Goal: Task Accomplishment & Management: Manage account settings

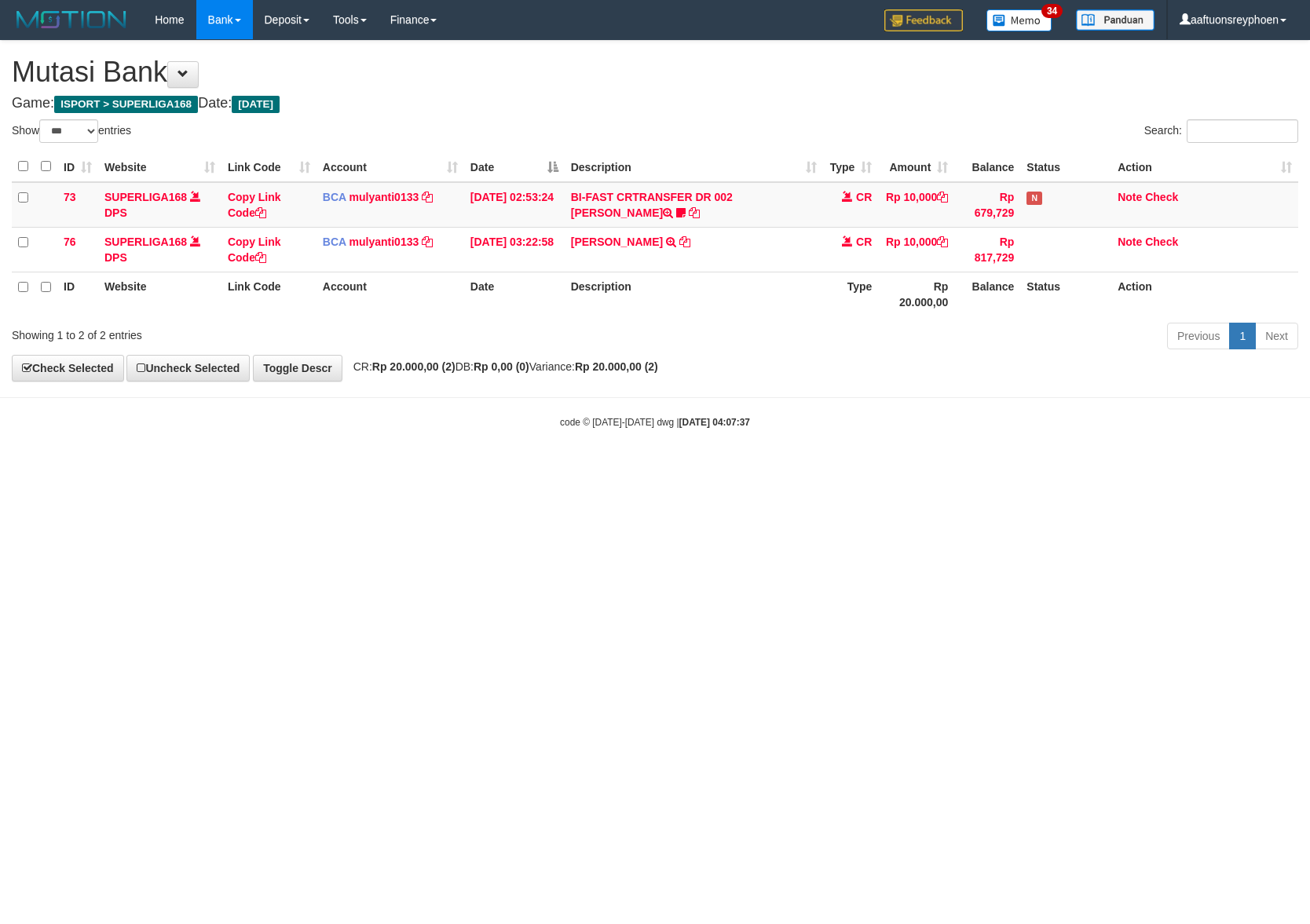
select select "***"
drag, startPoint x: 531, startPoint y: 430, endPoint x: 646, endPoint y: 437, distance: 115.2
click at [534, 429] on div "code © 2012-2018 dwg | 2025/09/01 04:07:37" at bounding box center [655, 422] width 1310 height 16
select select "***"
drag, startPoint x: 767, startPoint y: 449, endPoint x: 1294, endPoint y: 462, distance: 527.2
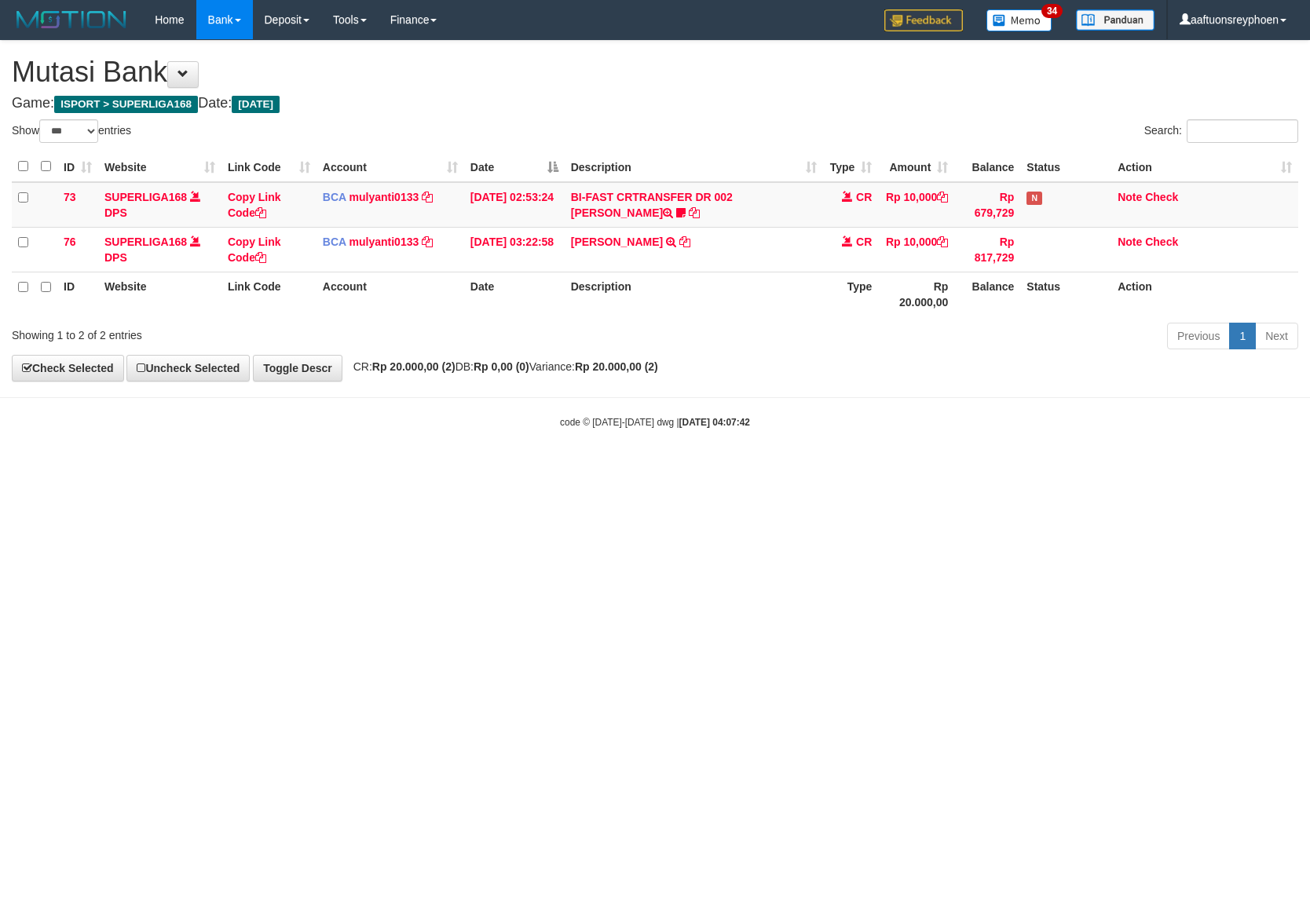
click at [1190, 462] on body "Toggle navigation Home Bank Account List Load By Website Group [ISPORT] SUPERLI…" at bounding box center [655, 234] width 1310 height 469
drag, startPoint x: 714, startPoint y: 440, endPoint x: 1018, endPoint y: 430, distance: 304.2
click at [937, 431] on body "Toggle navigation Home Bank Account List Load By Website Group [ISPORT] SUPERLI…" at bounding box center [655, 234] width 1310 height 469
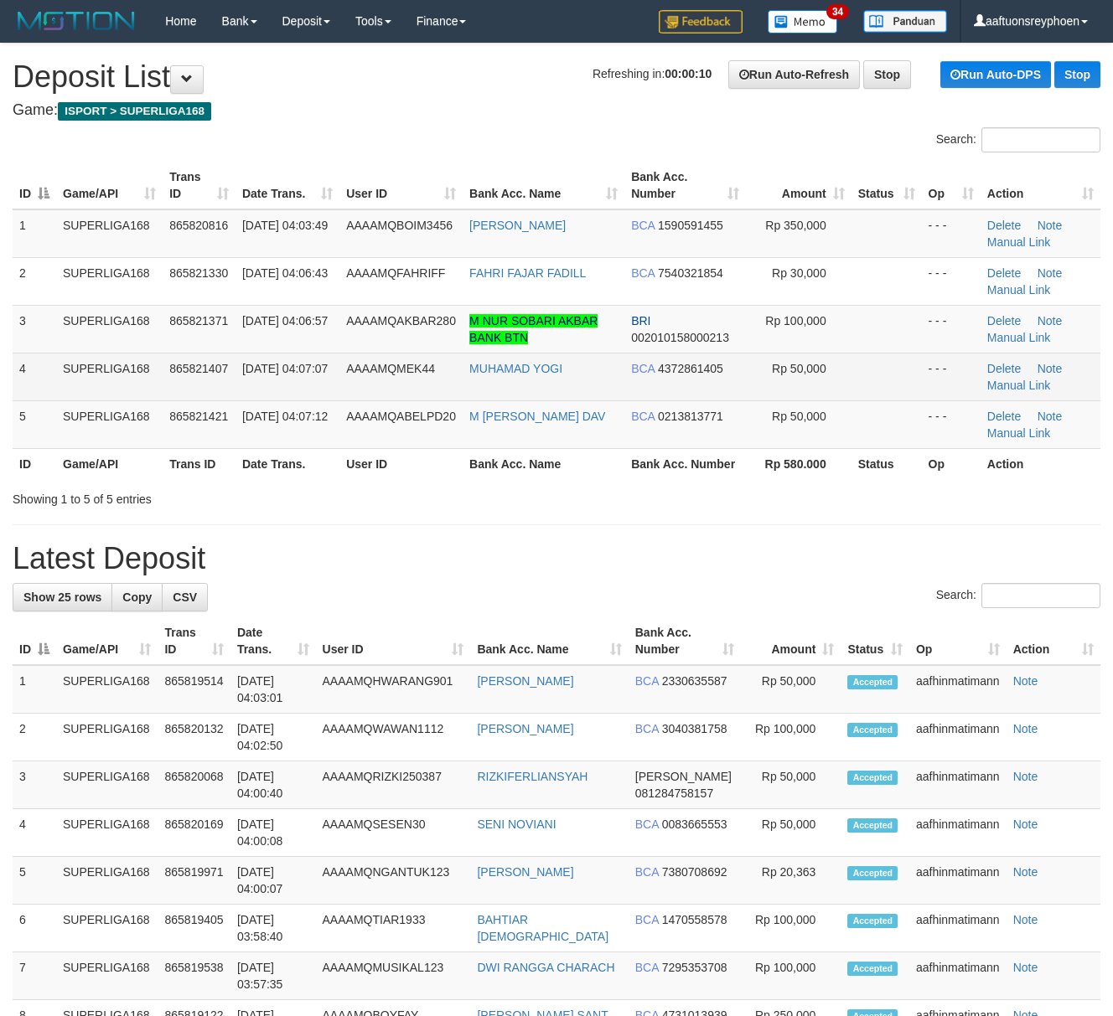
drag, startPoint x: 0, startPoint y: 0, endPoint x: 117, endPoint y: 393, distance: 410.1
click at [117, 393] on td "SUPERLIGA168" at bounding box center [109, 377] width 106 height 48
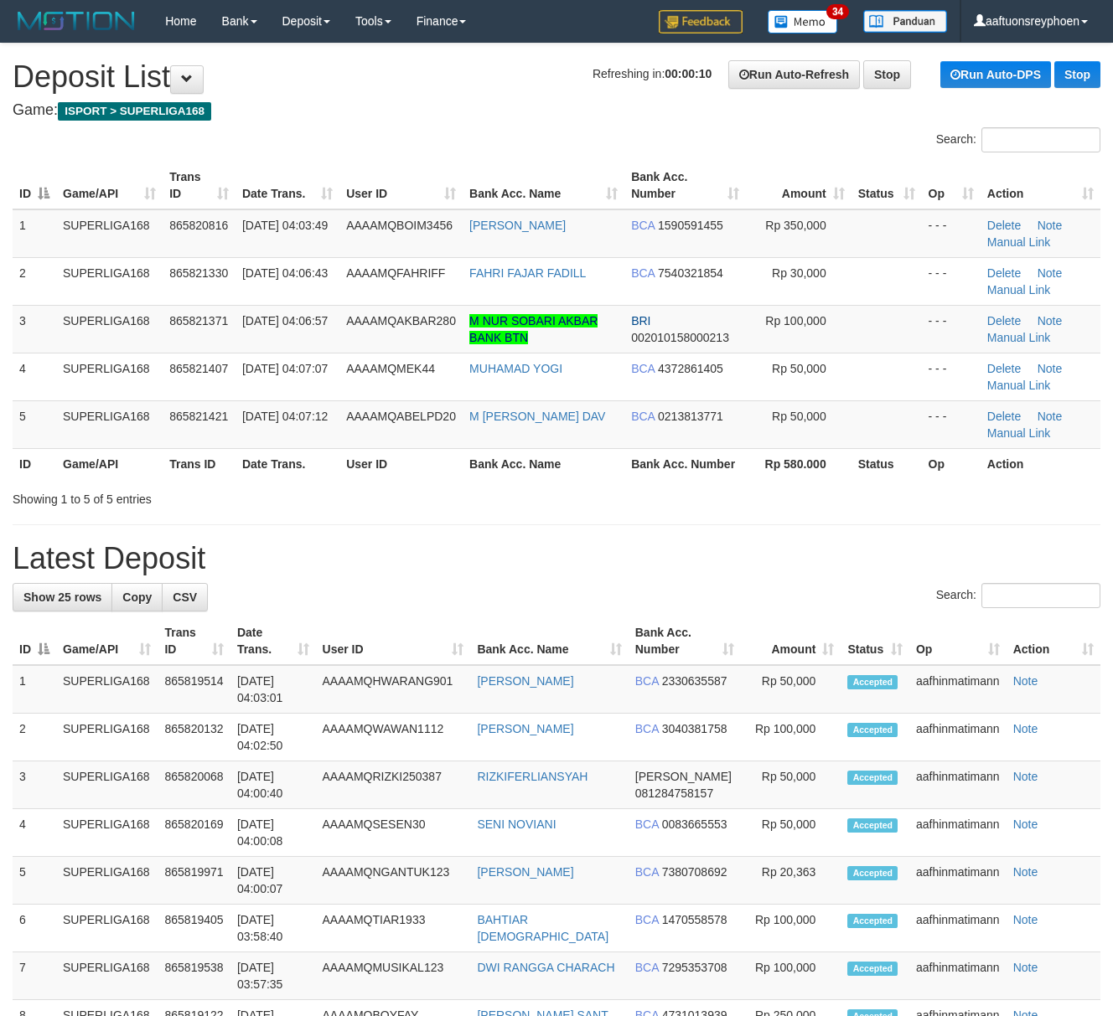
drag, startPoint x: 117, startPoint y: 393, endPoint x: 1, endPoint y: 416, distance: 118.8
click at [107, 394] on td "SUPERLIGA168" at bounding box center [109, 377] width 106 height 48
click at [20, 400] on td "5" at bounding box center [35, 424] width 44 height 48
click at [102, 413] on td "SUPERLIGA168" at bounding box center [109, 424] width 106 height 48
drag, startPoint x: 102, startPoint y: 413, endPoint x: 1, endPoint y: 419, distance: 101.6
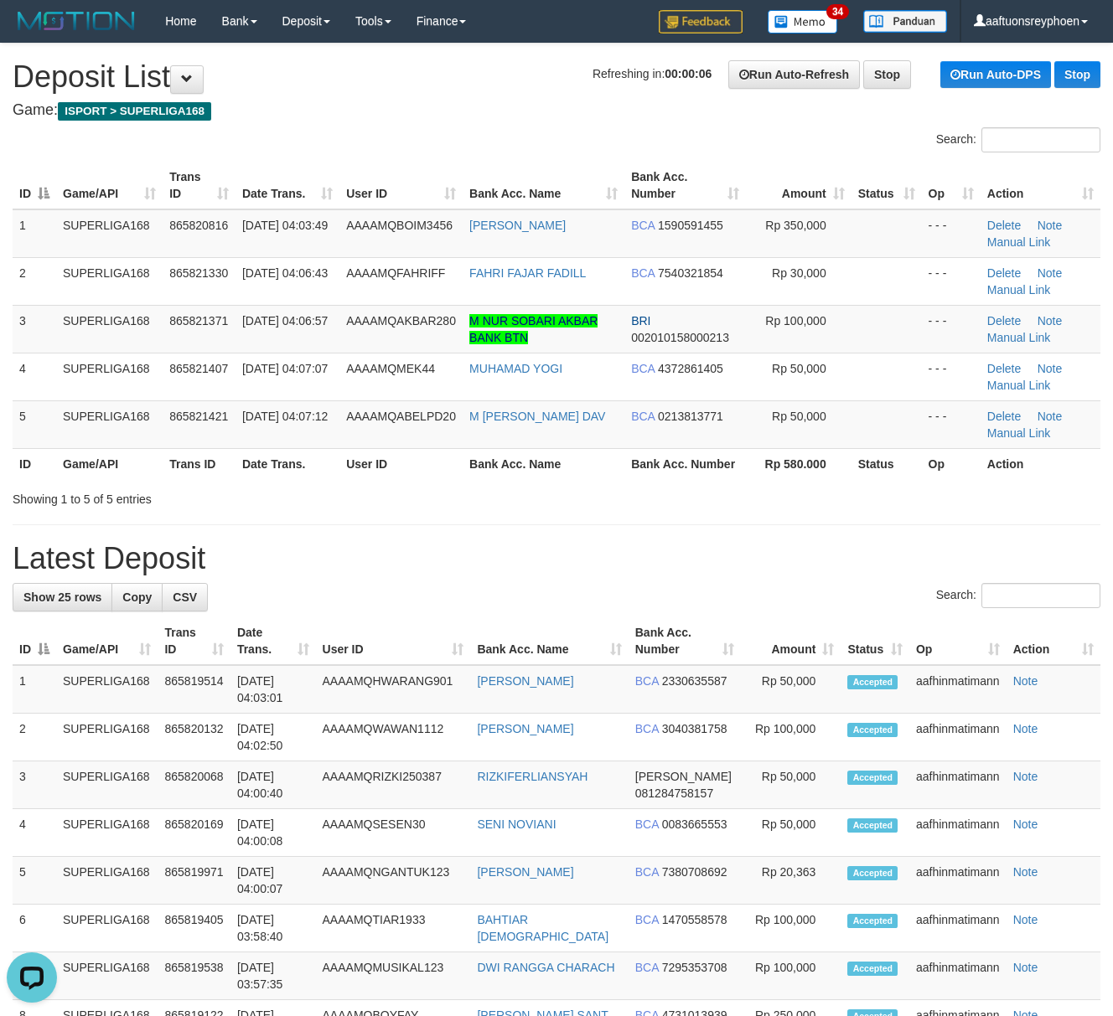
click at [91, 402] on td "SUPERLIGA168" at bounding box center [109, 424] width 106 height 48
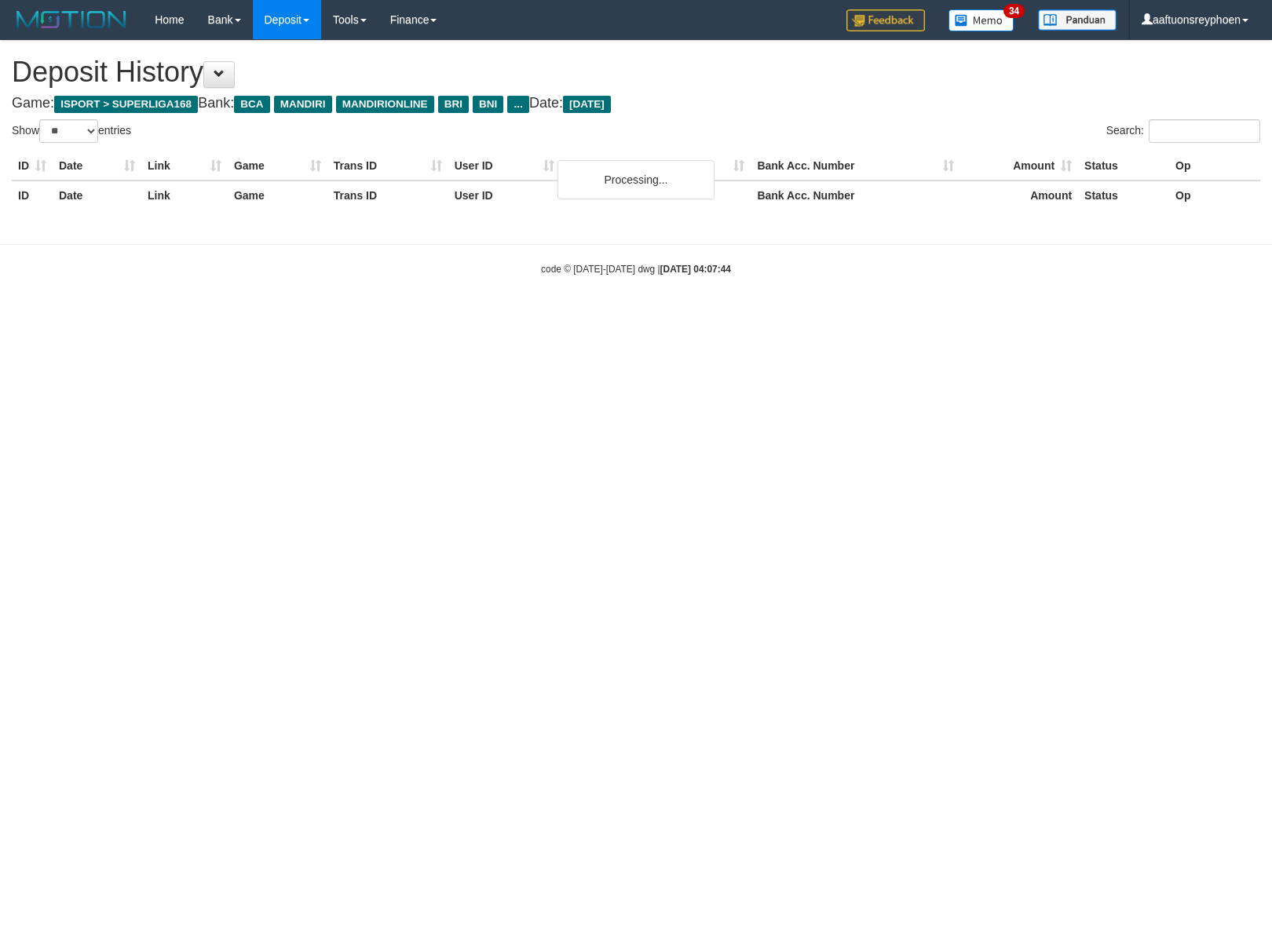
select select "**"
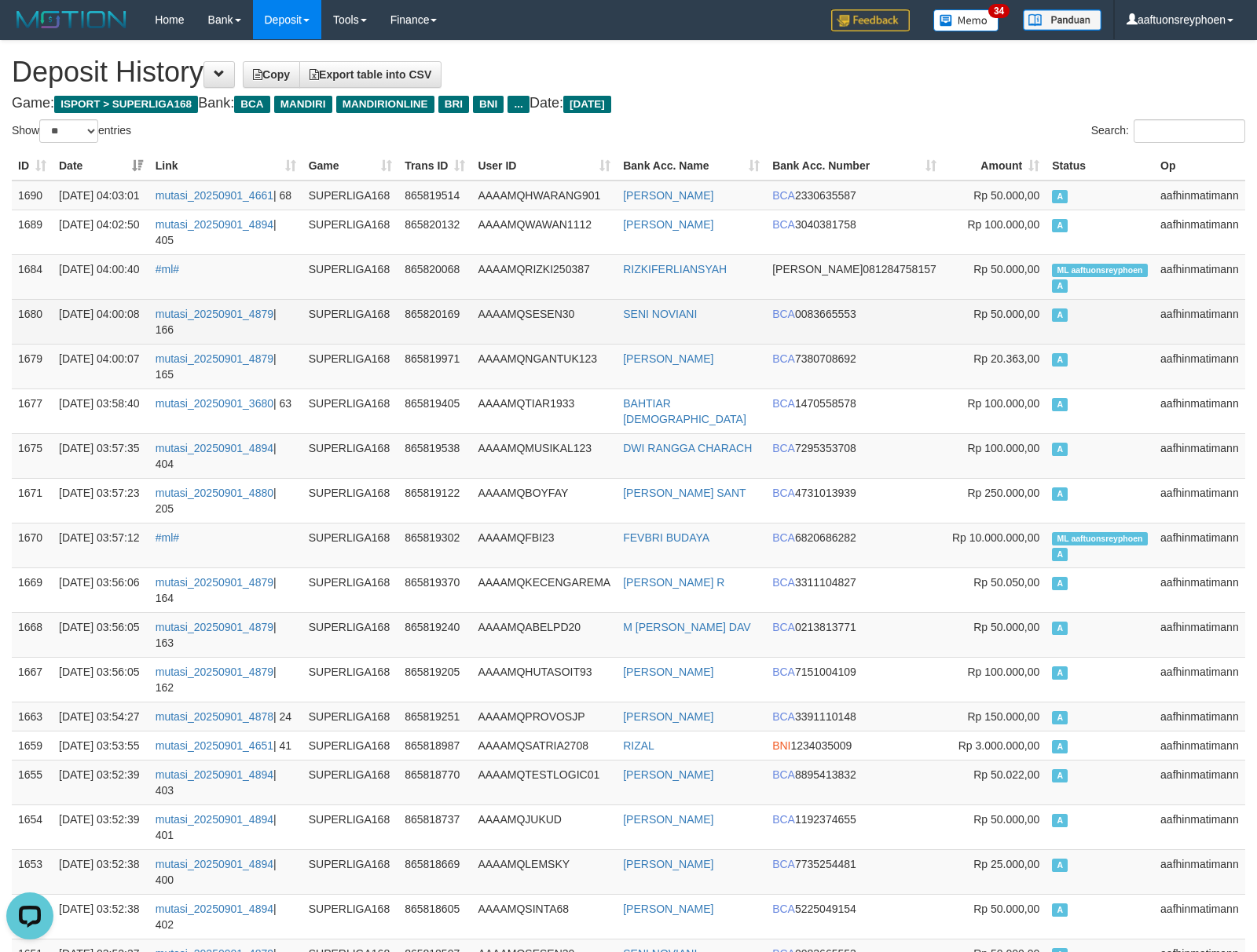
drag, startPoint x: 1083, startPoint y: 331, endPoint x: 1066, endPoint y: 339, distance: 18.8
click at [1083, 331] on td "A" at bounding box center [1100, 321] width 109 height 45
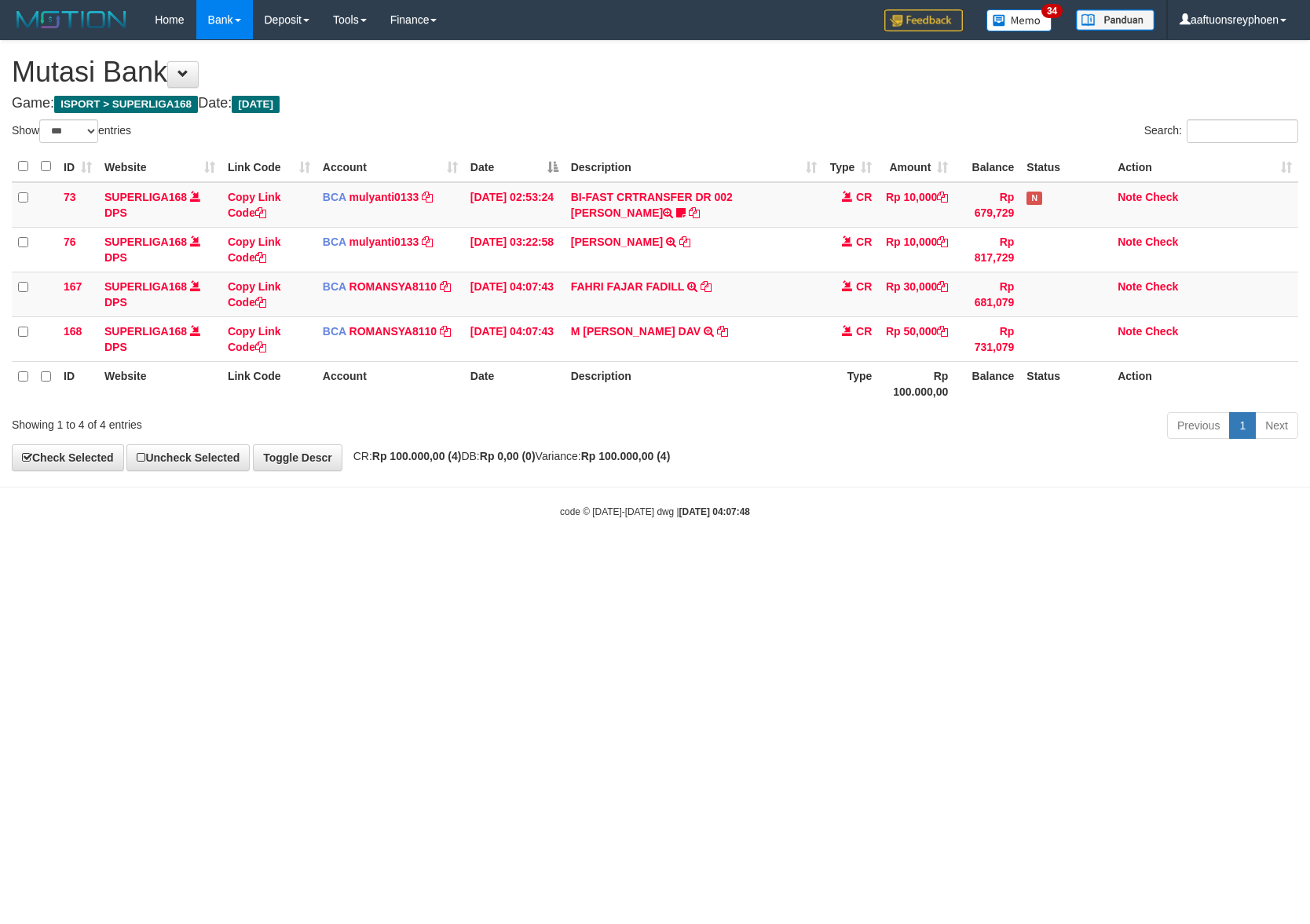
select select "***"
drag, startPoint x: 732, startPoint y: 421, endPoint x: 939, endPoint y: 413, distance: 207.2
click at [864, 418] on div "Previous 1 Next" at bounding box center [928, 427] width 740 height 34
select select "***"
drag, startPoint x: 733, startPoint y: 447, endPoint x: 1308, endPoint y: 397, distance: 577.2
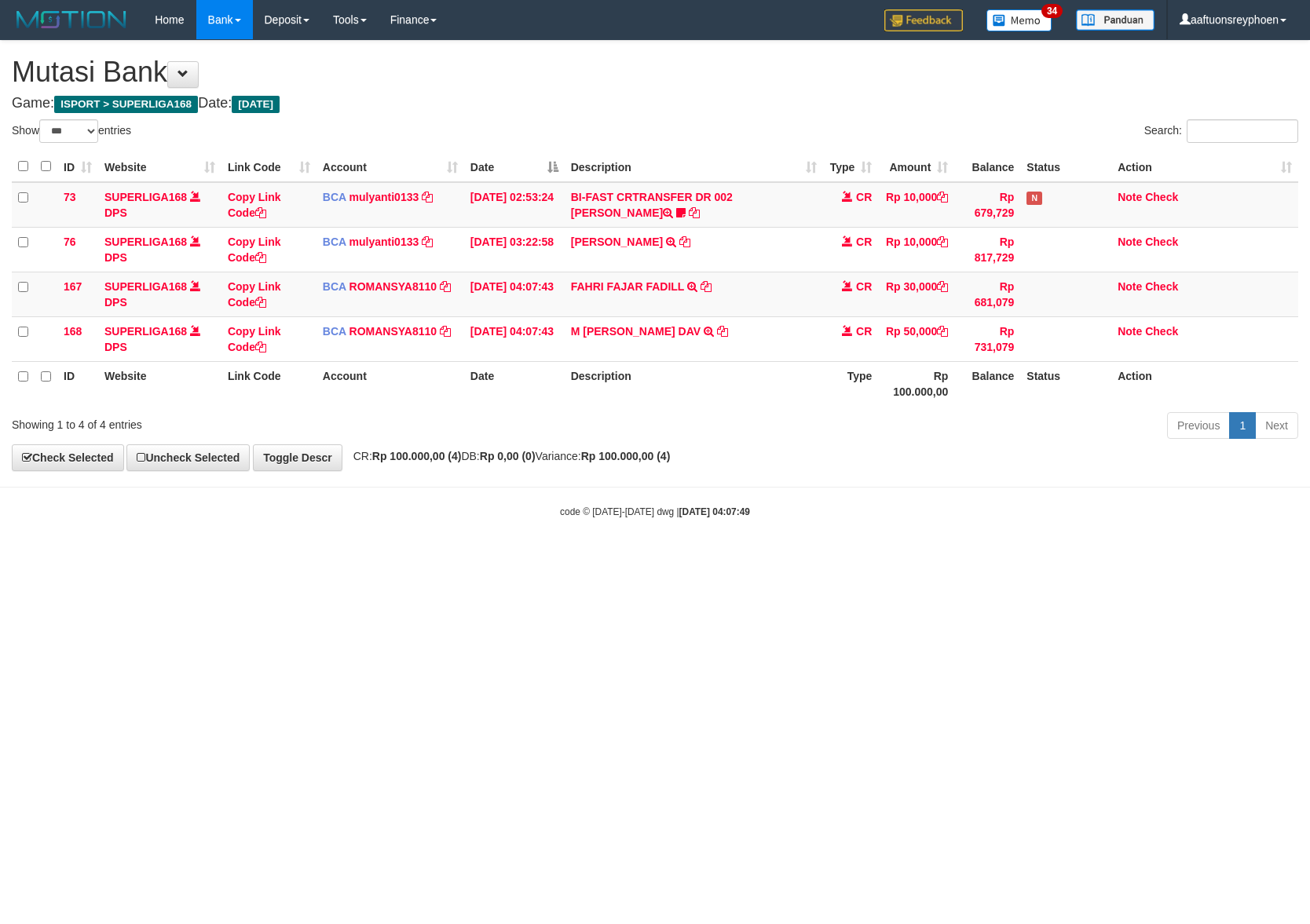
click at [912, 434] on div "Previous 1 Next" at bounding box center [928, 427] width 740 height 34
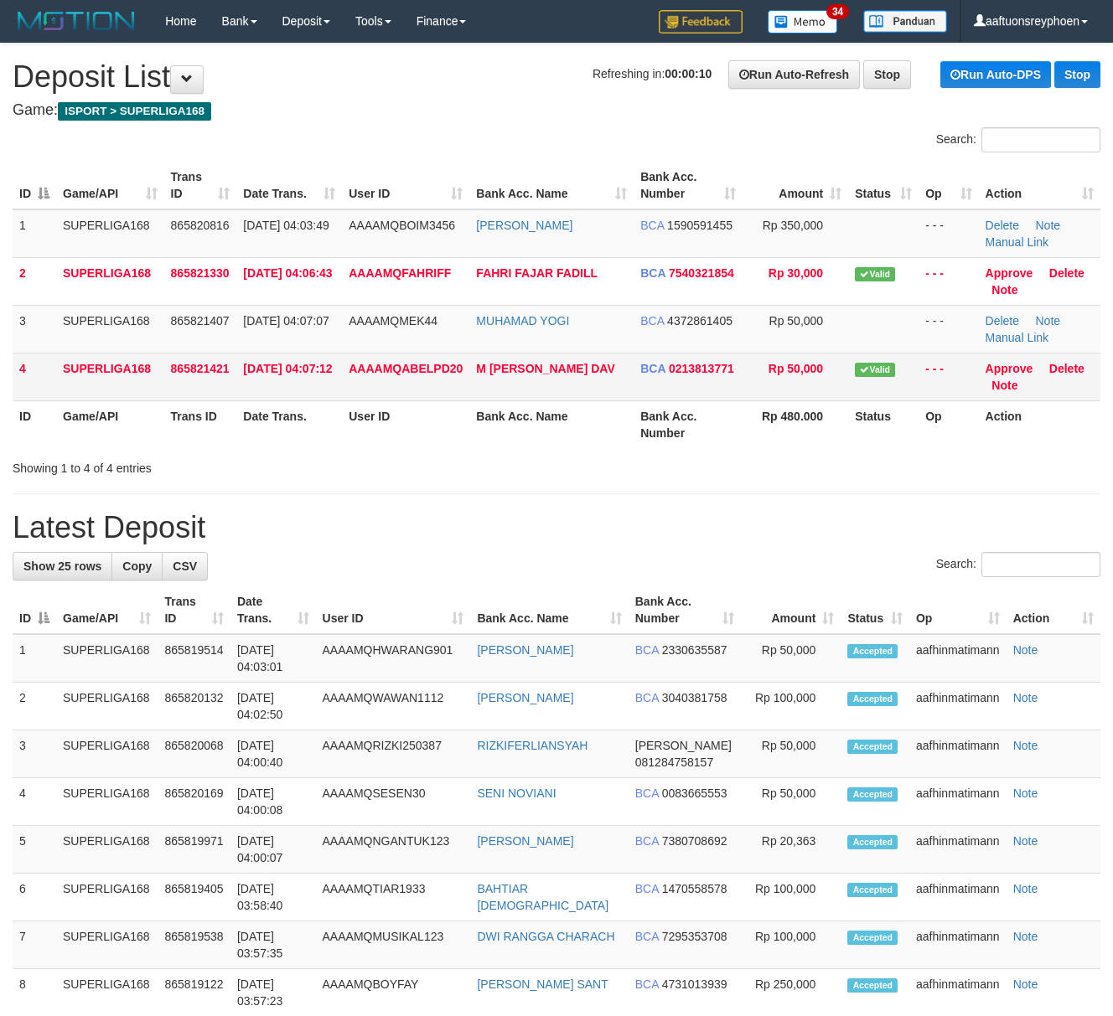
click at [31, 392] on td "4" at bounding box center [35, 377] width 44 height 48
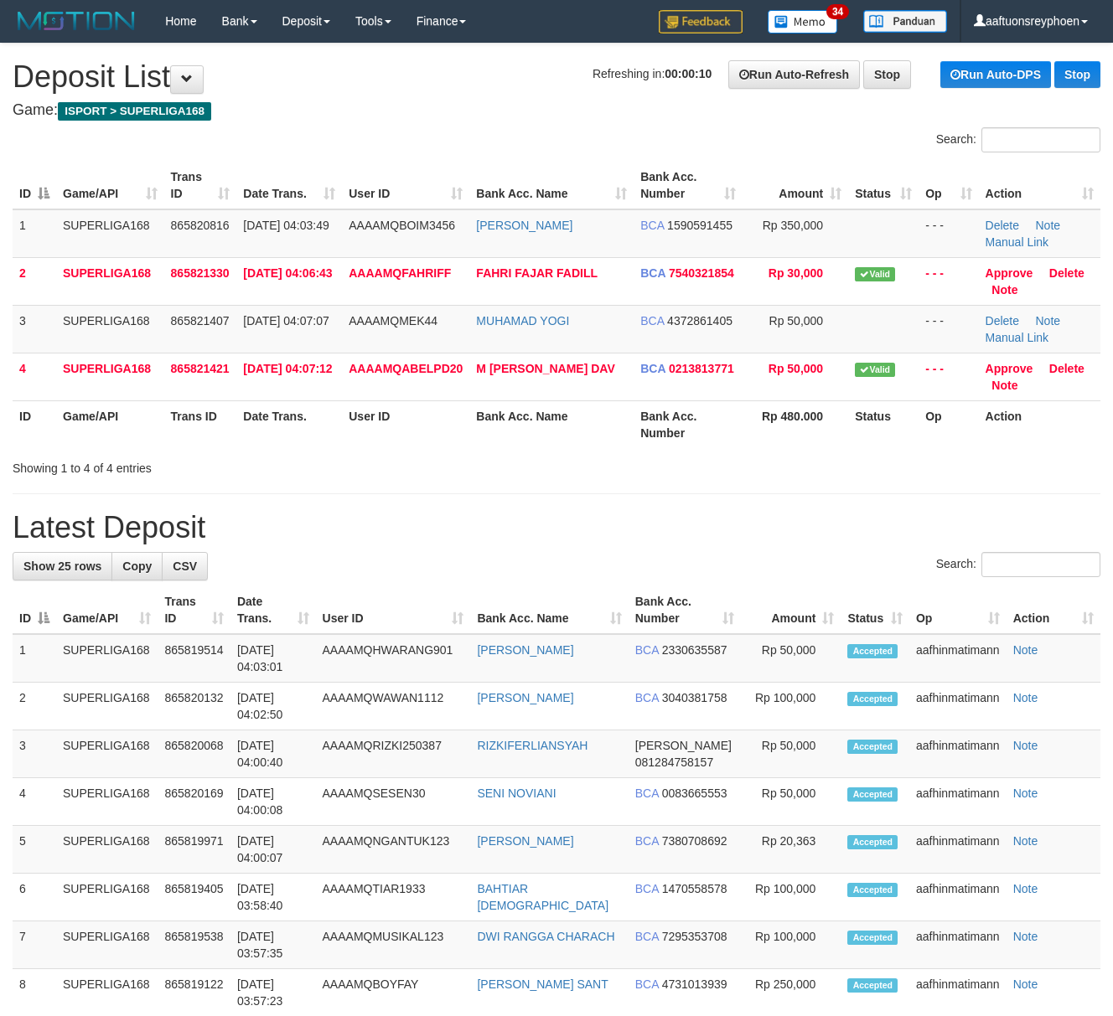
drag, startPoint x: 23, startPoint y: 394, endPoint x: 1, endPoint y: 396, distance: 22.8
click at [11, 395] on div "ID Game/API Trans ID Date Trans. User ID Bank Acc. Name Bank Acc. Number Amount…" at bounding box center [556, 305] width 1113 height 297
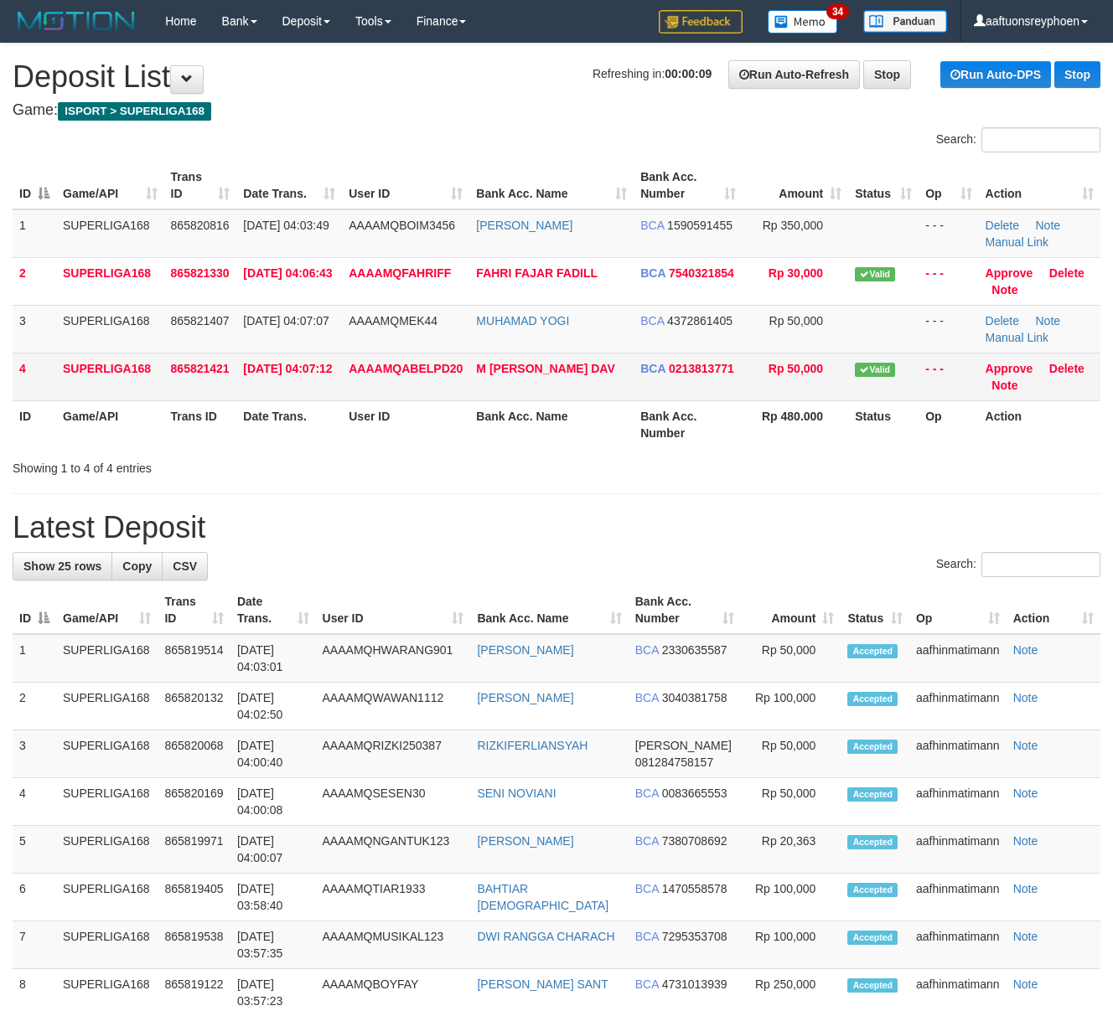
click at [17, 393] on td "4" at bounding box center [35, 377] width 44 height 48
drag, startPoint x: 105, startPoint y: 379, endPoint x: 105, endPoint y: 367, distance: 11.7
click at [105, 367] on td "SUPERLIGA168" at bounding box center [110, 377] width 108 height 48
click at [181, 364] on span "865821421" at bounding box center [200, 368] width 59 height 13
drag, startPoint x: 181, startPoint y: 364, endPoint x: 166, endPoint y: 365, distance: 15.2
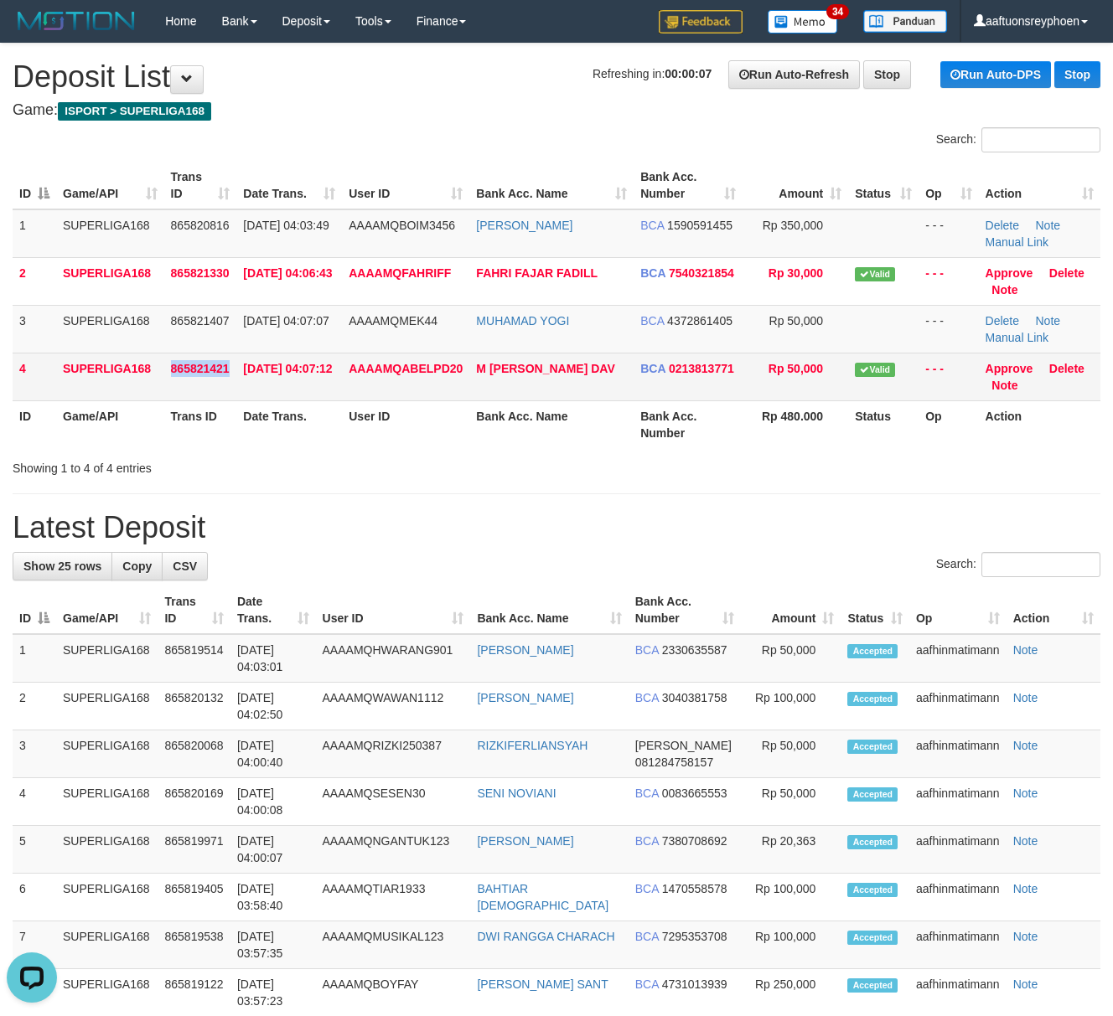
click at [175, 364] on span "865821421" at bounding box center [200, 368] width 59 height 13
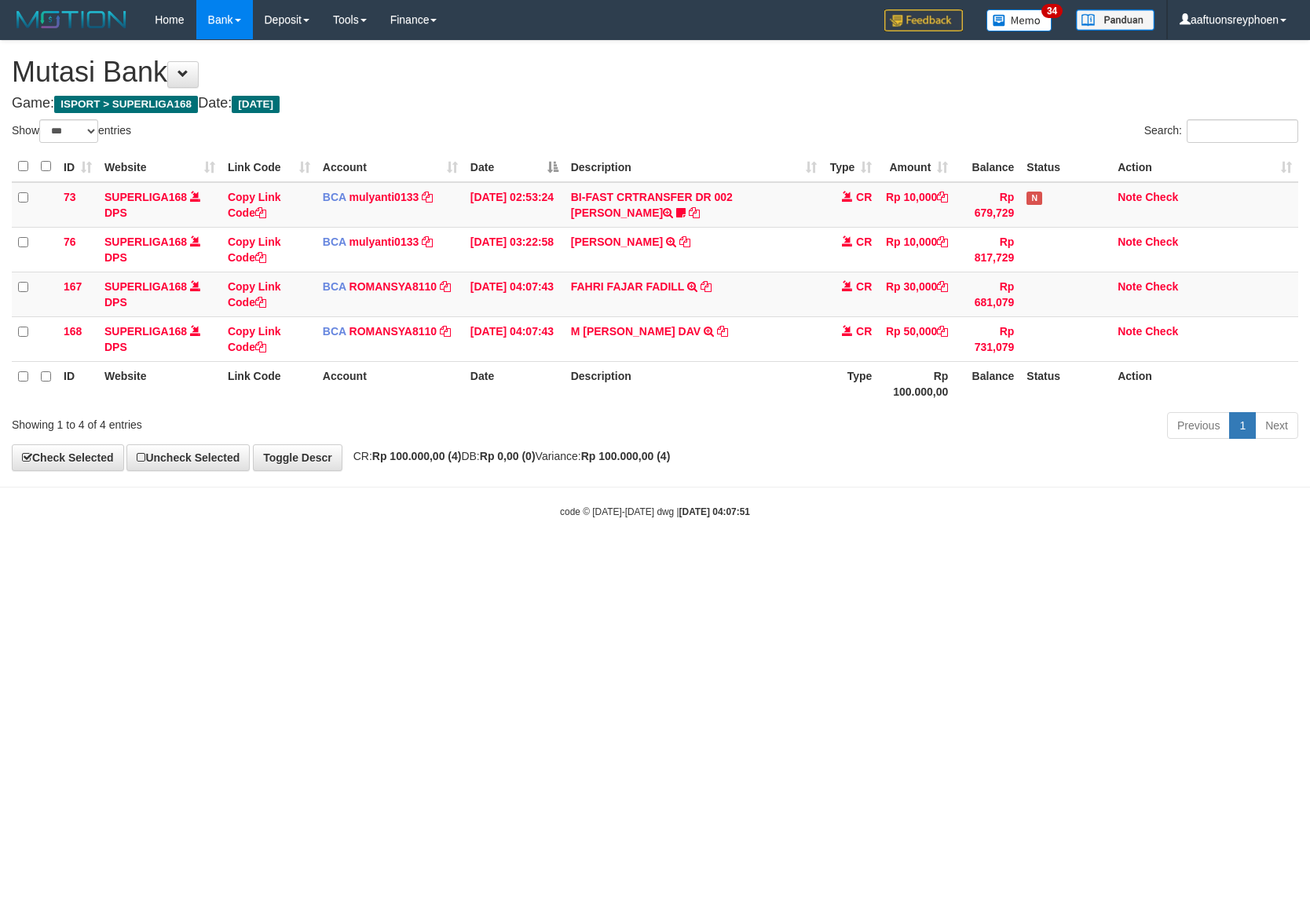
select select "***"
drag, startPoint x: 853, startPoint y: 427, endPoint x: 1302, endPoint y: 395, distance: 450.1
click at [950, 435] on div "Previous 1 Next" at bounding box center [928, 427] width 740 height 34
select select "***"
drag, startPoint x: 893, startPoint y: 397, endPoint x: 1306, endPoint y: 380, distance: 413.3
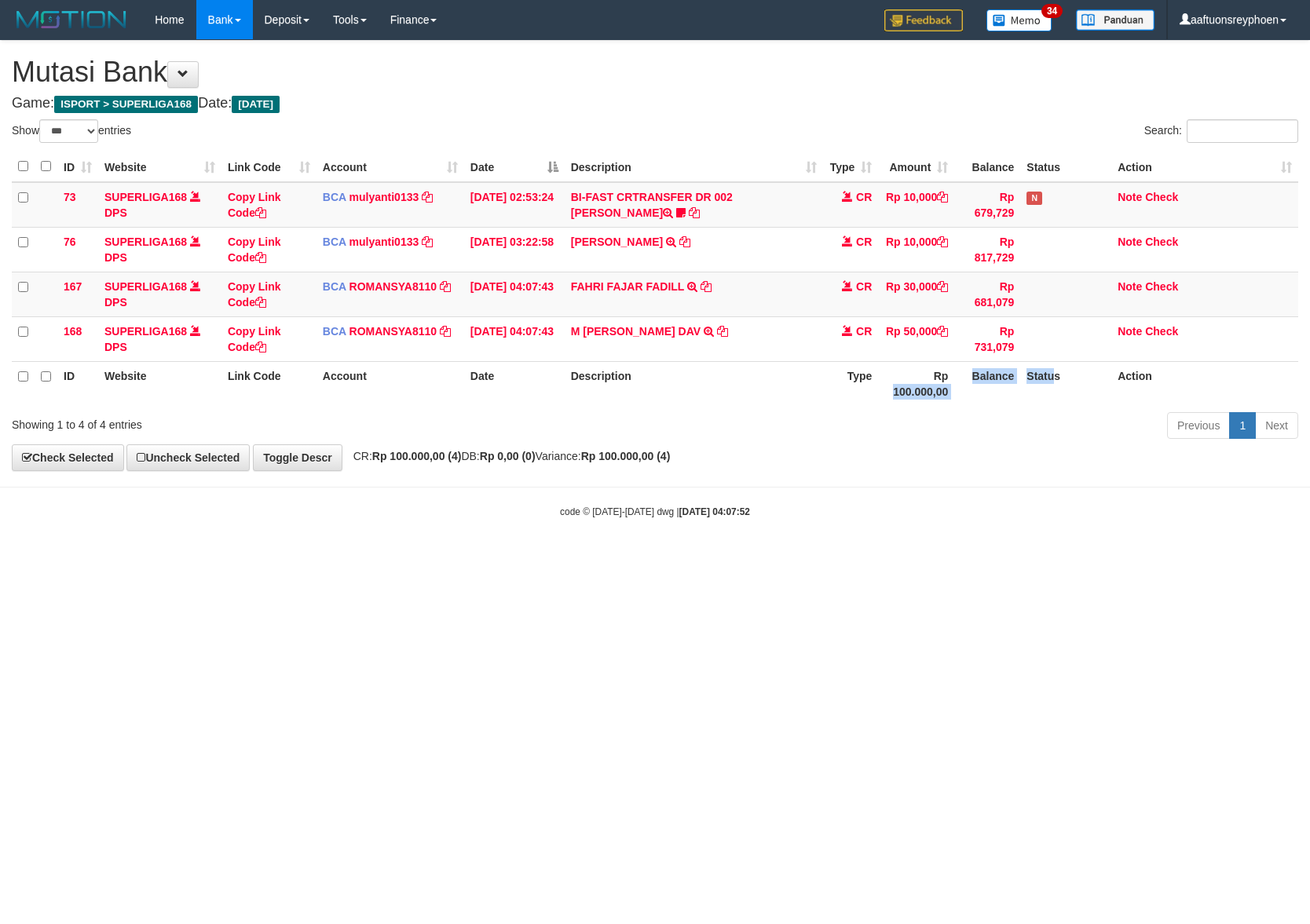
click at [1135, 387] on tr "ID Website Link Code Account Date Description Type Rp 100.000,00 Balance Status…" at bounding box center [655, 383] width 1286 height 45
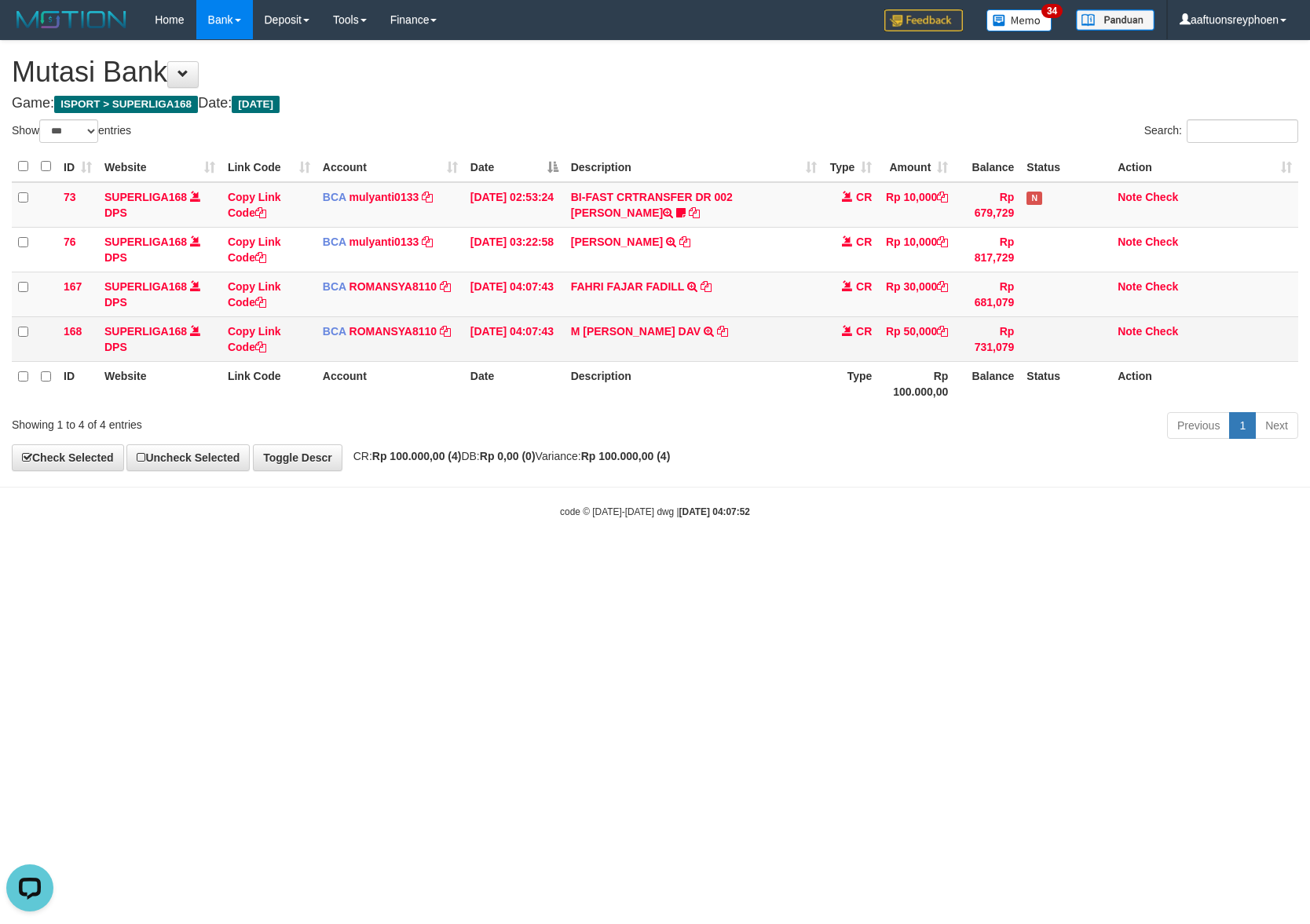
drag, startPoint x: 699, startPoint y: 365, endPoint x: 1188, endPoint y: 332, distance: 490.1
click at [792, 365] on th "Description" at bounding box center [693, 383] width 259 height 45
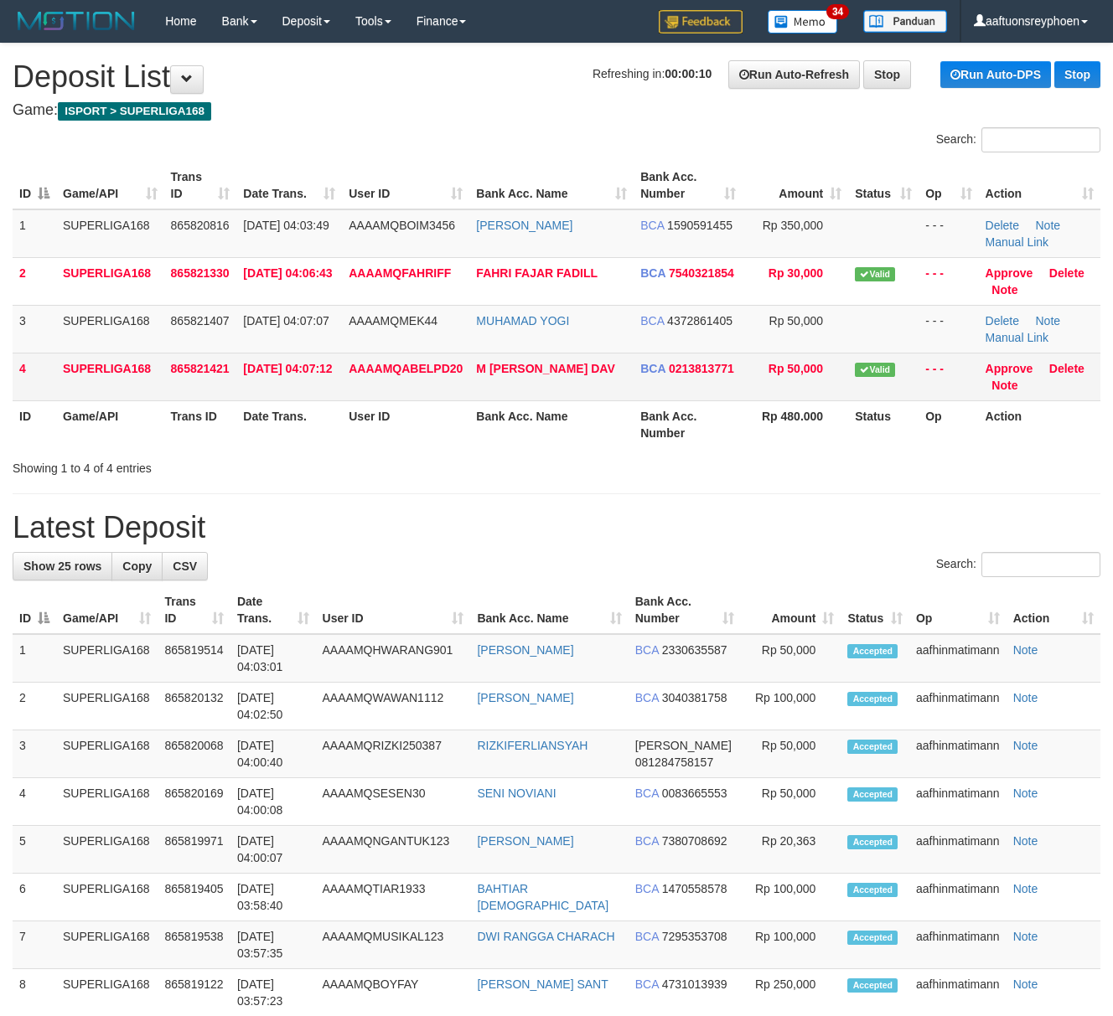
click at [194, 396] on td "865821421" at bounding box center [200, 377] width 73 height 48
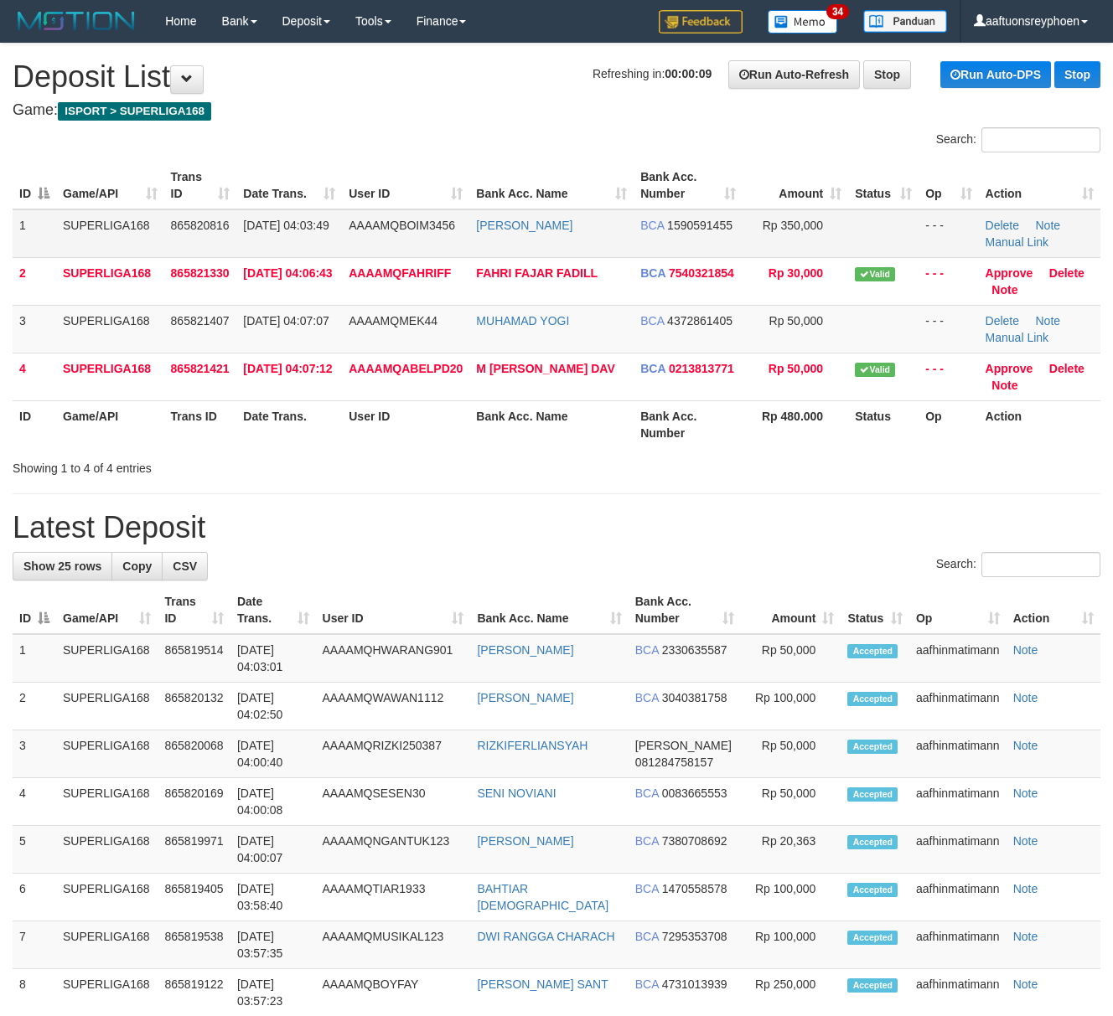
click at [364, 228] on span "AAAAMQBOIM3456" at bounding box center [402, 225] width 106 height 13
click at [174, 199] on th "Trans ID" at bounding box center [200, 186] width 73 height 48
drag, startPoint x: 174, startPoint y: 199, endPoint x: 4, endPoint y: 252, distance: 178.3
click at [172, 202] on th "Trans ID" at bounding box center [200, 186] width 73 height 48
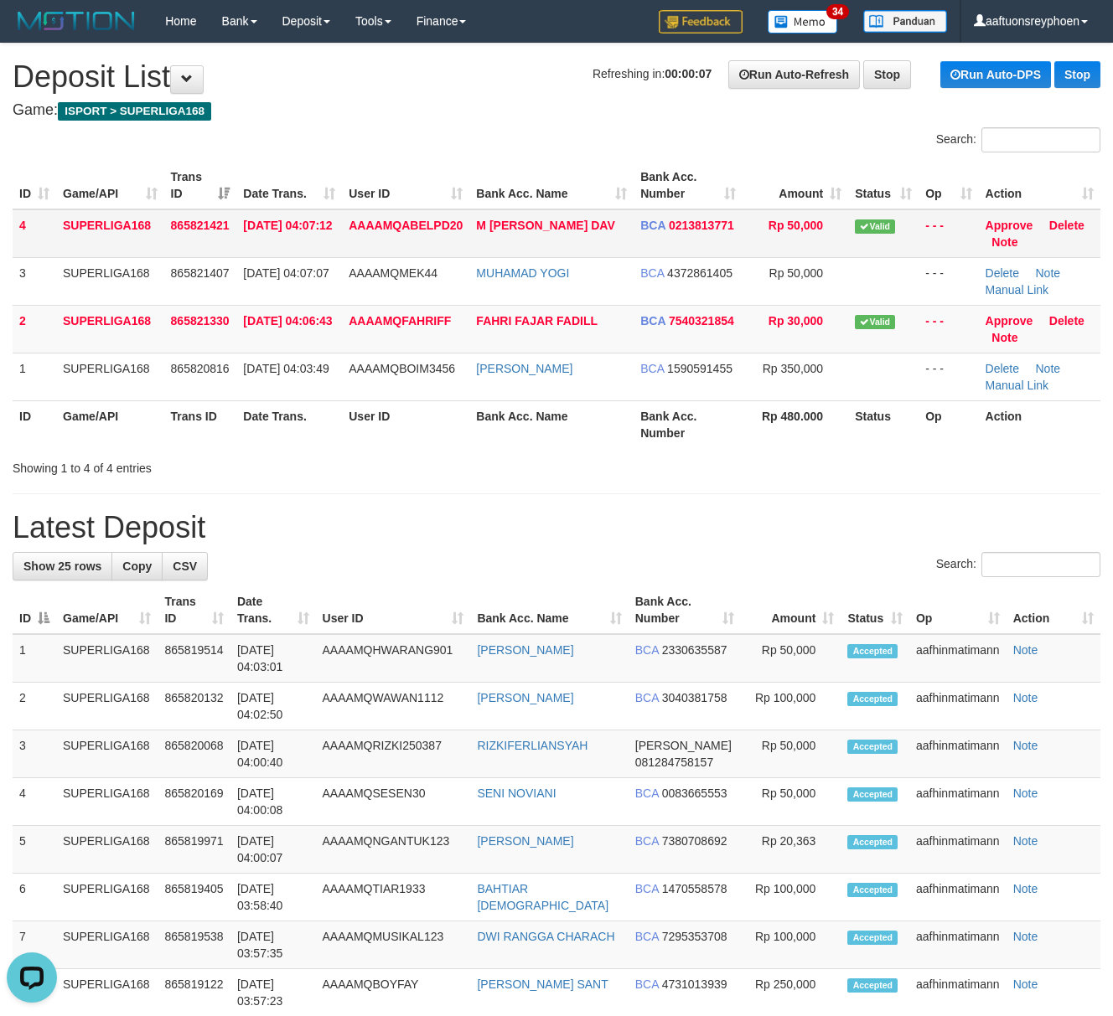
click at [231, 245] on td "865821421" at bounding box center [200, 233] width 73 height 49
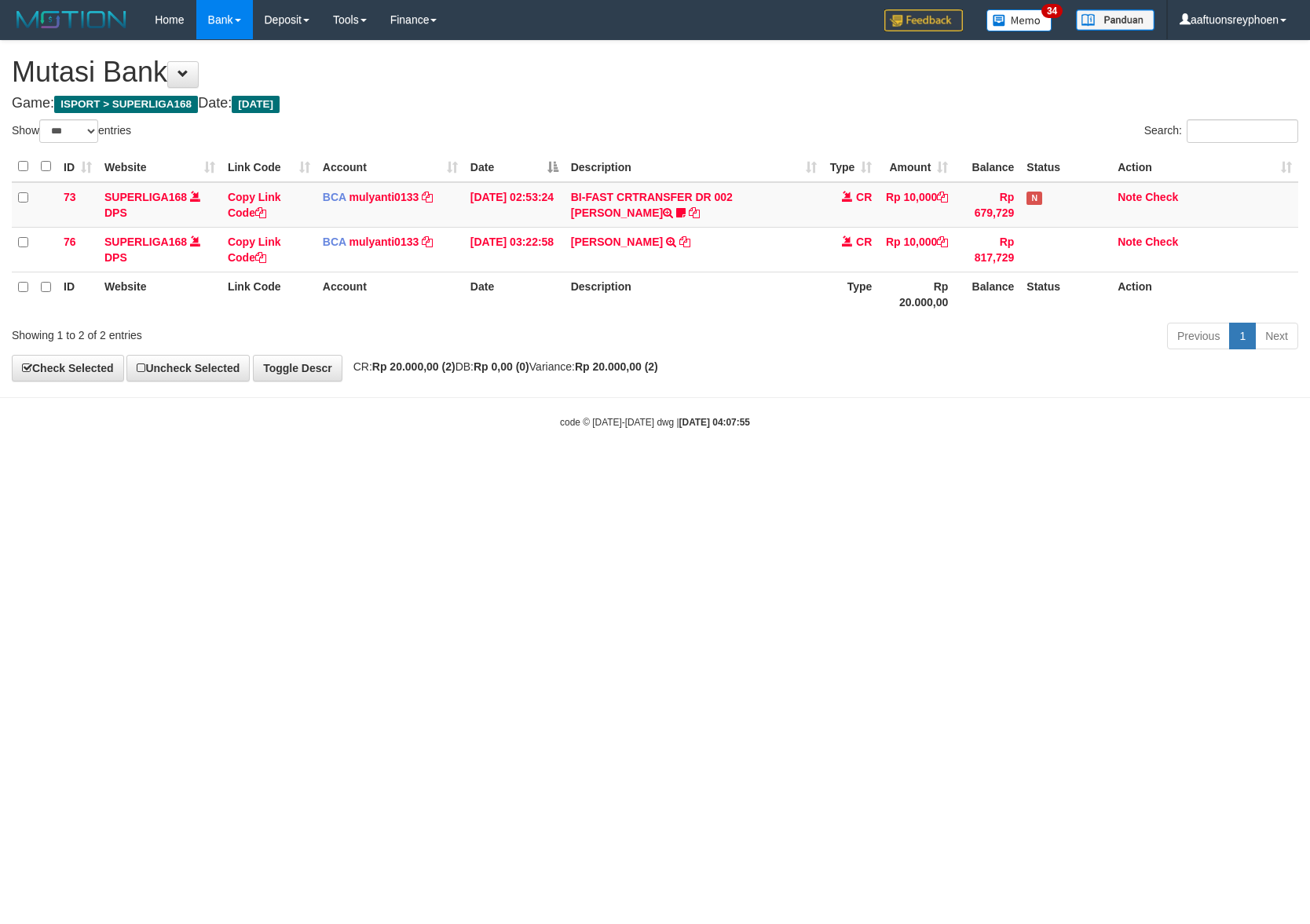
select select "***"
click at [849, 388] on body "Toggle navigation Home Bank Account List Load By Website Group [ISPORT] SUPERLI…" at bounding box center [655, 234] width 1310 height 469
select select "***"
drag, startPoint x: 341, startPoint y: 388, endPoint x: 904, endPoint y: 318, distance: 567.3
click at [570, 351] on body "Toggle navigation Home Bank Account List Load By Website Group [ISPORT] SUPERLI…" at bounding box center [655, 234] width 1310 height 469
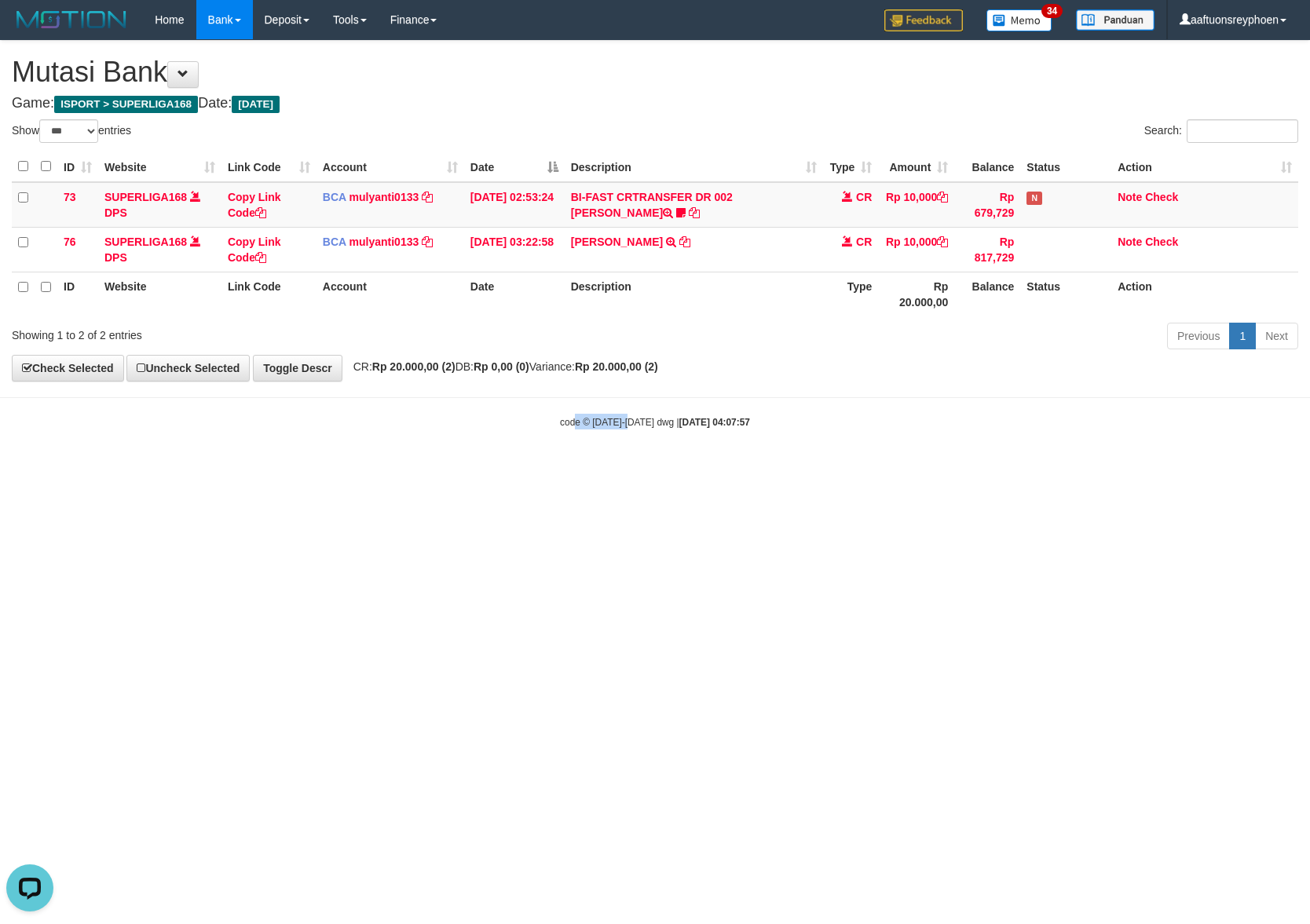
drag, startPoint x: 579, startPoint y: 463, endPoint x: 1096, endPoint y: 377, distance: 524.1
click at [861, 410] on body "Toggle navigation Home Bank Account List Load By Website Group [ISPORT] SUPERLI…" at bounding box center [655, 234] width 1310 height 469
click at [1076, 460] on body "Toggle navigation Home Bank Account List Load By Website Group [ISPORT] SUPERLI…" at bounding box center [655, 234] width 1310 height 469
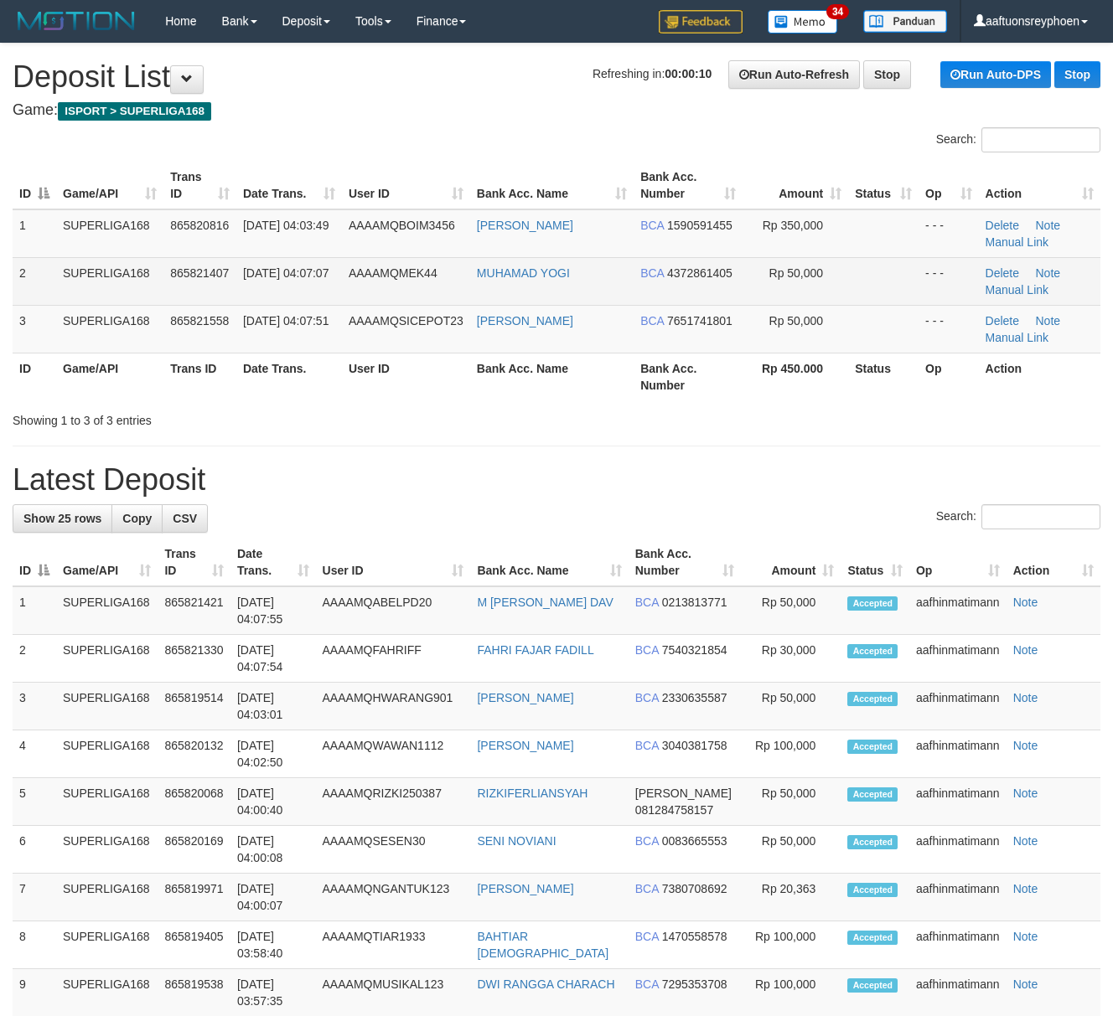
drag, startPoint x: 0, startPoint y: 0, endPoint x: 206, endPoint y: 259, distance: 330.9
click at [226, 248] on td "865820816" at bounding box center [199, 233] width 73 height 49
click at [225, 268] on span "865821407" at bounding box center [199, 272] width 59 height 13
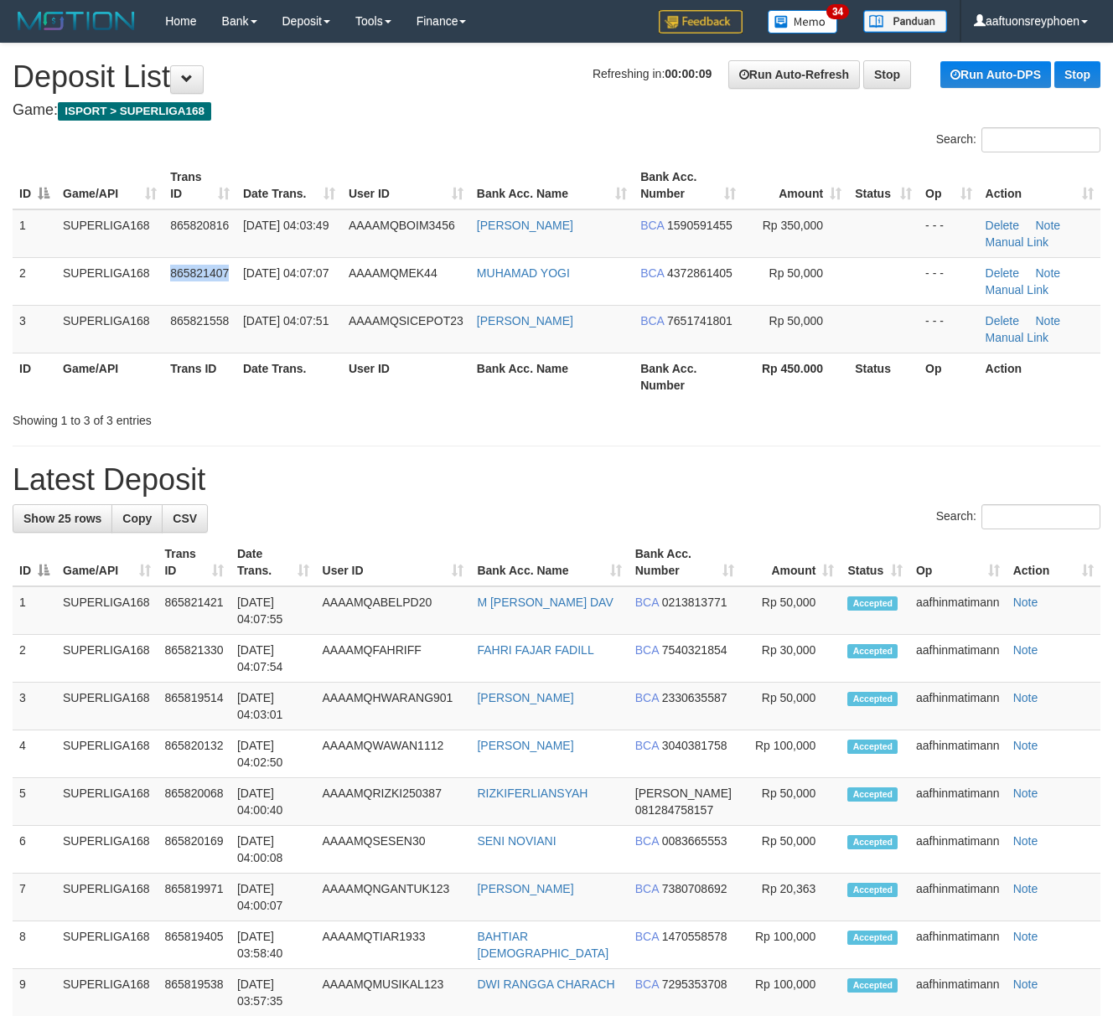
drag, startPoint x: 225, startPoint y: 268, endPoint x: 0, endPoint y: 337, distance: 234.8
click at [185, 280] on td "865821407" at bounding box center [199, 281] width 73 height 48
click at [349, 168] on th "User ID" at bounding box center [406, 186] width 128 height 48
drag, startPoint x: 365, startPoint y: 168, endPoint x: 2, endPoint y: 313, distance: 391.5
click at [365, 181] on th "User ID" at bounding box center [406, 186] width 128 height 48
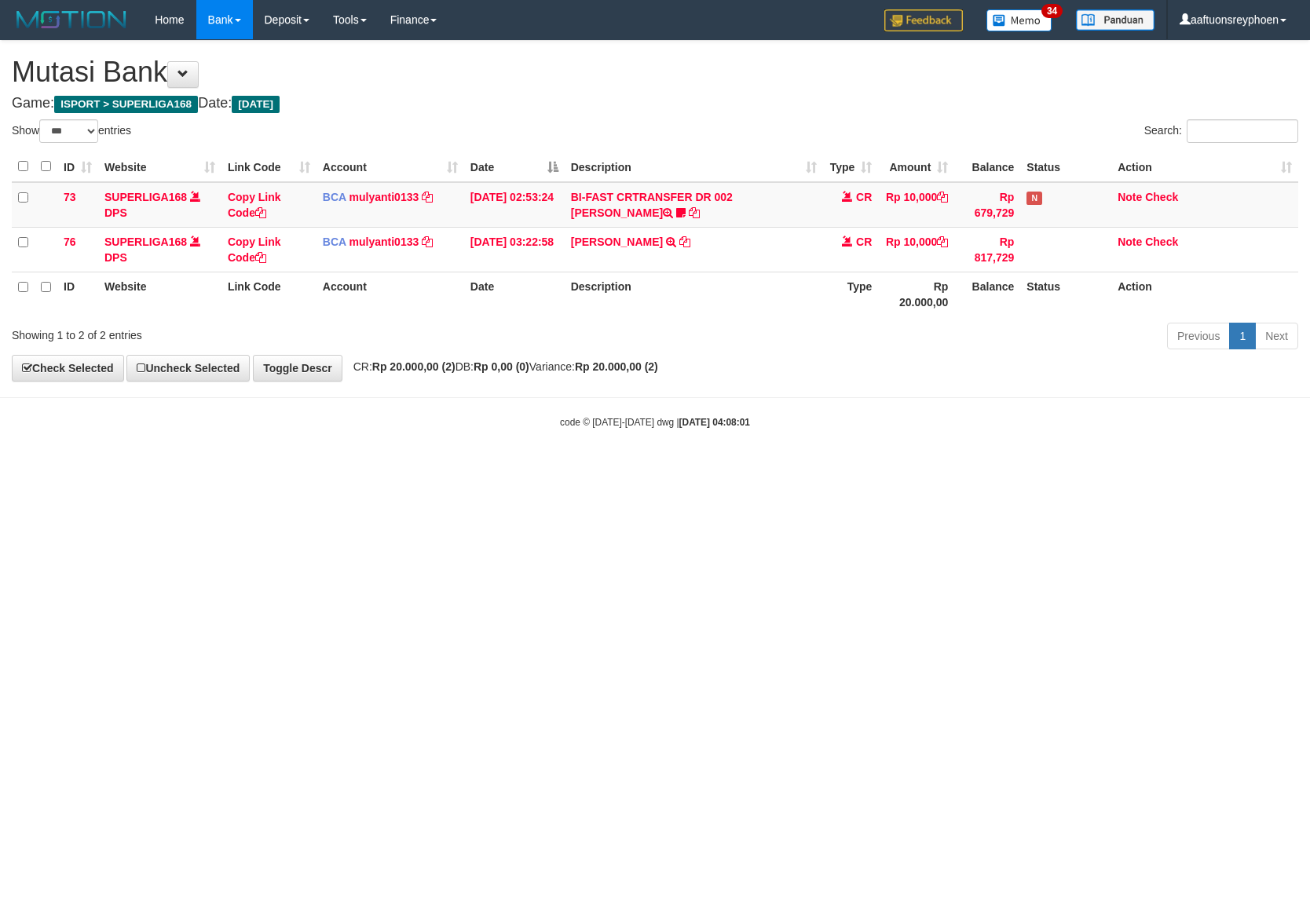
select select "***"
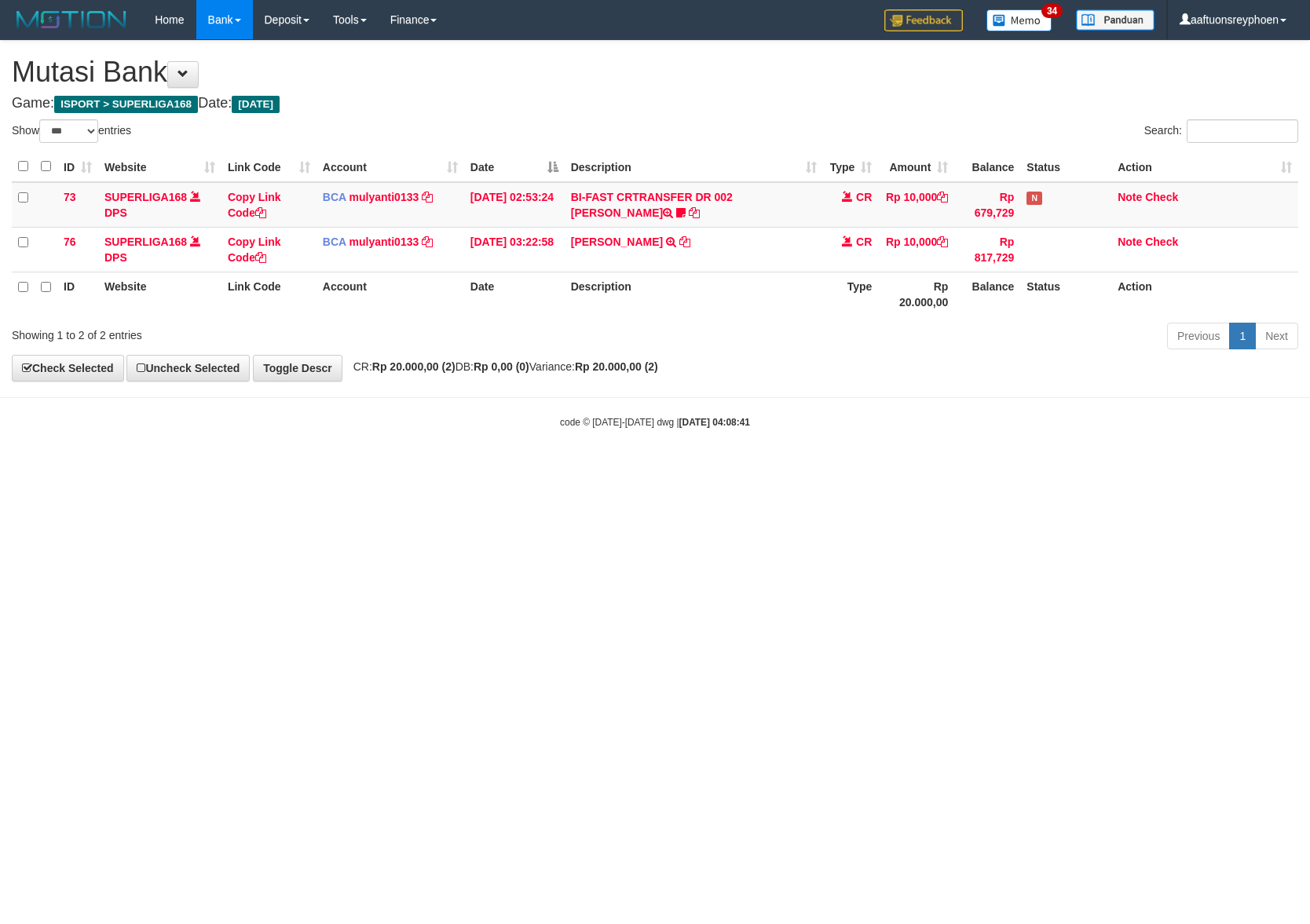
select select "***"
click at [572, 469] on html "Toggle navigation Home Bank Account List Load By Website Group [ISPORT] SUPERLI…" at bounding box center [655, 234] width 1310 height 469
drag, startPoint x: 871, startPoint y: 512, endPoint x: 1104, endPoint y: 474, distance: 236.1
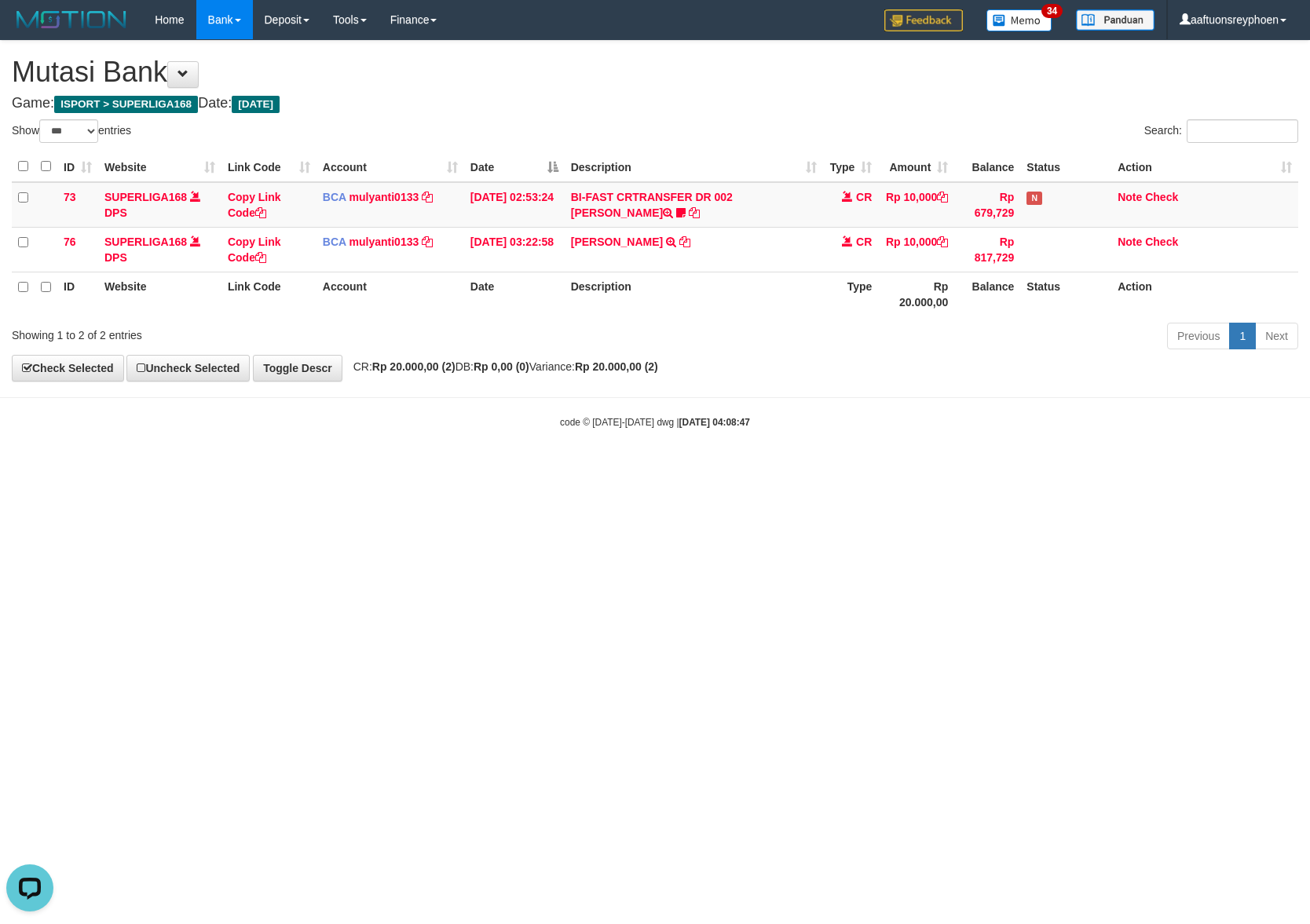
click at [1094, 469] on html "Toggle navigation Home Bank Account List Load By Website Group [ISPORT] SUPERLI…" at bounding box center [655, 234] width 1310 height 469
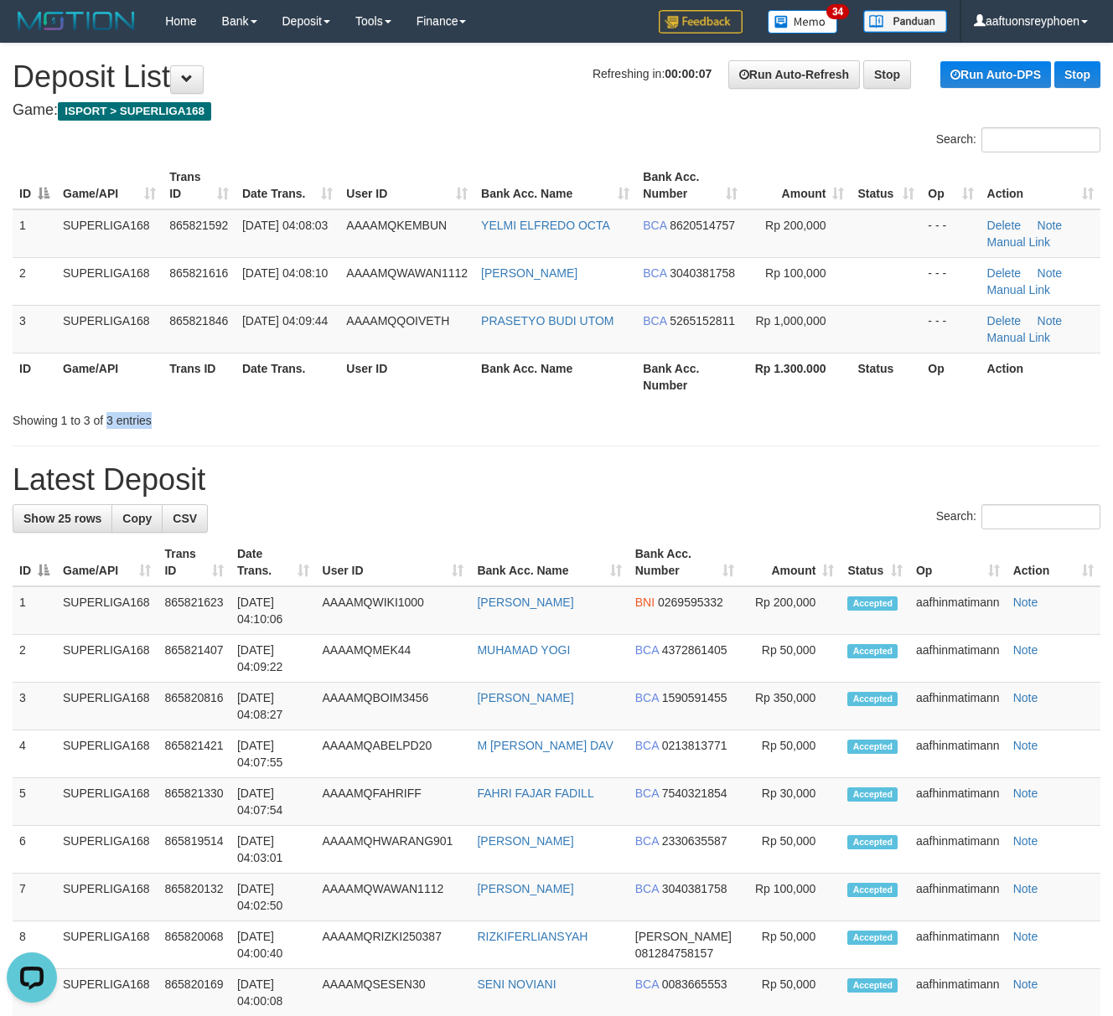
drag, startPoint x: 107, startPoint y: 431, endPoint x: 2, endPoint y: 457, distance: 108.9
click at [104, 433] on div "**********" at bounding box center [556, 968] width 1113 height 1849
click at [211, 442] on div "**********" at bounding box center [556, 968] width 1113 height 1849
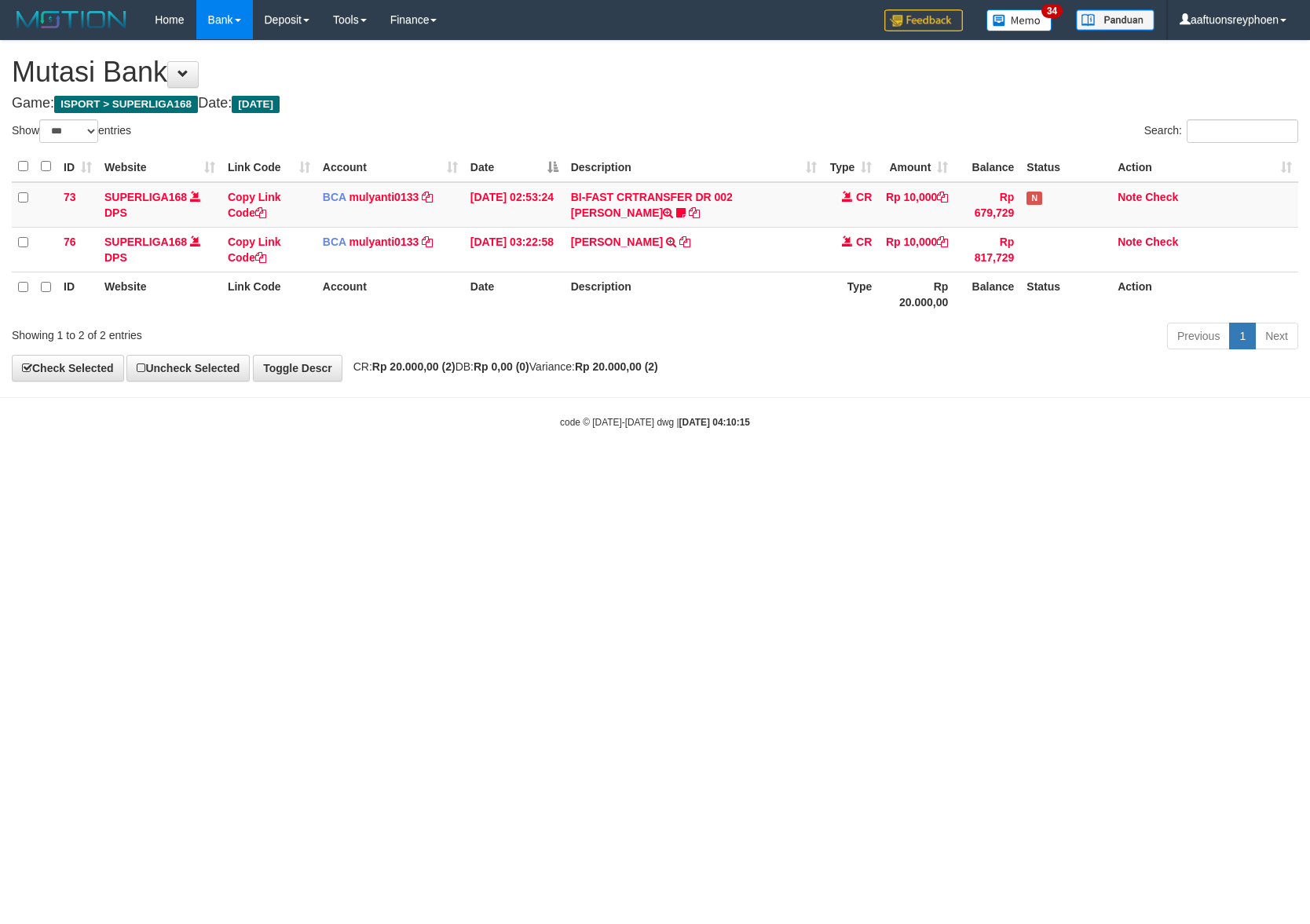
select select "***"
drag, startPoint x: 711, startPoint y: 623, endPoint x: 381, endPoint y: 713, distance: 342.1
click at [610, 469] on html "Toggle navigation Home Bank Account List Load By Website Group [ISPORT] SUPERLI…" at bounding box center [655, 234] width 1310 height 469
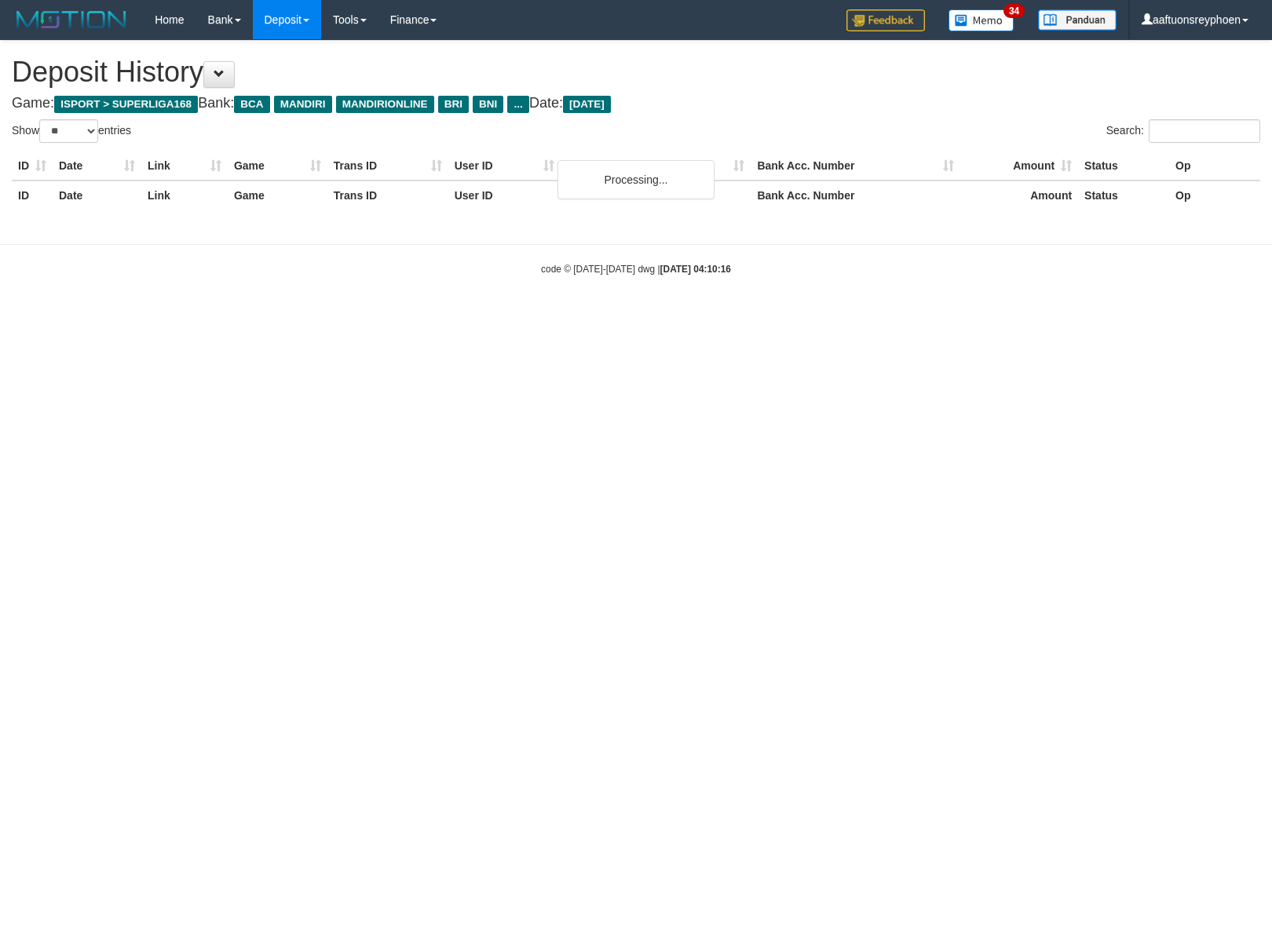
select select "**"
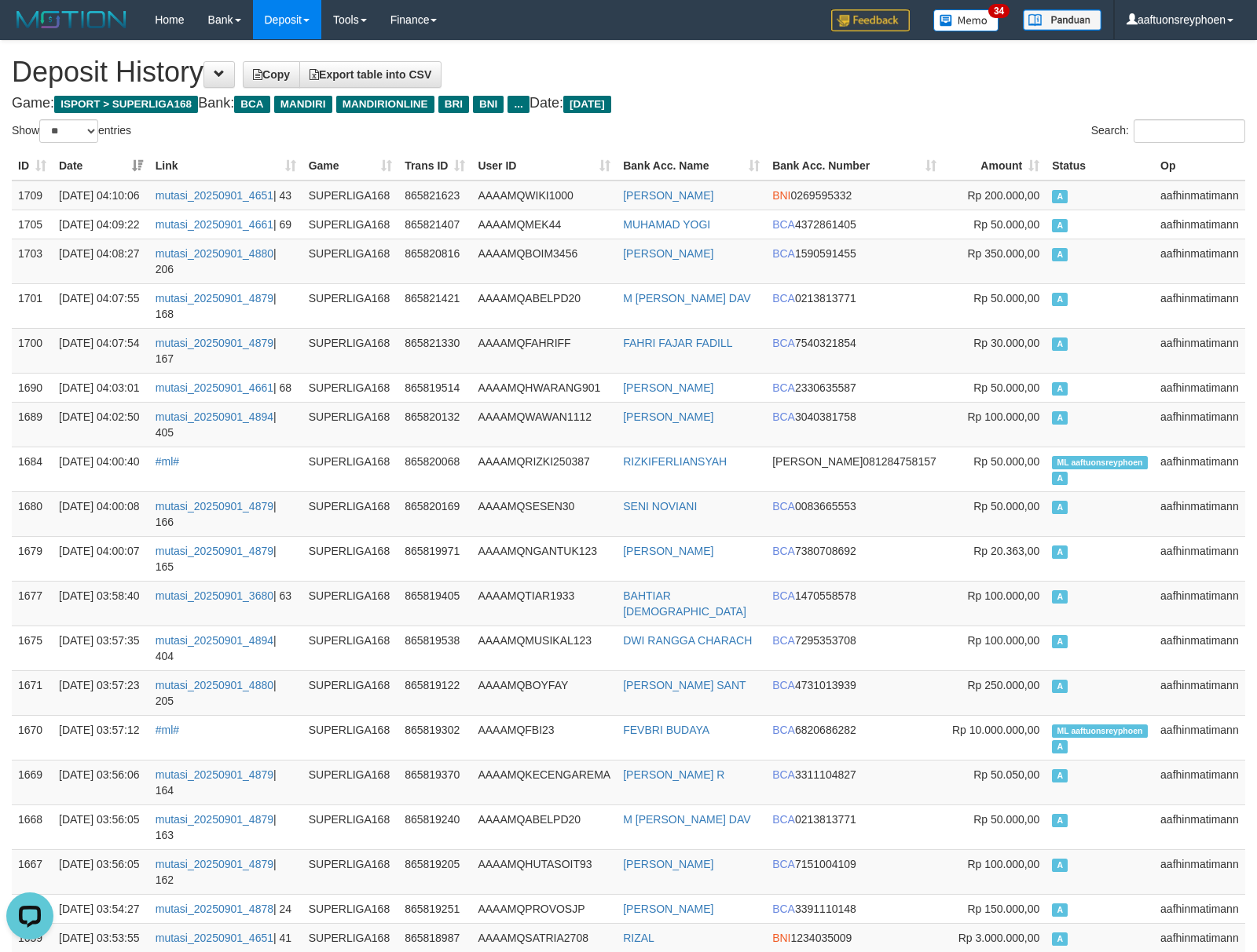
drag, startPoint x: 899, startPoint y: 95, endPoint x: 516, endPoint y: 170, distance: 390.3
click at [224, 74] on span at bounding box center [219, 74] width 11 height 11
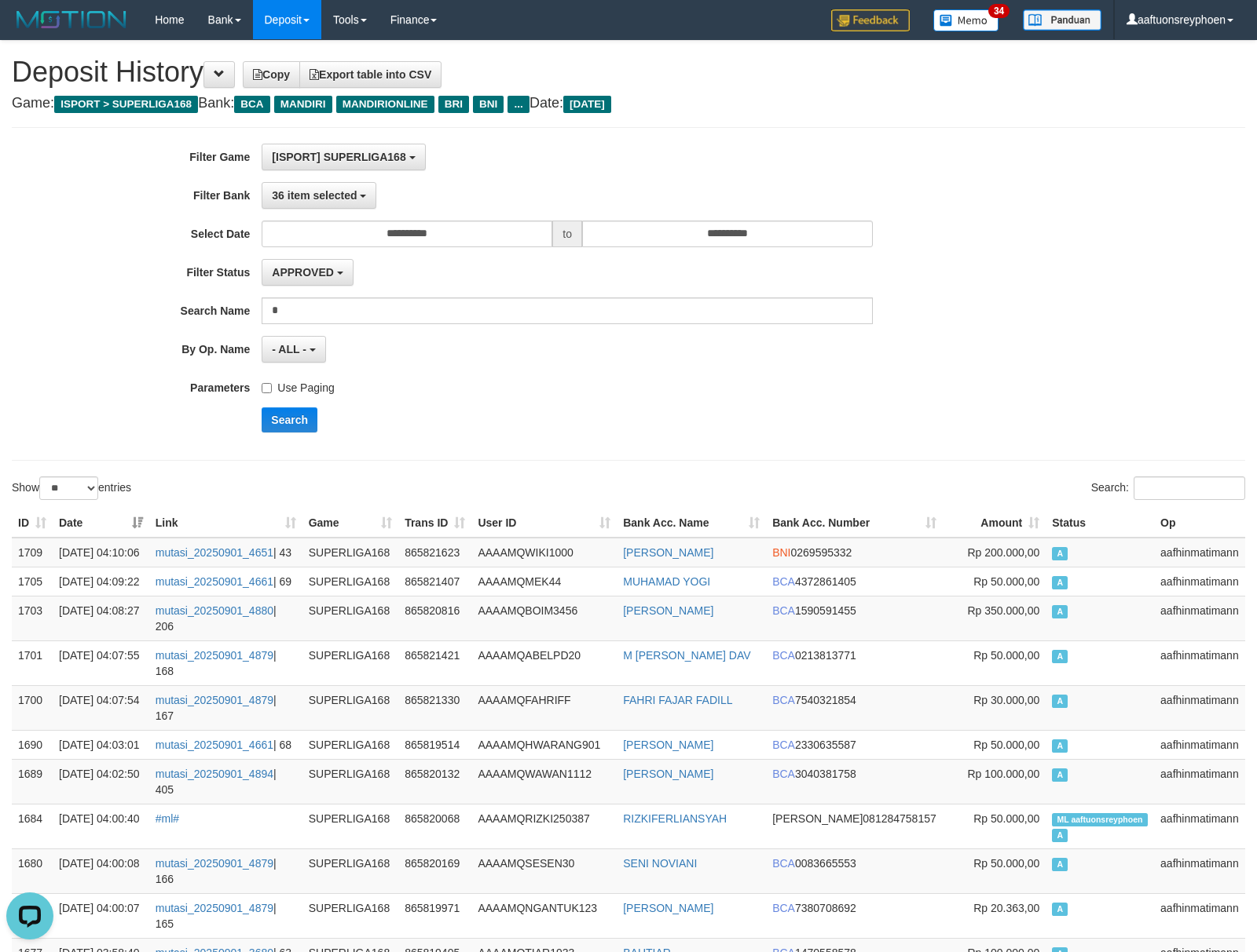
click at [295, 390] on label "Use Paging" at bounding box center [297, 385] width 72 height 22
click at [279, 422] on button "Search" at bounding box center [289, 420] width 55 height 25
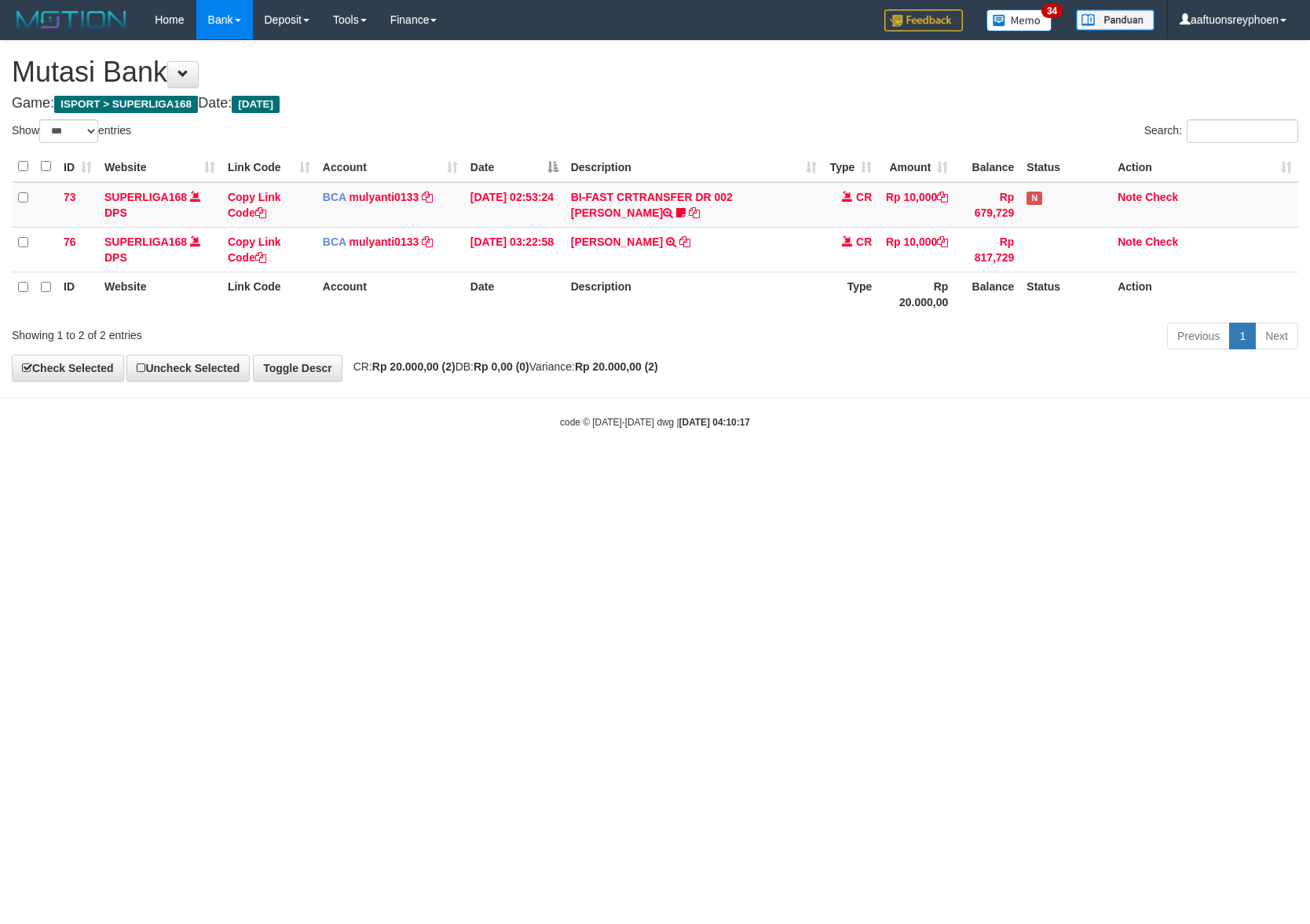
select select "***"
drag, startPoint x: 160, startPoint y: 513, endPoint x: 171, endPoint y: 510, distance: 11.4
click at [162, 469] on html "Toggle navigation Home Bank Account List Load By Website Group [ISPORT] SUPERLI…" at bounding box center [655, 234] width 1310 height 469
select select "***"
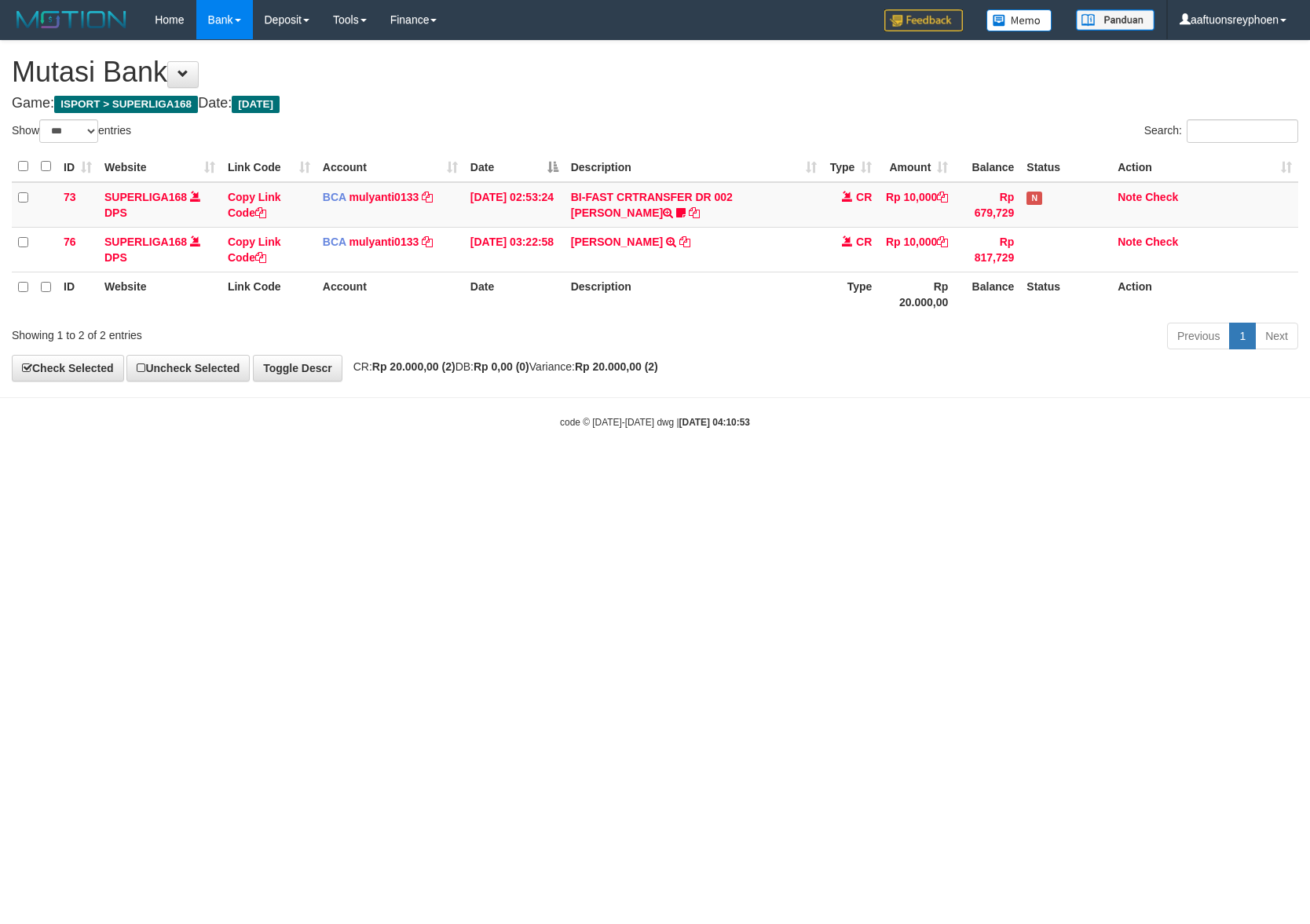
select select "***"
click at [584, 469] on html "Toggle navigation Home Bank Account List Load By Website Group [ISPORT] SUPERLI…" at bounding box center [655, 234] width 1310 height 469
click at [776, 443] on body "Toggle navigation Home Bank Account List Load By Website Group [ISPORT] SUPERLI…" at bounding box center [655, 234] width 1310 height 469
select select "***"
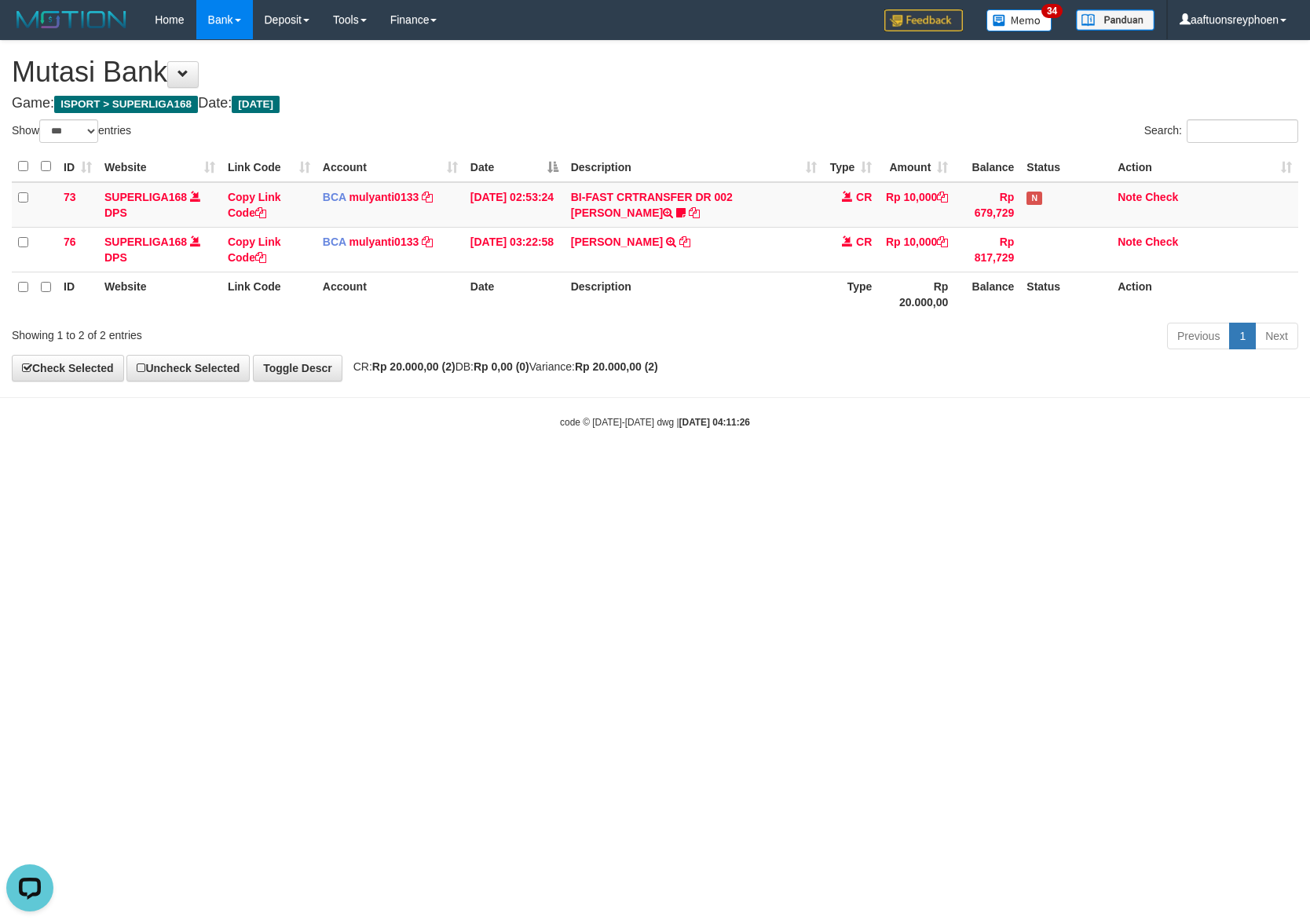
drag, startPoint x: 1110, startPoint y: 358, endPoint x: 1308, endPoint y: 333, distance: 199.6
click at [1187, 344] on body "Toggle navigation Home Bank Account List Load By Website Group [ISPORT] SUPERLI…" at bounding box center [655, 234] width 1310 height 469
click at [713, 419] on strong "2025/09/01 04:11:26" at bounding box center [714, 423] width 70 height 11
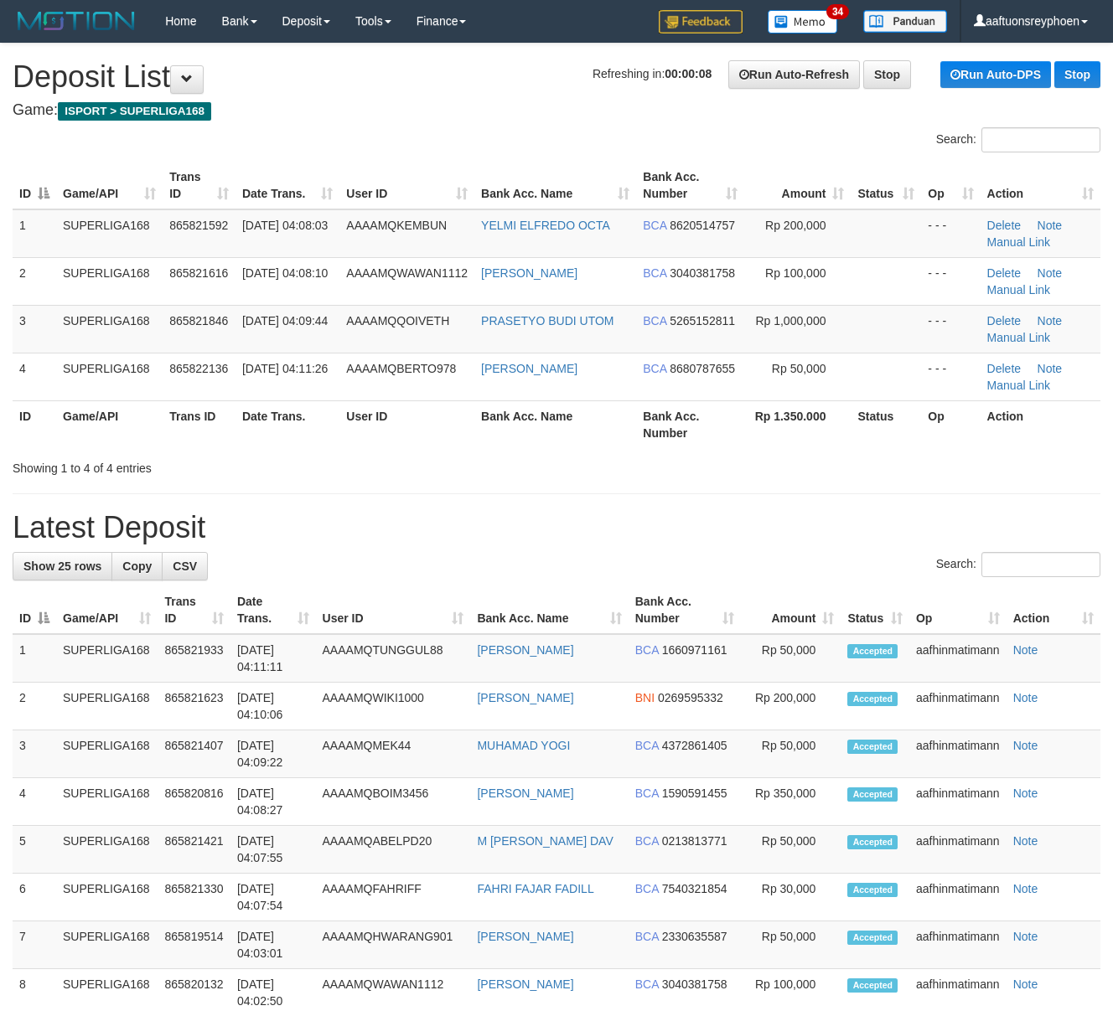
drag, startPoint x: 99, startPoint y: 344, endPoint x: 1, endPoint y: 340, distance: 98.1
click at [88, 338] on td "SUPERLIGA168" at bounding box center [109, 329] width 106 height 48
drag, startPoint x: 61, startPoint y: 320, endPoint x: 0, endPoint y: 333, distance: 62.6
click at [34, 328] on tr "3 SUPERLIGA168 865821846 [DATE] 04:09:44 AAAAMQQOIVETH PRASETYO BUDI UTOM BCA 5…" at bounding box center [557, 329] width 1088 height 48
drag, startPoint x: 81, startPoint y: 359, endPoint x: -76, endPoint y: 376, distance: 158.4
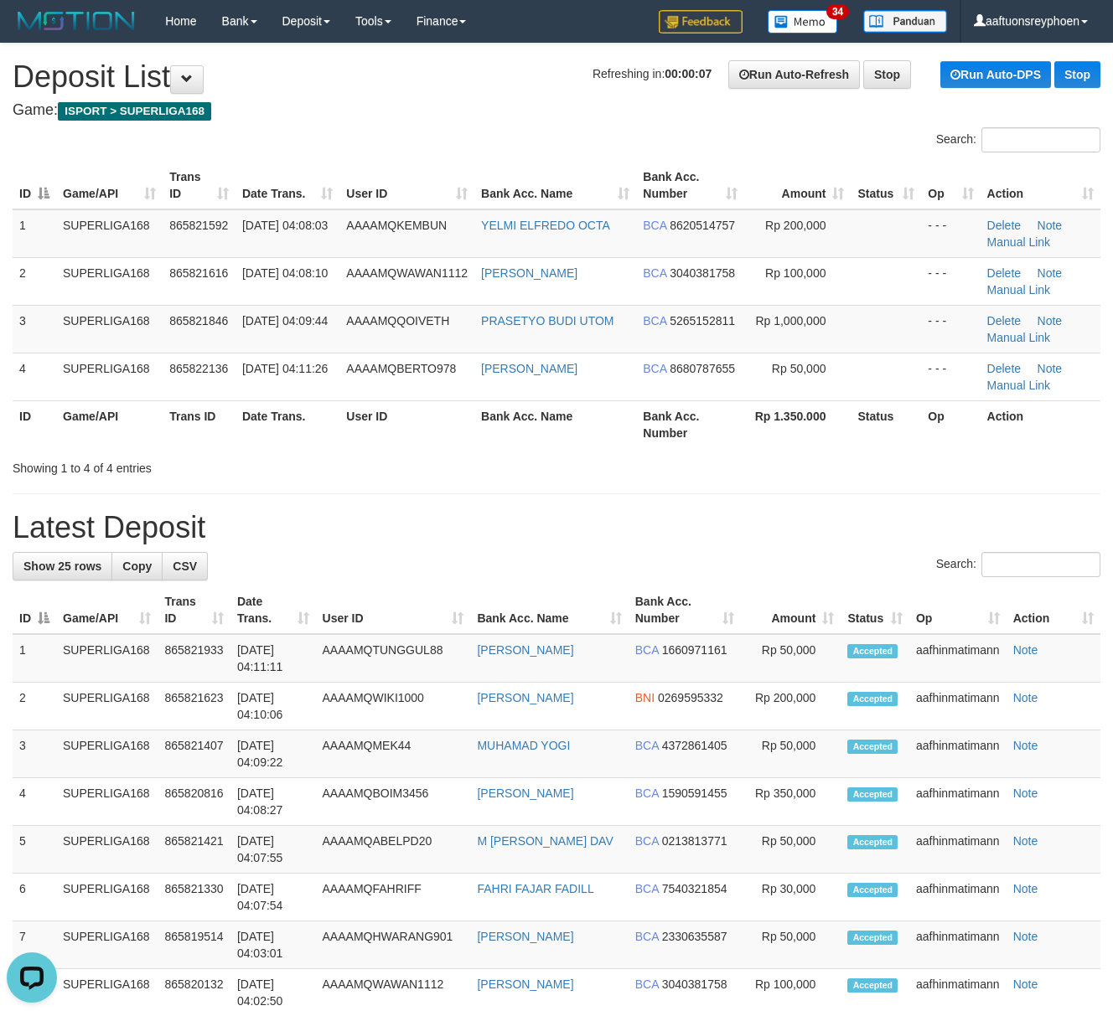
click at [0, 376] on html "Toggle navigation Home Bank Account List Load By Website Group [ISPORT] SUPERLI…" at bounding box center [556, 1016] width 1113 height 2033
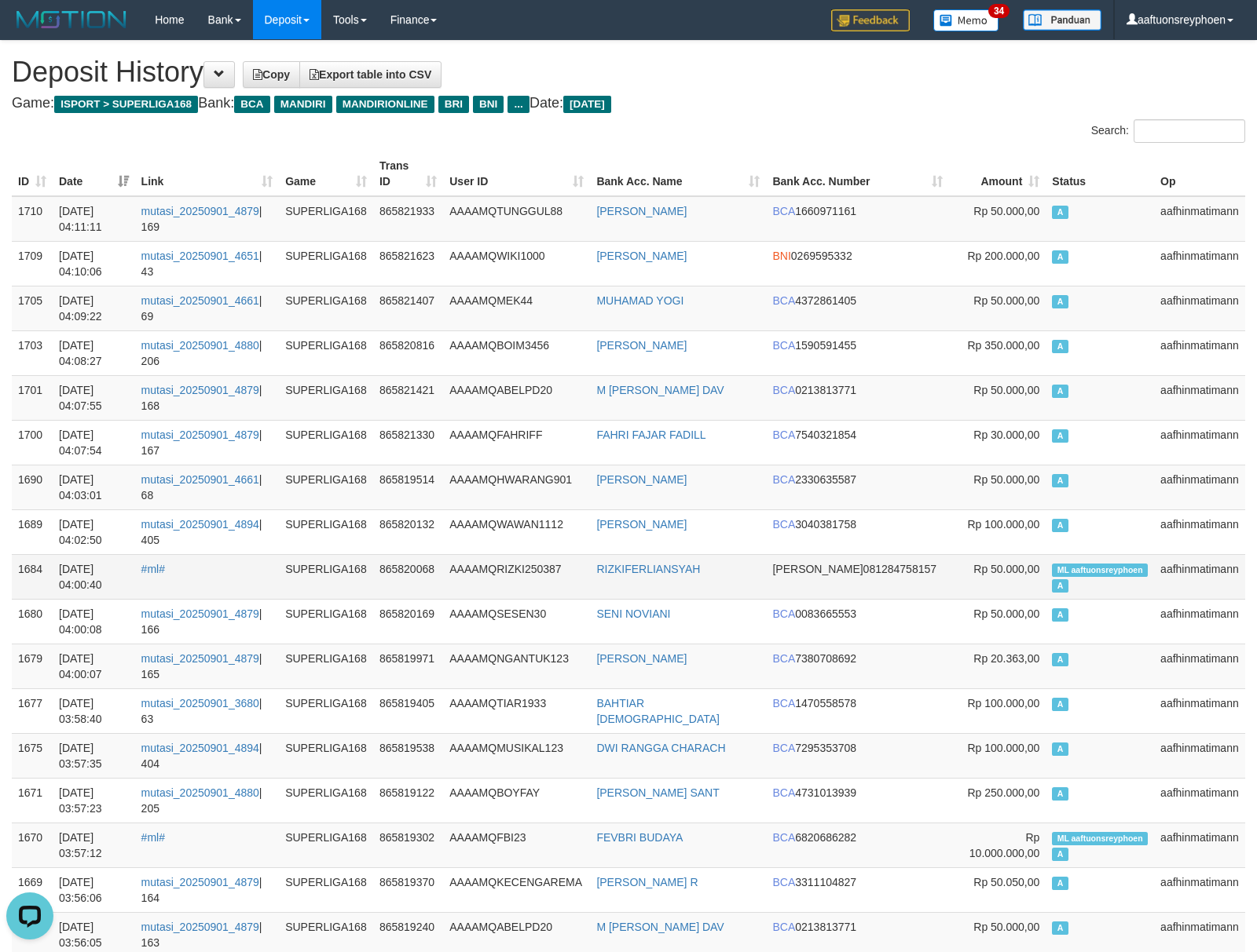
click at [1076, 569] on span "ML aaftuonsreyphoen" at bounding box center [1100, 571] width 96 height 13
copy td "aaftuonsreyphoen"
click at [1076, 569] on span "ML aaftuonsreyphoen" at bounding box center [1100, 571] width 96 height 13
copy td "ML aaftuonsreyphoen A"
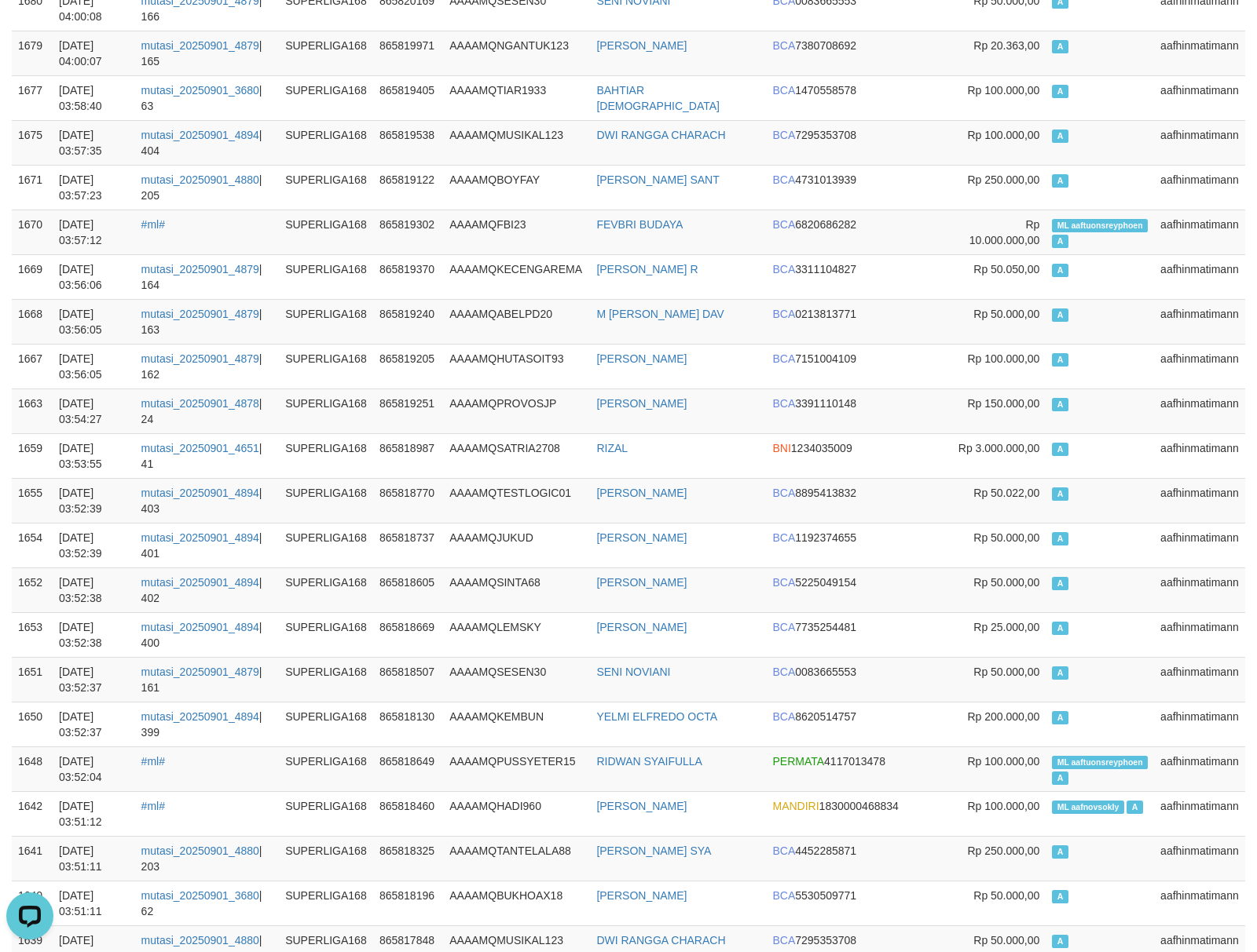
scroll to position [1151, 0]
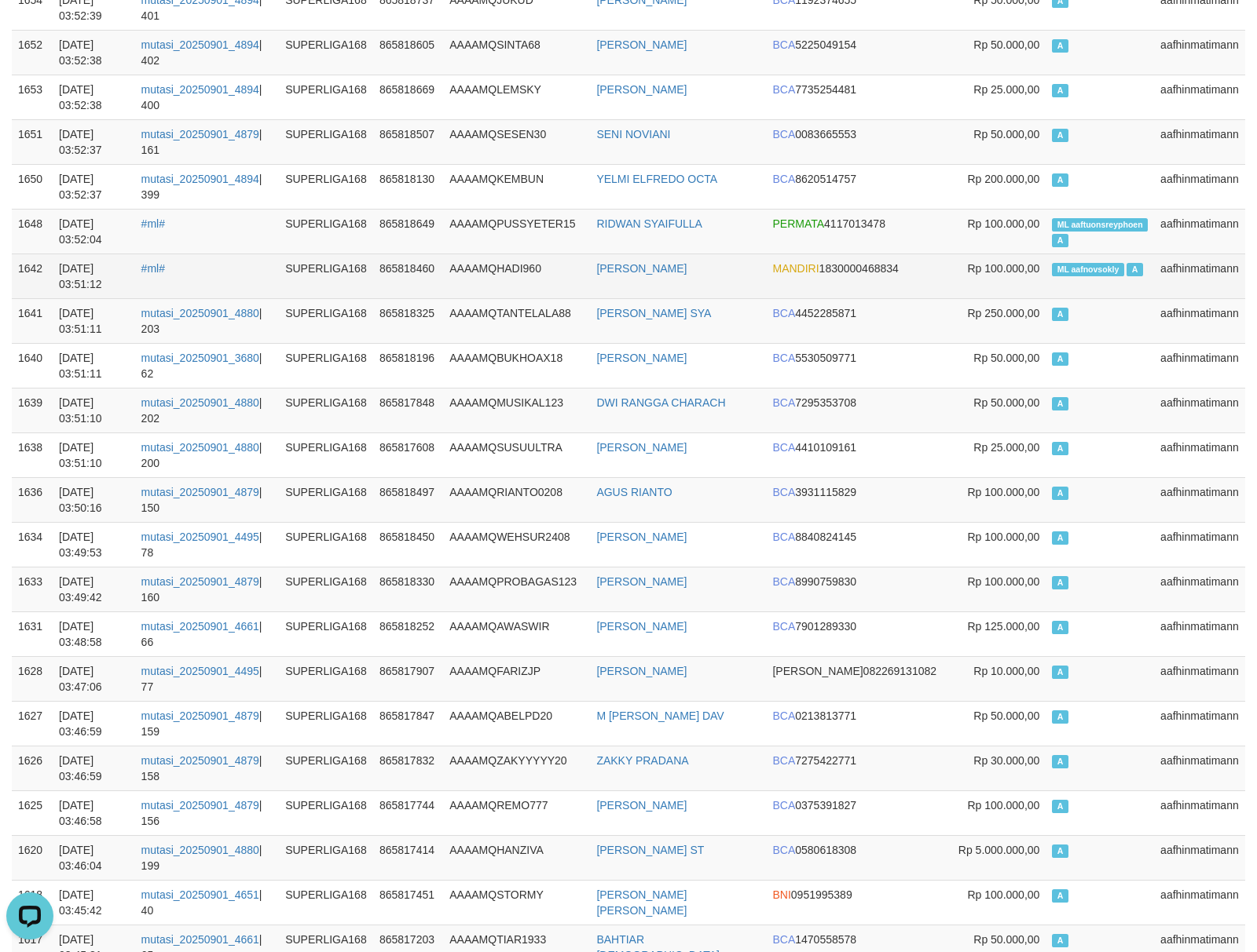
click at [1078, 286] on td "ML aafnovsokly A" at bounding box center [1100, 276] width 109 height 45
copy td "aafnovsokly"
click at [1078, 286] on td "ML aafnovsokly A" at bounding box center [1100, 276] width 109 height 45
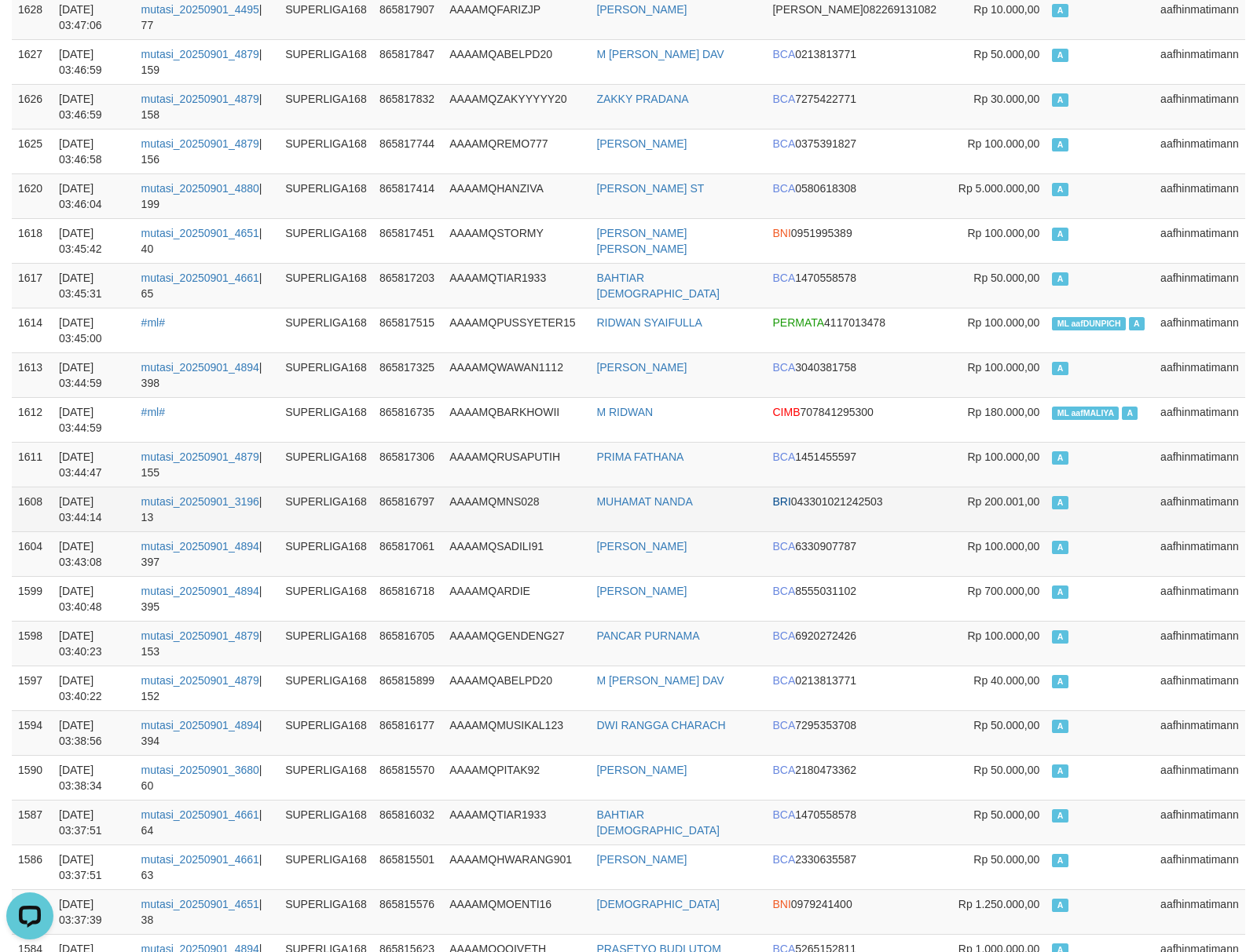
scroll to position [1919, 0]
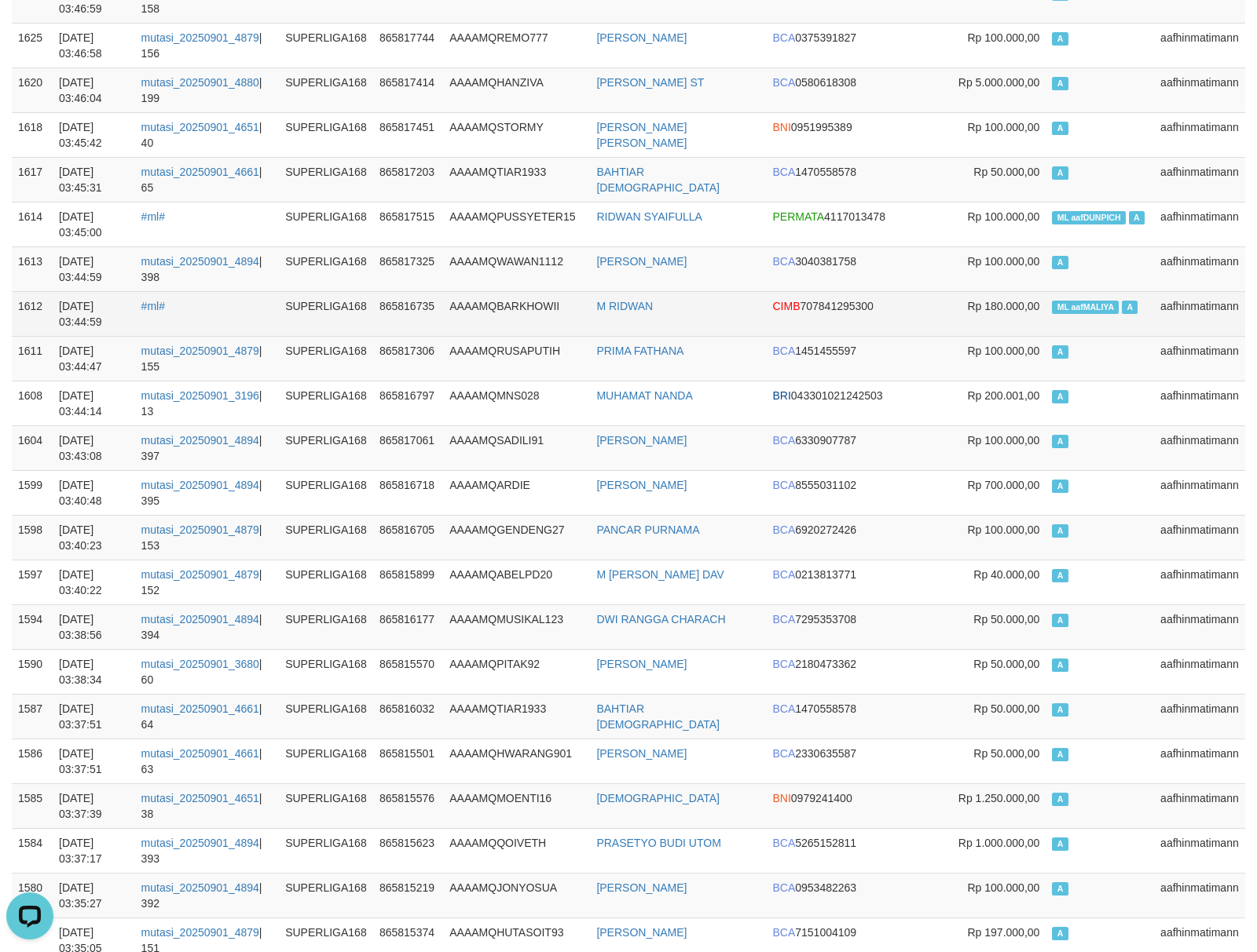
click at [1092, 312] on span "ML aafMALIYA" at bounding box center [1085, 307] width 67 height 13
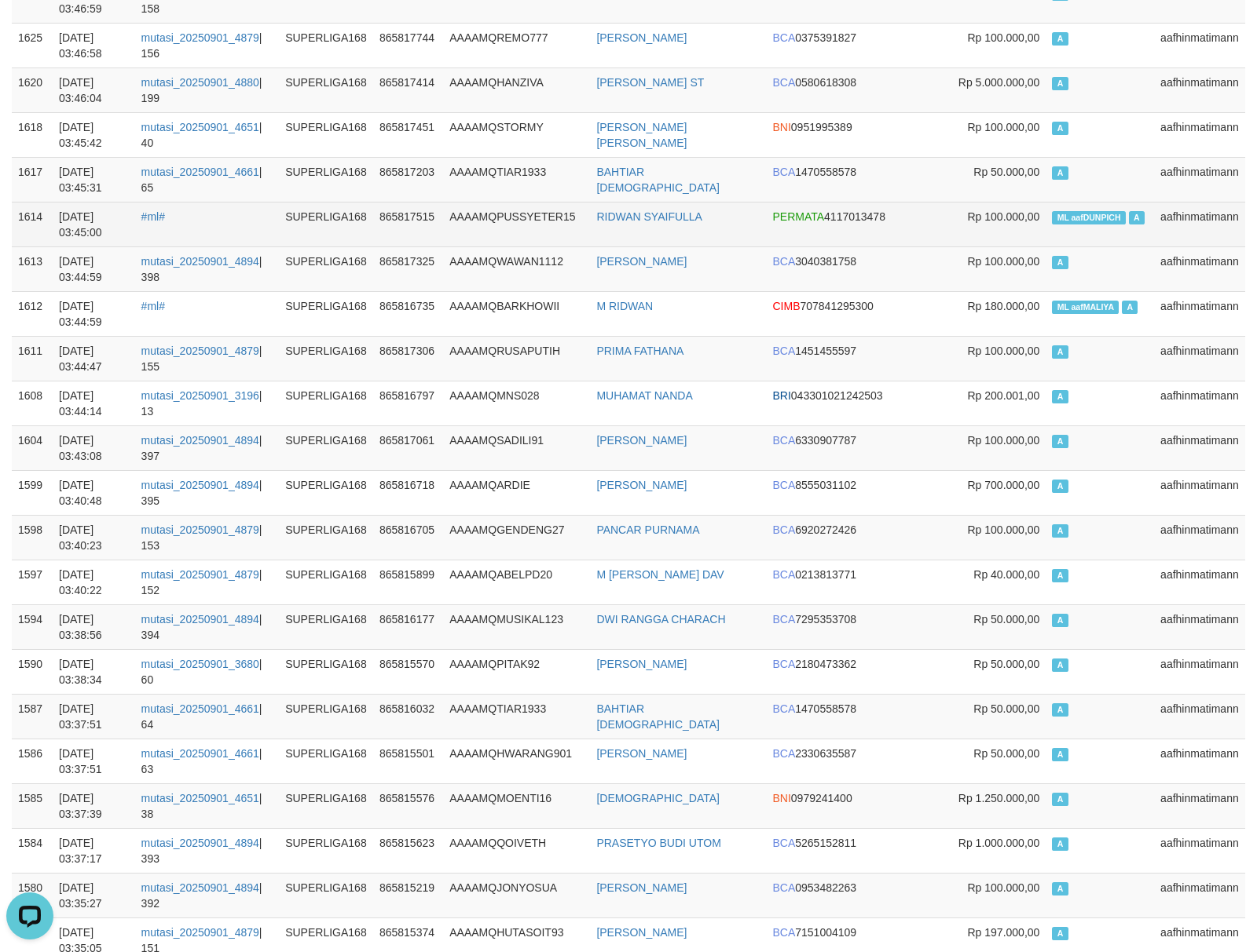
click at [1094, 225] on span "ML aafDUNPICH" at bounding box center [1088, 217] width 74 height 13
copy td "aafDUNPICH"
click at [1094, 225] on span "ML aafDUNPICH" at bounding box center [1088, 217] width 74 height 13
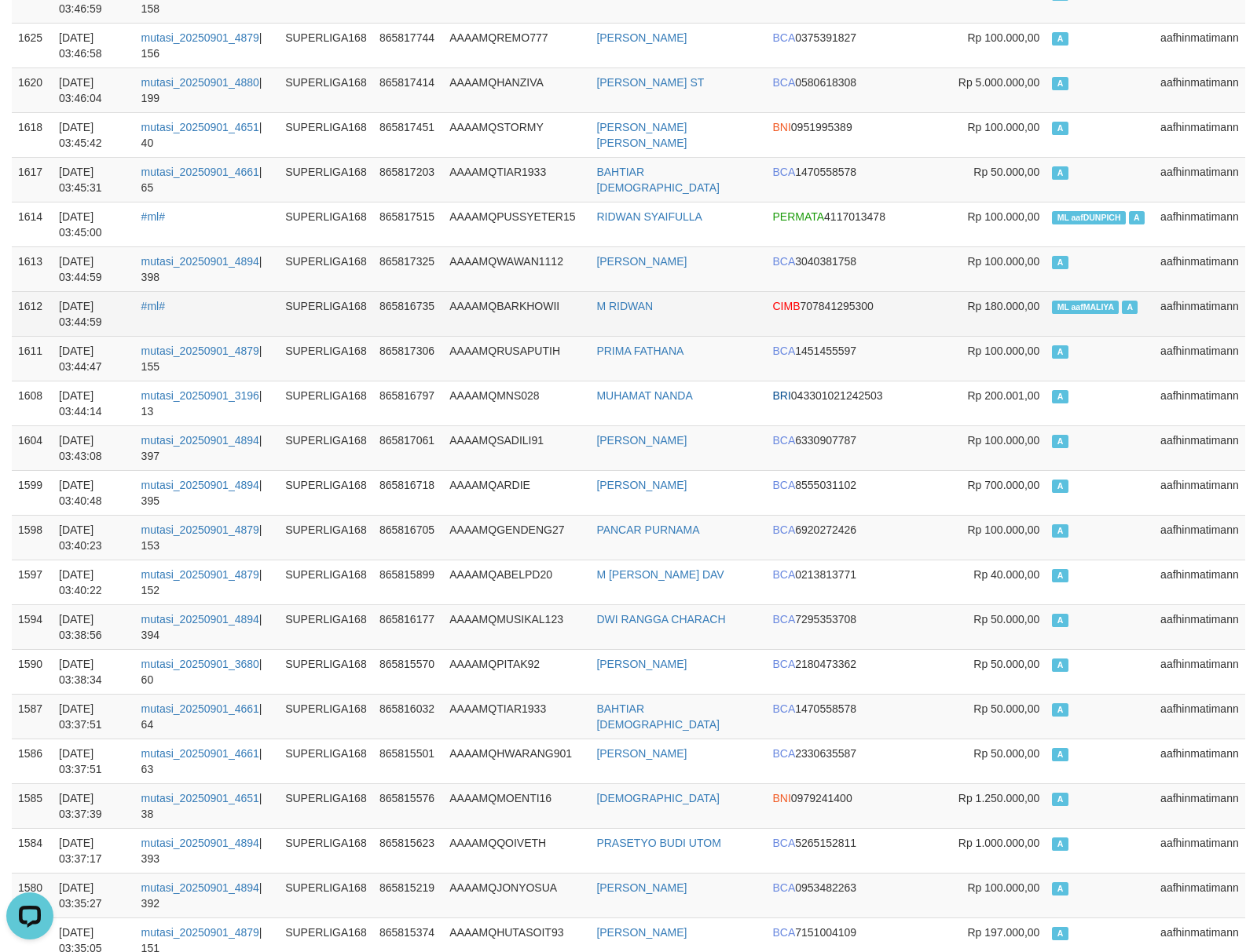
click at [1098, 314] on span "ML aafMALIYA" at bounding box center [1085, 307] width 67 height 13
copy td "aafMALIYA"
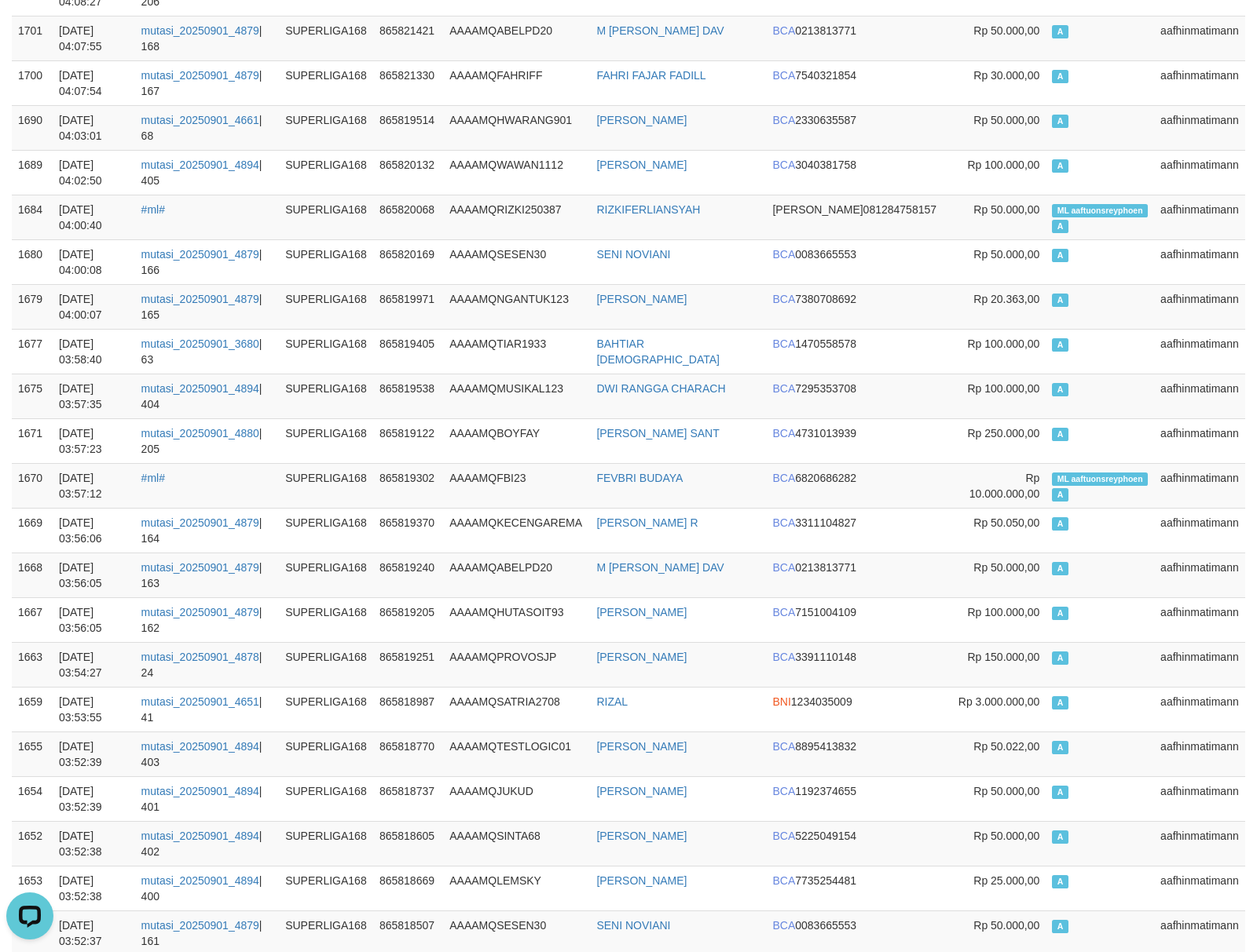
scroll to position [0, 0]
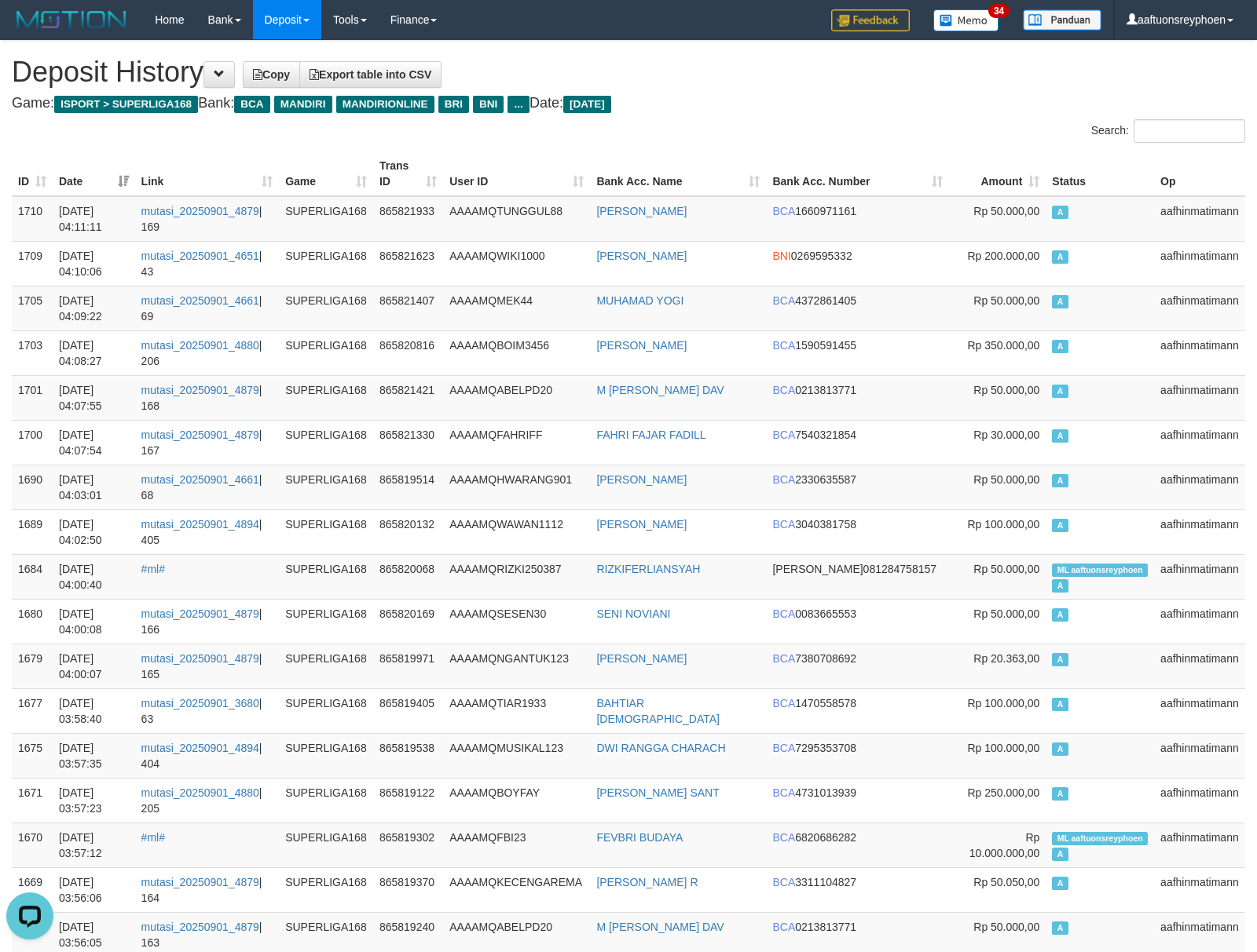
click at [235, 72] on button at bounding box center [219, 74] width 32 height 26
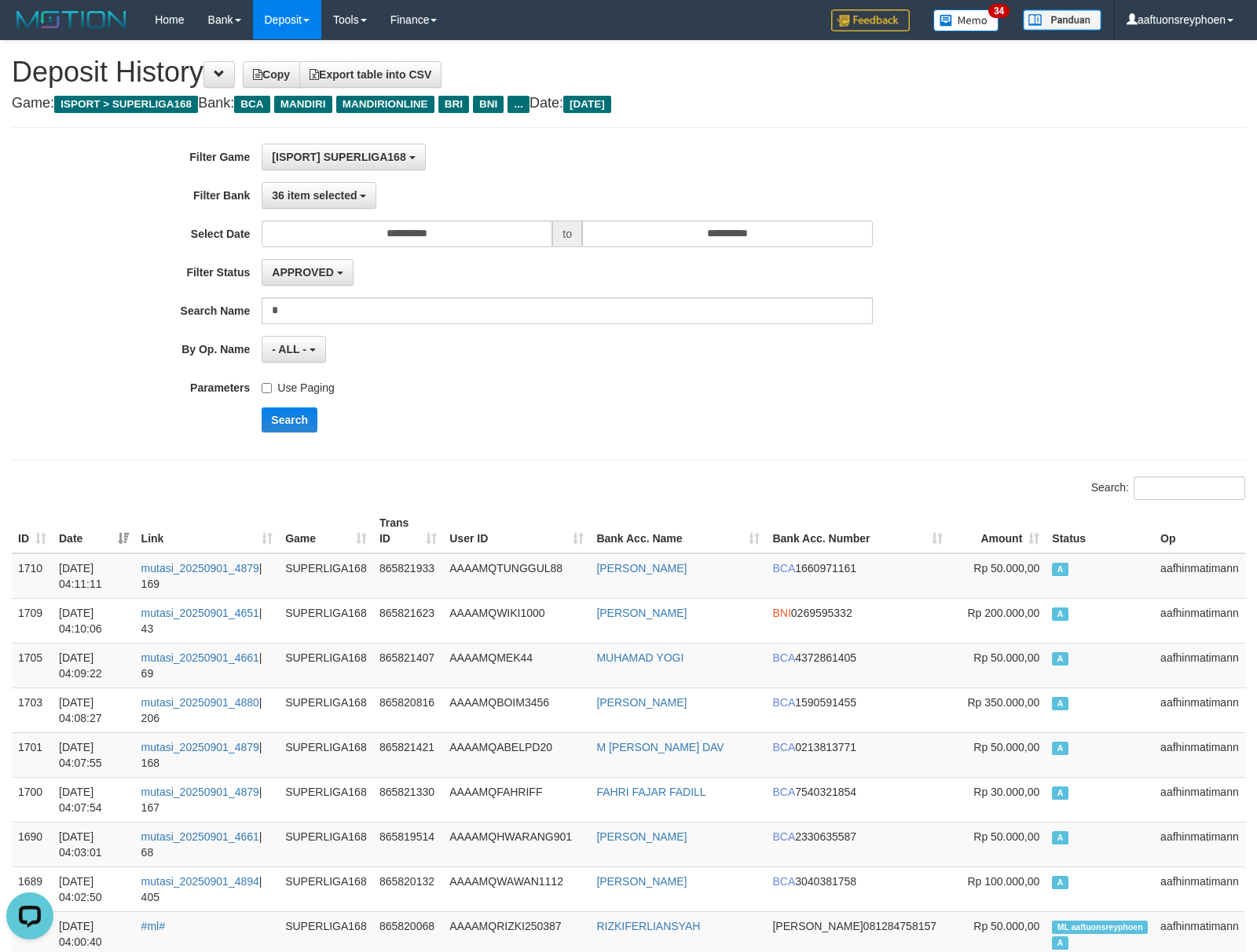
click at [308, 390] on label "Use Paging" at bounding box center [297, 385] width 72 height 22
click at [274, 415] on button "Search" at bounding box center [289, 420] width 55 height 25
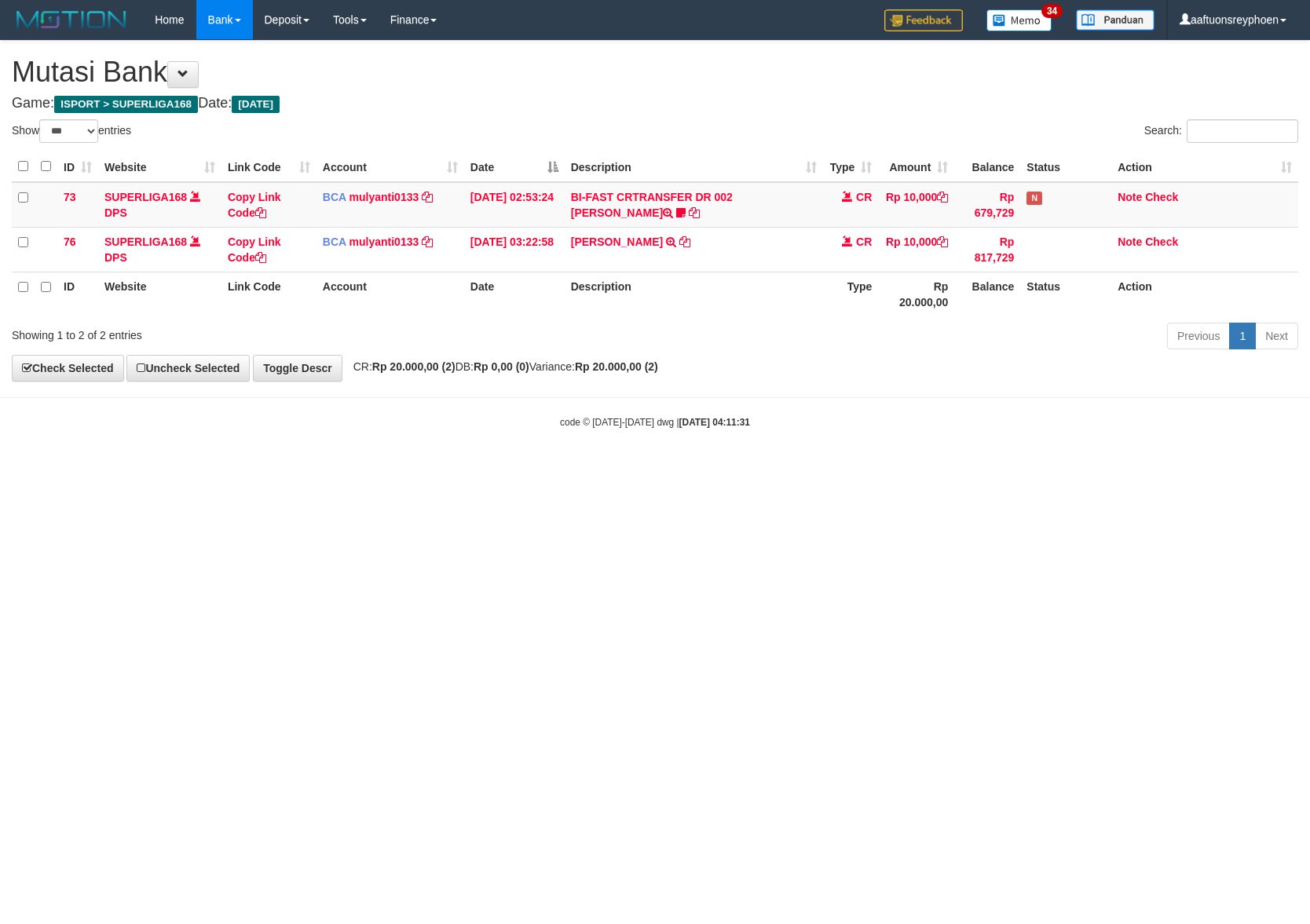
select select "***"
drag, startPoint x: 790, startPoint y: 424, endPoint x: 1303, endPoint y: 393, distance: 513.9
click at [932, 415] on div "code © [DATE]-[DATE] dwg | [DATE] 04:11:31" at bounding box center [655, 422] width 1310 height 16
drag, startPoint x: 763, startPoint y: 419, endPoint x: 837, endPoint y: 421, distance: 74.0
click at [796, 415] on div "code © [DATE]-[DATE] dwg | [DATE] 04:11:31" at bounding box center [655, 422] width 1310 height 16
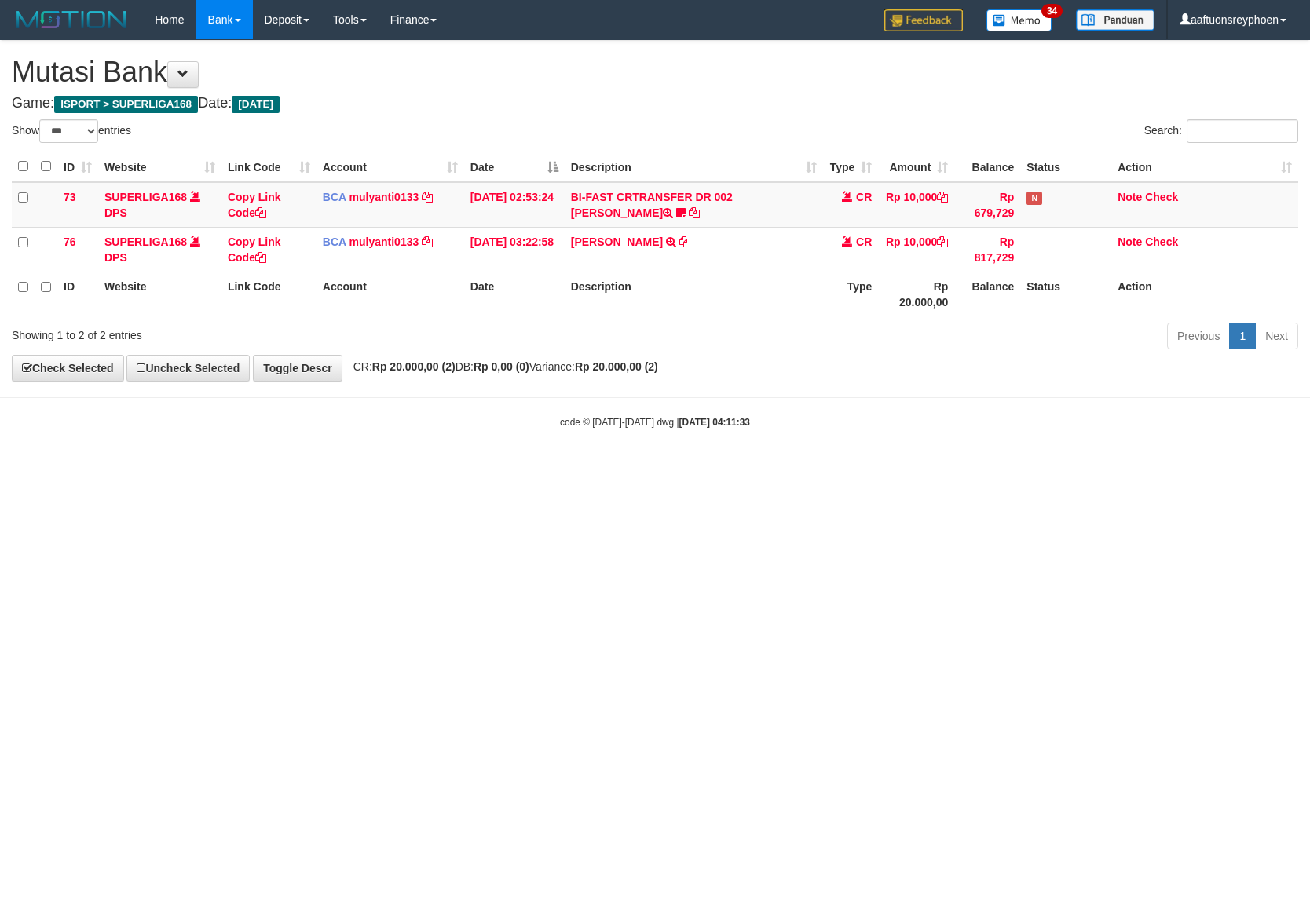
select select "***"
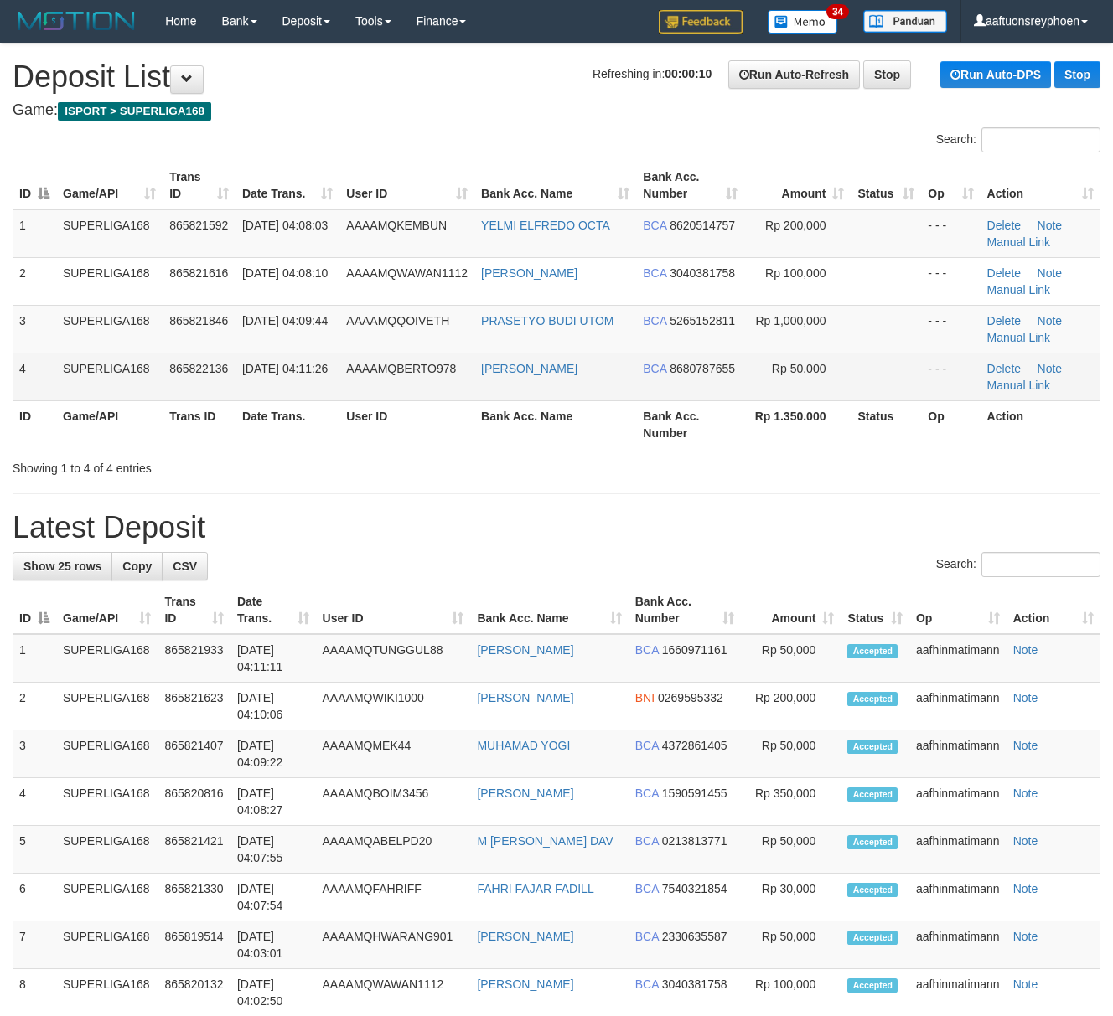
click at [402, 374] on span "AAAAMQBERTO978" at bounding box center [401, 368] width 110 height 13
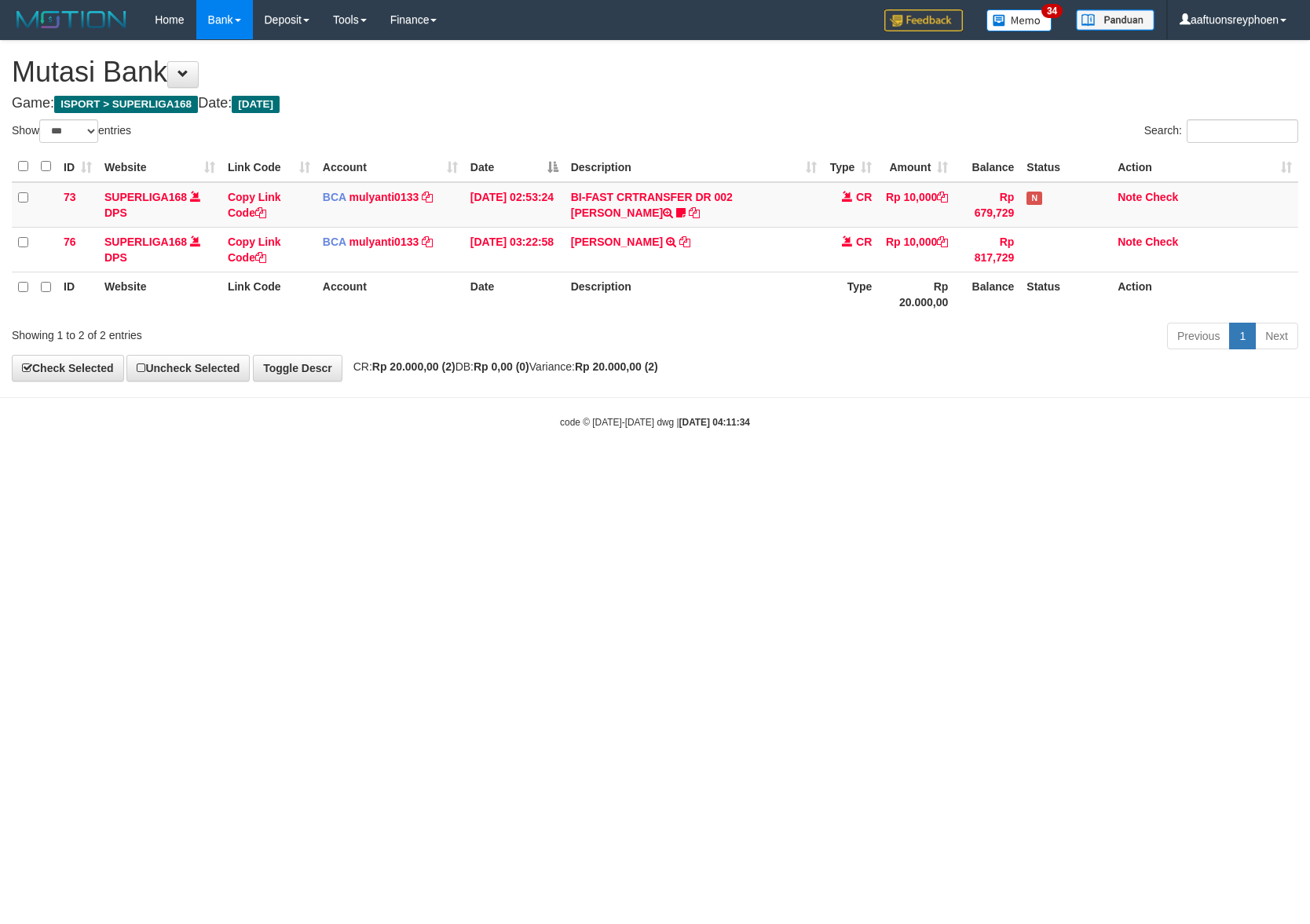
select select "***"
drag, startPoint x: 626, startPoint y: 471, endPoint x: 1301, endPoint y: 493, distance: 675.4
click at [767, 469] on html "Toggle navigation Home Bank Account List Load By Website Group [ISPORT] SUPERLI…" at bounding box center [655, 234] width 1310 height 469
select select "***"
click at [792, 469] on html "Toggle navigation Home Bank Account List Load By Website Group [ISPORT] SUPERLI…" at bounding box center [655, 234] width 1310 height 469
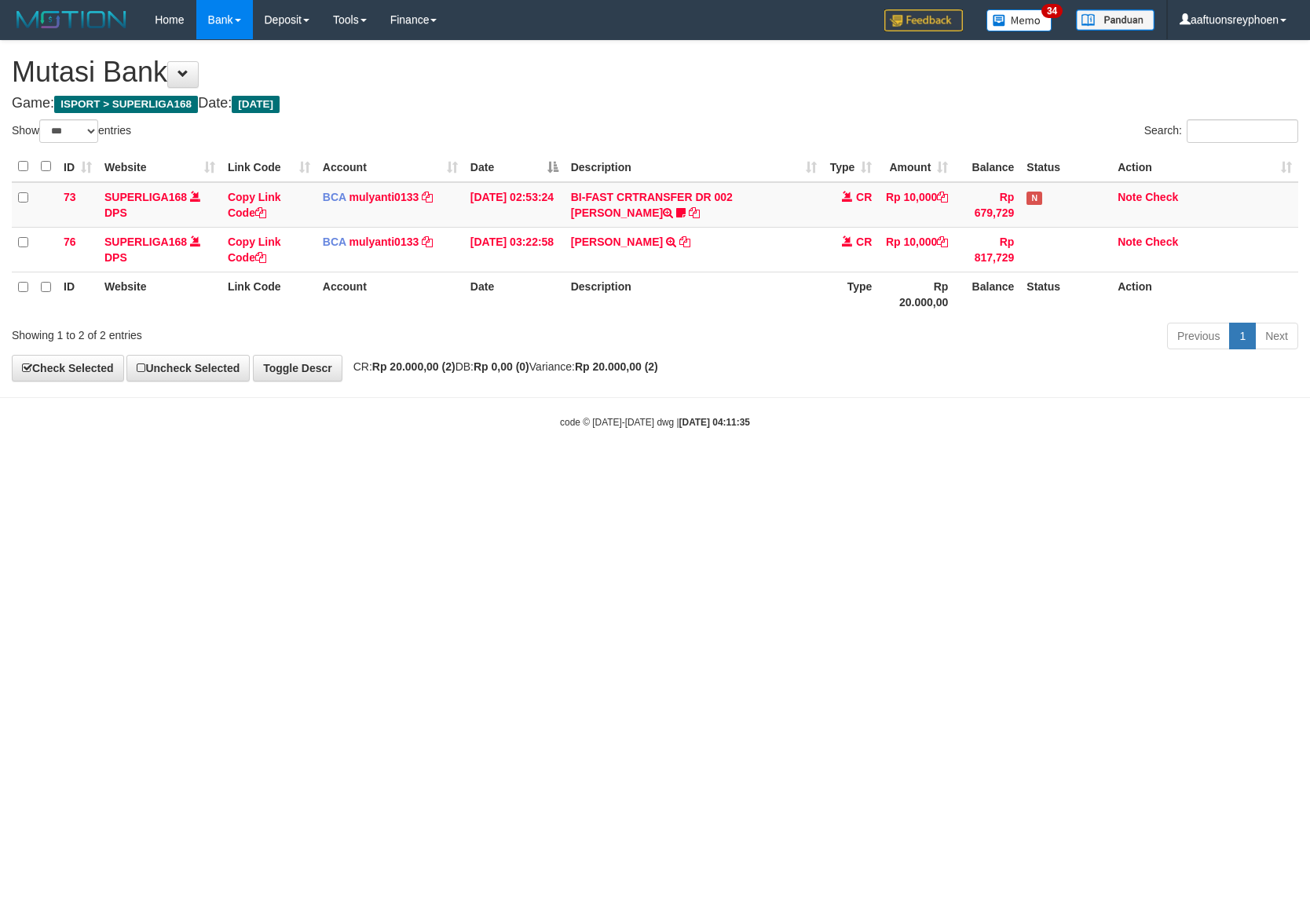
click at [771, 469] on html "Toggle navigation Home Bank Account List Load By Website Group [ISPORT] SUPERLI…" at bounding box center [655, 234] width 1310 height 469
drag, startPoint x: 904, startPoint y: 428, endPoint x: 1306, endPoint y: 447, distance: 402.4
click at [1189, 439] on body "Toggle navigation Home Bank Account List Load By Website Group [ISPORT] SUPERLI…" at bounding box center [655, 234] width 1310 height 469
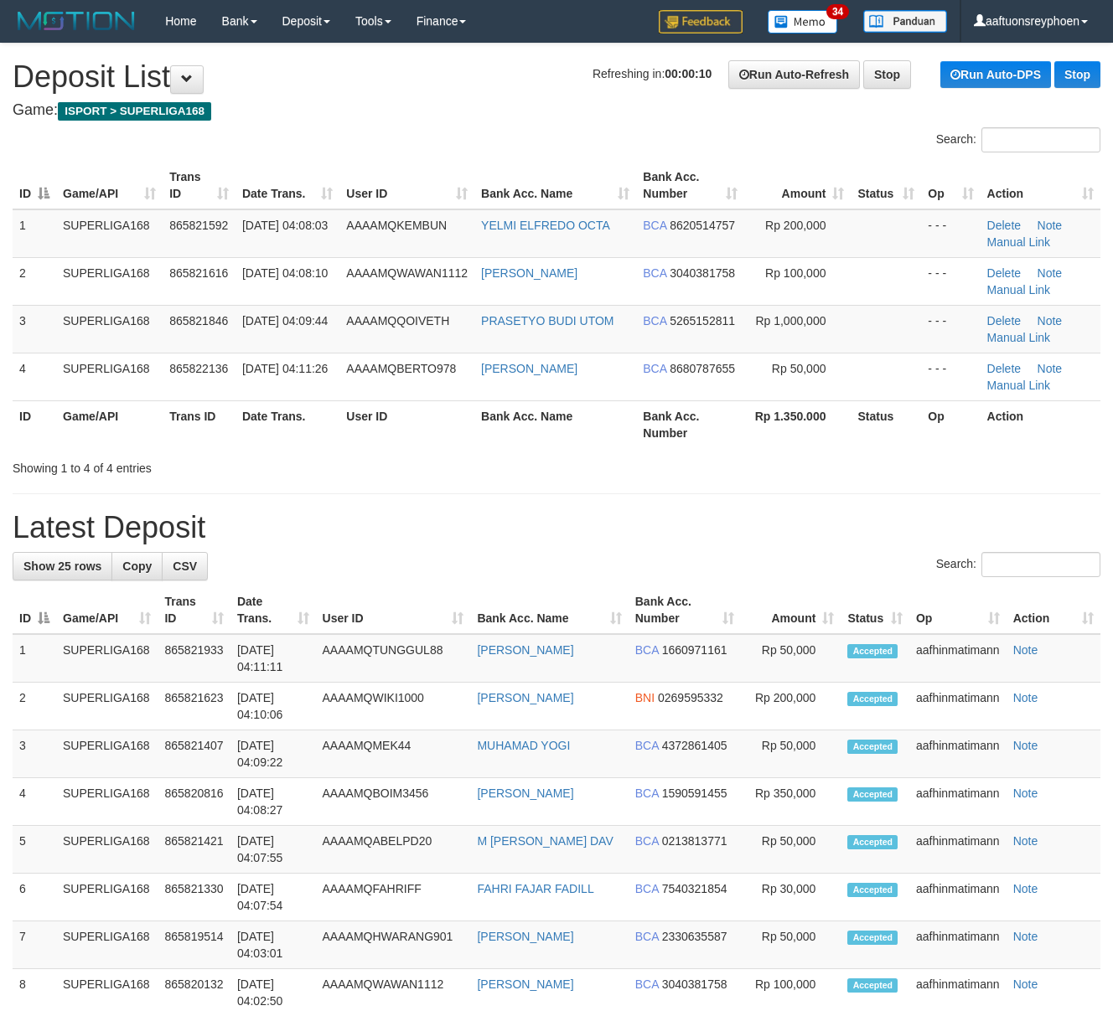
click at [95, 395] on td "SUPERLIGA168" at bounding box center [109, 377] width 106 height 48
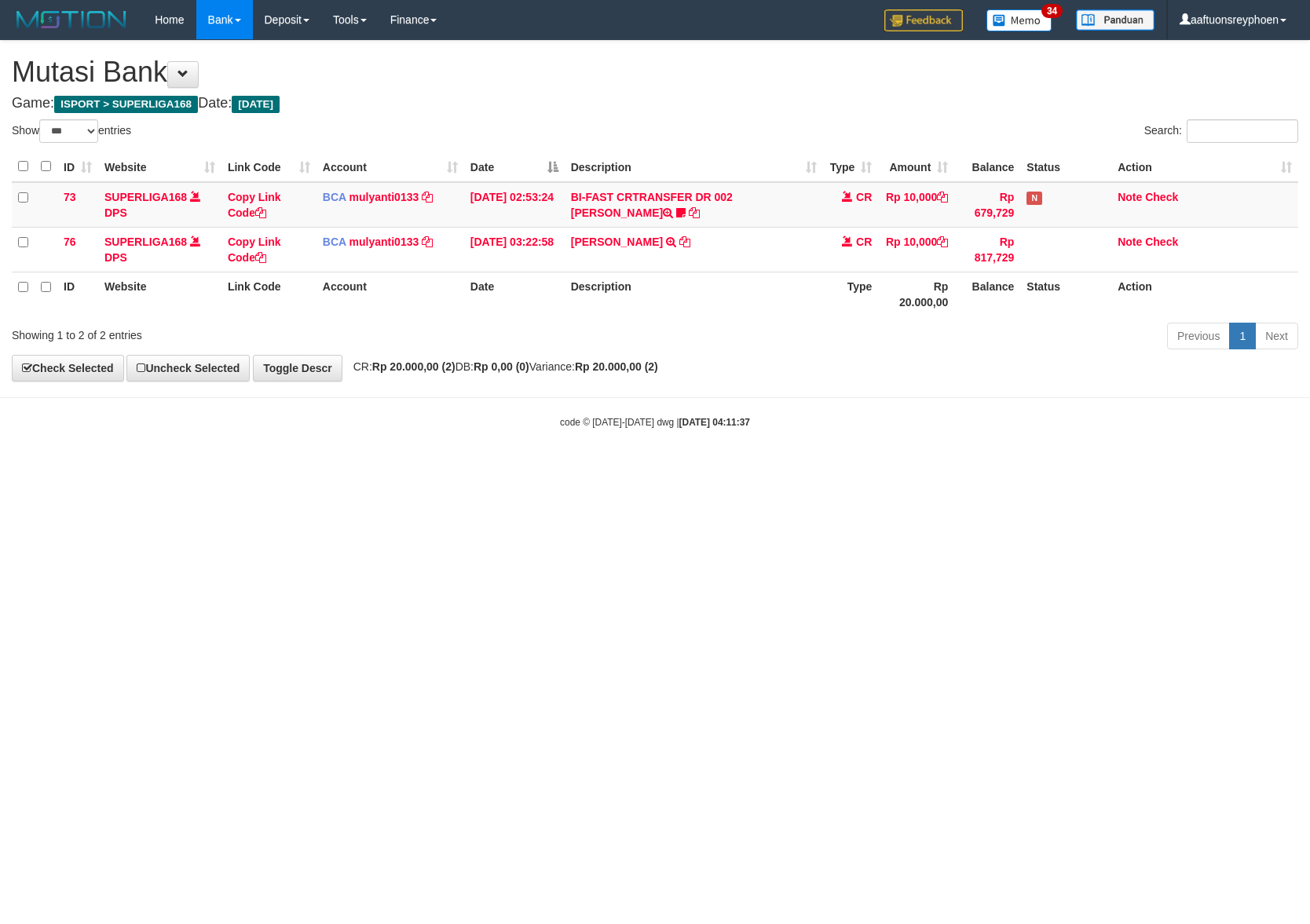
select select "***"
drag, startPoint x: 1030, startPoint y: 459, endPoint x: 1301, endPoint y: 410, distance: 275.4
click at [1197, 425] on body "Toggle navigation Home Bank Account List Load By Website Group [ISPORT] SUPERLI…" at bounding box center [655, 234] width 1310 height 469
drag, startPoint x: 789, startPoint y: 444, endPoint x: 1308, endPoint y: 424, distance: 519.4
click at [972, 440] on body "Toggle navigation Home Bank Account List Load By Website Group [ISPORT] SUPERLI…" at bounding box center [655, 234] width 1310 height 469
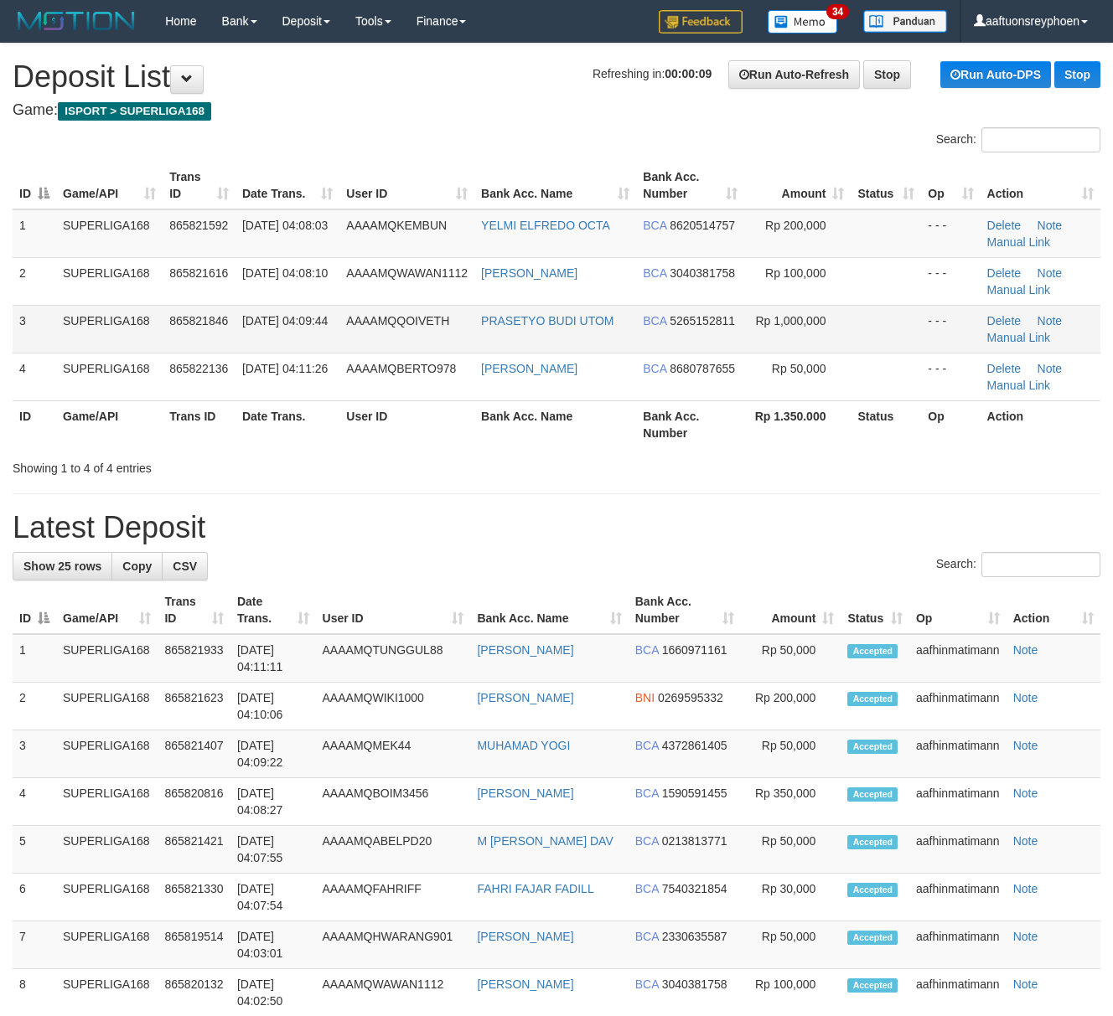
click at [194, 327] on td "865821846" at bounding box center [199, 329] width 73 height 48
drag, startPoint x: 196, startPoint y: 325, endPoint x: 4, endPoint y: 390, distance: 202.7
click at [184, 333] on td "865821846" at bounding box center [199, 329] width 73 height 48
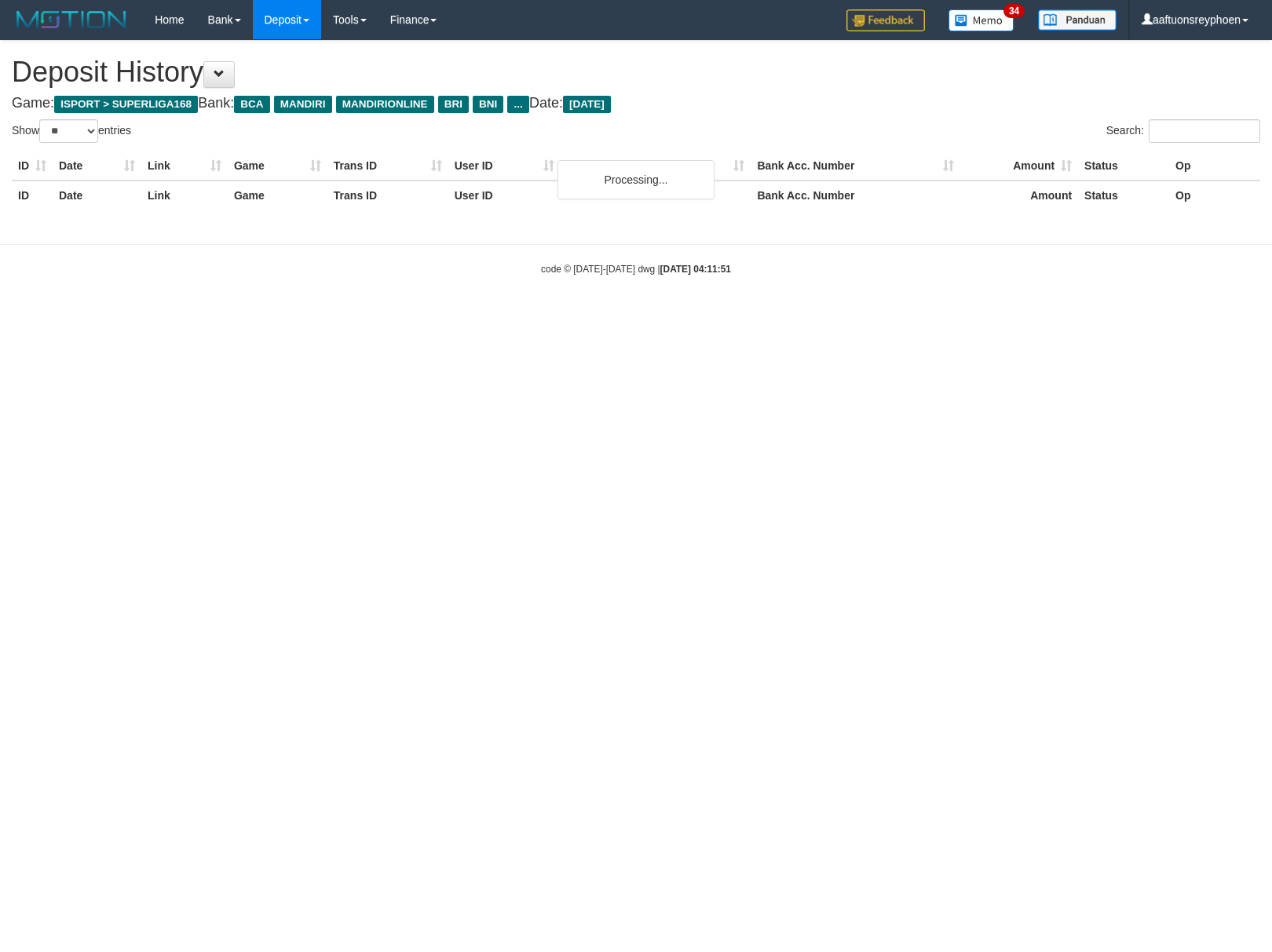
select select "**"
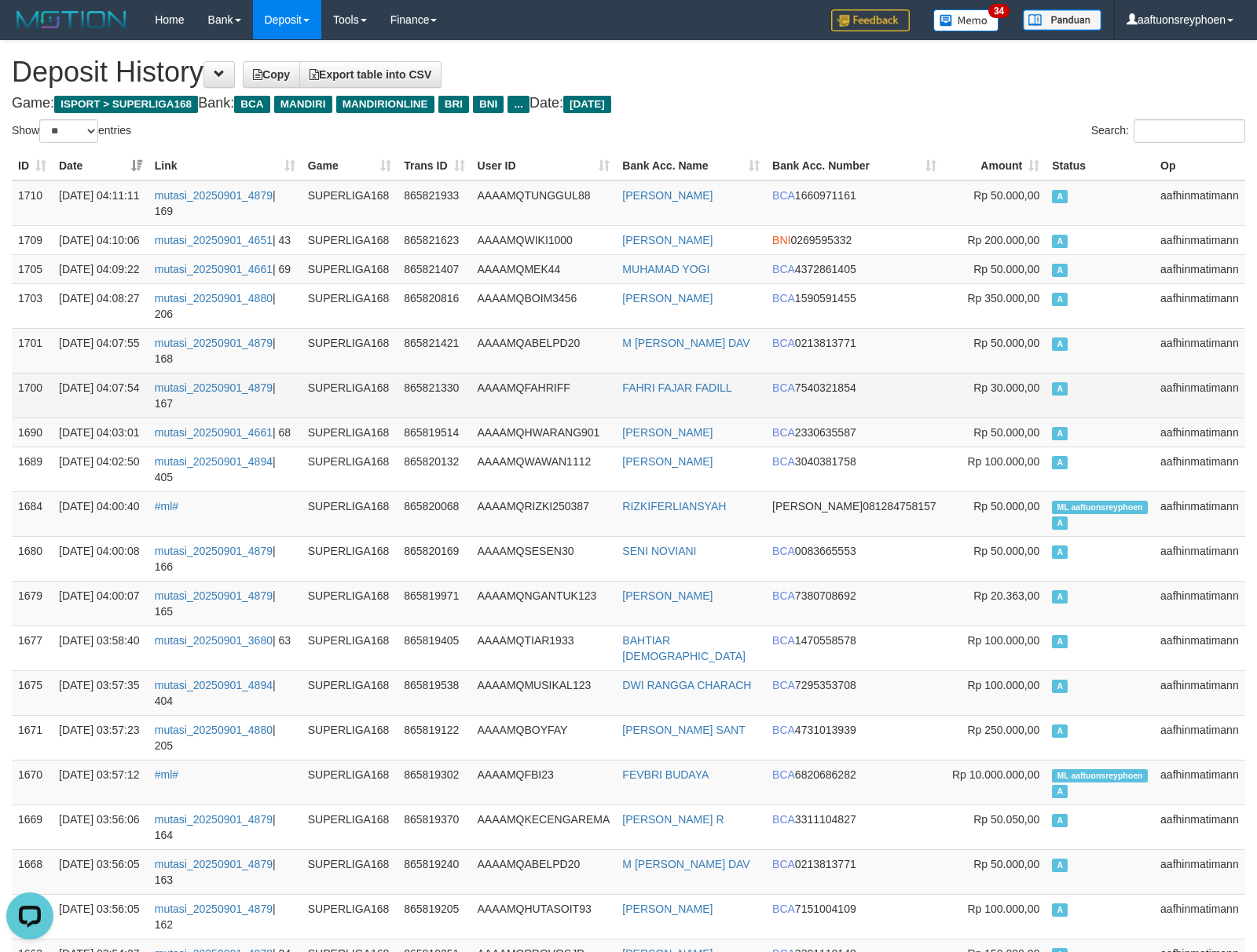
drag, startPoint x: 1078, startPoint y: 428, endPoint x: 1071, endPoint y: 439, distance: 13.0
click at [1078, 418] on td "A" at bounding box center [1100, 395] width 109 height 45
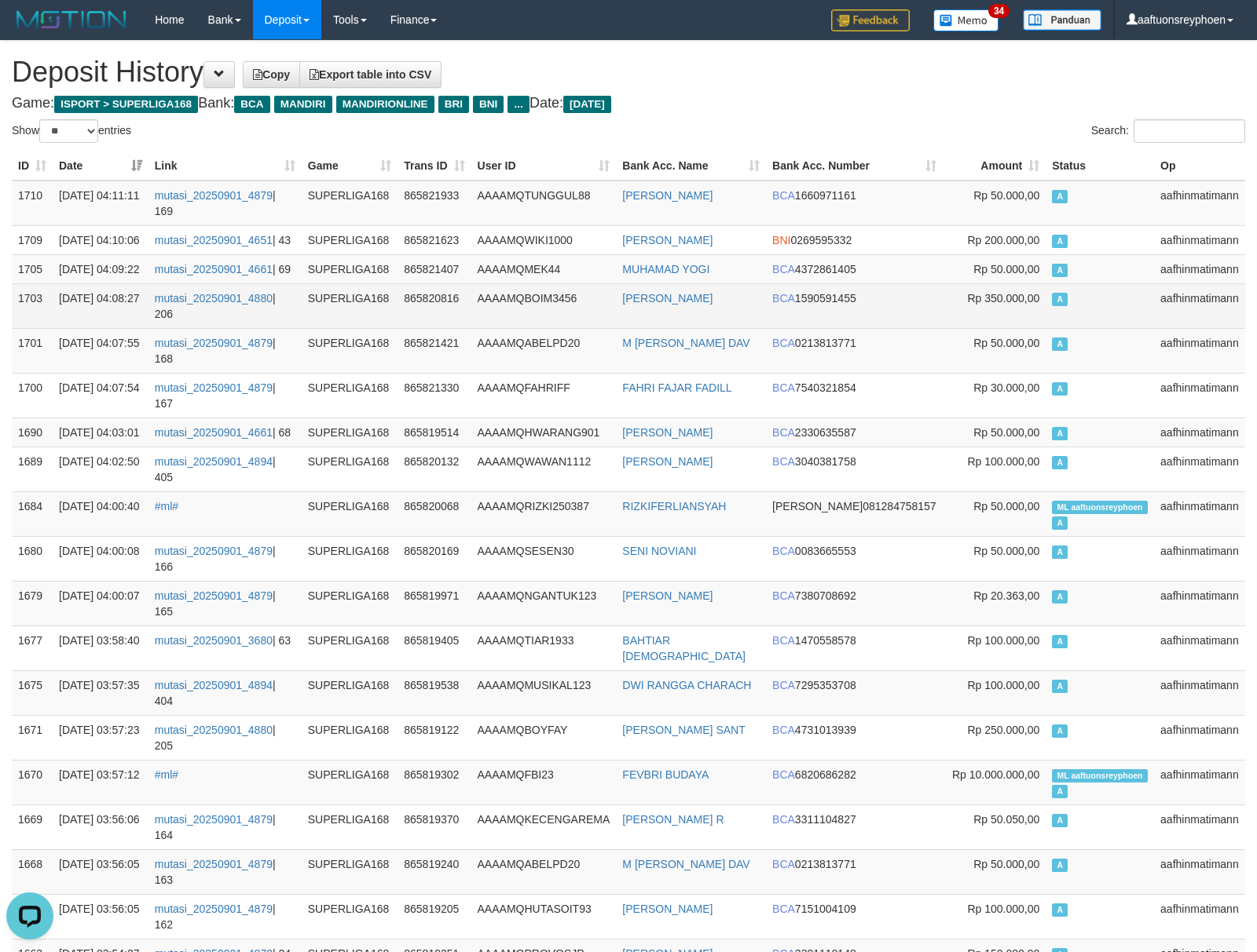
drag, startPoint x: 1078, startPoint y: 330, endPoint x: 1054, endPoint y: 340, distance: 26.0
click at [1075, 328] on td "A" at bounding box center [1100, 305] width 109 height 45
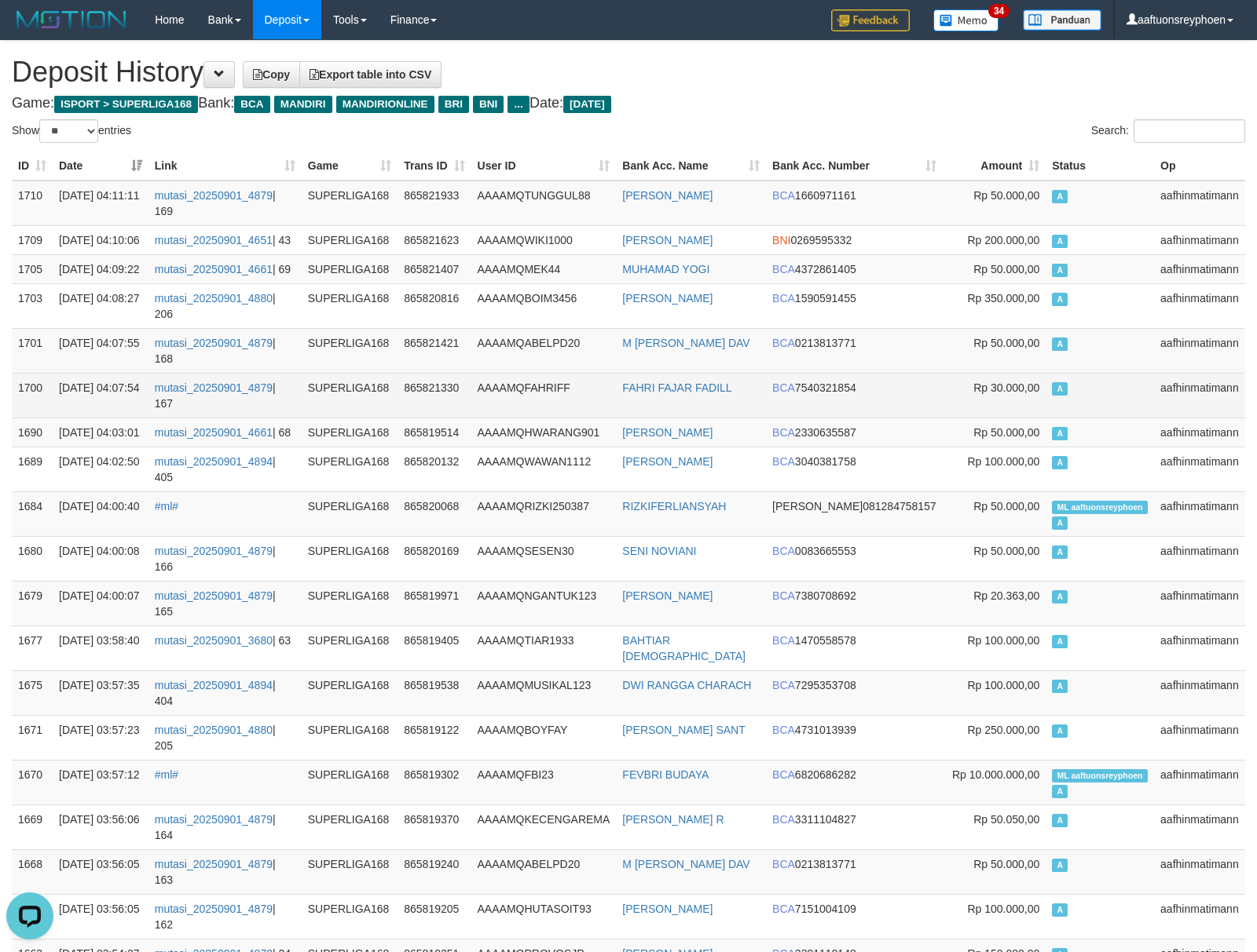
click at [1076, 418] on td "A" at bounding box center [1100, 395] width 109 height 45
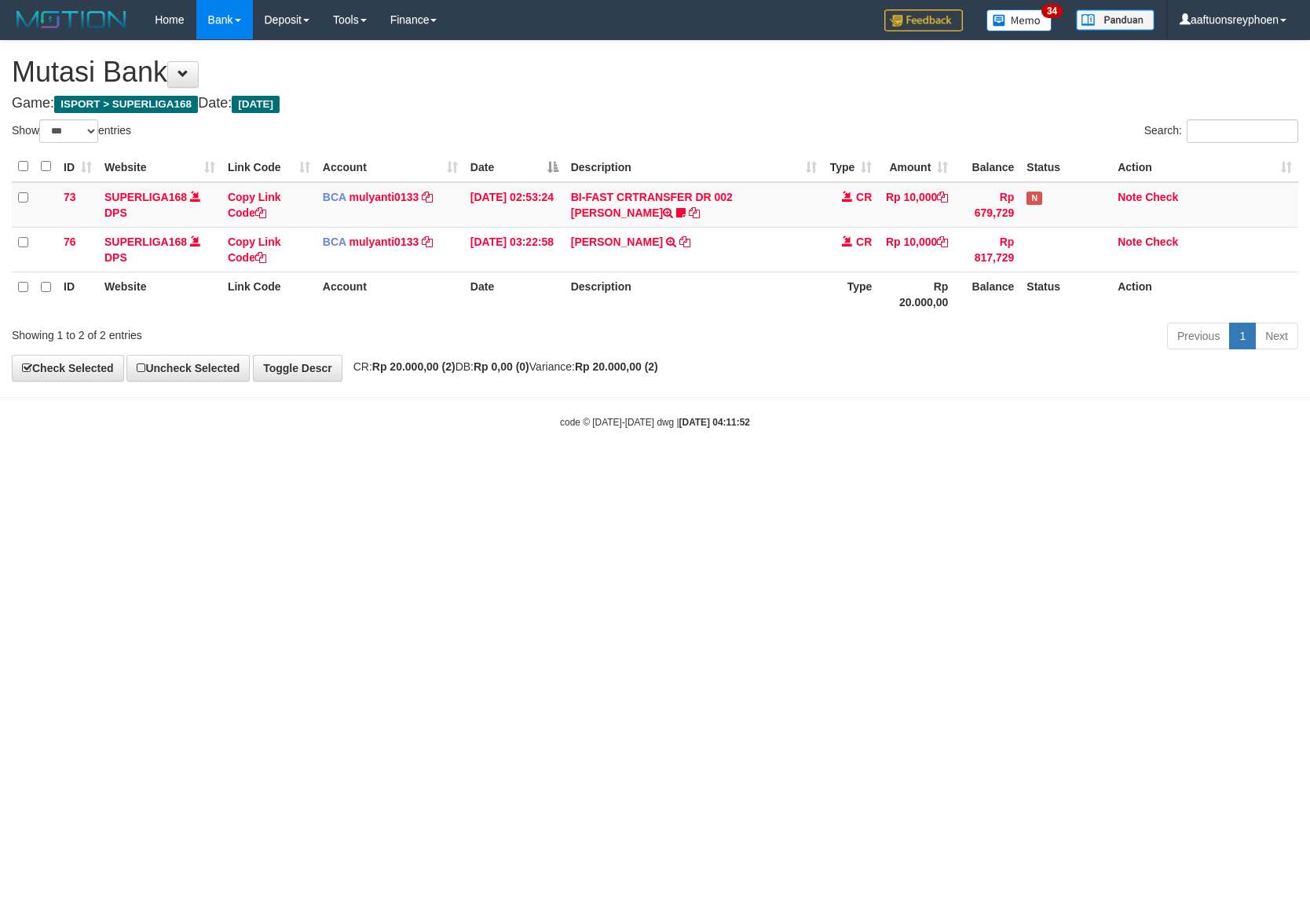
select select "***"
click at [950, 463] on html "Toggle navigation Home Bank Account List Load By Website Group [ISPORT] SUPERLI…" at bounding box center [655, 234] width 1310 height 469
drag, startPoint x: 551, startPoint y: 526, endPoint x: 1307, endPoint y: 443, distance: 760.5
click at [858, 469] on html "Toggle navigation Home Bank Account List Load By Website Group [ISPORT] SUPERLI…" at bounding box center [655, 234] width 1310 height 469
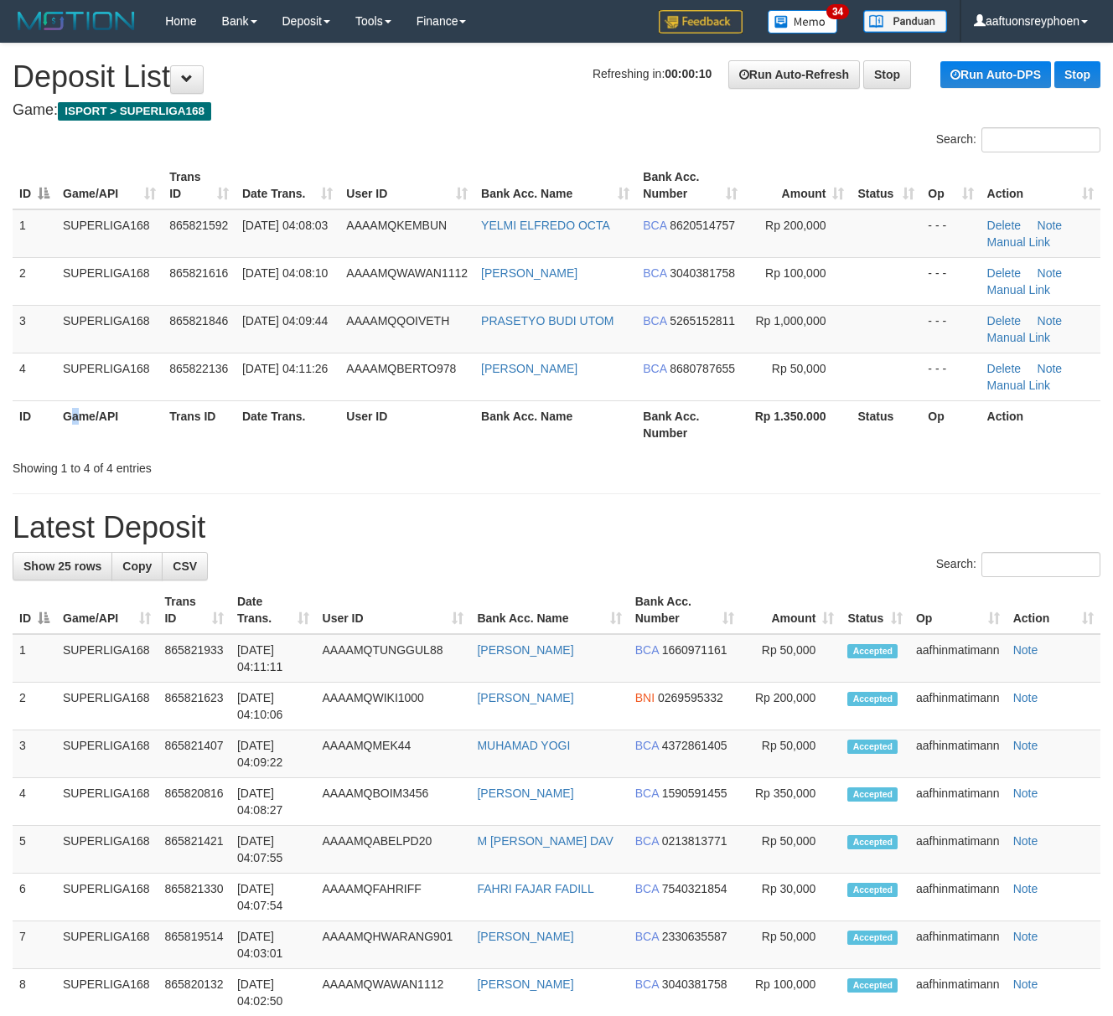
drag, startPoint x: 5, startPoint y: 427, endPoint x: -23, endPoint y: 433, distance: 28.3
click at [0, 433] on html "Toggle navigation Home Bank Account List Load By Website Group [ISPORT] SUPERLI…" at bounding box center [556, 1016] width 1113 height 2033
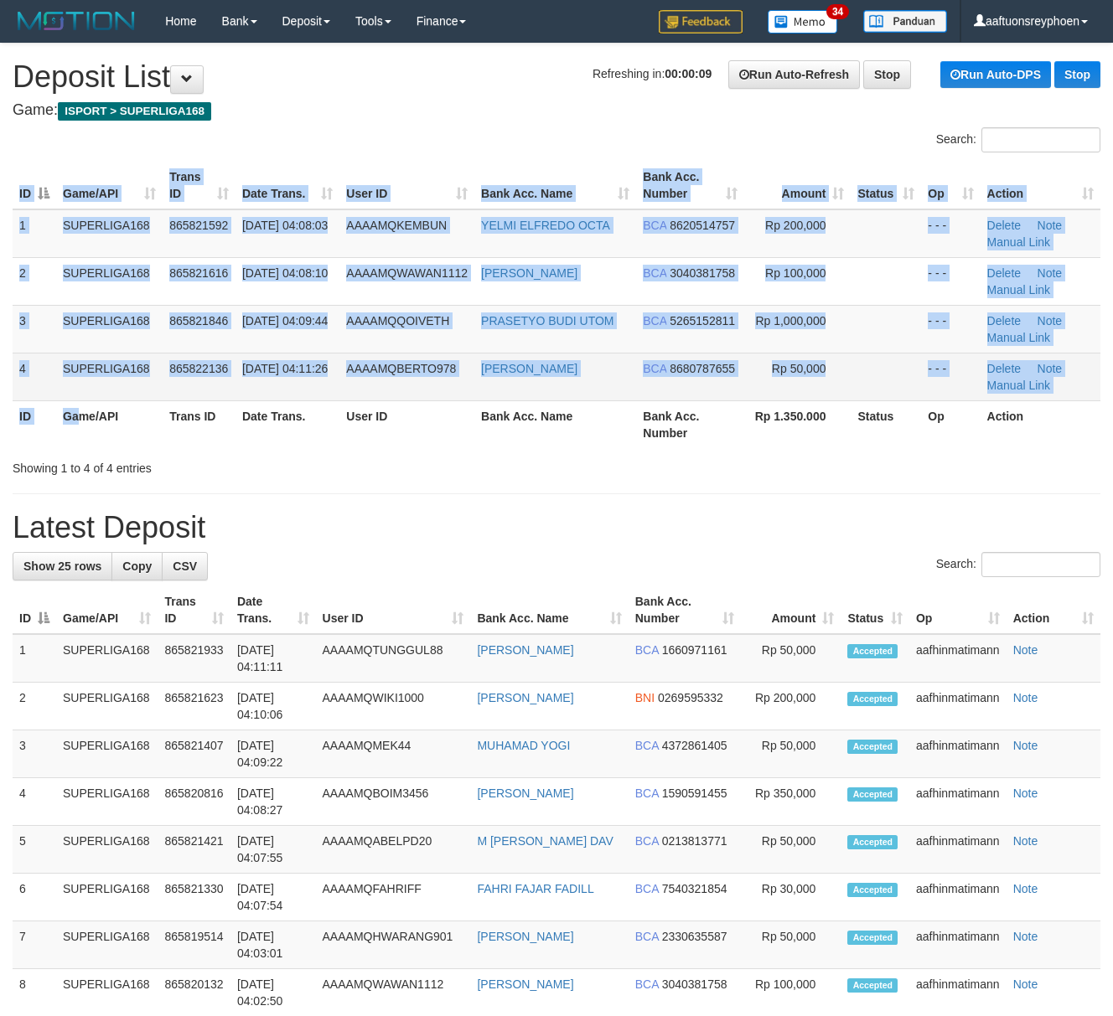
click at [212, 377] on td "865822136" at bounding box center [199, 377] width 73 height 48
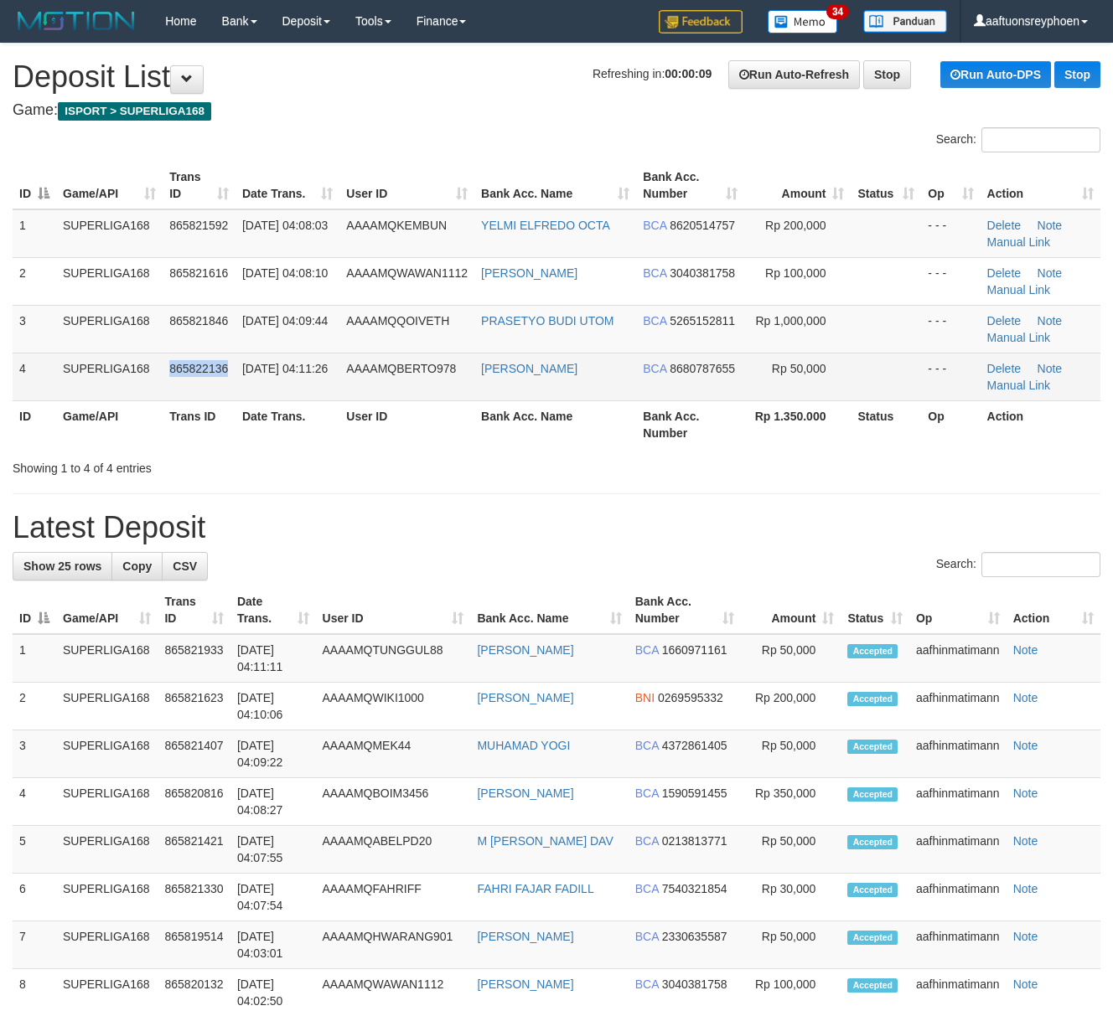
click at [215, 376] on td "865822136" at bounding box center [199, 377] width 73 height 48
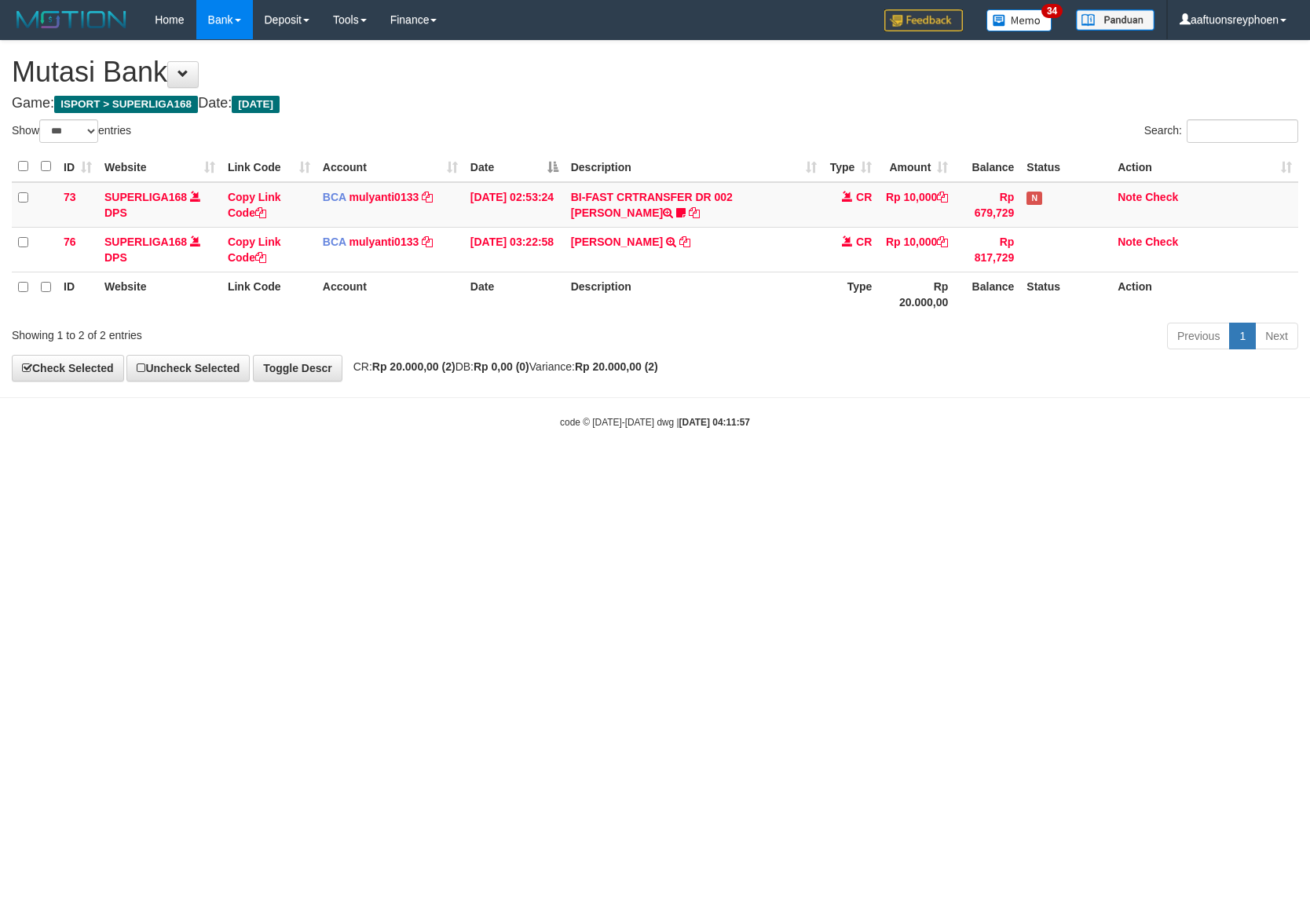
select select "***"
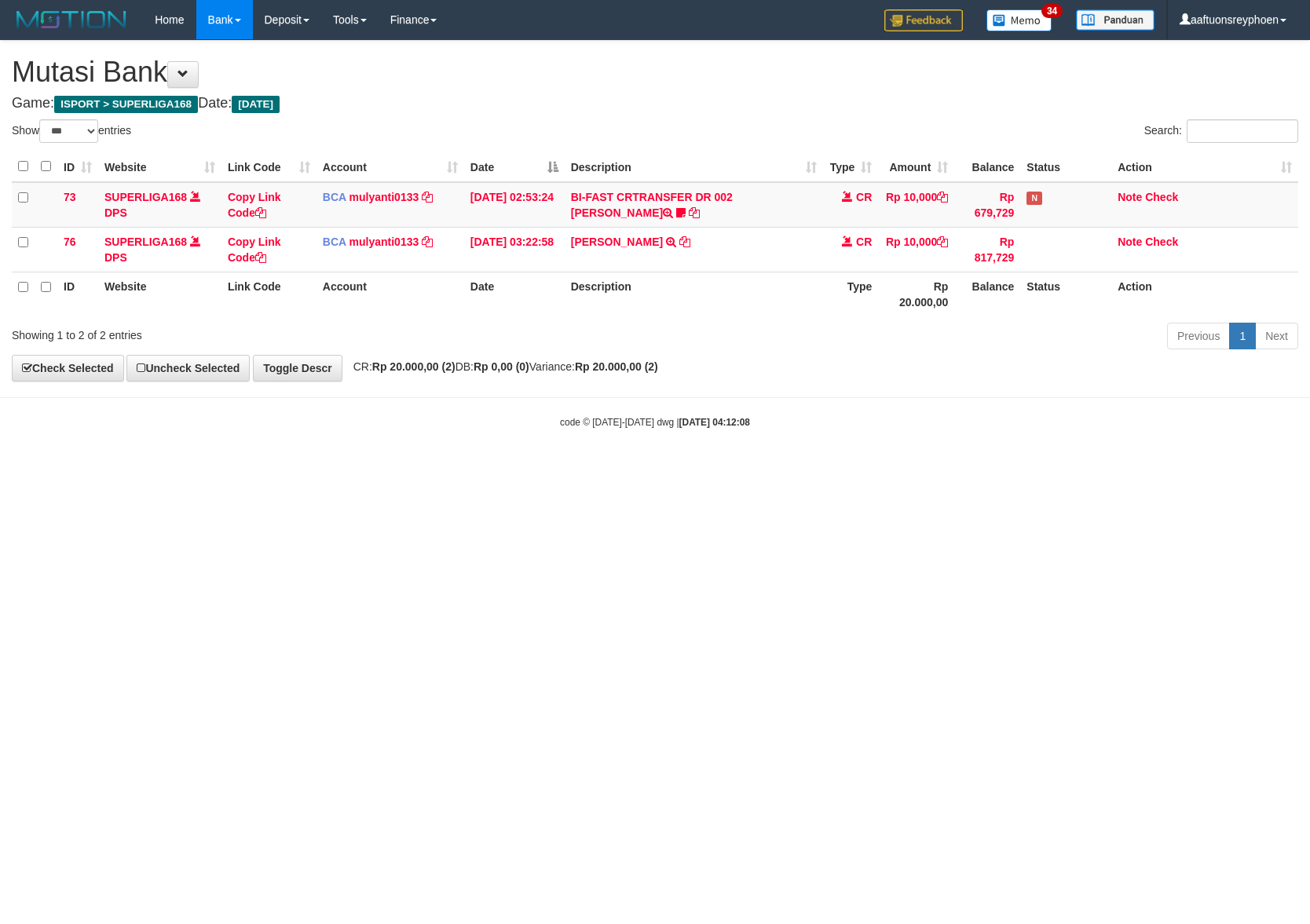
select select "***"
drag, startPoint x: 620, startPoint y: 416, endPoint x: 1056, endPoint y: 422, distance: 436.0
click at [1006, 422] on div "code © 2012-2018 dwg | 2025/09/01 04:12:08" at bounding box center [655, 422] width 1310 height 16
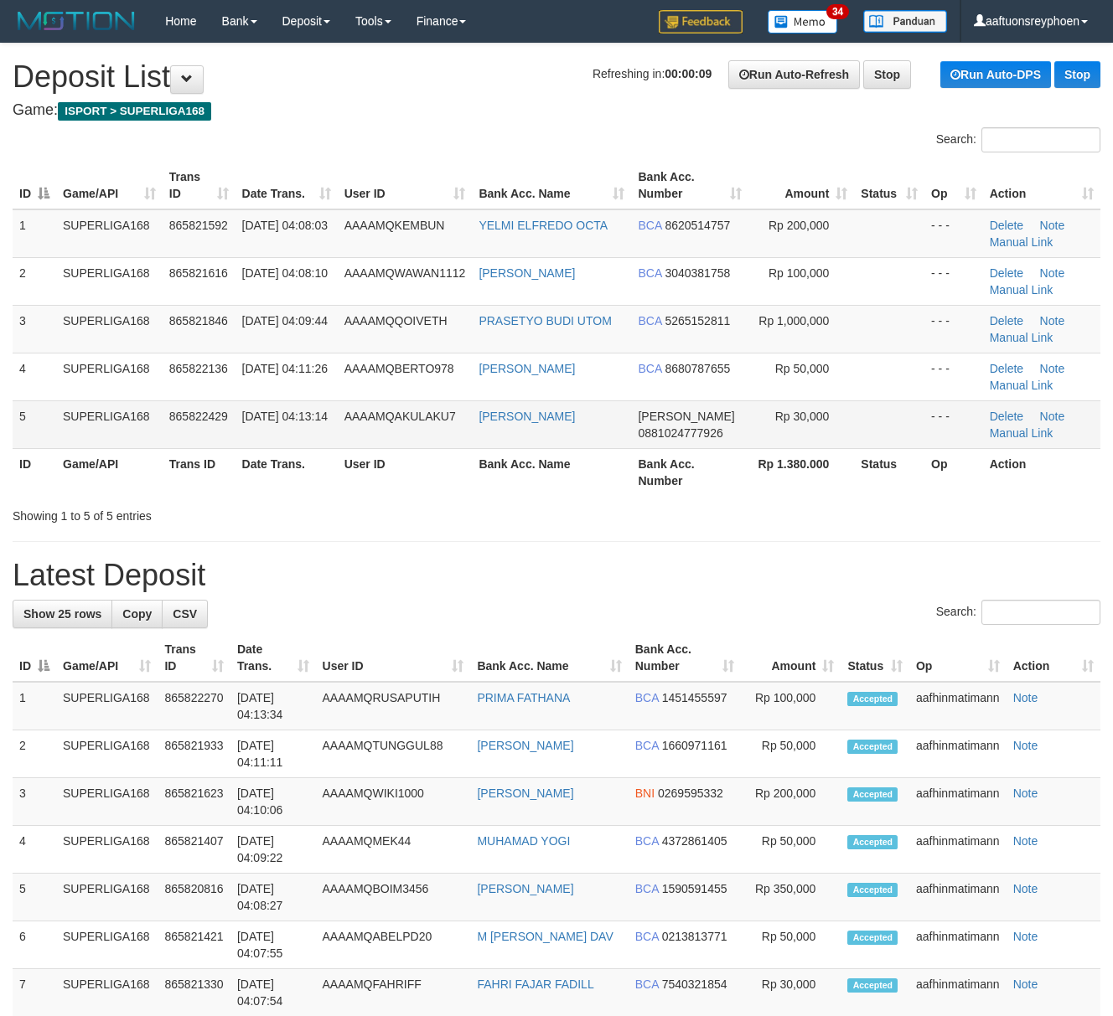
click at [253, 404] on td "01/09/2025 04:13:14" at bounding box center [286, 424] width 102 height 48
drag, startPoint x: 253, startPoint y: 404, endPoint x: 1, endPoint y: 463, distance: 259.1
click at [242, 409] on td "[DATE] 04:13:14" at bounding box center [286, 424] width 102 height 48
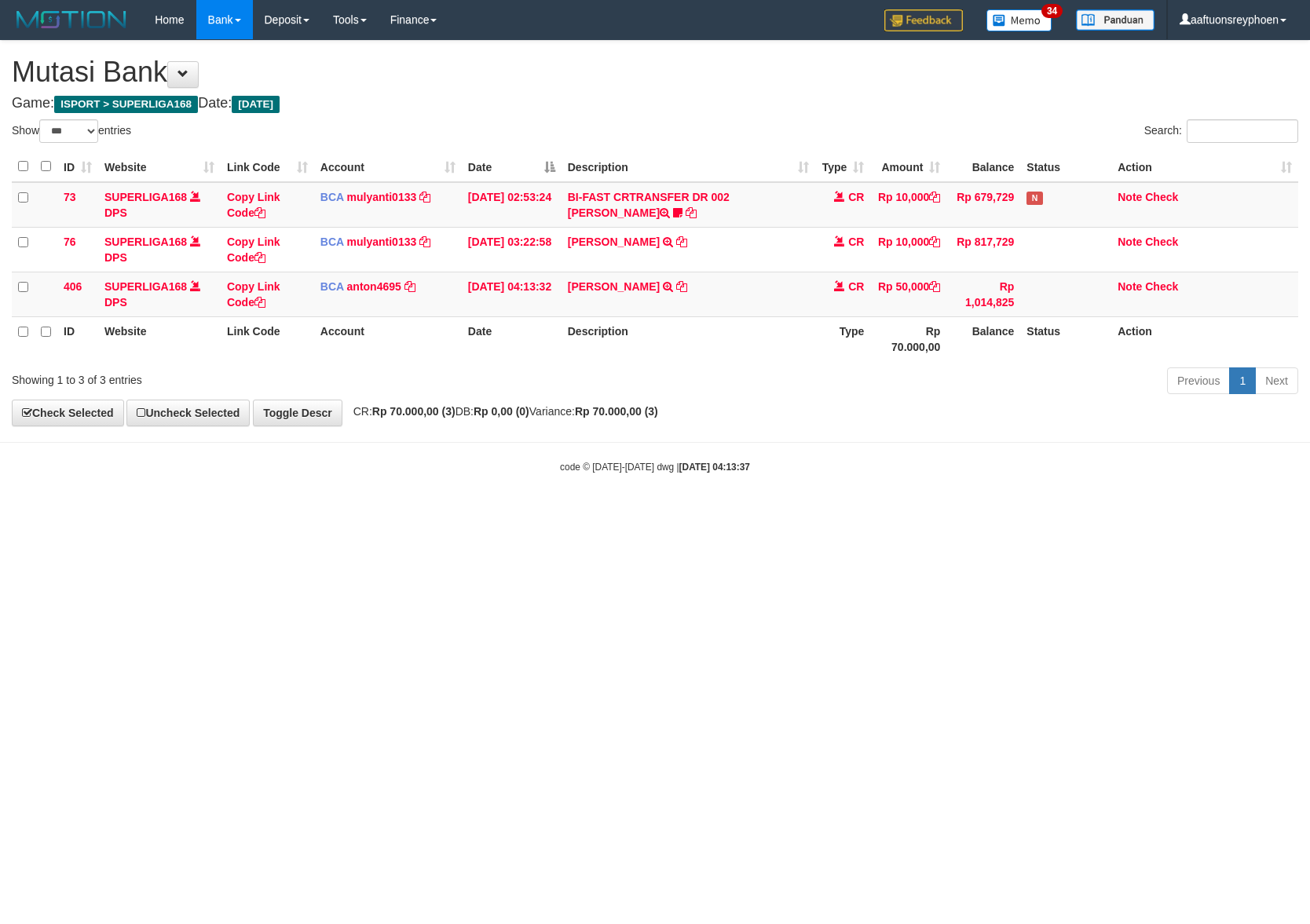
select select "***"
drag, startPoint x: 1059, startPoint y: 564, endPoint x: 1160, endPoint y: 535, distance: 105.1
click at [1132, 514] on html "Toggle navigation Home Bank Account List Load By Website Group [ISPORT] SUPERLI…" at bounding box center [655, 257] width 1310 height 514
drag, startPoint x: 1127, startPoint y: 523, endPoint x: 1305, endPoint y: 519, distance: 178.0
click at [1247, 514] on html "Toggle navigation Home Bank Account List Load By Website Group [ISPORT] SUPERLI…" at bounding box center [655, 257] width 1310 height 514
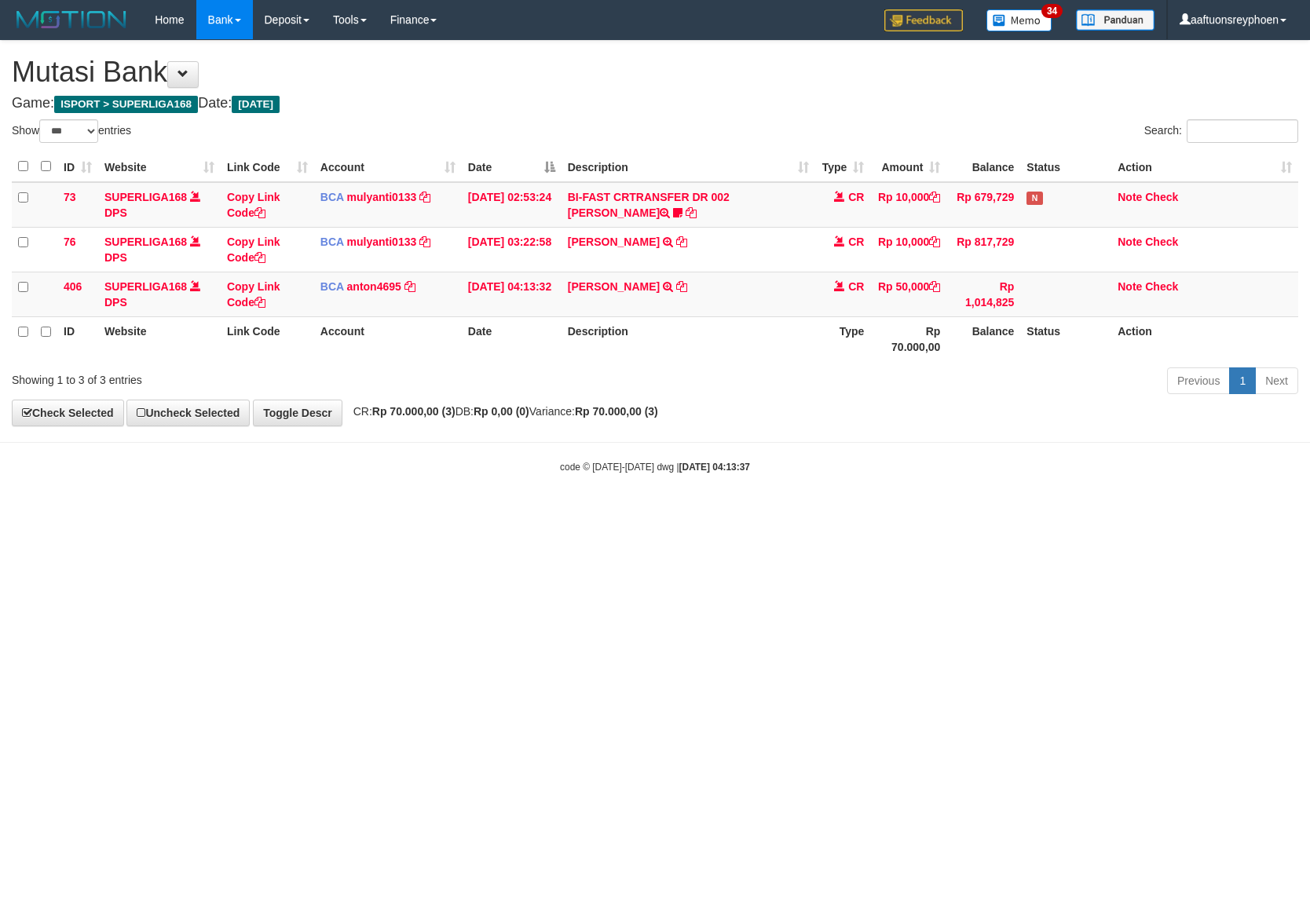
drag, startPoint x: 950, startPoint y: 525, endPoint x: 1275, endPoint y: 501, distance: 325.9
click at [1191, 504] on html "Toggle navigation Home Bank Account List Load By Website Group [ISPORT] SUPERLI…" at bounding box center [655, 257] width 1310 height 514
select select "***"
drag, startPoint x: 782, startPoint y: 458, endPoint x: 1306, endPoint y: 450, distance: 524.1
click at [937, 482] on body "Toggle navigation Home Bank Account List Load By Website Group [ISPORT] SUPERLI…" at bounding box center [655, 257] width 1310 height 514
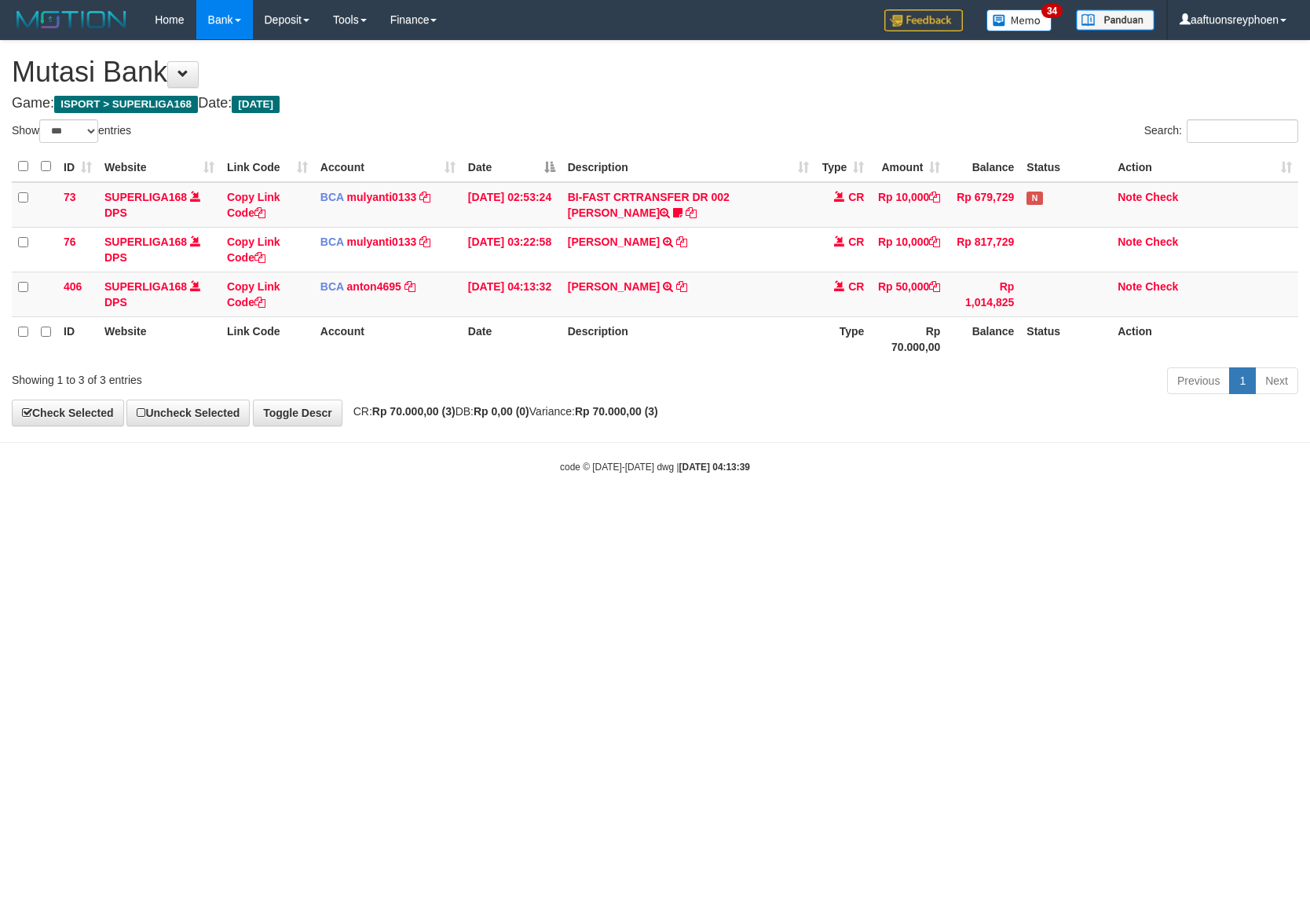
drag, startPoint x: 490, startPoint y: 572, endPoint x: 515, endPoint y: 584, distance: 27.7
click at [502, 514] on html "Toggle navigation Home Bank Account List Load By Website Group [ISPORT] SUPERLI…" at bounding box center [655, 257] width 1310 height 514
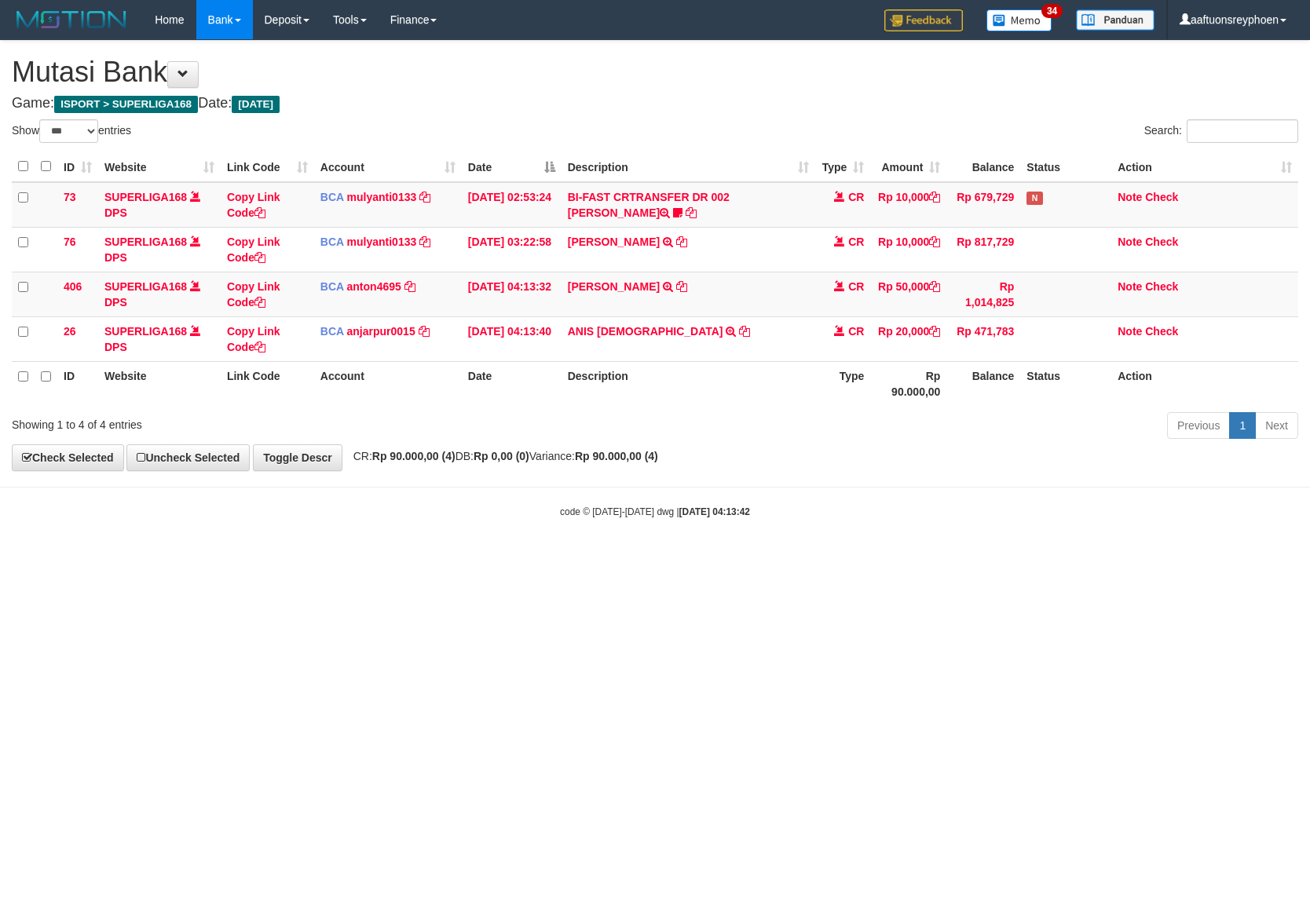
select select "***"
click at [741, 559] on html "Toggle navigation Home Bank Account List Load By Website Group [ISPORT] SUPERLI…" at bounding box center [655, 279] width 1310 height 559
select select "***"
drag, startPoint x: 723, startPoint y: 610, endPoint x: 733, endPoint y: 604, distance: 11.7
click at [732, 559] on html "Toggle navigation Home Bank Account List Load By Website Group [ISPORT] SUPERLI…" at bounding box center [655, 279] width 1310 height 559
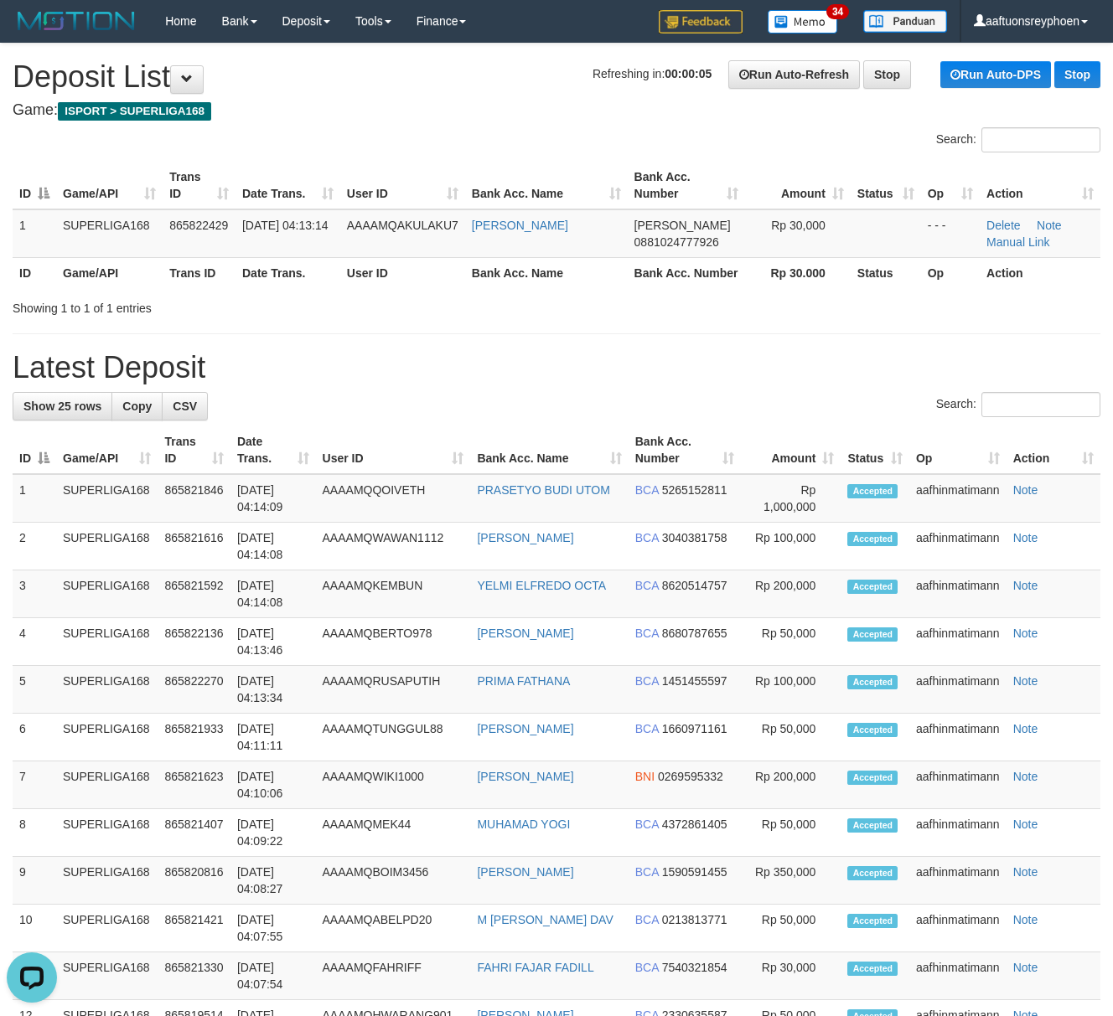
click at [426, 449] on th "User ID" at bounding box center [393, 450] width 155 height 48
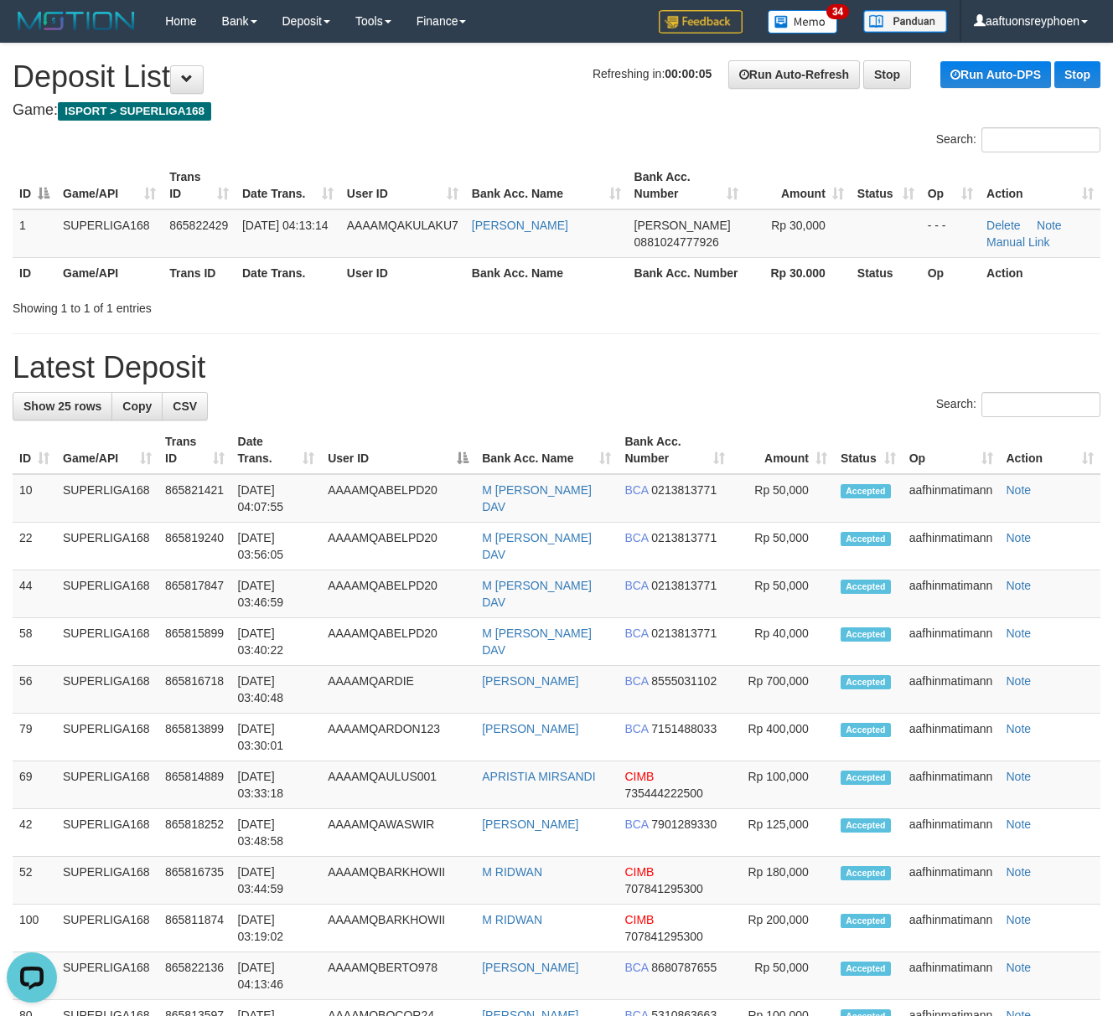
drag, startPoint x: 503, startPoint y: 315, endPoint x: 32, endPoint y: 393, distance: 477.3
click at [473, 316] on div "Showing 1 to 1 of 1 entries" at bounding box center [556, 304] width 1113 height 23
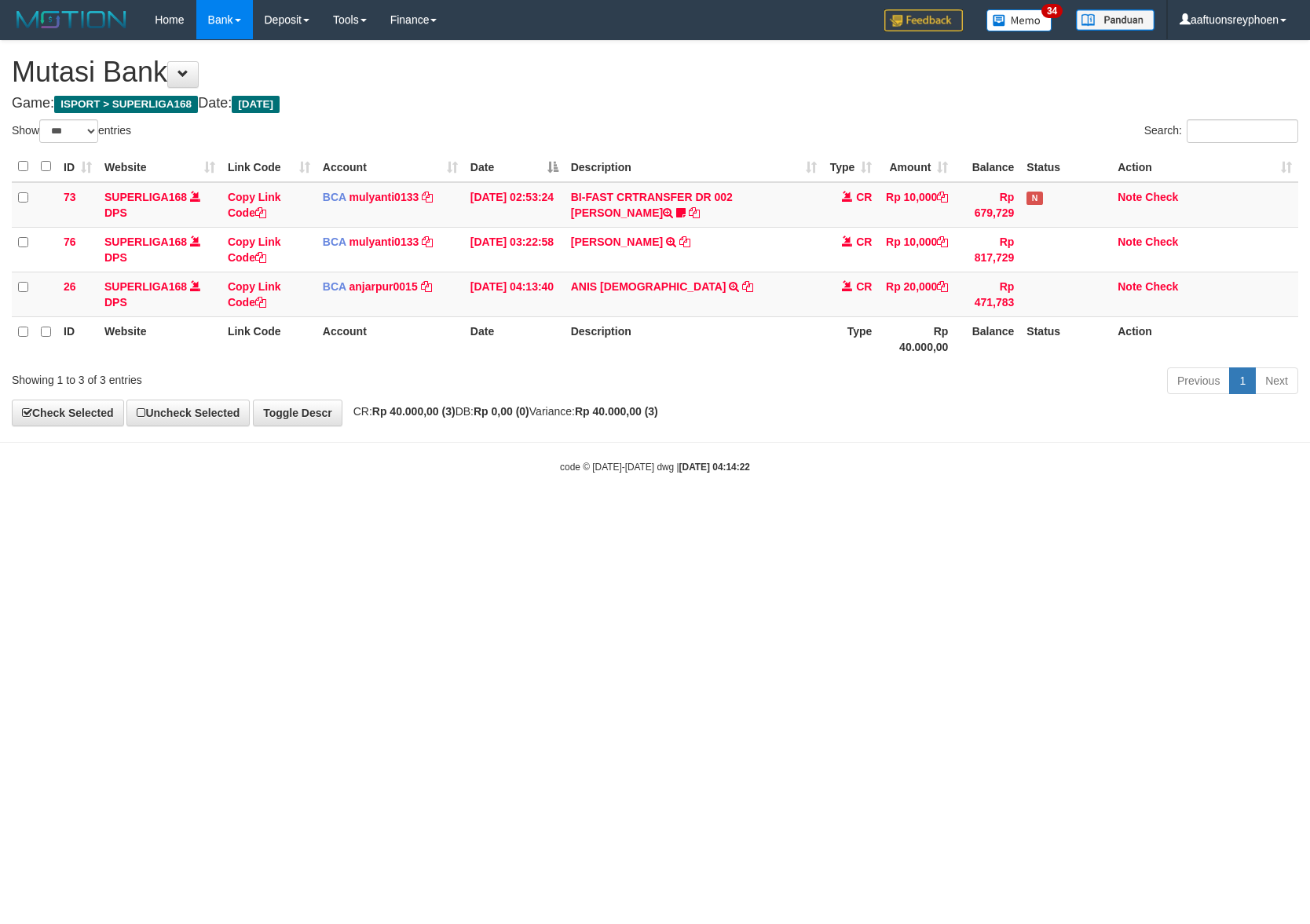
select select "***"
click at [708, 279] on td "ANIS BUDIANT TRSF E-BANKING CR 0109/FTSCY/WS95051 20000.002025090172223588 TRFD…" at bounding box center [693, 294] width 259 height 45
copy tr "ANIS BUDIANT TRSF E-BANKING CR 0109/FTSCY/WS95051 20000.002025090172223588 TRFD…"
drag, startPoint x: 708, startPoint y: 279, endPoint x: 1304, endPoint y: 324, distance: 597.7
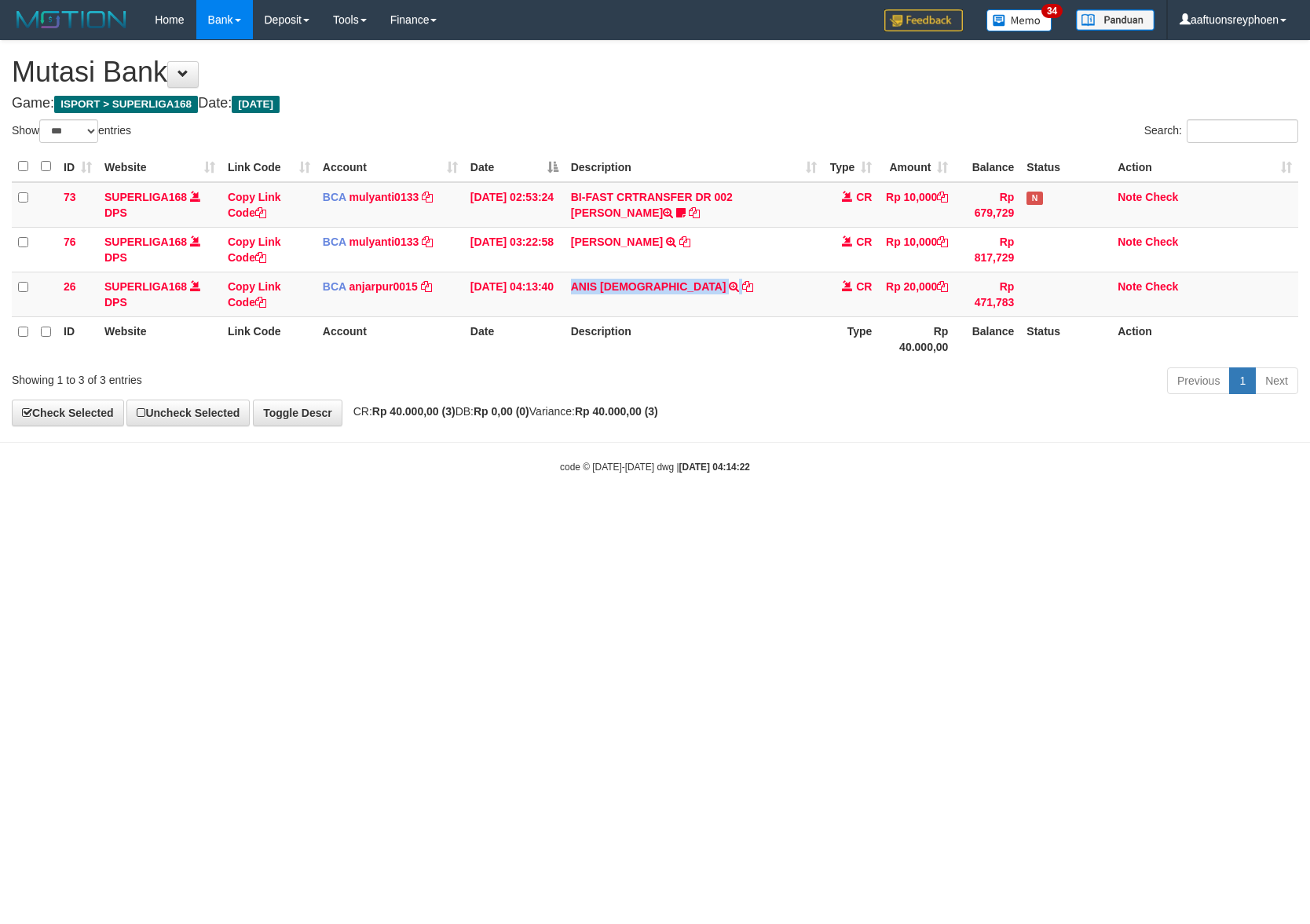
click at [714, 279] on td "ANIS BUDIANT TRSF E-BANKING CR 0109/FTSCY/WS95051 20000.002025090172223588 TRFD…" at bounding box center [693, 294] width 259 height 45
drag, startPoint x: 951, startPoint y: 462, endPoint x: 1247, endPoint y: 427, distance: 298.1
click at [1056, 449] on body "Toggle navigation Home Bank Account List Load By Website Group [ISPORT] SUPERLI…" at bounding box center [655, 257] width 1310 height 514
drag, startPoint x: 996, startPoint y: 407, endPoint x: 1303, endPoint y: 390, distance: 307.5
click at [1063, 410] on div "**********" at bounding box center [655, 233] width 1310 height 385
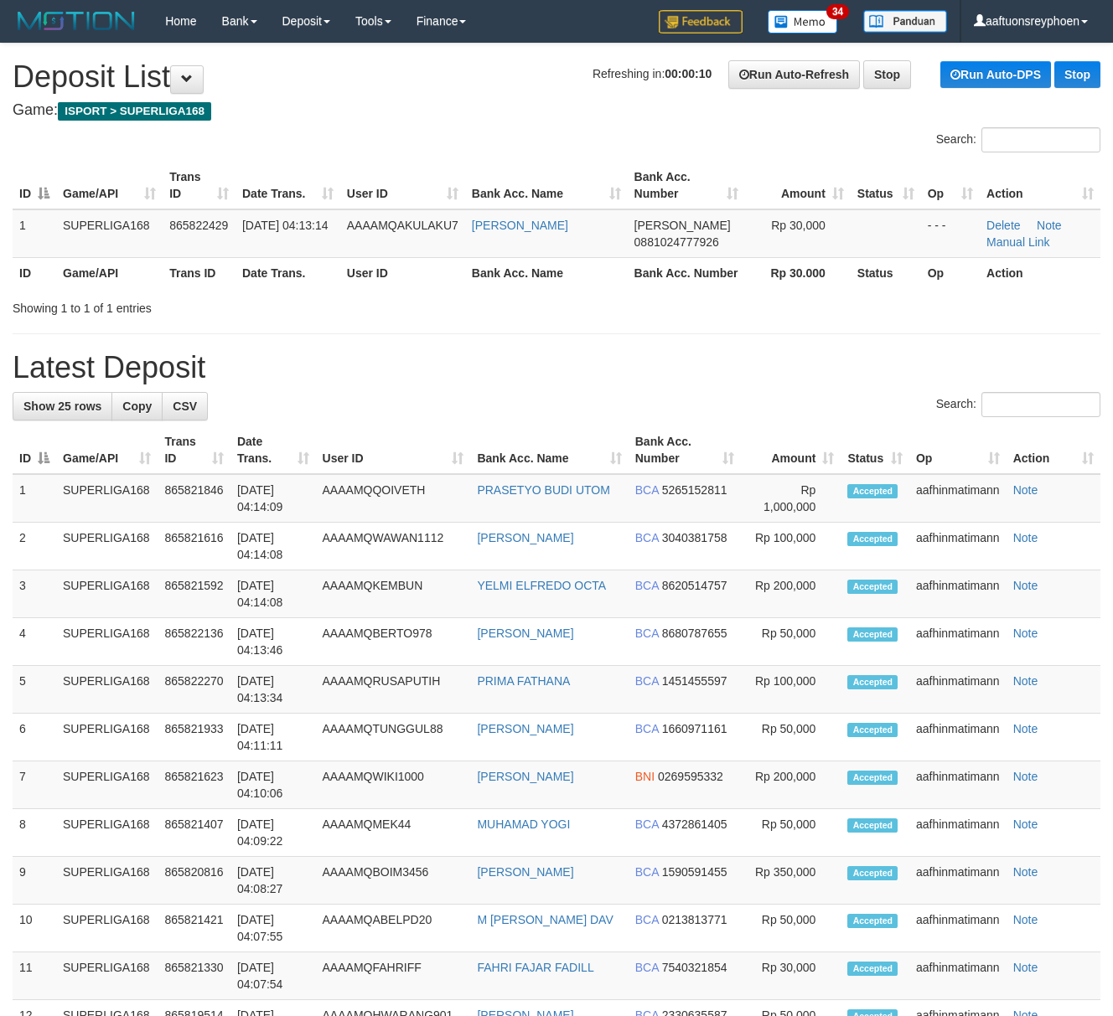
click at [162, 372] on h1 "Latest Deposit" at bounding box center [557, 368] width 1088 height 34
drag, startPoint x: 165, startPoint y: 372, endPoint x: 134, endPoint y: 387, distance: 34.5
click at [164, 372] on h1 "Latest Deposit" at bounding box center [557, 368] width 1088 height 34
click at [323, 375] on h1 "Latest Deposit" at bounding box center [557, 368] width 1088 height 34
click at [323, 374] on h1 "Latest Deposit" at bounding box center [557, 368] width 1088 height 34
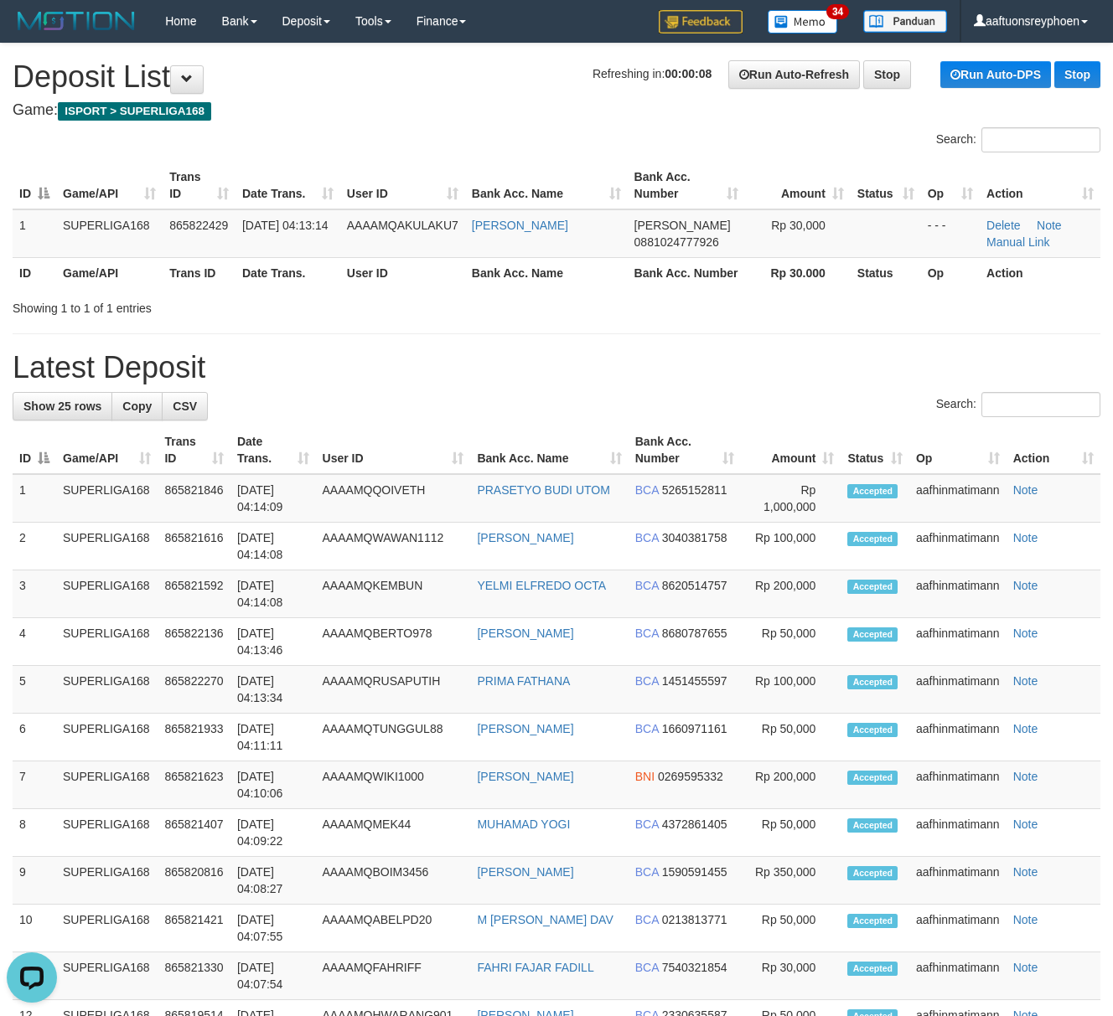
click at [591, 343] on div "**********" at bounding box center [556, 912] width 1113 height 1737
drag, startPoint x: 137, startPoint y: 370, endPoint x: 111, endPoint y: 375, distance: 27.3
click at [122, 373] on h1 "Latest Deposit" at bounding box center [557, 368] width 1088 height 34
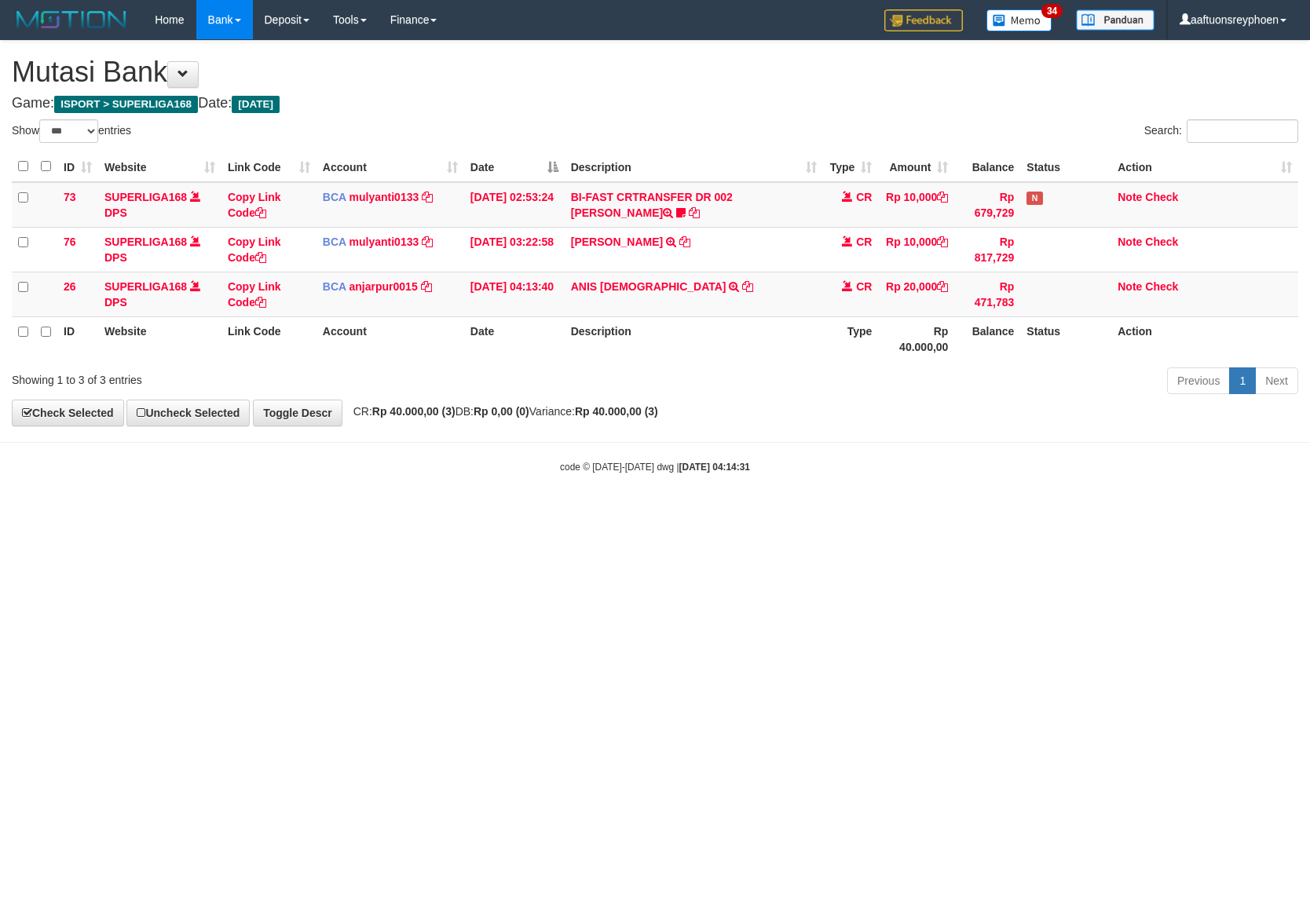
select select "***"
drag, startPoint x: 572, startPoint y: 297, endPoint x: 627, endPoint y: 302, distance: 55.2
click at [627, 302] on td "ANIS BUDIANT TRSF E-BANKING CR 0109/FTSCY/WS95051 20000.002025090172223588 TRFD…" at bounding box center [693, 294] width 259 height 45
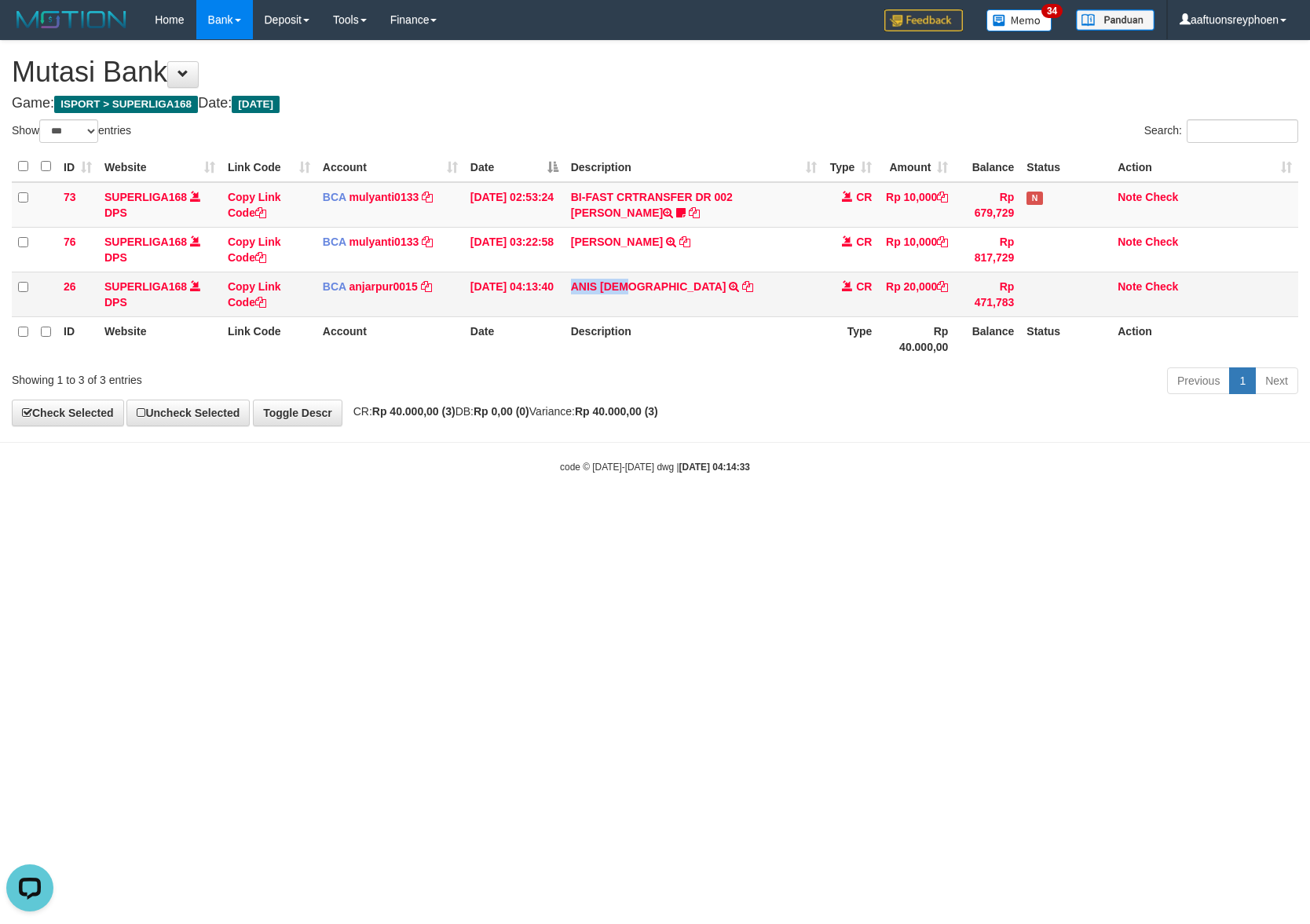
copy link "ANIS BUDI"
drag, startPoint x: 1169, startPoint y: 456, endPoint x: 1308, endPoint y: 451, distance: 139.1
click at [1242, 455] on body "Toggle navigation Home Bank Account List Load By Website Group [ISPORT] SUPERLI…" at bounding box center [655, 257] width 1310 height 514
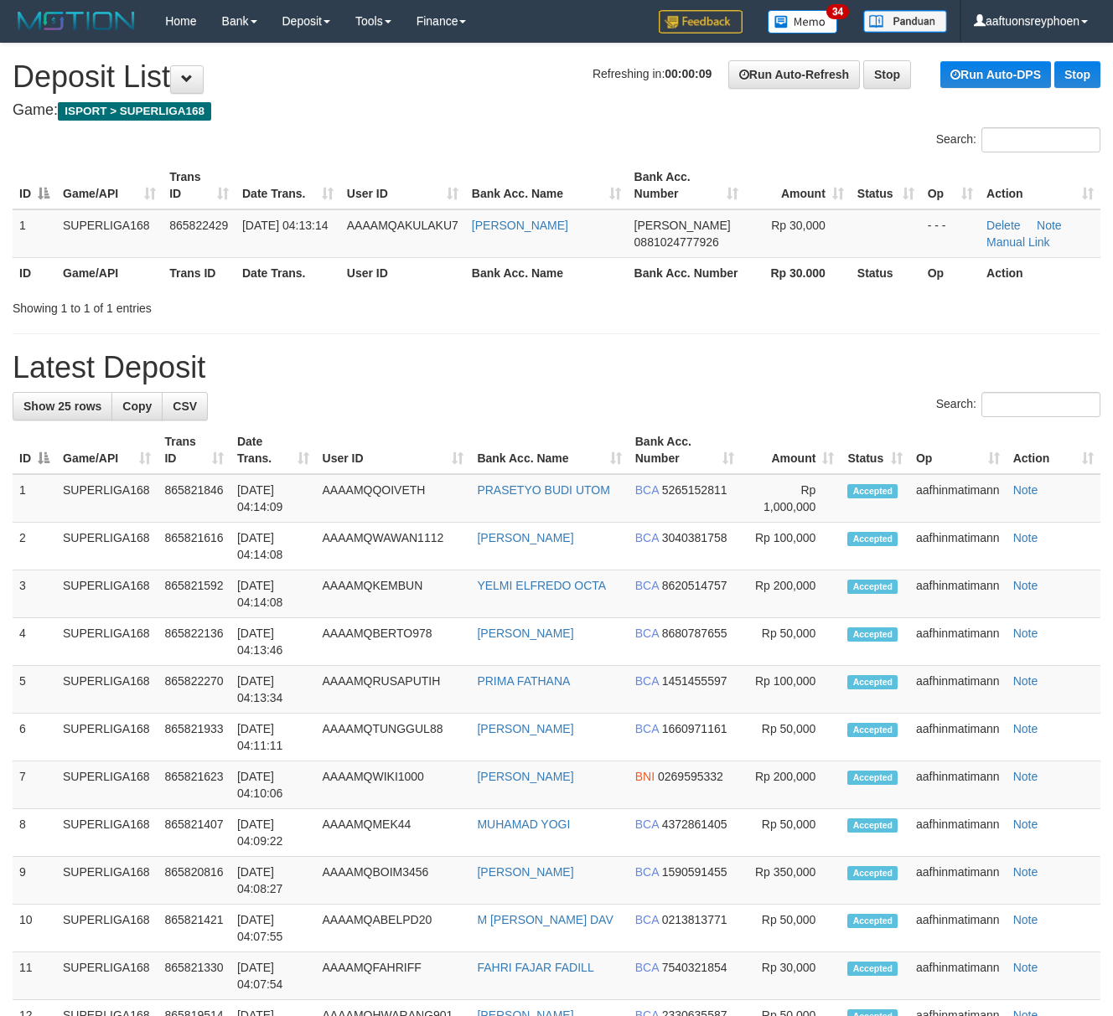
drag, startPoint x: 442, startPoint y: 384, endPoint x: 431, endPoint y: 376, distance: 13.9
click at [430, 374] on h1 "Latest Deposit" at bounding box center [557, 368] width 1088 height 34
click at [995, 220] on link "Delete" at bounding box center [1003, 225] width 34 height 13
click at [416, 350] on div "**********" at bounding box center [556, 912] width 1113 height 1737
click at [416, 346] on div "**********" at bounding box center [556, 912] width 1113 height 1737
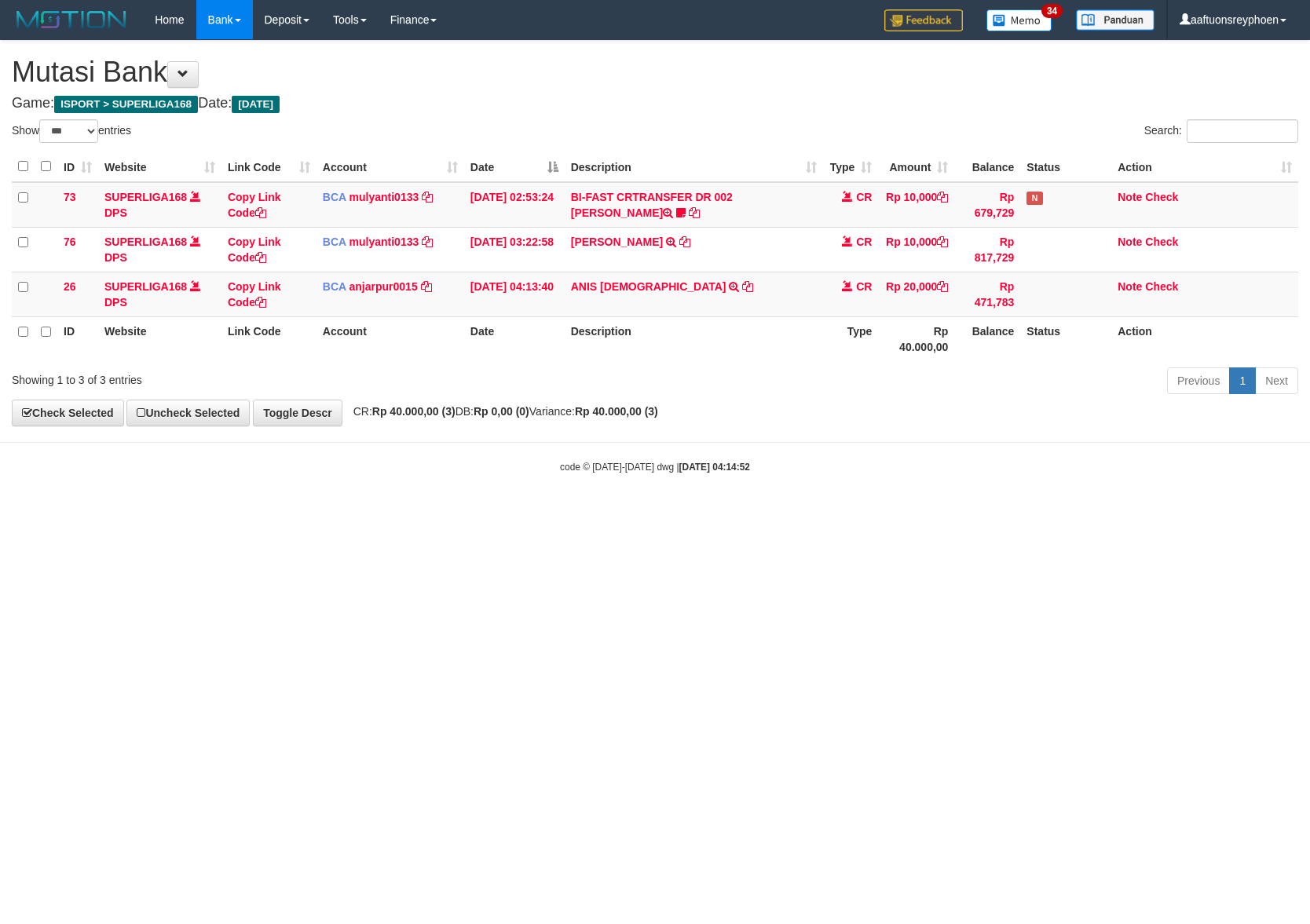
select select "***"
drag, startPoint x: 992, startPoint y: 462, endPoint x: 1301, endPoint y: 430, distance: 310.7
click at [1030, 462] on div "code © [DATE]-[DATE] dwg | [DATE] 04:14:52" at bounding box center [655, 466] width 1310 height 16
drag, startPoint x: 716, startPoint y: 529, endPoint x: 752, endPoint y: 544, distance: 39.0
click at [723, 514] on html "Toggle navigation Home Bank Account List Load By Website Group [ISPORT] SUPERLI…" at bounding box center [655, 257] width 1310 height 514
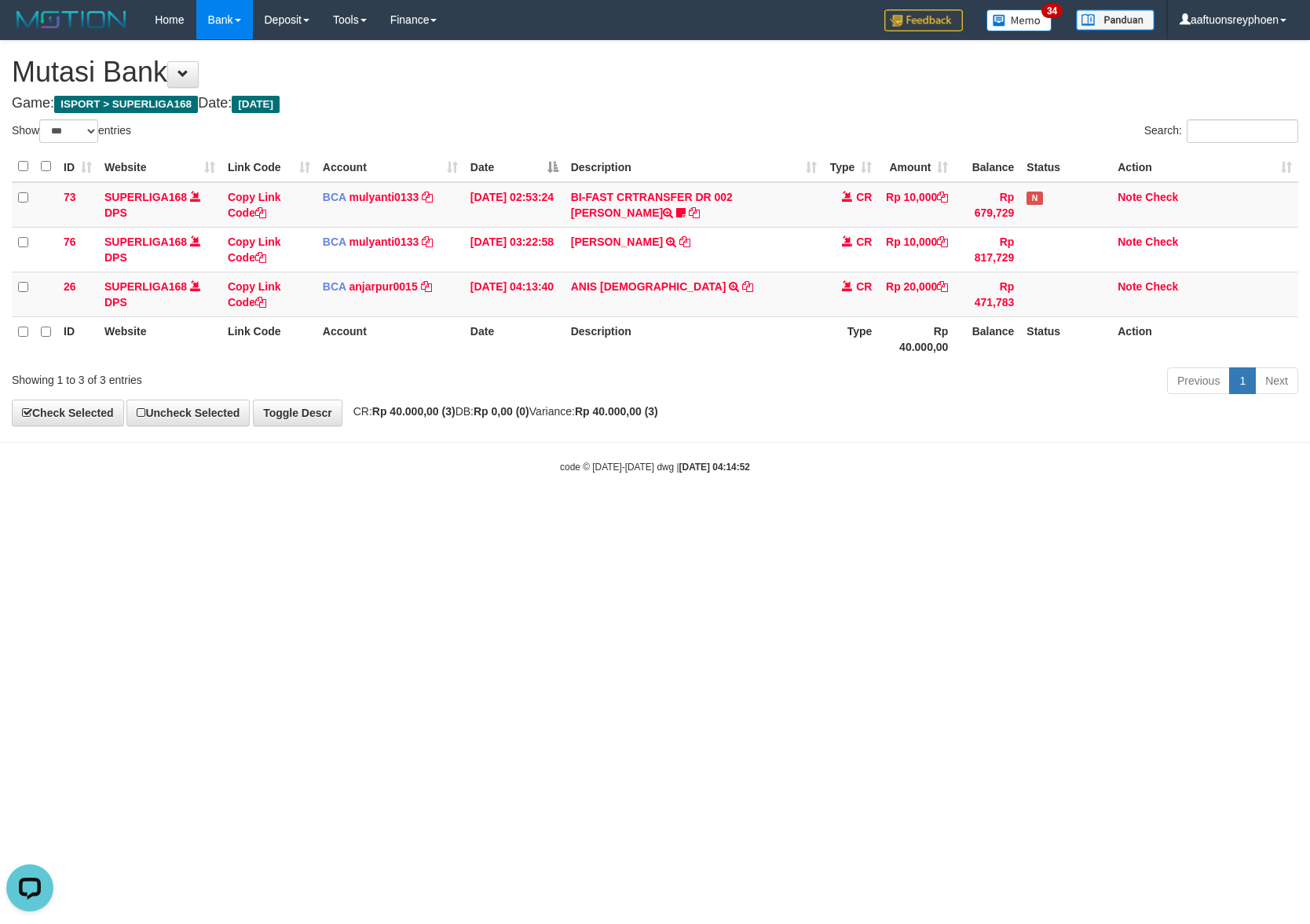
click at [598, 514] on html "Toggle navigation Home Bank Account List Load By Website Group [ISPORT] SUPERLI…" at bounding box center [655, 257] width 1310 height 514
drag, startPoint x: 620, startPoint y: 692, endPoint x: 1298, endPoint y: 619, distance: 681.9
click at [622, 514] on html "Toggle navigation Home Bank Account List Load By Website Group [ISPORT] SUPERLI…" at bounding box center [655, 257] width 1310 height 514
click at [1267, 514] on html "Toggle navigation Home Bank Account List Load By Website Group [ISPORT] SUPERLI…" at bounding box center [655, 257] width 1310 height 514
drag, startPoint x: 1071, startPoint y: 534, endPoint x: 1134, endPoint y: 519, distance: 64.8
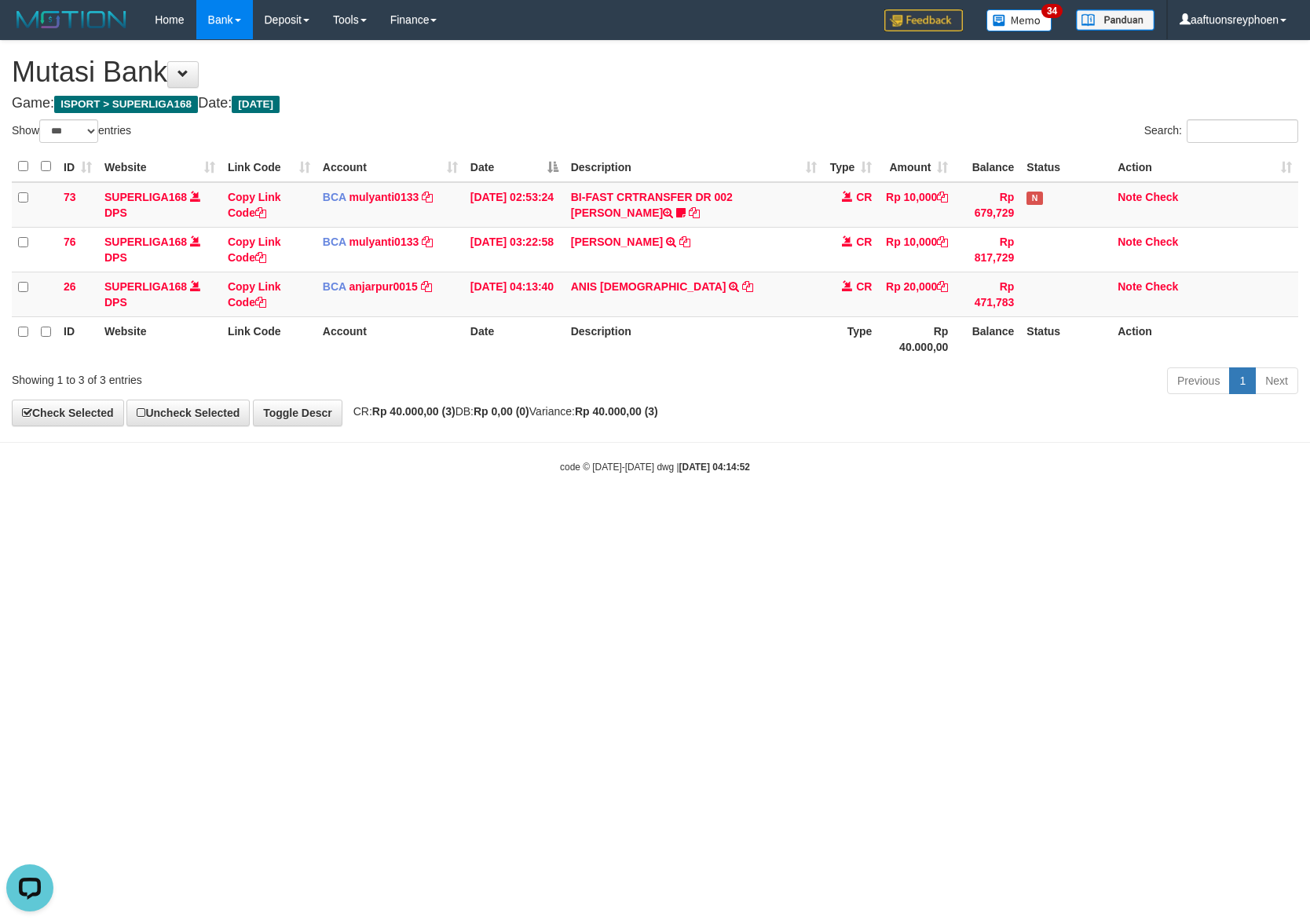
click at [1125, 514] on html "Toggle navigation Home Bank Account List Load By Website Group [ISPORT] SUPERLI…" at bounding box center [655, 257] width 1310 height 514
drag, startPoint x: 834, startPoint y: 451, endPoint x: 1288, endPoint y: 424, distance: 454.8
click at [999, 441] on body "Toggle navigation Home Bank Account List Load By Website Group [ISPORT] SUPERLI…" at bounding box center [655, 257] width 1310 height 514
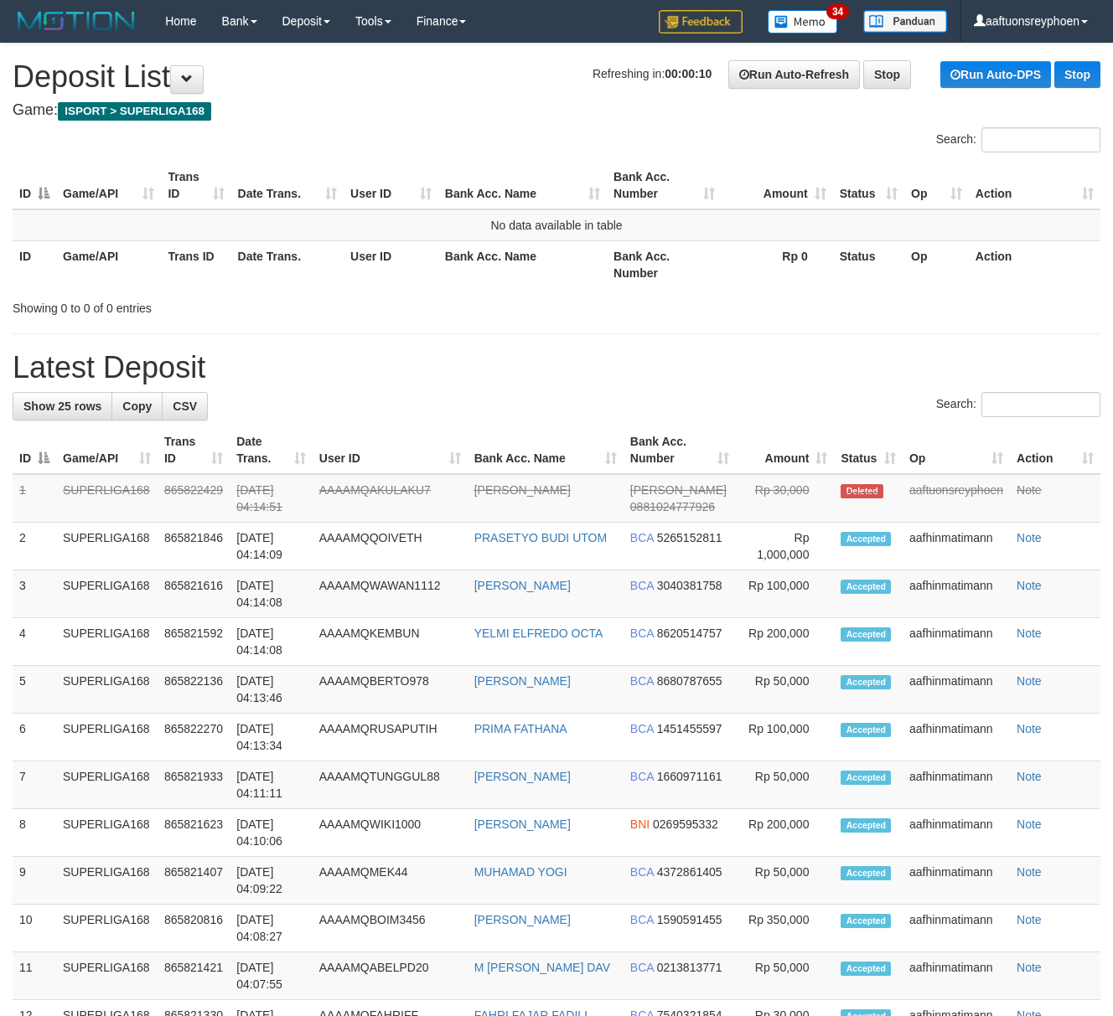
drag, startPoint x: 0, startPoint y: 0, endPoint x: 590, endPoint y: 365, distance: 693.8
click at [625, 344] on div "**********" at bounding box center [556, 912] width 1113 height 1737
drag, startPoint x: 52, startPoint y: 376, endPoint x: 7, endPoint y: 396, distance: 49.5
click at [7, 396] on div "**********" at bounding box center [556, 912] width 1113 height 1737
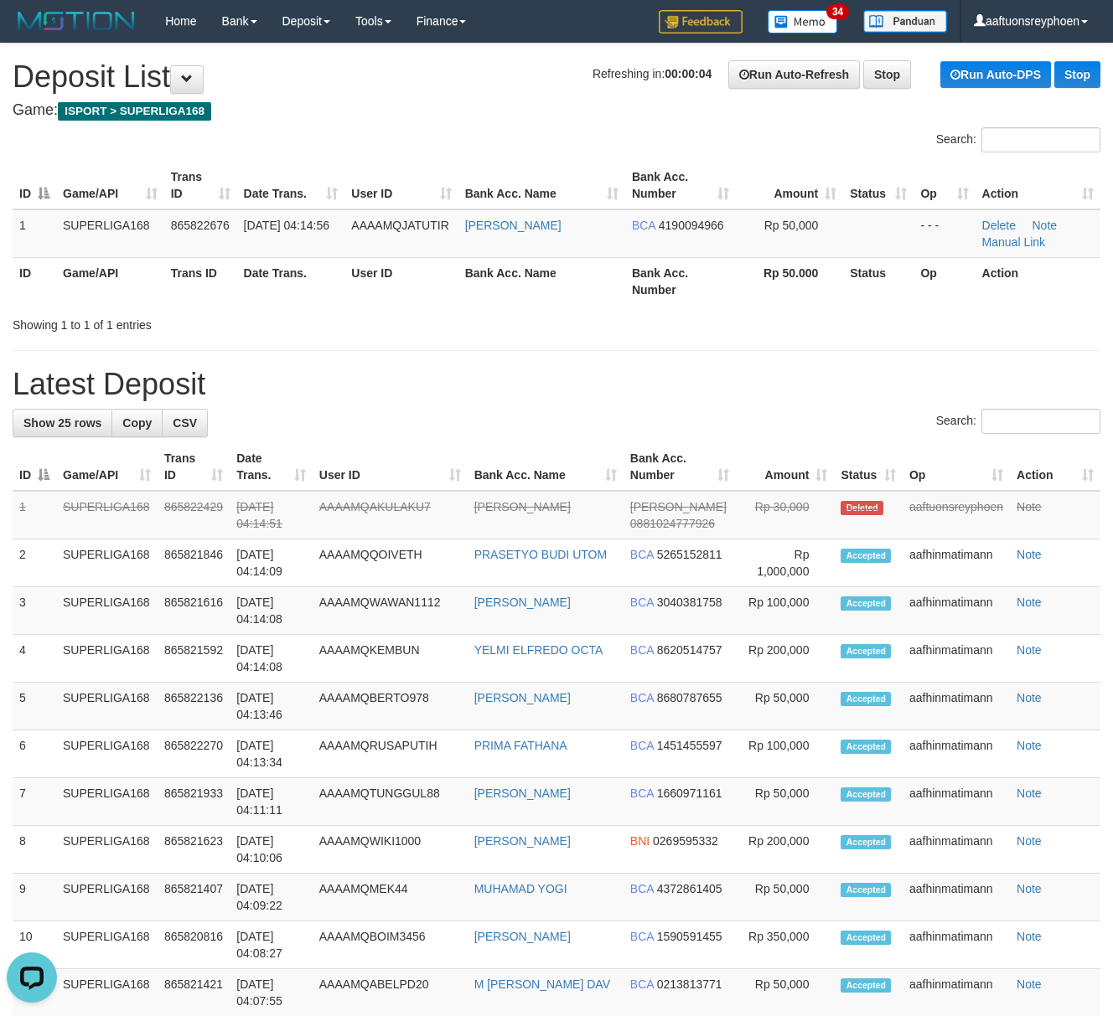
click at [75, 581] on td "SUPERLIGA168" at bounding box center [106, 564] width 101 height 48
drag, startPoint x: 454, startPoint y: 489, endPoint x: 426, endPoint y: 497, distance: 28.7
click at [454, 489] on th "User ID" at bounding box center [390, 467] width 155 height 48
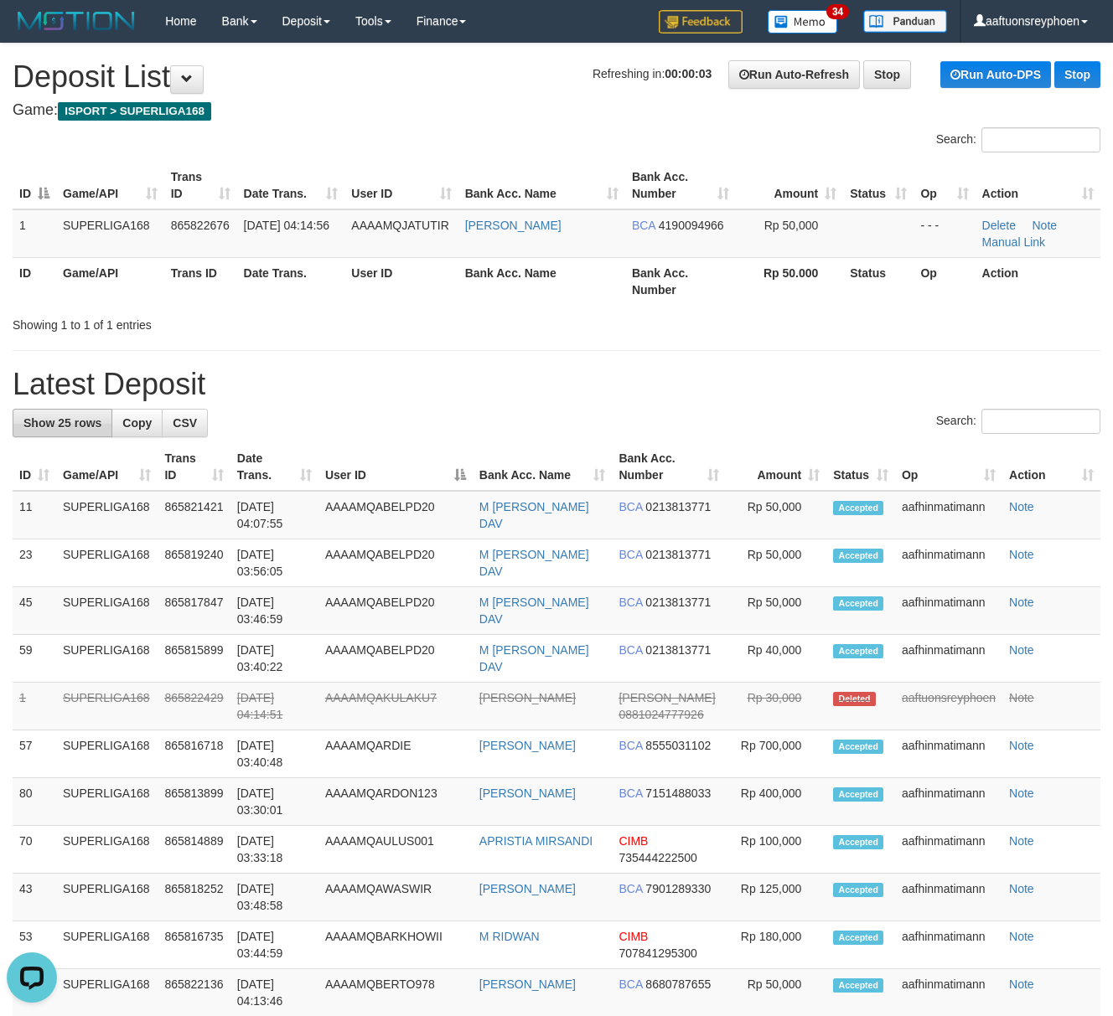
drag, startPoint x: 426, startPoint y: 390, endPoint x: 17, endPoint y: 436, distance: 411.4
click at [407, 395] on h1 "Latest Deposit" at bounding box center [557, 385] width 1088 height 34
click at [395, 362] on div "**********" at bounding box center [556, 921] width 1113 height 1754
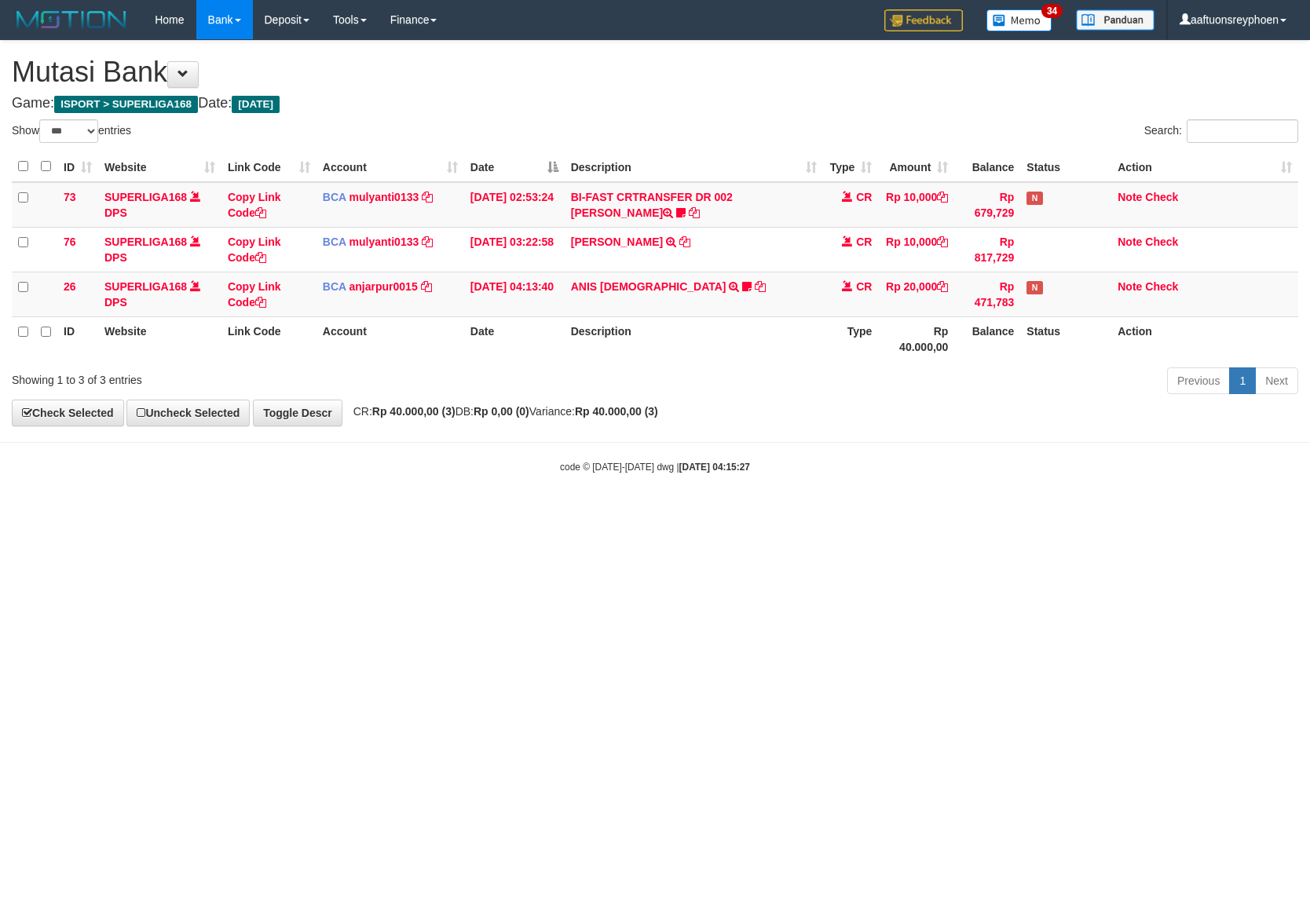
select select "***"
click at [617, 495] on body "Toggle navigation Home Bank Account List Load By Website Group [ISPORT] SUPERLI…" at bounding box center [655, 257] width 1310 height 514
select select "***"
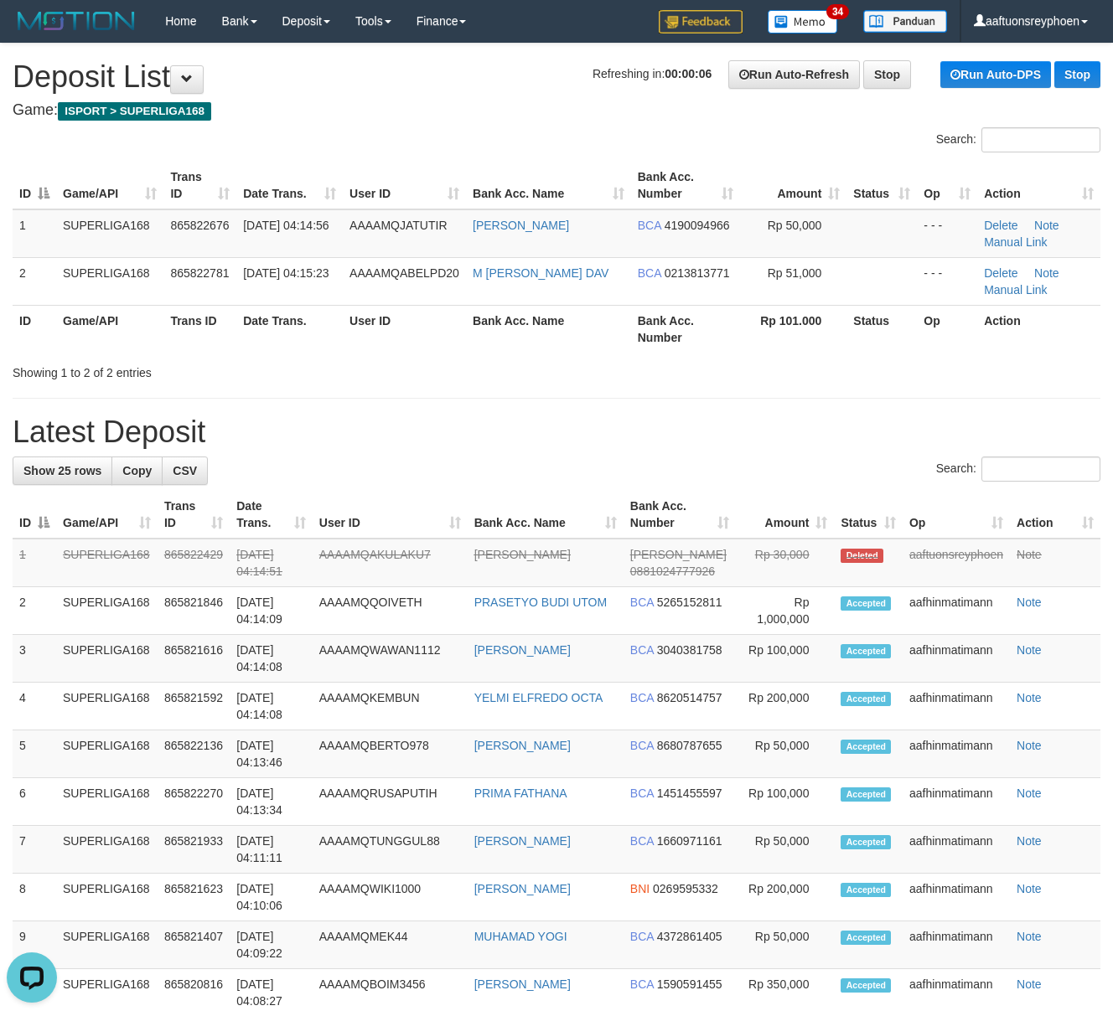
click at [439, 400] on div "**********" at bounding box center [556, 944] width 1113 height 1801
drag, startPoint x: 439, startPoint y: 413, endPoint x: 151, endPoint y: 444, distance: 289.9
click at [439, 412] on div "**********" at bounding box center [556, 944] width 1113 height 1801
click at [21, 355] on div "ID Game/API Trans ID Date Trans. User ID Bank Acc. Name Bank Acc. Number Amount…" at bounding box center [556, 257] width 1113 height 201
click at [24, 354] on div "ID Game/API Trans ID Date Trans. User ID Bank Acc. Name Bank Acc. Number Amount…" at bounding box center [556, 257] width 1113 height 201
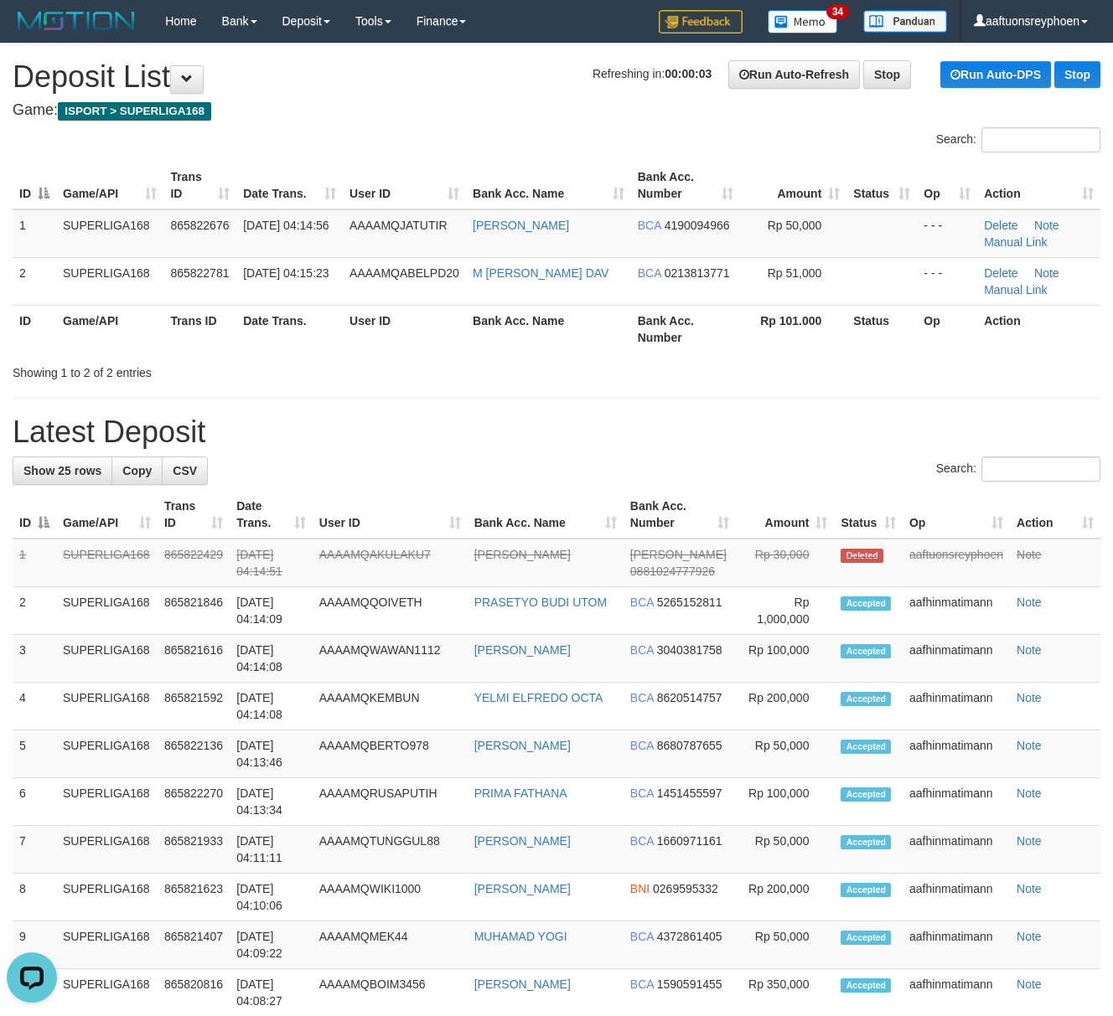
click at [188, 407] on div "**********" at bounding box center [556, 944] width 1113 height 1801
drag, startPoint x: 188, startPoint y: 407, endPoint x: 1, endPoint y: 451, distance: 191.9
click at [168, 409] on div "**********" at bounding box center [556, 944] width 1113 height 1801
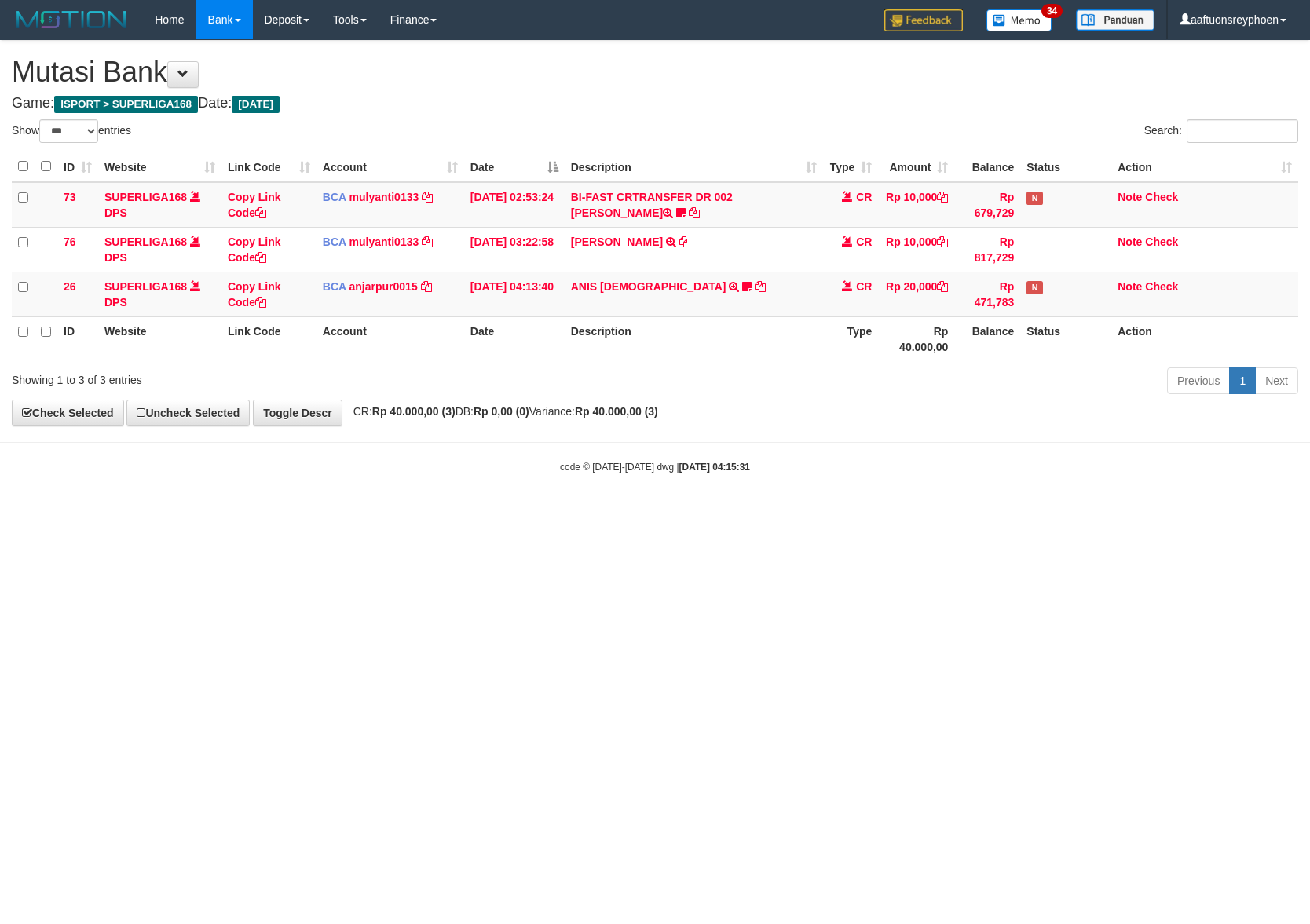
select select "***"
click at [742, 290] on icon at bounding box center [747, 287] width 9 height 11
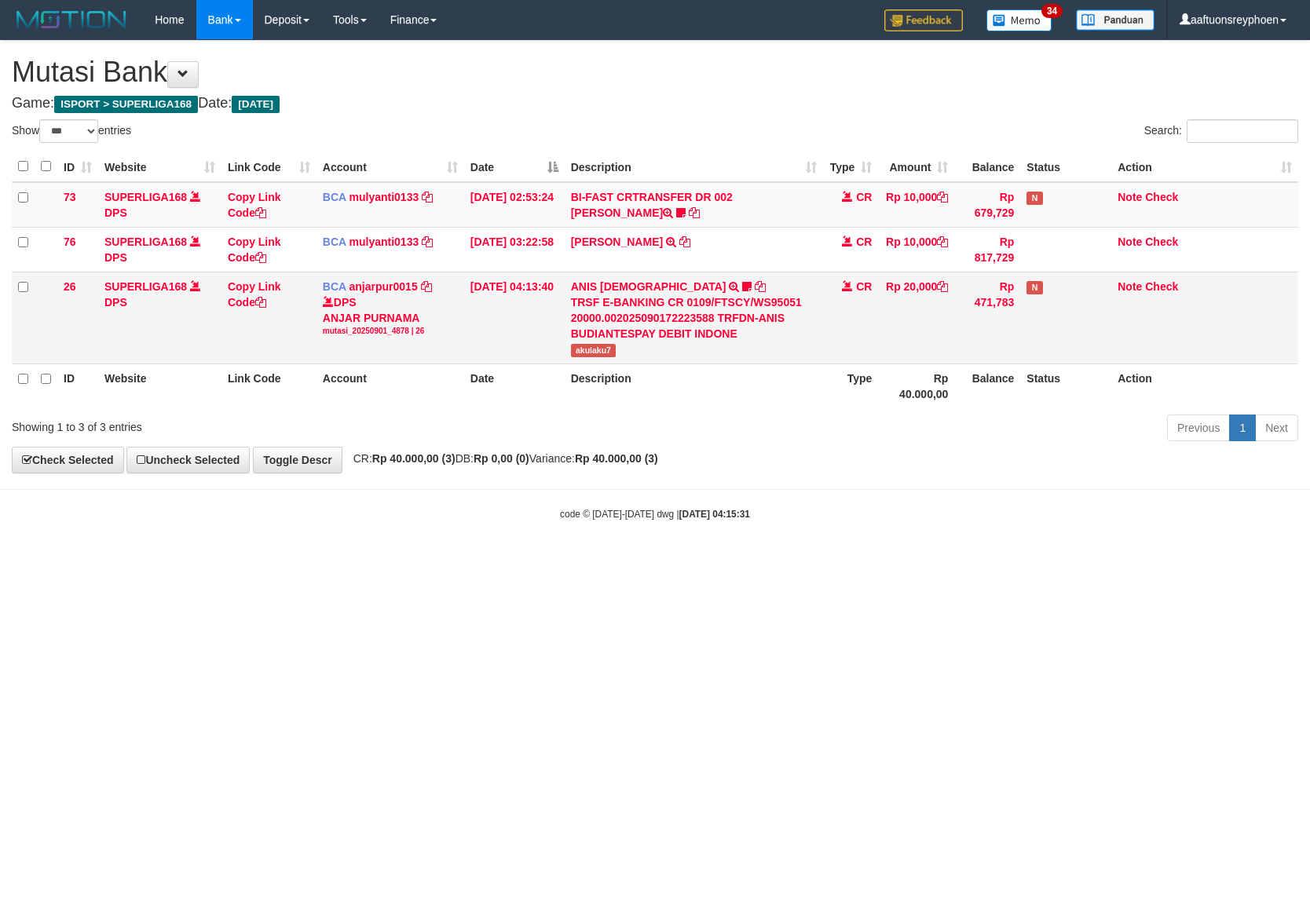
click at [591, 356] on span "akulaku7" at bounding box center [593, 350] width 46 height 13
copy span "akulaku7"
click at [591, 356] on span "akulaku7" at bounding box center [593, 350] width 46 height 13
drag, startPoint x: 672, startPoint y: 463, endPoint x: 1305, endPoint y: 399, distance: 636.2
click at [782, 453] on div "**********" at bounding box center [655, 257] width 1310 height 432
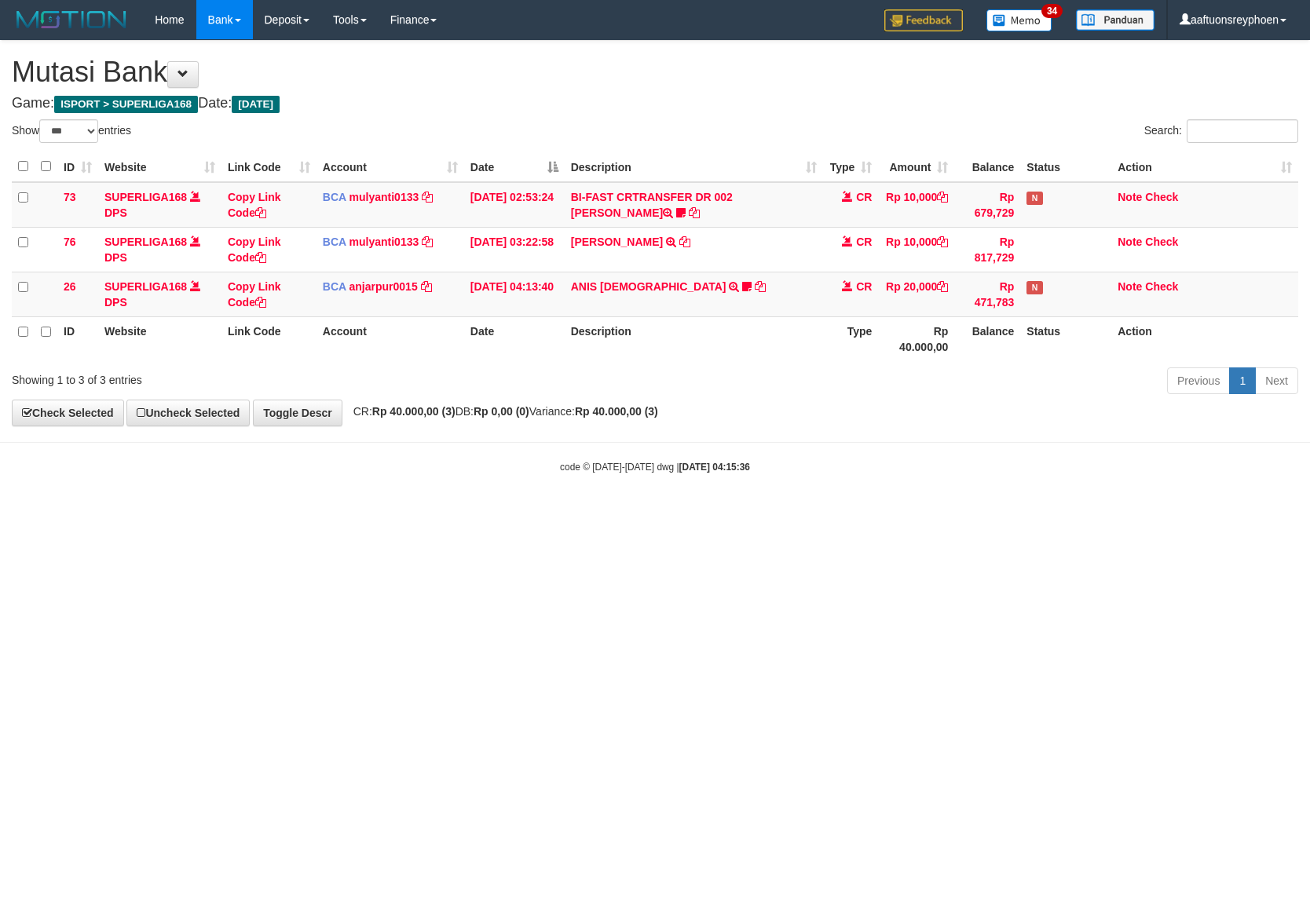
select select "***"
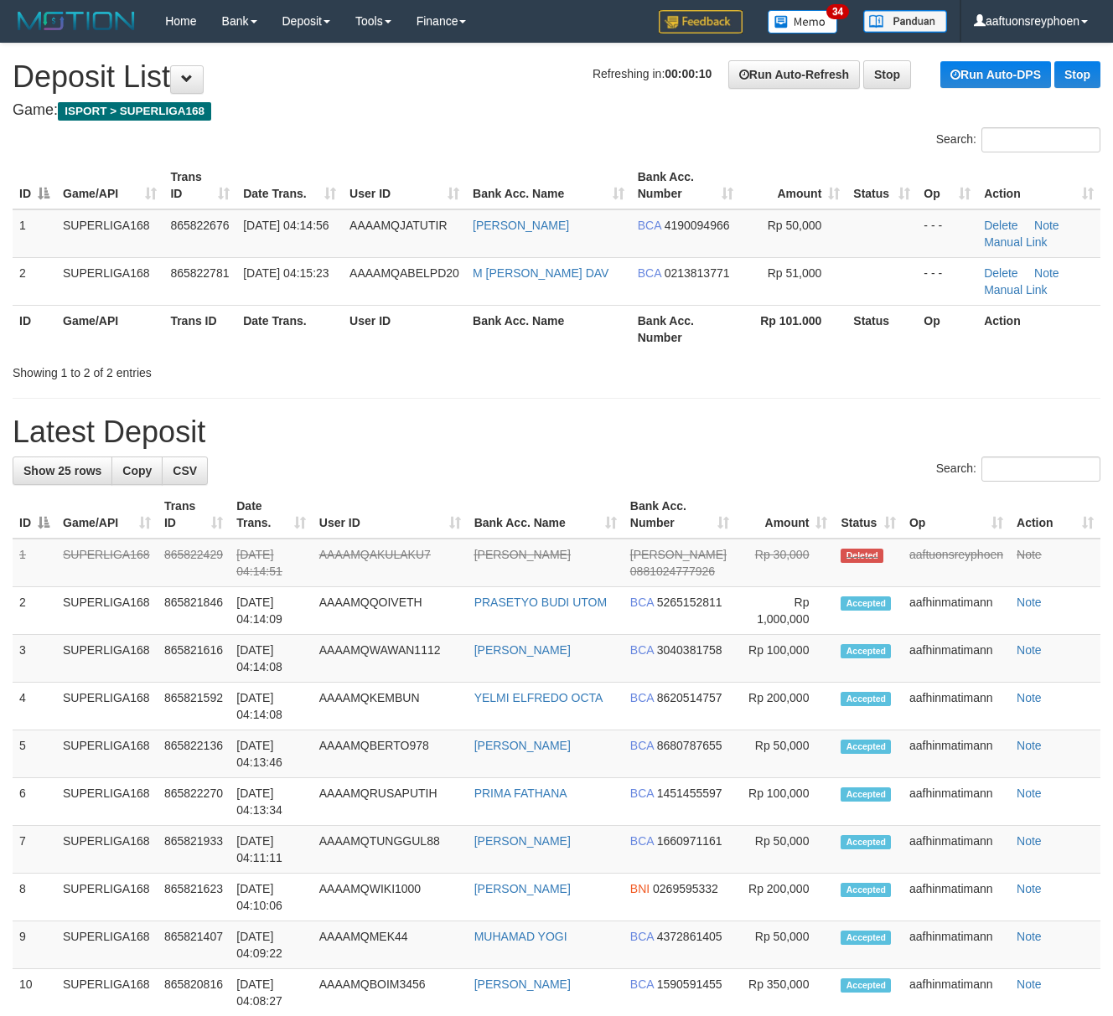
click at [239, 414] on div "**********" at bounding box center [556, 944] width 1113 height 1801
drag, startPoint x: 239, startPoint y: 414, endPoint x: 2, endPoint y: 464, distance: 242.4
click at [238, 414] on div "**********" at bounding box center [556, 944] width 1113 height 1801
click at [293, 419] on h1 "Latest Deposit" at bounding box center [557, 433] width 1088 height 34
drag, startPoint x: 293, startPoint y: 419, endPoint x: 1, endPoint y: 450, distance: 294.1
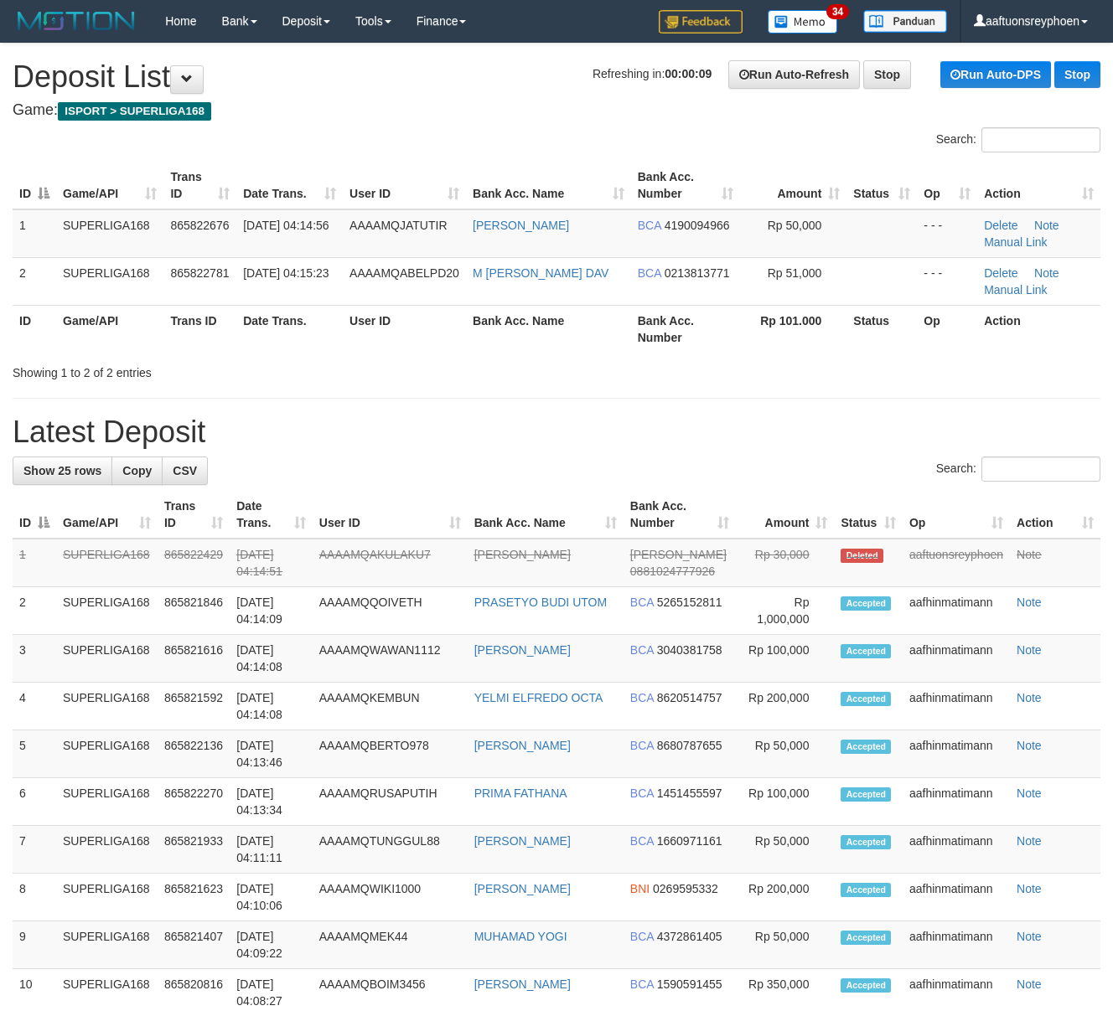
click at [289, 419] on h1 "Latest Deposit" at bounding box center [557, 433] width 1088 height 34
click at [191, 398] on hr at bounding box center [557, 398] width 1088 height 1
drag, startPoint x: 191, startPoint y: 397, endPoint x: 1, endPoint y: 456, distance: 199.0
click at [175, 406] on div "**********" at bounding box center [556, 944] width 1113 height 1801
click at [147, 412] on div "**********" at bounding box center [556, 944] width 1113 height 1801
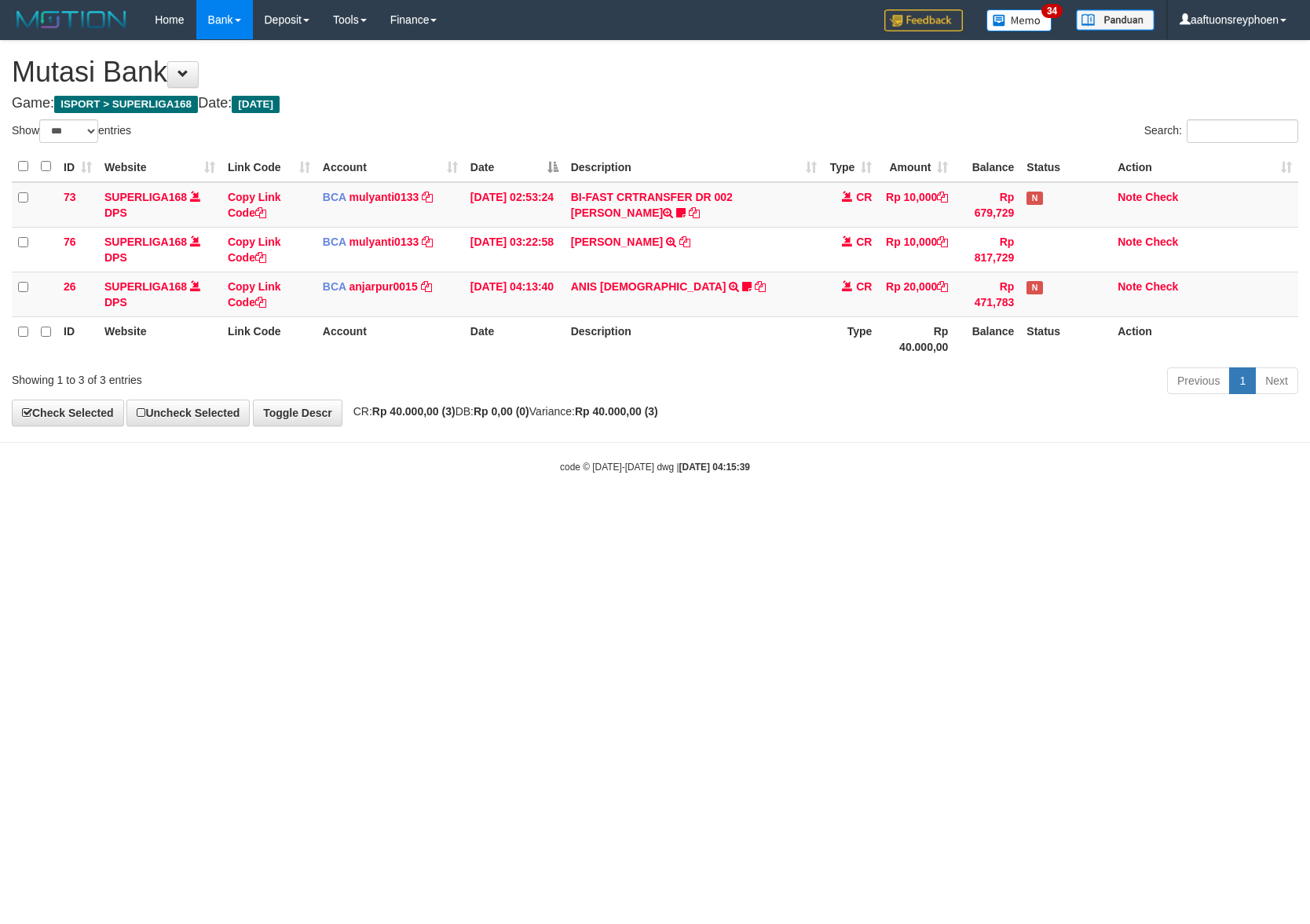
select select "***"
drag, startPoint x: 966, startPoint y: 455, endPoint x: 1303, endPoint y: 448, distance: 337.1
click at [1138, 454] on body "Toggle navigation Home Bank Account List Load By Website Group [ISPORT] SUPERLI…" at bounding box center [655, 257] width 1310 height 514
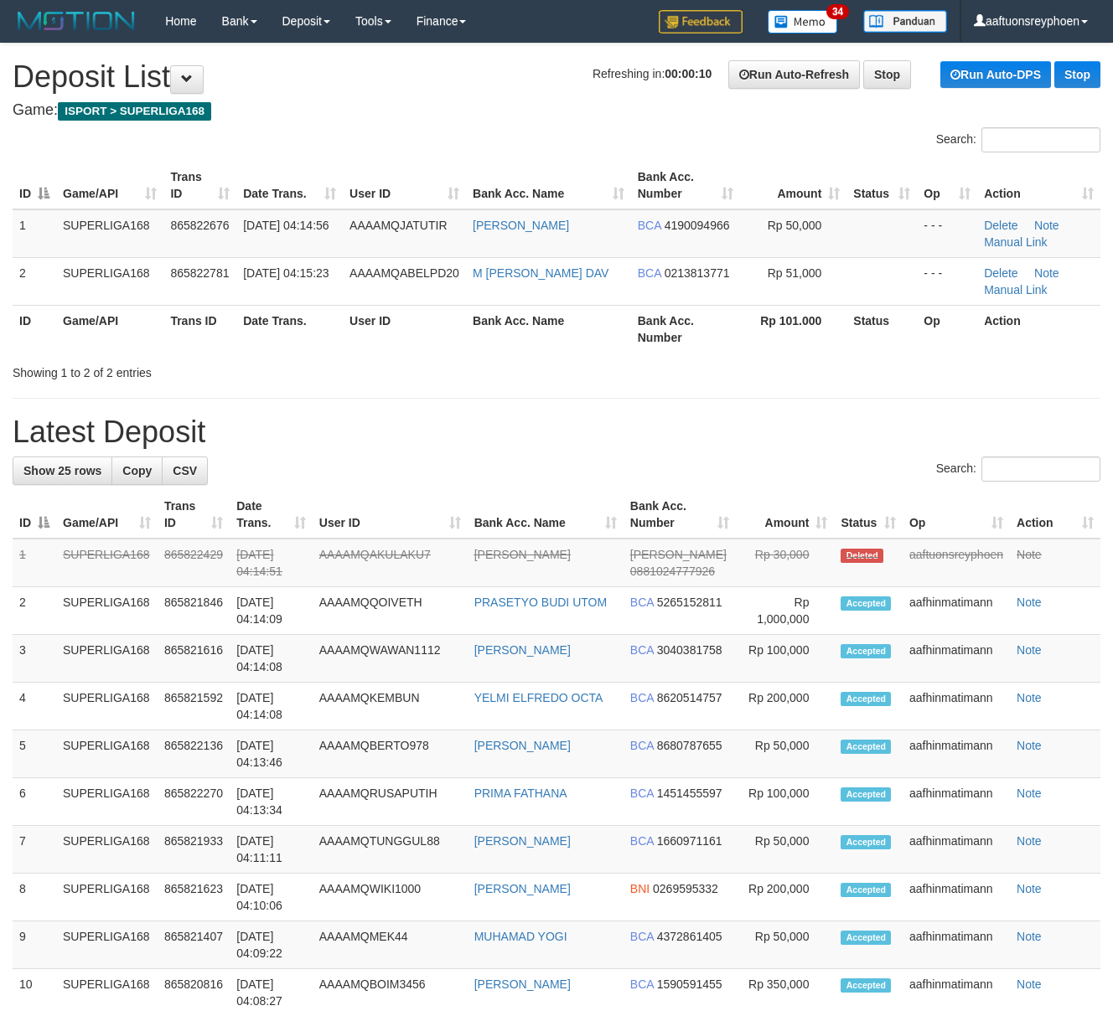
click at [276, 412] on div "**********" at bounding box center [556, 944] width 1113 height 1801
click at [270, 412] on div "**********" at bounding box center [556, 944] width 1113 height 1801
click at [209, 389] on div "**********" at bounding box center [556, 944] width 1113 height 1801
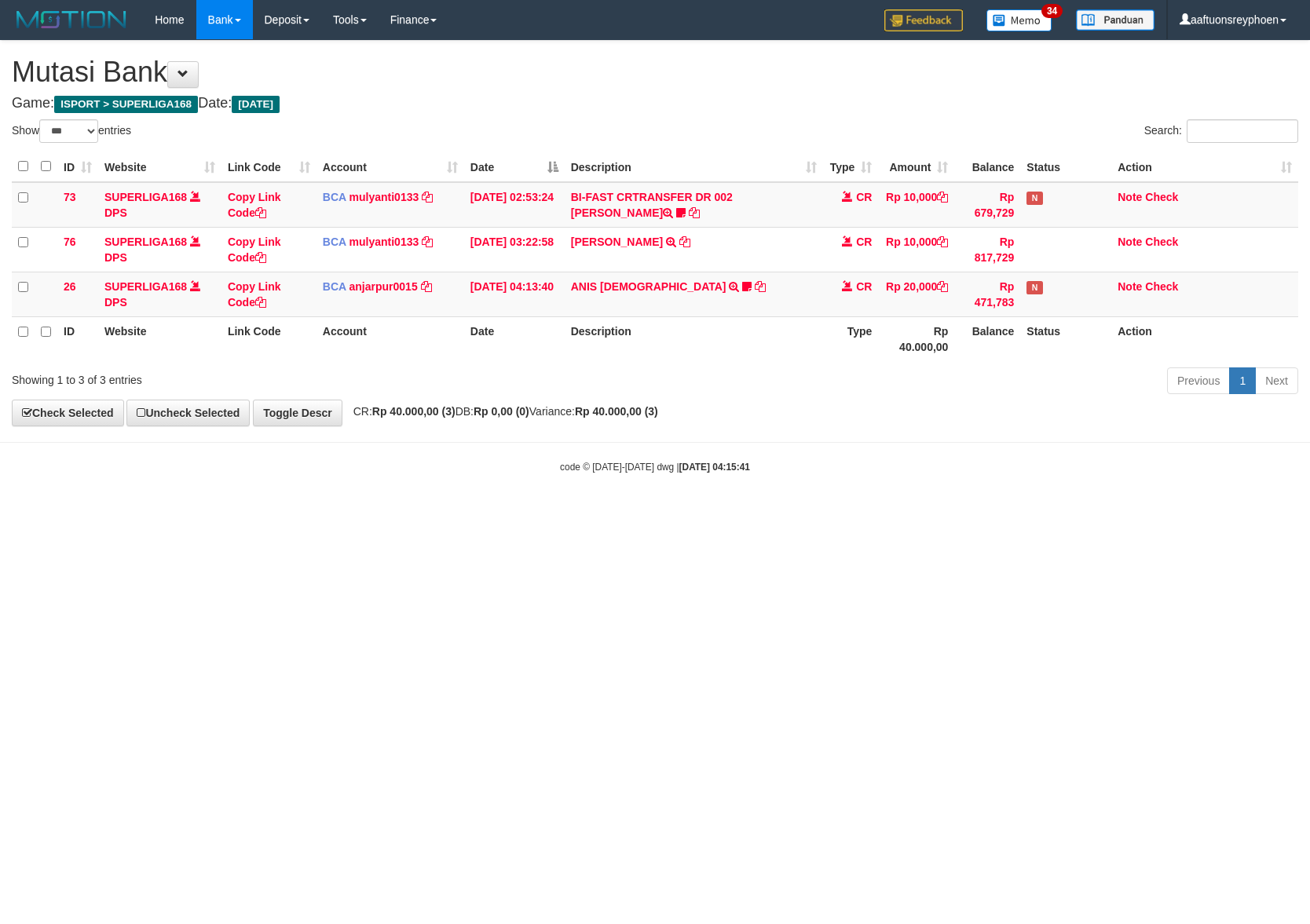
select select "***"
drag, startPoint x: 990, startPoint y: 458, endPoint x: 1303, endPoint y: 431, distance: 314.2
click at [1128, 450] on body "Toggle navigation Home Bank Account List Load By Website Group [ISPORT] SUPERLI…" at bounding box center [655, 257] width 1310 height 514
drag, startPoint x: 1011, startPoint y: 428, endPoint x: 1308, endPoint y: 425, distance: 297.0
click at [1275, 425] on div "**********" at bounding box center [655, 233] width 1310 height 385
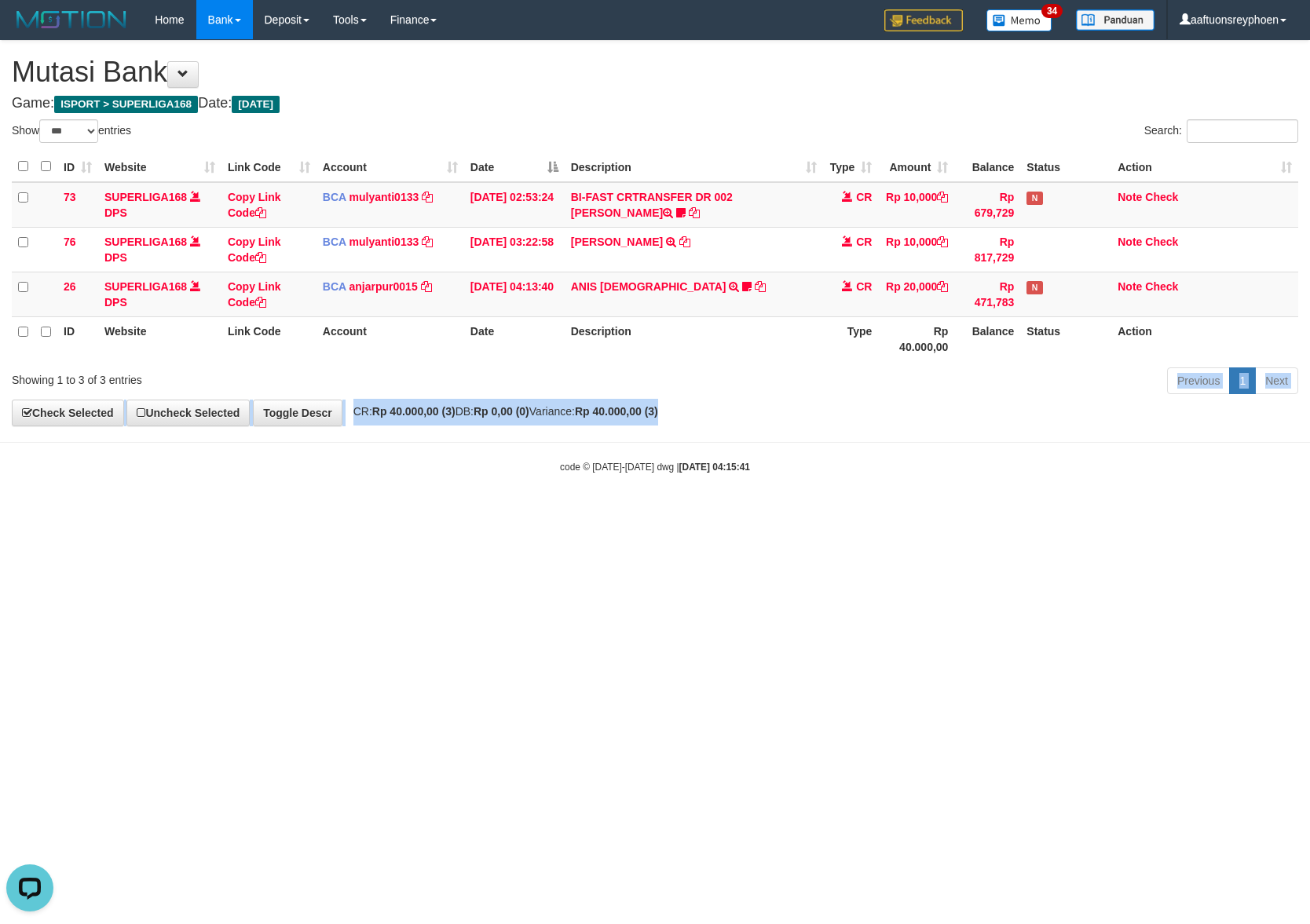
drag, startPoint x: 805, startPoint y: 402, endPoint x: 1304, endPoint y: 335, distance: 503.5
click at [1034, 368] on div "**********" at bounding box center [655, 233] width 1310 height 385
drag, startPoint x: 841, startPoint y: 383, endPoint x: 986, endPoint y: 375, distance: 145.2
click at [924, 377] on div "Previous 1 Next" at bounding box center [928, 382] width 740 height 34
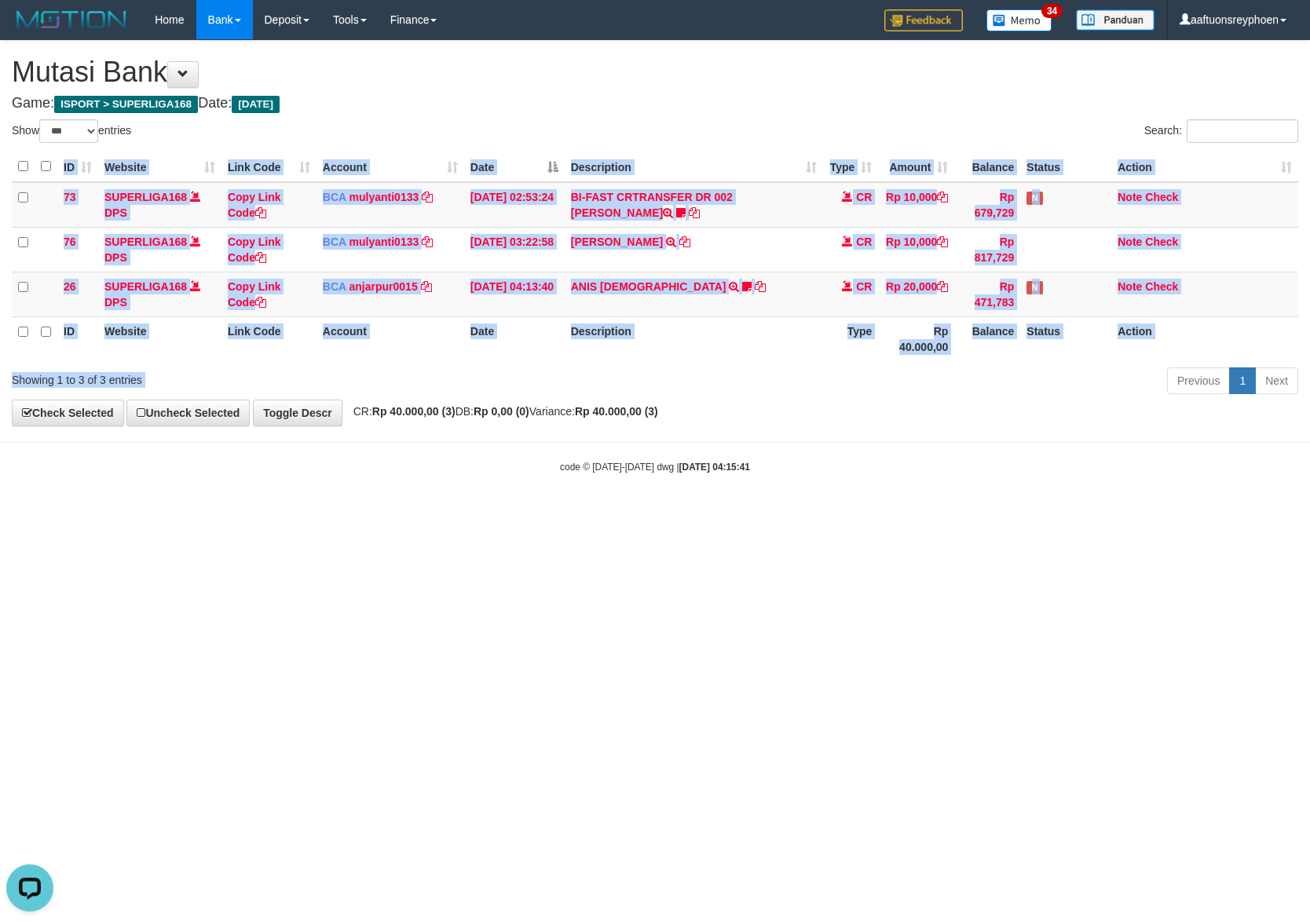
drag, startPoint x: 705, startPoint y: 365, endPoint x: 1306, endPoint y: 346, distance: 601.3
click at [830, 359] on div "ID Website Link Code Account Date Description Type Amount Balance Status Action…" at bounding box center [655, 257] width 1310 height 219
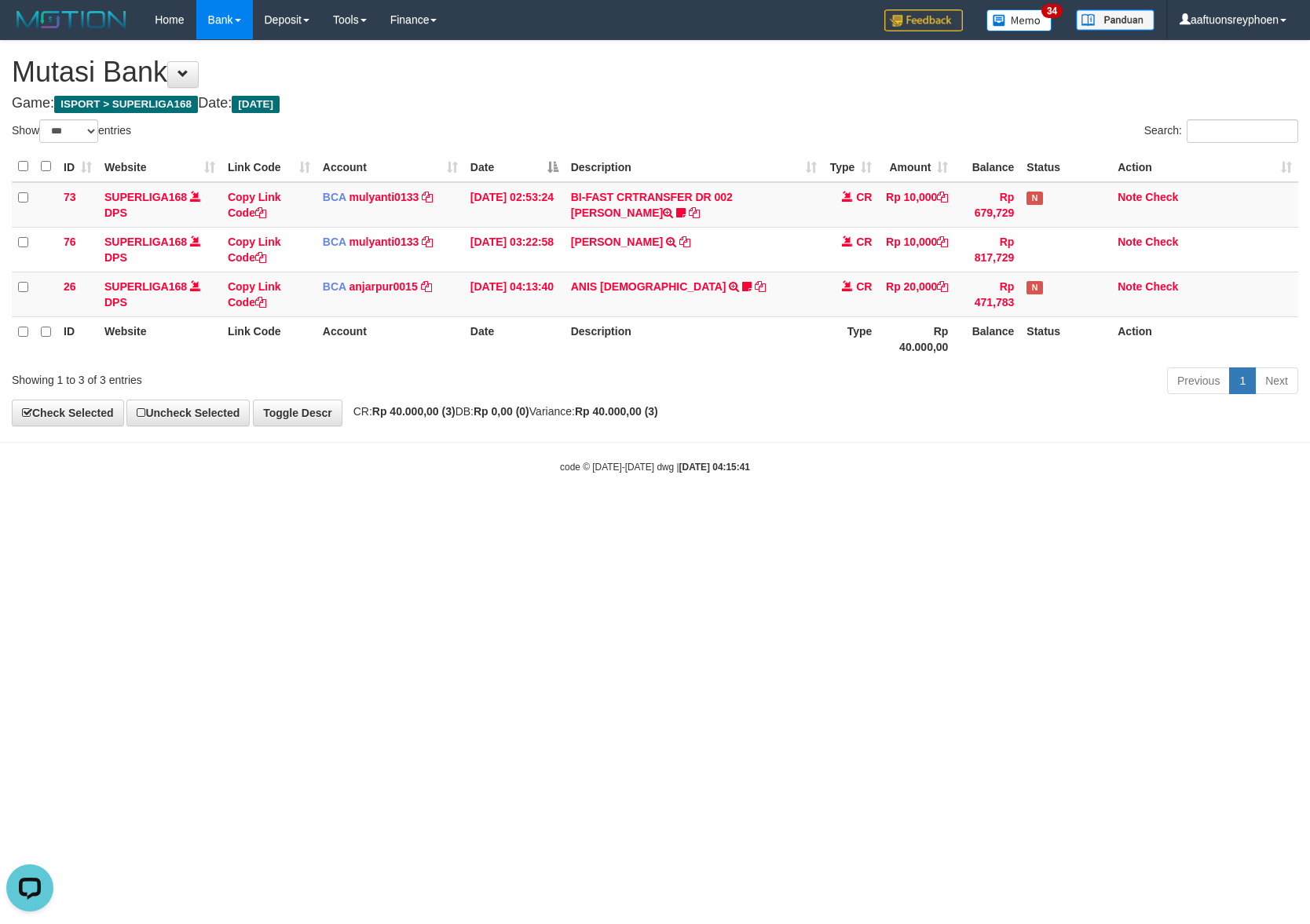
drag, startPoint x: 805, startPoint y: 365, endPoint x: 1299, endPoint y: 361, distance: 494.0
click at [953, 365] on div "Show ** ** ** *** entries Search: ID Website Link Code Account Date Description…" at bounding box center [655, 259] width 1286 height 280
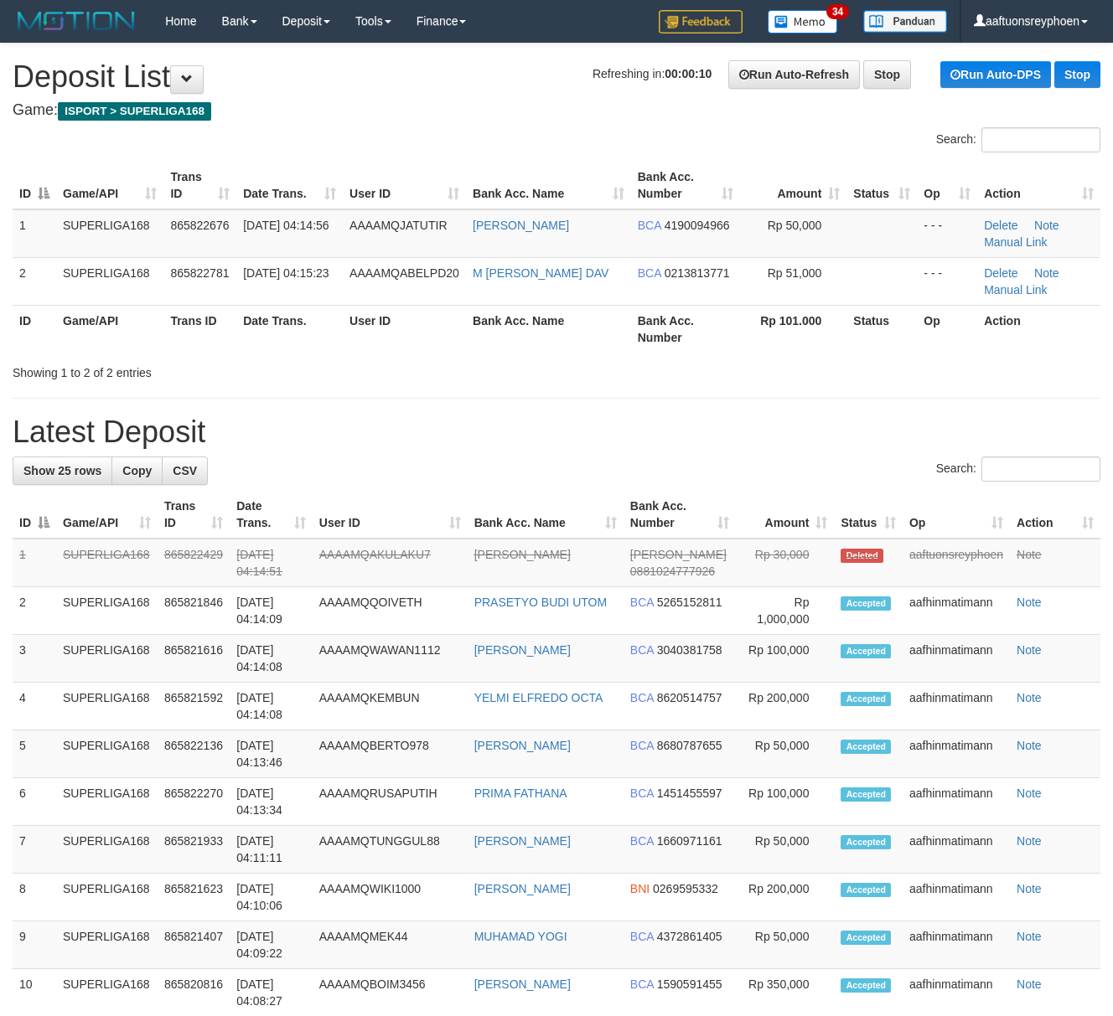
click at [339, 359] on div "Showing 1 to 2 of 2 entries" at bounding box center [232, 369] width 438 height 23
drag, startPoint x: 339, startPoint y: 359, endPoint x: 1, endPoint y: 404, distance: 341.5
click at [335, 362] on div "Showing 1 to 2 of 2 entries" at bounding box center [232, 369] width 438 height 23
click at [275, 347] on th "Date Trans." at bounding box center [289, 329] width 106 height 48
drag, startPoint x: 275, startPoint y: 347, endPoint x: 1, endPoint y: 376, distance: 275.5
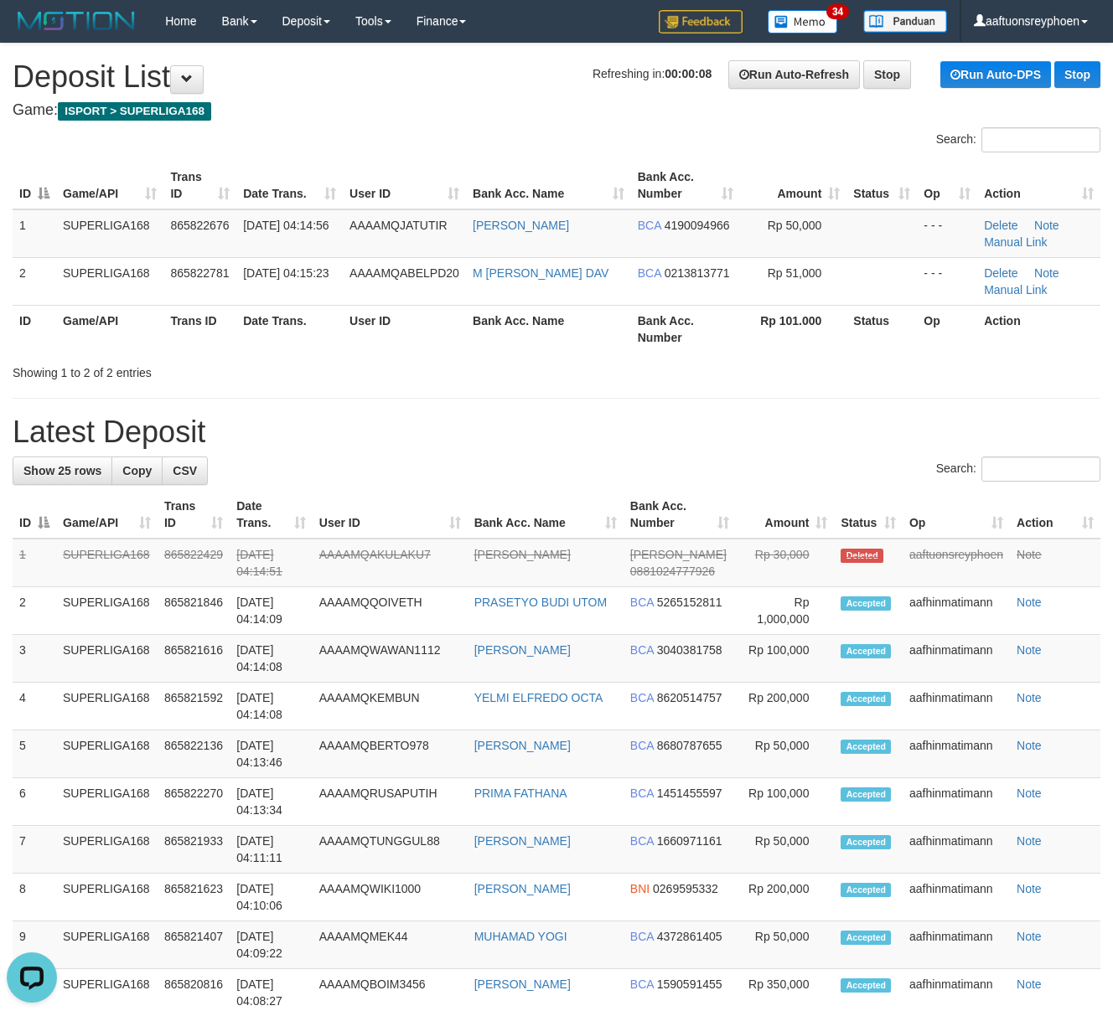
click at [269, 352] on th "Date Trans." at bounding box center [289, 329] width 106 height 48
click at [184, 353] on div "ID Game/API Trans ID Date Trans. User ID Bank Acc. Name Bank Acc. Number Amount…" at bounding box center [556, 257] width 1113 height 201
drag, startPoint x: 184, startPoint y: 353, endPoint x: 1, endPoint y: 373, distance: 184.6
click at [183, 353] on div "ID Game/API Trans ID Date Trans. User ID Bank Acc. Name Bank Acc. Number Amount…" at bounding box center [556, 257] width 1113 height 201
click at [238, 358] on div "Showing 1 to 2 of 2 entries" at bounding box center [232, 369] width 438 height 23
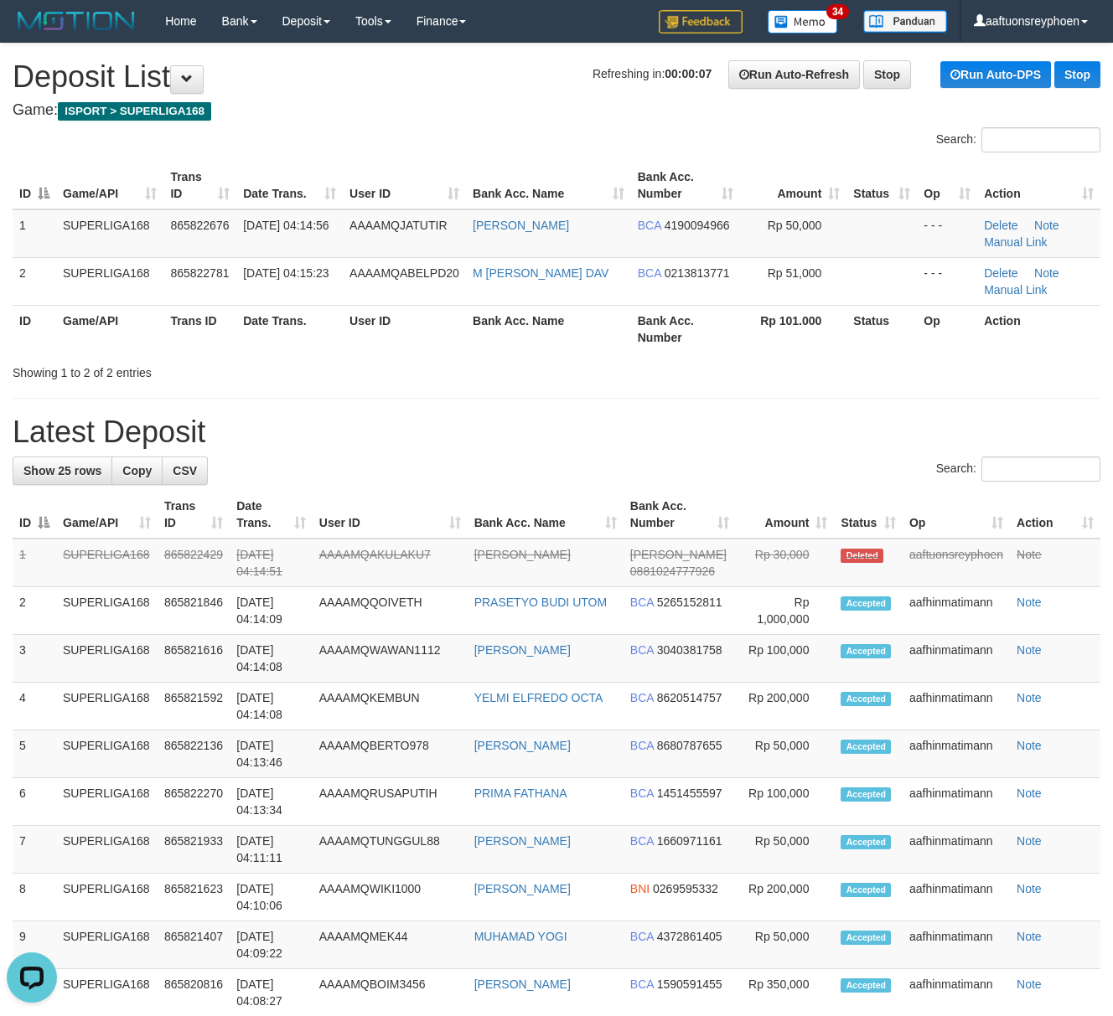
click at [238, 358] on div "Showing 1 to 2 of 2 entries" at bounding box center [232, 369] width 438 height 23
drag, startPoint x: 406, startPoint y: 340, endPoint x: 396, endPoint y: 339, distance: 9.3
click at [397, 339] on th "User ID" at bounding box center [404, 329] width 123 height 48
click at [396, 339] on th "User ID" at bounding box center [404, 329] width 123 height 48
click at [369, 353] on div "ID Game/API Trans ID Date Trans. User ID Bank Acc. Name Bank Acc. Number Amount…" at bounding box center [556, 257] width 1113 height 201
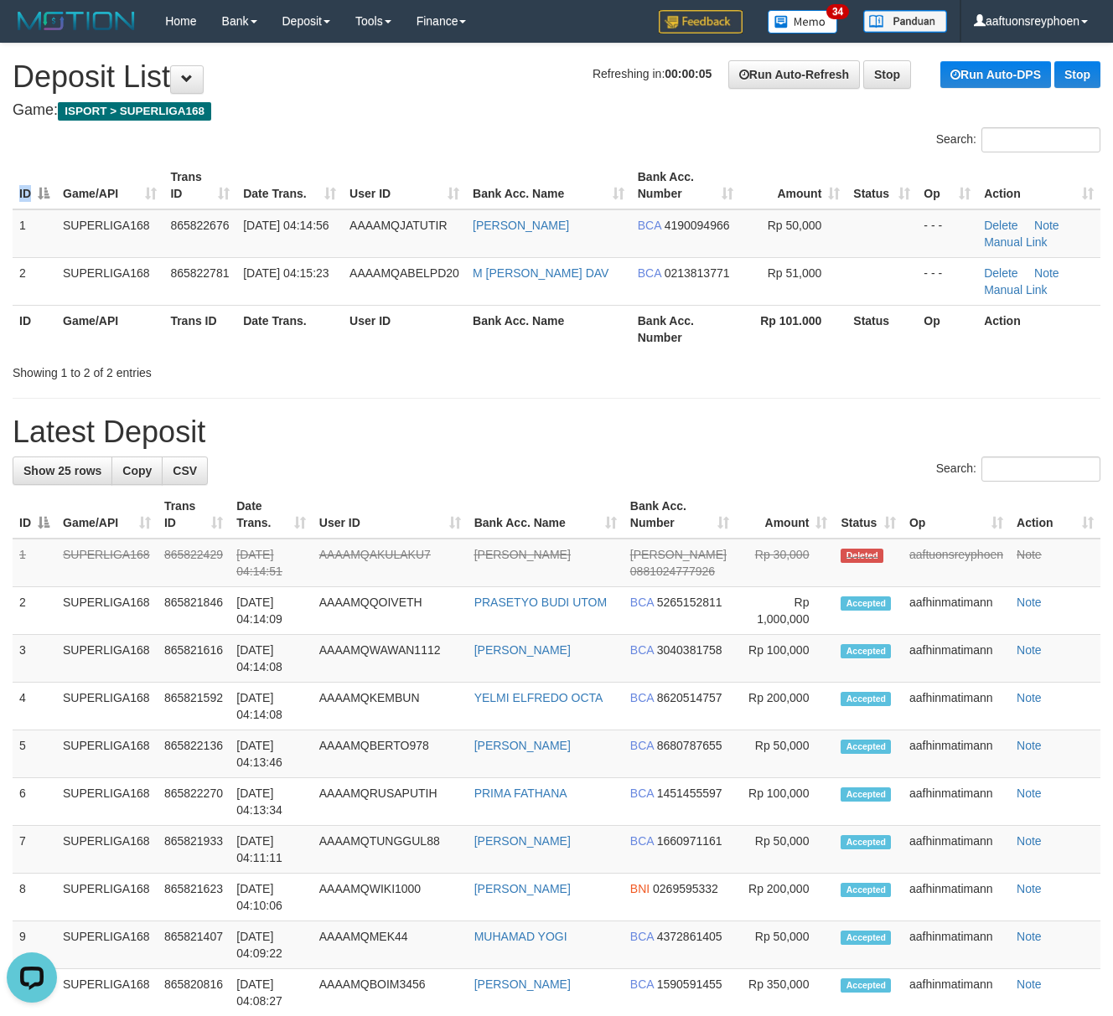
drag, startPoint x: 369, startPoint y: 353, endPoint x: 5, endPoint y: 423, distance: 370.4
click at [367, 353] on div "ID Game/API Trans ID Date Trans. User ID Bank Acc. Name Bank Acc. Number Amount…" at bounding box center [556, 257] width 1113 height 201
click at [498, 379] on div "Showing 1 to 2 of 2 entries" at bounding box center [556, 369] width 1113 height 23
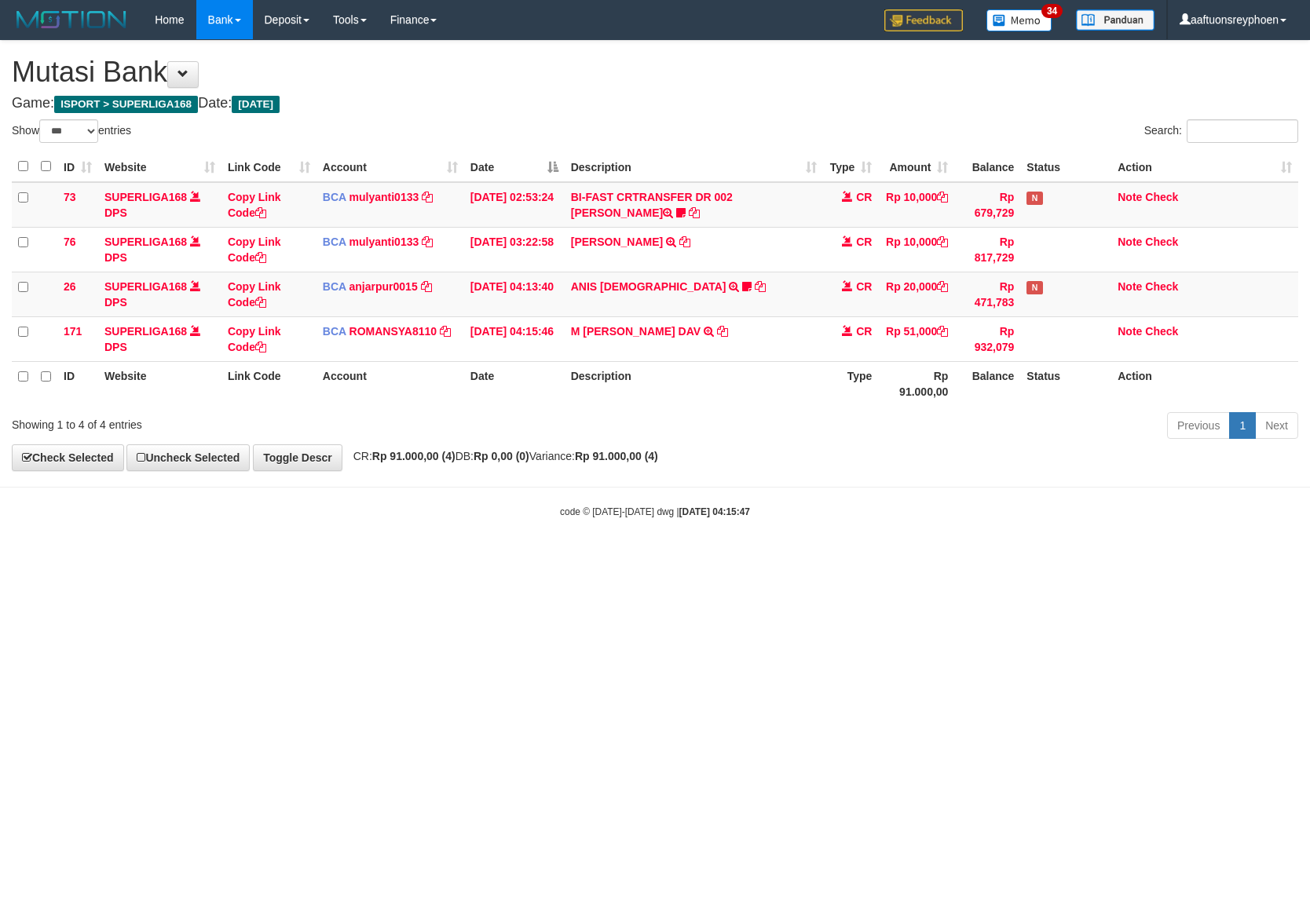
select select "***"
click at [941, 444] on div "Previous 1 Next" at bounding box center [928, 427] width 740 height 34
click at [1009, 431] on div "Previous 1 Next" at bounding box center [928, 427] width 740 height 34
drag, startPoint x: 733, startPoint y: 431, endPoint x: 1304, endPoint y: 438, distance: 571.0
click at [869, 431] on div "Previous 1 Next" at bounding box center [928, 427] width 740 height 34
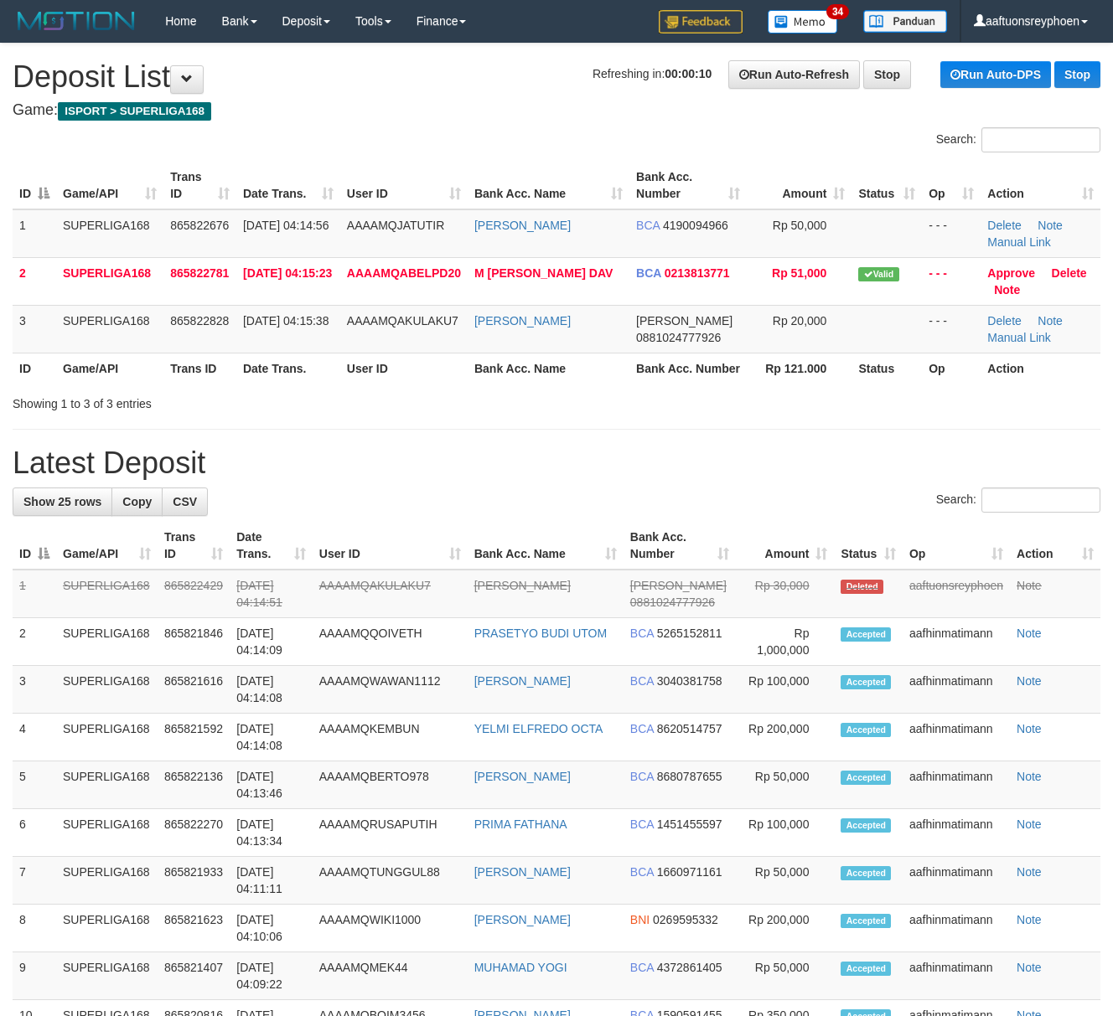
drag, startPoint x: 259, startPoint y: 397, endPoint x: 255, endPoint y: 430, distance: 32.9
click at [258, 384] on th "Date Trans." at bounding box center [288, 368] width 104 height 31
click at [578, 383] on th "Bank Acc. Name" at bounding box center [549, 368] width 162 height 31
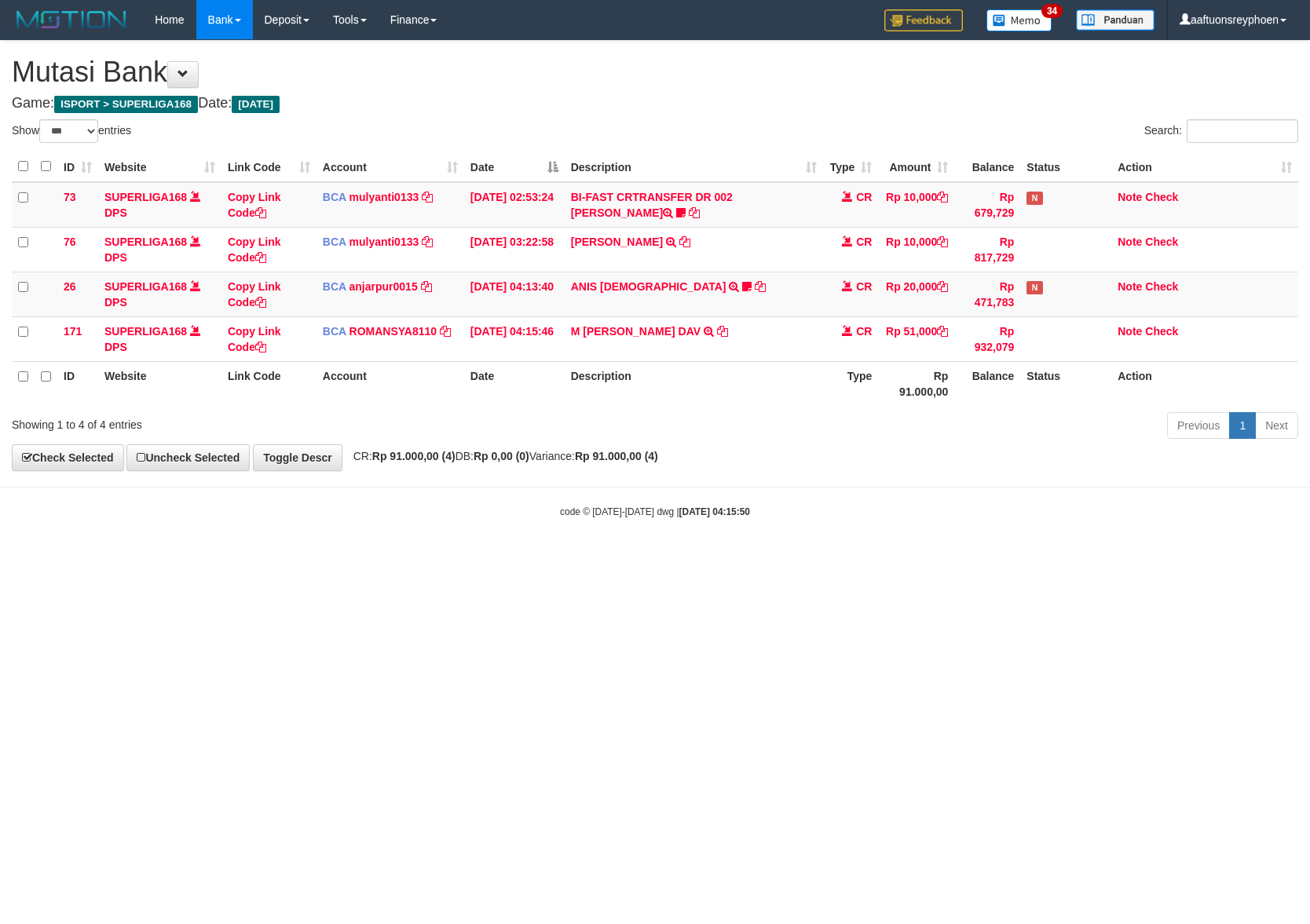
select select "***"
click at [251, 277] on td "Copy Link Code" at bounding box center [268, 294] width 95 height 45
click at [251, 281] on link "Copy Link Code" at bounding box center [254, 294] width 53 height 28
drag, startPoint x: 1034, startPoint y: 491, endPoint x: 1197, endPoint y: 439, distance: 171.1
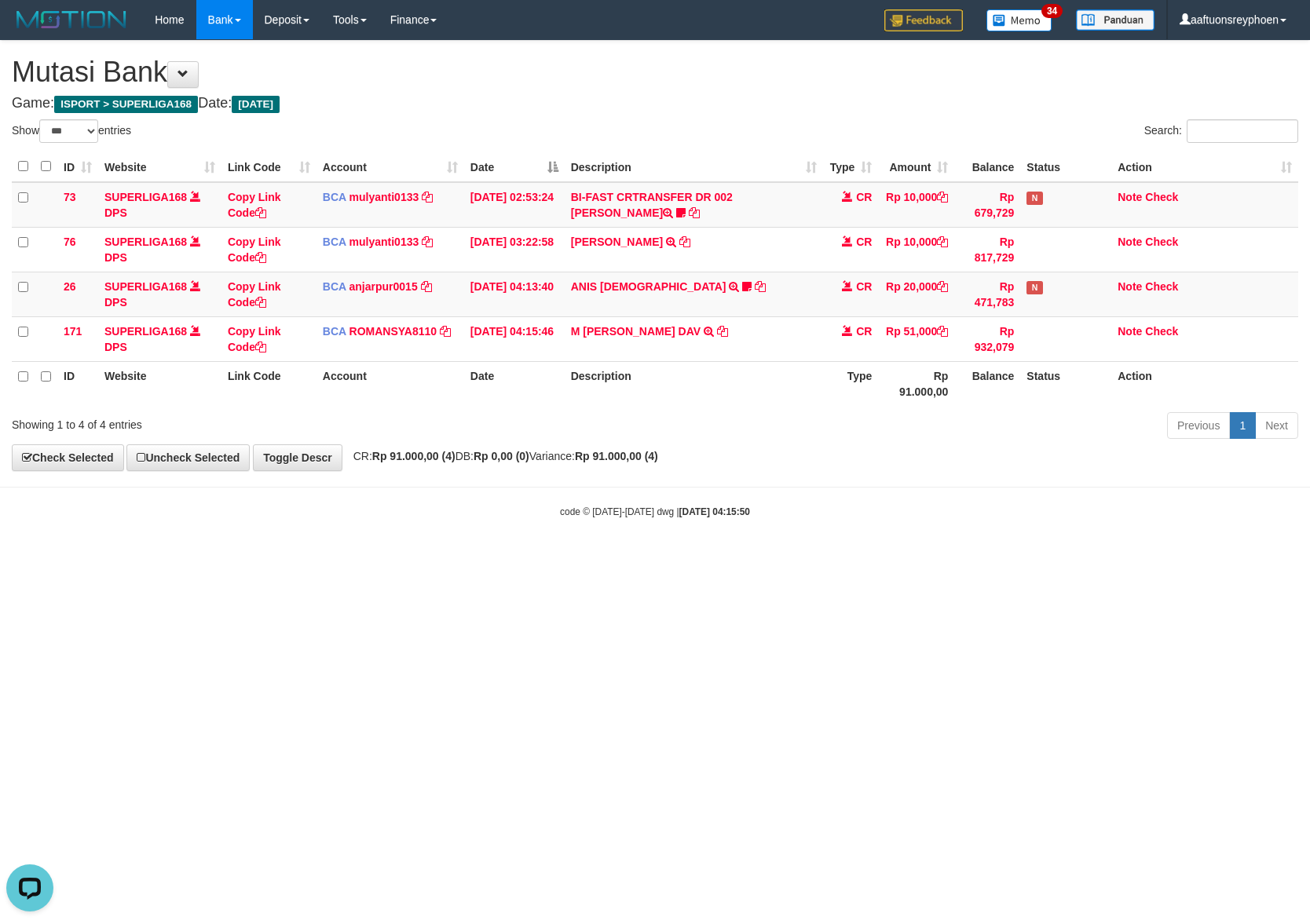
click at [1166, 449] on body "Toggle navigation Home Bank Account List Load By Website Group [ISPORT] SUPERLI…" at bounding box center [655, 279] width 1310 height 559
drag, startPoint x: 855, startPoint y: 424, endPoint x: 1303, endPoint y: 320, distance: 459.9
click at [986, 380] on div "Show ** ** ** *** entries Search: ID Website Link Code Account Date Description…" at bounding box center [655, 281] width 1286 height 325
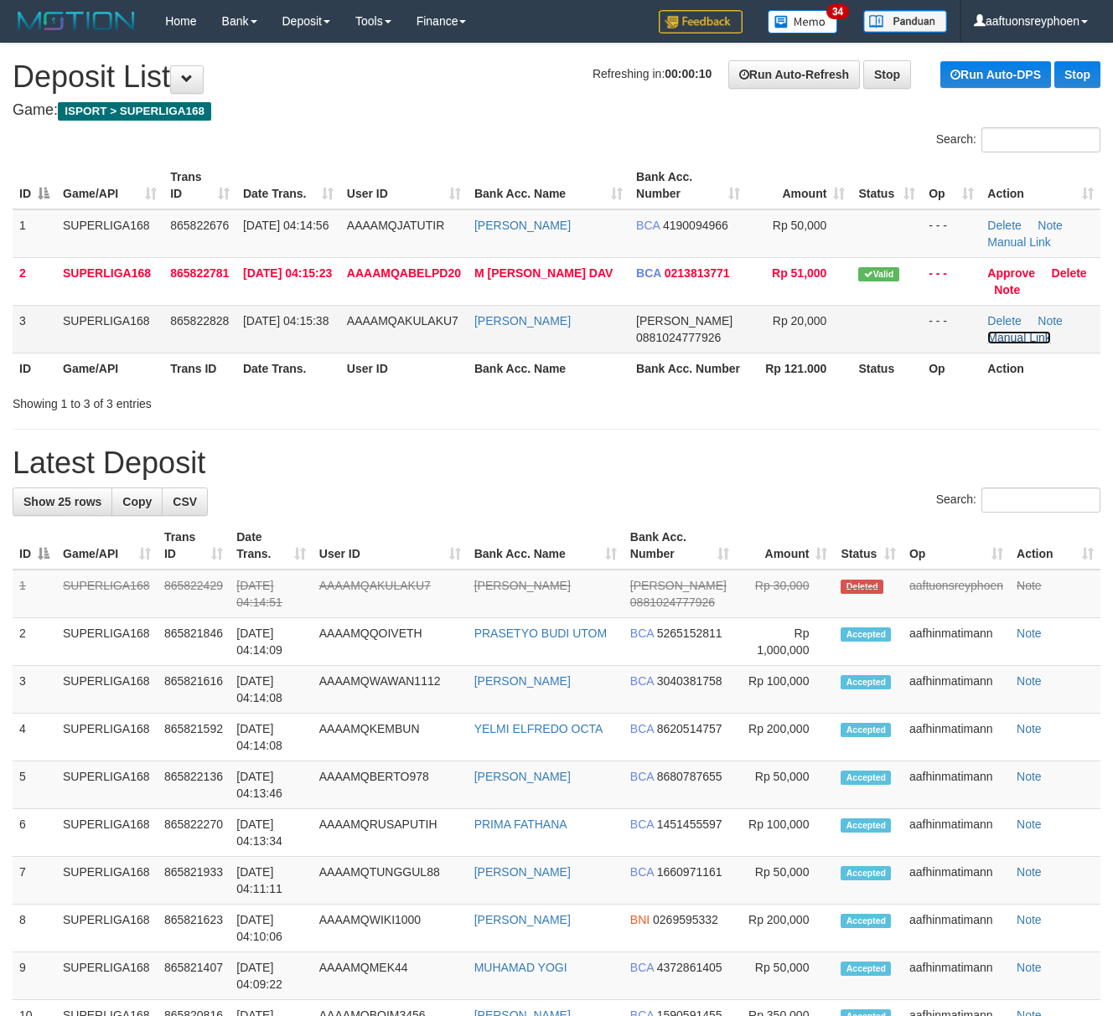
click at [1000, 339] on link "Manual Link" at bounding box center [1019, 337] width 64 height 13
click at [273, 165] on th "Date Trans." at bounding box center [288, 186] width 104 height 48
drag, startPoint x: 273, startPoint y: 165, endPoint x: 3, endPoint y: 303, distance: 303.1
click at [262, 173] on th "Date Trans." at bounding box center [288, 186] width 104 height 48
click at [75, 255] on td "SUPERLIGA168" at bounding box center [109, 233] width 107 height 49
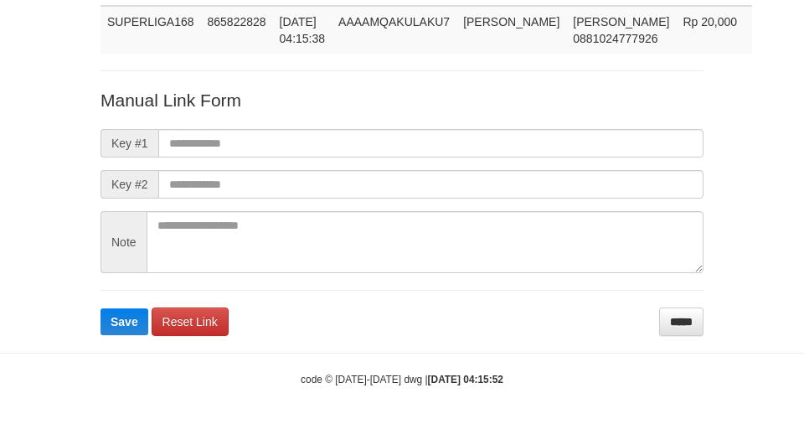
scroll to position [122, 0]
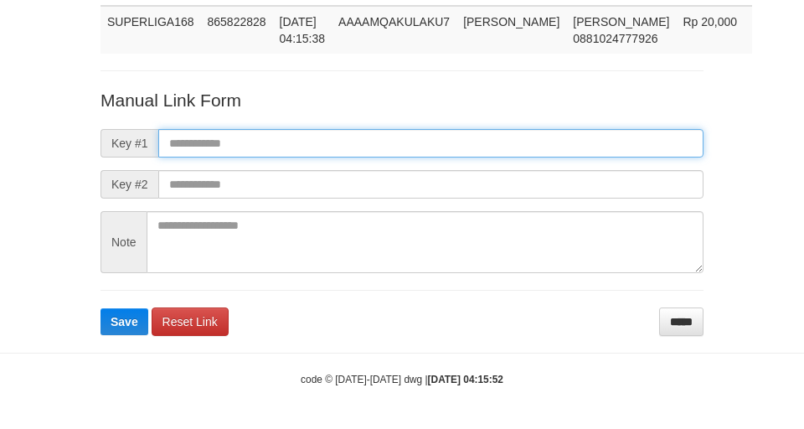
click at [530, 145] on input "text" at bounding box center [430, 143] width 545 height 28
paste input "**********"
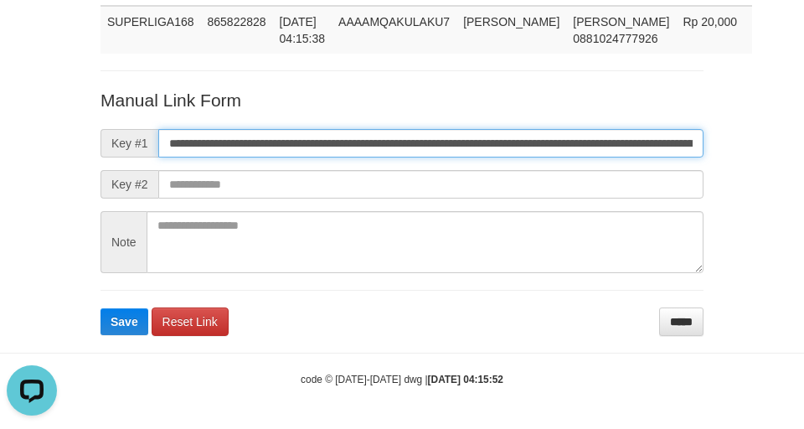
scroll to position [0, 962]
type input "**********"
click at [101, 308] on button "Save" at bounding box center [125, 321] width 48 height 27
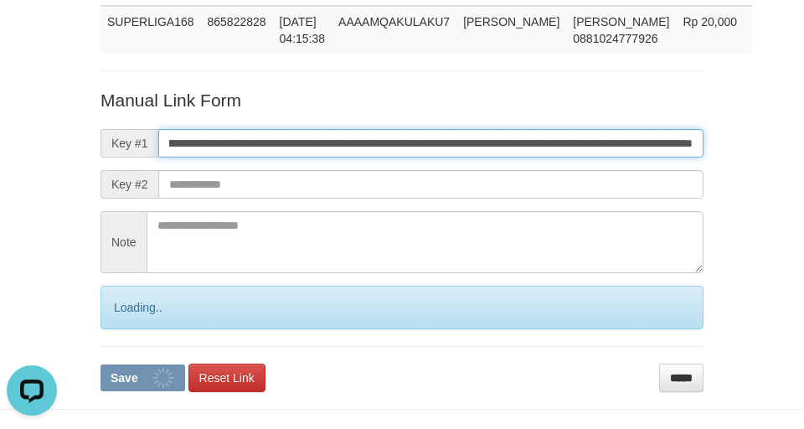
click at [101, 364] on button "Save" at bounding box center [143, 377] width 85 height 27
click at [538, 137] on input "**********" at bounding box center [430, 143] width 545 height 28
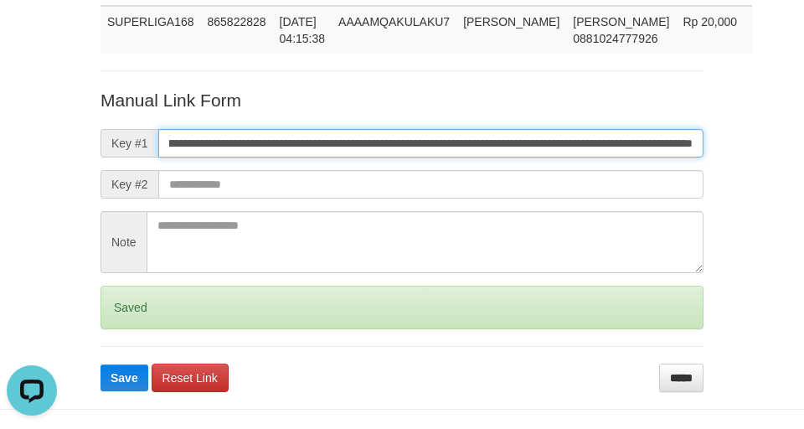
drag, startPoint x: 538, startPoint y: 137, endPoint x: 1, endPoint y: 189, distance: 539.6
click at [537, 137] on input "**********" at bounding box center [430, 143] width 545 height 28
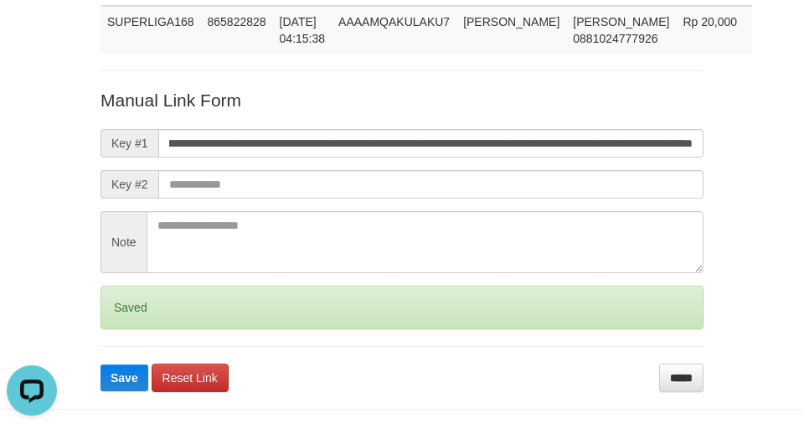
scroll to position [0, 0]
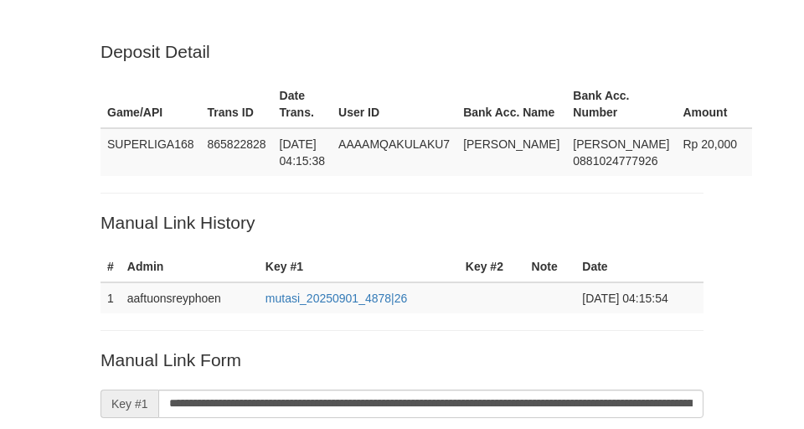
scroll to position [122, 0]
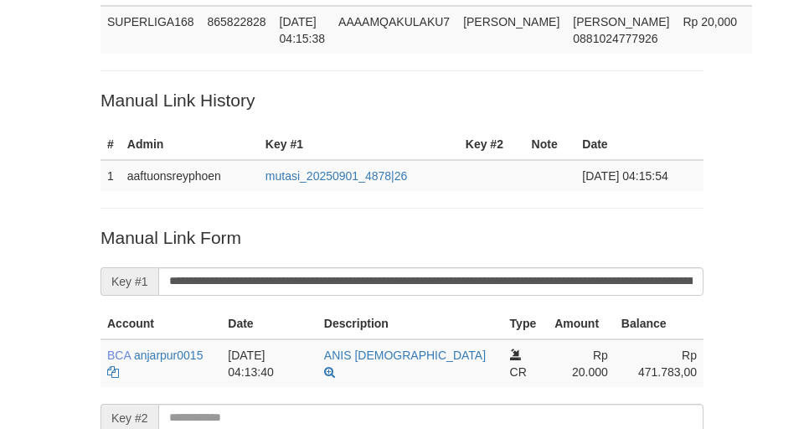
click at [208, 105] on p "Manual Link History" at bounding box center [402, 100] width 603 height 24
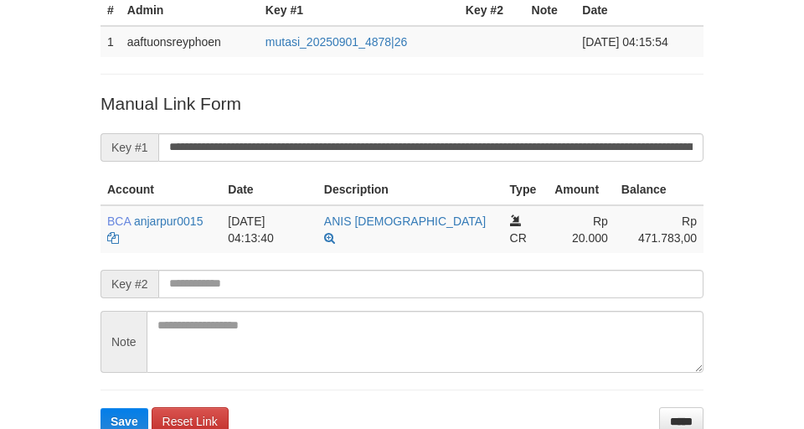
scroll to position [339, 0]
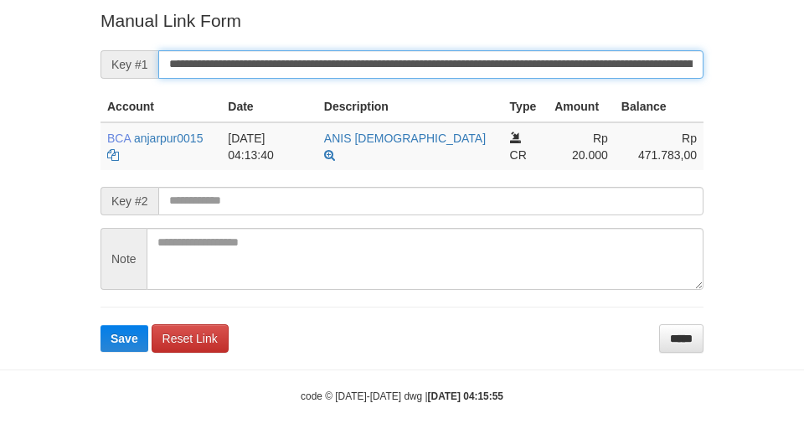
click at [101, 325] on button "Save" at bounding box center [125, 338] width 48 height 27
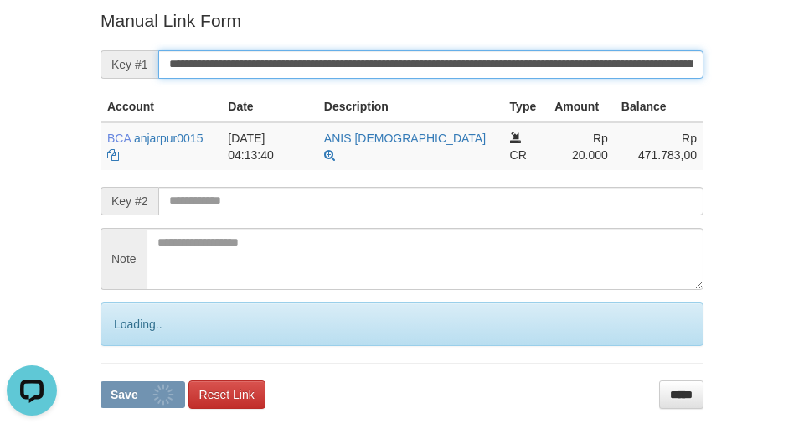
scroll to position [0, 0]
click at [354, 65] on input "**********" at bounding box center [430, 64] width 545 height 28
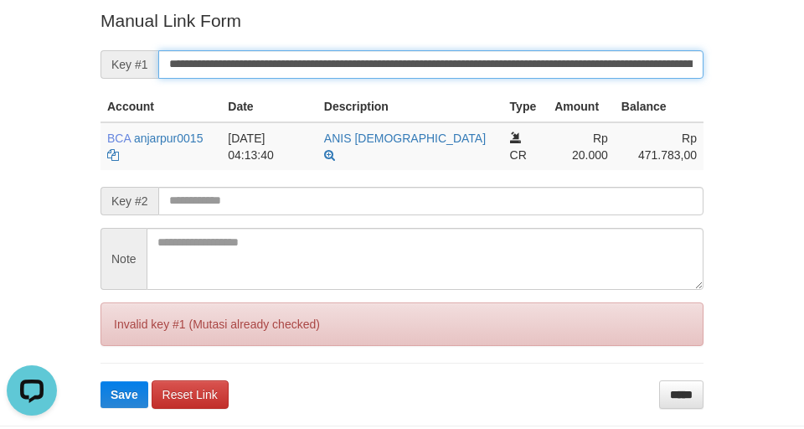
click at [355, 65] on input "**********" at bounding box center [430, 64] width 545 height 28
click at [101, 381] on button "Save" at bounding box center [125, 394] width 48 height 27
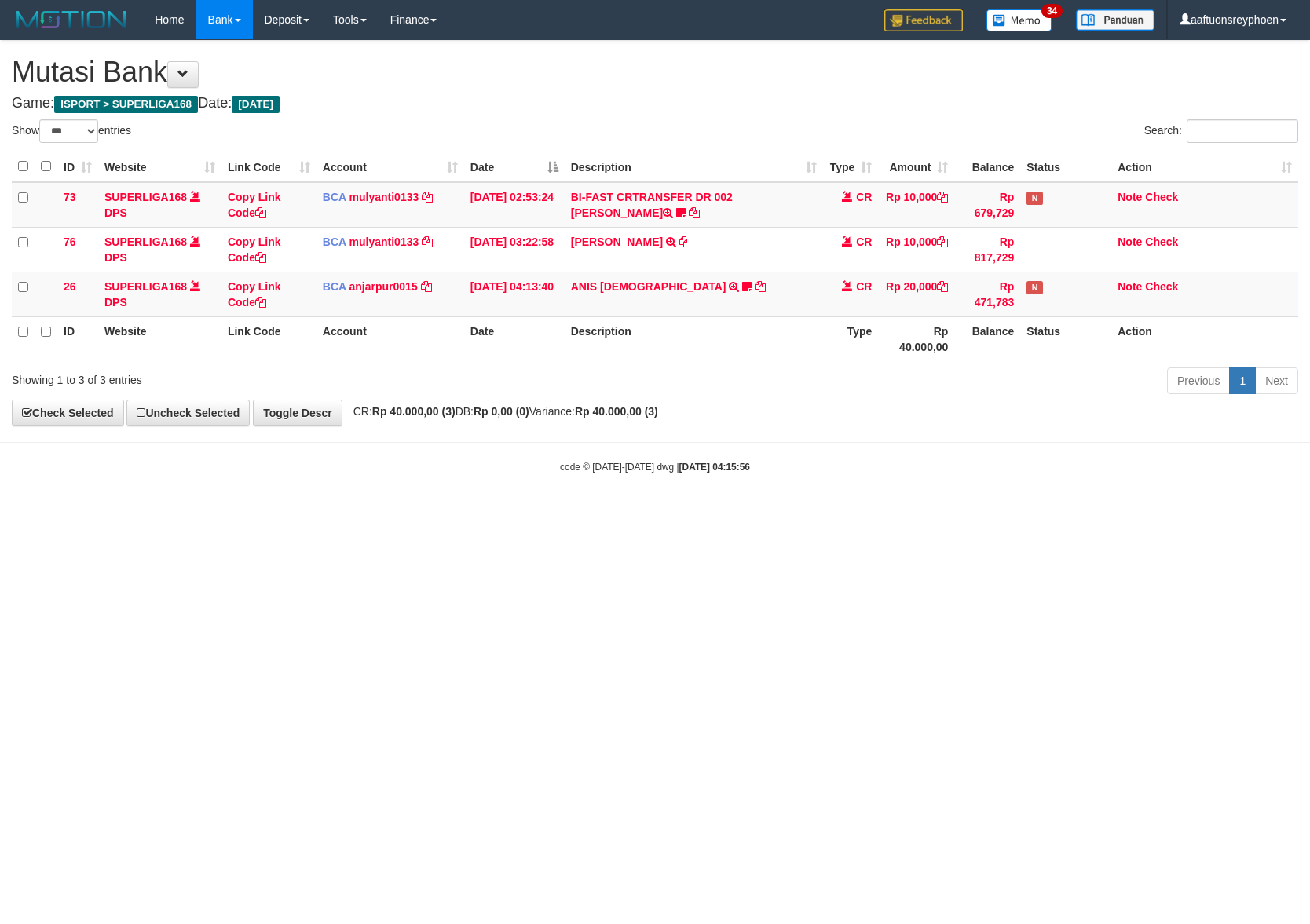
select select "***"
drag, startPoint x: 622, startPoint y: 511, endPoint x: 1262, endPoint y: 419, distance: 646.6
click at [769, 484] on body "Toggle navigation Home Bank Account List Load By Website Group [ISPORT] SUPERLI…" at bounding box center [655, 257] width 1310 height 514
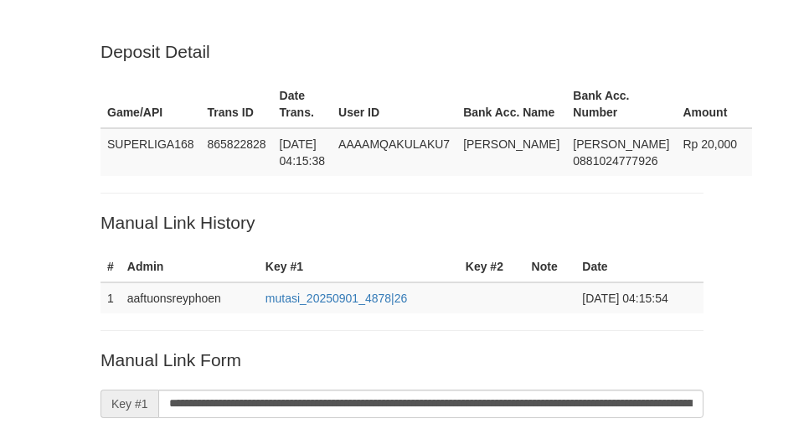
scroll to position [339, 0]
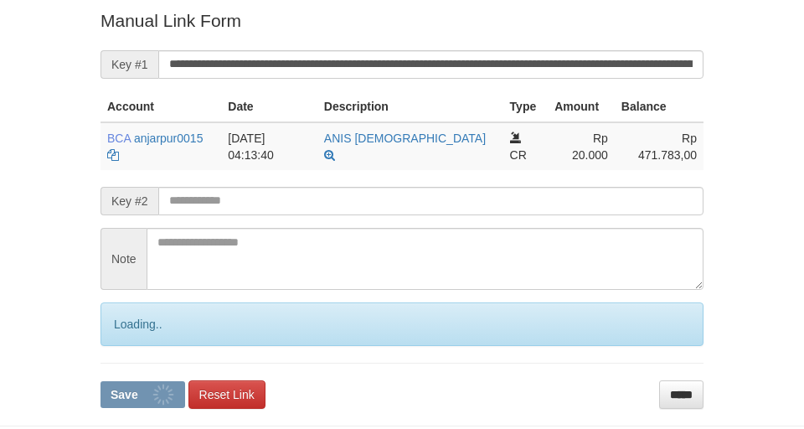
click at [362, 67] on input "**********" at bounding box center [430, 64] width 545 height 28
click at [101, 381] on button "Save" at bounding box center [143, 394] width 85 height 27
click at [362, 67] on input "**********" at bounding box center [430, 64] width 545 height 28
click at [101, 381] on button "Save" at bounding box center [143, 394] width 85 height 27
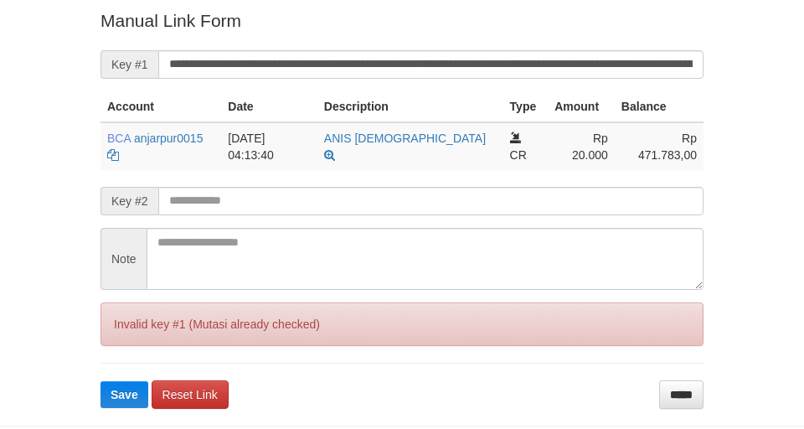
click at [362, 67] on input "**********" at bounding box center [430, 64] width 545 height 28
click at [362, 65] on input "**********" at bounding box center [430, 64] width 545 height 28
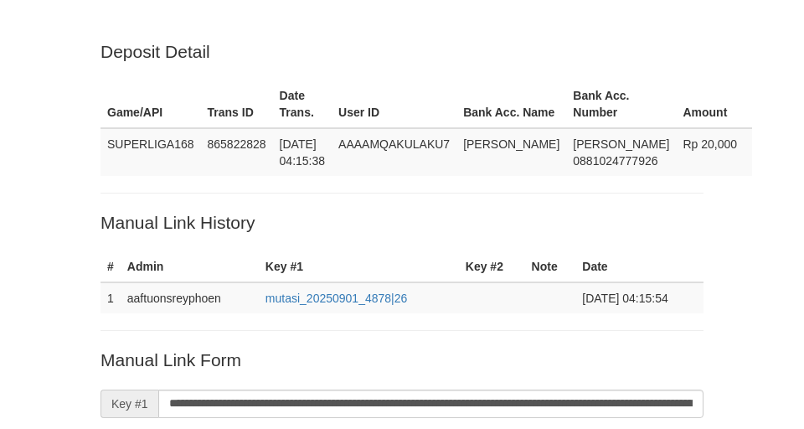
scroll to position [339, 0]
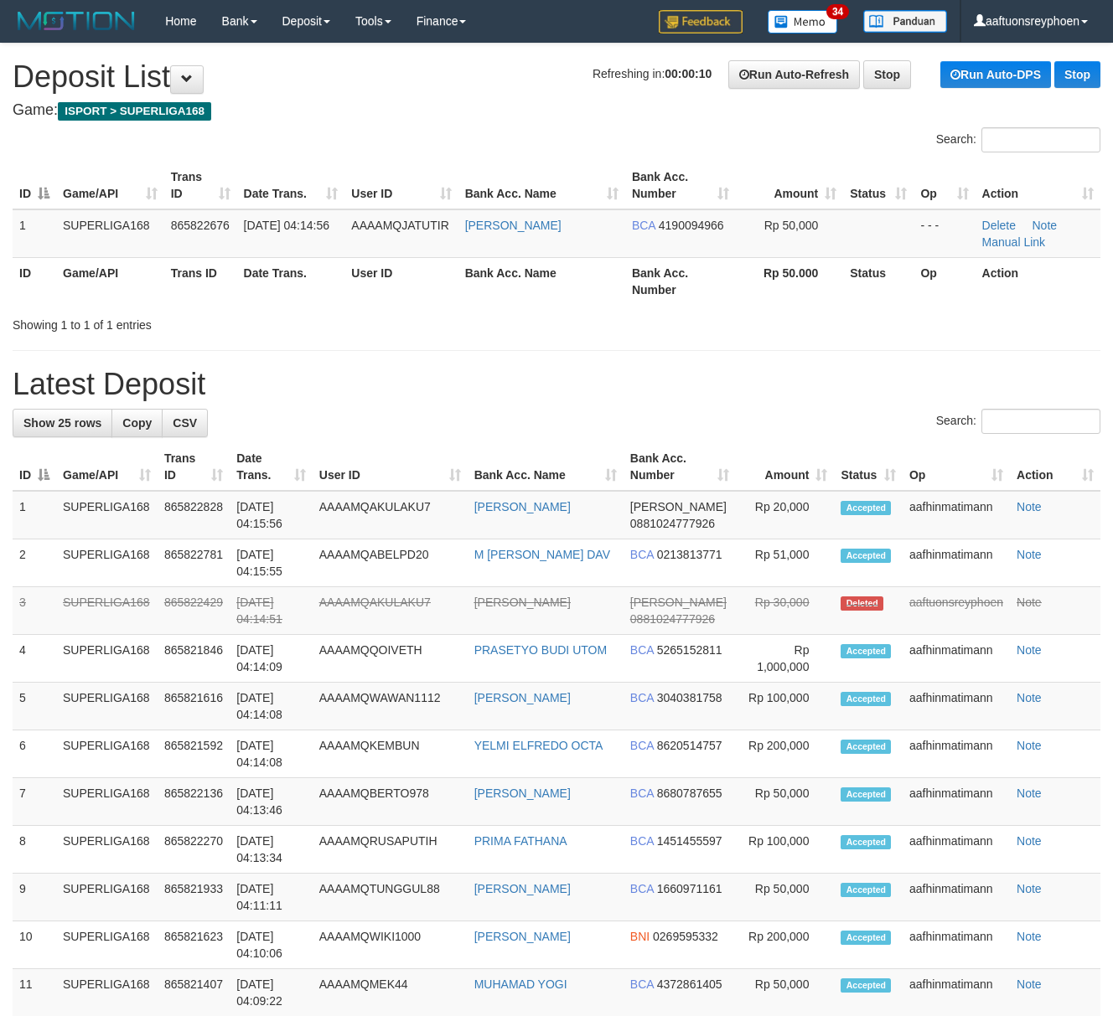
drag, startPoint x: 336, startPoint y: 322, endPoint x: 78, endPoint y: 380, distance: 264.6
click at [339, 319] on div "Showing 1 to 1 of 1 entries" at bounding box center [232, 321] width 438 height 23
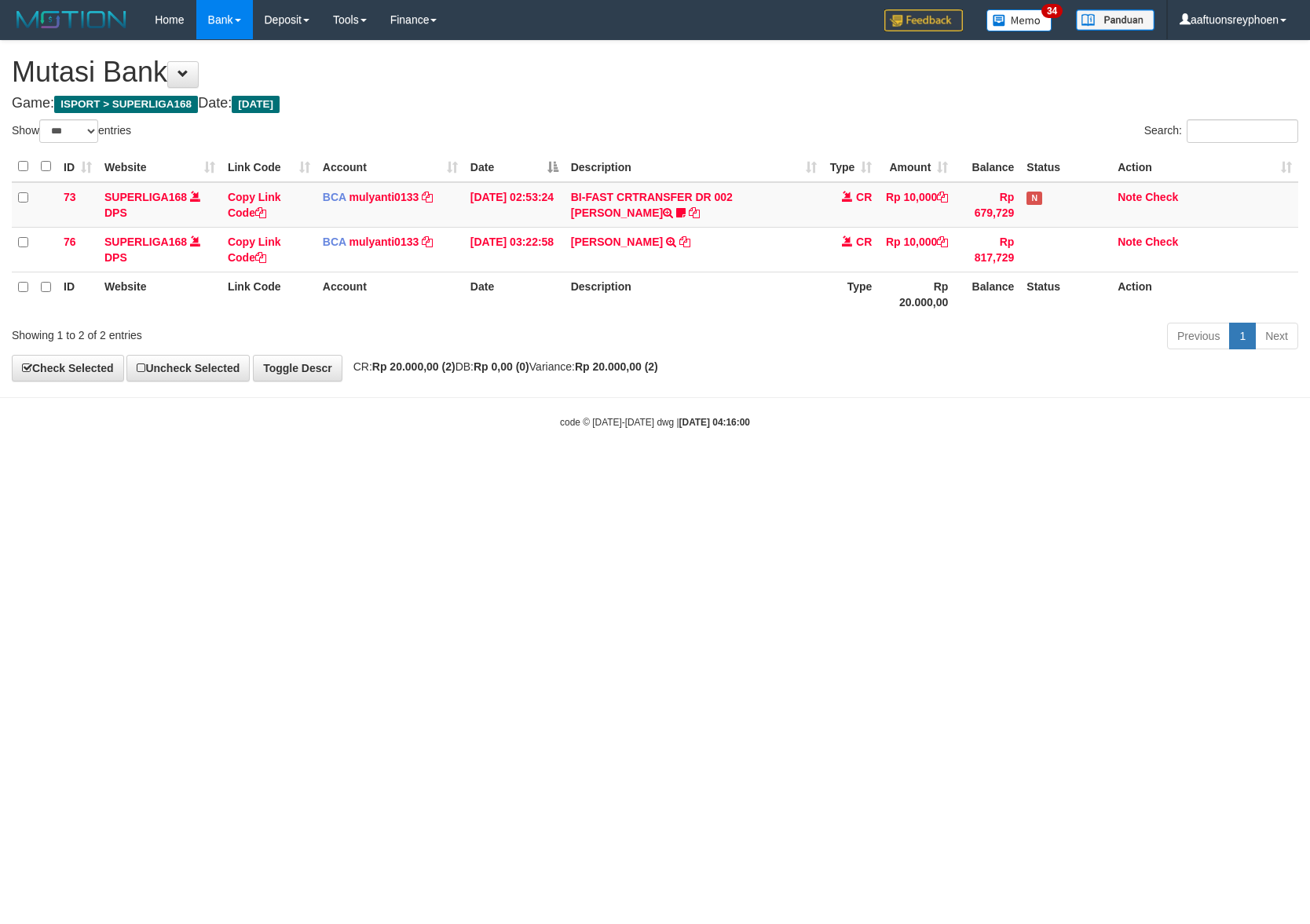
select select "***"
drag, startPoint x: 1018, startPoint y: 394, endPoint x: 1302, endPoint y: 384, distance: 284.2
click at [1220, 385] on body "Toggle navigation Home Bank Account List Load By Website Group [ISPORT] SUPERLI…" at bounding box center [655, 234] width 1310 height 469
select select "***"
click at [917, 431] on body "Toggle navigation Home Bank Account List Load By Website Group [ISPORT] SUPERLI…" at bounding box center [655, 234] width 1310 height 469
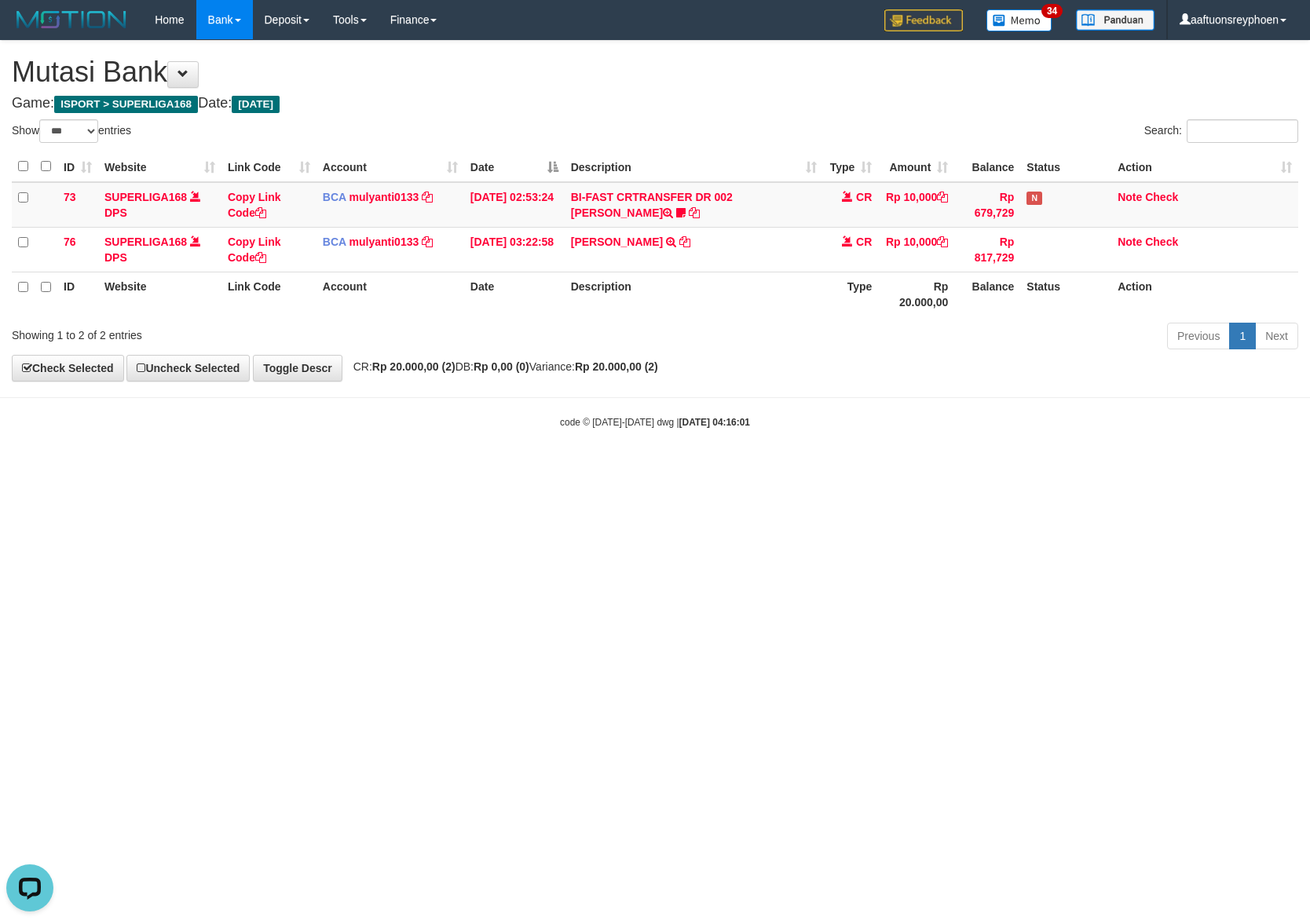
click at [635, 457] on body "Toggle navigation Home Bank Account List Load By Website Group [ISPORT] SUPERLI…" at bounding box center [655, 234] width 1310 height 469
click at [613, 451] on body "Toggle navigation Home Bank Account List Load By Website Group [ISPORT] SUPERLI…" at bounding box center [655, 234] width 1310 height 469
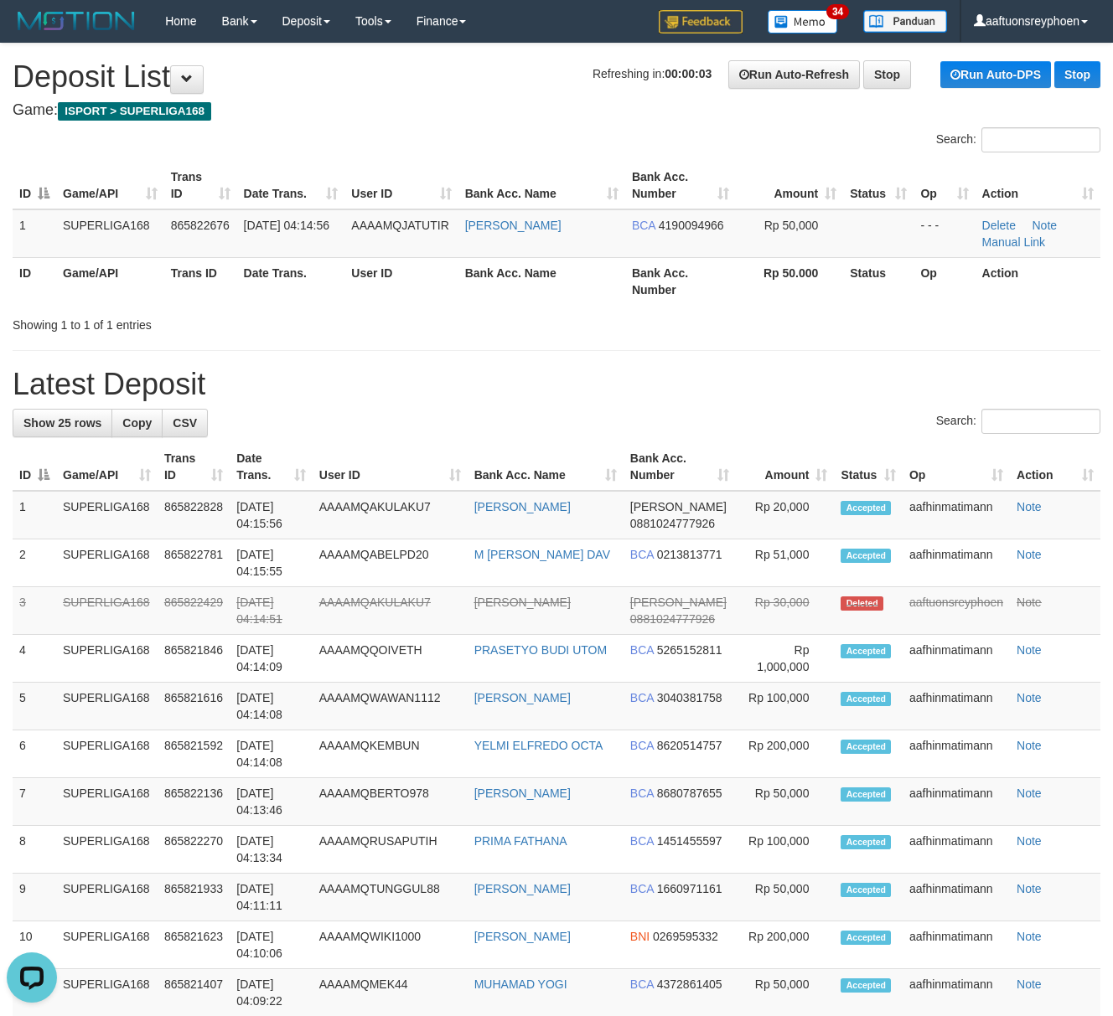
click at [222, 302] on th "Trans ID" at bounding box center [200, 281] width 73 height 48
drag, startPoint x: 10, startPoint y: 459, endPoint x: 0, endPoint y: 461, distance: 10.2
click at [8, 459] on div "**********" at bounding box center [556, 921] width 1113 height 1754
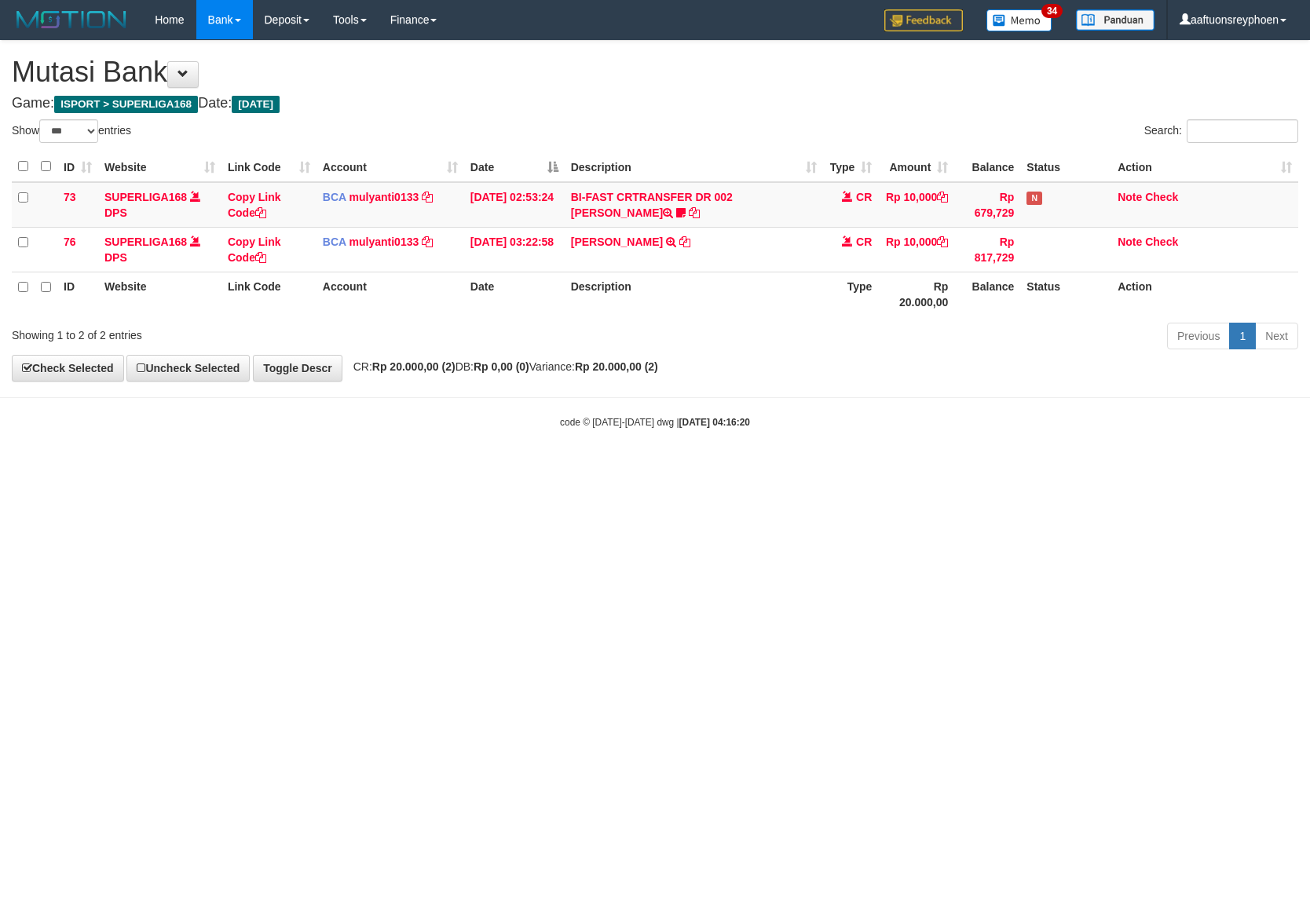
select select "***"
click at [806, 469] on html "Toggle navigation Home Bank Account List Load By Website Group [ISPORT] SUPERLI…" at bounding box center [655, 234] width 1310 height 469
drag, startPoint x: 811, startPoint y: 546, endPoint x: 895, endPoint y: 530, distance: 85.5
click at [841, 469] on html "Toggle navigation Home Bank Account List Load By Website Group [ISPORT] SUPERLI…" at bounding box center [655, 234] width 1310 height 469
select select "***"
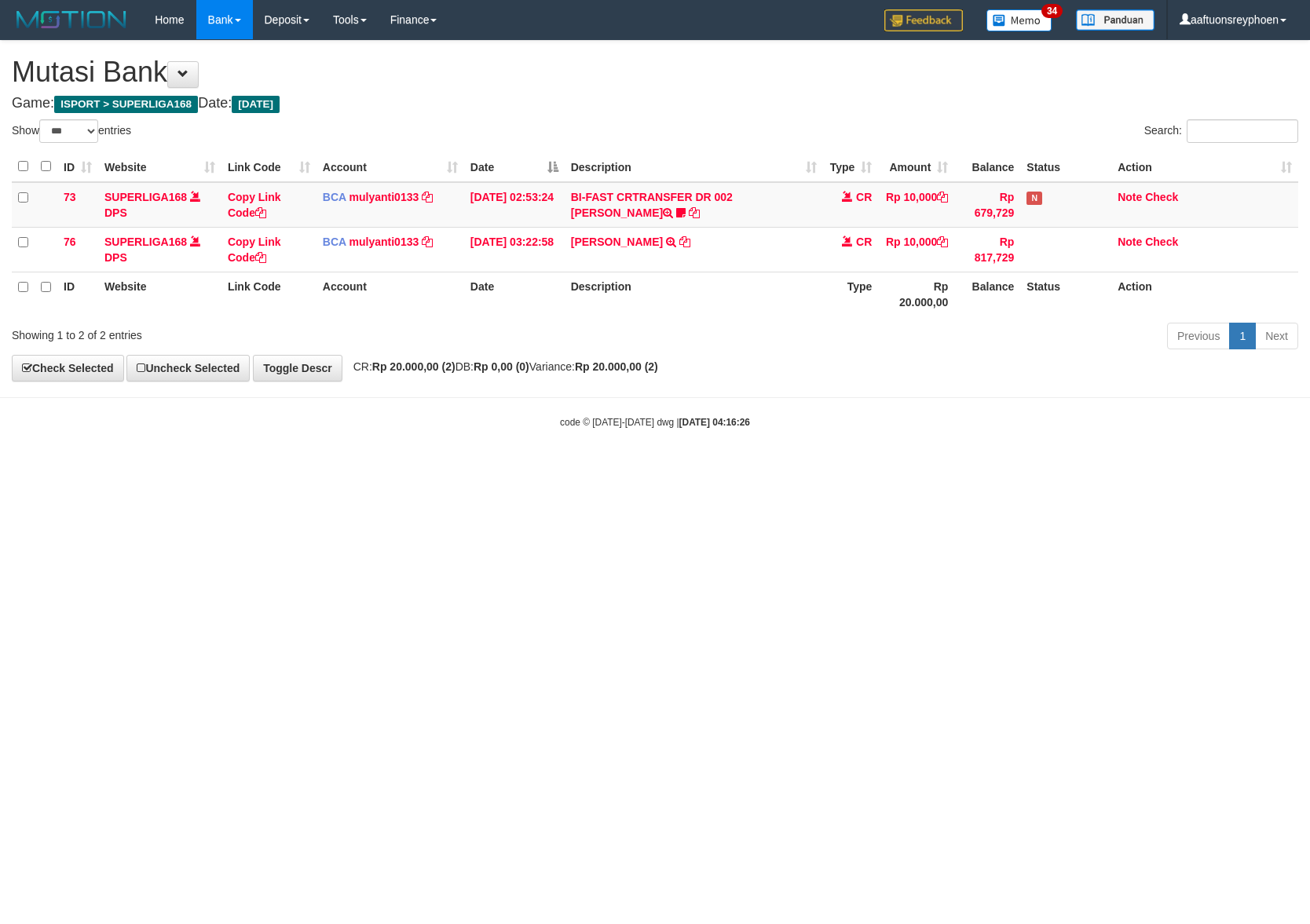
select select "***"
click at [597, 469] on html "Toggle navigation Home Bank Account List Load By Website Group [ISPORT] SUPERLI…" at bounding box center [655, 234] width 1310 height 469
select select "***"
drag, startPoint x: 380, startPoint y: 682, endPoint x: 396, endPoint y: 697, distance: 21.9
click at [380, 469] on html "Toggle navigation Home Bank Account List Load By Website Group [ISPORT] SUPERLI…" at bounding box center [655, 234] width 1310 height 469
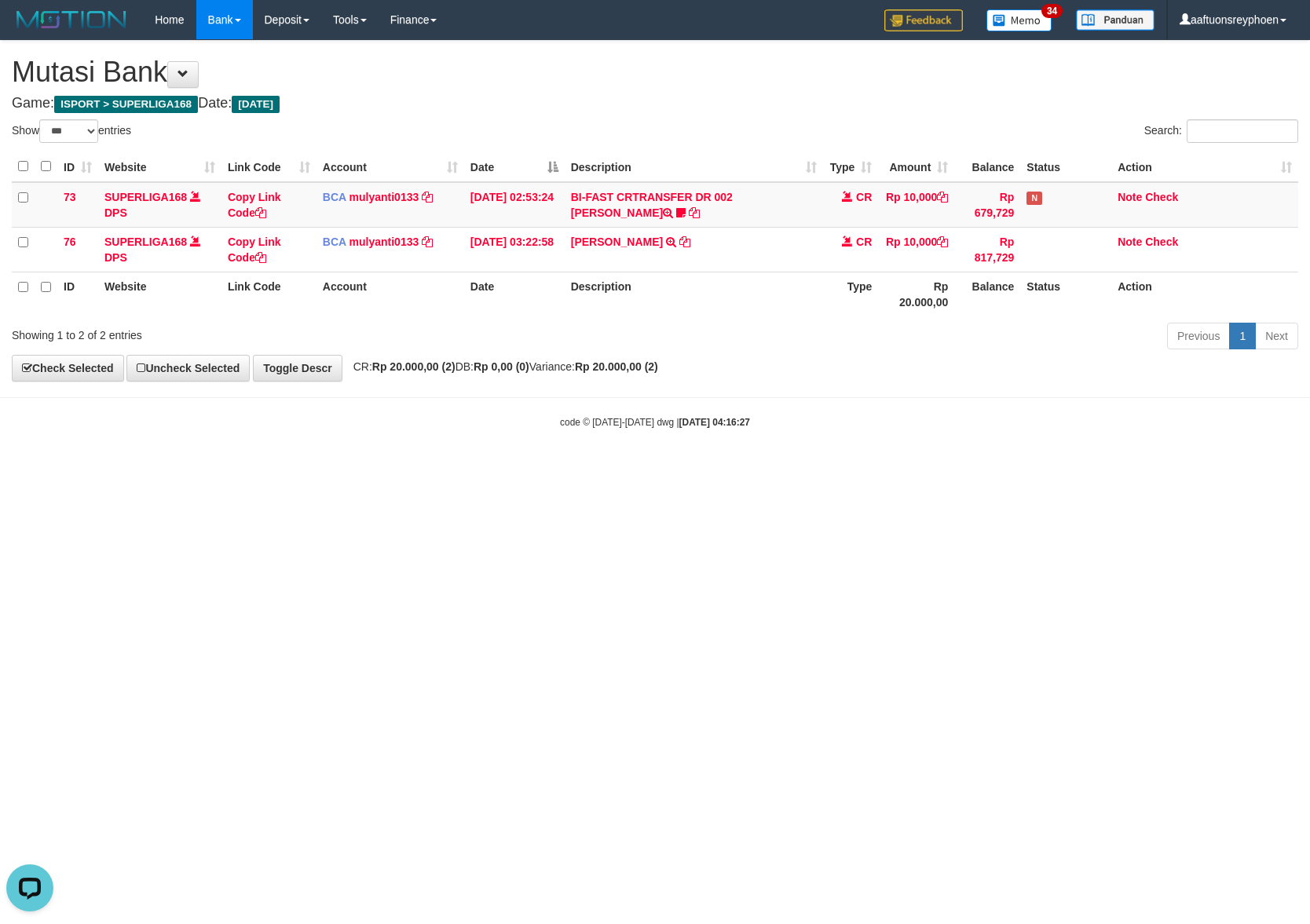
click at [399, 469] on html "Toggle navigation Home Bank Account List Load By Website Group [ISPORT] SUPERLI…" at bounding box center [655, 234] width 1310 height 469
drag, startPoint x: 396, startPoint y: 673, endPoint x: 932, endPoint y: 616, distance: 539.0
click at [419, 469] on html "Toggle navigation Home Bank Account List Load By Website Group [ISPORT] SUPERLI…" at bounding box center [655, 234] width 1310 height 469
select select "***"
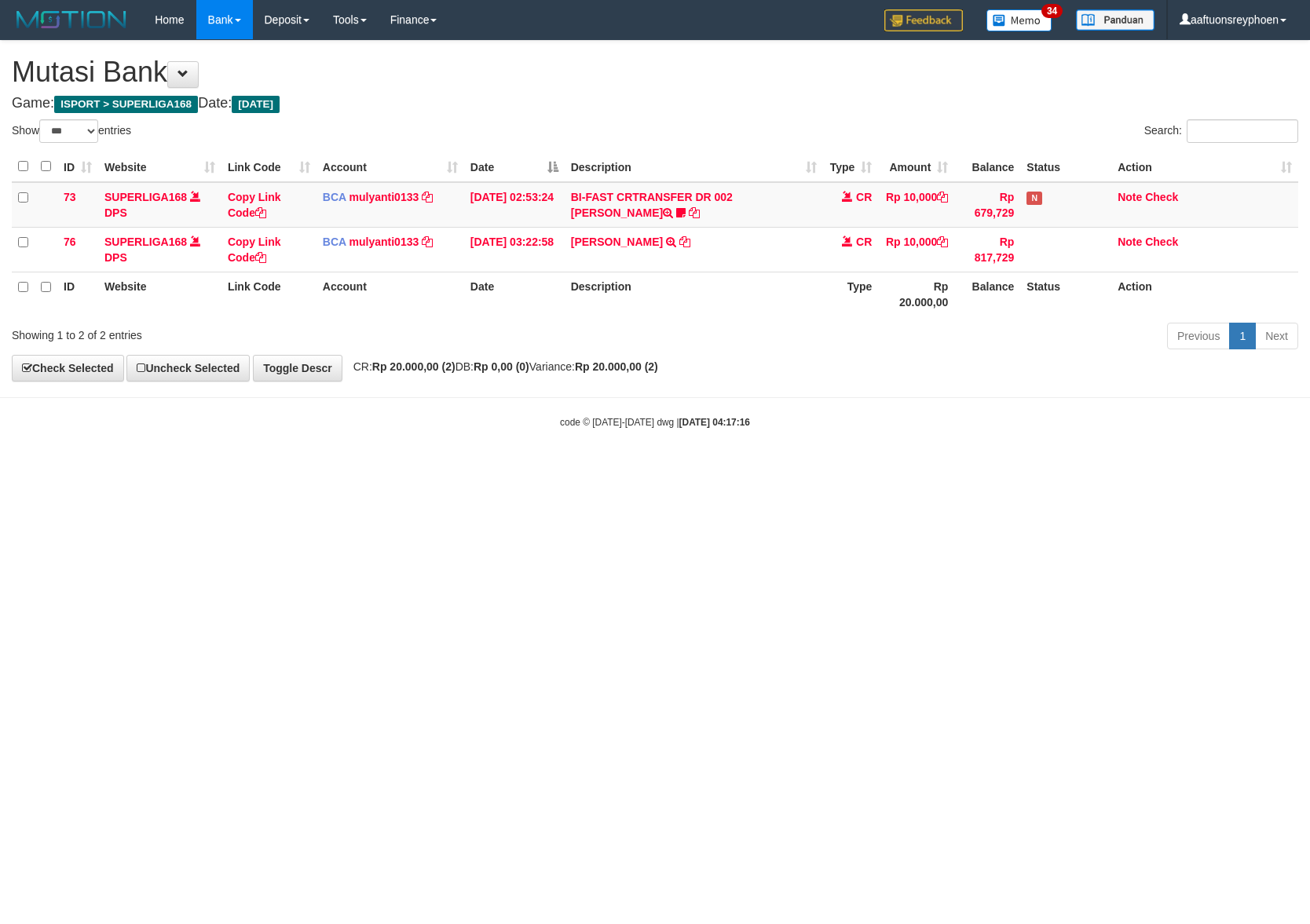
select select "***"
drag, startPoint x: 404, startPoint y: 493, endPoint x: 682, endPoint y: 509, distance: 278.5
click at [491, 469] on html "Toggle navigation Home Bank Account List Load By Website Group [ISPORT] SUPERLI…" at bounding box center [655, 234] width 1310 height 469
drag, startPoint x: 653, startPoint y: 512, endPoint x: 695, endPoint y: 514, distance: 42.0
click at [666, 469] on html "Toggle navigation Home Bank Account List Load By Website Group [ISPORT] SUPERLI…" at bounding box center [655, 234] width 1310 height 469
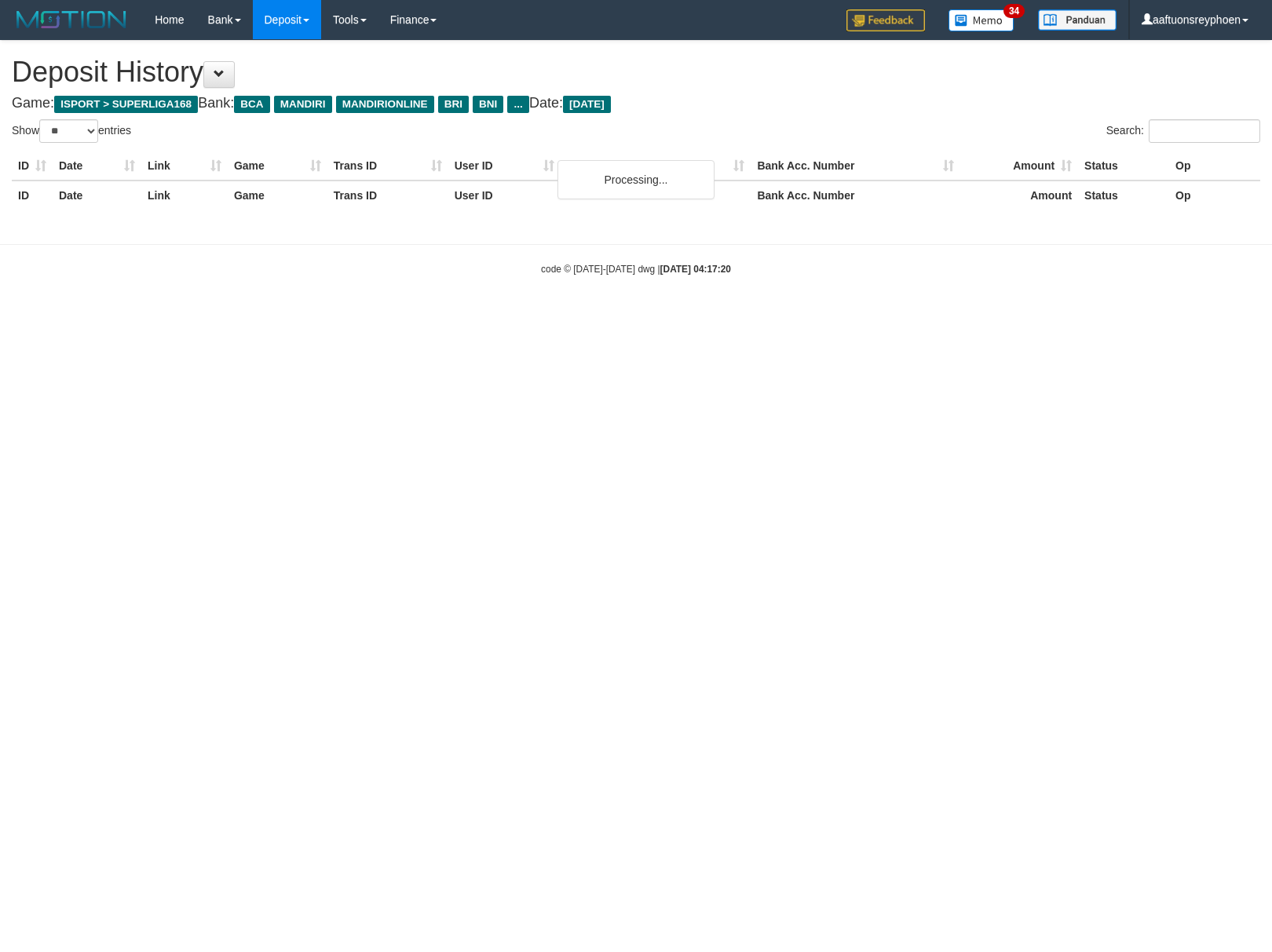
select select "**"
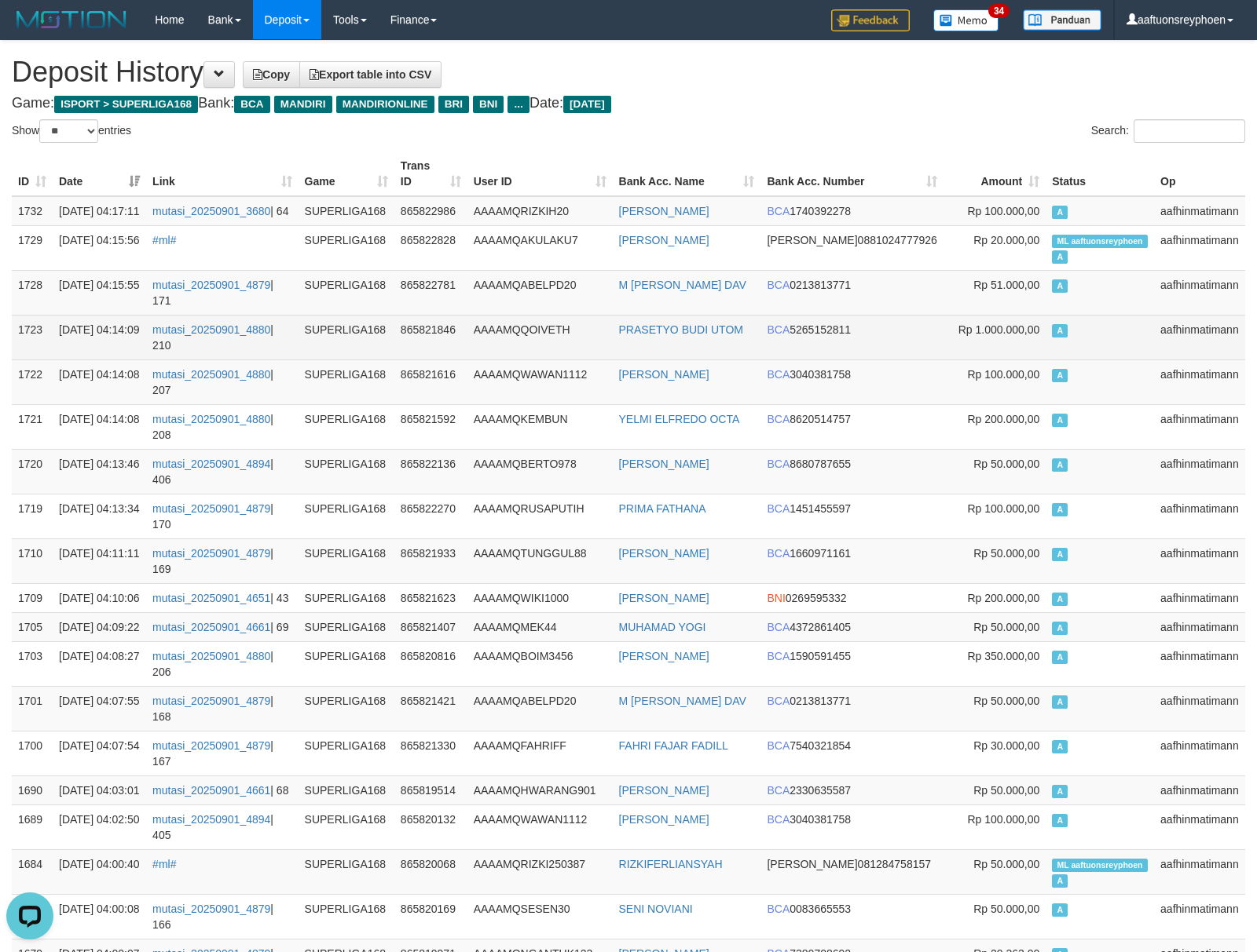
drag, startPoint x: 1122, startPoint y: 346, endPoint x: 1094, endPoint y: 356, distance: 29.7
click at [1121, 346] on td "A" at bounding box center [1100, 337] width 109 height 45
click at [1135, 332] on td "A" at bounding box center [1100, 337] width 109 height 45
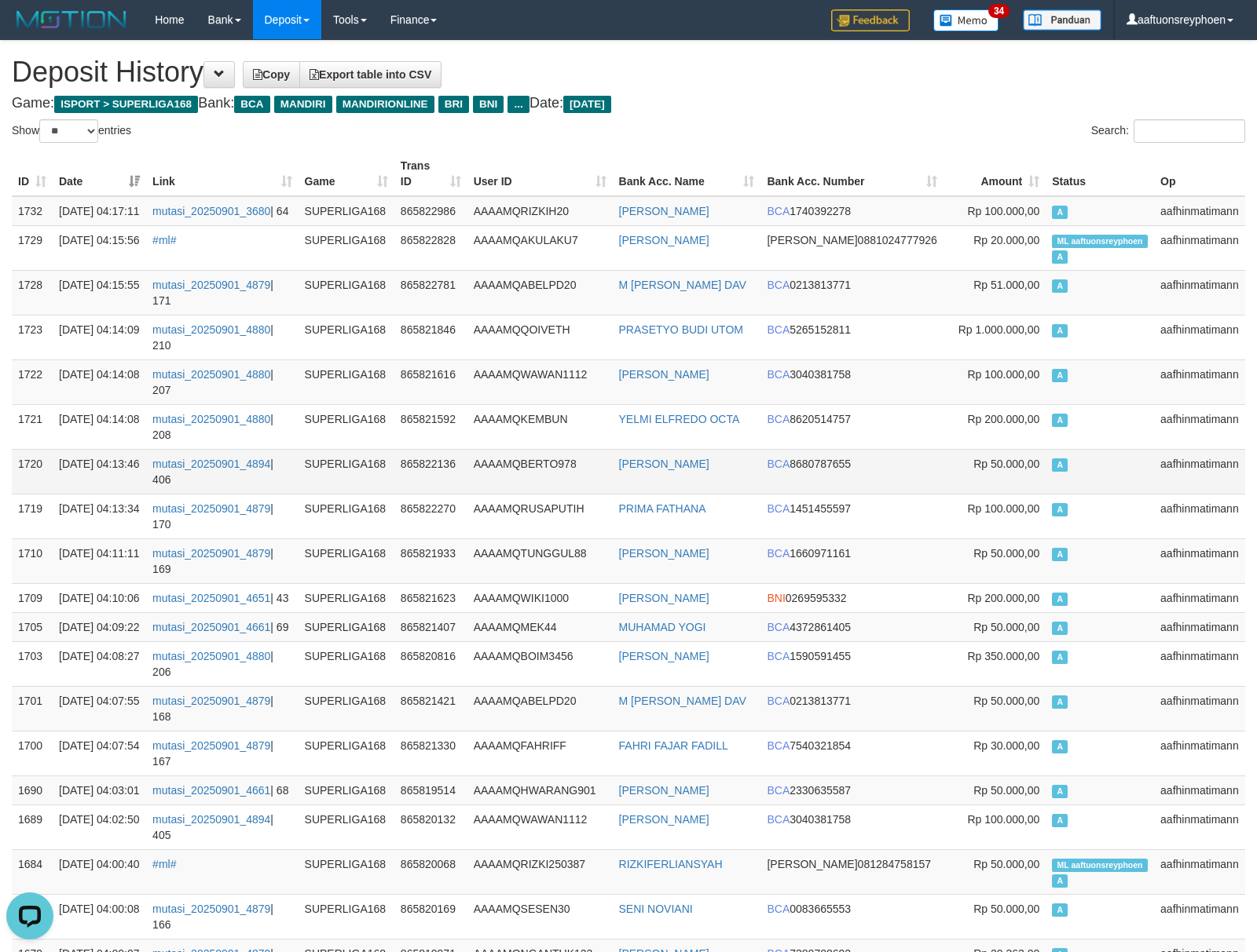
drag, startPoint x: 972, startPoint y: 380, endPoint x: 435, endPoint y: 457, distance: 542.5
click at [972, 380] on td "Rp 100.000,00" at bounding box center [994, 382] width 102 height 45
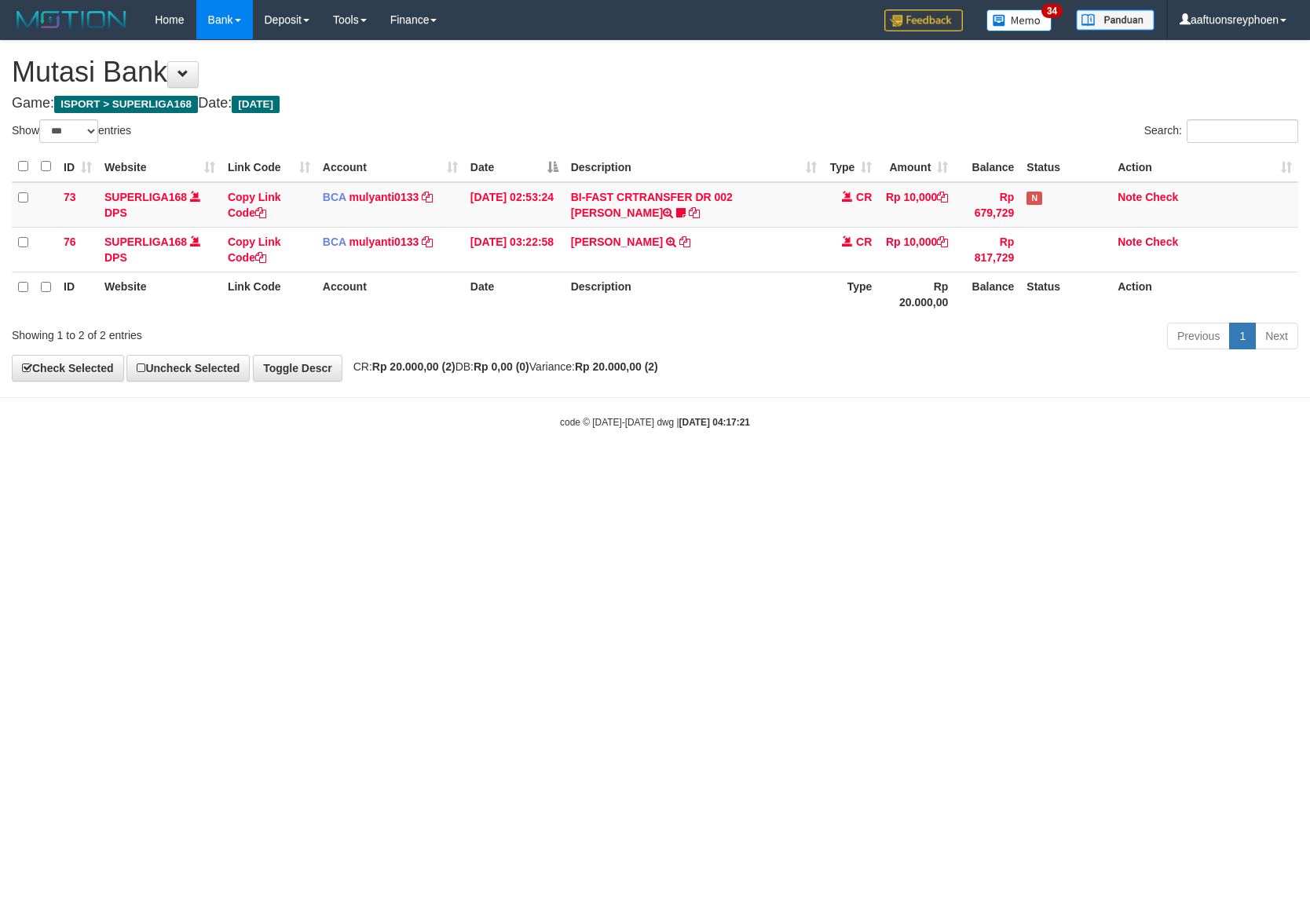
select select "***"
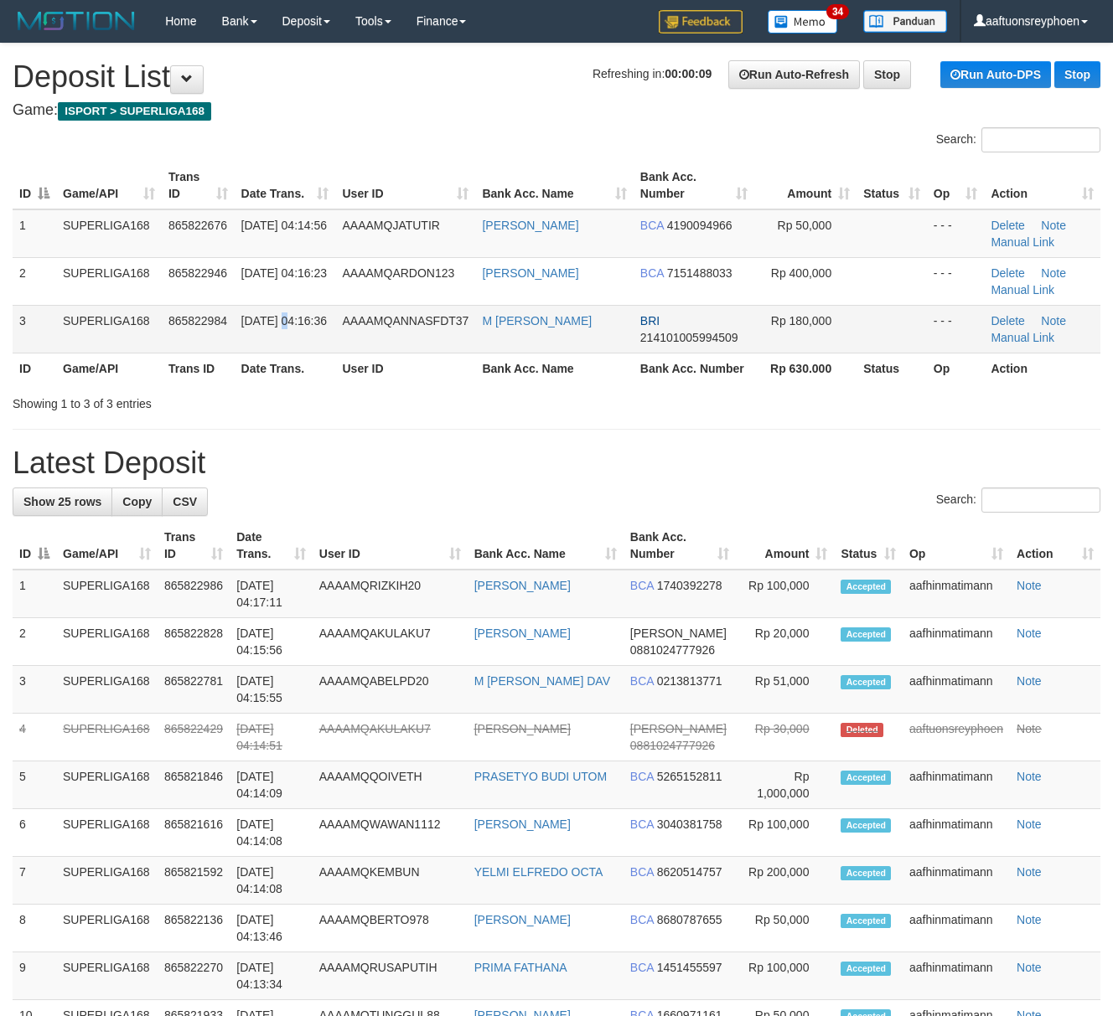
click at [287, 308] on td "01/09/2025 04:16:36" at bounding box center [285, 329] width 101 height 48
click at [295, 308] on td "01/09/2025 04:16:36" at bounding box center [285, 329] width 101 height 48
click at [299, 308] on td "01/09/2025 04:16:36" at bounding box center [285, 329] width 101 height 48
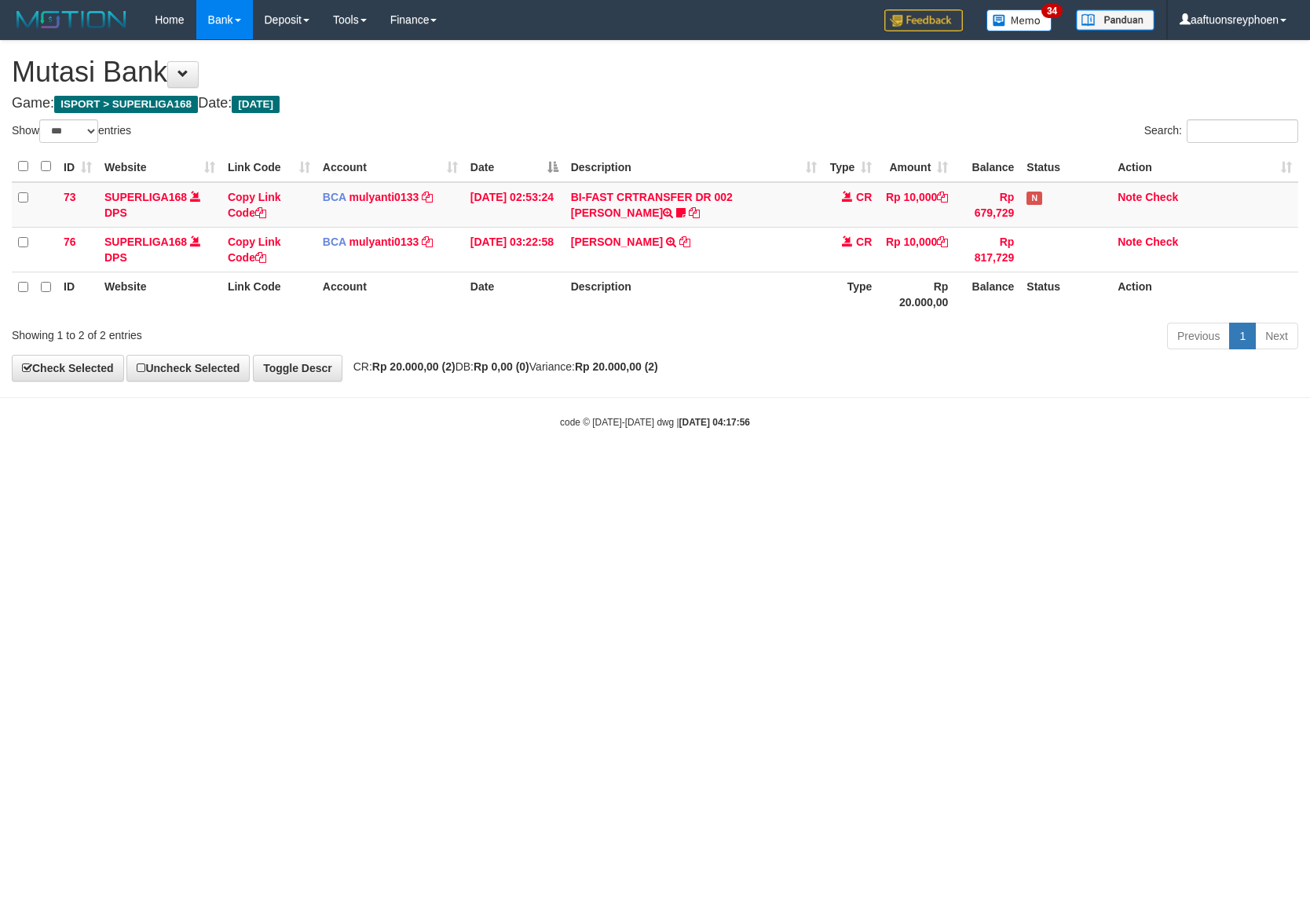
select select "***"
click at [653, 469] on html "Toggle navigation Home Bank Account List Load By Website Group [ISPORT] SUPERLI…" at bounding box center [655, 234] width 1310 height 469
click at [648, 469] on html "Toggle navigation Home Bank Account List Load By Website Group [ISPORT] SUPERLI…" at bounding box center [655, 234] width 1310 height 469
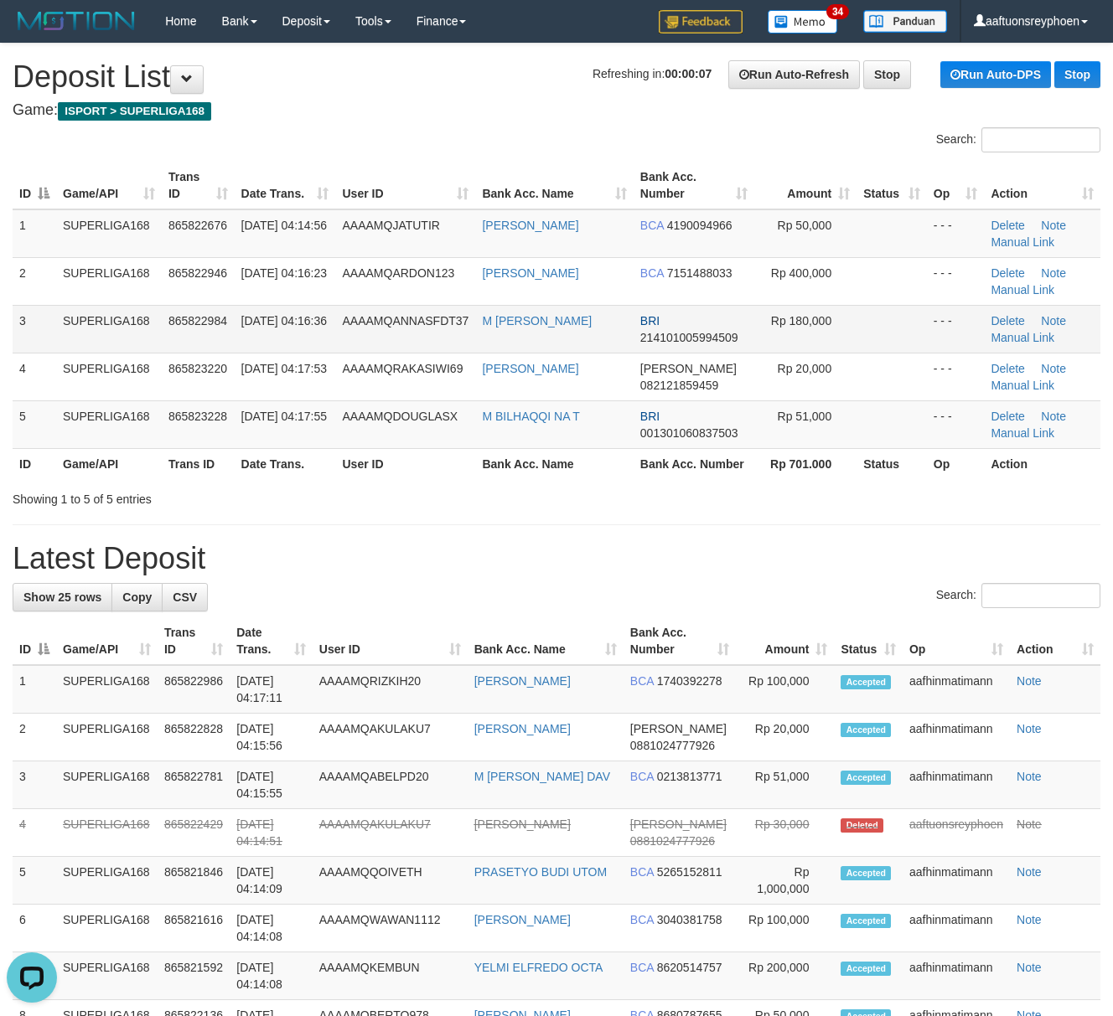
click at [279, 344] on td "[DATE] 04:16:36" at bounding box center [285, 329] width 101 height 48
click at [278, 344] on td "[DATE] 04:16:36" at bounding box center [285, 329] width 101 height 48
click at [344, 437] on td "AAAAMQDOUGLASX" at bounding box center [405, 424] width 140 height 48
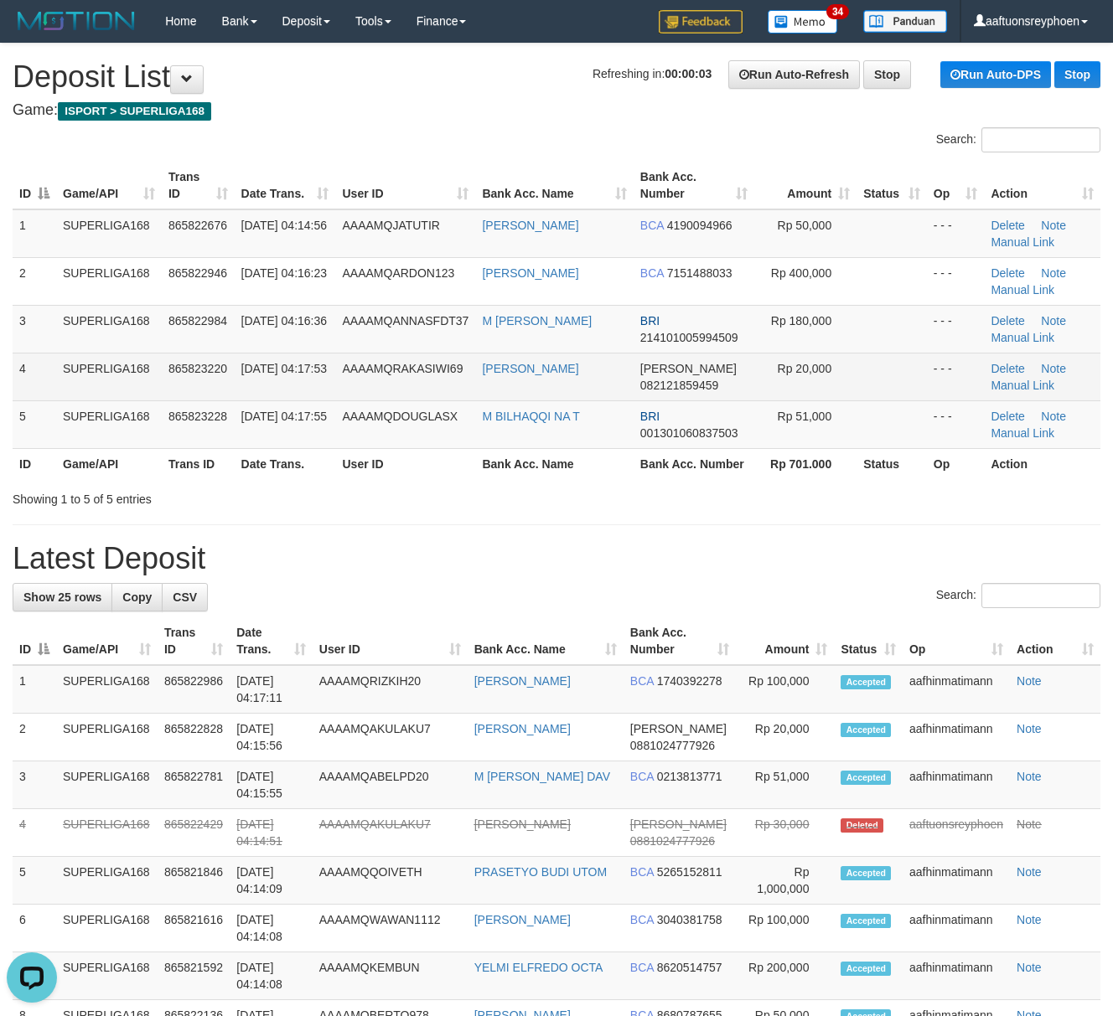
drag, startPoint x: 35, startPoint y: 396, endPoint x: 0, endPoint y: 412, distance: 38.6
click at [35, 397] on td "4" at bounding box center [35, 377] width 44 height 48
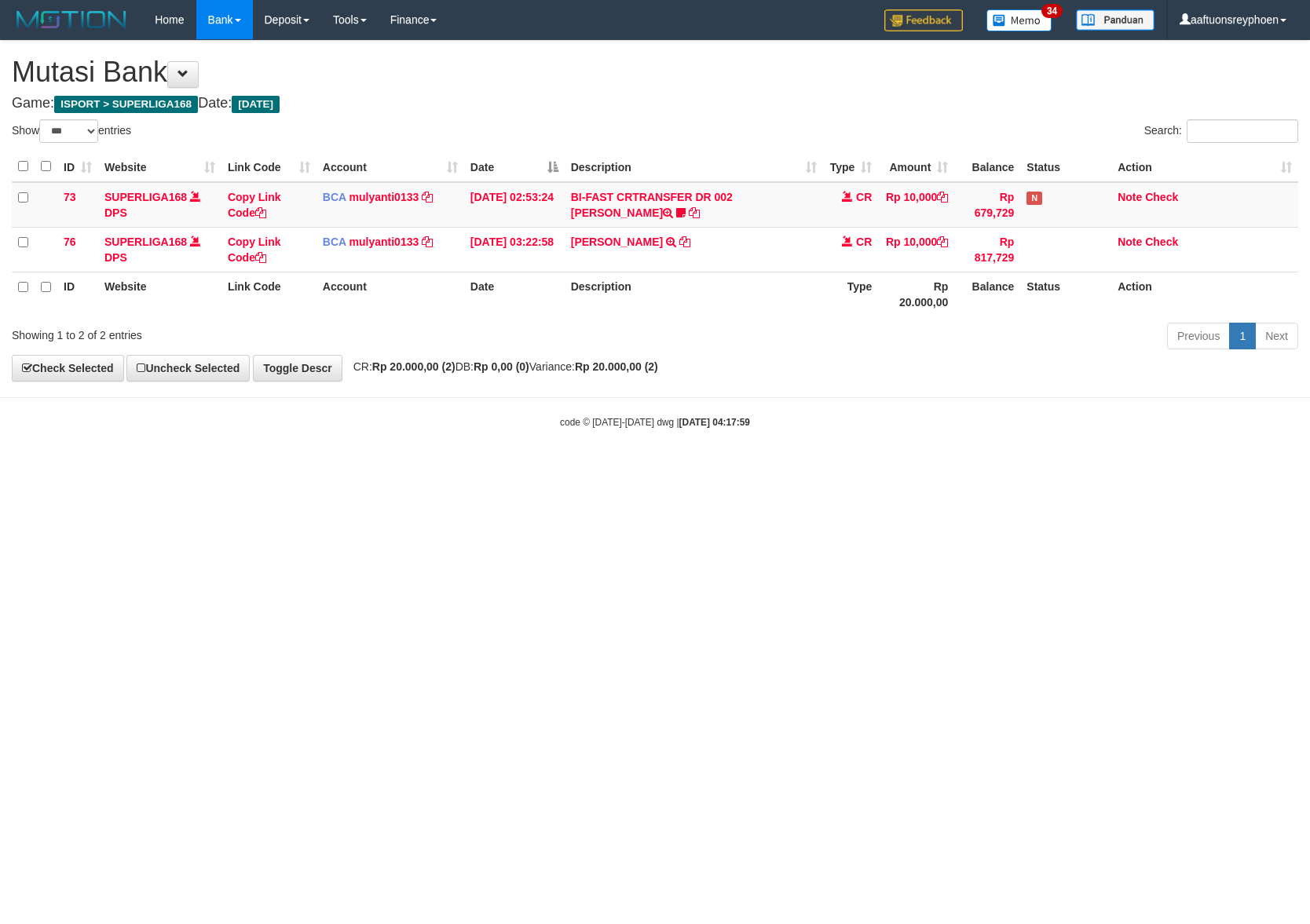
select select "***"
drag, startPoint x: 1234, startPoint y: 481, endPoint x: 1323, endPoint y: 469, distance: 89.8
click at [1309, 469] on html "Toggle navigation Home Bank Account List Load By Website Group [ISPORT] SUPERLI…" at bounding box center [655, 234] width 1310 height 469
drag, startPoint x: 852, startPoint y: 458, endPoint x: 1031, endPoint y: 444, distance: 179.5
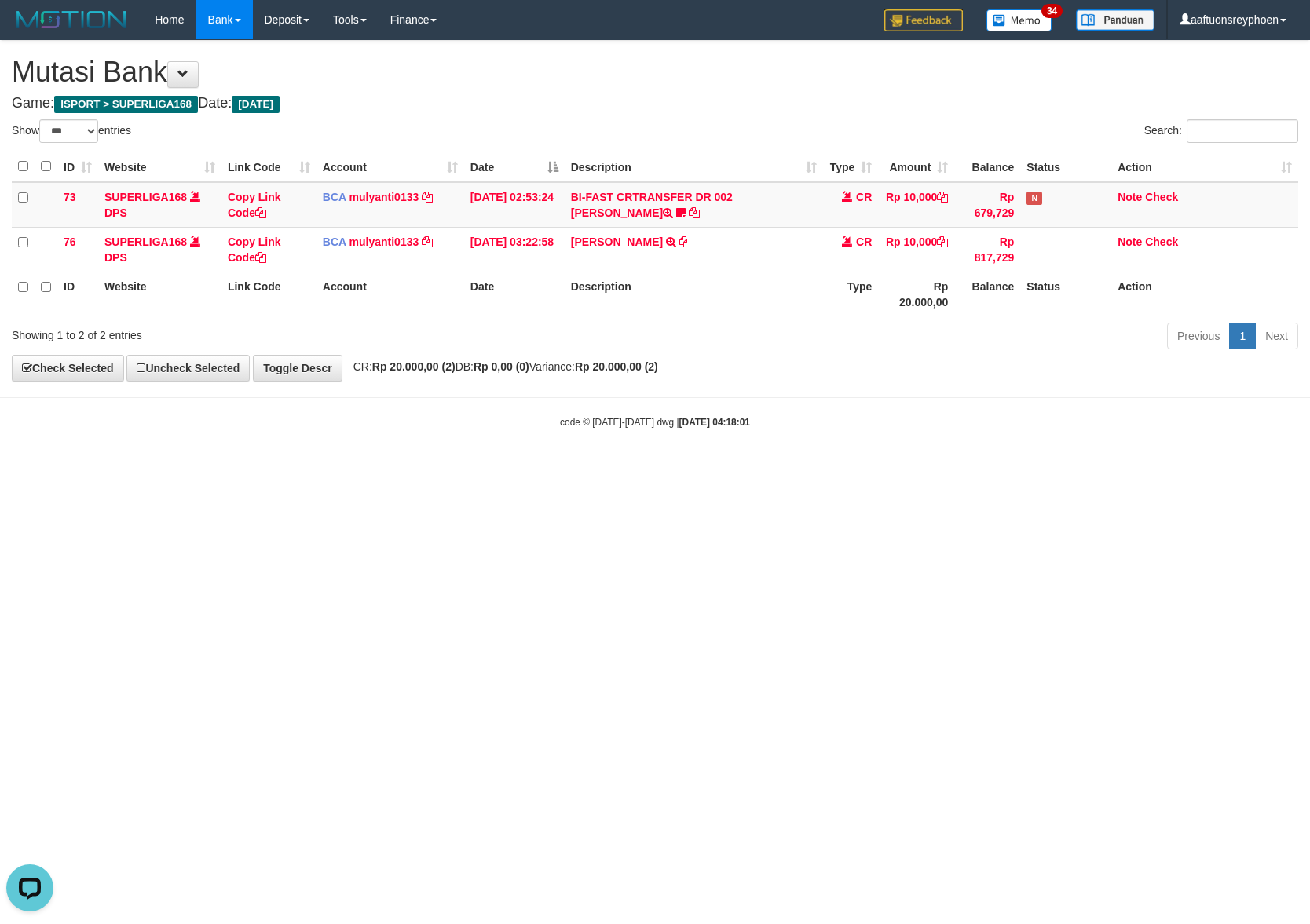
click at [865, 459] on body "Toggle navigation Home Bank Account List Load By Website Group [ISPORT] SUPERLI…" at bounding box center [655, 234] width 1310 height 469
drag, startPoint x: 830, startPoint y: 416, endPoint x: 821, endPoint y: 419, distance: 9.5
click at [829, 416] on div "code © 2012-2018 dwg | 2025/09/01 04:18:01" at bounding box center [655, 422] width 1310 height 16
click at [821, 419] on div "code © 2012-2018 dwg | 2025/09/01 04:18:01" at bounding box center [655, 422] width 1310 height 16
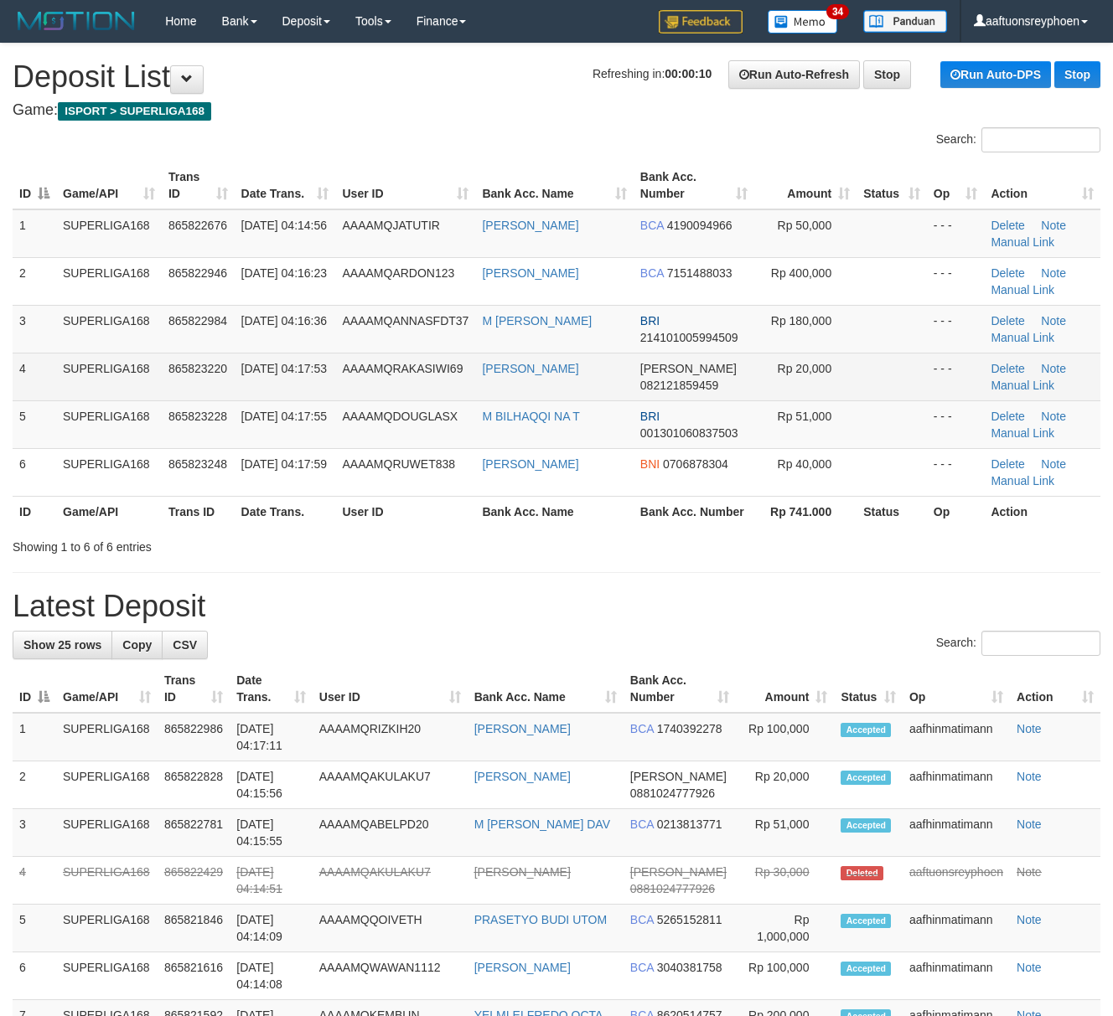
click at [231, 359] on td "865823220" at bounding box center [198, 377] width 73 height 48
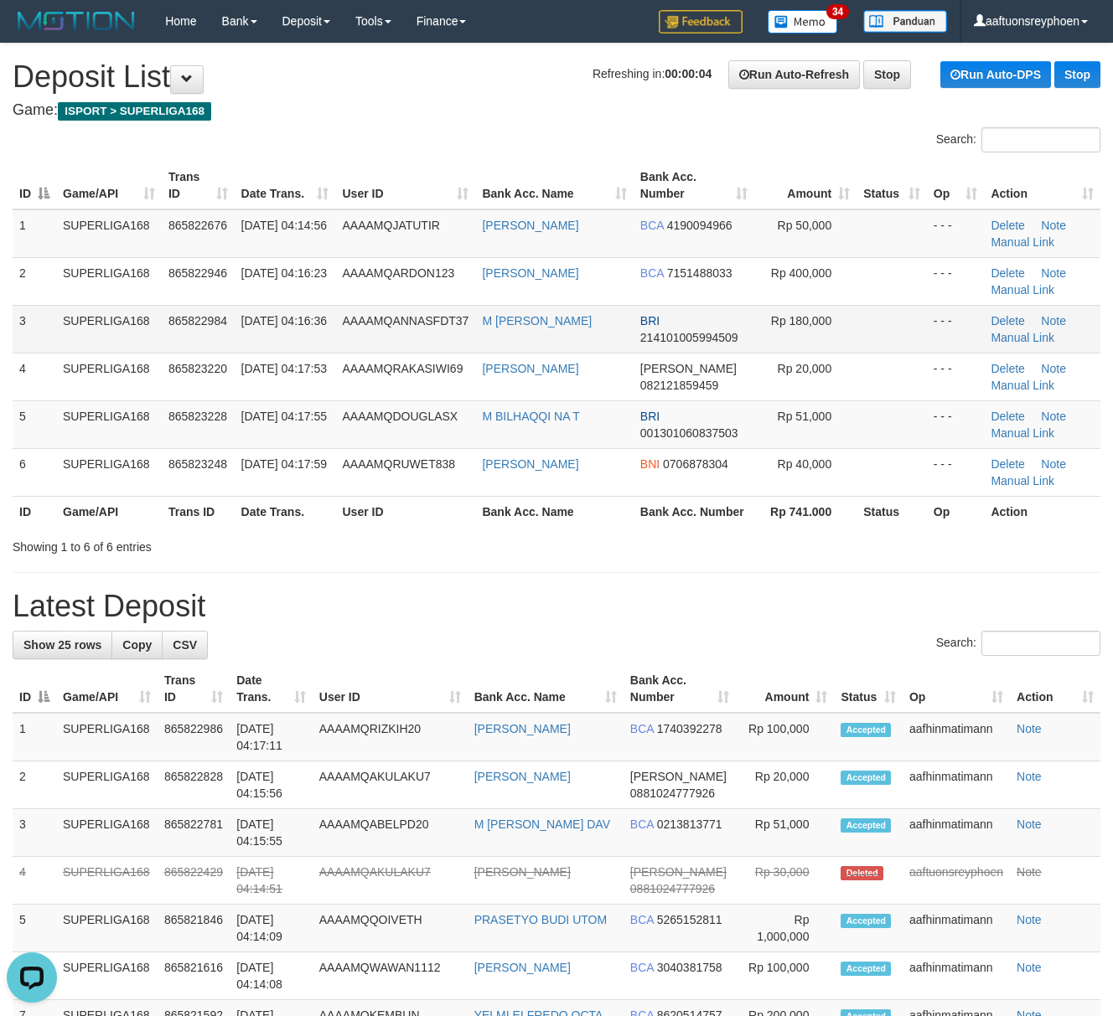
click at [239, 325] on td "01/09/2025 04:16:36" at bounding box center [285, 329] width 101 height 48
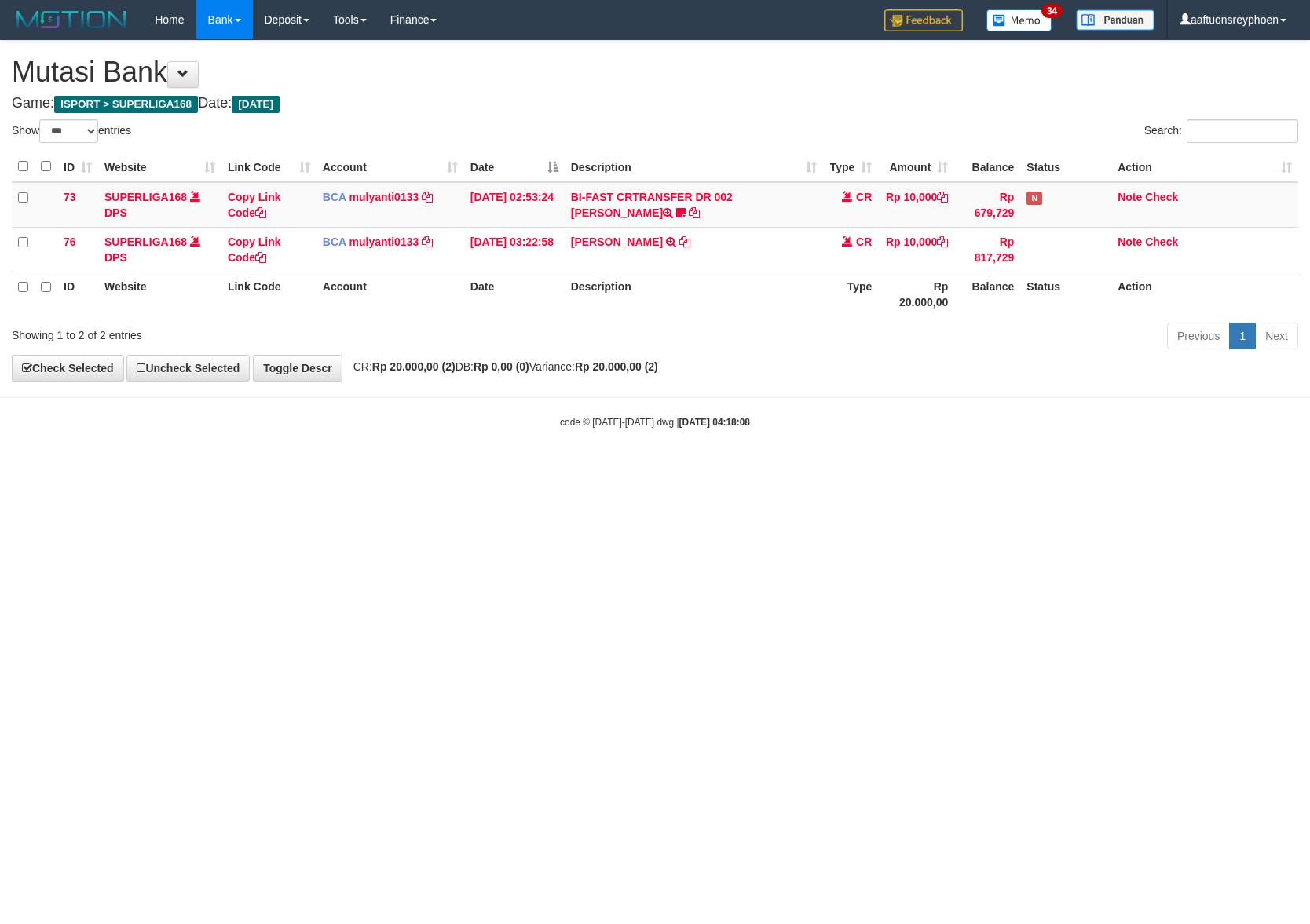
select select "***"
drag, startPoint x: 603, startPoint y: 482, endPoint x: 622, endPoint y: 488, distance: 19.9
click at [609, 469] on html "Toggle navigation Home Bank Account List Load By Website Group [ISPORT] SUPERLI…" at bounding box center [655, 234] width 1310 height 469
click at [651, 469] on html "Toggle navigation Home Bank Account List Load By Website Group [ISPORT] SUPERLI…" at bounding box center [655, 234] width 1310 height 469
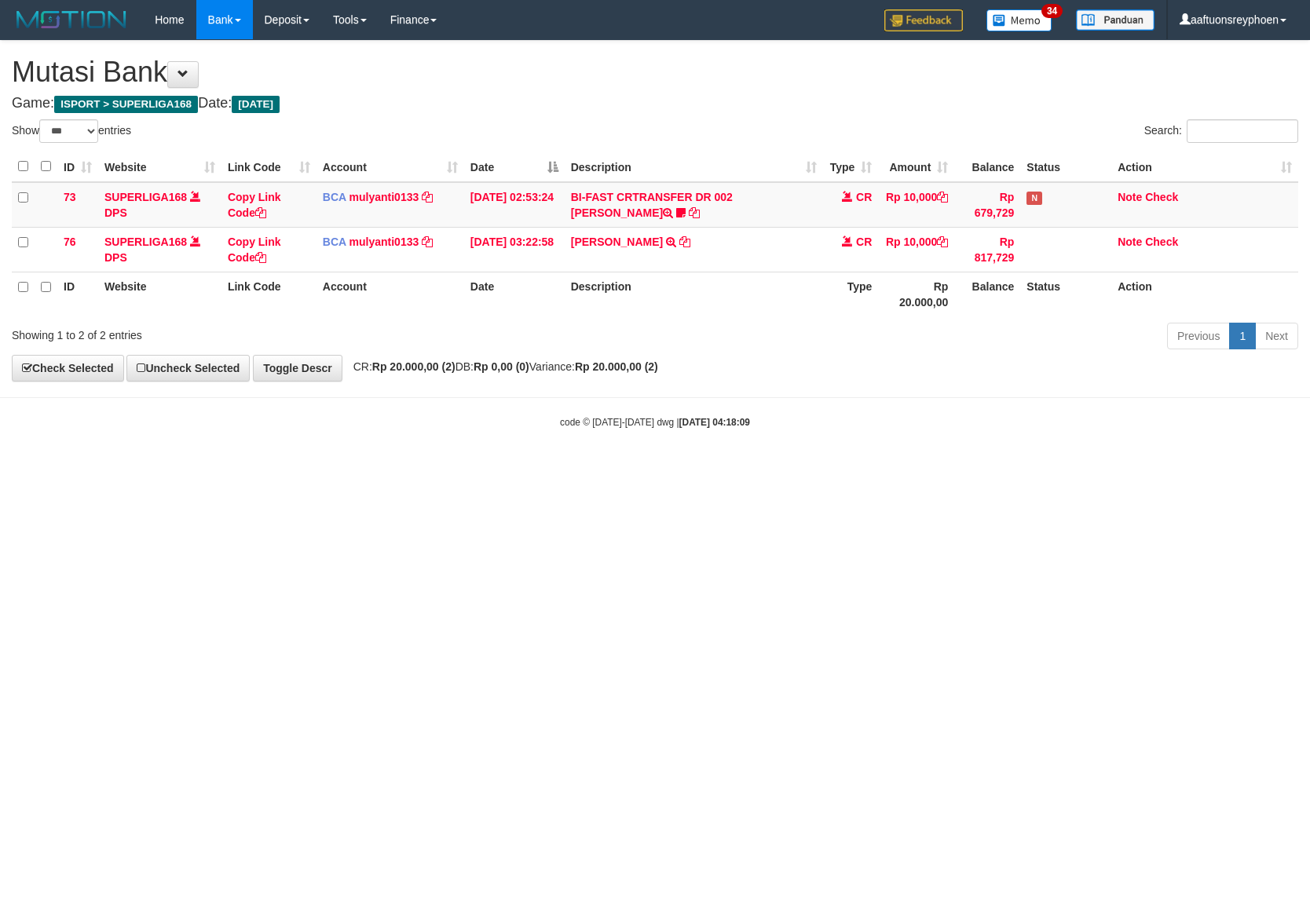
click at [651, 469] on html "Toggle navigation Home Bank Account List Load By Website Group [ISPORT] SUPERLI…" at bounding box center [655, 234] width 1310 height 469
drag, startPoint x: 651, startPoint y: 474, endPoint x: 809, endPoint y: 456, distance: 159.0
click at [671, 469] on html "Toggle navigation Home Bank Account List Load By Website Group [ISPORT] SUPERLI…" at bounding box center [655, 234] width 1310 height 469
select select "***"
drag, startPoint x: 830, startPoint y: 467, endPoint x: 1119, endPoint y: 433, distance: 291.0
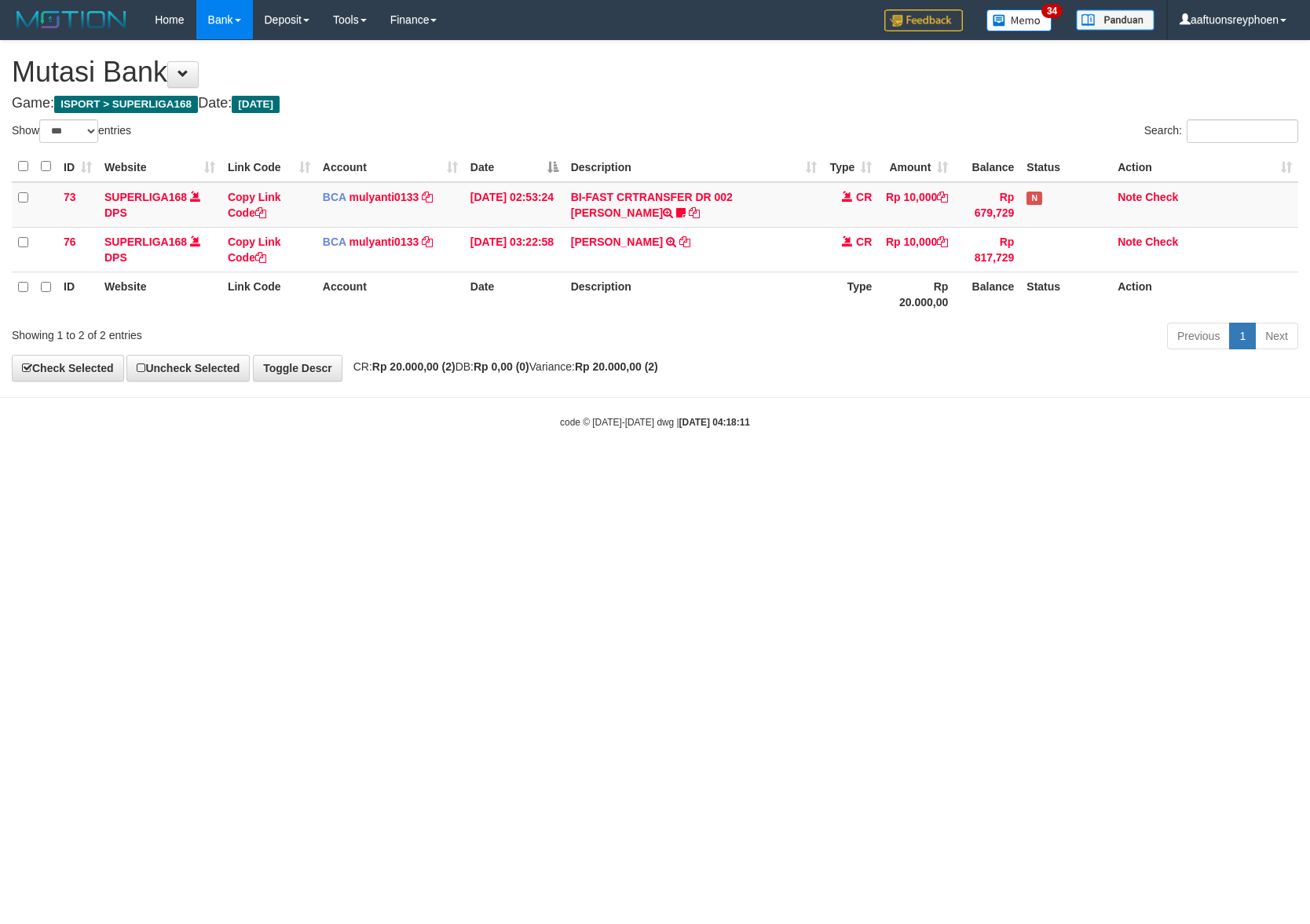
click at [893, 457] on body "Toggle navigation Home Bank Account List Load By Website Group [ISPORT] SUPERLI…" at bounding box center [655, 234] width 1310 height 469
drag, startPoint x: 521, startPoint y: 520, endPoint x: 1020, endPoint y: 456, distance: 503.1
click at [748, 469] on html "Toggle navigation Home Bank Account List Load By Website Group [ISPORT] SUPERLI…" at bounding box center [655, 234] width 1310 height 469
drag, startPoint x: 807, startPoint y: 504, endPoint x: 1307, endPoint y: 406, distance: 509.5
click at [968, 463] on html "Toggle navigation Home Bank Account List Load By Website Group [ISPORT] SUPERLI…" at bounding box center [655, 234] width 1310 height 469
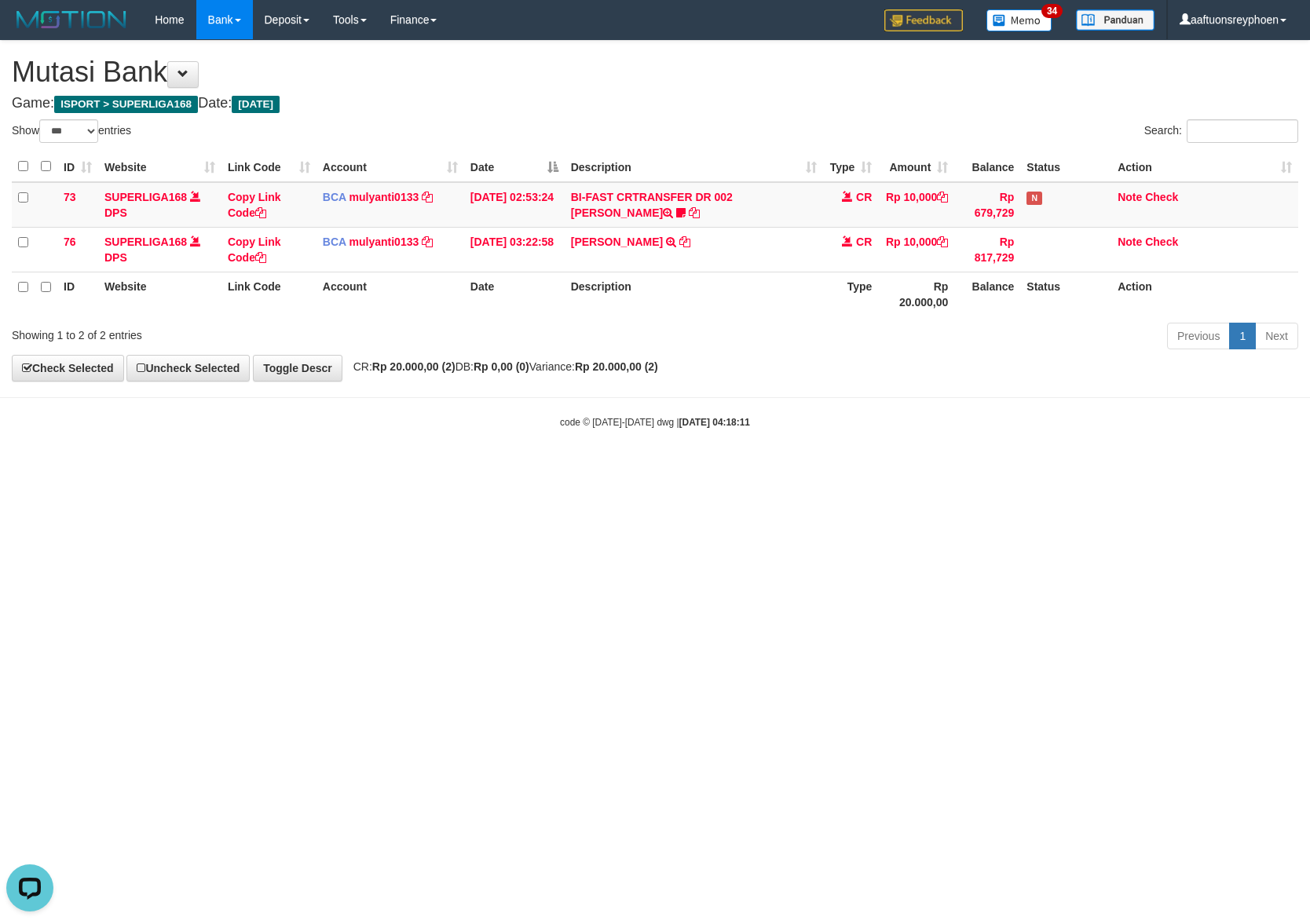
drag, startPoint x: 905, startPoint y: 499, endPoint x: 1305, endPoint y: 411, distance: 409.6
click at [1015, 463] on html "Toggle navigation Home Bank Account List Load By Website Group [ISPORT] SUPERLI…" at bounding box center [655, 234] width 1310 height 469
drag, startPoint x: 695, startPoint y: 520, endPoint x: 1304, endPoint y: 411, distance: 618.7
click at [884, 469] on html "Toggle navigation Home Bank Account List Load By Website Group [ISPORT] SUPERLI…" at bounding box center [655, 234] width 1310 height 469
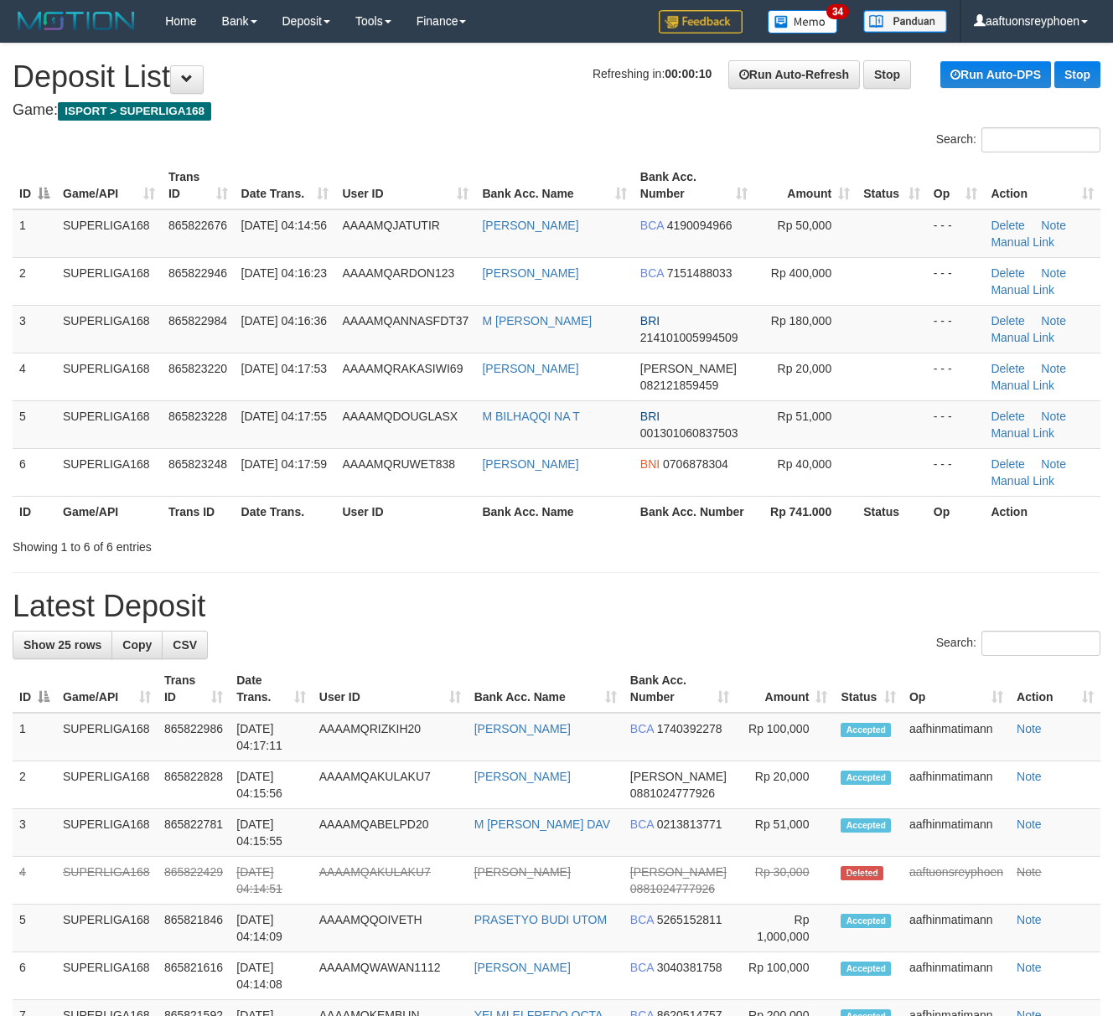
click at [0, 375] on div "ID Game/API Trans ID Date Trans. User ID Bank Acc. Name Bank Acc. Number Amount…" at bounding box center [556, 344] width 1113 height 375
drag, startPoint x: 0, startPoint y: 375, endPoint x: -9, endPoint y: 375, distance: 9.2
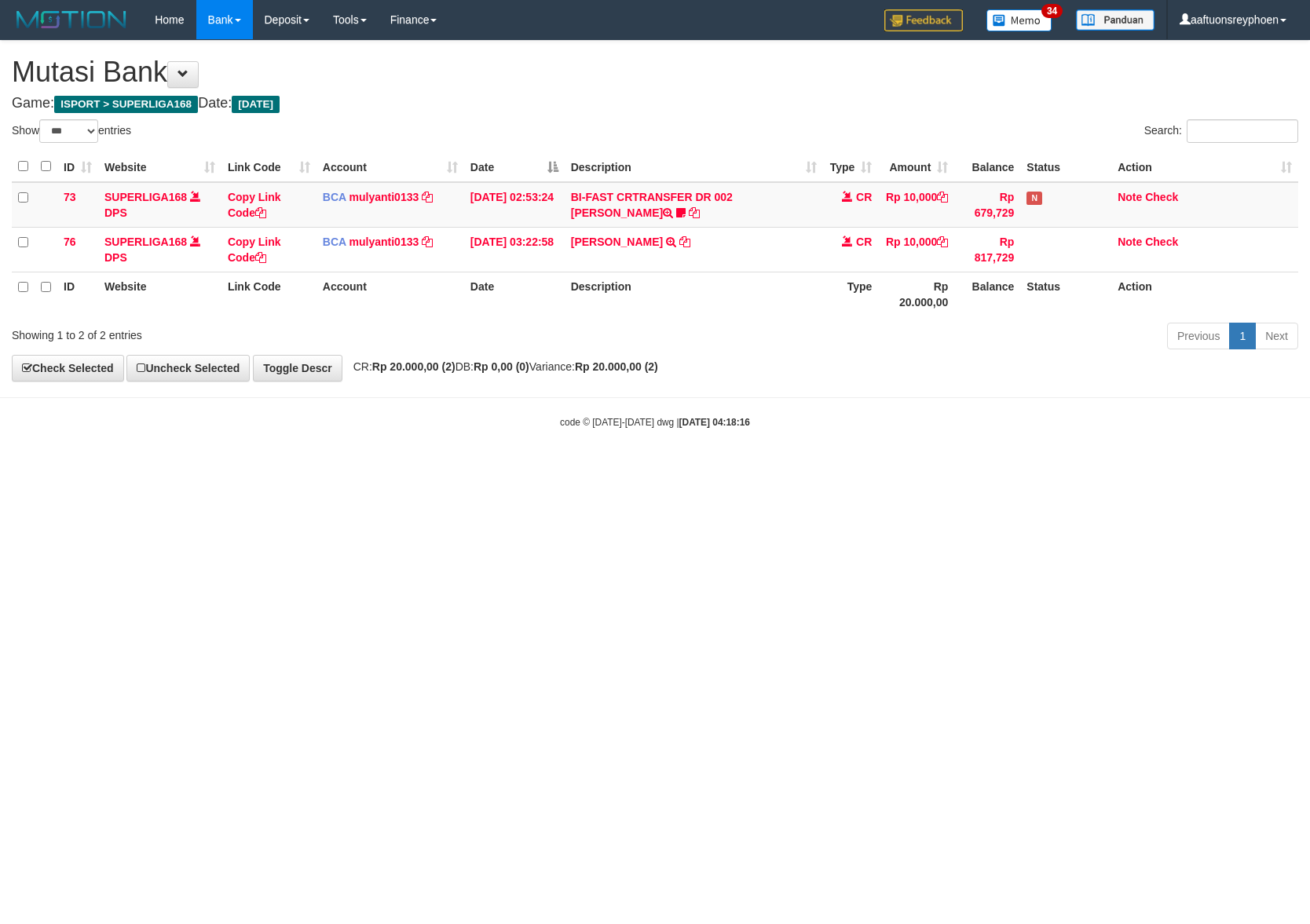
select select "***"
click at [908, 468] on html "Toggle navigation Home Bank Account List Load By Website Group [ISPORT] SUPERLI…" at bounding box center [655, 234] width 1310 height 469
drag, startPoint x: 761, startPoint y: 506, endPoint x: 1131, endPoint y: 468, distance: 371.9
click at [798, 469] on html "Toggle navigation Home Bank Account List Load By Website Group [ISPORT] SUPERLI…" at bounding box center [655, 234] width 1310 height 469
drag, startPoint x: 550, startPoint y: 575, endPoint x: 729, endPoint y: 537, distance: 183.0
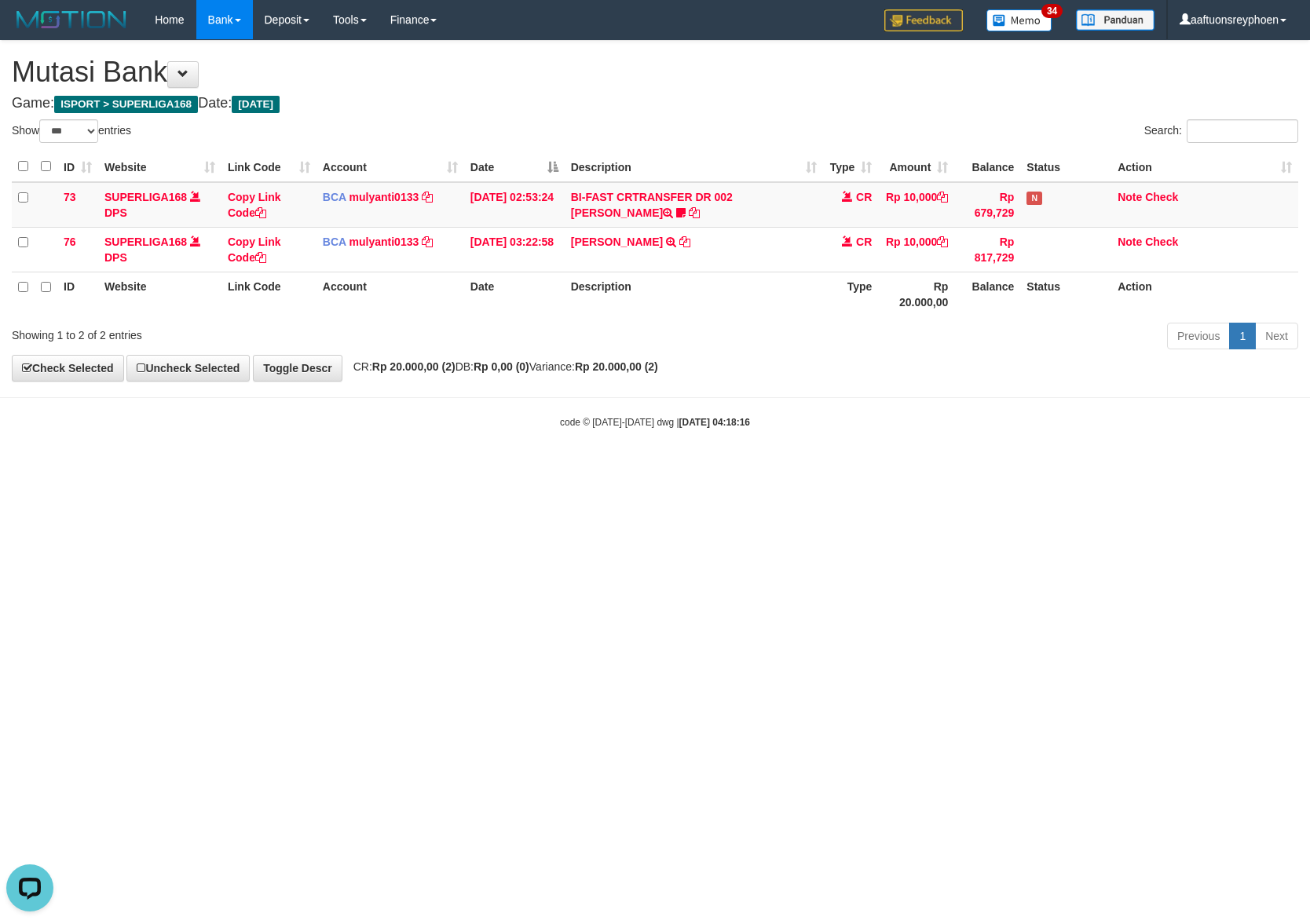
click at [633, 469] on html "Toggle navigation Home Bank Account List Load By Website Group [ISPORT] SUPERLI…" at bounding box center [655, 234] width 1310 height 469
drag, startPoint x: 796, startPoint y: 607, endPoint x: 811, endPoint y: 613, distance: 16.2
click at [804, 469] on html "Toggle navigation Home Bank Account List Load By Website Group [ISPORT] SUPERLI…" at bounding box center [655, 234] width 1310 height 469
click at [807, 469] on html "Toggle navigation Home Bank Account List Load By Website Group [ISPORT] SUPERLI…" at bounding box center [655, 234] width 1310 height 469
click at [802, 469] on html "Toggle navigation Home Bank Account List Load By Website Group [ISPORT] SUPERLI…" at bounding box center [655, 234] width 1310 height 469
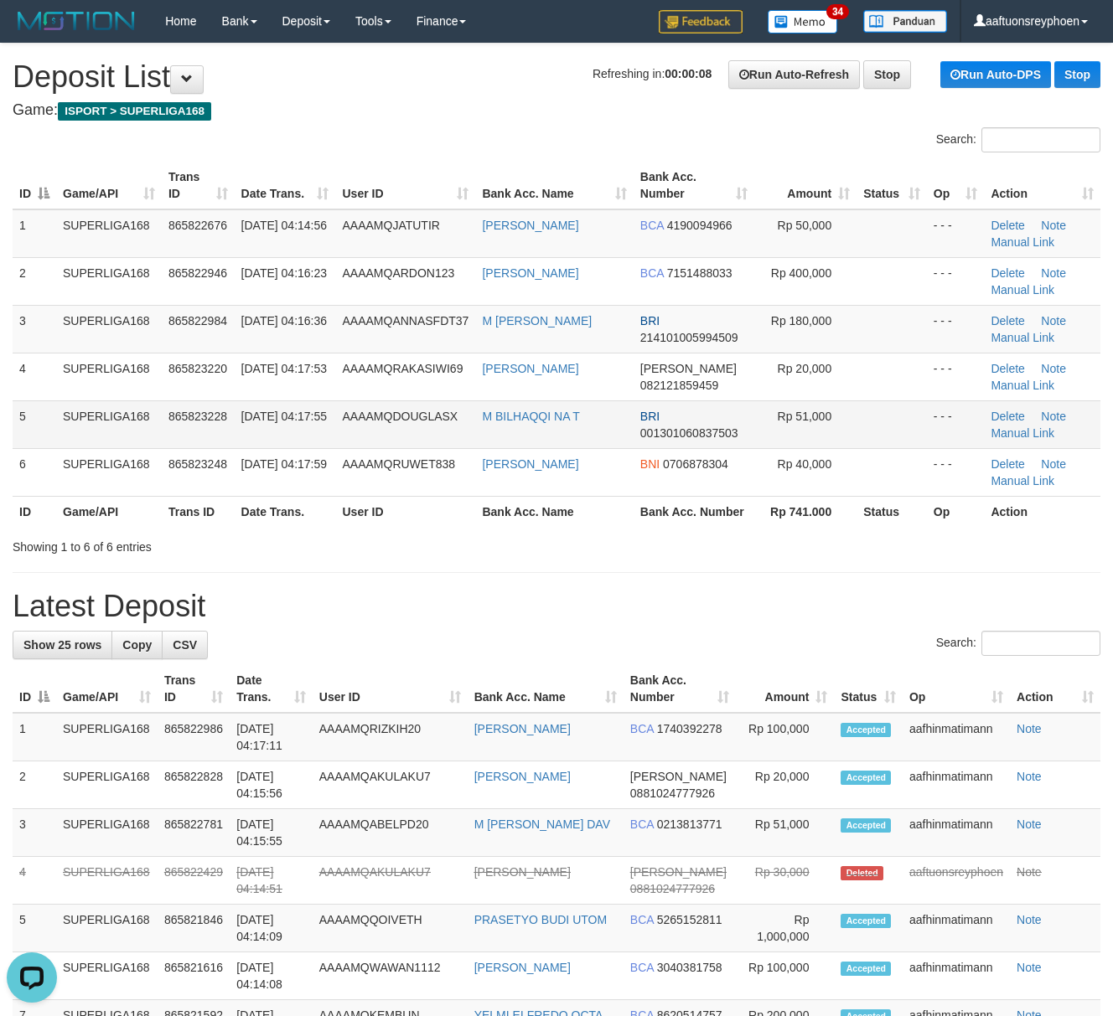
click at [51, 419] on td "5" at bounding box center [35, 424] width 44 height 48
drag, startPoint x: 50, startPoint y: 419, endPoint x: 1, endPoint y: 439, distance: 53.4
click at [37, 423] on td "5" at bounding box center [35, 424] width 44 height 48
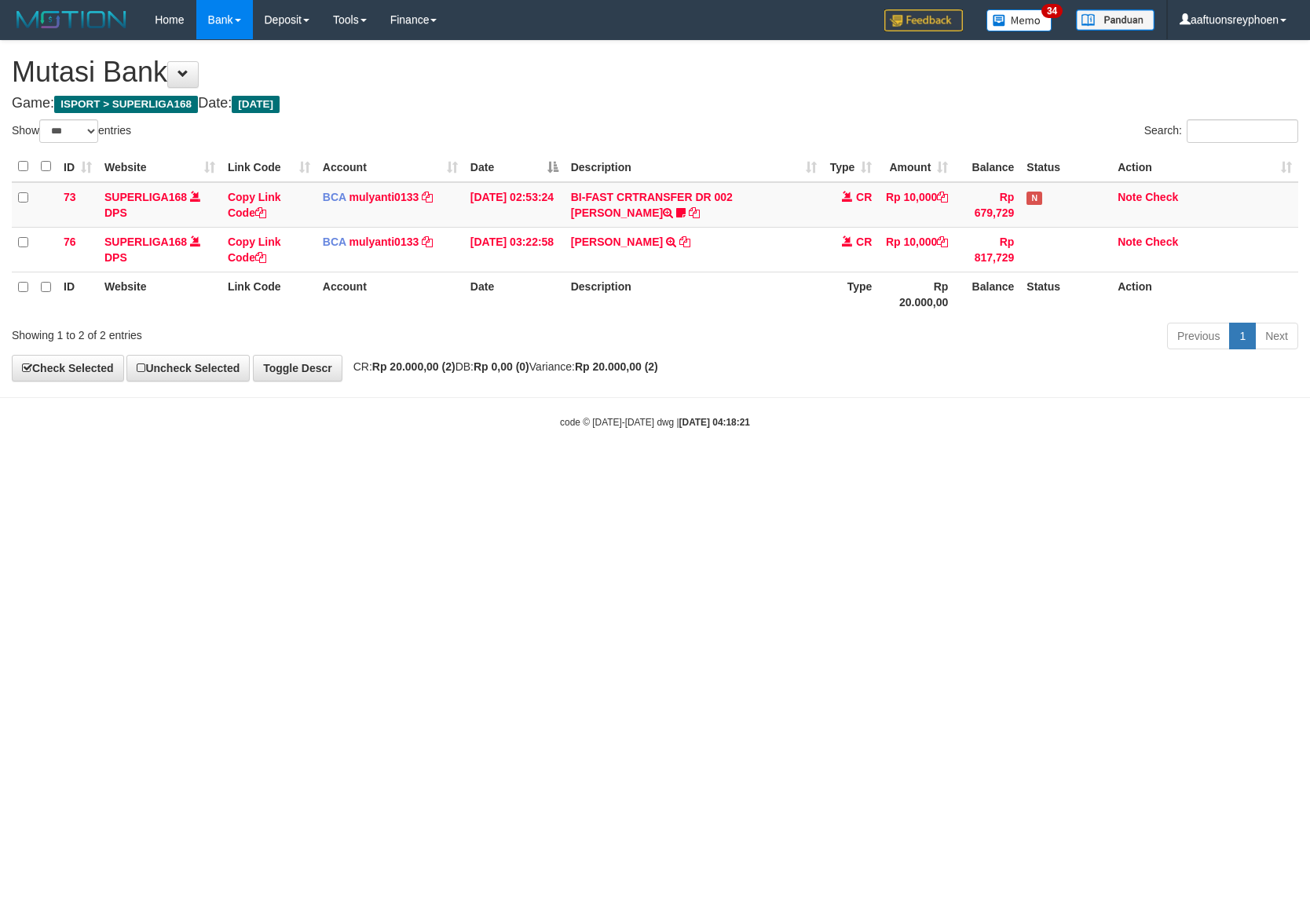
select select "***"
click at [808, 469] on html "Toggle navigation Home Bank Account List Load By Website Group [ISPORT] SUPERLI…" at bounding box center [655, 234] width 1310 height 469
click at [811, 469] on html "Toggle navigation Home Bank Account List Load By Website Group [ISPORT] SUPERLI…" at bounding box center [655, 234] width 1310 height 469
click at [802, 469] on html "Toggle navigation Home Bank Account List Load By Website Group [ISPORT] SUPERLI…" at bounding box center [655, 234] width 1310 height 469
drag, startPoint x: 861, startPoint y: 589, endPoint x: 1306, endPoint y: 554, distance: 446.4
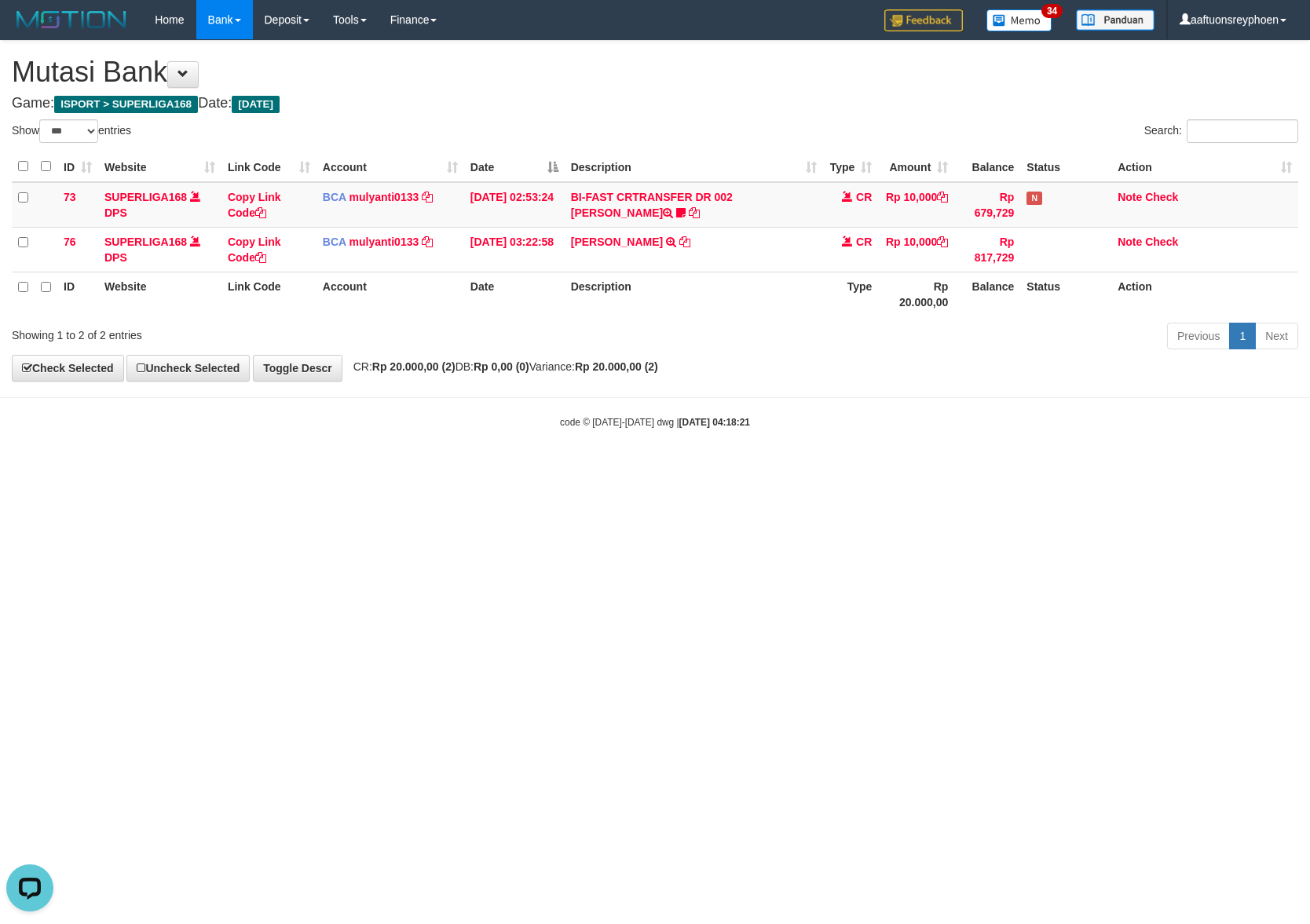
click at [968, 469] on html "Toggle navigation Home Bank Account List Load By Website Group [ISPORT] SUPERLI…" at bounding box center [655, 234] width 1310 height 469
drag, startPoint x: 871, startPoint y: 526, endPoint x: 895, endPoint y: 529, distance: 24.2
click at [890, 469] on html "Toggle navigation Home Bank Account List Load By Website Group [ISPORT] SUPERLI…" at bounding box center [655, 234] width 1310 height 469
drag, startPoint x: 884, startPoint y: 555, endPoint x: 1305, endPoint y: 499, distance: 424.7
click at [928, 469] on html "Toggle navigation Home Bank Account List Load By Website Group [ISPORT] SUPERLI…" at bounding box center [655, 234] width 1310 height 469
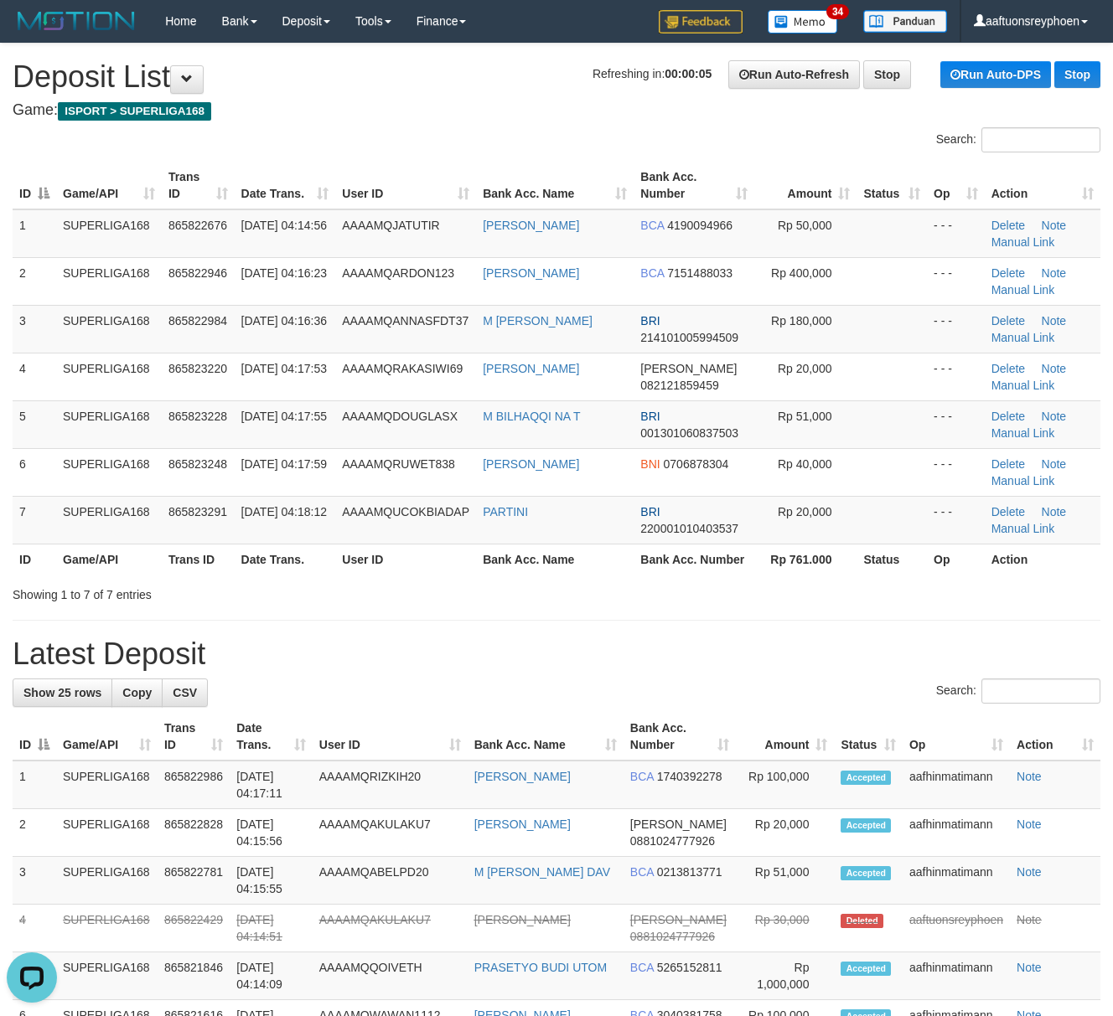
click at [13, 557] on th "ID" at bounding box center [35, 559] width 44 height 31
drag, startPoint x: 122, startPoint y: 508, endPoint x: 0, endPoint y: 527, distance: 123.8
click at [121, 507] on td "SUPERLIGA168" at bounding box center [109, 520] width 106 height 48
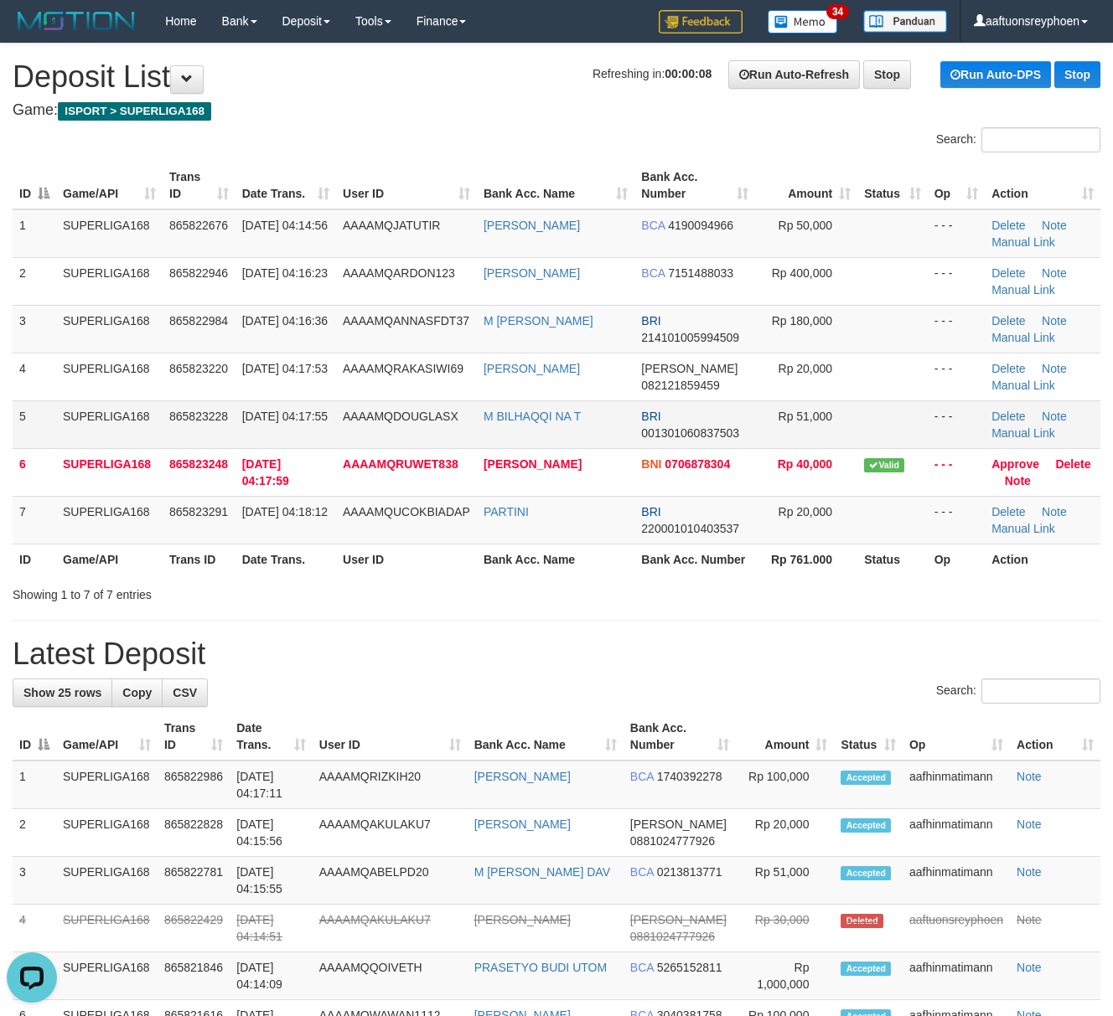
click at [44, 447] on tbody "1 SUPERLIGA168 865822676 [DATE] 04:14:56 AAAAMQJATUTIR [PERSON_NAME] BCA 419009…" at bounding box center [557, 376] width 1088 height 335
click at [101, 417] on td "SUPERLIGA168" at bounding box center [109, 424] width 106 height 48
drag, startPoint x: 102, startPoint y: 427, endPoint x: 3, endPoint y: 454, distance: 102.4
click at [105, 423] on td "SUPERLIGA168" at bounding box center [109, 424] width 106 height 48
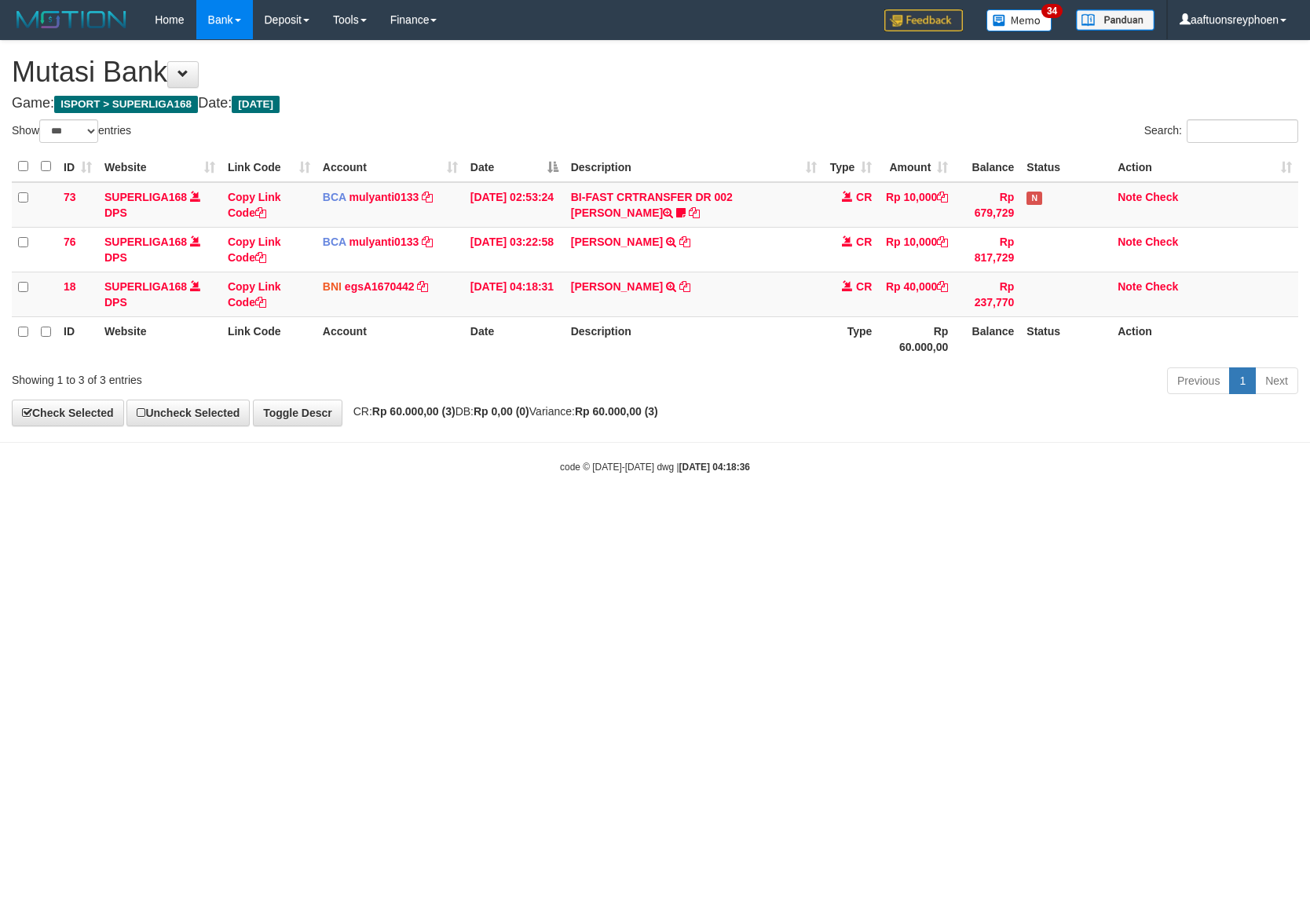
select select "***"
drag, startPoint x: 653, startPoint y: 516, endPoint x: 704, endPoint y: 315, distance: 207.4
click at [742, 471] on html "Toggle navigation Home Bank Account List Load By Website Group [ISPORT] SUPERLI…" at bounding box center [655, 257] width 1310 height 514
click at [733, 292] on td "[PERSON_NAME] TRANSFER DARI SDR [PERSON_NAME]" at bounding box center [693, 294] width 259 height 45
select select "***"
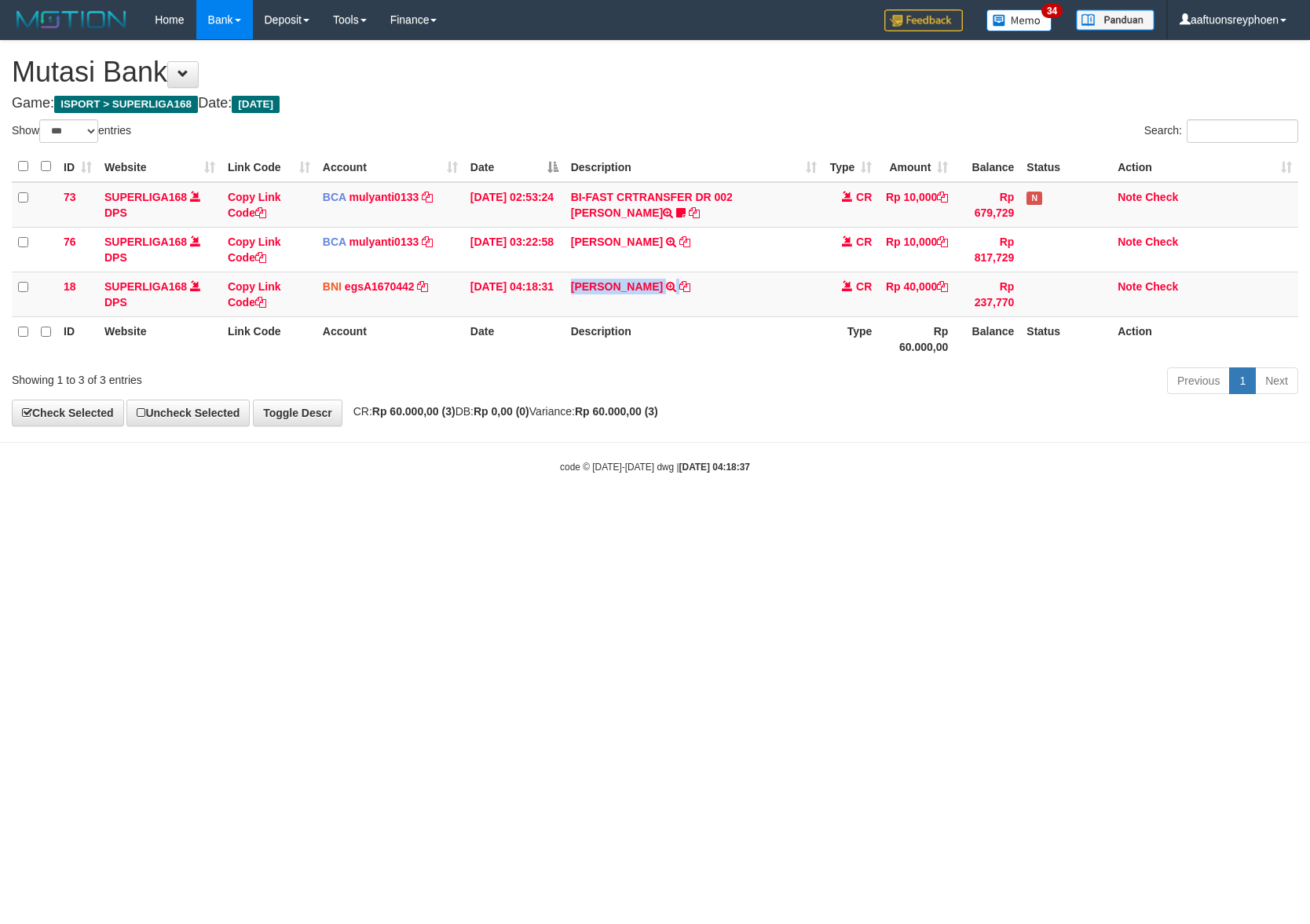
click at [733, 292] on td "[PERSON_NAME] TRANSFER DARI SDR [PERSON_NAME]" at bounding box center [693, 294] width 259 height 45
drag, startPoint x: 1034, startPoint y: 498, endPoint x: 1303, endPoint y: 450, distance: 273.2
click at [1131, 474] on html "Toggle navigation Home Bank Account List Load By Website Group [ISPORT] SUPERLI…" at bounding box center [655, 257] width 1310 height 514
click at [813, 510] on body "Toggle navigation Home Bank Account List Load By Website Group [ISPORT] SUPERLI…" at bounding box center [655, 257] width 1310 height 514
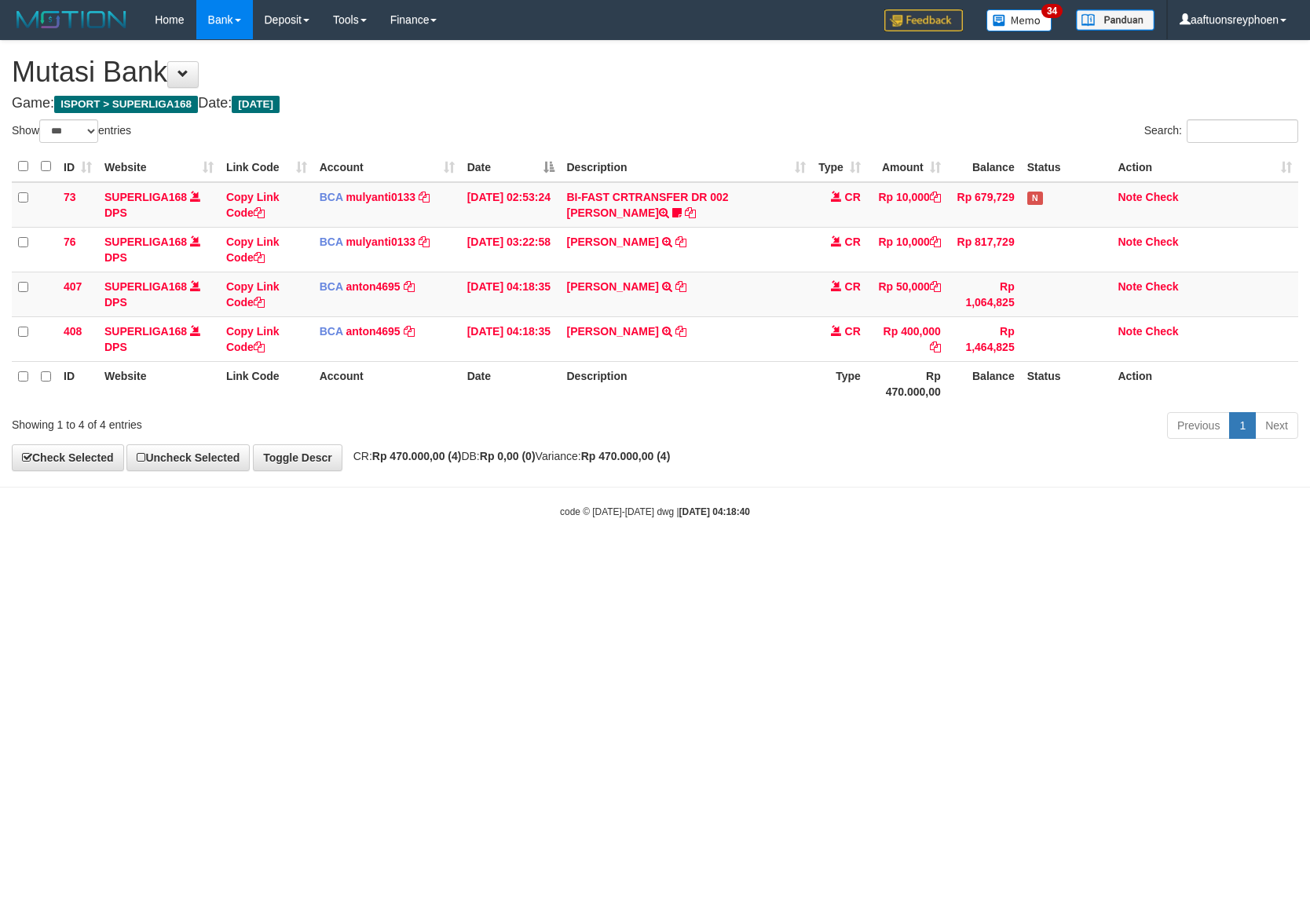
select select "***"
drag, startPoint x: 754, startPoint y: 504, endPoint x: 709, endPoint y: 355, distance: 155.6
click at [765, 499] on body "Toggle navigation Home Bank Account List Load By Website Group [ISPORT] SUPERLI…" at bounding box center [655, 279] width 1310 height 559
select select "***"
click at [700, 339] on td "[PERSON_NAME] TRSF E-BANKING CR 0109/FTSCY/WS95031 400000.00[PERSON_NAME]" at bounding box center [686, 339] width 251 height 45
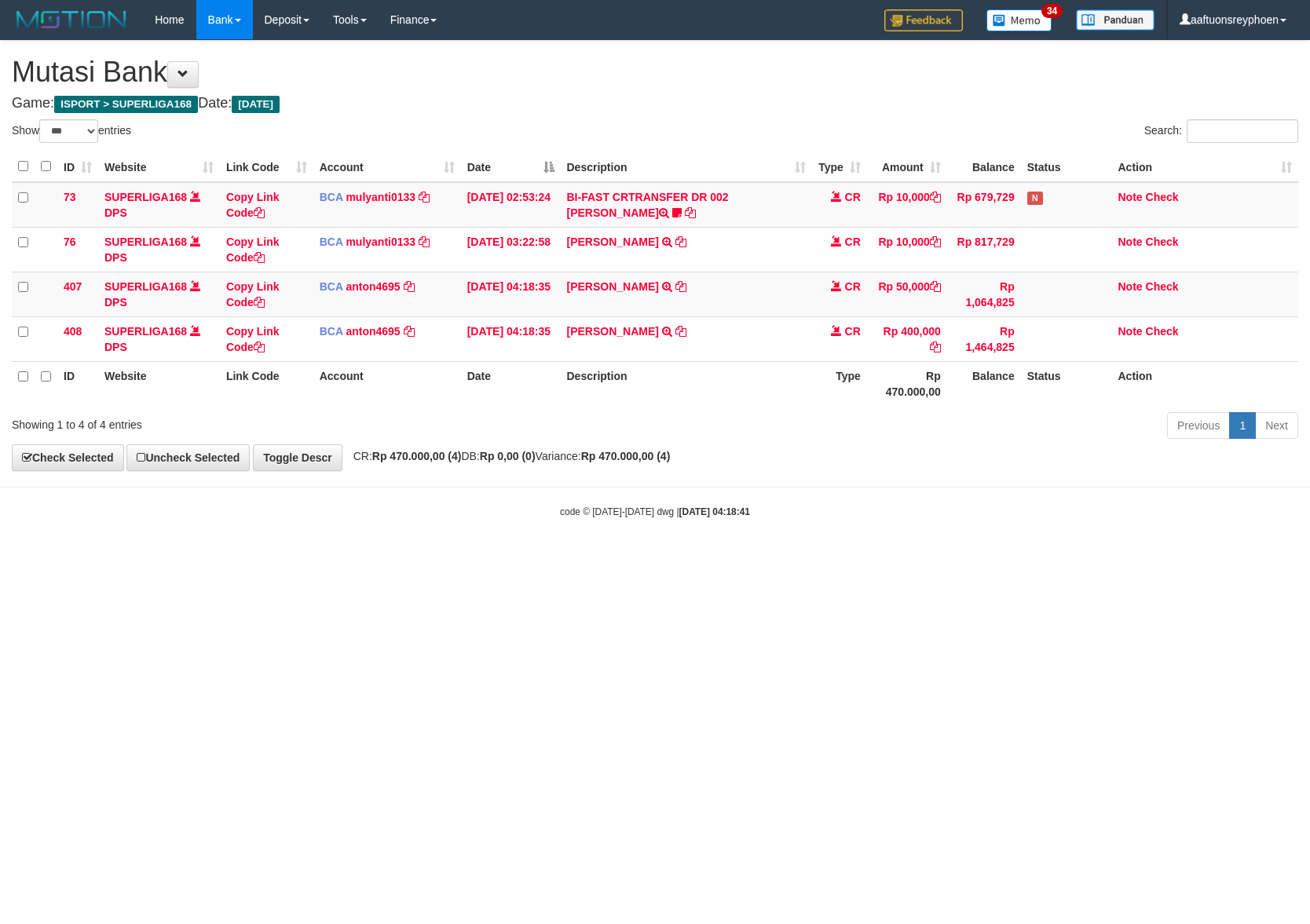
click at [700, 339] on td "[PERSON_NAME] TRSF E-BANKING CR 0109/FTSCY/WS95031 400000.00[PERSON_NAME]" at bounding box center [686, 339] width 251 height 45
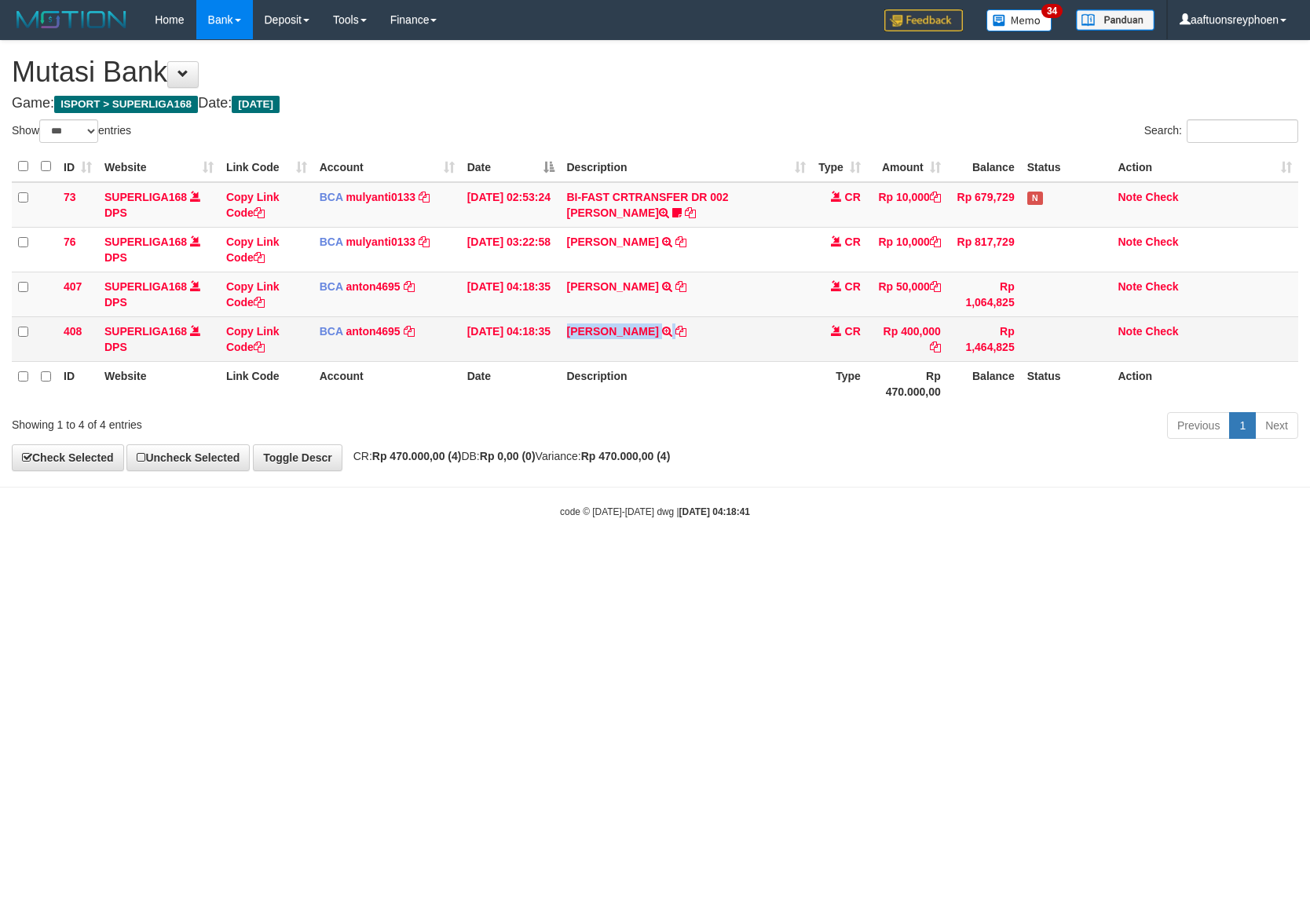
copy tr "[PERSON_NAME] TRSF E-BANKING CR 0109/FTSCY/WS95031 400000.00[PERSON_NAME]"
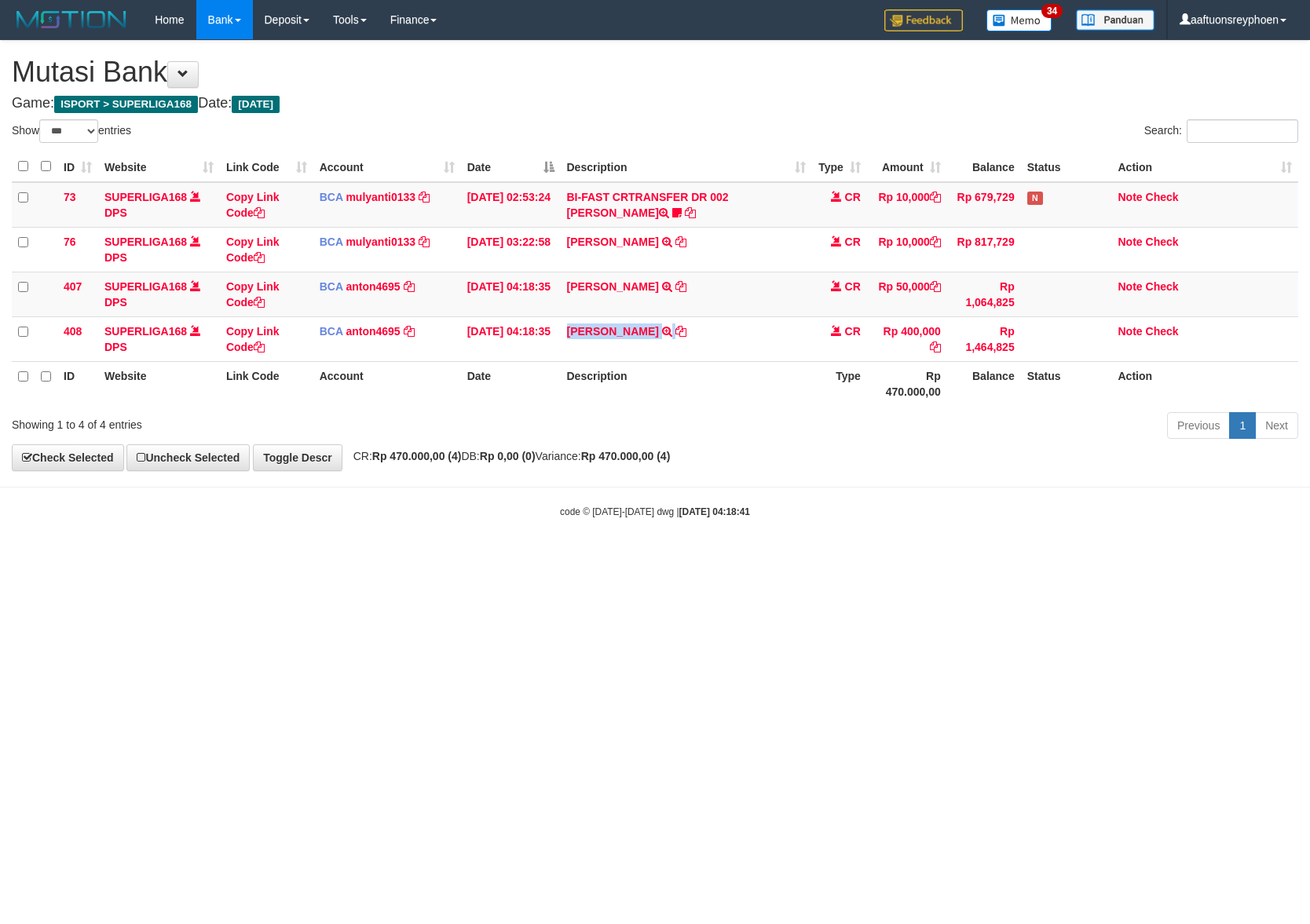
drag, startPoint x: 0, startPoint y: 0, endPoint x: 1304, endPoint y: 432, distance: 1373.7
click at [702, 339] on td "[PERSON_NAME] TRSF E-BANKING CR 0109/FTSCY/WS95031 400000.00[PERSON_NAME]" at bounding box center [686, 339] width 251 height 45
click at [573, 556] on body "Toggle navigation Home Bank Account List Load By Website Group [ISPORT] SUPERLI…" at bounding box center [655, 279] width 1310 height 559
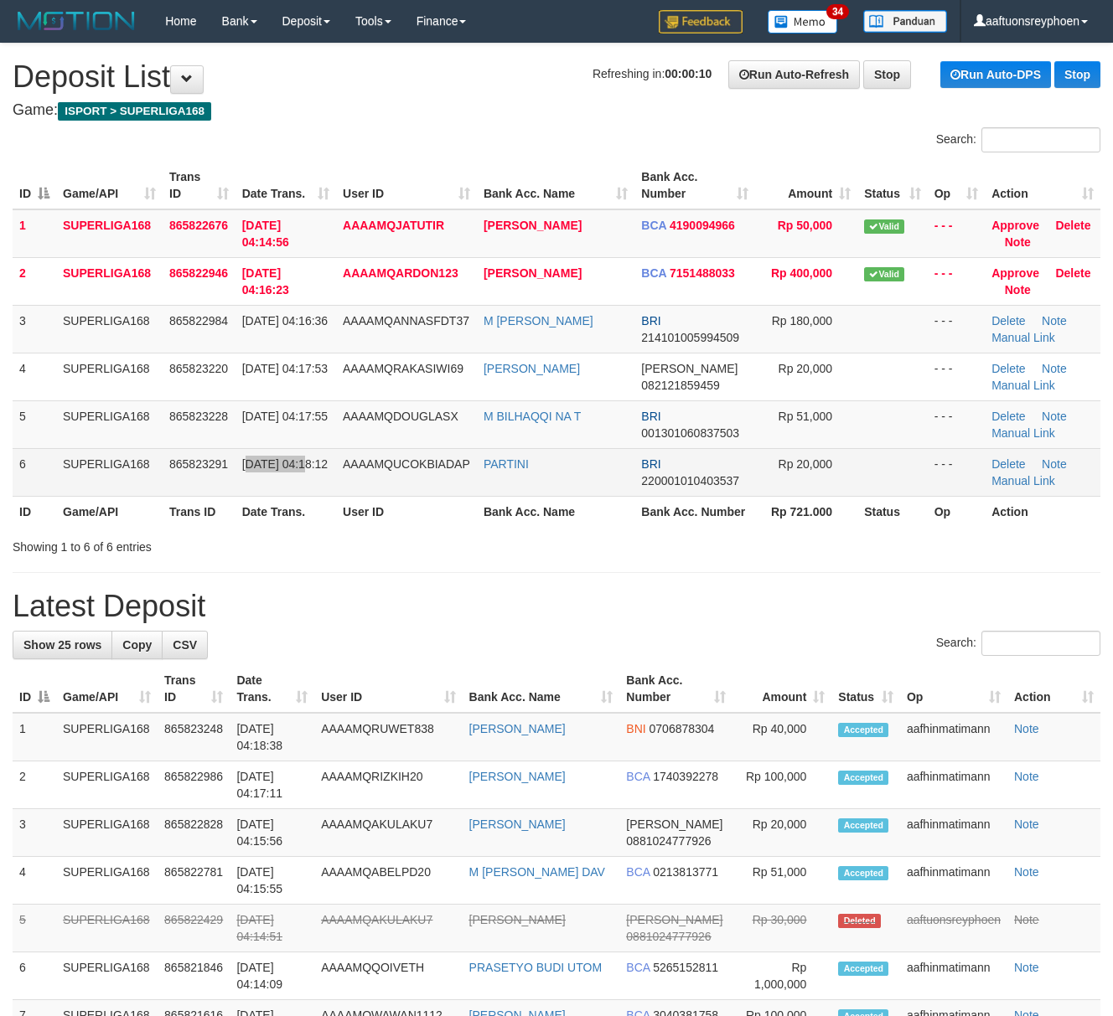
click at [245, 466] on span "[DATE] 04:18:12" at bounding box center [284, 463] width 85 height 13
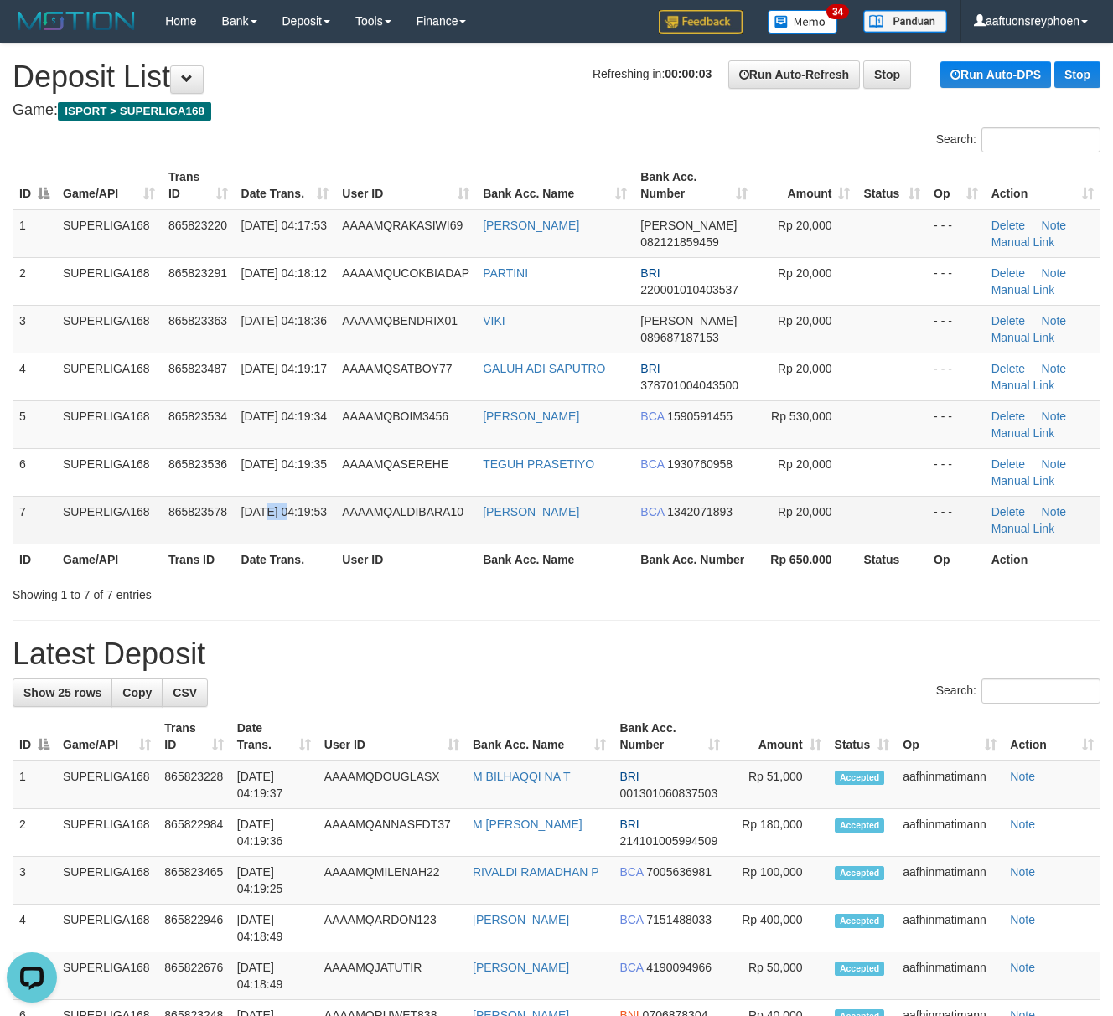
drag, startPoint x: 266, startPoint y: 504, endPoint x: 288, endPoint y: 506, distance: 21.8
click at [288, 506] on span "[DATE] 04:19:53" at bounding box center [283, 511] width 85 height 13
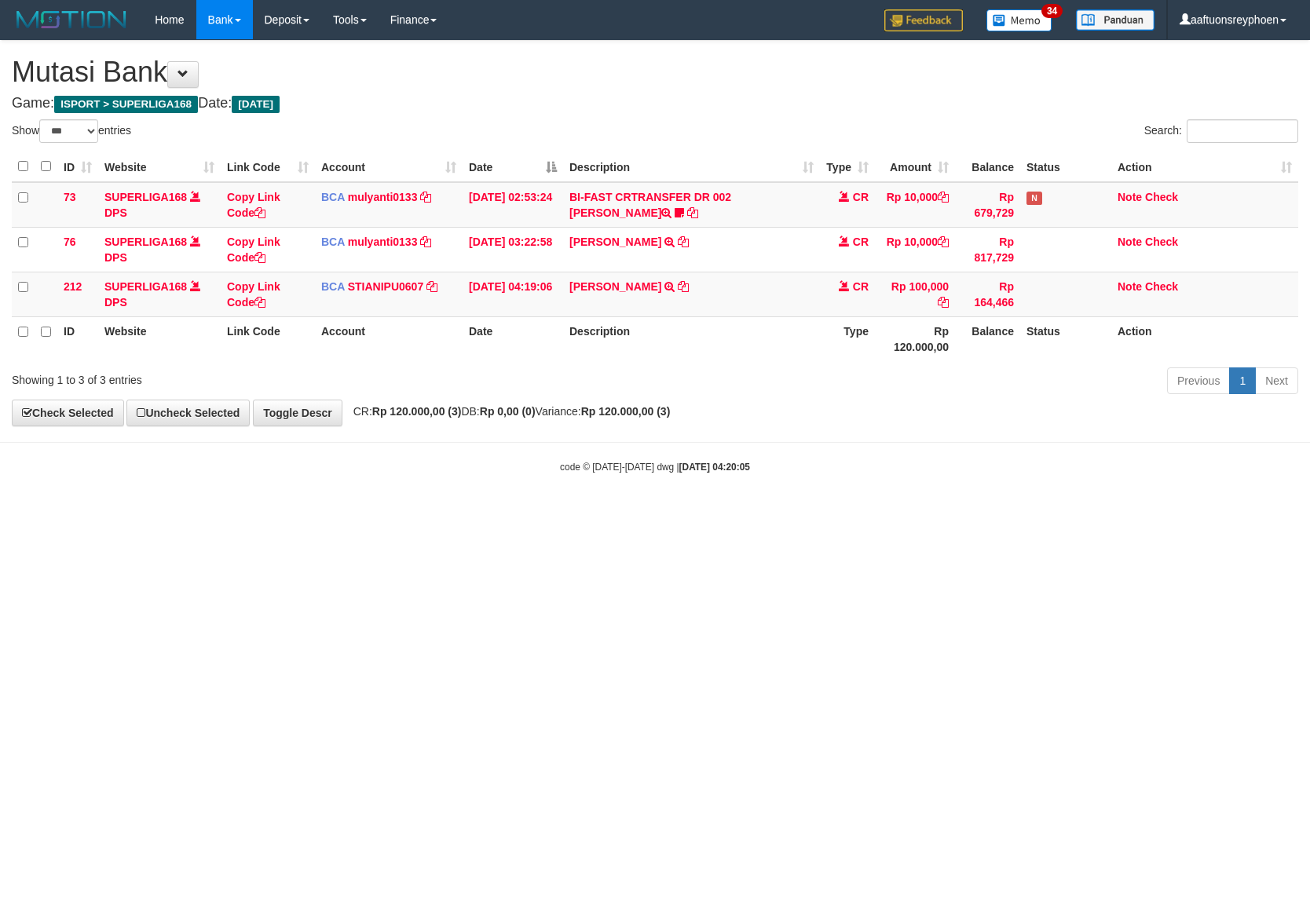
select select "***"
drag, startPoint x: 597, startPoint y: 782, endPoint x: 618, endPoint y: 755, distance: 34.2
click at [597, 514] on html "Toggle navigation Home Bank Account List Load By Website Group [ISPORT] SUPERLI…" at bounding box center [655, 257] width 1310 height 514
drag, startPoint x: 653, startPoint y: 746, endPoint x: 1304, endPoint y: 642, distance: 659.3
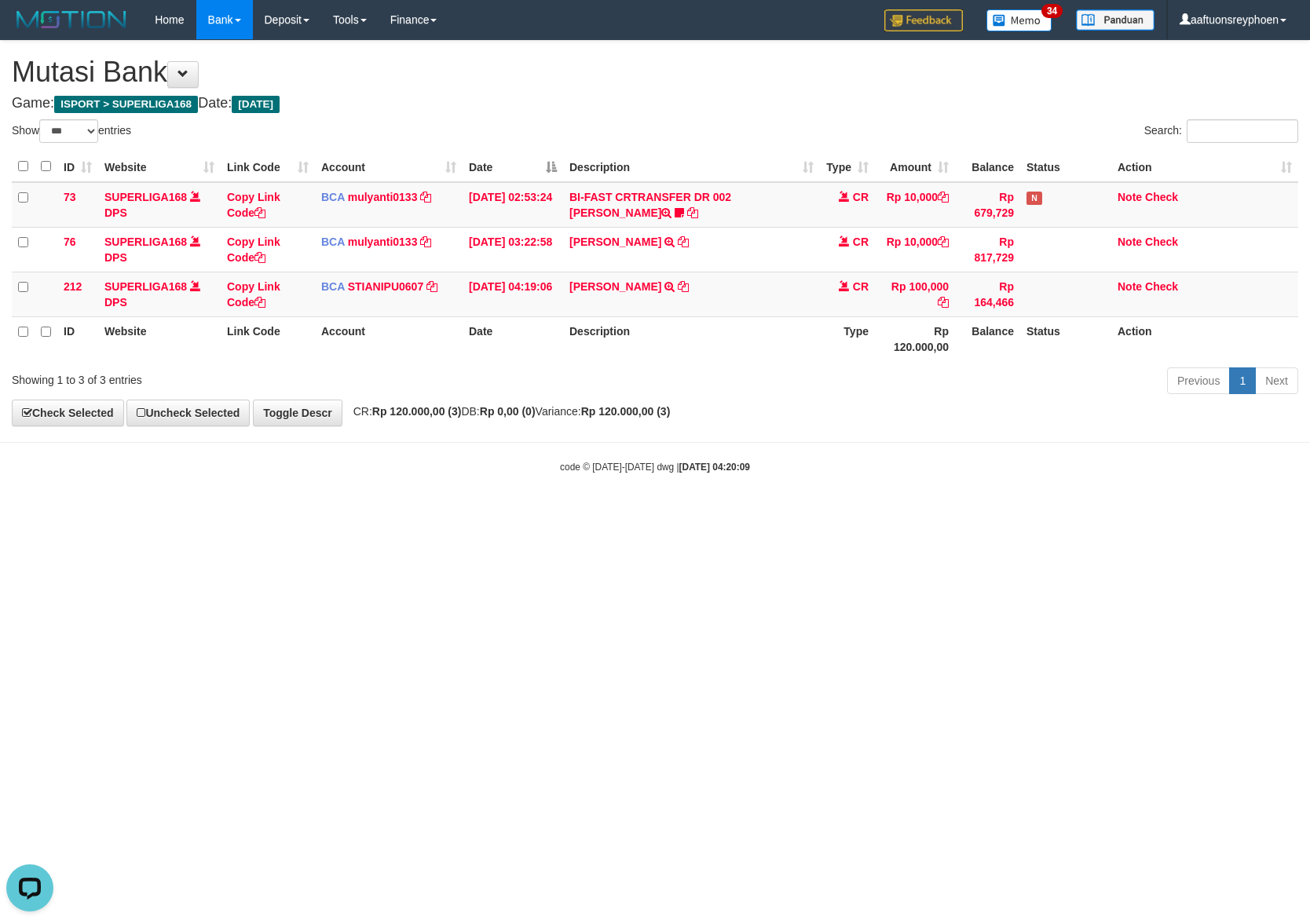
click at [990, 514] on html "Toggle navigation Home Bank Account List Load By Website Group [ISPORT] SUPERLI…" at bounding box center [655, 257] width 1310 height 514
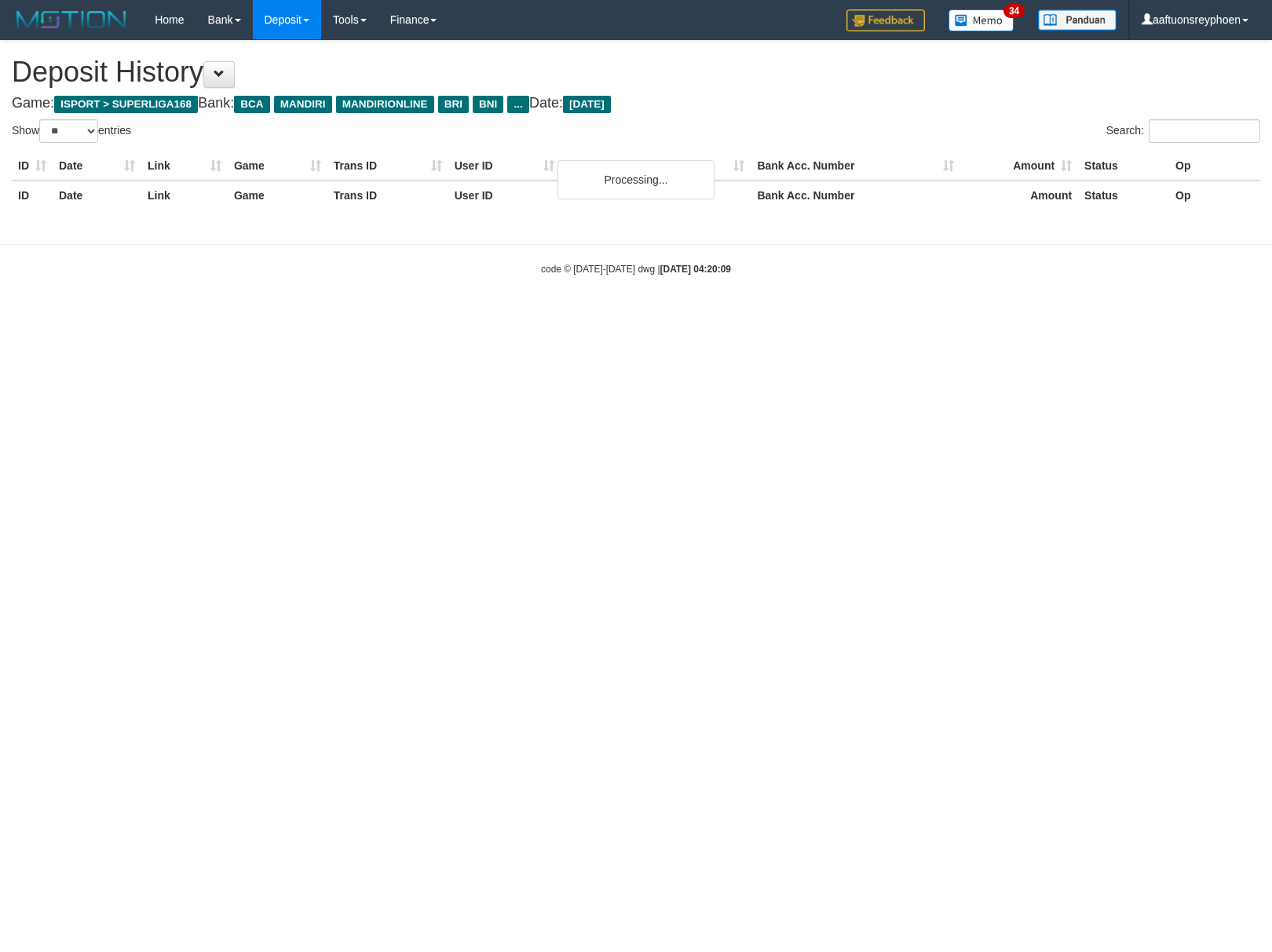
select select "**"
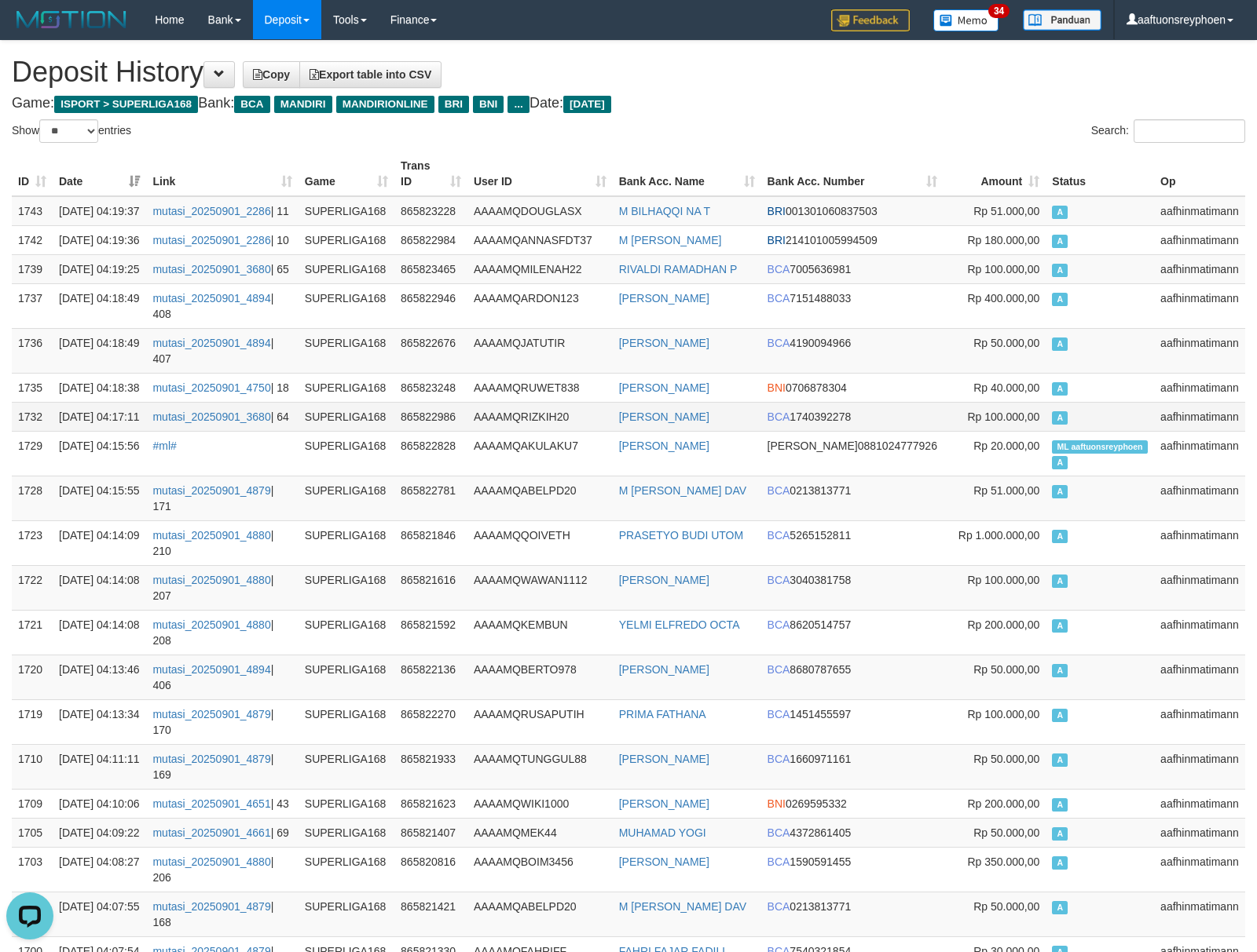
click at [985, 424] on span "Rp 100.000,00" at bounding box center [1002, 416] width 72 height 12
click at [984, 424] on span "Rp 100.000,00" at bounding box center [1002, 416] width 72 height 12
click at [1010, 402] on td "Rp 40.000,00" at bounding box center [994, 387] width 102 height 29
drag, startPoint x: 1131, startPoint y: 387, endPoint x: 1088, endPoint y: 393, distance: 43.4
click at [1128, 373] on td "A" at bounding box center [1100, 350] width 109 height 45
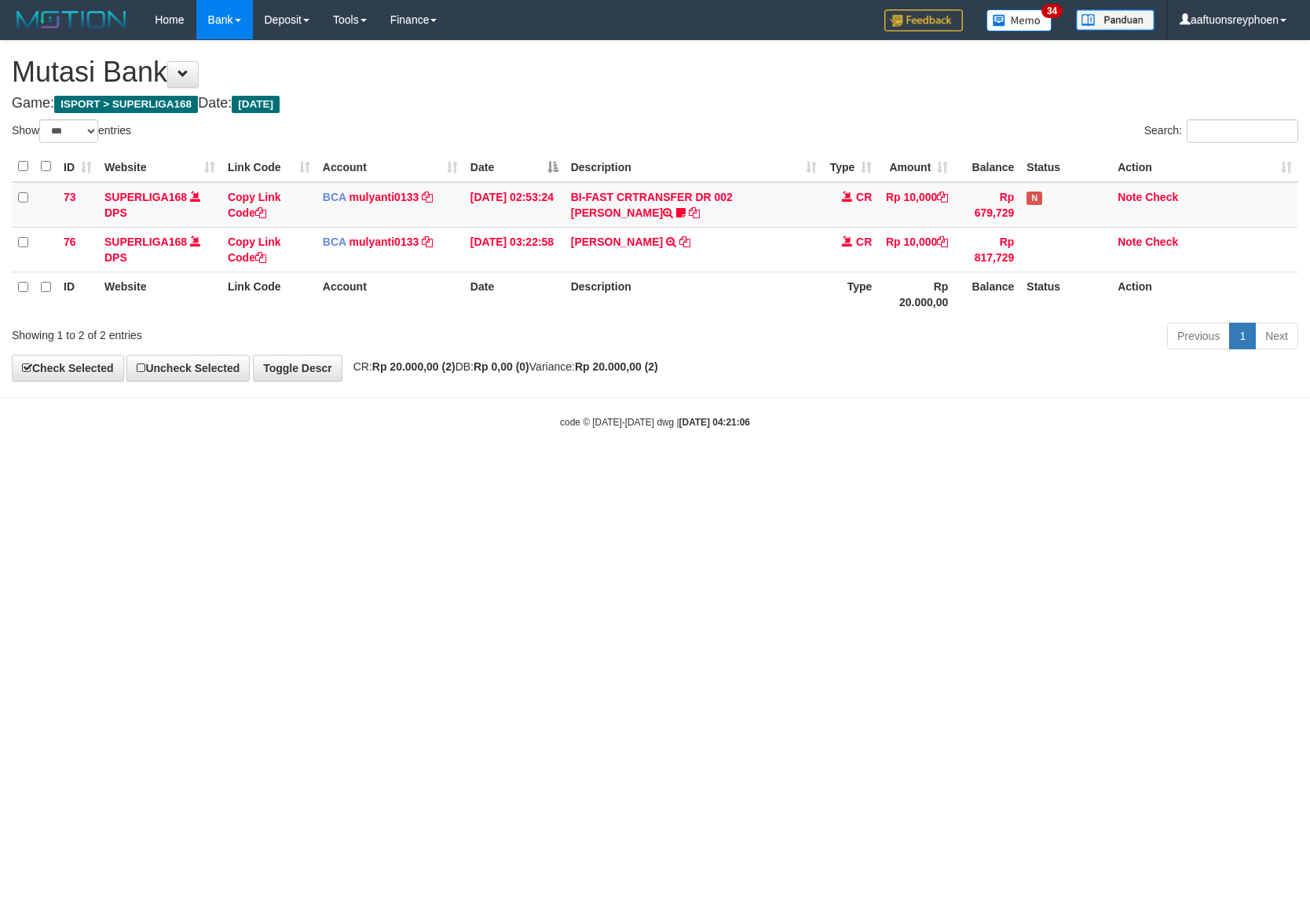
select select "***"
click at [719, 293] on th "Description" at bounding box center [693, 294] width 259 height 45
copy th "Description"
click at [719, 293] on th "Description" at bounding box center [693, 294] width 259 height 45
drag, startPoint x: 719, startPoint y: 293, endPoint x: 1303, endPoint y: 413, distance: 596.2
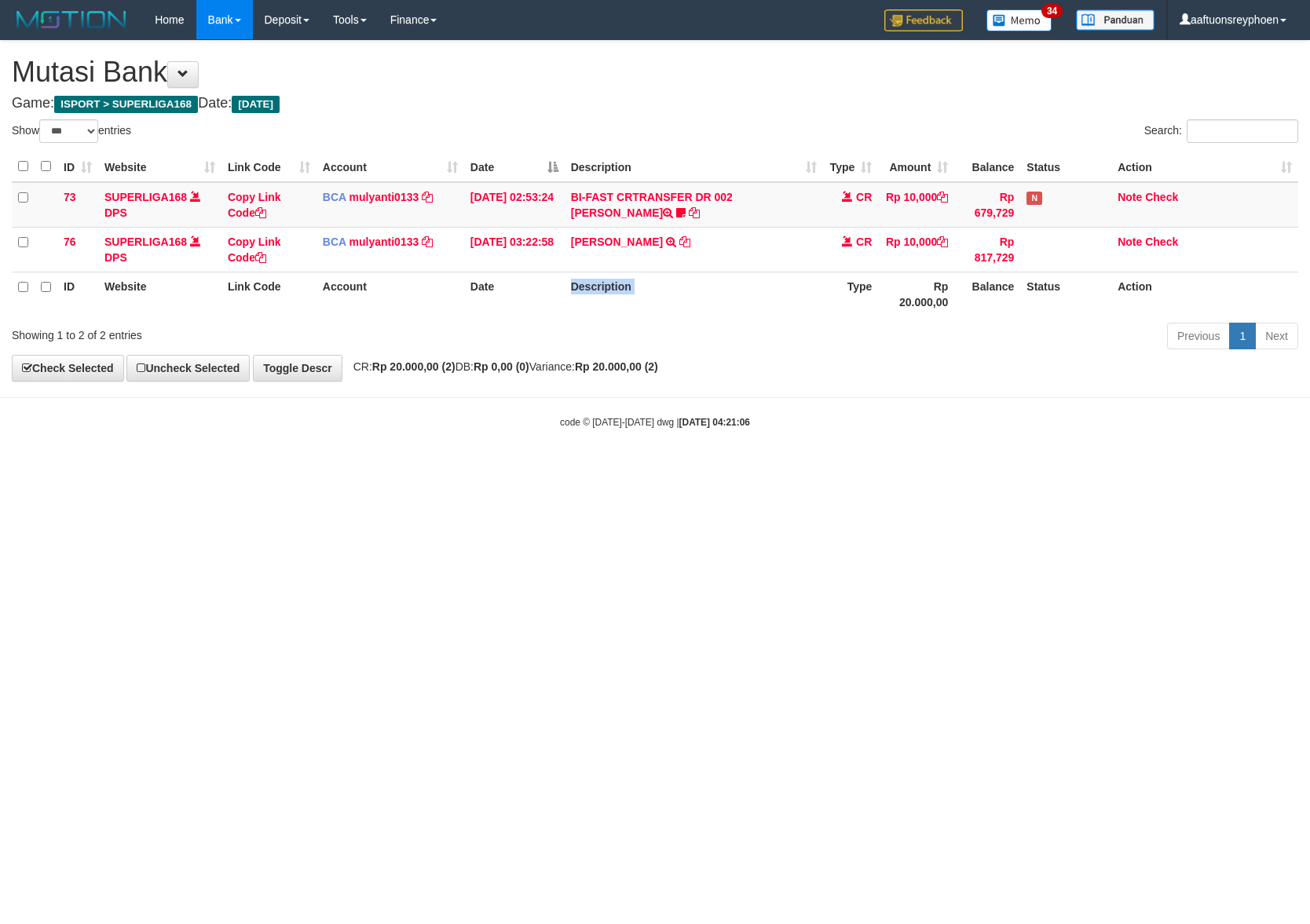
click at [739, 306] on th "Description" at bounding box center [693, 294] width 259 height 45
select select "***"
click at [1078, 469] on html "Toggle navigation Home Bank Account List Load By Website Group [ISPORT] SUPERLI…" at bounding box center [655, 234] width 1310 height 469
drag, startPoint x: 714, startPoint y: 530, endPoint x: 1305, endPoint y: 486, distance: 592.6
click at [923, 469] on html "Toggle navigation Home Bank Account List Load By Website Group [ISPORT] SUPERLI…" at bounding box center [655, 234] width 1310 height 469
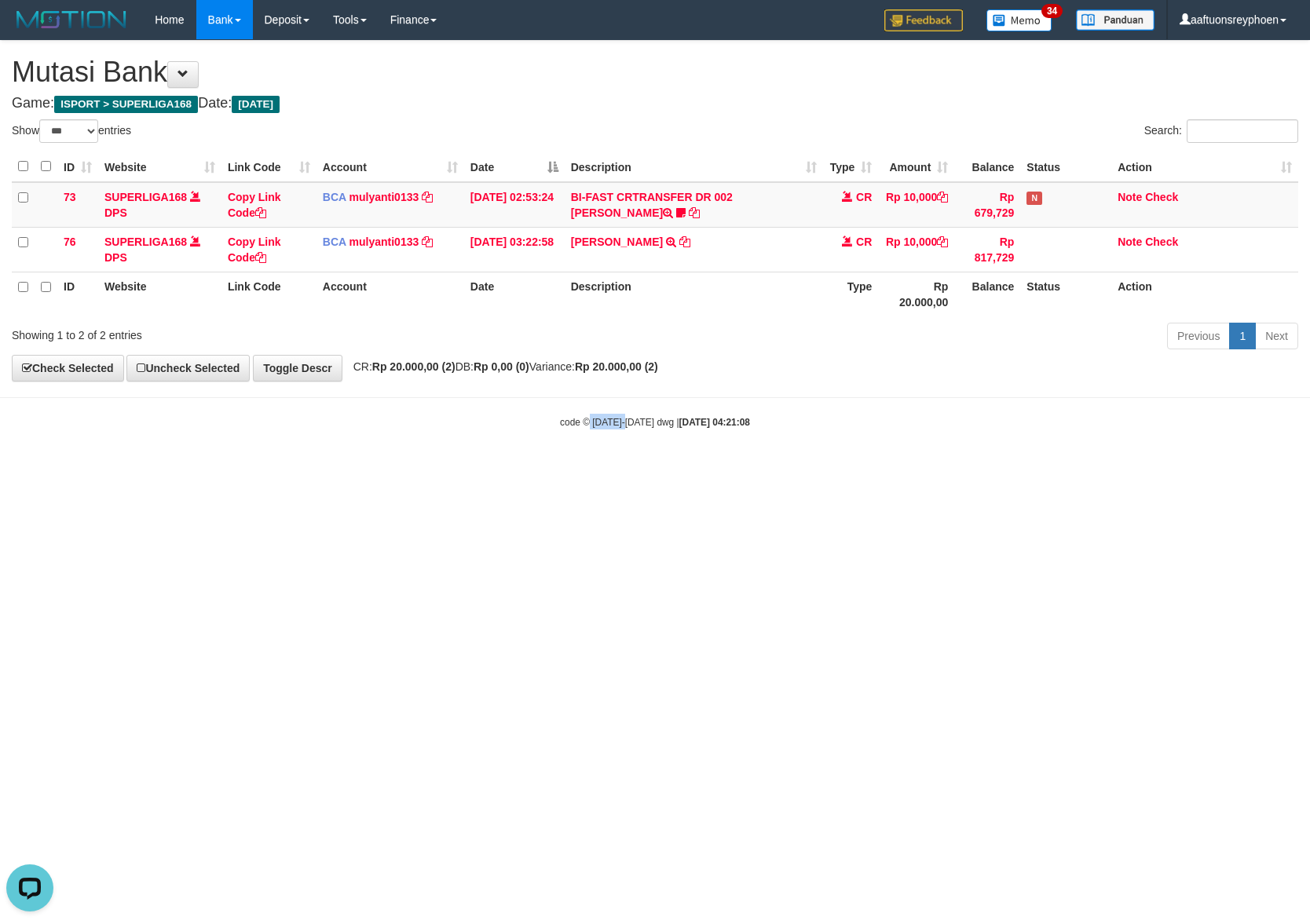
drag, startPoint x: 608, startPoint y: 521, endPoint x: 733, endPoint y: 530, distance: 125.3
click at [651, 469] on html "Toggle navigation Home Bank Account List Load By Website Group [ISPORT] SUPERLI…" at bounding box center [655, 234] width 1310 height 469
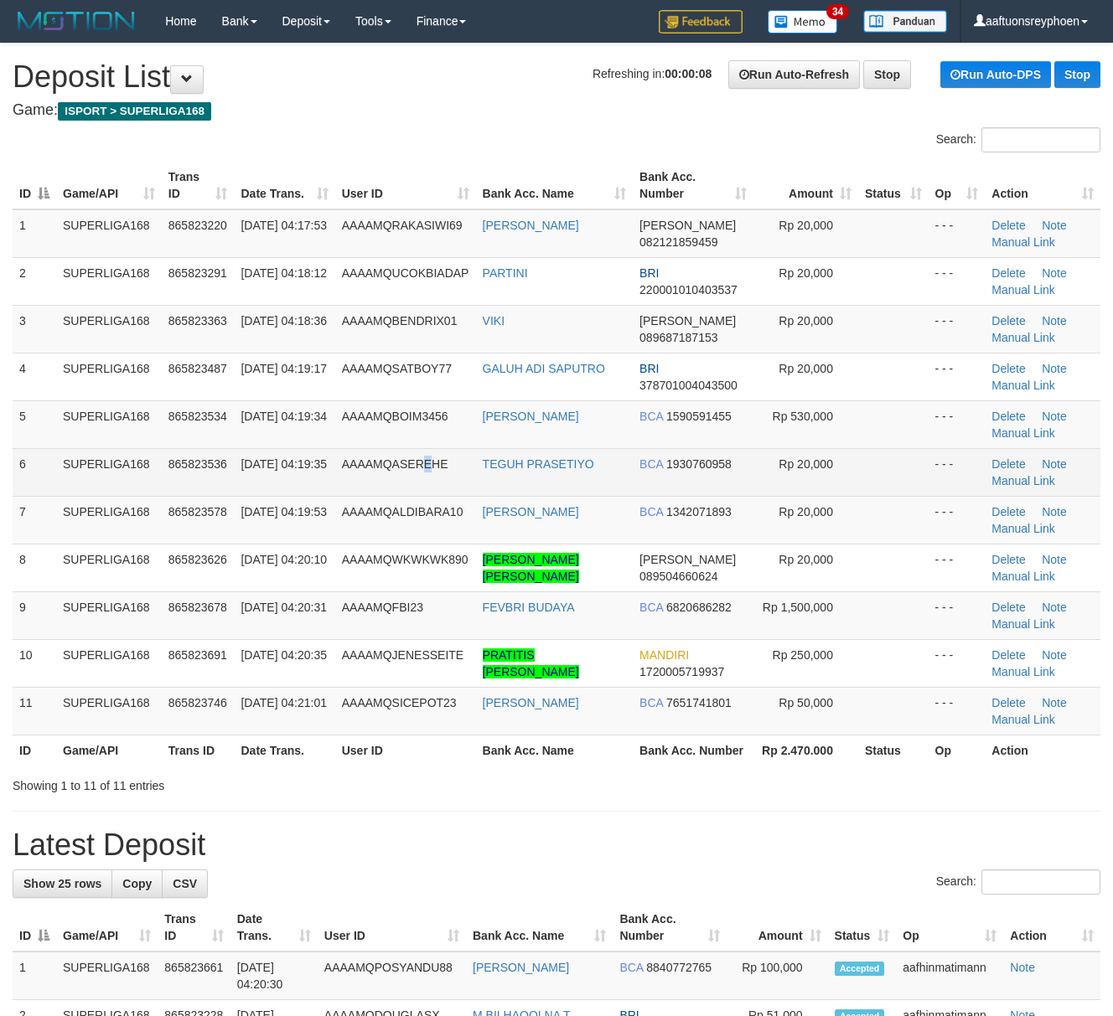
click at [430, 478] on td "AAAAMQASEREHE" at bounding box center [405, 472] width 141 height 48
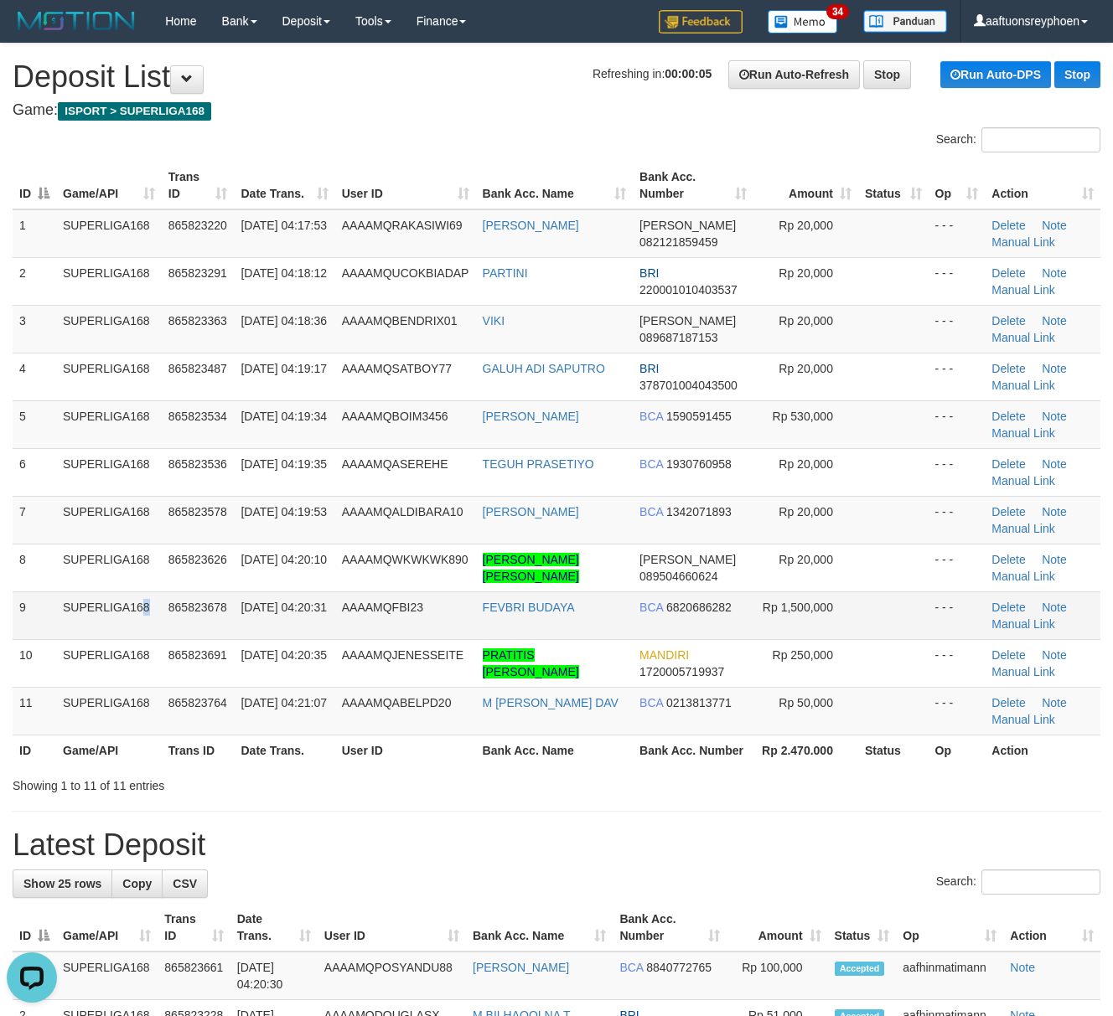
click at [108, 632] on td "SUPERLIGA168" at bounding box center [109, 616] width 106 height 48
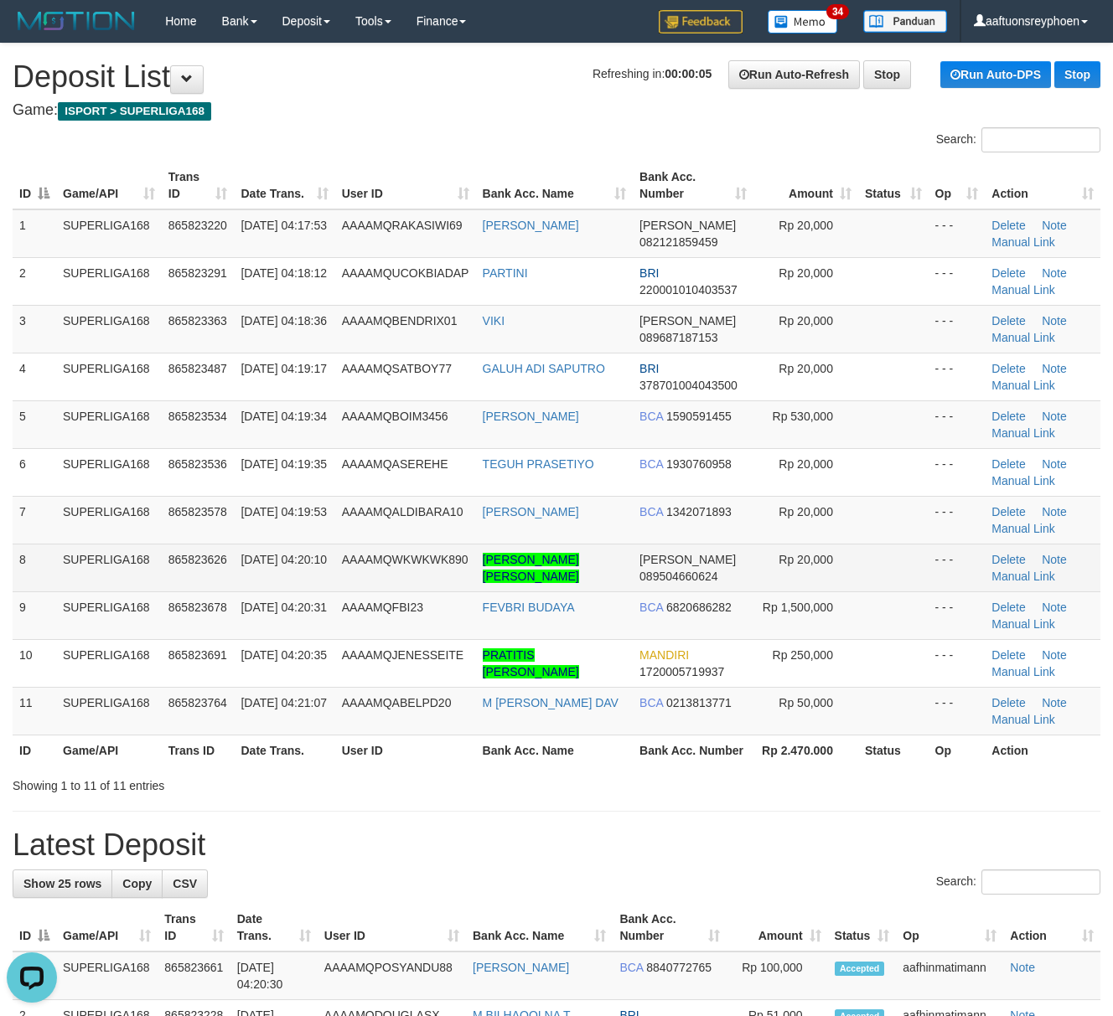
click at [235, 581] on td "01/09/2025 04:20:10" at bounding box center [284, 568] width 101 height 48
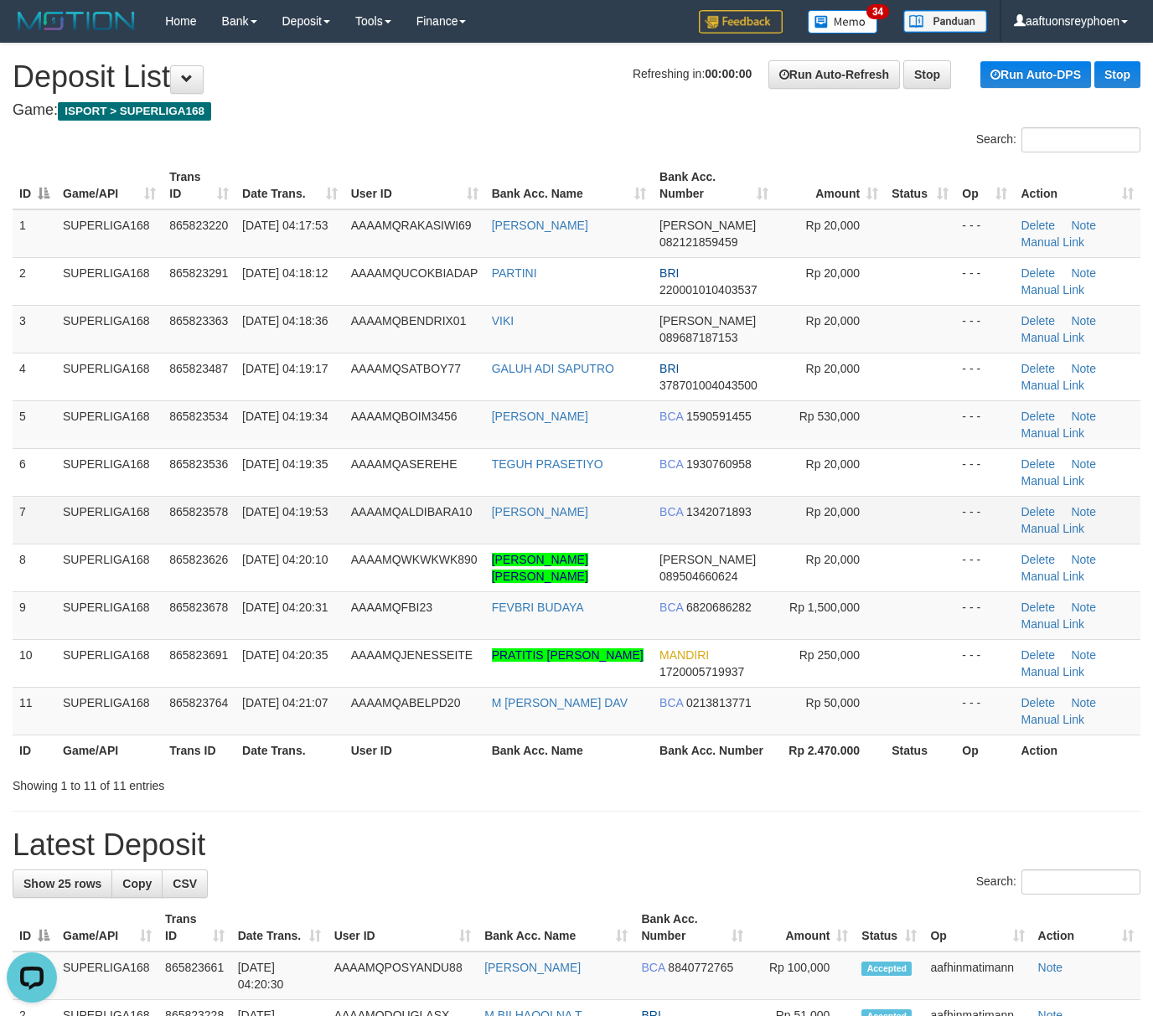
click at [25, 535] on td "7" at bounding box center [35, 520] width 44 height 48
drag, startPoint x: 25, startPoint y: 535, endPoint x: 0, endPoint y: 548, distance: 28.5
click at [7, 545] on div "ID Game/API Trans ID Date Trans. User ID Bank Acc. Name Bank Acc. Number Amount…" at bounding box center [576, 464] width 1153 height 614
drag, startPoint x: 52, startPoint y: 548, endPoint x: 1, endPoint y: 561, distance: 52.8
click at [25, 557] on tr "8 SUPERLIGA168 865823626 01/09/2025 04:20:10 AAAAMQWKWKWK890 MUHAMMAD RIZIO HAS…" at bounding box center [577, 568] width 1128 height 48
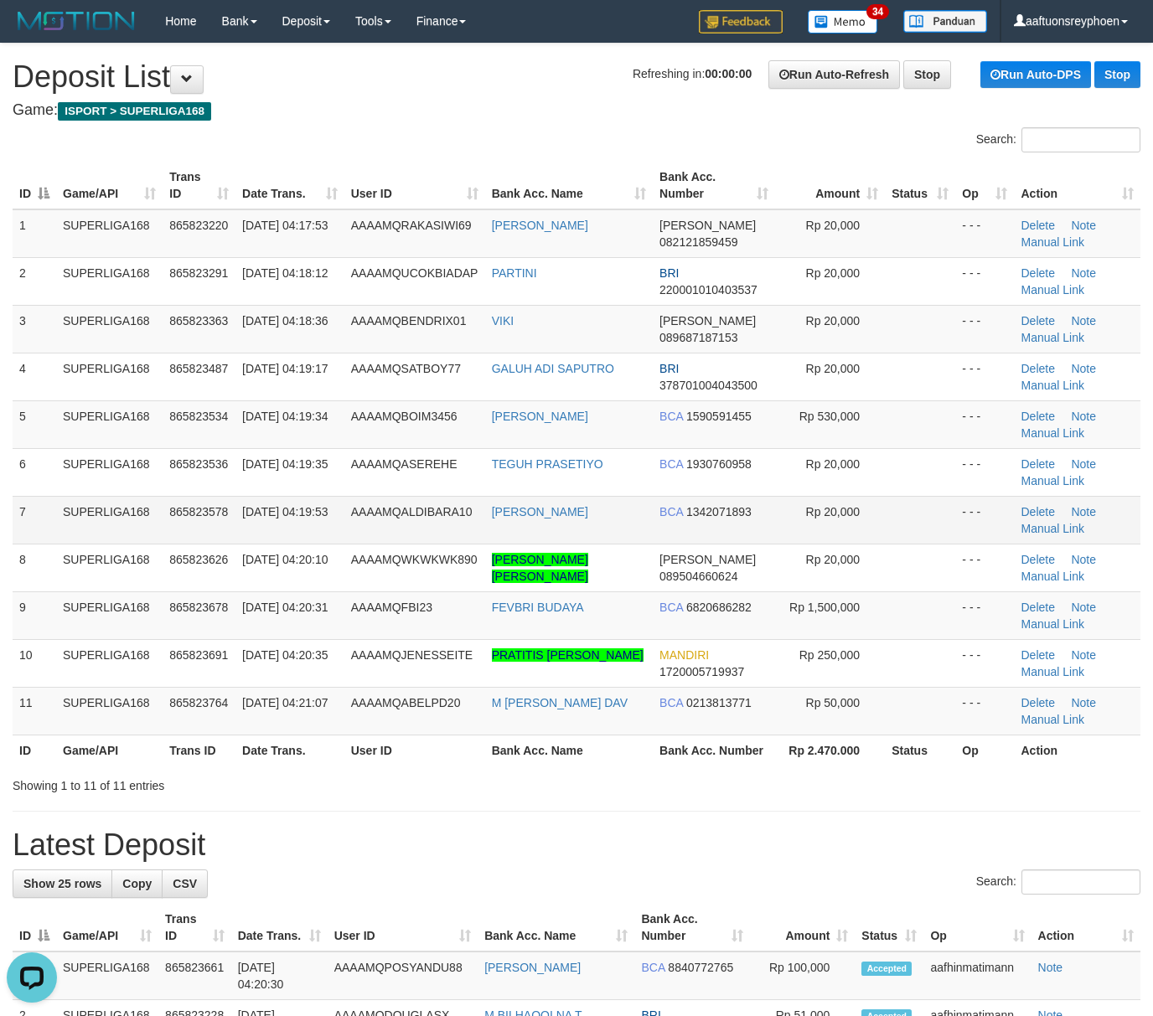
click at [40, 504] on td "7" at bounding box center [35, 520] width 44 height 48
drag, startPoint x: 40, startPoint y: 504, endPoint x: 0, endPoint y: 523, distance: 44.6
click at [25, 509] on td "7" at bounding box center [35, 520] width 44 height 48
drag, startPoint x: 151, startPoint y: 481, endPoint x: 0, endPoint y: 513, distance: 154.1
click at [147, 481] on td "SUPERLIGA168" at bounding box center [109, 472] width 106 height 48
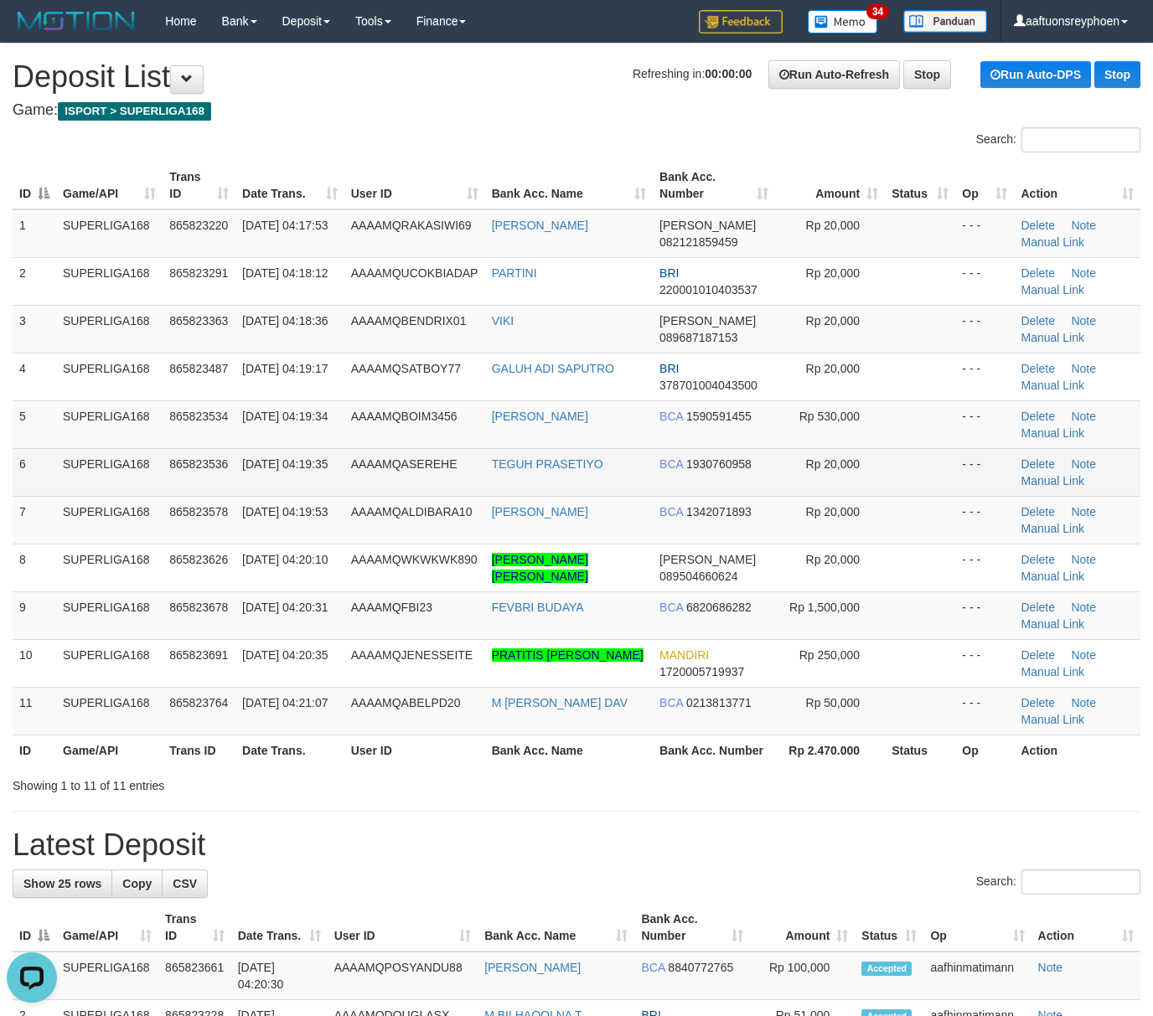
click at [250, 453] on td "01/09/2025 04:19:35" at bounding box center [289, 472] width 109 height 48
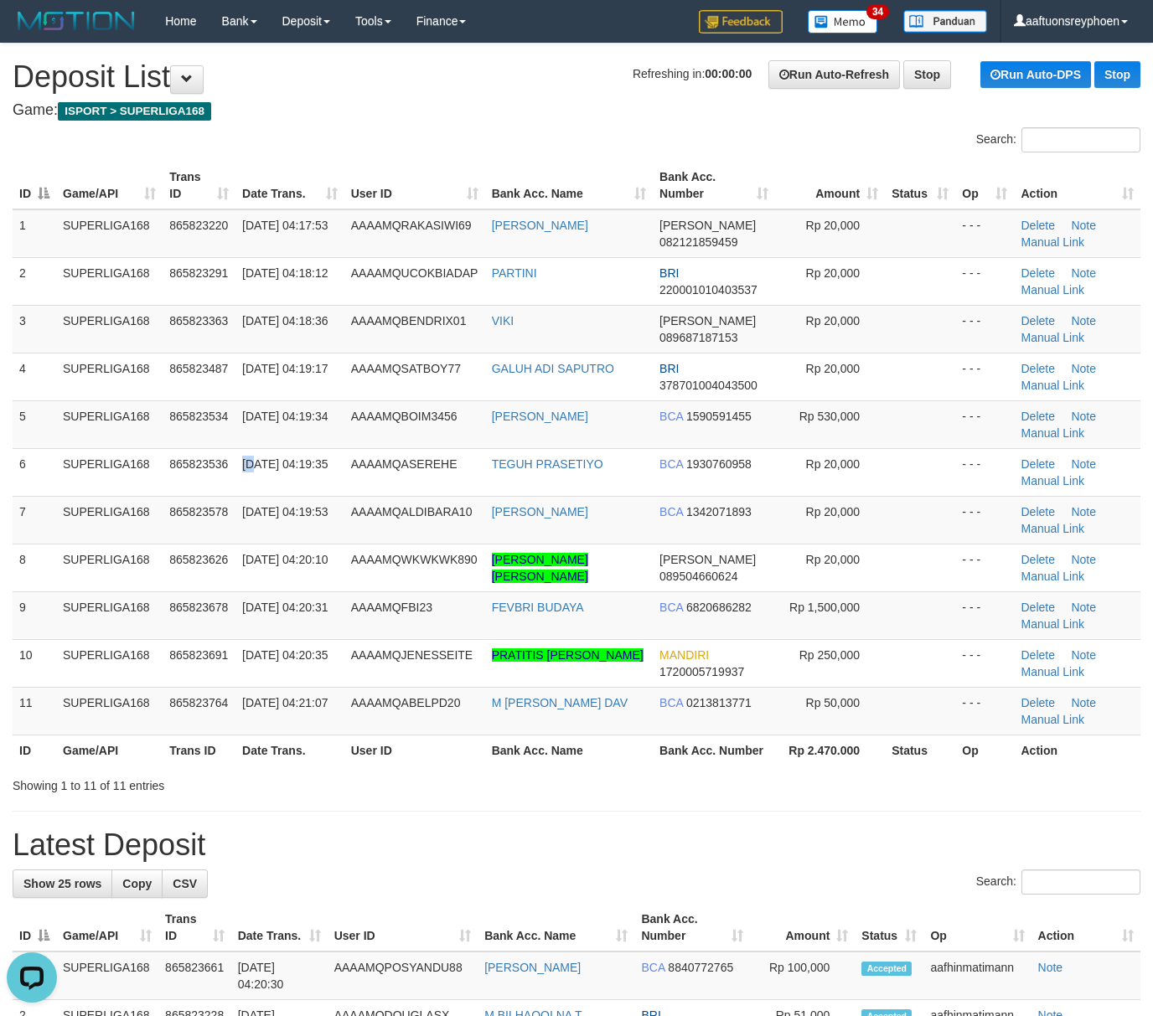
drag, startPoint x: 250, startPoint y: 453, endPoint x: 2, endPoint y: 503, distance: 252.9
click at [245, 454] on td "[DATE] 04:19:35" at bounding box center [289, 472] width 109 height 48
drag, startPoint x: 253, startPoint y: 432, endPoint x: 2, endPoint y: 489, distance: 257.7
click at [253, 423] on span "01/09/2025 04:19:34" at bounding box center [284, 416] width 85 height 13
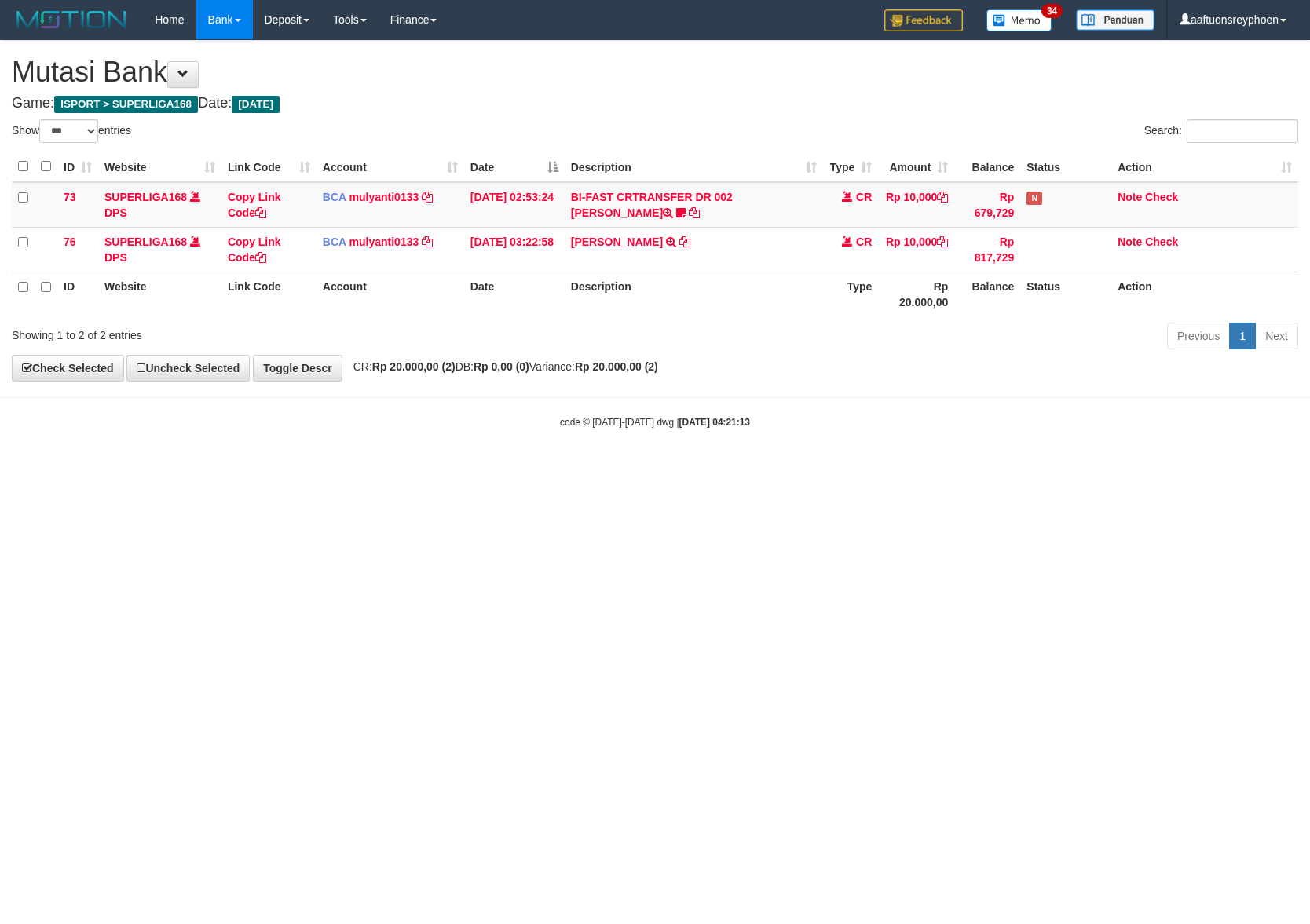
select select "***"
drag, startPoint x: 584, startPoint y: 513, endPoint x: 616, endPoint y: 514, distance: 32.0
click at [582, 469] on html "Toggle navigation Home Bank Account List Load By Website Group [ISPORT] SUPERLI…" at bounding box center [655, 234] width 1310 height 469
drag, startPoint x: 214, startPoint y: 664, endPoint x: 372, endPoint y: 616, distance: 165.1
click at [274, 469] on html "Toggle navigation Home Bank Account List Load By Website Group [ISPORT] SUPERLI…" at bounding box center [655, 234] width 1310 height 469
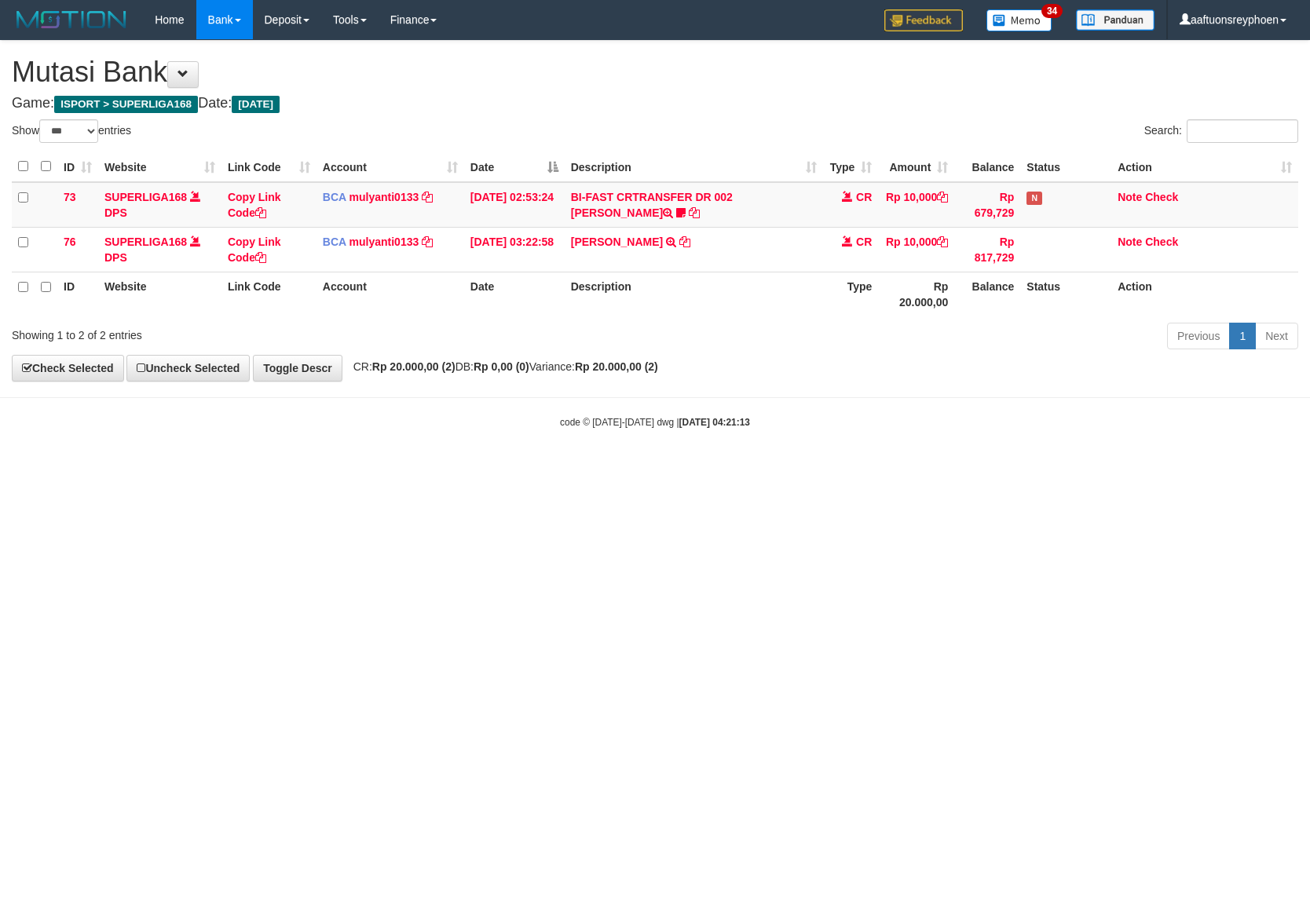
click at [1231, 469] on html "Toggle navigation Home Bank Account List Load By Website Group [ISPORT] SUPERLI…" at bounding box center [655, 234] width 1310 height 469
drag, startPoint x: 425, startPoint y: 591, endPoint x: 487, endPoint y: 589, distance: 62.0
click at [466, 469] on html "Toggle navigation Home Bank Account List Load By Website Group [ISPORT] SUPERLI…" at bounding box center [655, 234] width 1310 height 469
select select "***"
click at [558, 469] on html "Toggle navigation Home Bank Account List Load By Website Group [ISPORT] SUPERLI…" at bounding box center [655, 234] width 1310 height 469
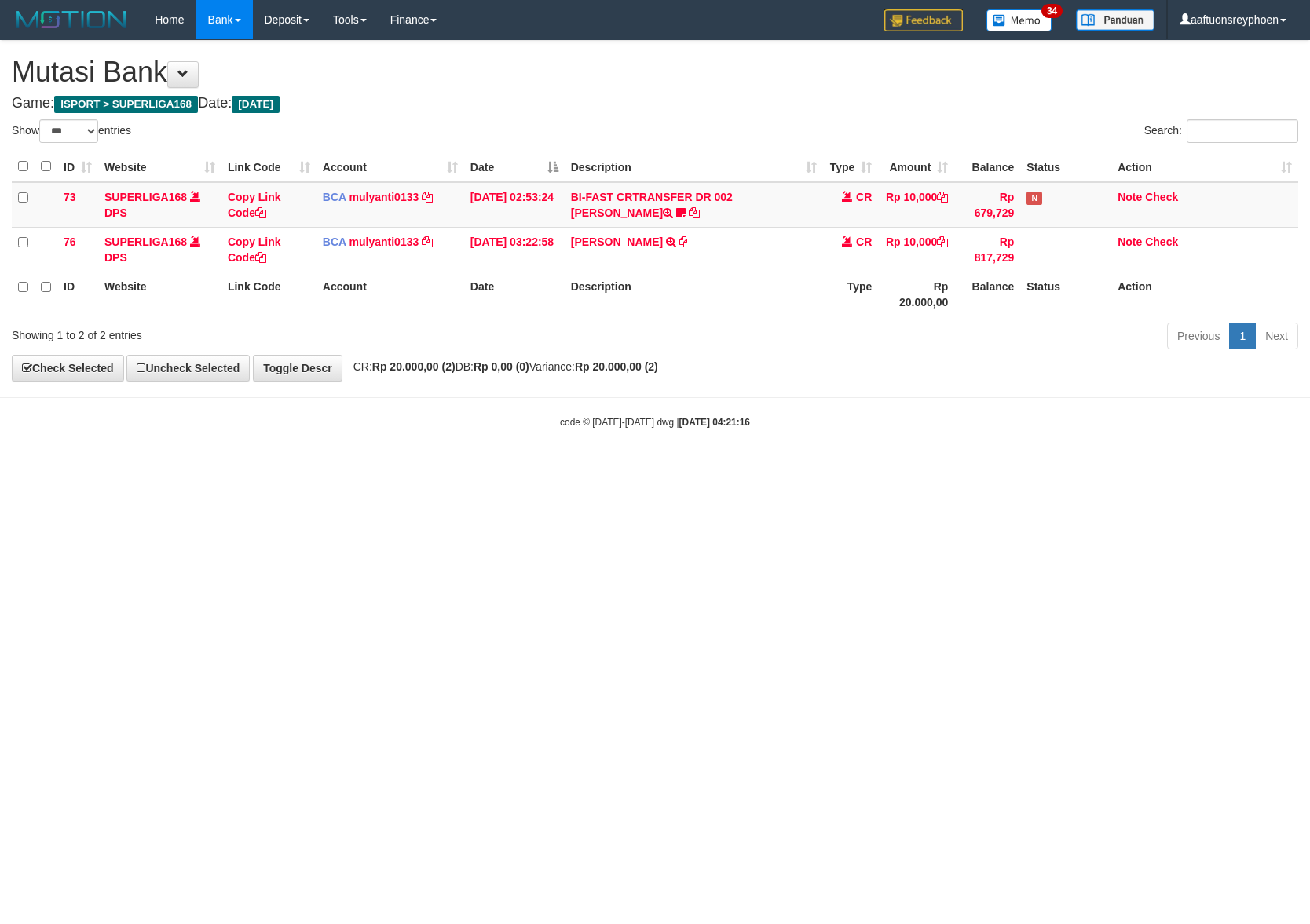
drag, startPoint x: 555, startPoint y: 591, endPoint x: 562, endPoint y: 598, distance: 9.9
click at [560, 469] on html "Toggle navigation Home Bank Account List Load By Website Group [ISPORT] SUPERLI…" at bounding box center [655, 234] width 1310 height 469
click at [569, 469] on html "Toggle navigation Home Bank Account List Load By Website Group [ISPORT] SUPERLI…" at bounding box center [655, 234] width 1310 height 469
select select "***"
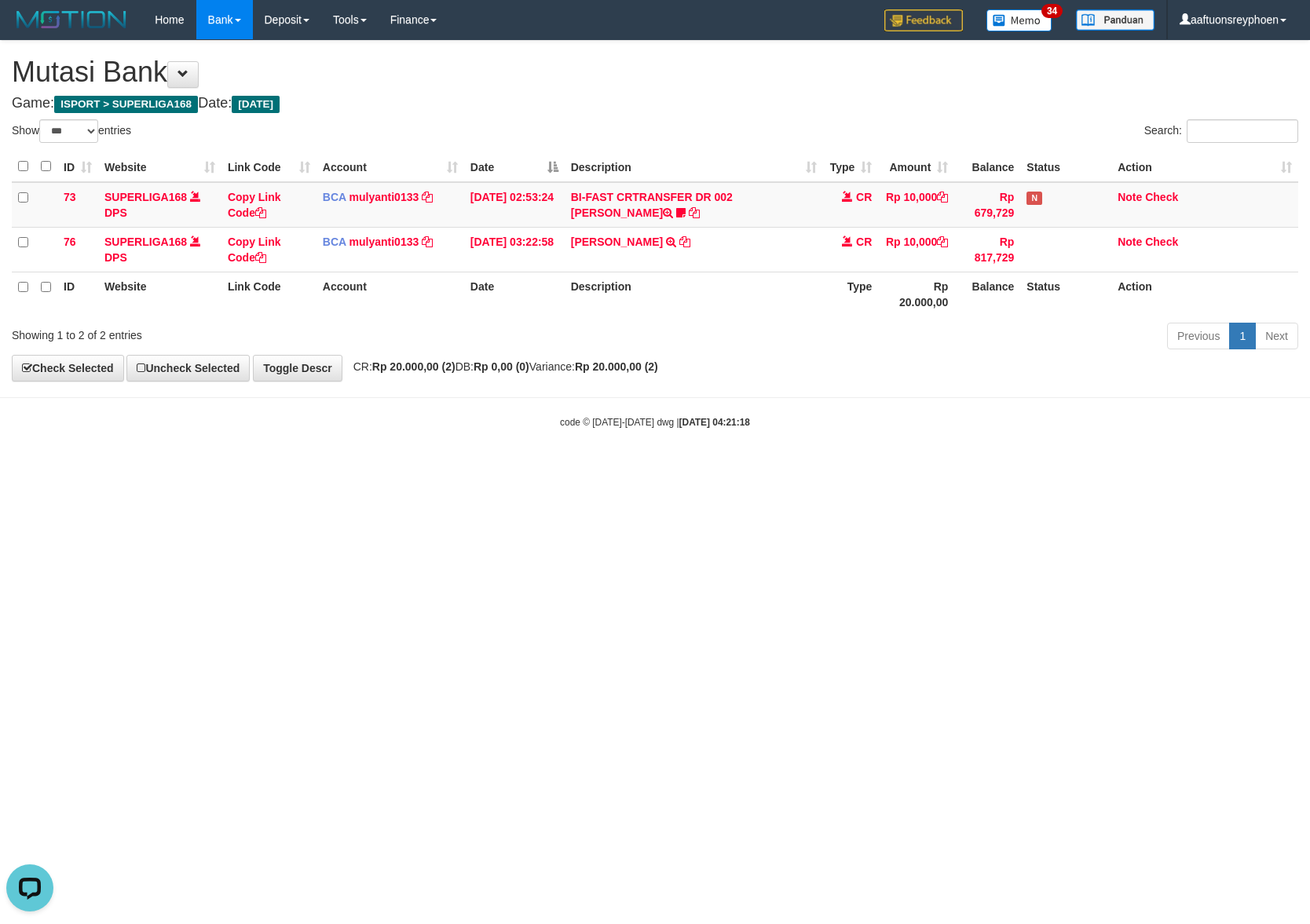
click at [246, 469] on html "Toggle navigation Home Bank Account List Load By Website Group [ISPORT] SUPERLI…" at bounding box center [655, 234] width 1310 height 469
drag, startPoint x: 255, startPoint y: 697, endPoint x: 995, endPoint y: 635, distance: 742.6
click at [306, 469] on html "Toggle navigation Home Bank Account List Load By Website Group [ISPORT] SUPERLI…" at bounding box center [655, 234] width 1310 height 469
click at [734, 469] on html "Toggle navigation Home Bank Account List Load By Website Group [ISPORT] SUPERLI…" at bounding box center [655, 234] width 1310 height 469
select select "***"
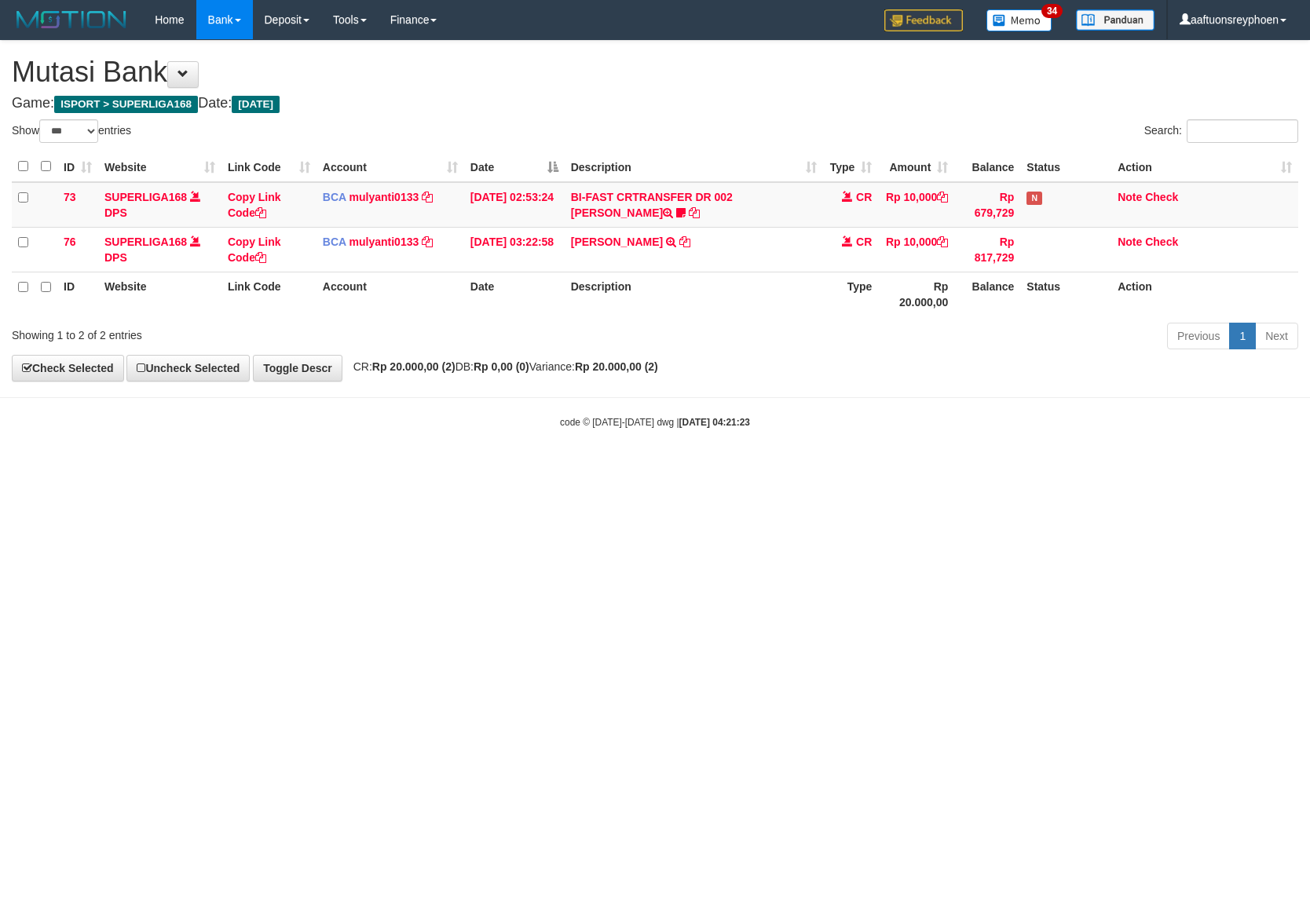
select select "***"
drag, startPoint x: 915, startPoint y: 579, endPoint x: 1302, endPoint y: 535, distance: 389.5
click at [1184, 469] on html "Toggle navigation Home Bank Account List Load By Website Group [ISPORT] SUPERLI…" at bounding box center [655, 234] width 1310 height 469
drag, startPoint x: 897, startPoint y: 595, endPoint x: 1306, endPoint y: 560, distance: 410.5
click at [1085, 469] on html "Toggle navigation Home Bank Account List Load By Website Group [ISPORT] SUPERLI…" at bounding box center [655, 234] width 1310 height 469
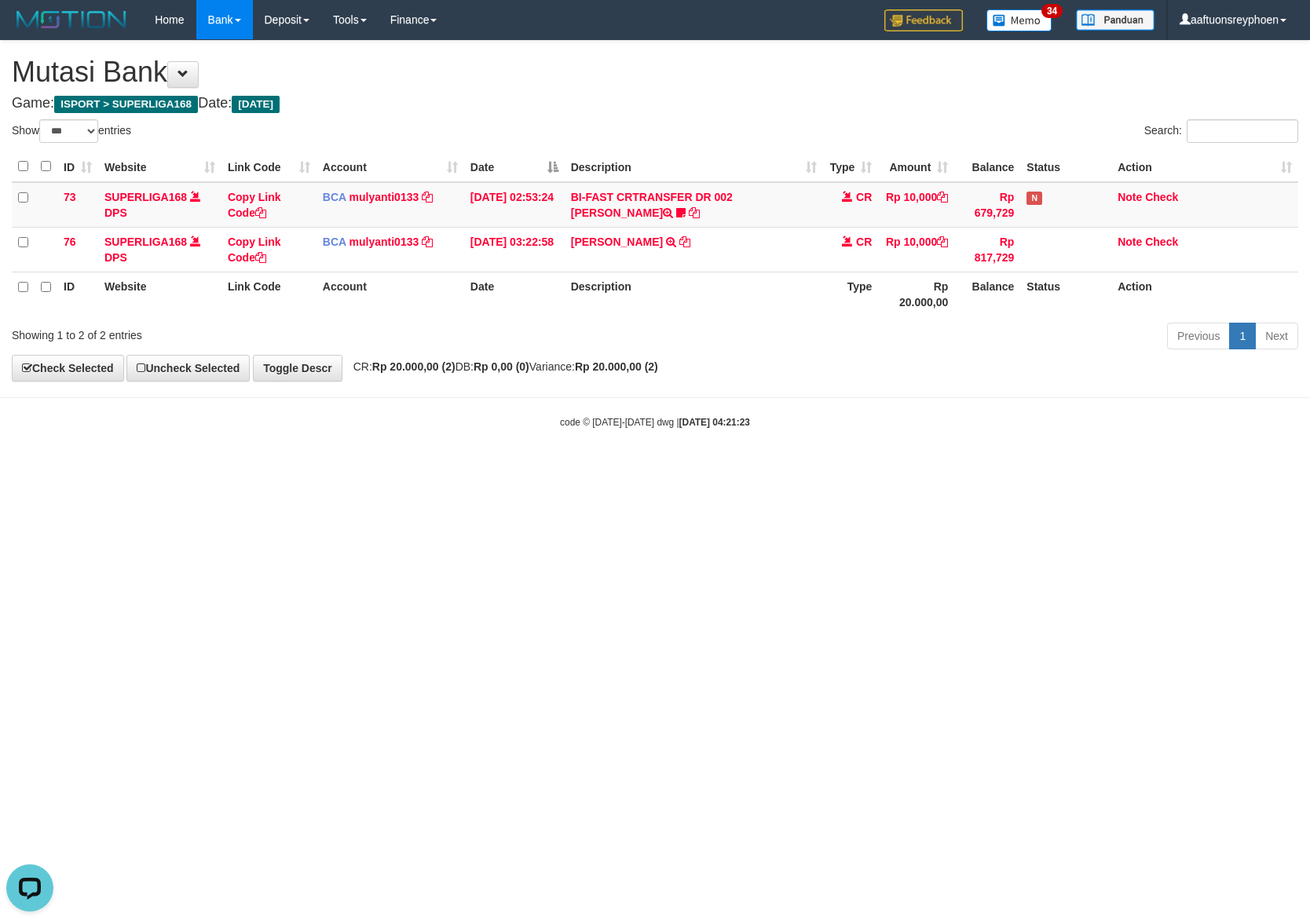
drag, startPoint x: 874, startPoint y: 589, endPoint x: 1308, endPoint y: 535, distance: 437.3
click at [1011, 469] on html "Toggle navigation Home Bank Account List Load By Website Group [ISPORT] SUPERLI…" at bounding box center [655, 234] width 1310 height 469
select select "***"
click at [702, 469] on html "Toggle navigation Home Bank Account List Load By Website Group [ISPORT] SUPERLI…" at bounding box center [655, 234] width 1310 height 469
select select "***"
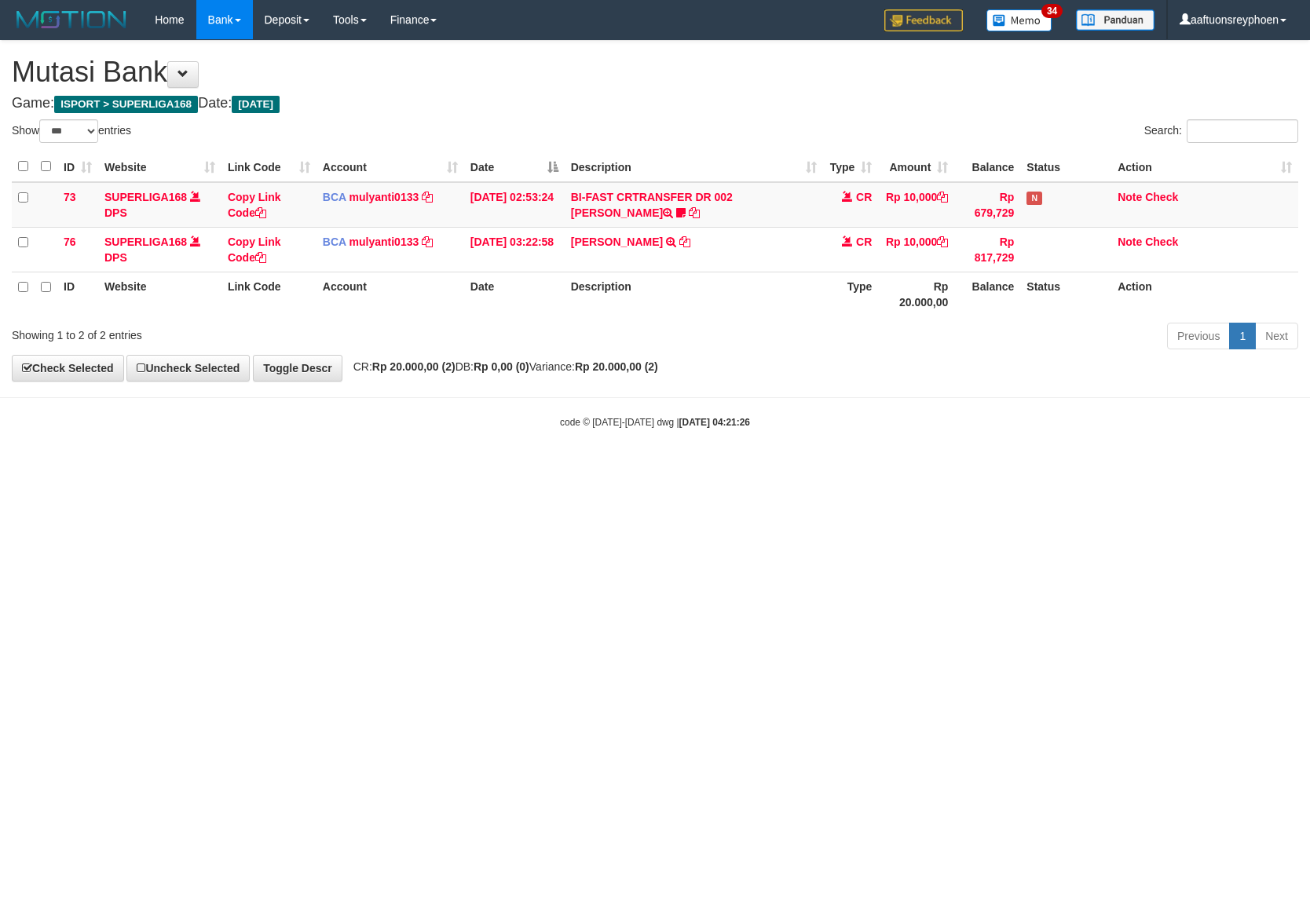
drag, startPoint x: 783, startPoint y: 535, endPoint x: 825, endPoint y: 548, distance: 44.0
click at [789, 469] on html "Toggle navigation Home Bank Account List Load By Website Group [ISPORT] SUPERLI…" at bounding box center [655, 234] width 1310 height 469
select select "***"
drag, startPoint x: 617, startPoint y: 443, endPoint x: 1194, endPoint y: 484, distance: 578.5
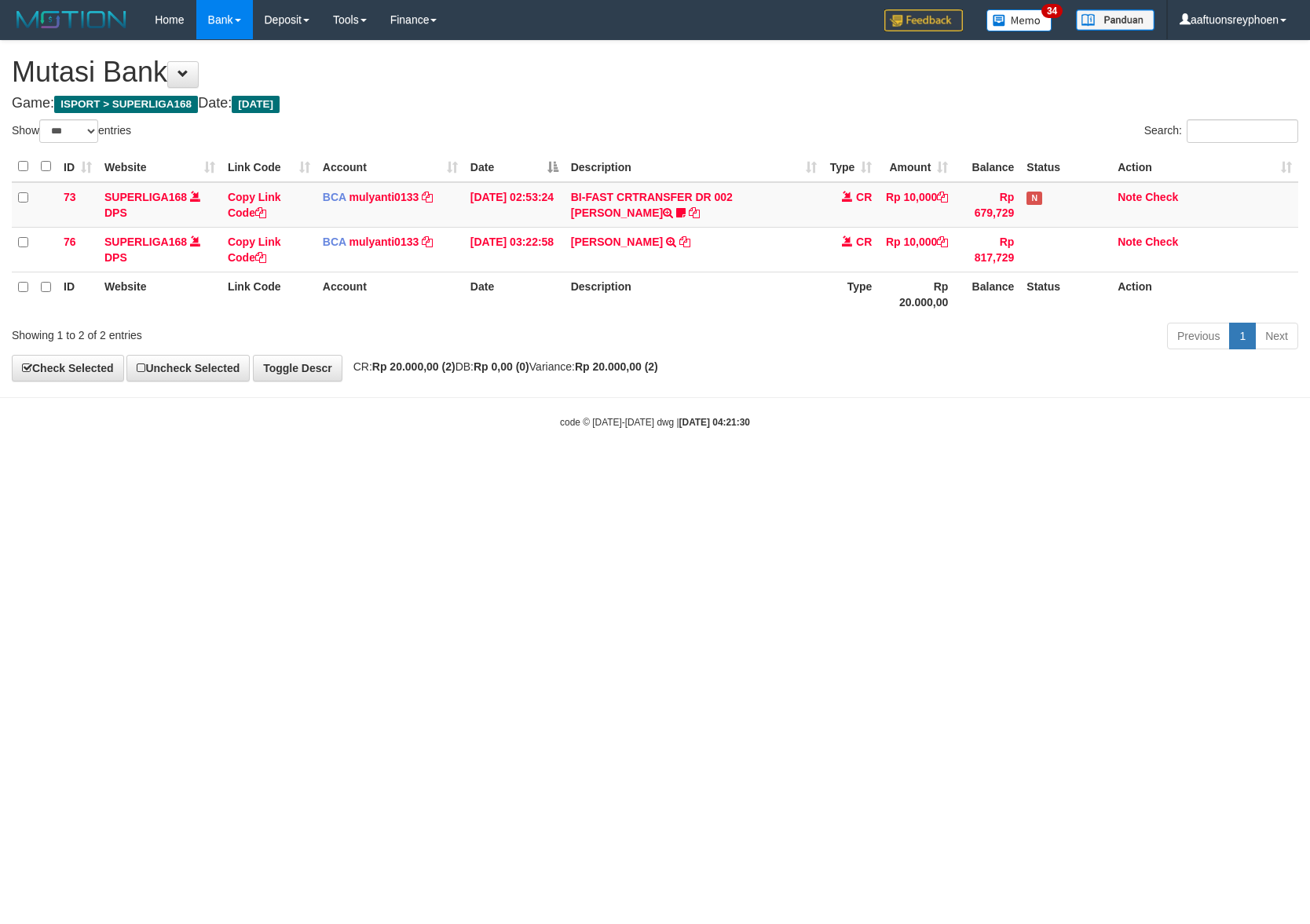
click at [633, 447] on body "Toggle navigation Home Bank Account List Load By Website Group [ISPORT] SUPERLI…" at bounding box center [655, 234] width 1310 height 469
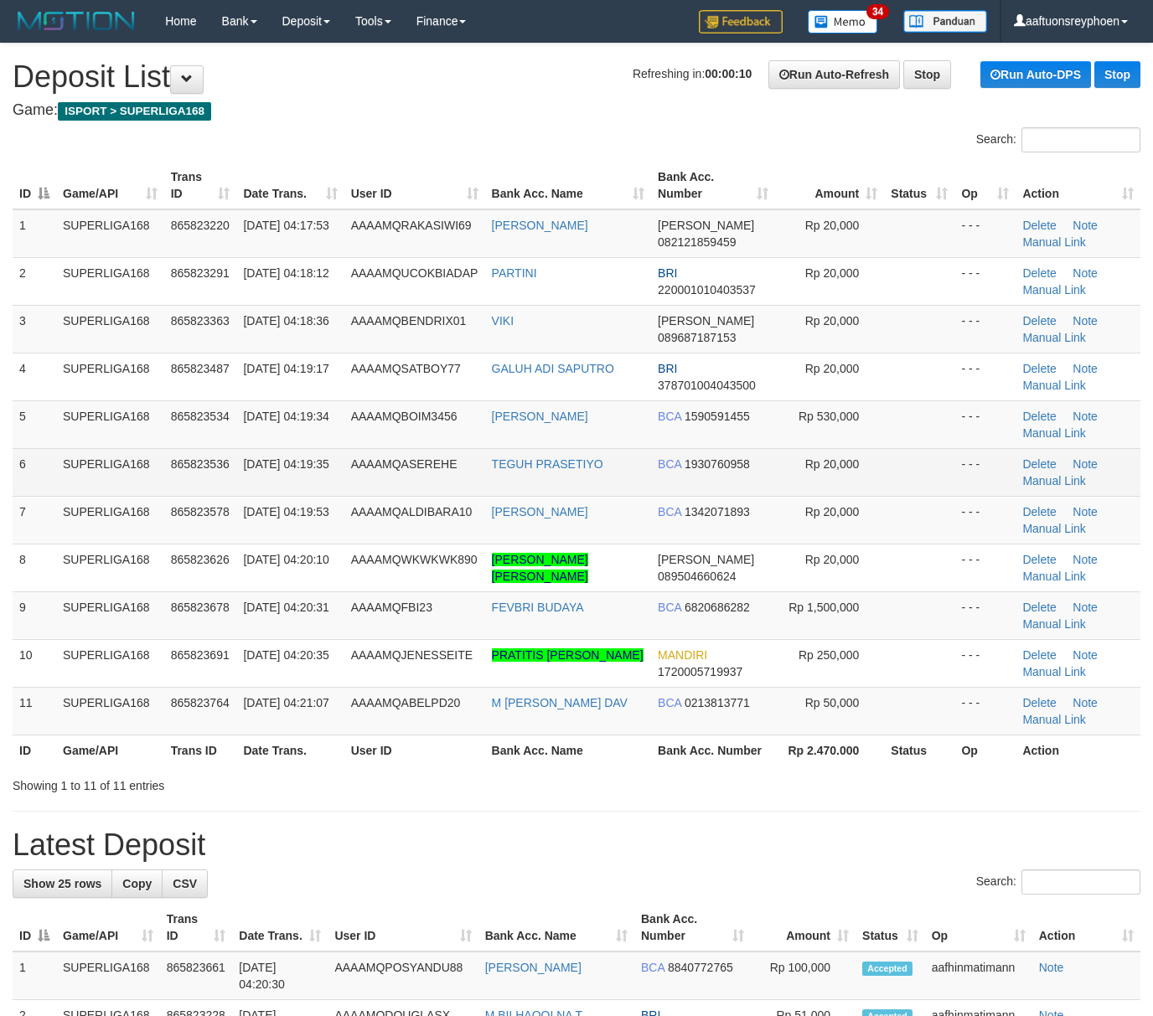
click at [59, 467] on td "SUPERLIGA168" at bounding box center [110, 472] width 108 height 48
drag, startPoint x: 59, startPoint y: 467, endPoint x: 34, endPoint y: 474, distance: 25.4
click at [58, 467] on td "SUPERLIGA168" at bounding box center [110, 472] width 108 height 48
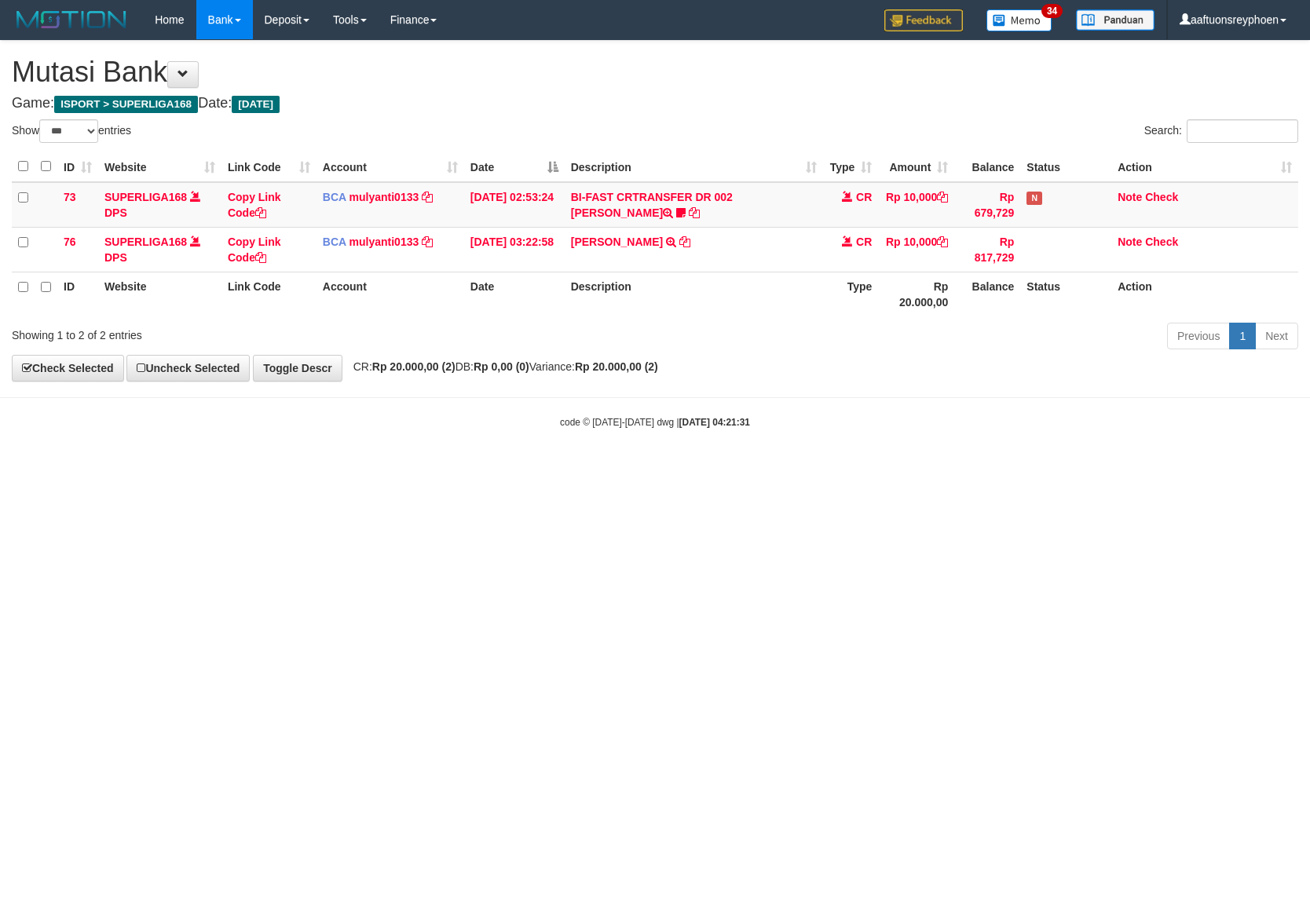
select select "***"
click at [691, 469] on html "Toggle navigation Home Bank Account List Load By Website Group [ISPORT] SUPERLI…" at bounding box center [655, 234] width 1310 height 469
click at [689, 469] on html "Toggle navigation Home Bank Account List Load By Website Group [ISPORT] SUPERLI…" at bounding box center [655, 234] width 1310 height 469
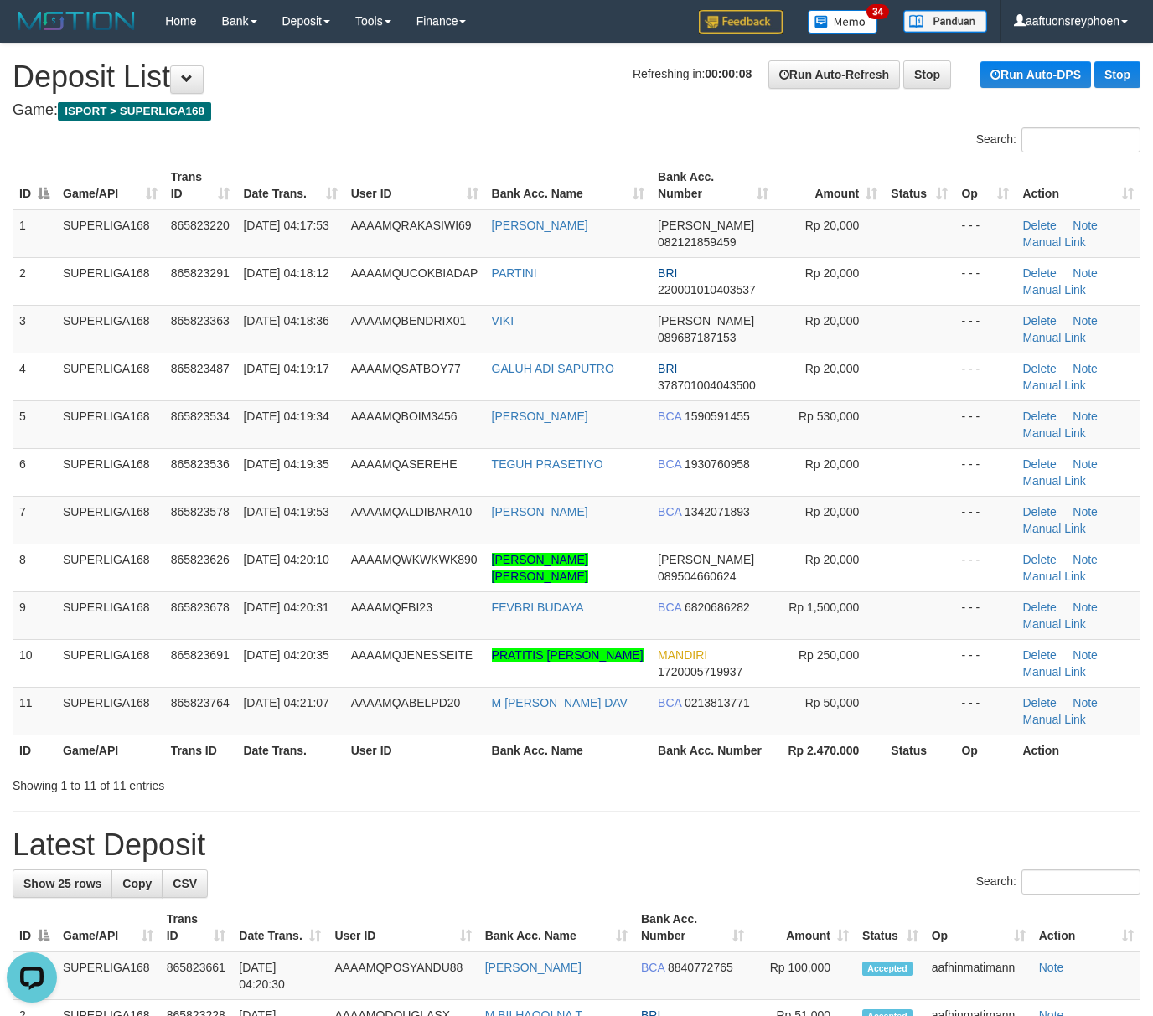
drag, startPoint x: 8, startPoint y: 493, endPoint x: -3, endPoint y: 496, distance: 11.4
drag, startPoint x: 172, startPoint y: 479, endPoint x: 2, endPoint y: 508, distance: 172.5
click at [154, 487] on tr "6 SUPERLIGA168 865823536 [DATE] 04:19:35 AAAAMQASEREHE TEGUH PRASETIYO BCA 1930…" at bounding box center [577, 472] width 1128 height 48
click at [15, 511] on td "7" at bounding box center [35, 520] width 44 height 48
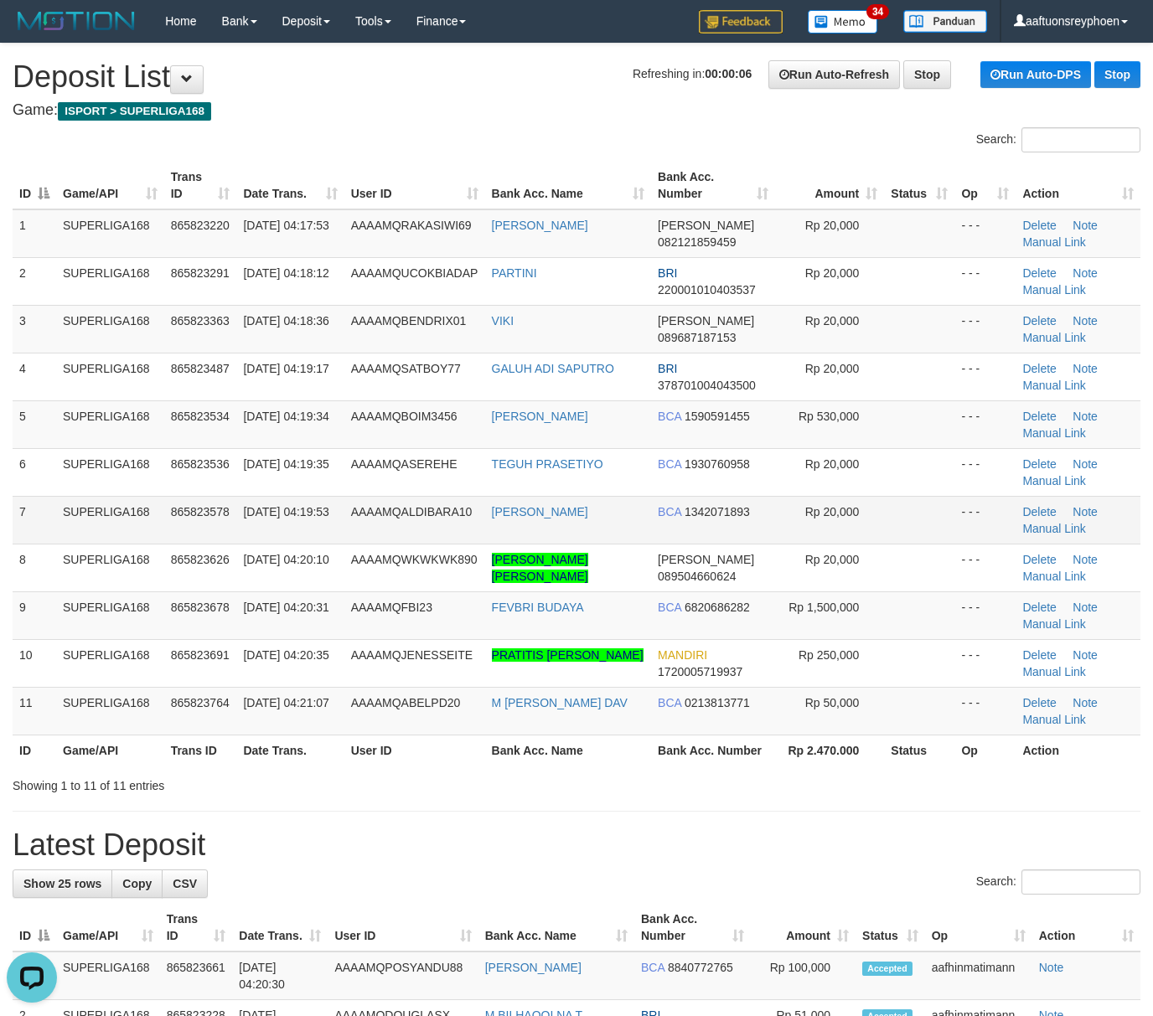
click at [13, 510] on td "7" at bounding box center [35, 520] width 44 height 48
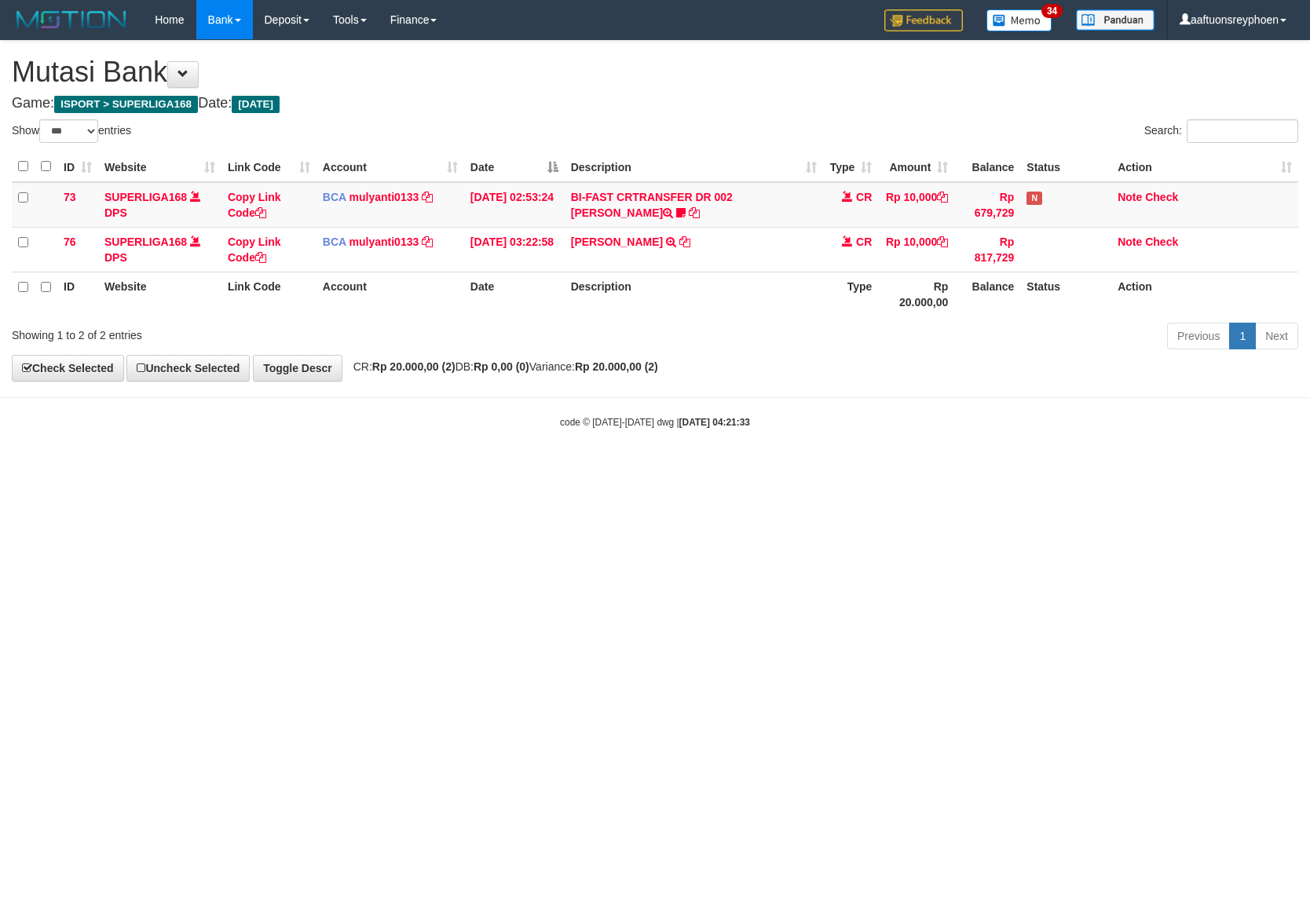
select select "***"
drag, startPoint x: 423, startPoint y: 535, endPoint x: 658, endPoint y: 506, distance: 236.8
click at [469, 469] on html "Toggle navigation Home Bank Account List Load By Website Group [ISPORT] SUPERLI…" at bounding box center [655, 234] width 1310 height 469
click at [1298, 440] on body "Toggle navigation Home Bank Account List Load By Website Group [ISPORT] SUPERLI…" at bounding box center [655, 234] width 1310 height 469
select select "***"
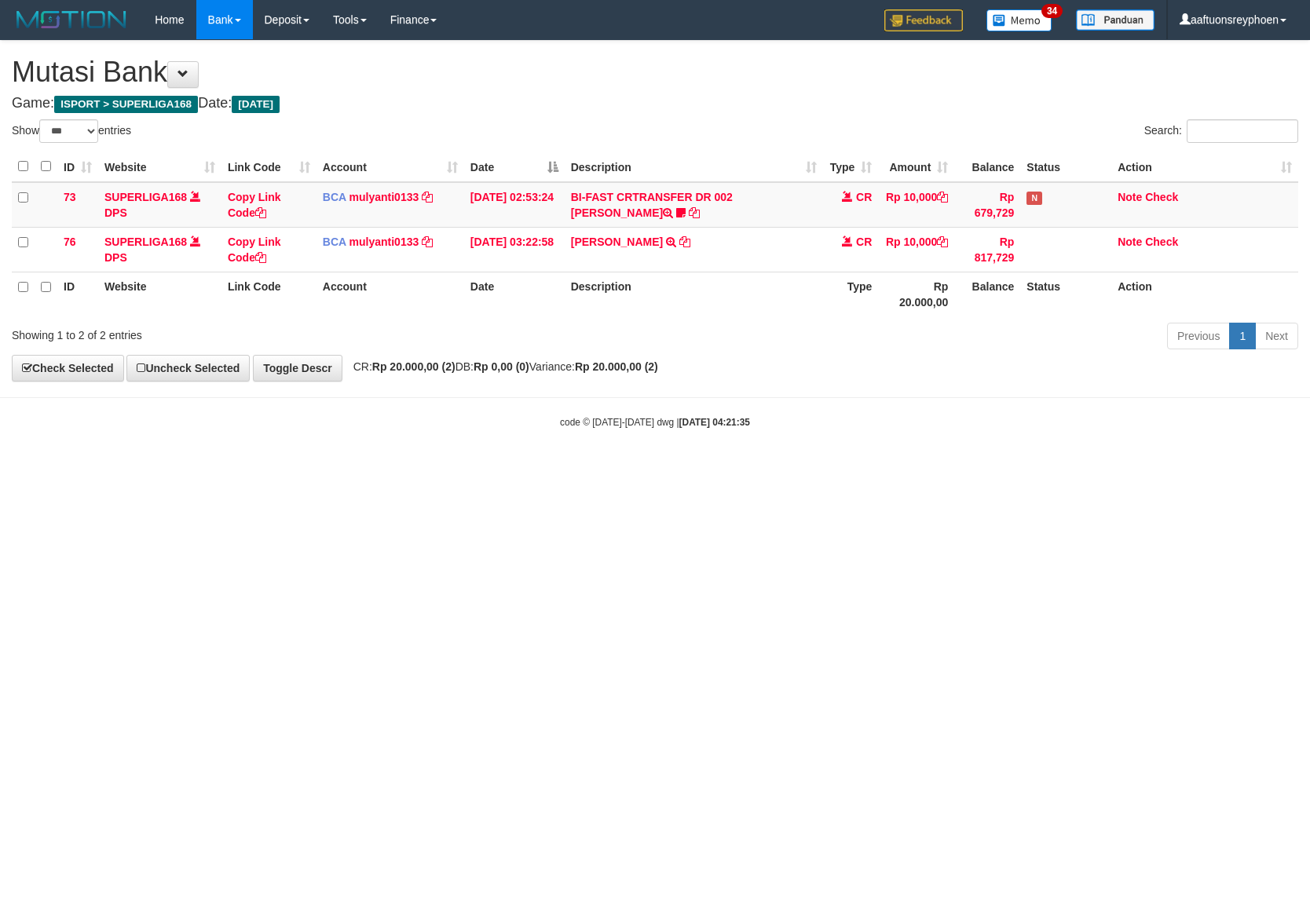
click at [753, 469] on html "Toggle navigation Home Bank Account List Load By Website Group [ISPORT] SUPERLI…" at bounding box center [655, 234] width 1310 height 469
drag, startPoint x: 749, startPoint y: 506, endPoint x: 1303, endPoint y: 484, distance: 554.4
click at [826, 469] on html "Toggle navigation Home Bank Account List Load By Website Group [ISPORT] SUPERLI…" at bounding box center [655, 234] width 1310 height 469
drag, startPoint x: 1002, startPoint y: 515, endPoint x: 1107, endPoint y: 507, distance: 105.3
click at [1090, 469] on html "Toggle navigation Home Bank Account List Load By Website Group [ISPORT] SUPERLI…" at bounding box center [655, 234] width 1310 height 469
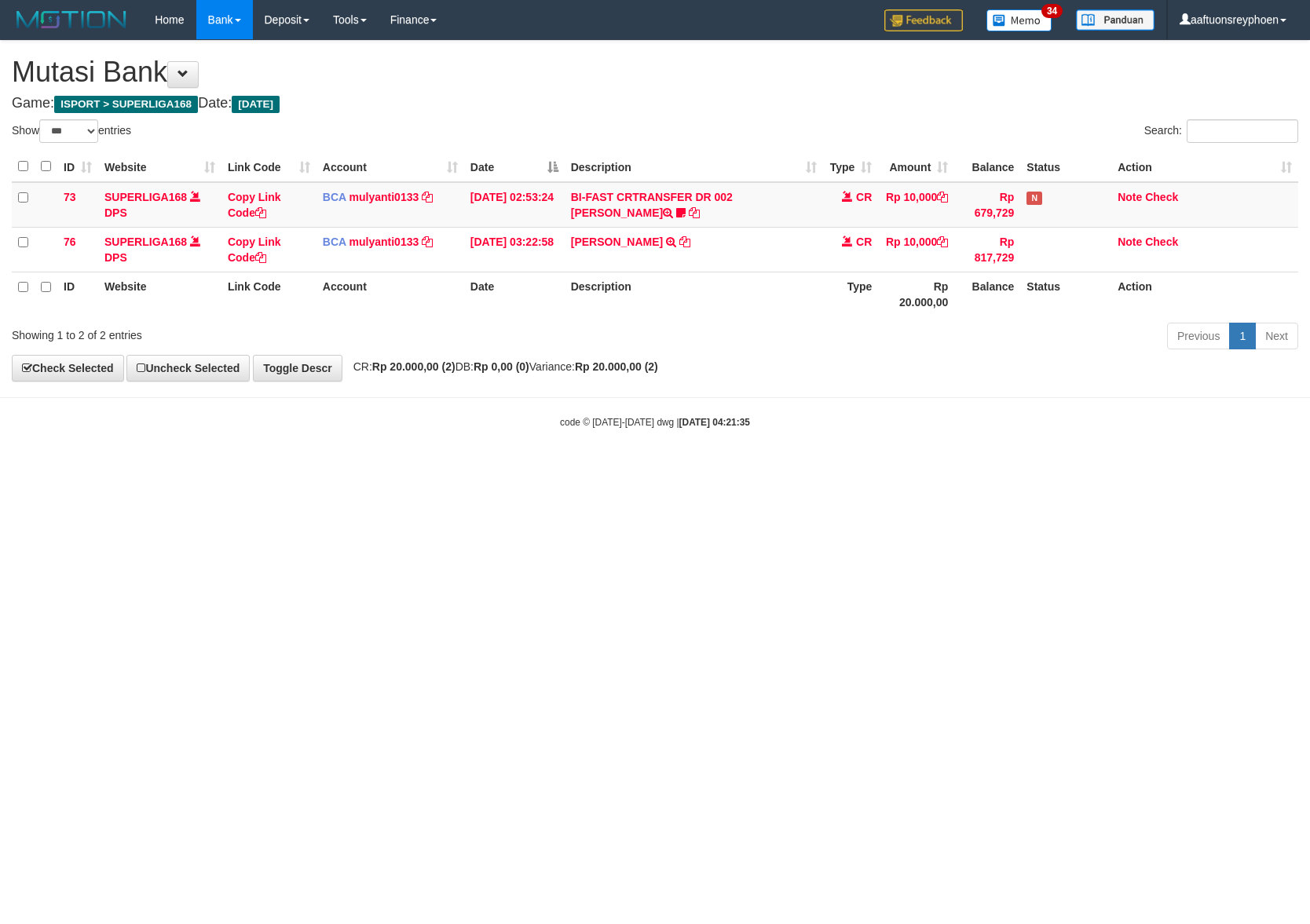
drag, startPoint x: 889, startPoint y: 529, endPoint x: 956, endPoint y: 520, distance: 67.6
click at [893, 469] on html "Toggle navigation Home Bank Account List Load By Website Group [ISPORT] SUPERLI…" at bounding box center [655, 234] width 1310 height 469
select select "***"
click at [873, 469] on html "Toggle navigation Home Bank Account List Load By Website Group [ISPORT] SUPERLI…" at bounding box center [655, 234] width 1310 height 469
drag, startPoint x: 676, startPoint y: 588, endPoint x: 840, endPoint y: 572, distance: 164.8
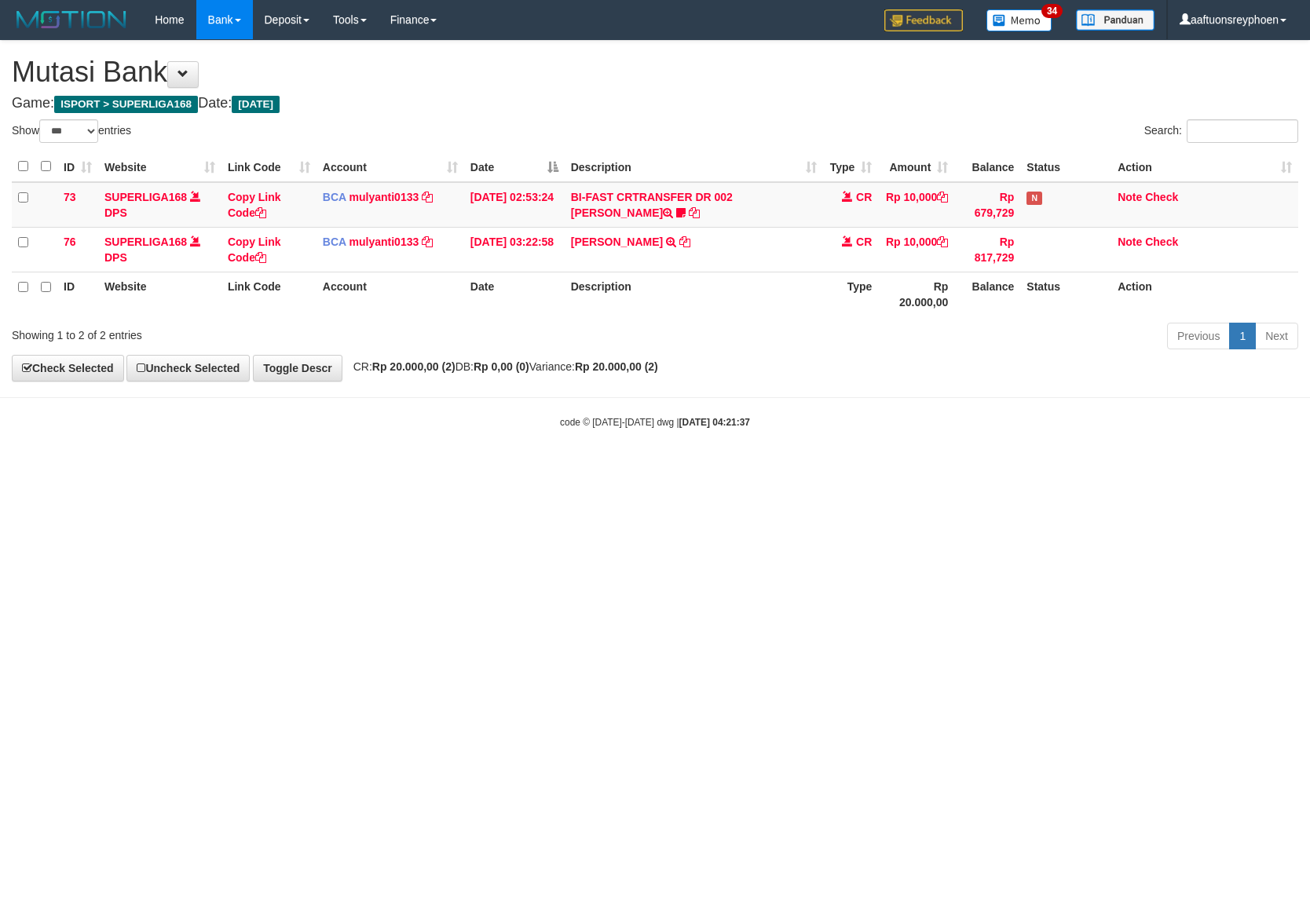
click at [680, 469] on html "Toggle navigation Home Bank Account List Load By Website Group [ISPORT] SUPERLI…" at bounding box center [655, 234] width 1310 height 469
select select "***"
drag, startPoint x: 745, startPoint y: 588, endPoint x: 1306, endPoint y: 551, distance: 562.2
click at [890, 469] on html "Toggle navigation Home Bank Account List Load By Website Group [ISPORT] SUPERLI…" at bounding box center [655, 234] width 1310 height 469
click at [646, 469] on html "Toggle navigation Home Bank Account List Load By Website Group [ISPORT] SUPERLI…" at bounding box center [655, 234] width 1310 height 469
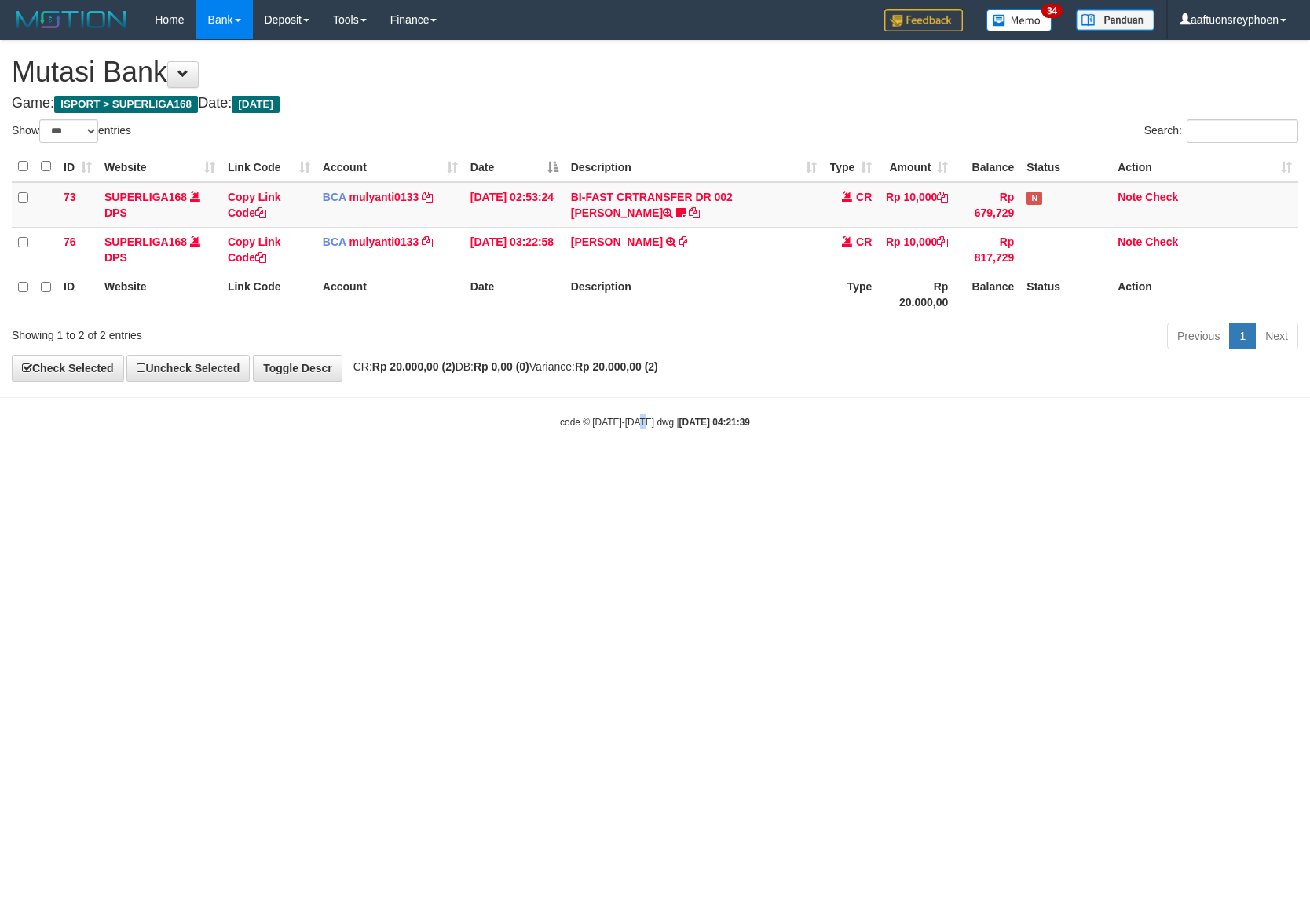
click at [647, 469] on html "Toggle navigation Home Bank Account List Load By Website Group [ISPORT] SUPERLI…" at bounding box center [655, 234] width 1310 height 469
click at [646, 469] on html "Toggle navigation Home Bank Account List Load By Website Group [ISPORT] SUPERLI…" at bounding box center [655, 234] width 1310 height 469
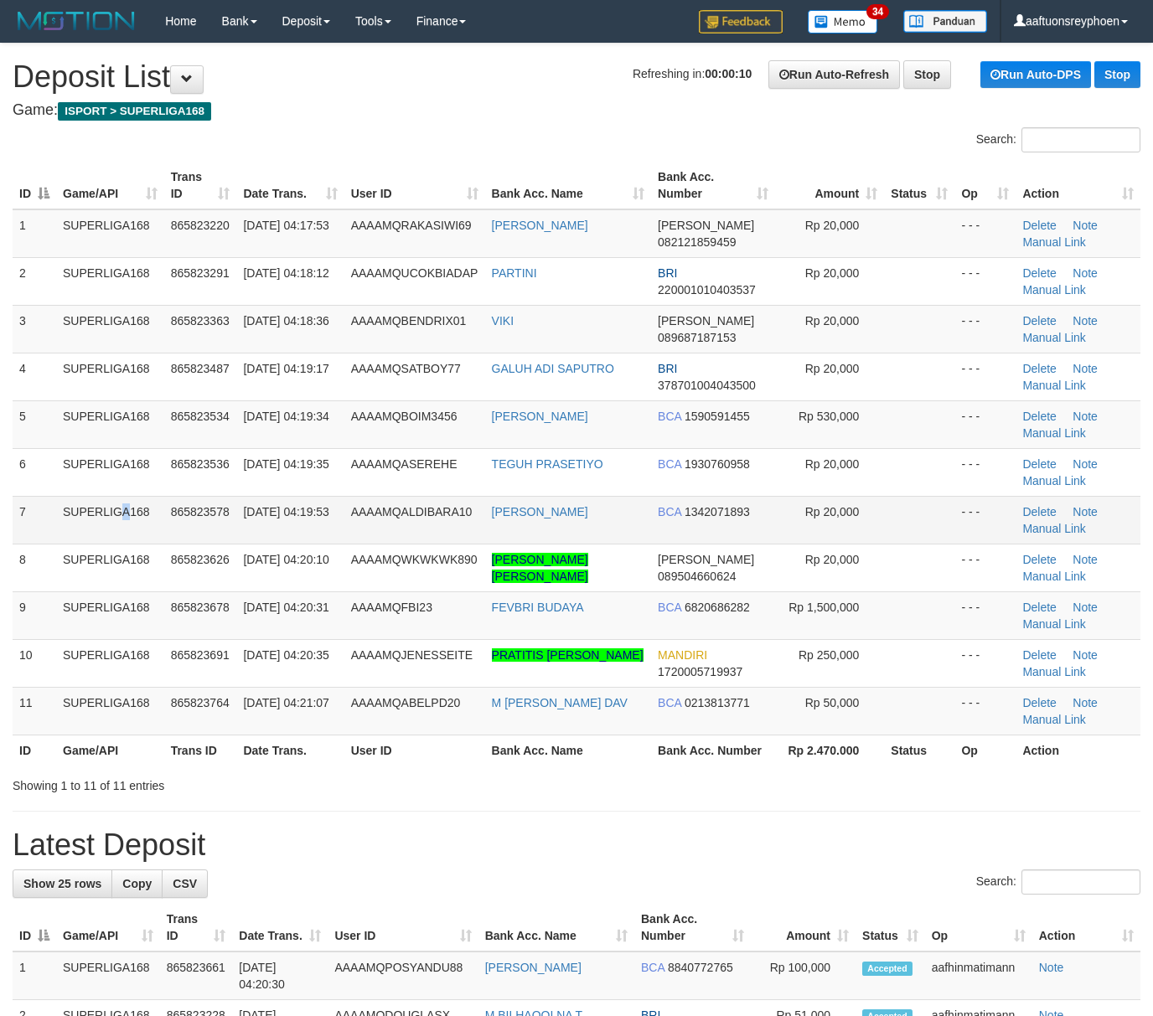
click at [82, 535] on td "SUPERLIGA168" at bounding box center [110, 520] width 108 height 48
drag, startPoint x: 82, startPoint y: 535, endPoint x: 1, endPoint y: 557, distance: 84.4
click at [69, 540] on td "SUPERLIGA168" at bounding box center [110, 520] width 108 height 48
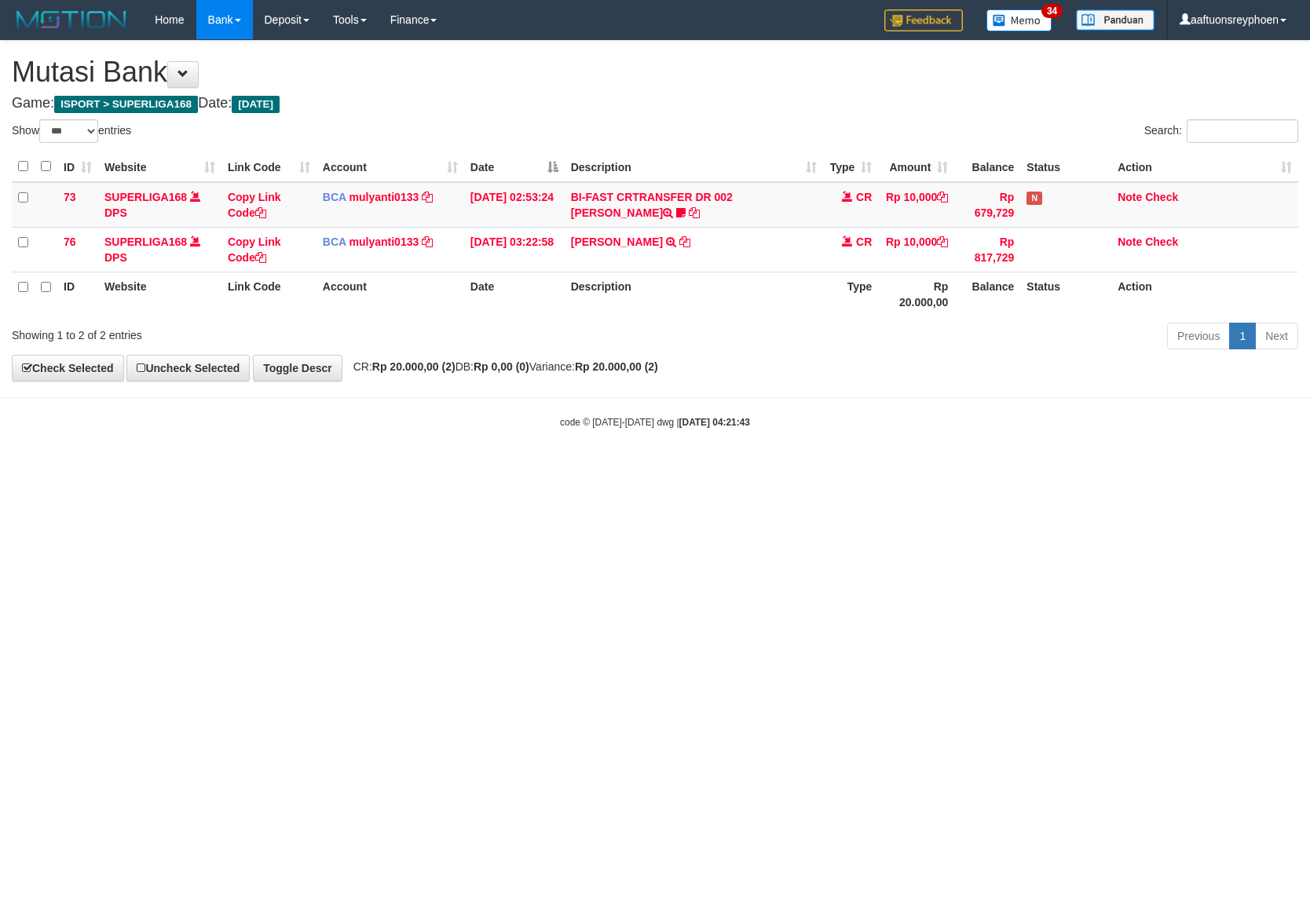
select select "***"
drag, startPoint x: 771, startPoint y: 541, endPoint x: 815, endPoint y: 535, distance: 44.4
click at [805, 469] on html "Toggle navigation Home Bank Account List Load By Website Group [ISPORT] SUPERLI…" at bounding box center [655, 234] width 1310 height 469
drag, startPoint x: 832, startPoint y: 529, endPoint x: 1306, endPoint y: 499, distance: 474.9
click at [1000, 469] on html "Toggle navigation Home Bank Account List Load By Website Group [ISPORT] SUPERLI…" at bounding box center [655, 234] width 1310 height 469
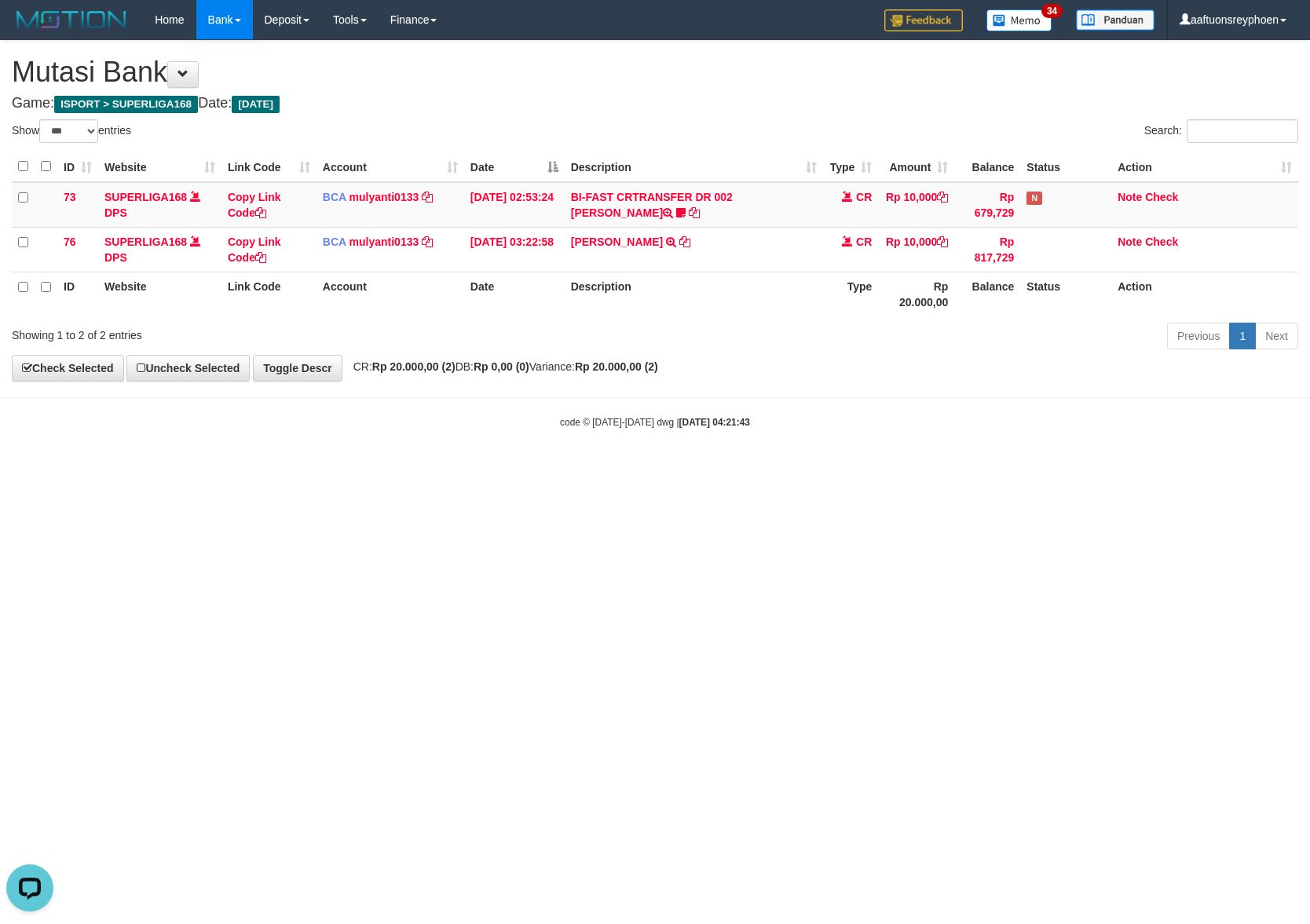
drag, startPoint x: 867, startPoint y: 523, endPoint x: 1185, endPoint y: 499, distance: 318.9
click at [946, 469] on html "Toggle navigation Home Bank Account List Load By Website Group [ISPORT] SUPERLI…" at bounding box center [655, 234] width 1310 height 469
drag, startPoint x: 777, startPoint y: 526, endPoint x: 797, endPoint y: 525, distance: 20.0
click at [792, 469] on html "Toggle navigation Home Bank Account List Load By Website Group [ISPORT] SUPERLI…" at bounding box center [655, 234] width 1310 height 469
drag, startPoint x: 823, startPoint y: 523, endPoint x: 832, endPoint y: 539, distance: 18.4
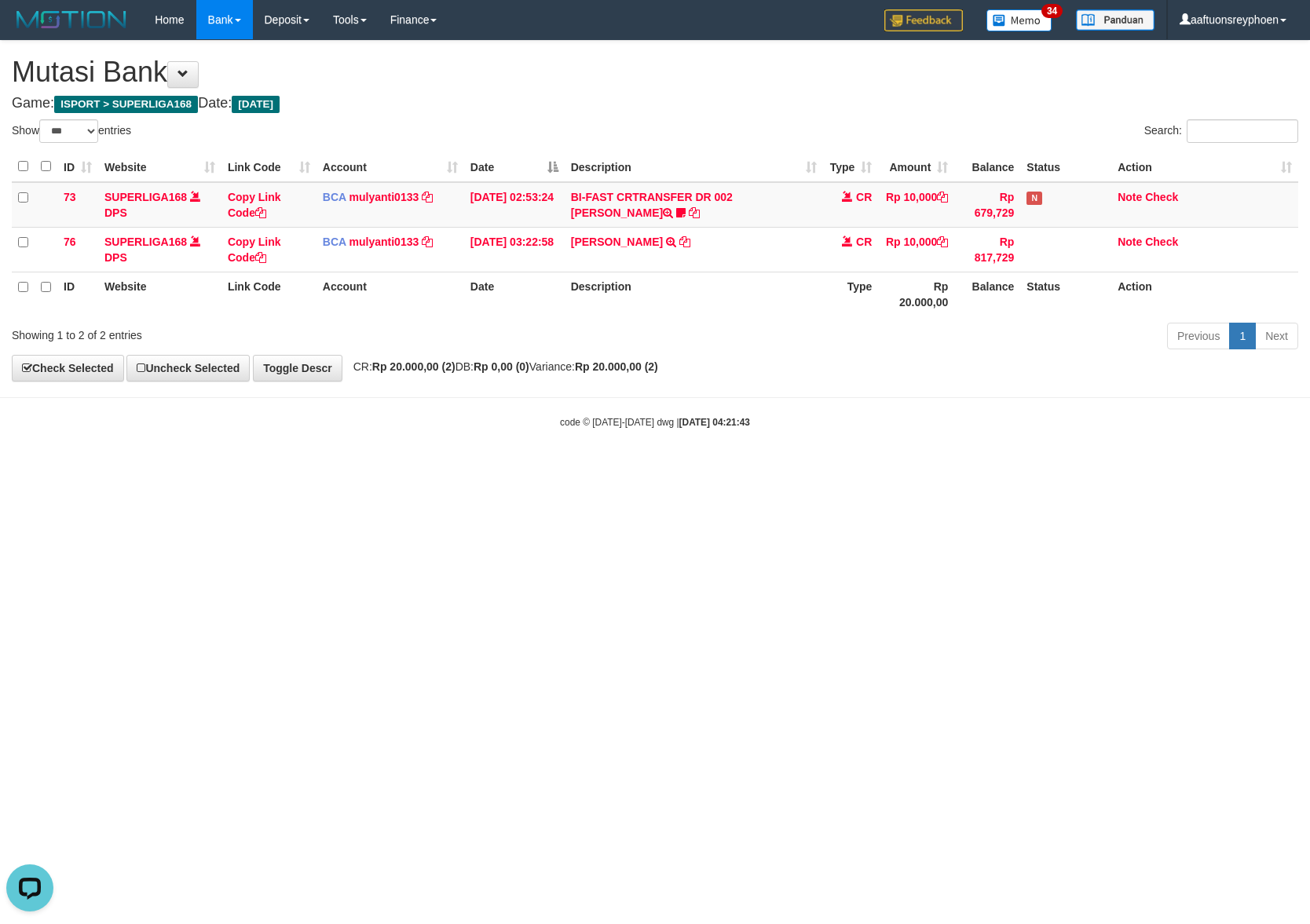
click at [825, 469] on html "Toggle navigation Home Bank Account List Load By Website Group [ISPORT] SUPERLI…" at bounding box center [655, 234] width 1310 height 469
drag, startPoint x: 821, startPoint y: 551, endPoint x: 833, endPoint y: 550, distance: 12.0
click at [823, 469] on html "Toggle navigation Home Bank Account List Load By Website Group [ISPORT] SUPERLI…" at bounding box center [655, 234] width 1310 height 469
drag, startPoint x: 1136, startPoint y: 485, endPoint x: 1307, endPoint y: 459, distance: 173.0
click at [1231, 468] on html "Toggle navigation Home Bank Account List Load By Website Group [ISPORT] SUPERLI…" at bounding box center [655, 234] width 1310 height 469
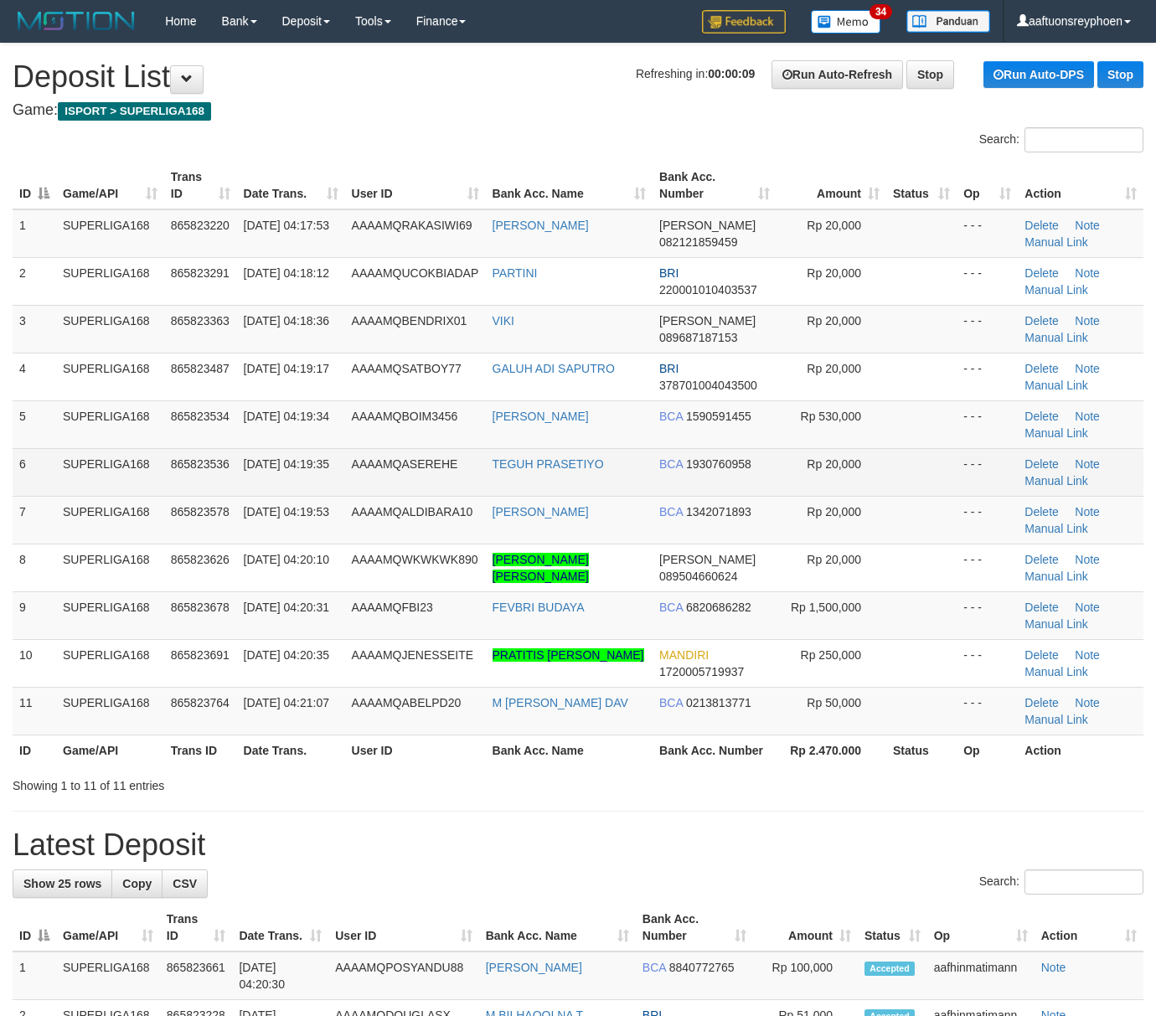
click at [25, 491] on td "6" at bounding box center [35, 472] width 44 height 48
click at [168, 459] on td "865823536" at bounding box center [200, 472] width 73 height 48
click at [169, 457] on td "865823536" at bounding box center [200, 472] width 73 height 48
click at [171, 457] on span "865823536" at bounding box center [200, 463] width 59 height 13
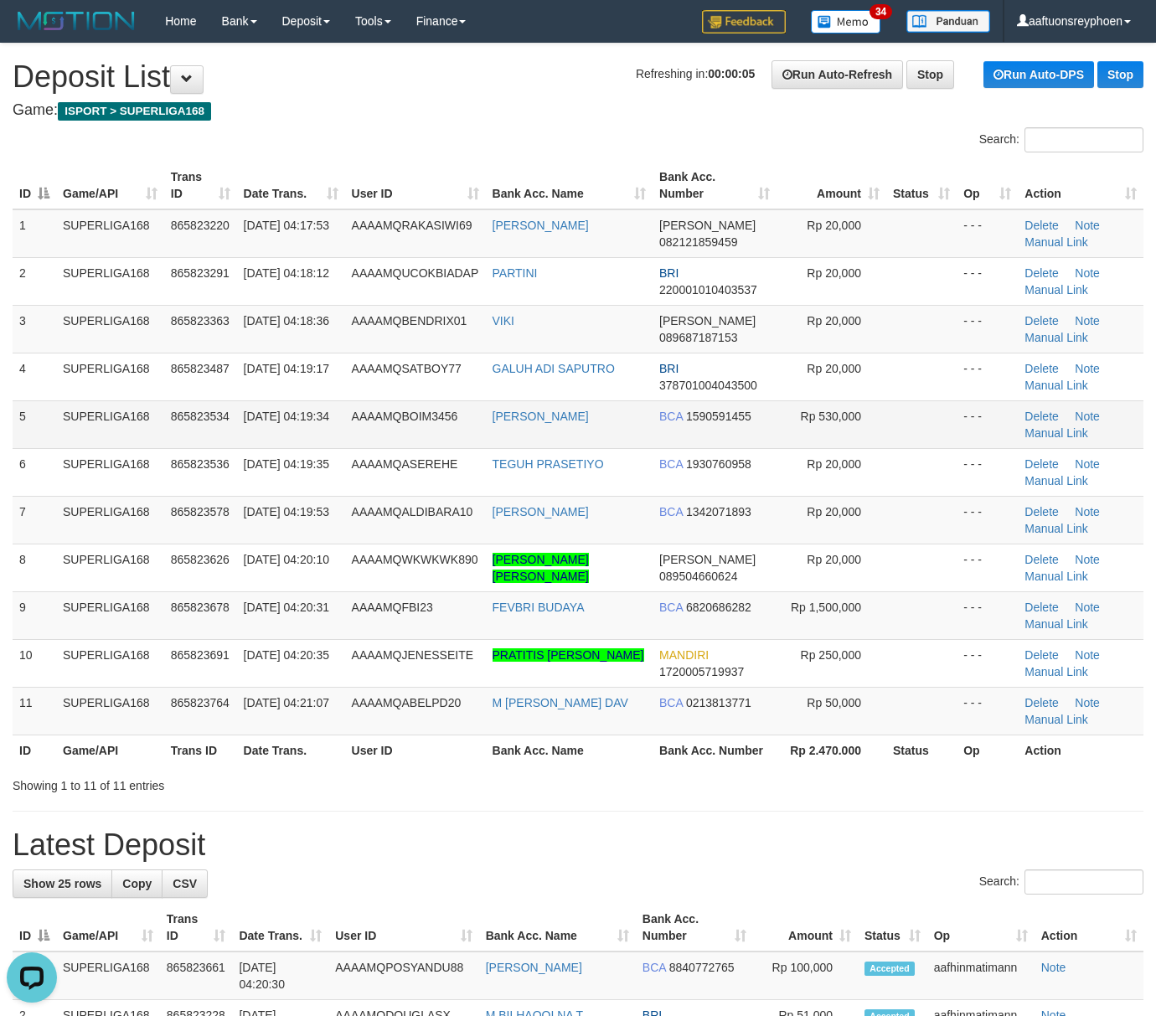
click at [202, 436] on td "865823534" at bounding box center [200, 424] width 73 height 48
drag, startPoint x: 198, startPoint y: 436, endPoint x: 1, endPoint y: 457, distance: 198.1
click at [168, 442] on td "865823534" at bounding box center [200, 424] width 73 height 48
click at [202, 416] on span "865823534" at bounding box center [200, 416] width 59 height 13
drag, startPoint x: 202, startPoint y: 416, endPoint x: 2, endPoint y: 457, distance: 204.6
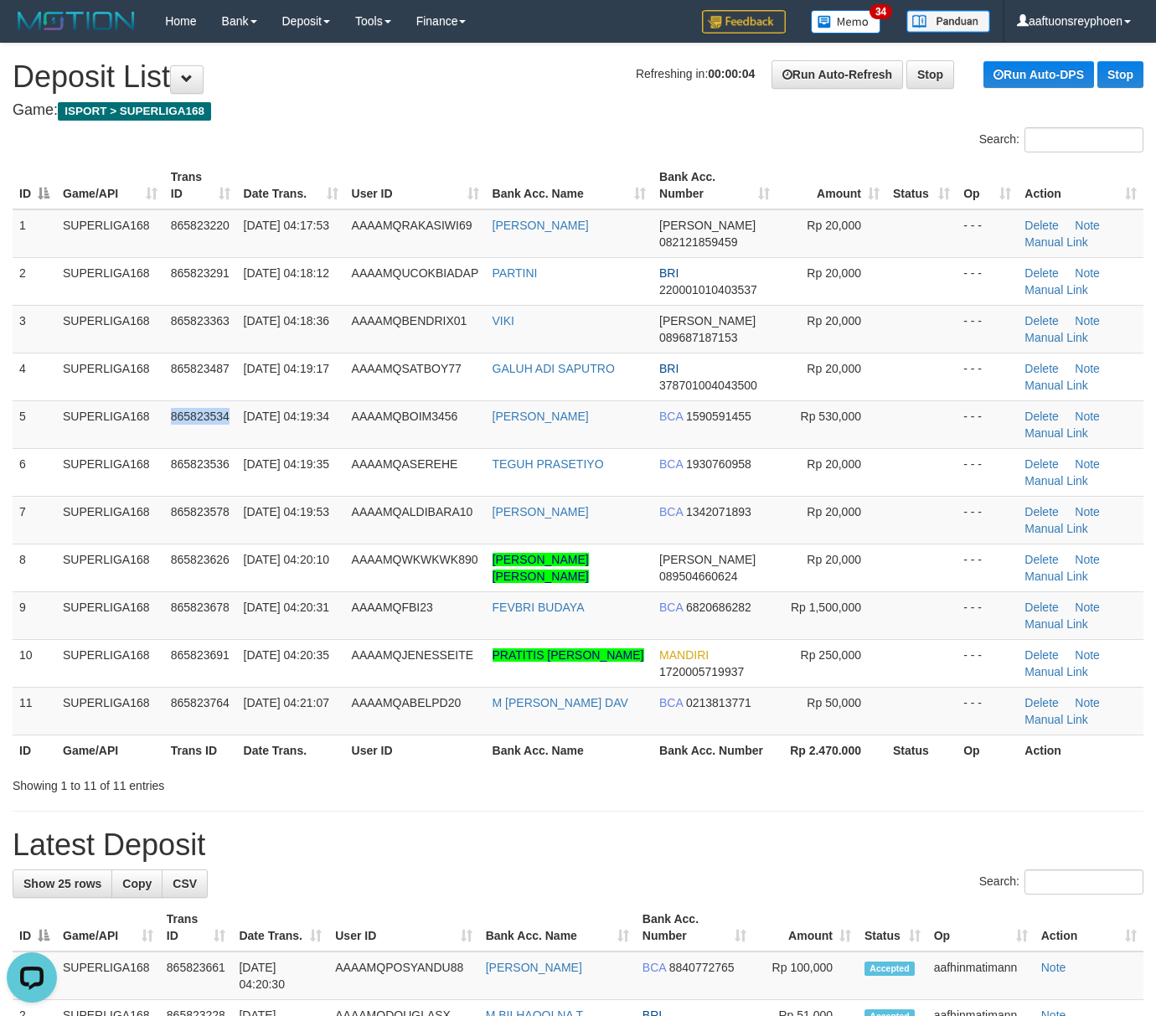
click at [201, 416] on span "865823534" at bounding box center [200, 416] width 59 height 13
click at [169, 433] on td "865823534" at bounding box center [200, 424] width 73 height 48
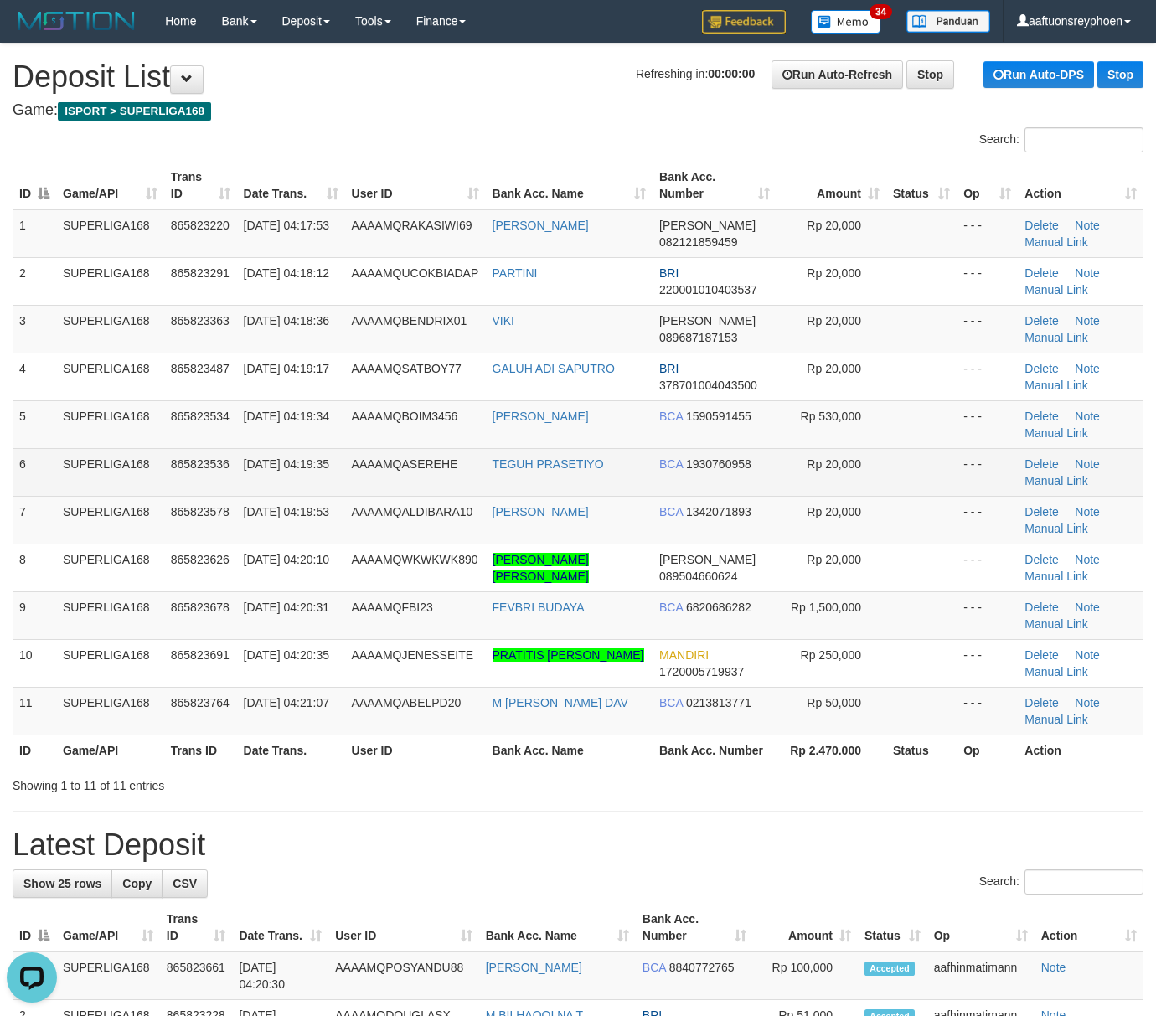
drag, startPoint x: 193, startPoint y: 461, endPoint x: 182, endPoint y: 460, distance: 10.9
click at [192, 460] on span "865823536" at bounding box center [200, 463] width 59 height 13
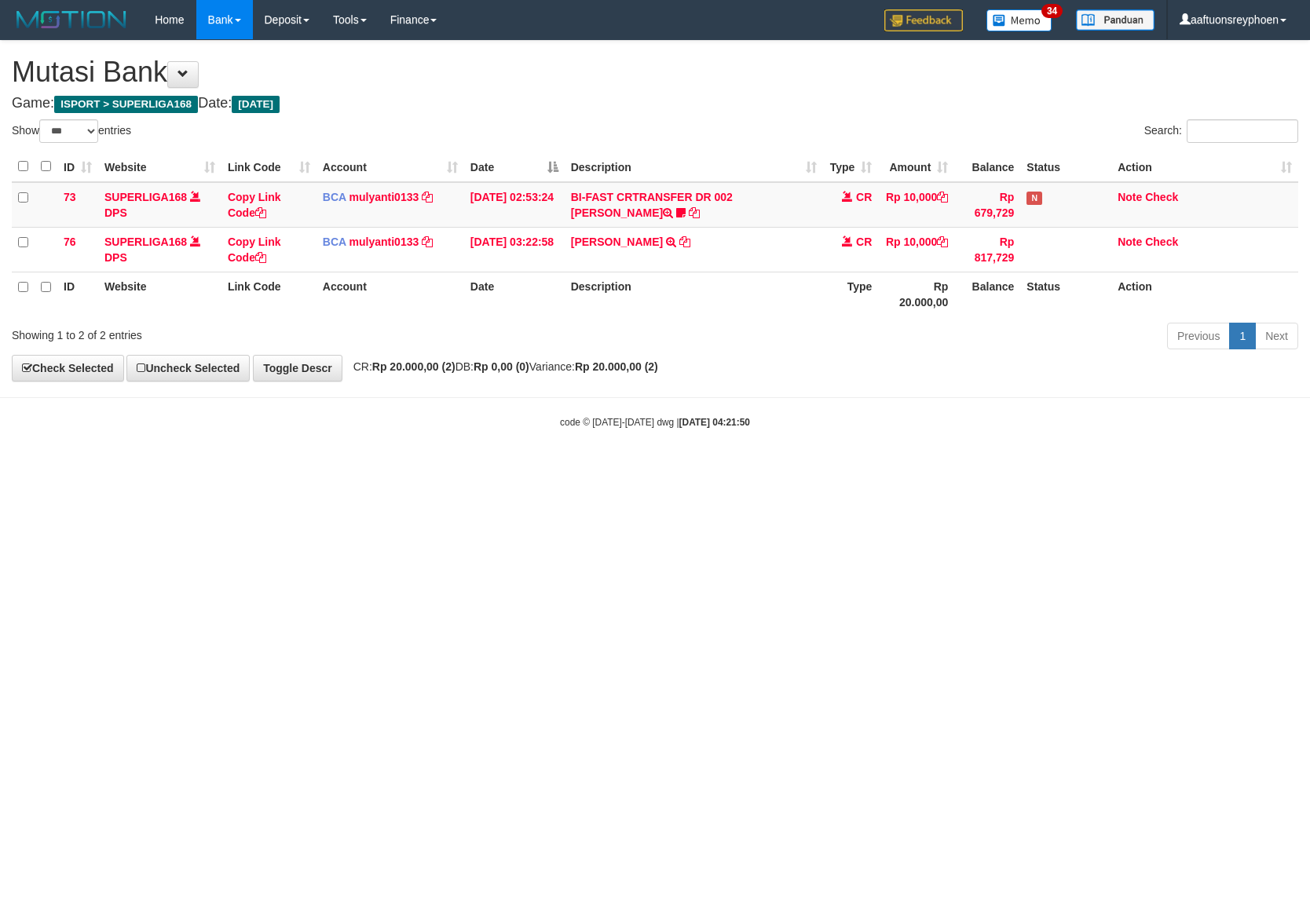
select select "***"
drag, startPoint x: 914, startPoint y: 487, endPoint x: 927, endPoint y: 484, distance: 13.3
click at [920, 469] on html "Toggle navigation Home Bank Account List Load By Website Group [ISPORT] SUPERLI…" at bounding box center [655, 234] width 1310 height 469
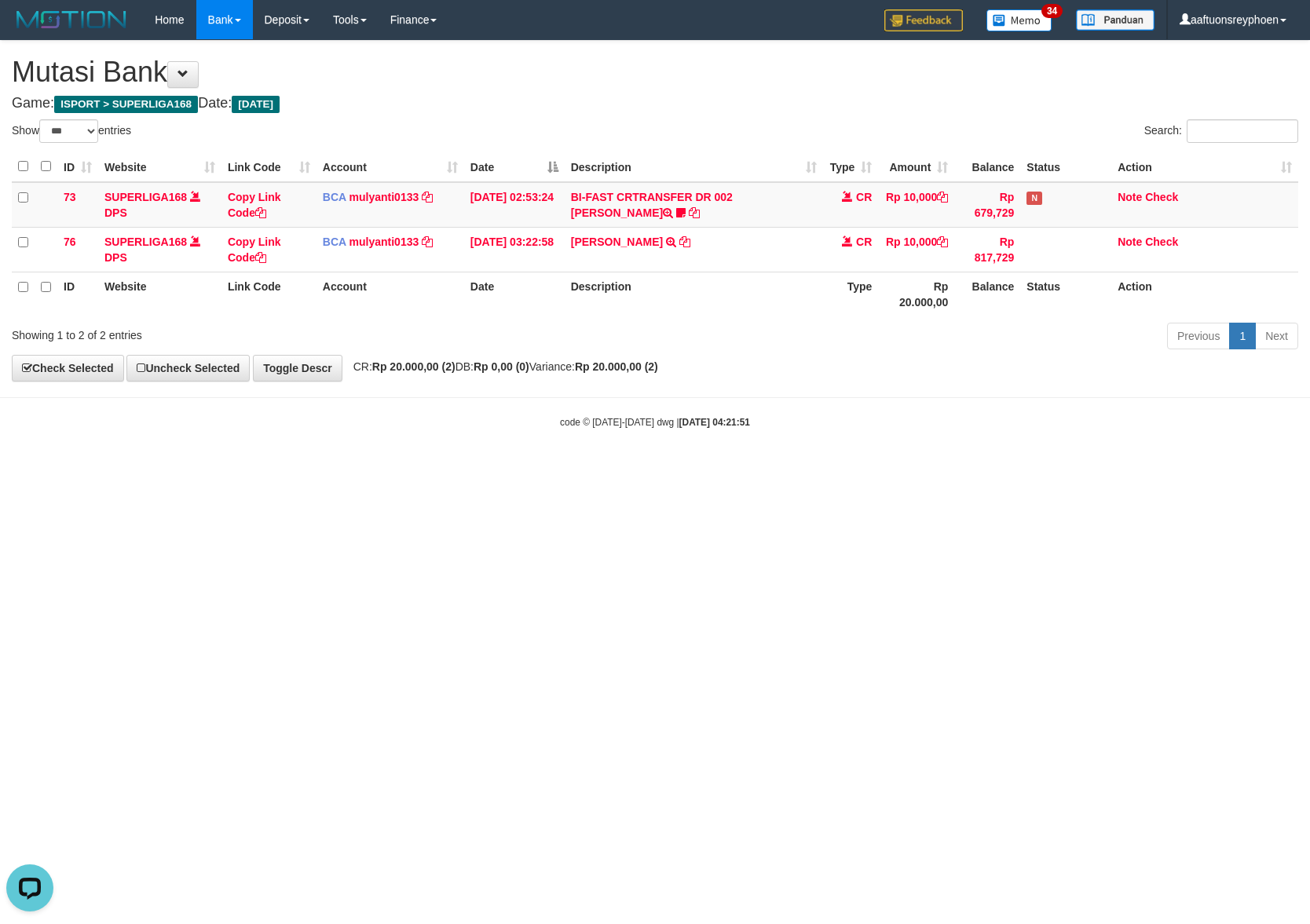
drag, startPoint x: 980, startPoint y: 504, endPoint x: 1303, endPoint y: 479, distance: 324.0
click at [1055, 469] on html "Toggle navigation Home Bank Account List Load By Website Group [ISPORT] SUPERLI…" at bounding box center [655, 234] width 1310 height 469
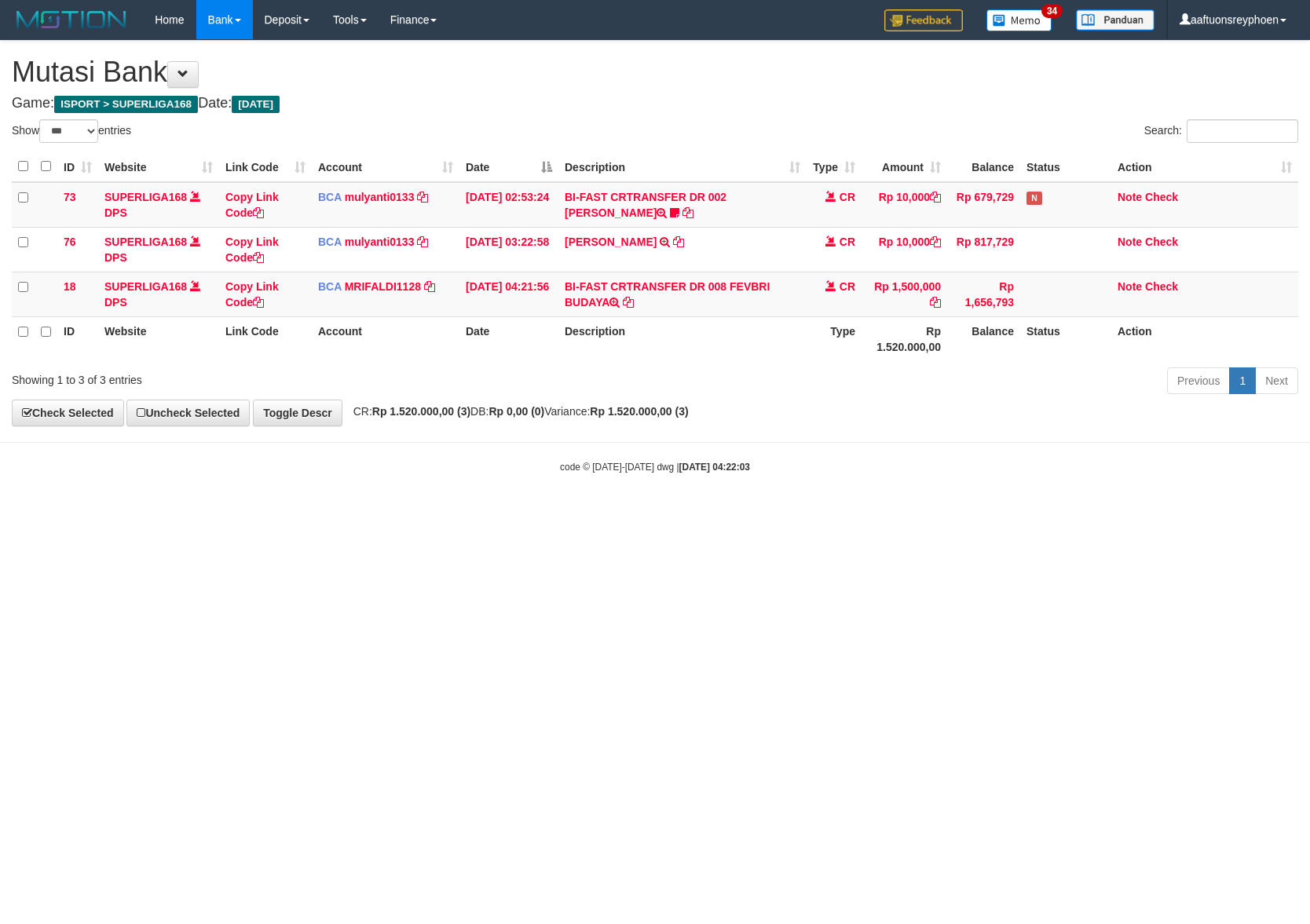
select select "***"
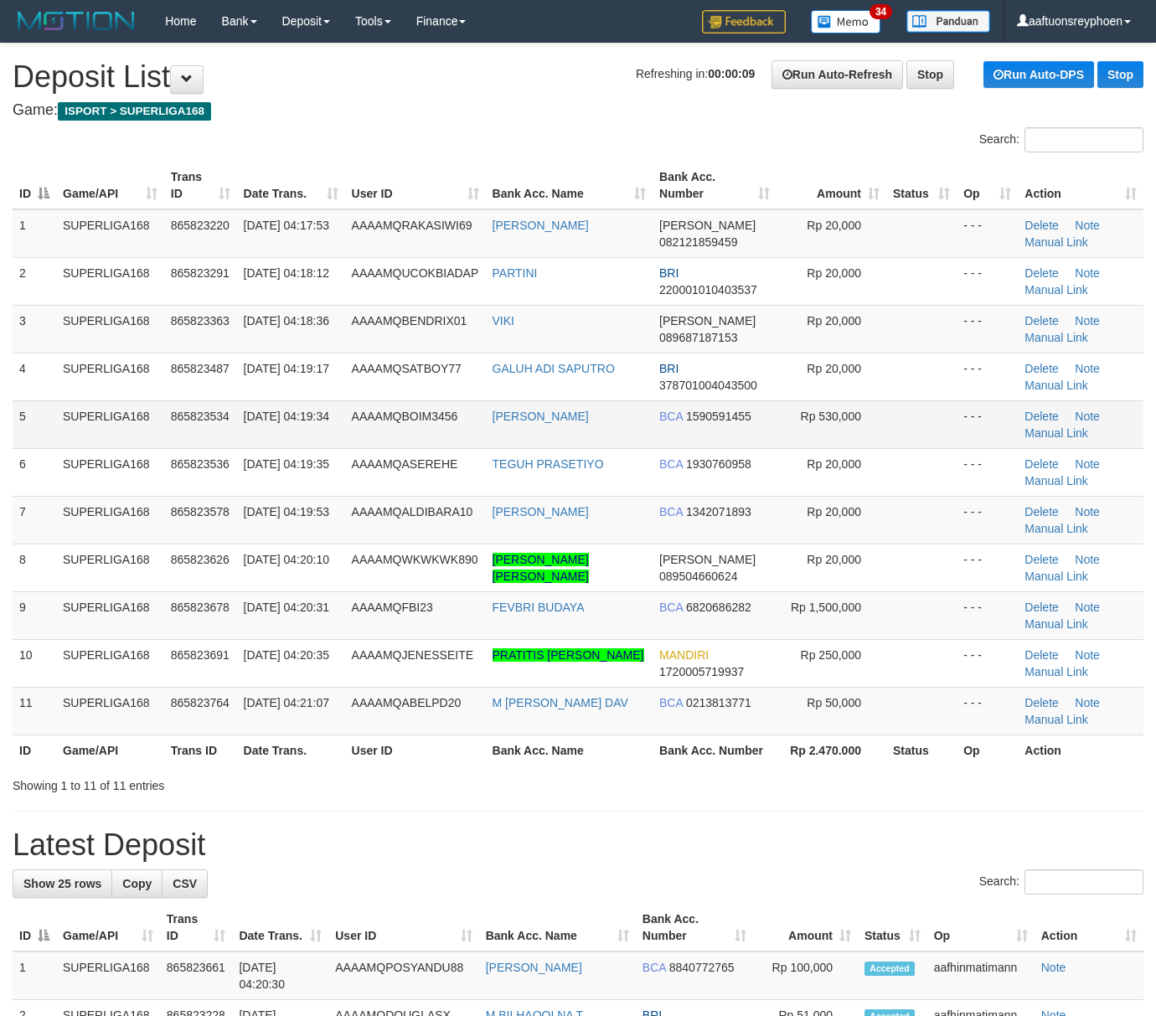
click at [272, 443] on td "[DATE] 04:19:34" at bounding box center [291, 424] width 108 height 48
click at [306, 416] on td "01/09/2025 04:19:34" at bounding box center [291, 424] width 108 height 48
click at [305, 417] on td "01/09/2025 04:19:34" at bounding box center [291, 424] width 108 height 48
click at [220, 437] on td "865823534" at bounding box center [200, 424] width 73 height 48
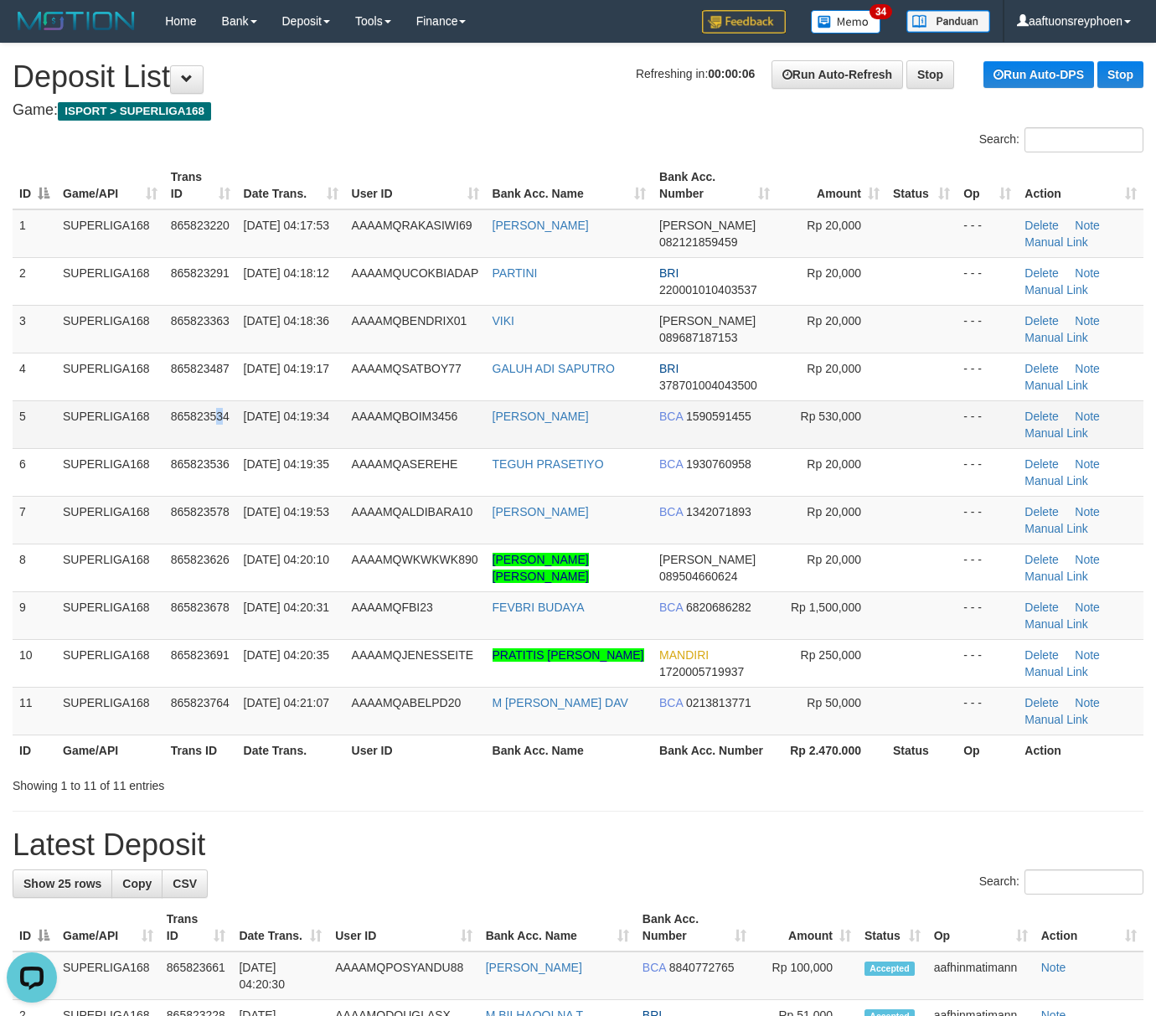
click at [221, 437] on td "865823534" at bounding box center [200, 424] width 73 height 48
drag, startPoint x: 45, startPoint y: 444, endPoint x: 1, endPoint y: 453, distance: 45.4
click at [27, 447] on td "5" at bounding box center [35, 424] width 44 height 48
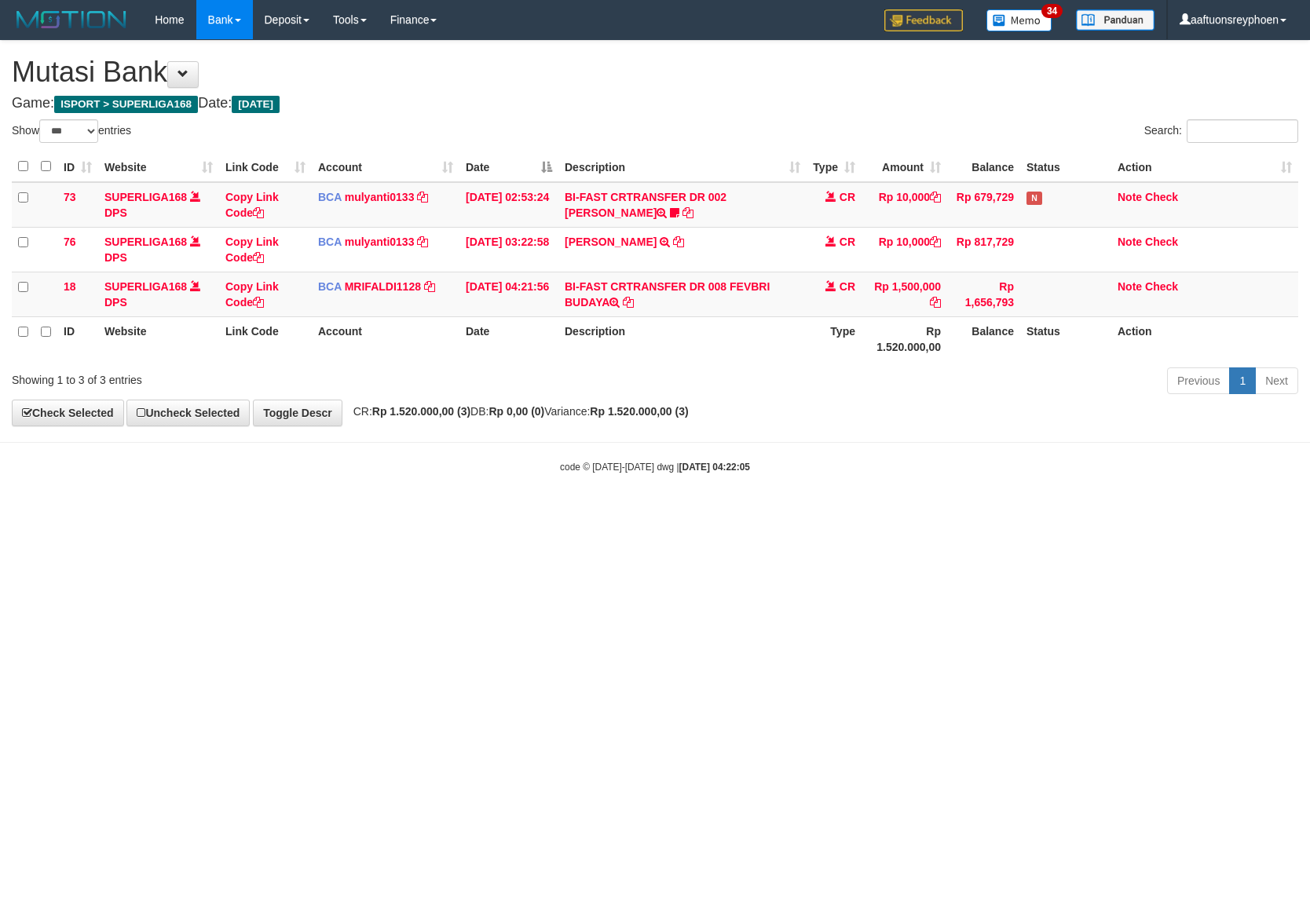
select select "***"
click at [1092, 491] on body "Toggle navigation Home Bank Account List Load By Website Group [ISPORT] SUPERLI…" at bounding box center [655, 257] width 1310 height 514
select select "***"
drag, startPoint x: 1150, startPoint y: 482, endPoint x: 1303, endPoint y: 459, distance: 154.7
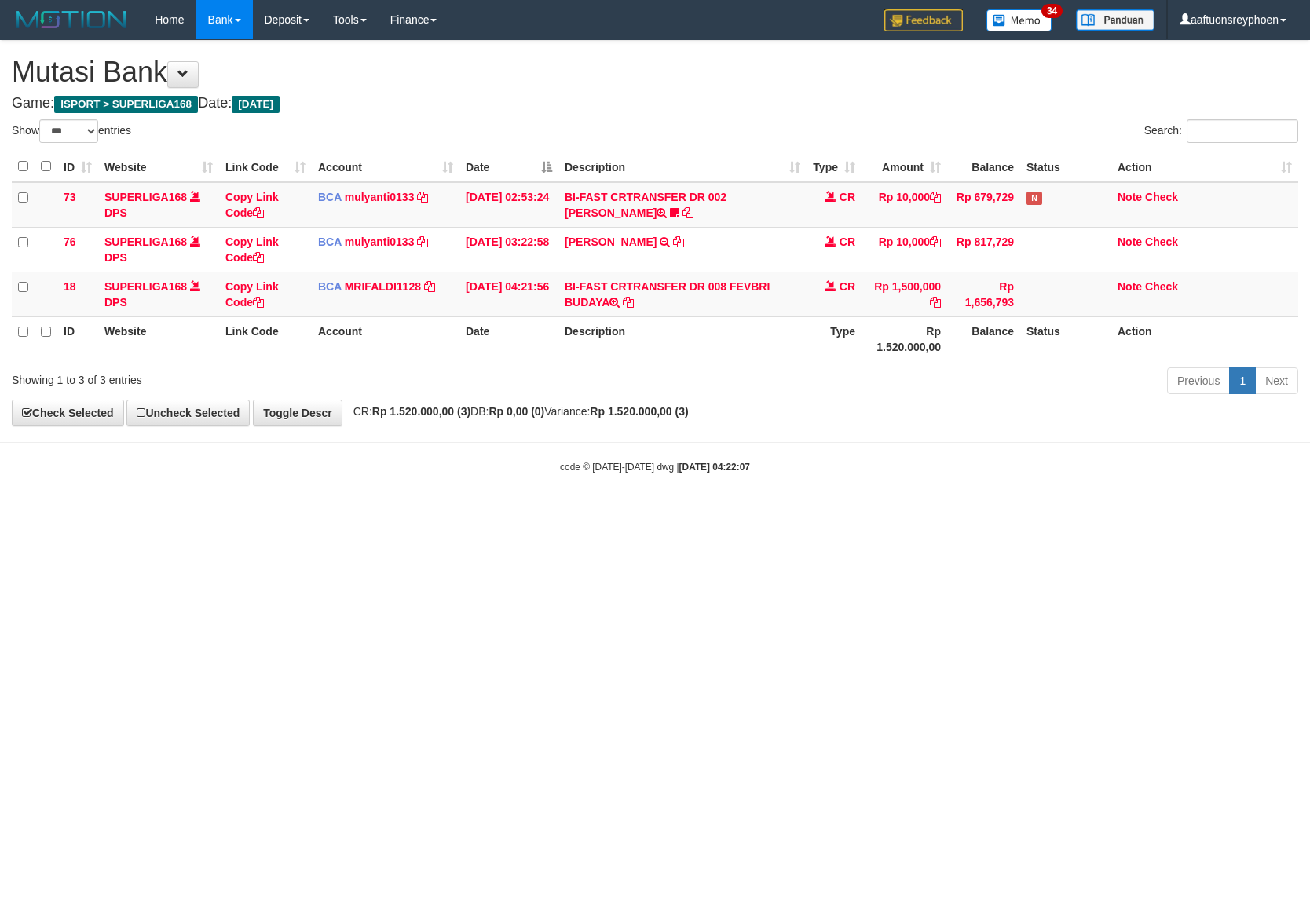
click at [1174, 477] on body "Toggle navigation Home Bank Account List Load By Website Group [ISPORT] SUPERLI…" at bounding box center [655, 257] width 1310 height 514
select select "***"
drag, startPoint x: 941, startPoint y: 507, endPoint x: 1308, endPoint y: 460, distance: 370.0
click at [1024, 491] on body "Toggle navigation Home Bank Account List Load By Website Group [ISPORT] SUPERLI…" at bounding box center [655, 257] width 1310 height 514
drag, startPoint x: 887, startPoint y: 486, endPoint x: 1000, endPoint y: 479, distance: 113.2
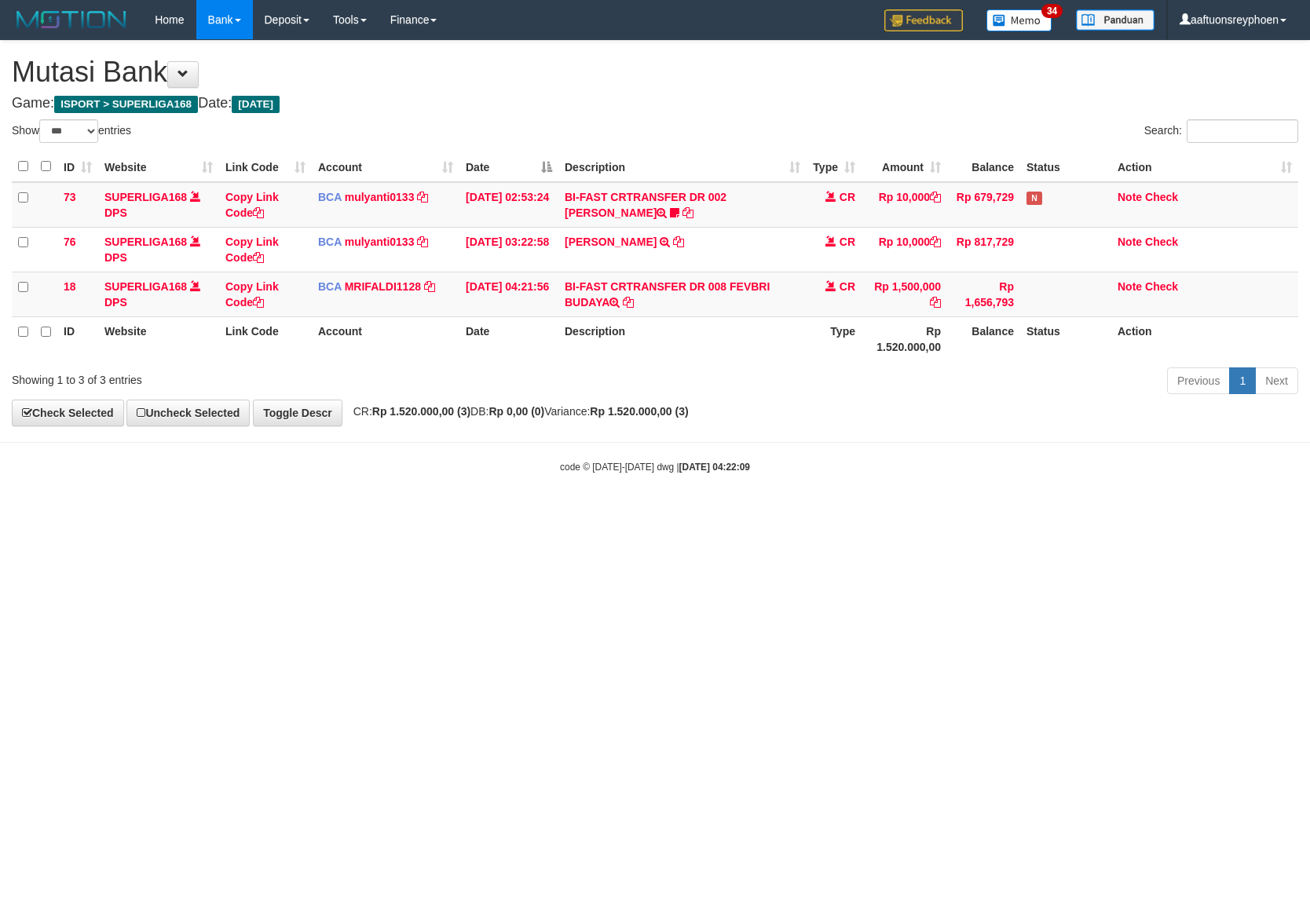
click at [917, 484] on body "Toggle navigation Home Bank Account List Load By Website Group [ISPORT] SUPERLI…" at bounding box center [655, 257] width 1310 height 514
drag, startPoint x: 877, startPoint y: 497, endPoint x: 946, endPoint y: 484, distance: 70.2
click at [933, 486] on body "Toggle navigation Home Bank Account List Load By Website Group [ISPORT] SUPERLI…" at bounding box center [655, 257] width 1310 height 514
drag, startPoint x: 948, startPoint y: 458, endPoint x: 975, endPoint y: 451, distance: 27.9
click at [951, 458] on body "Toggle navigation Home Bank Account List Load By Website Group [ISPORT] SUPERLI…" at bounding box center [655, 257] width 1310 height 514
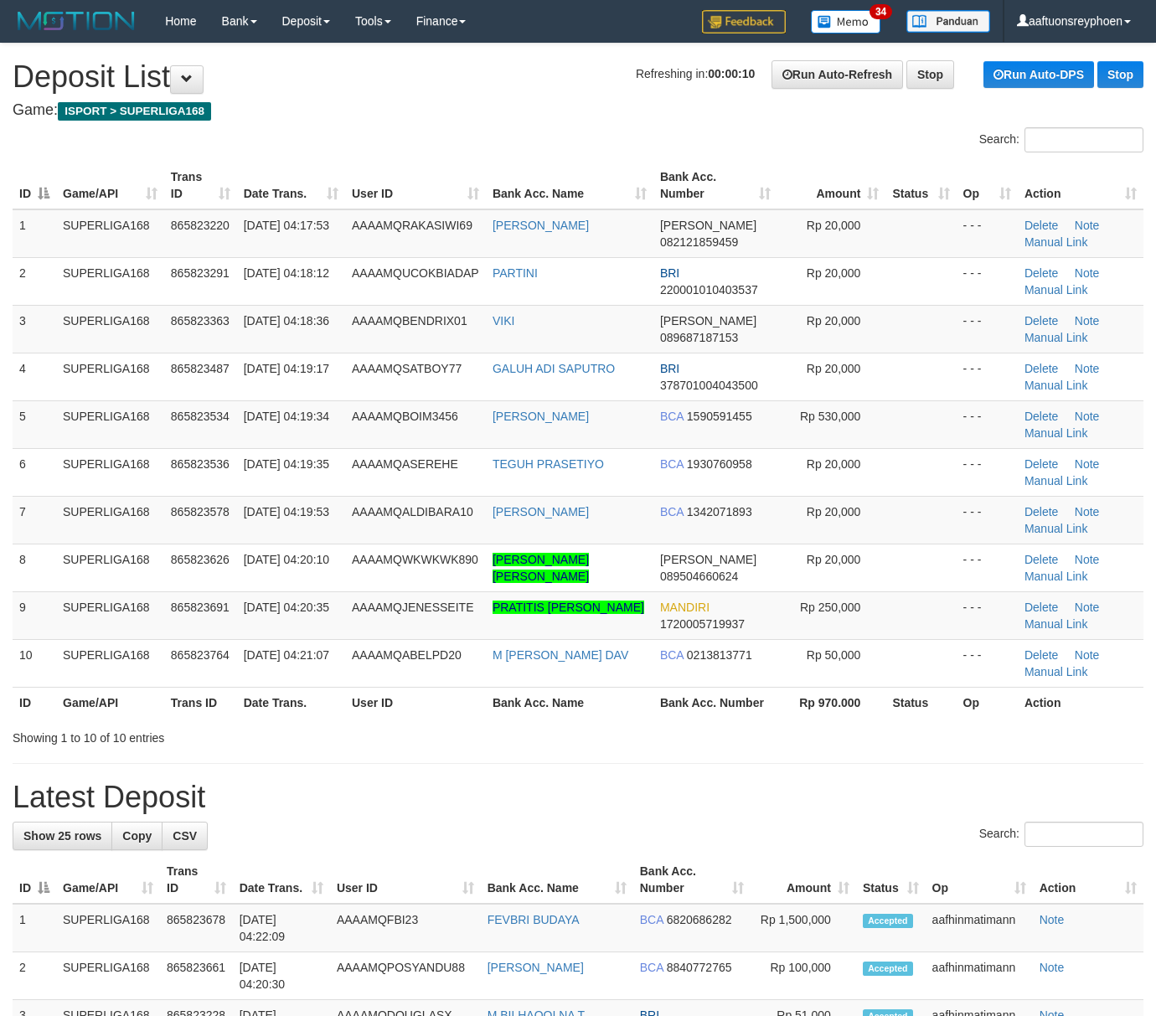
click at [54, 442] on td "5" at bounding box center [35, 424] width 44 height 48
drag, startPoint x: 82, startPoint y: 449, endPoint x: 1, endPoint y: 457, distance: 81.6
click at [59, 452] on td "SUPERLIGA168" at bounding box center [110, 472] width 108 height 48
click at [97, 436] on td "SUPERLIGA168" at bounding box center [110, 424] width 108 height 48
click at [65, 442] on td "SUPERLIGA168" at bounding box center [110, 424] width 108 height 48
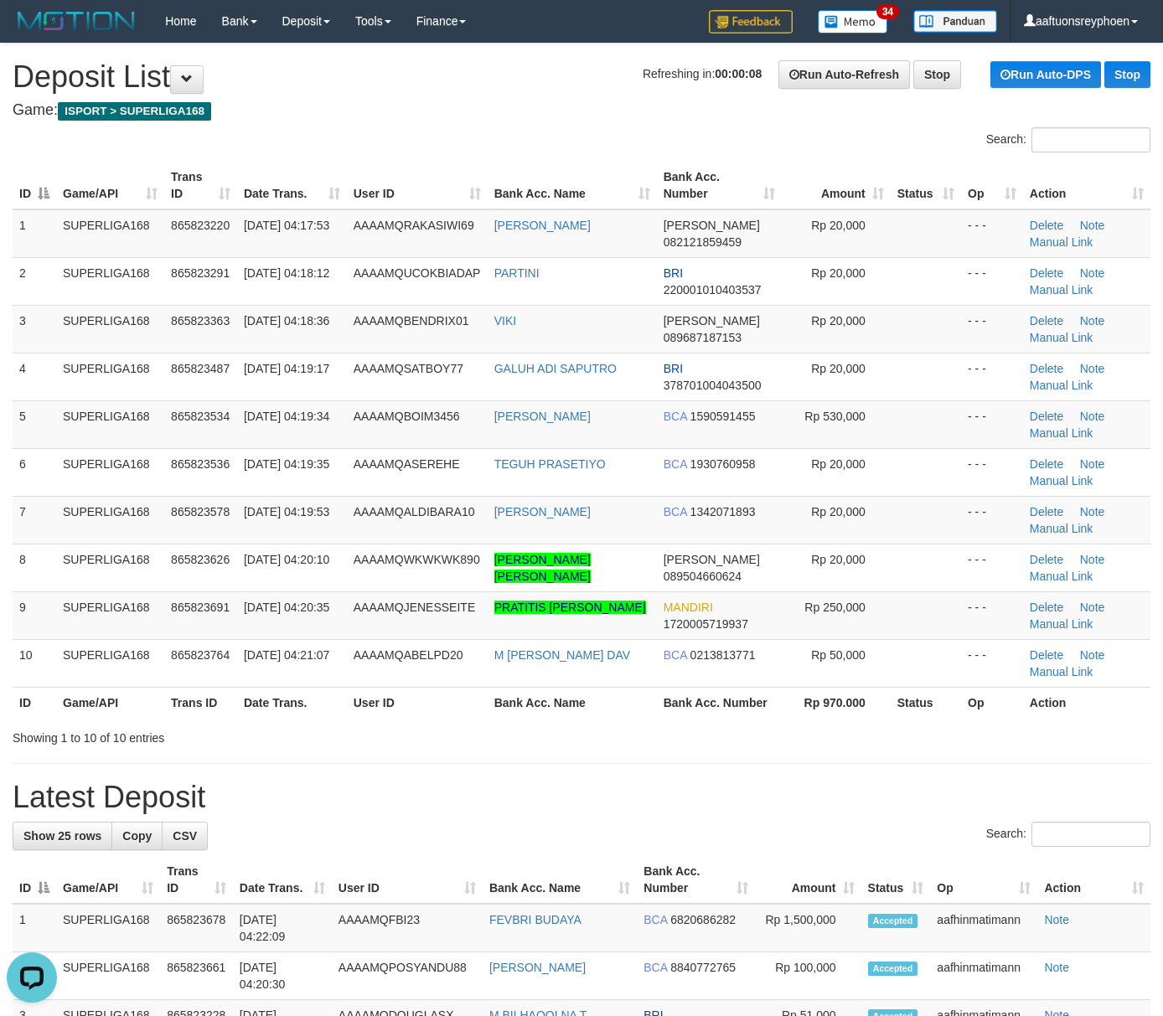
drag, startPoint x: 65, startPoint y: 442, endPoint x: 3, endPoint y: 457, distance: 62.8
click at [61, 442] on td "SUPERLIGA168" at bounding box center [110, 424] width 108 height 48
click at [108, 436] on td "SUPERLIGA168" at bounding box center [110, 424] width 108 height 48
click at [85, 437] on td "SUPERLIGA168" at bounding box center [110, 424] width 108 height 48
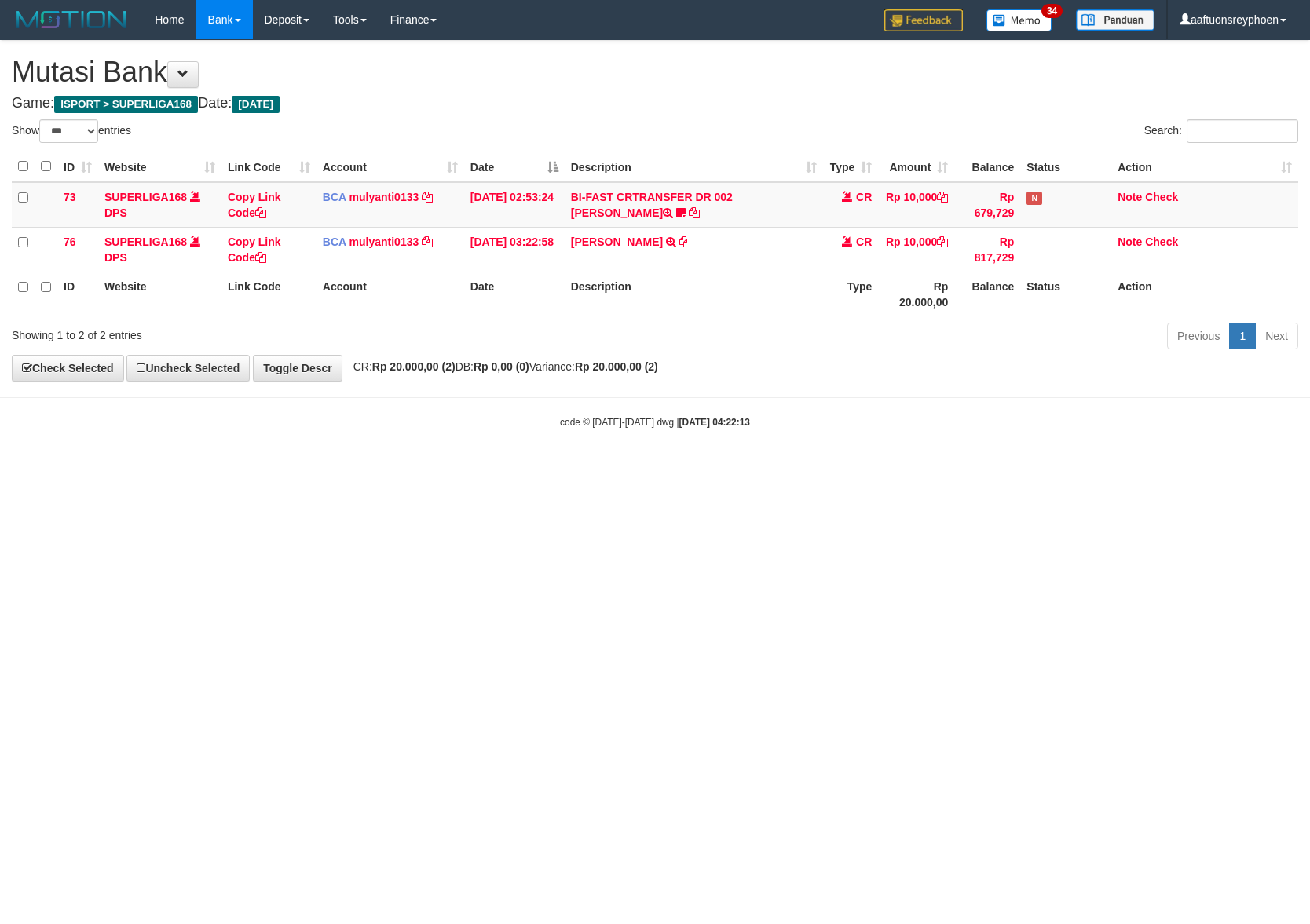
select select "***"
click at [825, 462] on body "Toggle navigation Home Bank Account List Load By Website Group [ISPORT] SUPERLI…" at bounding box center [655, 234] width 1310 height 469
select select "***"
drag, startPoint x: 892, startPoint y: 478, endPoint x: 1298, endPoint y: 440, distance: 407.8
click at [934, 469] on html "Toggle navigation Home Bank Account List Load By Website Group [ISPORT] SUPERLI…" at bounding box center [655, 234] width 1310 height 469
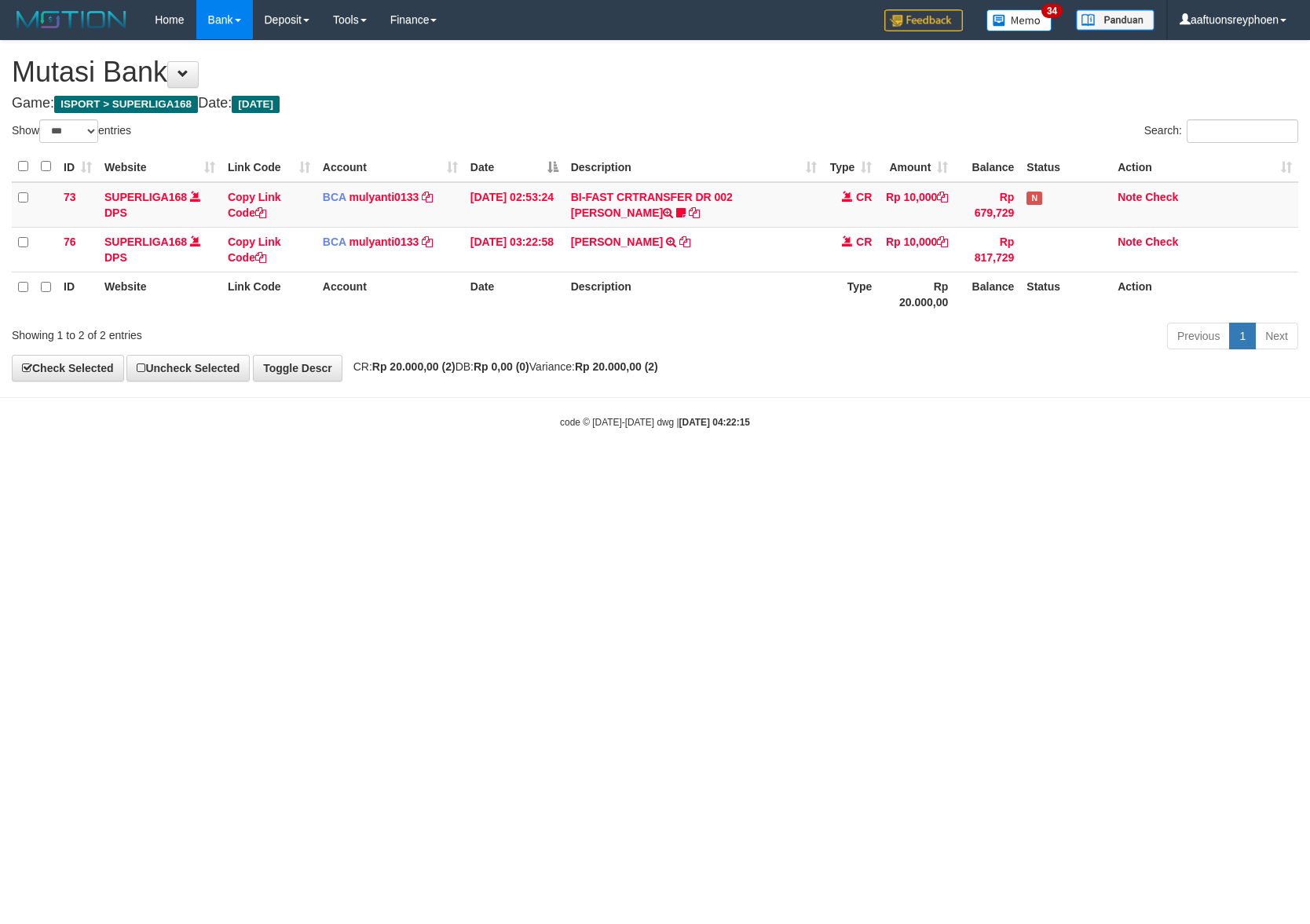
select select "***"
drag, startPoint x: 801, startPoint y: 484, endPoint x: 850, endPoint y: 476, distance: 49.6
click at [826, 469] on html "Toggle navigation Home Bank Account List Load By Website Group [ISPORT] SUPERLI…" at bounding box center [655, 234] width 1310 height 469
drag, startPoint x: 871, startPoint y: 477, endPoint x: 1008, endPoint y: 467, distance: 137.4
click at [915, 469] on html "Toggle navigation Home Bank Account List Load By Website Group [ISPORT] SUPERLI…" at bounding box center [655, 234] width 1310 height 469
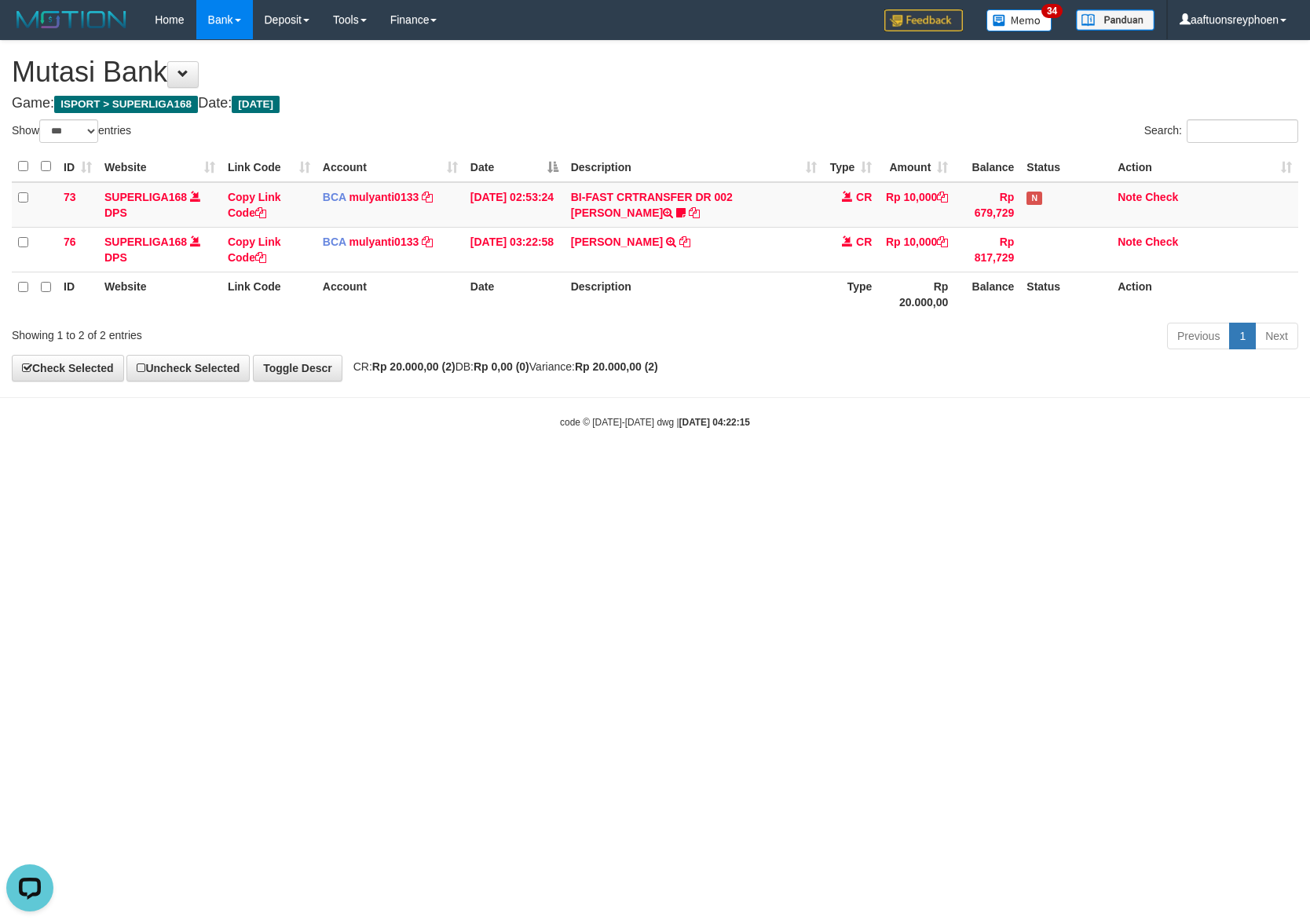
drag, startPoint x: 946, startPoint y: 450, endPoint x: 1189, endPoint y: 423, distance: 244.5
click at [1018, 440] on body "Toggle navigation Home Bank Account List Load By Website Group [ISPORT] SUPERLI…" at bounding box center [655, 234] width 1310 height 469
click at [1009, 438] on body "Toggle navigation Home Bank Account List Load By Website Group [ISPORT] SUPERLI…" at bounding box center [655, 234] width 1310 height 469
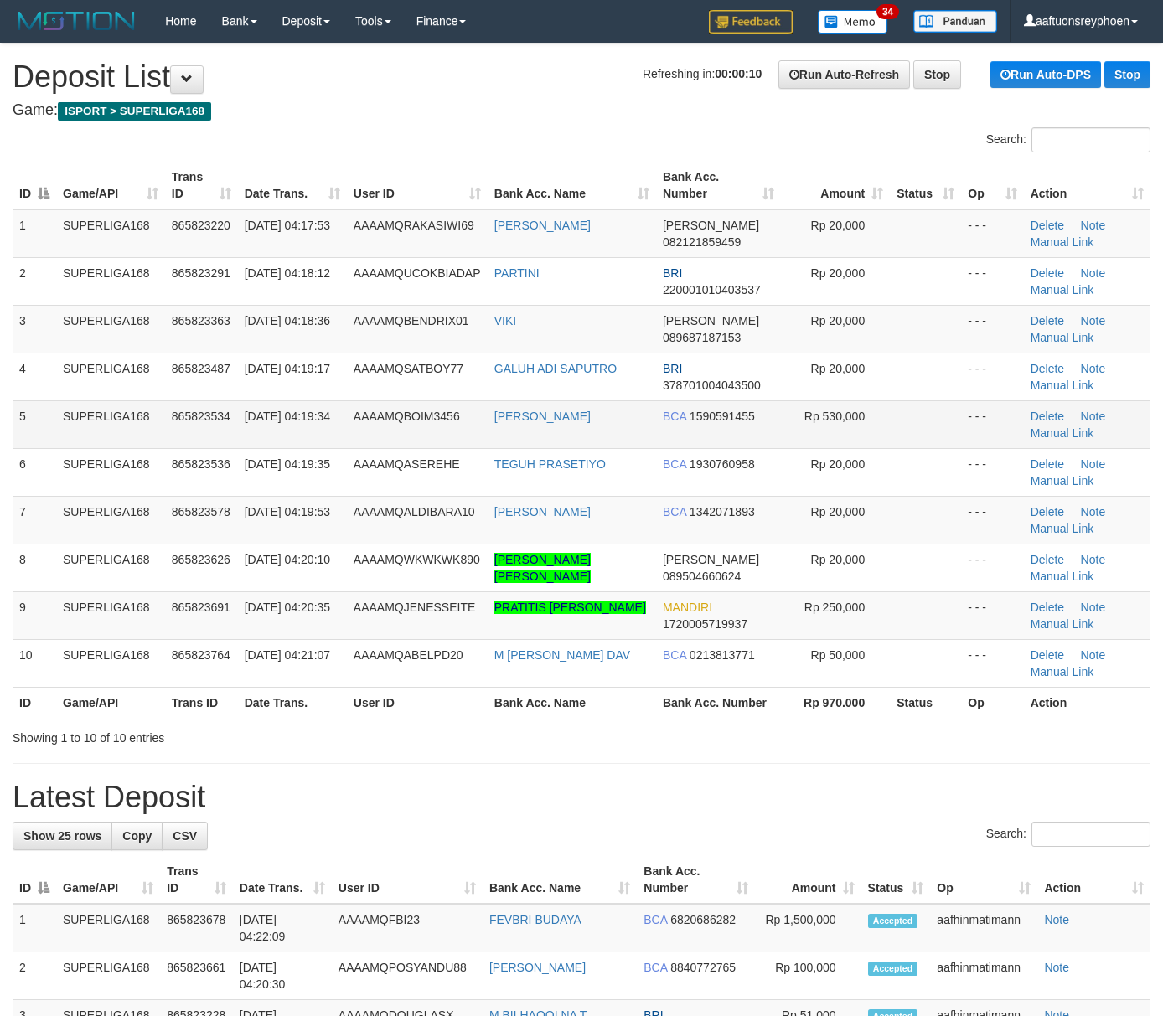
click at [146, 406] on td "SUPERLIGA168" at bounding box center [110, 424] width 109 height 48
click at [142, 407] on td "SUPERLIGA168" at bounding box center [110, 424] width 109 height 48
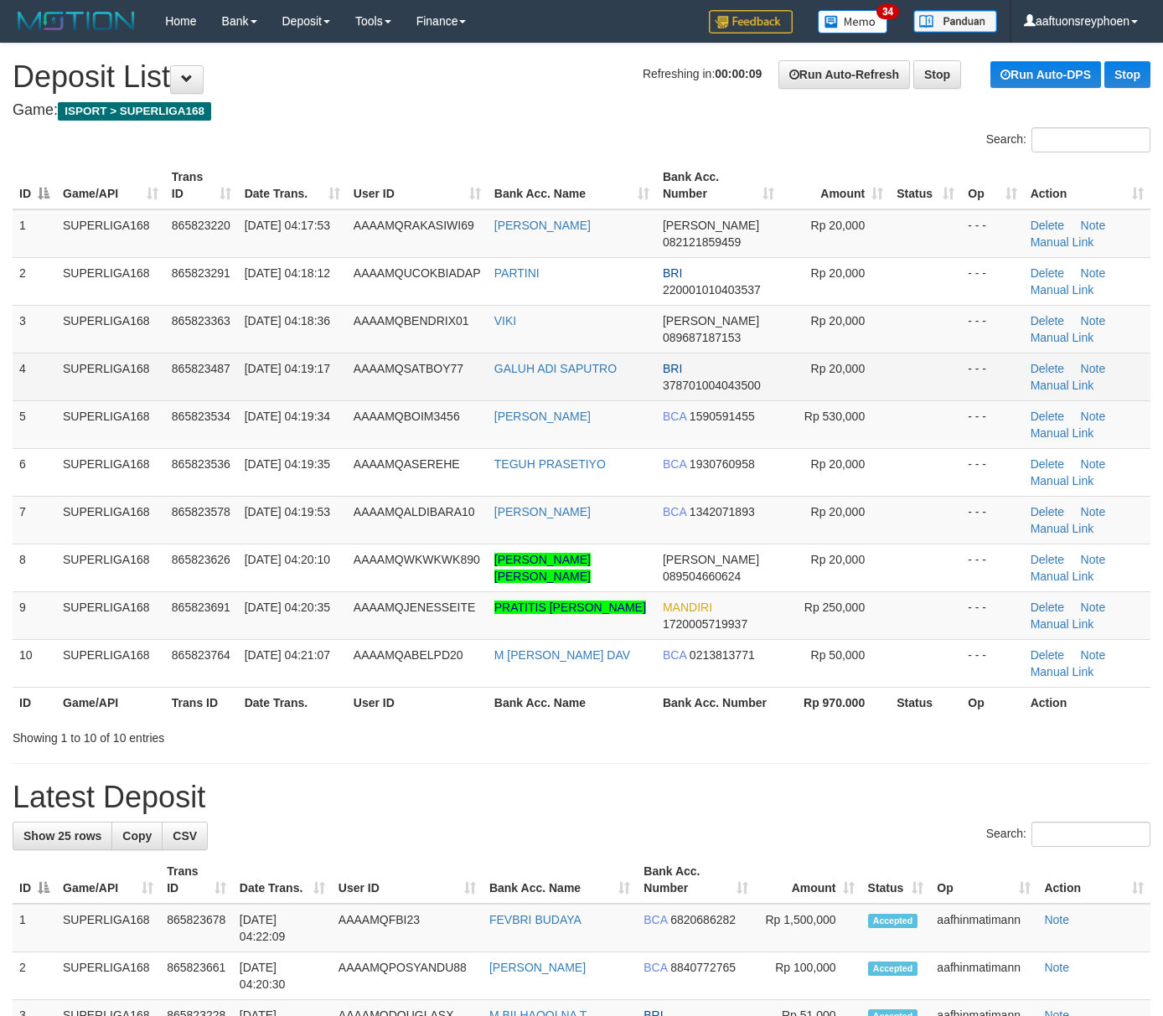
click at [124, 382] on td "SUPERLIGA168" at bounding box center [110, 377] width 109 height 48
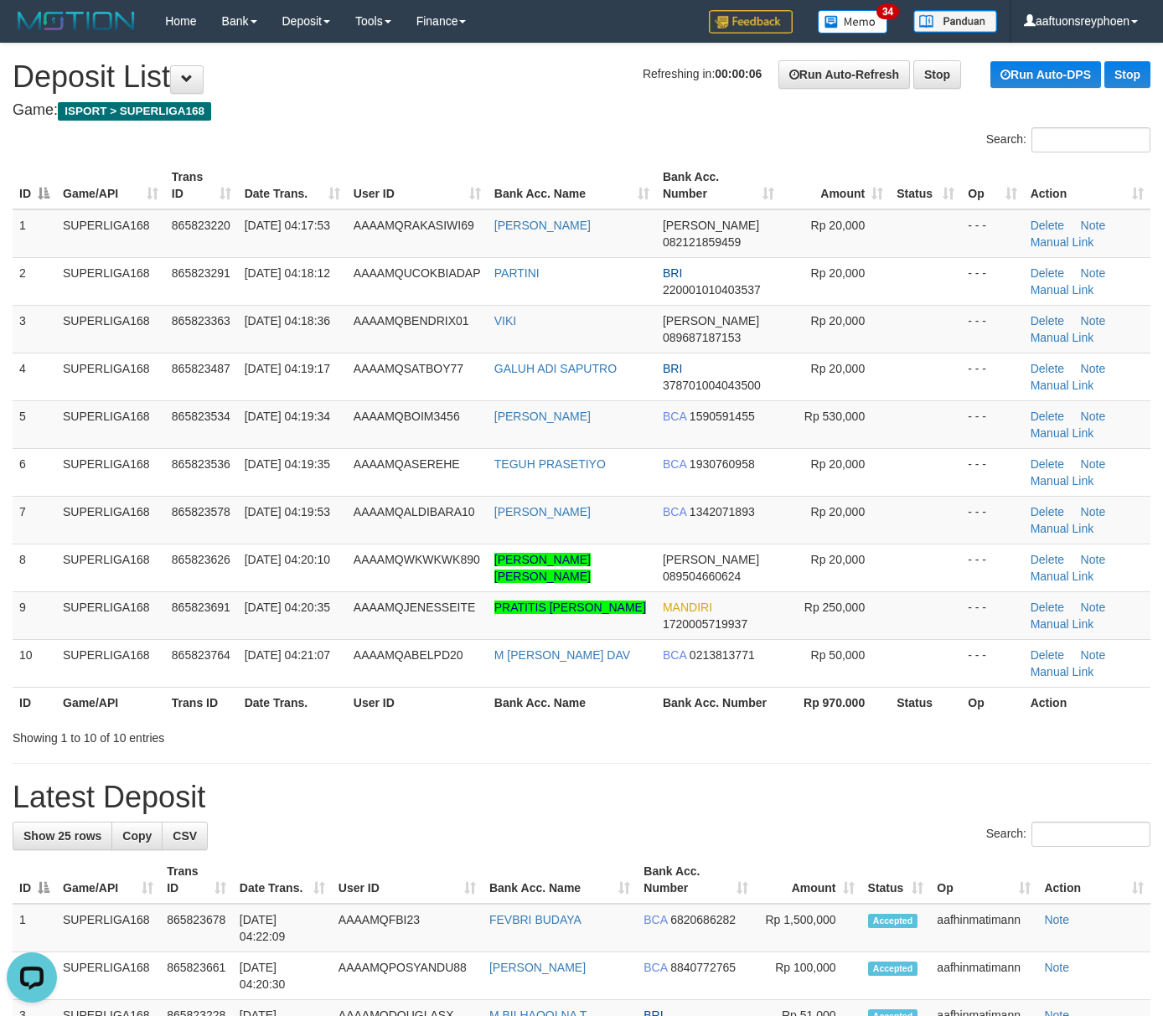
click at [11, 432] on div "ID Game/API Trans ID Date Trans. User ID Bank Acc. Name Bank Acc. Number Amount…" at bounding box center [581, 440] width 1163 height 566
drag, startPoint x: 11, startPoint y: 432, endPoint x: 0, endPoint y: 437, distance: 12.0
click at [11, 432] on div "ID Game/API Trans ID Date Trans. User ID Bank Acc. Name Bank Acc. Number Amount…" at bounding box center [581, 440] width 1163 height 566
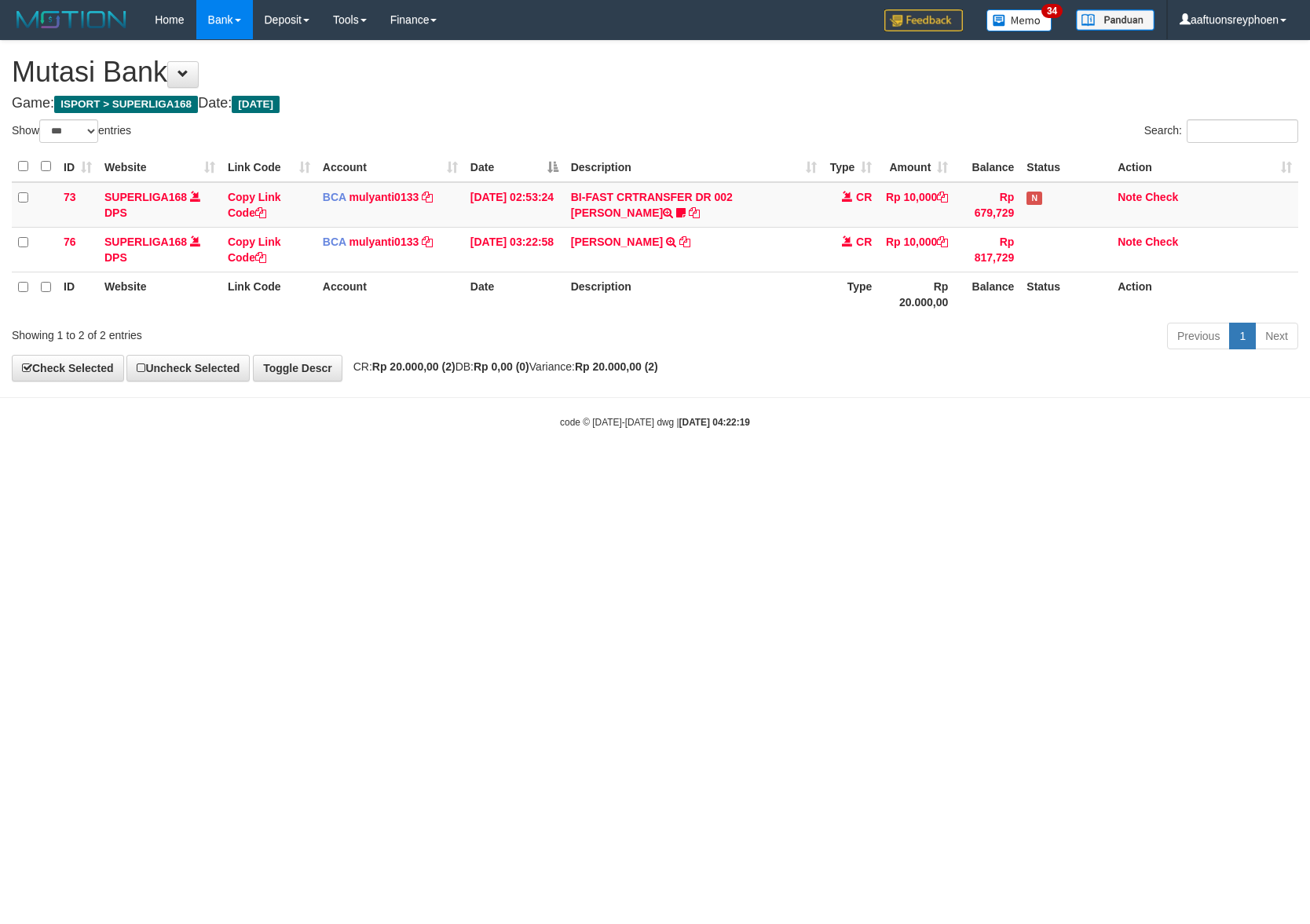
select select "***"
drag, startPoint x: 787, startPoint y: 468, endPoint x: 1109, endPoint y: 444, distance: 322.9
click at [801, 466] on body "Toggle navigation Home Bank Account List Load By Website Group [ISPORT] SUPERLI…" at bounding box center [655, 234] width 1310 height 469
drag, startPoint x: 845, startPoint y: 467, endPoint x: 856, endPoint y: 476, distance: 14.2
click at [845, 468] on body "Toggle navigation Home Bank Account List Load By Website Group [ISPORT] SUPERLI…" at bounding box center [655, 234] width 1310 height 469
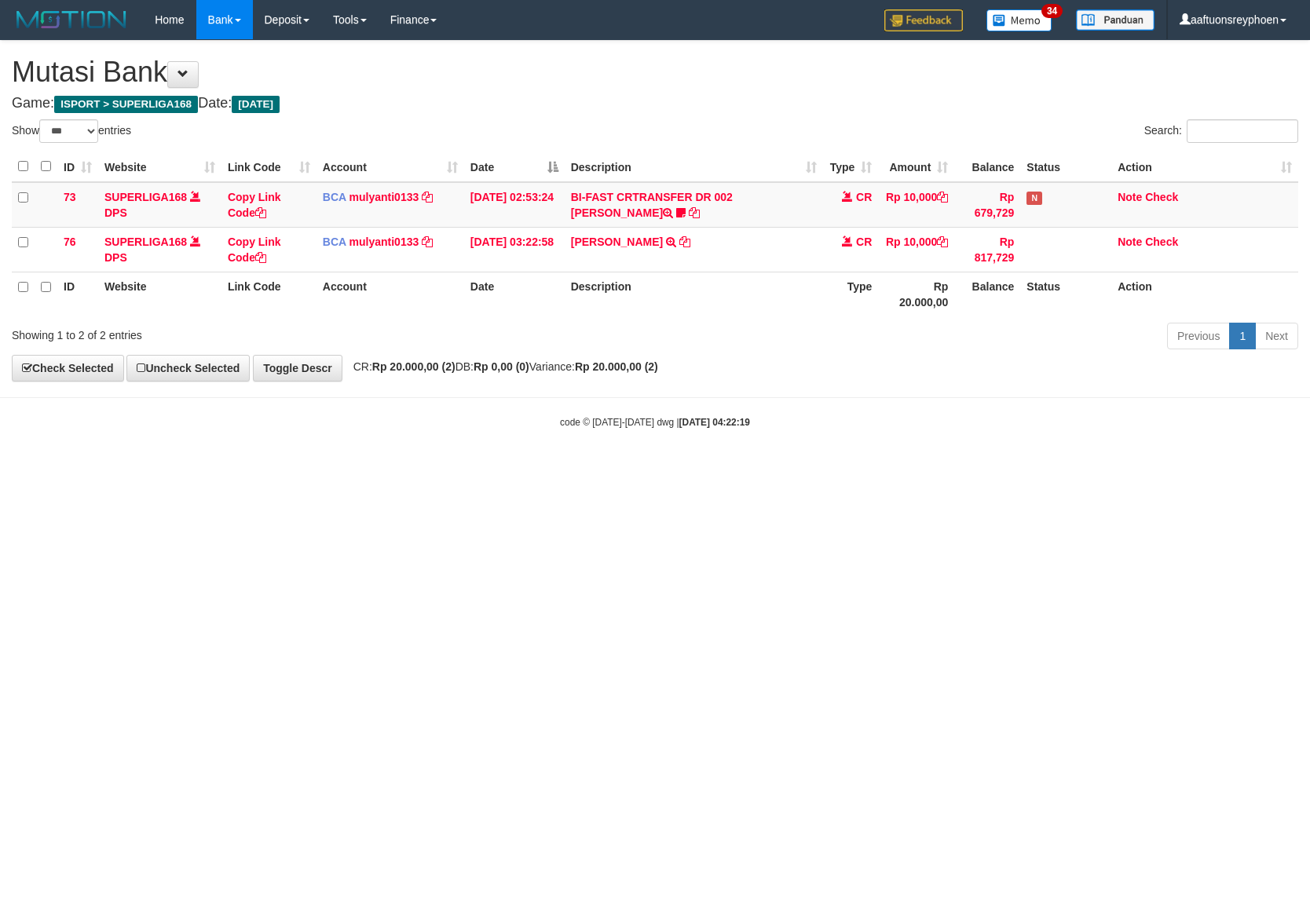
drag, startPoint x: 845, startPoint y: 472, endPoint x: 1273, endPoint y: 430, distance: 430.1
click at [884, 462] on html "Toggle navigation Home Bank Account List Load By Website Group [ISPORT] SUPERLI…" at bounding box center [655, 234] width 1310 height 469
select select "***"
drag, startPoint x: 934, startPoint y: 460, endPoint x: 1118, endPoint y: 451, distance: 184.2
click at [946, 460] on body "Toggle navigation Home Bank Account List Load By Website Group [ISPORT] SUPERLI…" at bounding box center [655, 234] width 1310 height 469
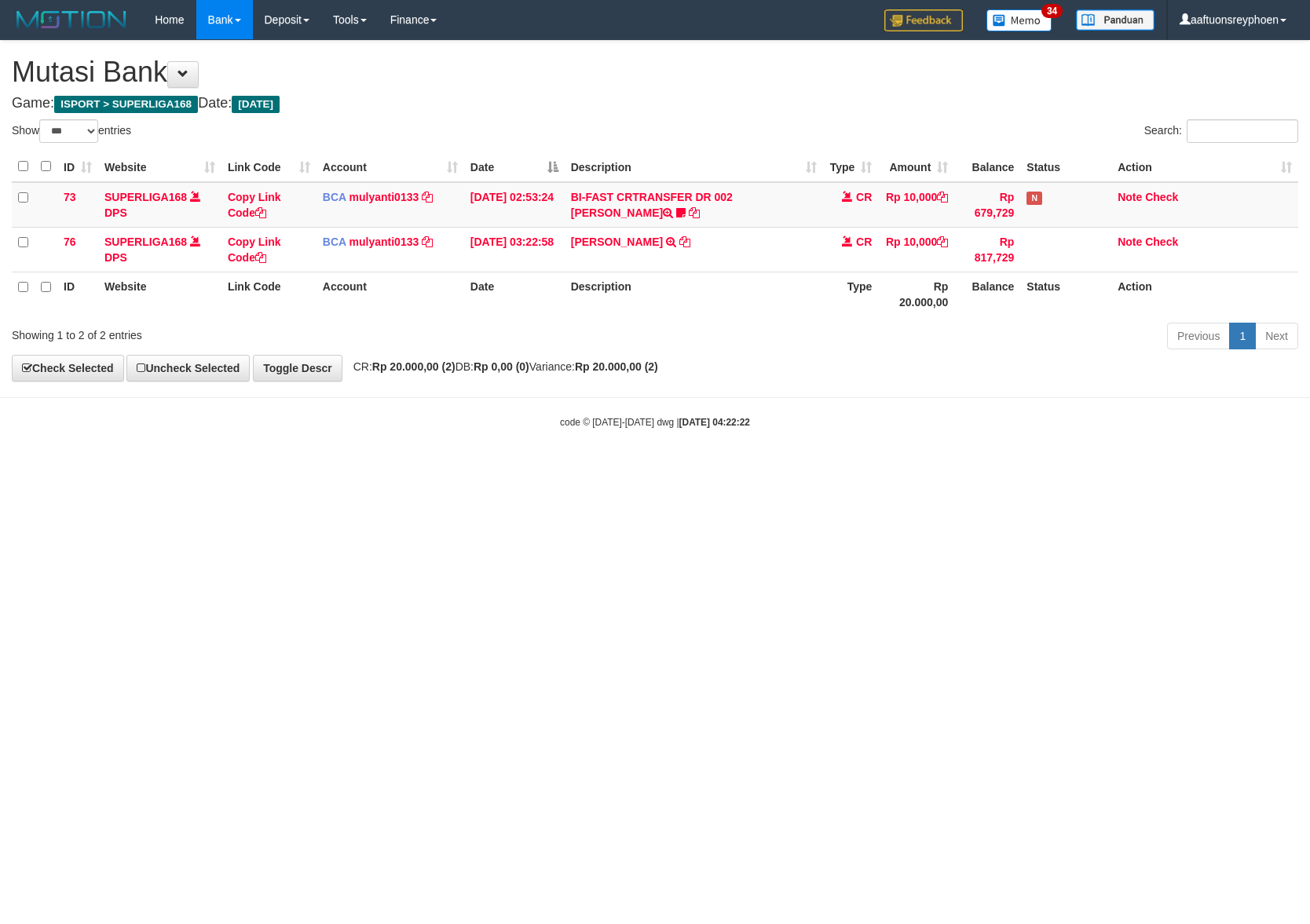
drag, startPoint x: 855, startPoint y: 469, endPoint x: 1074, endPoint y: 446, distance: 220.2
click at [927, 457] on body "Toggle navigation Home Bank Account List Load By Website Group [ISPORT] SUPERLI…" at bounding box center [655, 234] width 1310 height 469
select select "***"
drag, startPoint x: 752, startPoint y: 477, endPoint x: 1303, endPoint y: 451, distance: 551.6
click at [770, 469] on html "Toggle navigation Home Bank Account List Load By Website Group [ISPORT] SUPERLI…" at bounding box center [655, 234] width 1310 height 469
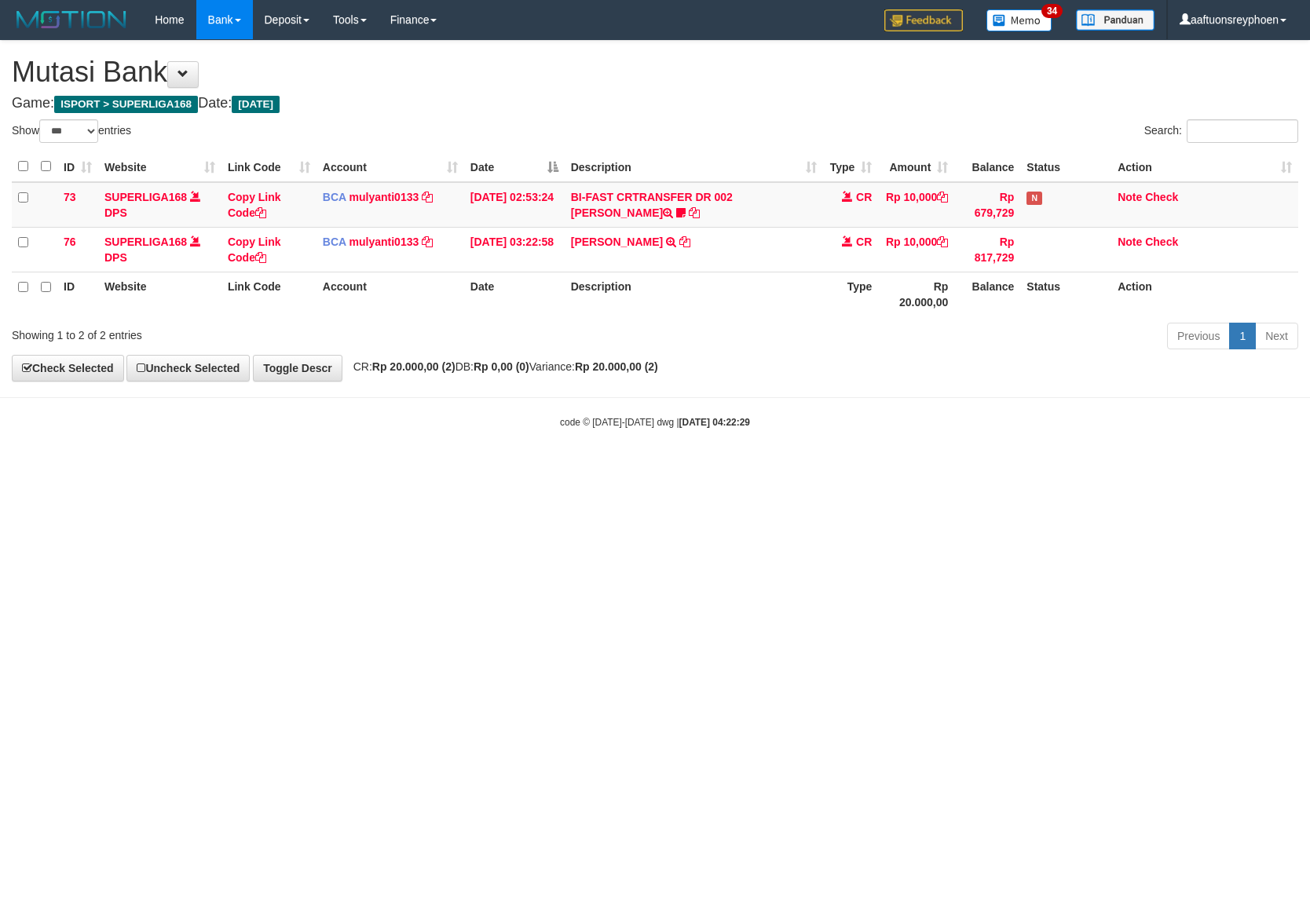
select select "***"
drag, startPoint x: 906, startPoint y: 472, endPoint x: 908, endPoint y: 462, distance: 10.2
click at [908, 469] on html "Toggle navigation Home Bank Account List Load By Website Group [ISPORT] SUPERLI…" at bounding box center [655, 234] width 1310 height 469
click at [908, 462] on body "Toggle navigation Home Bank Account List Load By Website Group [ISPORT] SUPERLI…" at bounding box center [655, 234] width 1310 height 469
drag, startPoint x: 688, startPoint y: 502, endPoint x: 1298, endPoint y: 487, distance: 610.2
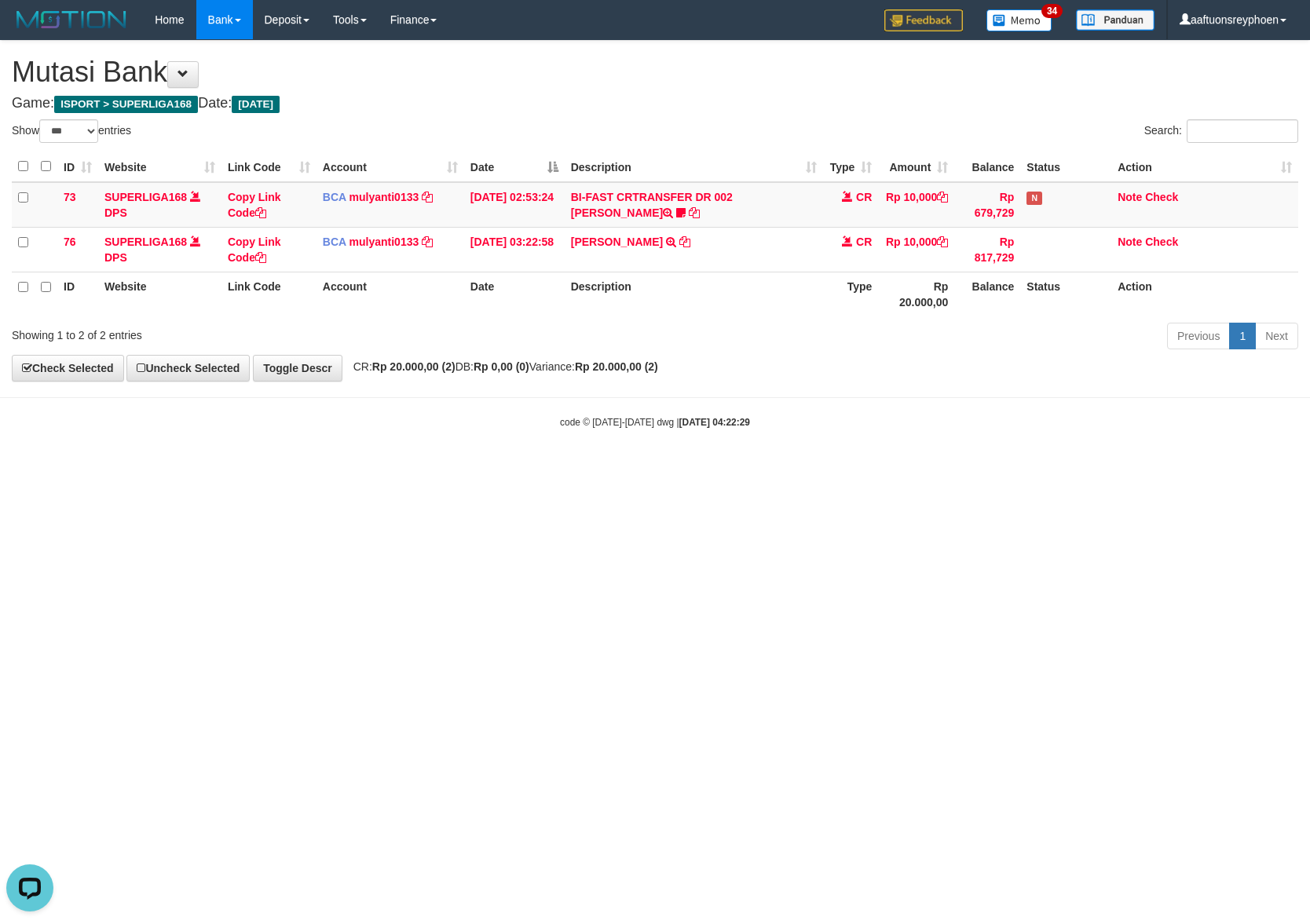
click at [733, 469] on html "Toggle navigation Home Bank Account List Load By Website Group [ISPORT] SUPERLI…" at bounding box center [655, 234] width 1310 height 469
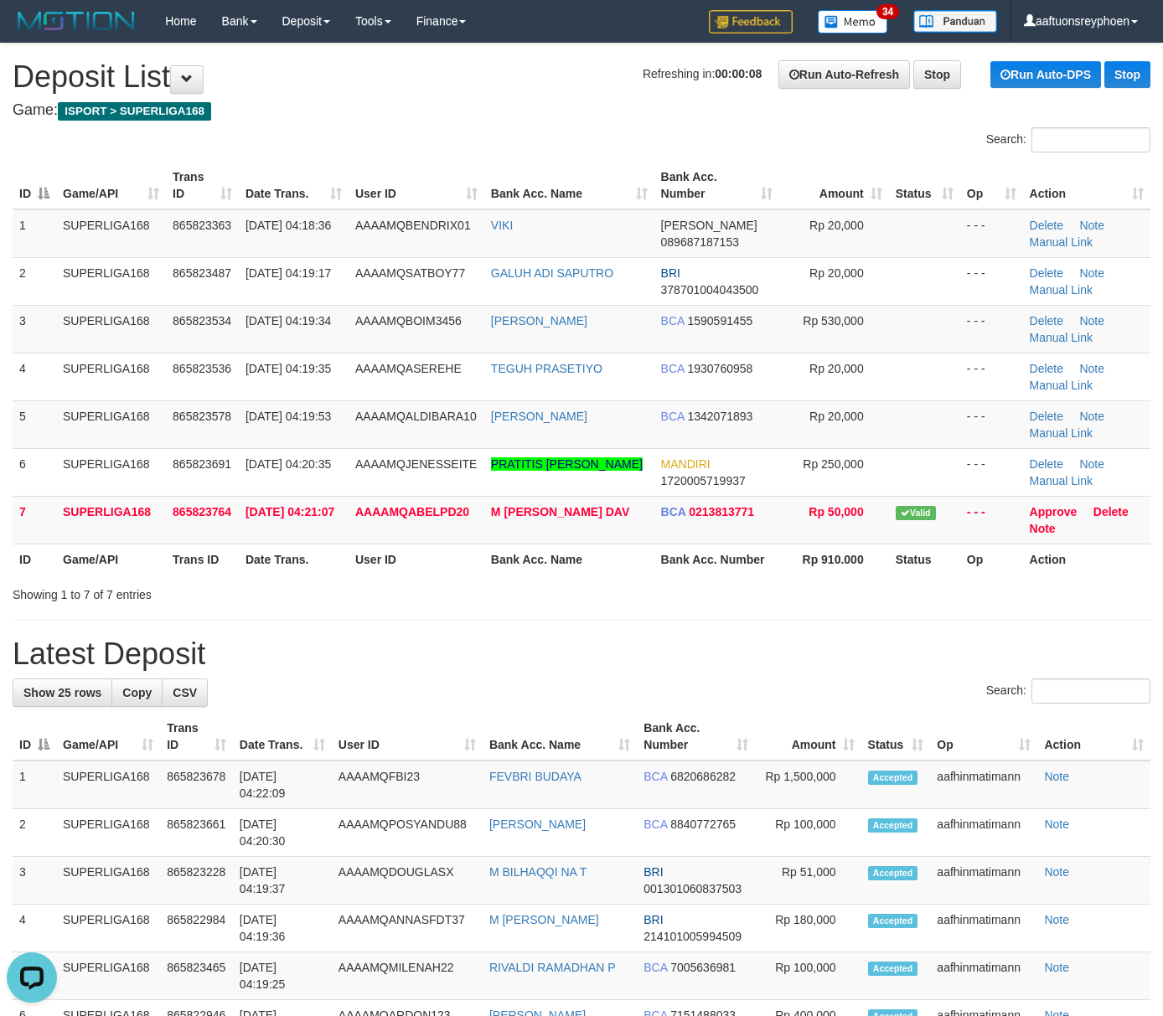
drag, startPoint x: 30, startPoint y: 453, endPoint x: 1, endPoint y: 464, distance: 31.3
click at [17, 459] on td "6" at bounding box center [35, 472] width 44 height 48
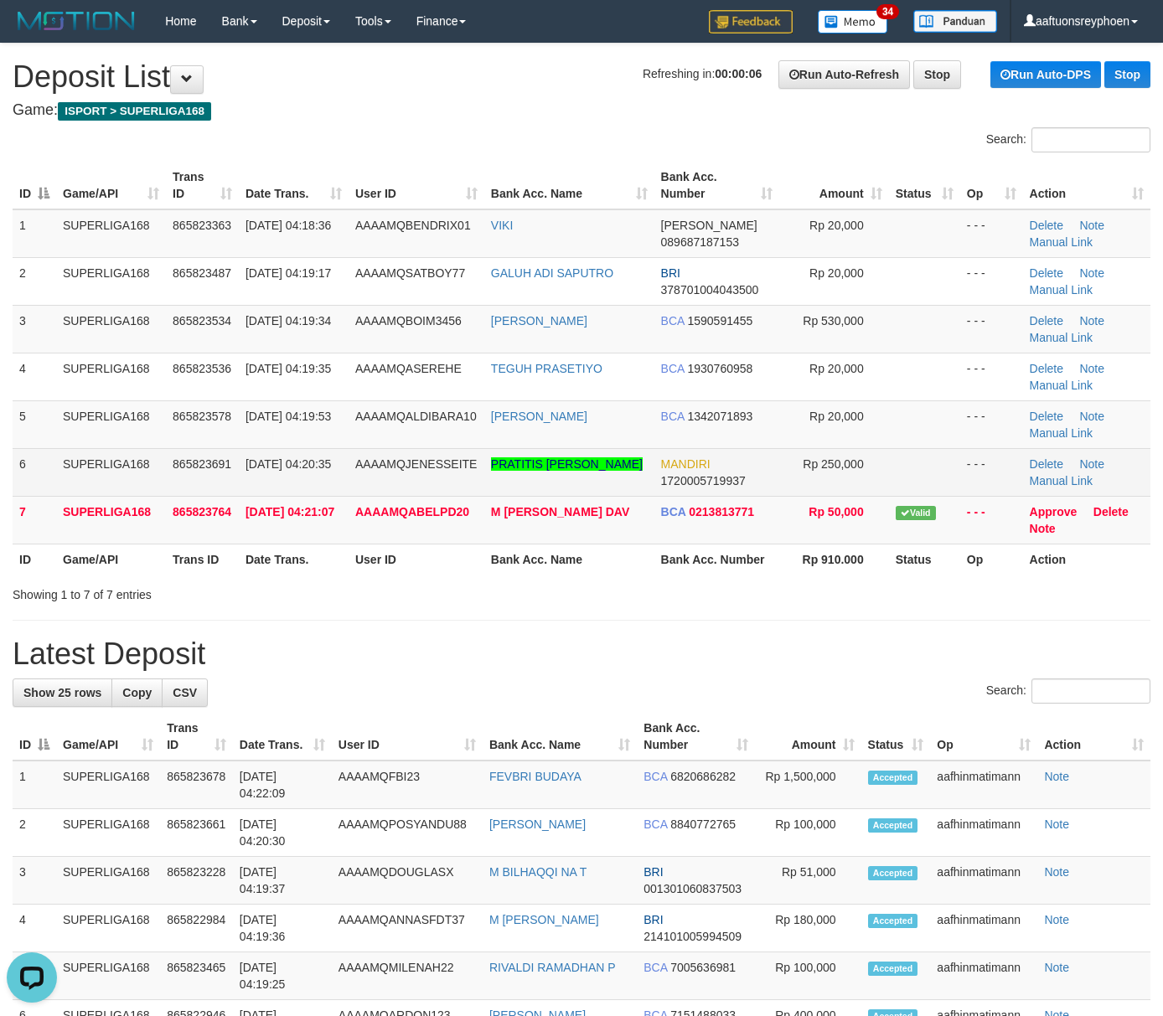
click at [373, 457] on span "AAAAMQJENESSEITE" at bounding box center [415, 463] width 121 height 13
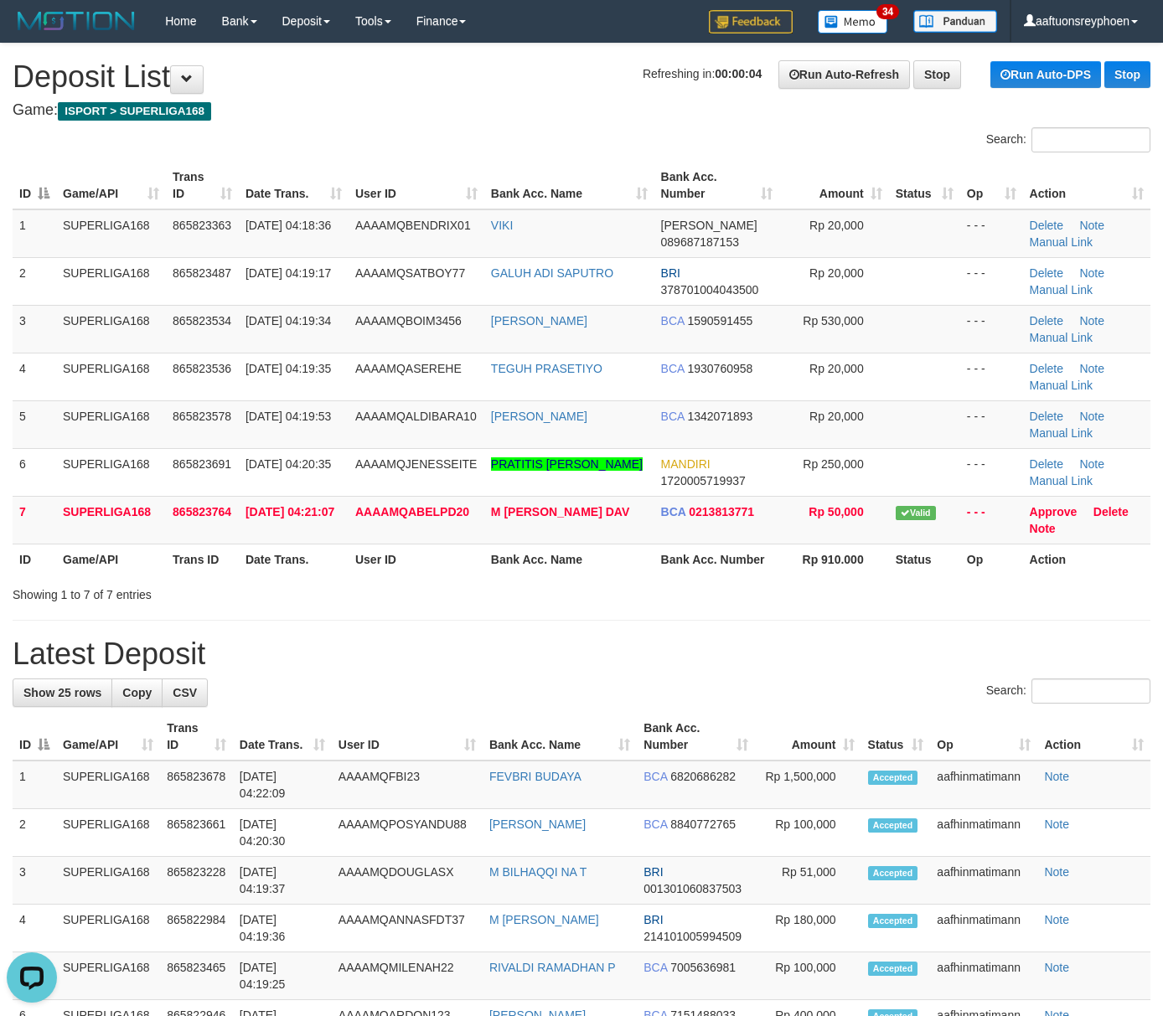
drag, startPoint x: 101, startPoint y: 450, endPoint x: 2, endPoint y: 479, distance: 103.1
click at [99, 452] on td "SUPERLIGA168" at bounding box center [111, 472] width 110 height 48
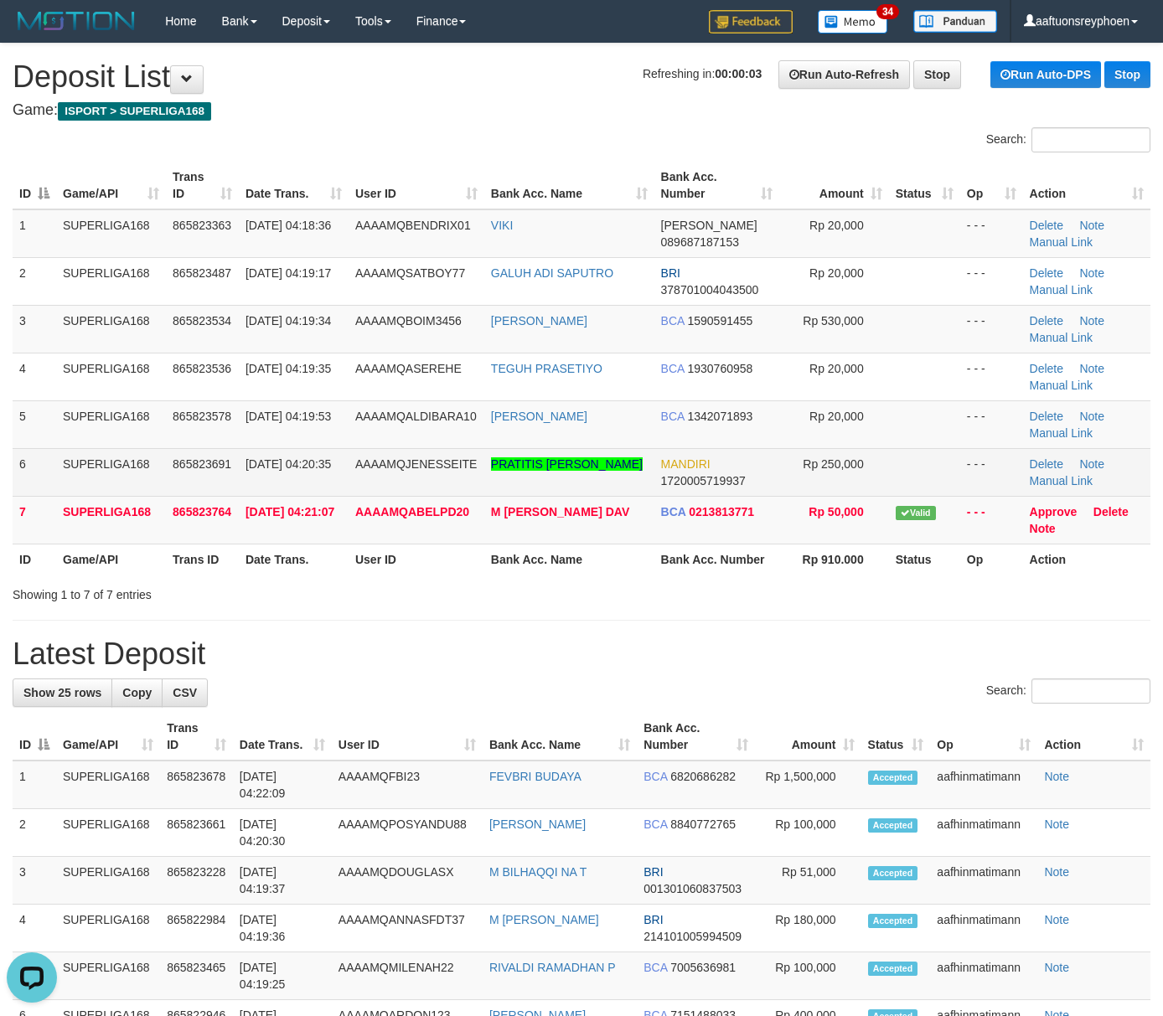
drag, startPoint x: 49, startPoint y: 480, endPoint x: 0, endPoint y: 488, distance: 49.2
click at [47, 480] on td "6" at bounding box center [35, 472] width 44 height 48
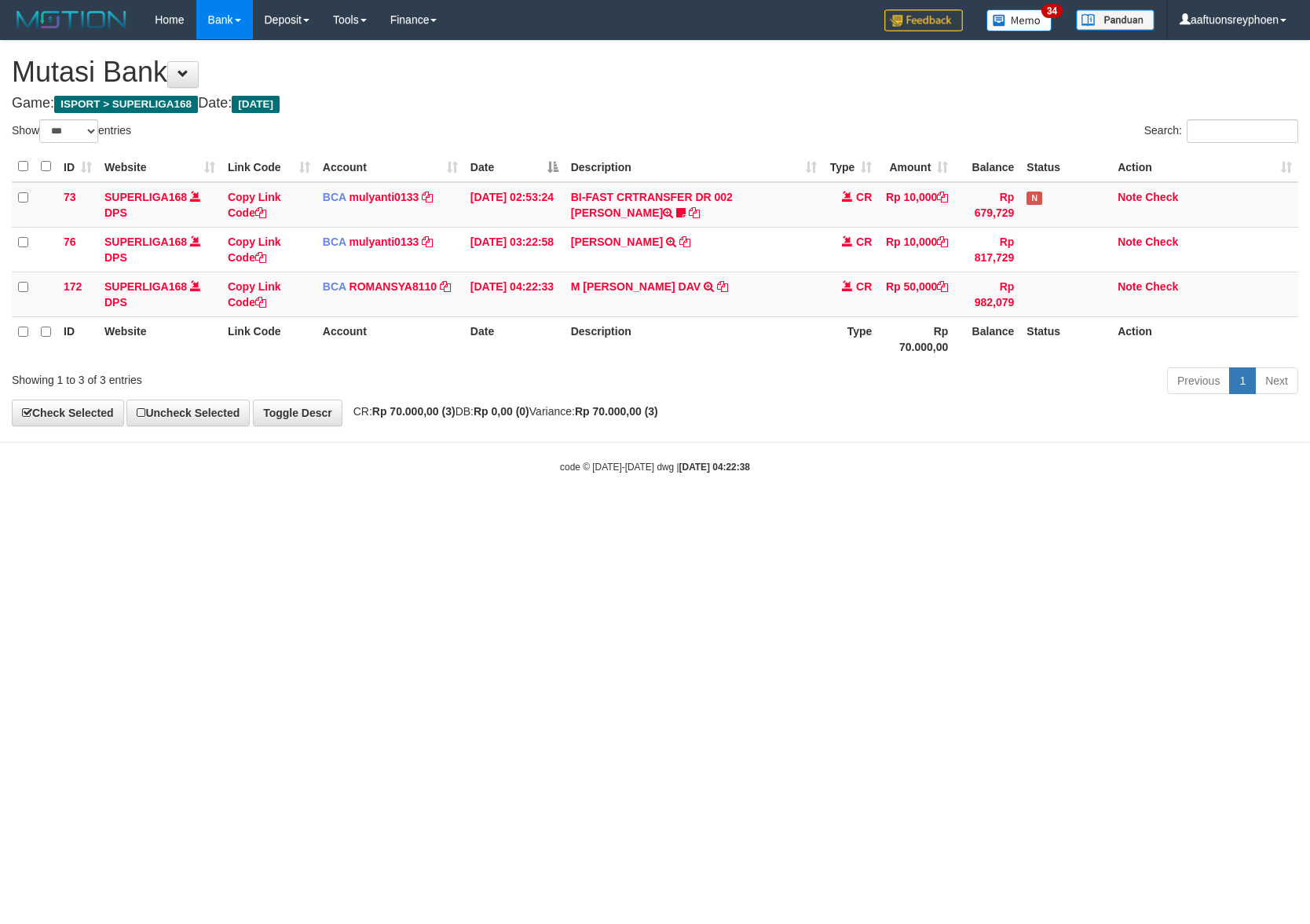
select select "***"
click at [667, 314] on td "M ABEL PRATAMA DAV TRSF E-BANKING CR 0109/FTSCY/WS95031 50000.00M ABEL PRATAMA …" at bounding box center [693, 294] width 259 height 45
drag, startPoint x: 0, startPoint y: 0, endPoint x: 1308, endPoint y: 413, distance: 1371.7
click at [670, 314] on td "M ABEL PRATAMA DAV TRSF E-BANKING CR 0109/FTSCY/WS95031 50000.00M ABEL PRATAMA …" at bounding box center [693, 294] width 259 height 45
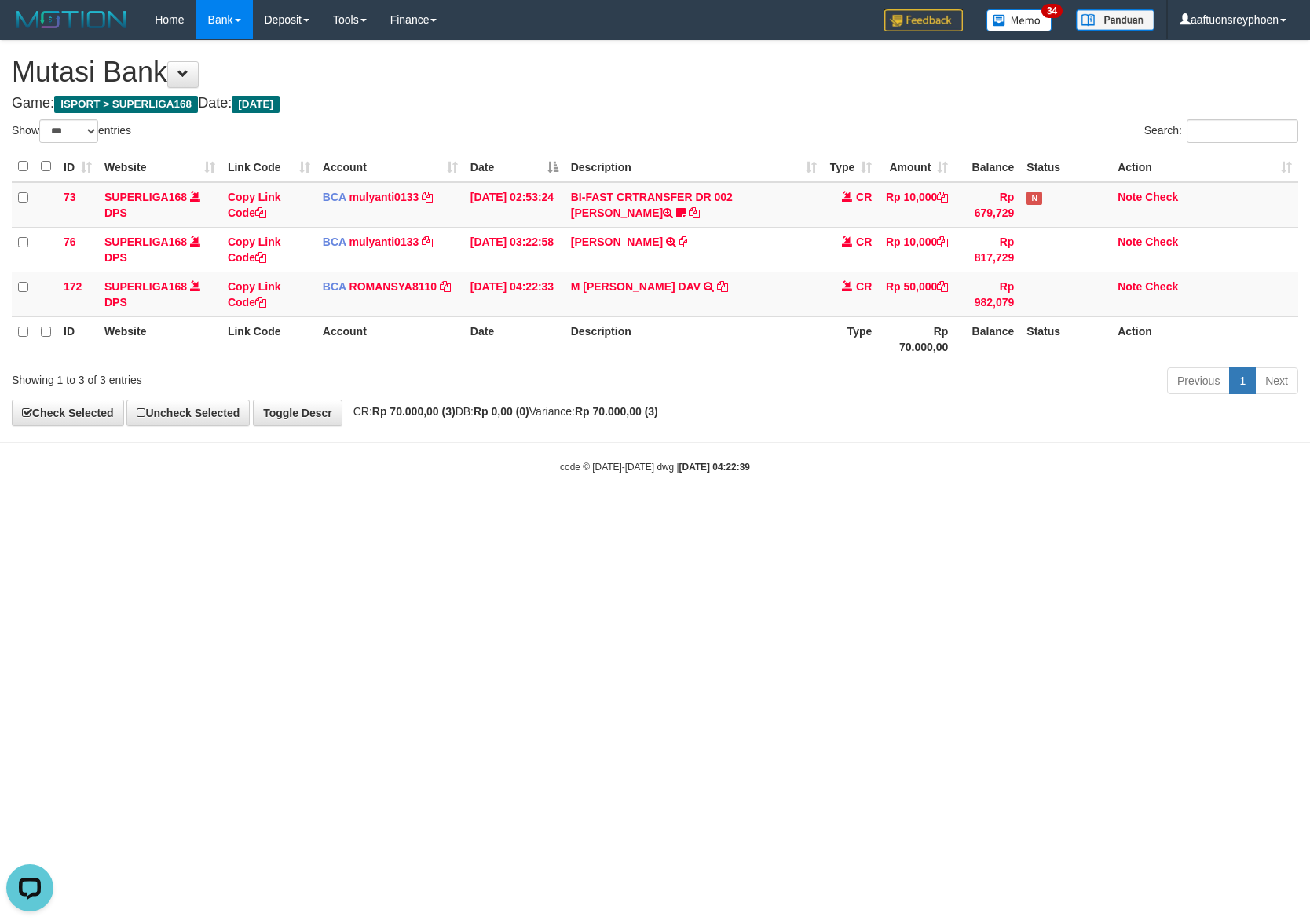
drag, startPoint x: 1150, startPoint y: 530, endPoint x: 1302, endPoint y: 511, distance: 153.2
click at [1188, 514] on html "Toggle navigation Home Bank Account List Load By Website Group [ISPORT] SUPERLI…" at bounding box center [655, 257] width 1310 height 514
drag, startPoint x: 1008, startPoint y: 535, endPoint x: 1299, endPoint y: 507, distance: 292.3
click at [1031, 514] on html "Toggle navigation Home Bank Account List Load By Website Group [ISPORT] SUPERLI…" at bounding box center [655, 257] width 1310 height 514
select select "***"
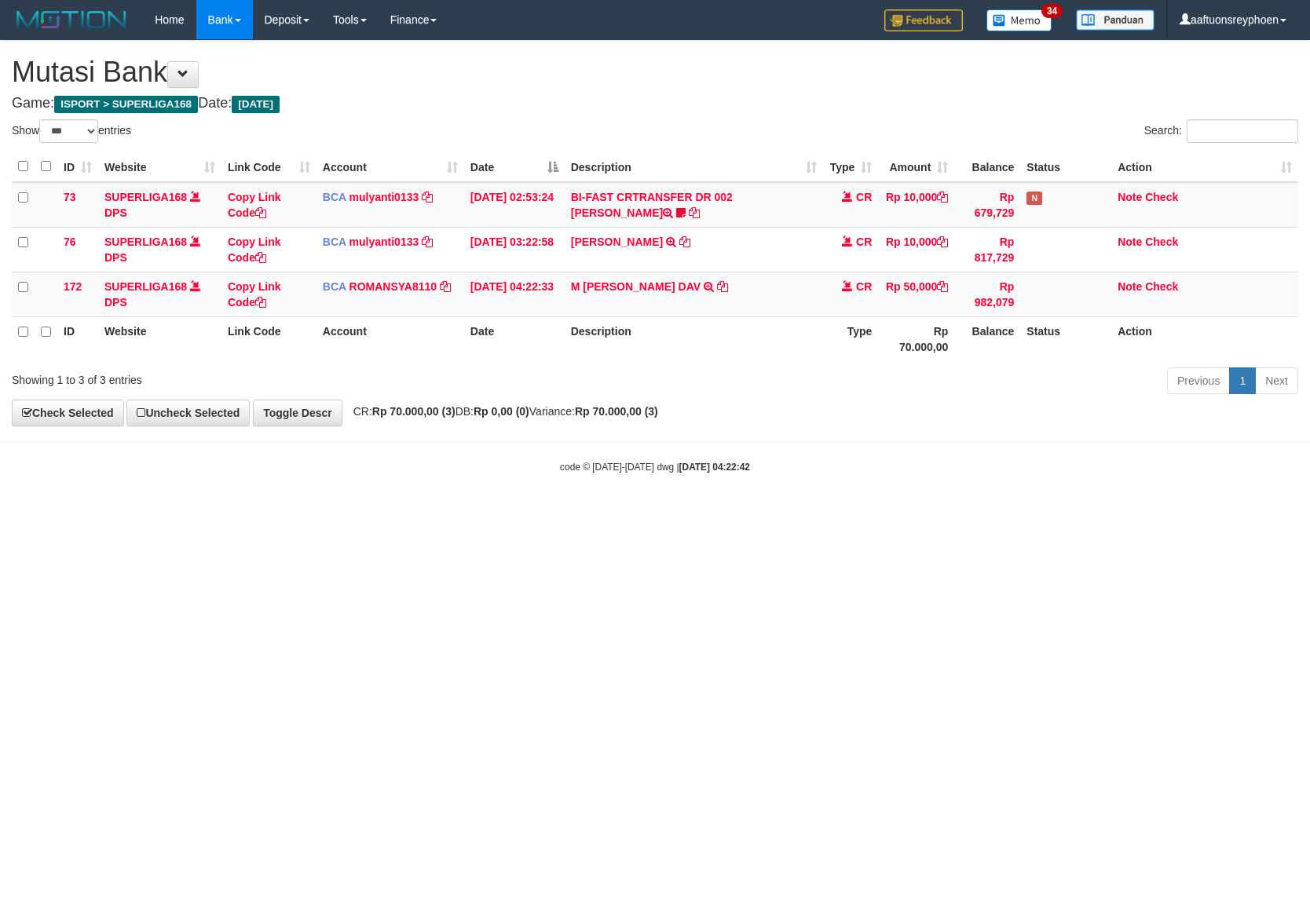
drag, startPoint x: 953, startPoint y: 551, endPoint x: 1231, endPoint y: 516, distance: 280.2
click at [1028, 514] on html "Toggle navigation Home Bank Account List Load By Website Group [ISPORT] SUPERLI…" at bounding box center [655, 257] width 1310 height 514
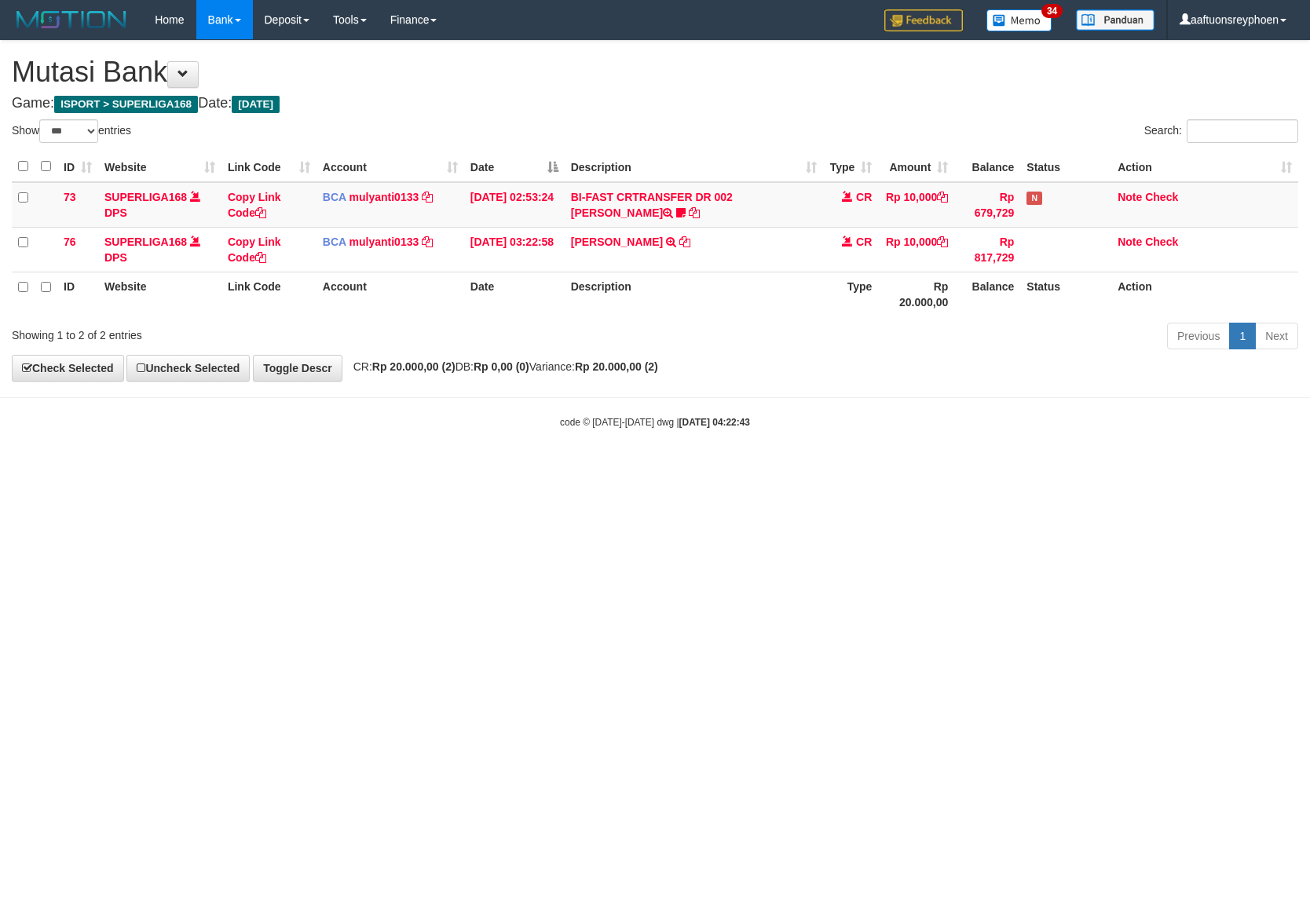
select select "***"
click at [876, 469] on html "Toggle navigation Home Bank Account List Load By Website Group [ISPORT] SUPERLI…" at bounding box center [655, 234] width 1310 height 469
click at [878, 469] on html "Toggle navigation Home Bank Account List Load By Website Group [ISPORT] SUPERLI…" at bounding box center [655, 234] width 1310 height 469
drag, startPoint x: 874, startPoint y: 563, endPoint x: 1304, endPoint y: 525, distance: 431.7
click at [937, 469] on html "Toggle navigation Home Bank Account List Load By Website Group [ISPORT] SUPERLI…" at bounding box center [655, 234] width 1310 height 469
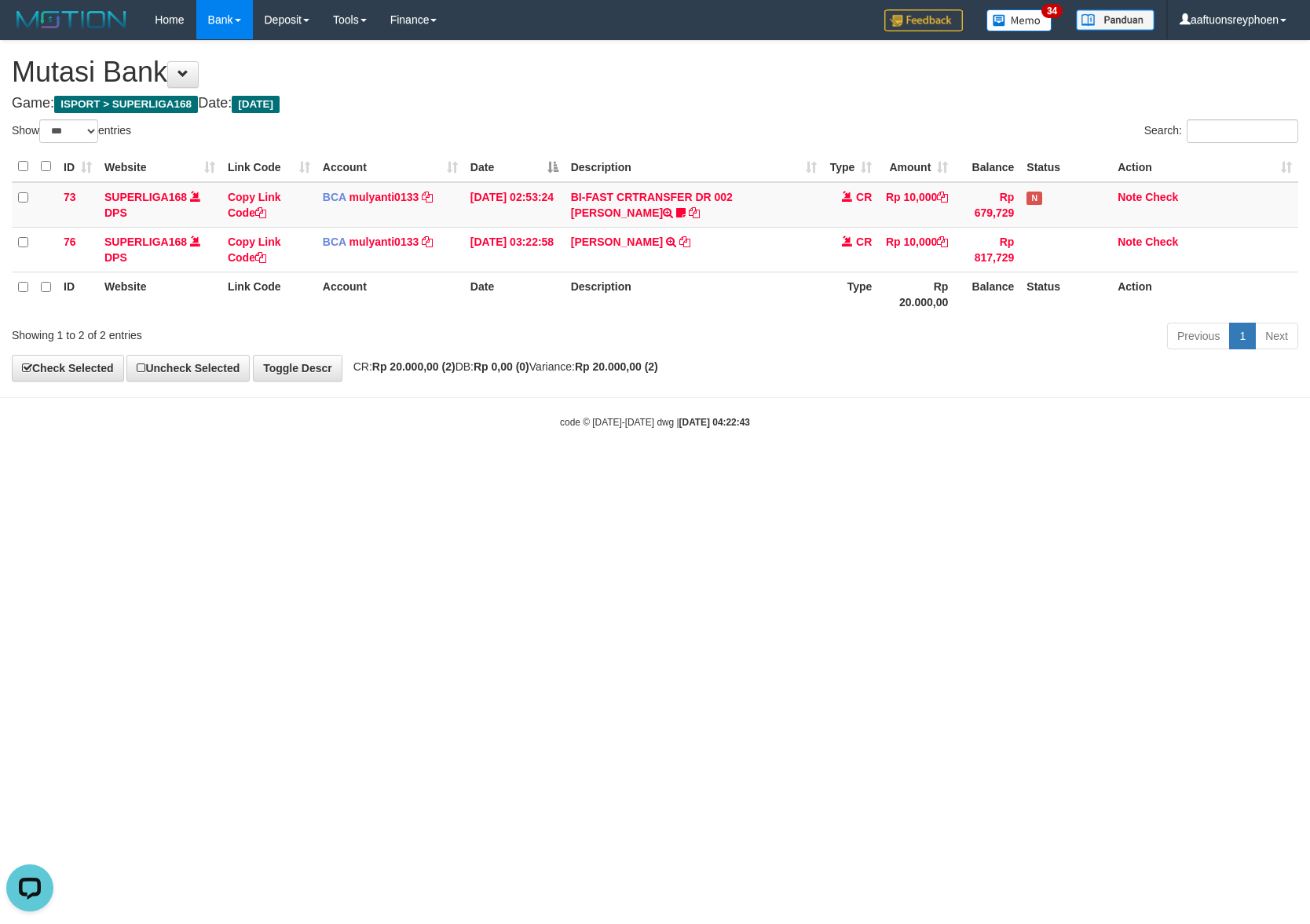
click at [893, 469] on html "Toggle navigation Home Bank Account List Load By Website Group [ISPORT] SUPERLI…" at bounding box center [655, 234] width 1310 height 469
click at [870, 469] on html "Toggle navigation Home Bank Account List Load By Website Group [ISPORT] SUPERLI…" at bounding box center [655, 234] width 1310 height 469
select select "***"
click at [870, 469] on html "Toggle navigation Home Bank Account List Load By Website Group [ISPORT] SUPERLI…" at bounding box center [655, 234] width 1310 height 469
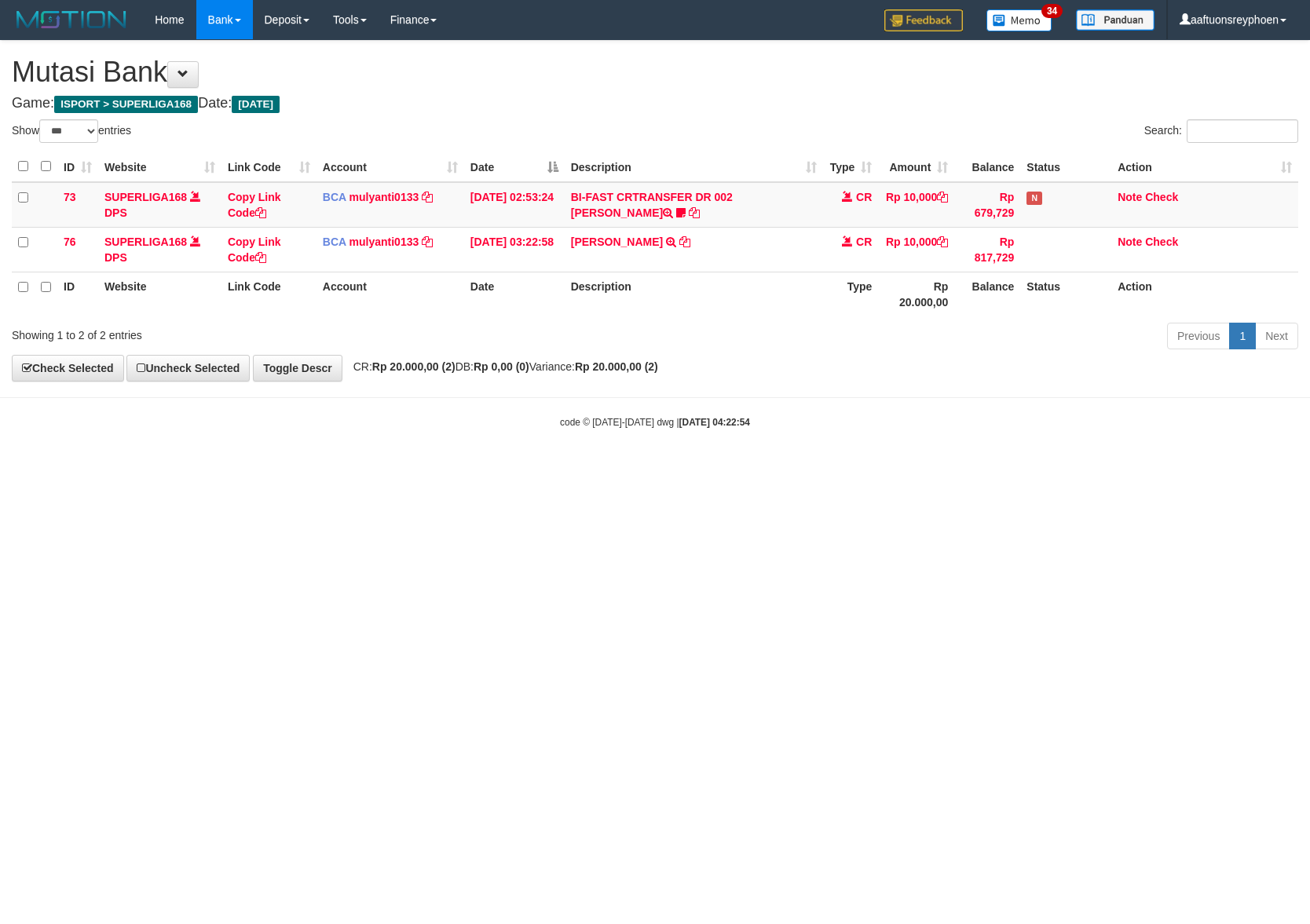
select select "***"
click at [877, 469] on html "Toggle navigation Home Bank Account List Load By Website Group [ISPORT] SUPERLI…" at bounding box center [655, 234] width 1310 height 469
click at [878, 469] on html "Toggle navigation Home Bank Account List Load By Website Group [ISPORT] SUPERLI…" at bounding box center [655, 234] width 1310 height 469
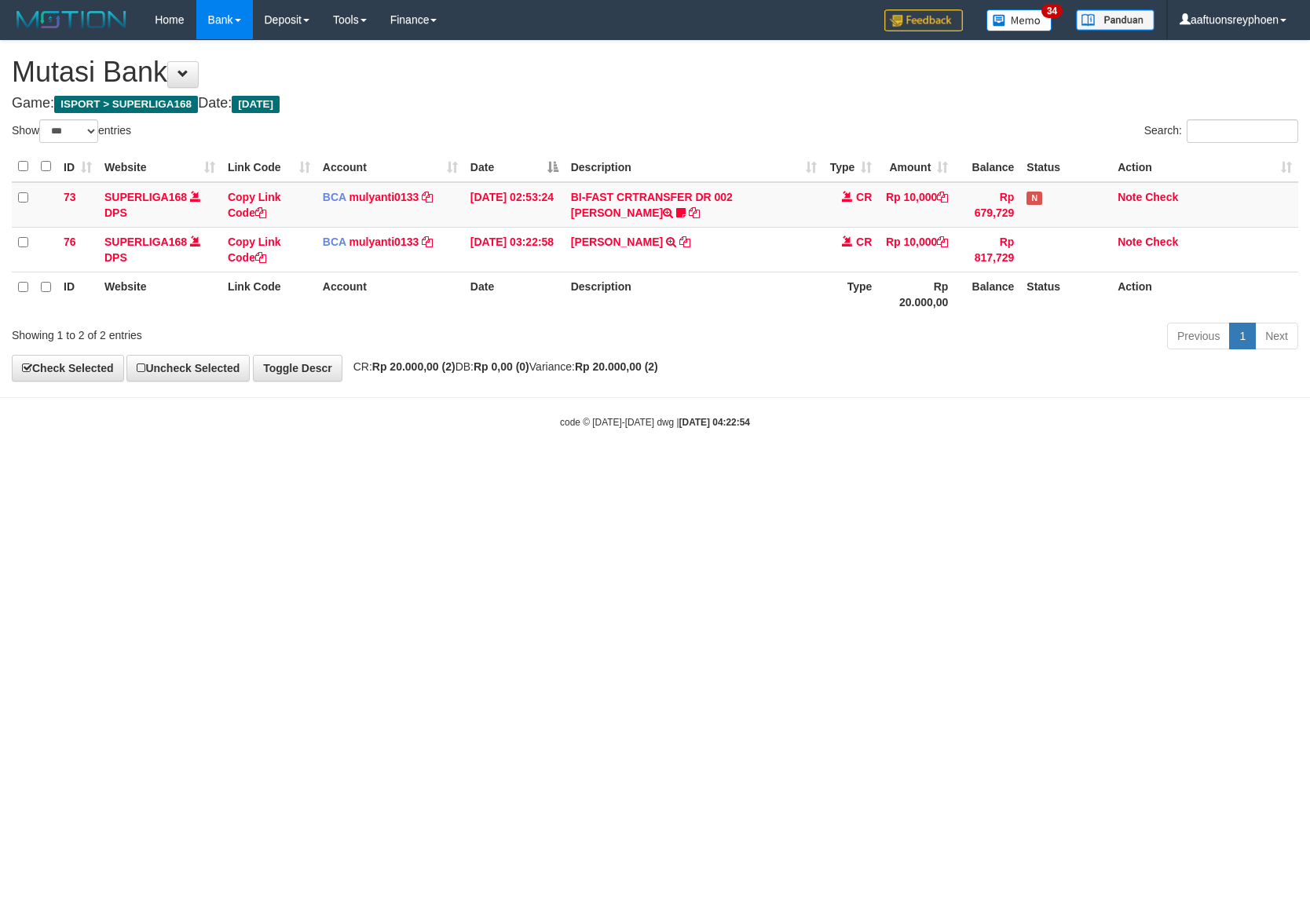
click at [878, 469] on html "Toggle navigation Home Bank Account List Load By Website Group [ISPORT] SUPERLI…" at bounding box center [655, 234] width 1310 height 469
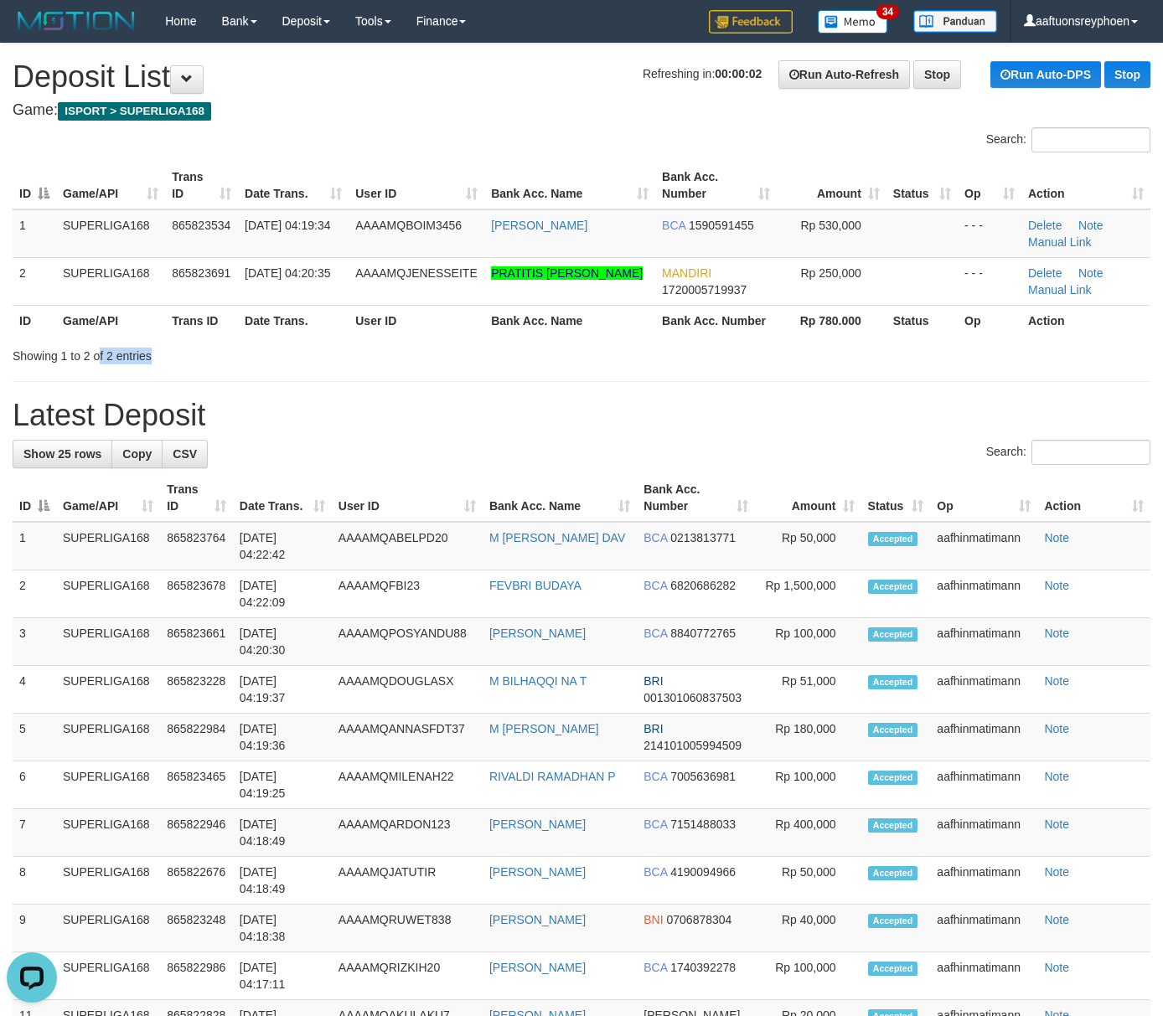
drag, startPoint x: 101, startPoint y: 377, endPoint x: 3, endPoint y: 409, distance: 102.3
click at [98, 380] on div "**********" at bounding box center [581, 936] width 1163 height 1785
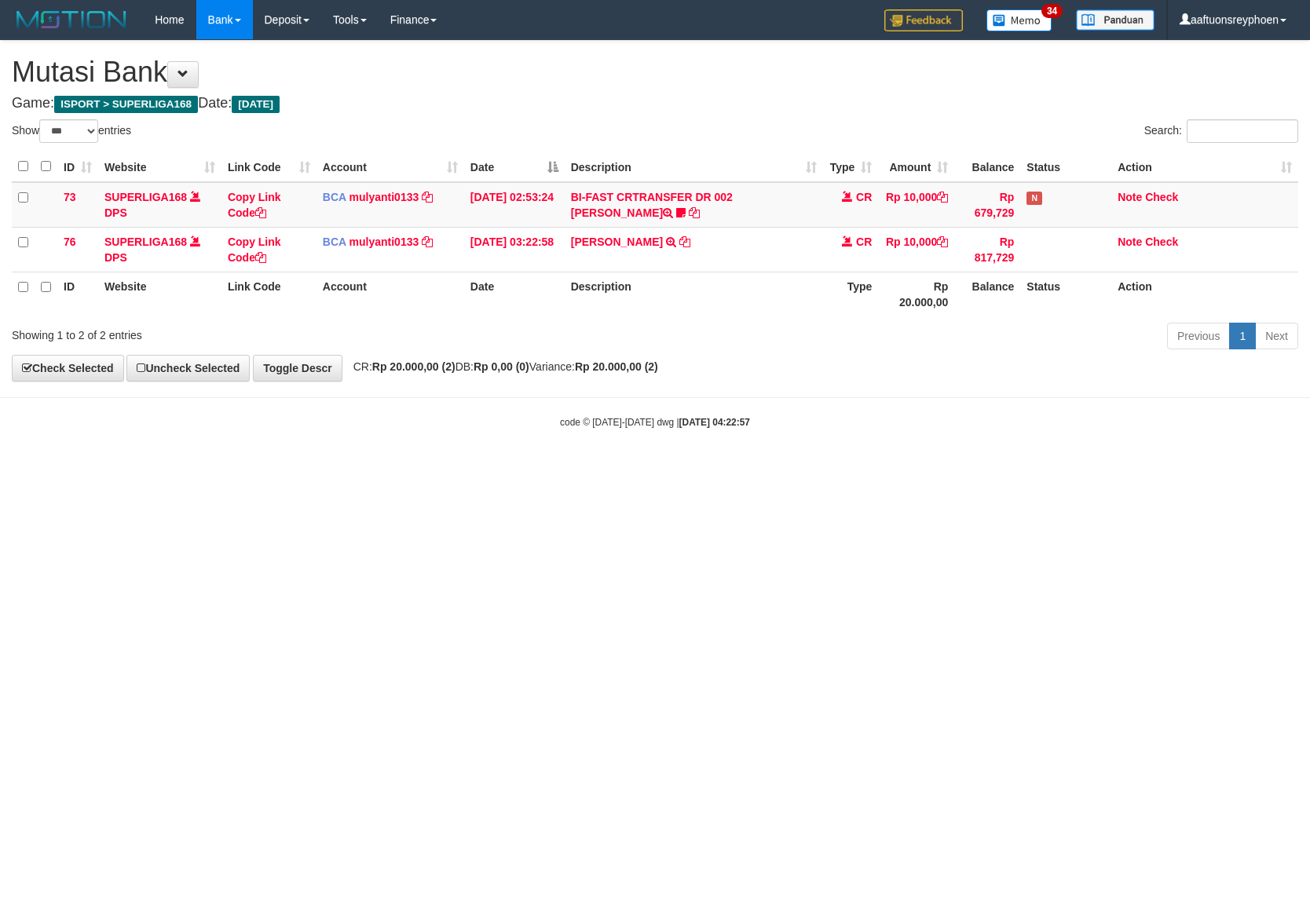
select select "***"
click at [934, 469] on html "Toggle navigation Home Bank Account List Load By Website Group [ISPORT] SUPERLI…" at bounding box center [655, 234] width 1310 height 469
click at [930, 469] on html "Toggle navigation Home Bank Account List Load By Website Group [ISPORT] SUPERLI…" at bounding box center [655, 234] width 1310 height 469
click at [934, 469] on html "Toggle navigation Home Bank Account List Load By Website Group [ISPORT] SUPERLI…" at bounding box center [655, 234] width 1310 height 469
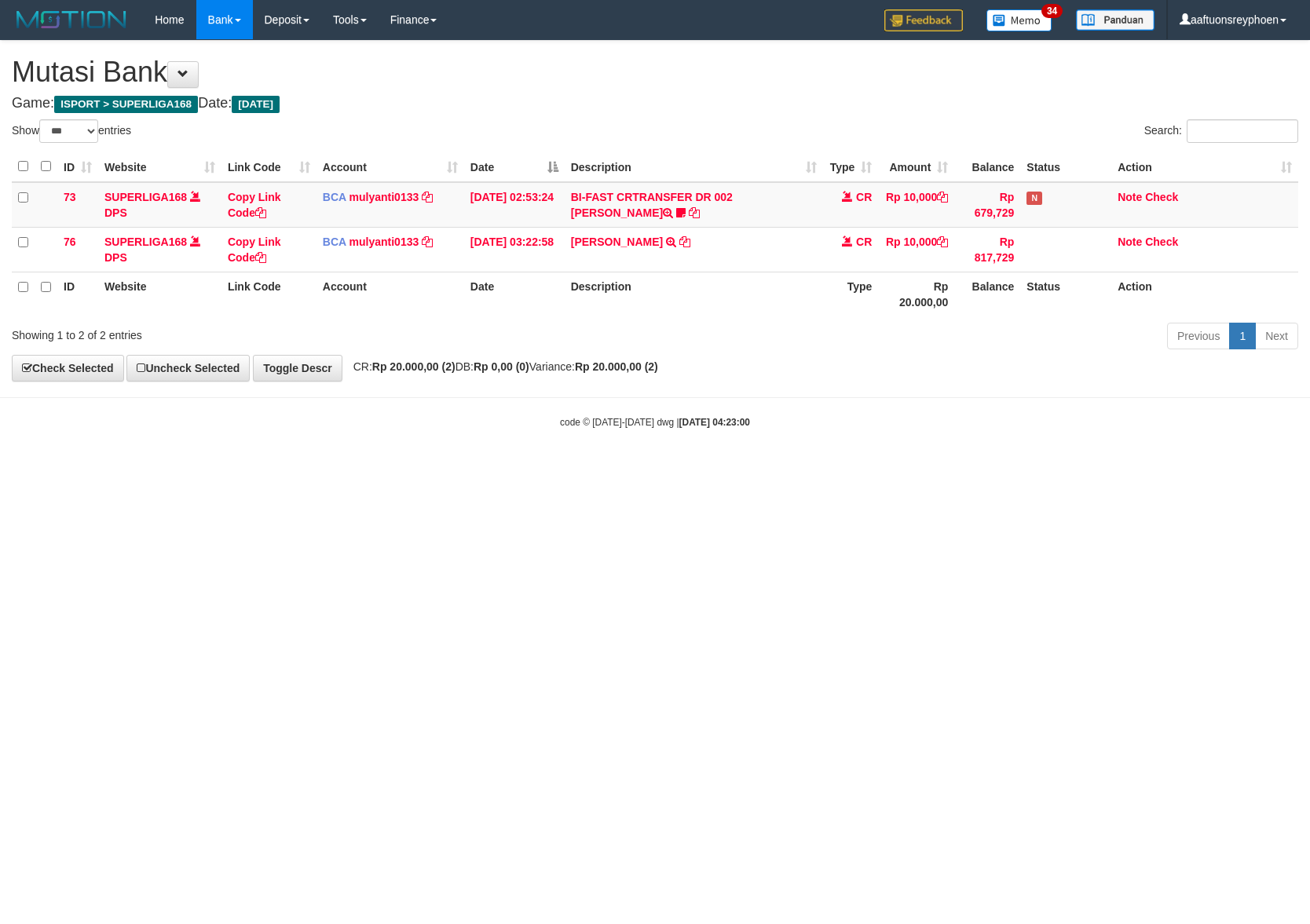
select select "***"
click at [937, 469] on html "Toggle navigation Home Bank Account List Load By Website Group [ISPORT] SUPERLI…" at bounding box center [655, 234] width 1310 height 469
drag, startPoint x: 839, startPoint y: 553, endPoint x: 1308, endPoint y: 500, distance: 472.0
click at [901, 469] on html "Toggle navigation Home Bank Account List Load By Website Group [ISPORT] SUPERLI…" at bounding box center [655, 234] width 1310 height 469
select select "***"
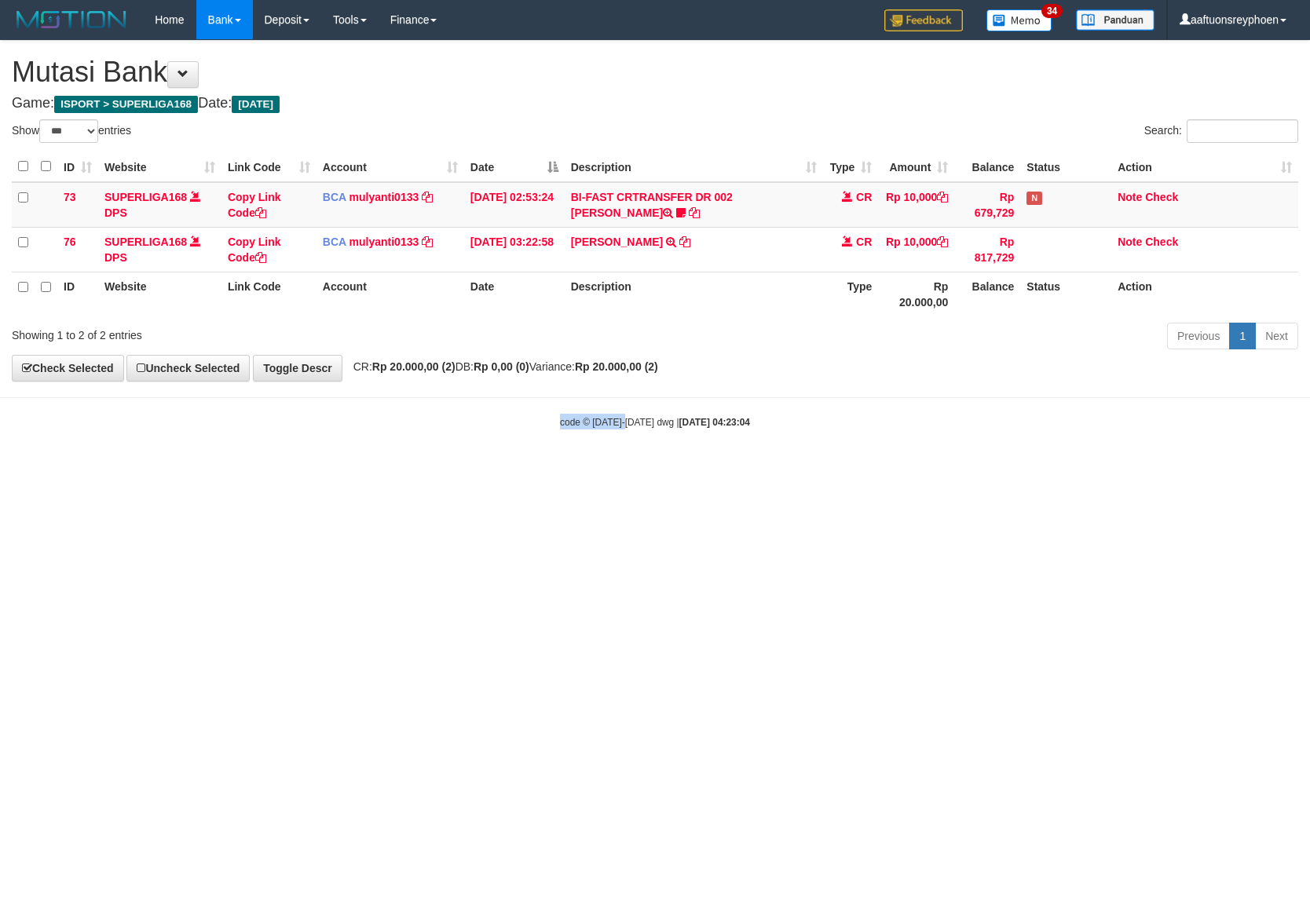
drag, startPoint x: 625, startPoint y: 512, endPoint x: 1191, endPoint y: 449, distance: 569.5
click at [748, 469] on html "Toggle navigation Home Bank Account List Load By Website Group [ISPORT] SUPERLI…" at bounding box center [655, 234] width 1310 height 469
select select "***"
drag, startPoint x: 874, startPoint y: 457, endPoint x: 897, endPoint y: 475, distance: 29.2
click at [877, 457] on body "Toggle navigation Home Bank Account List Load By Website Group [ISPORT] SUPERLI…" at bounding box center [655, 234] width 1310 height 469
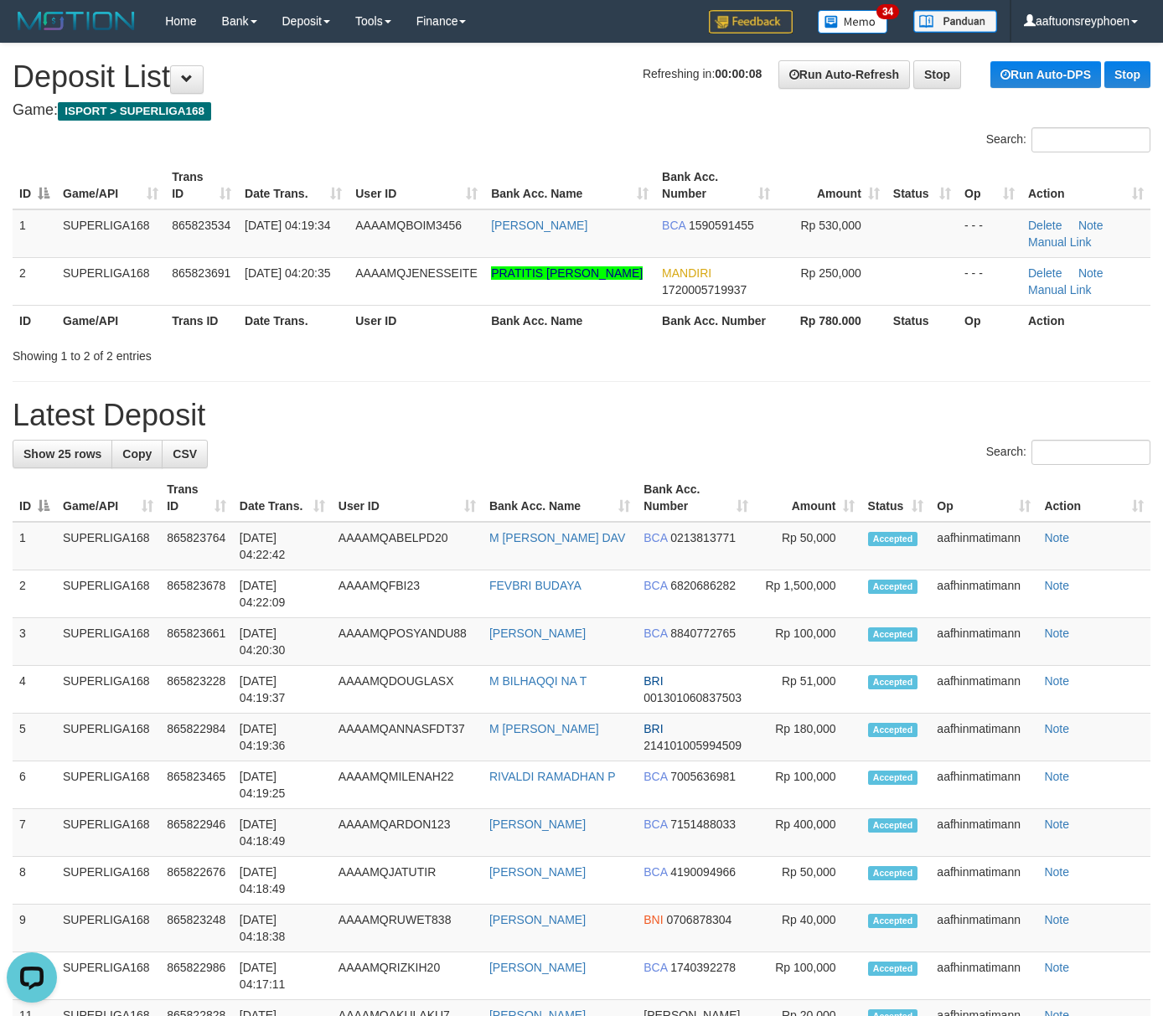
click at [216, 335] on th "Trans ID" at bounding box center [201, 320] width 73 height 31
drag, startPoint x: 49, startPoint y: 346, endPoint x: 0, endPoint y: 372, distance: 55.1
click at [48, 350] on div "Showing 1 to 2 of 2 entries" at bounding box center [242, 352] width 459 height 23
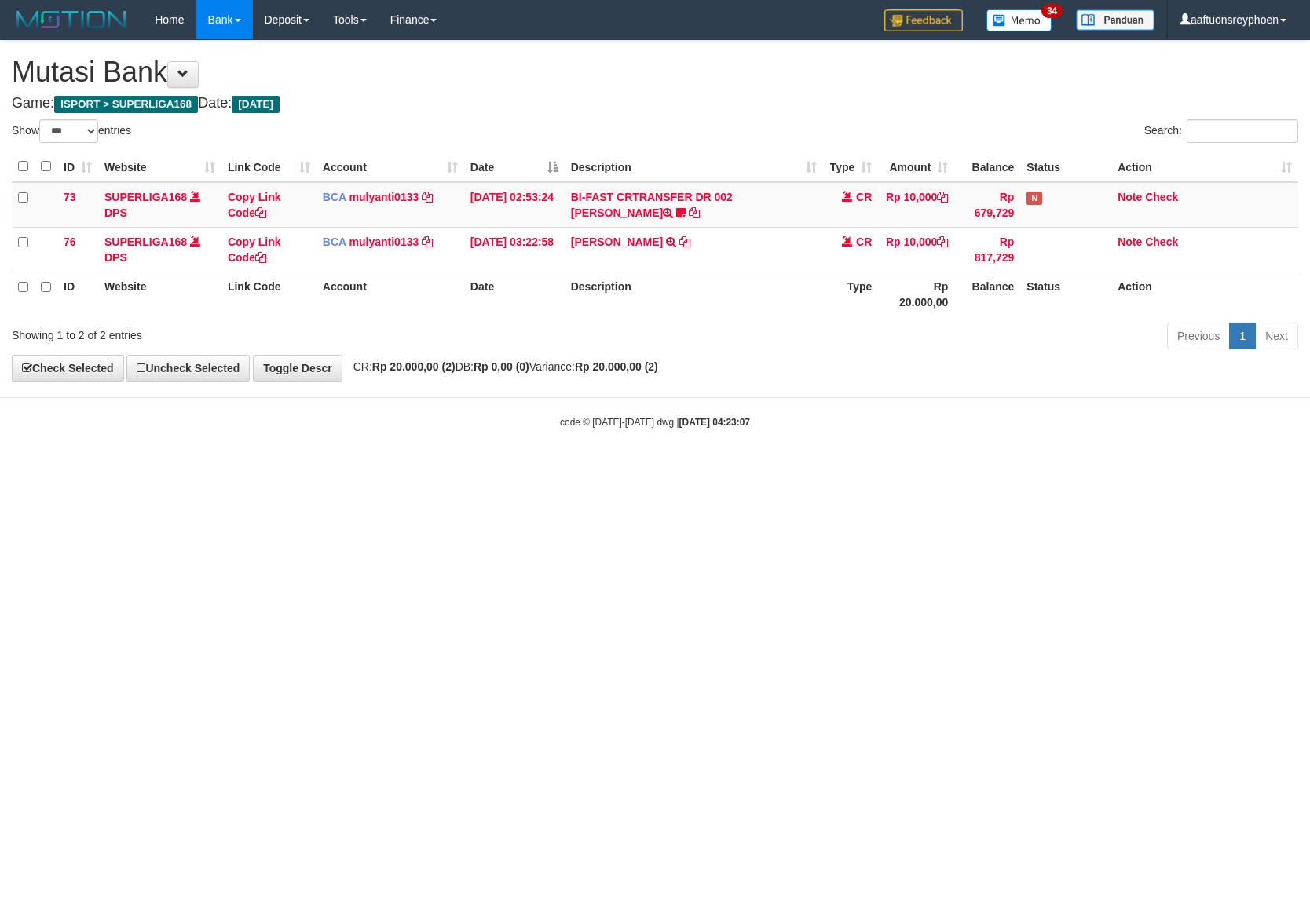
select select "***"
click at [904, 468] on body "Toggle navigation Home Bank Account List Load By Website Group [ISPORT] SUPERLI…" at bounding box center [655, 234] width 1310 height 469
drag, startPoint x: 881, startPoint y: 478, endPoint x: 1137, endPoint y: 449, distance: 257.6
click at [945, 469] on html "Toggle navigation Home Bank Account List Load By Website Group [ISPORT] SUPERLI…" at bounding box center [655, 234] width 1310 height 469
select select "***"
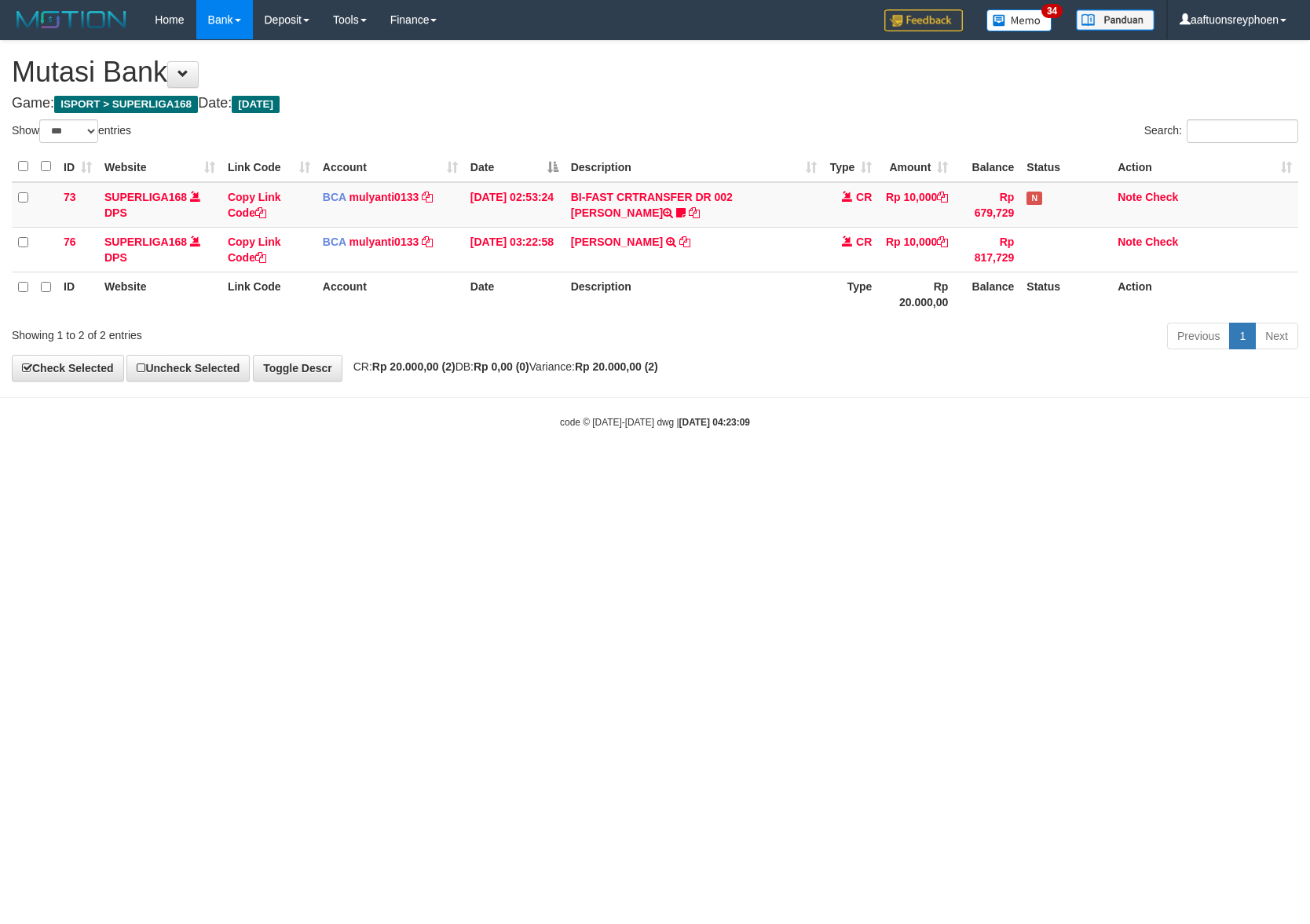
click at [1011, 457] on body "Toggle navigation Home Bank Account List Load By Website Group [ISPORT] SUPERLI…" at bounding box center [655, 234] width 1310 height 469
drag, startPoint x: 928, startPoint y: 462, endPoint x: 956, endPoint y: 457, distance: 28.4
click at [946, 460] on body "Toggle navigation Home Bank Account List Load By Website Group [ISPORT] SUPERLI…" at bounding box center [655, 234] width 1310 height 469
drag, startPoint x: 958, startPoint y: 447, endPoint x: 928, endPoint y: 457, distance: 31.6
click at [951, 454] on body "Toggle navigation Home Bank Account List Load By Website Group [ISPORT] SUPERLI…" at bounding box center [655, 234] width 1310 height 469
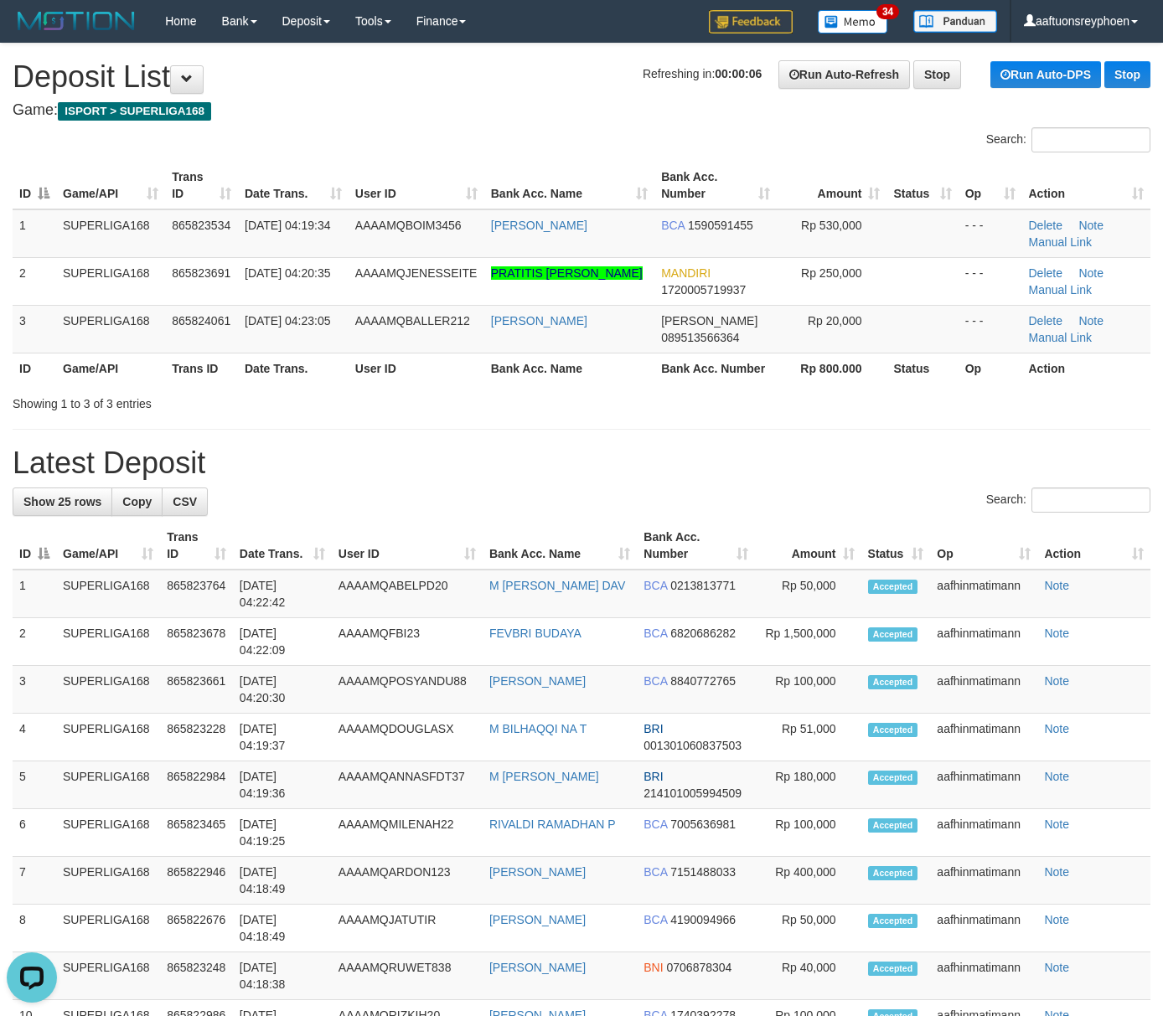
click at [69, 404] on div "Showing 1 to 3 of 3 entries" at bounding box center [242, 400] width 459 height 23
click at [171, 380] on th "Trans ID" at bounding box center [201, 368] width 73 height 31
click at [205, 369] on th "Trans ID" at bounding box center [201, 368] width 73 height 31
click at [116, 355] on th "Game/API" at bounding box center [110, 368] width 109 height 31
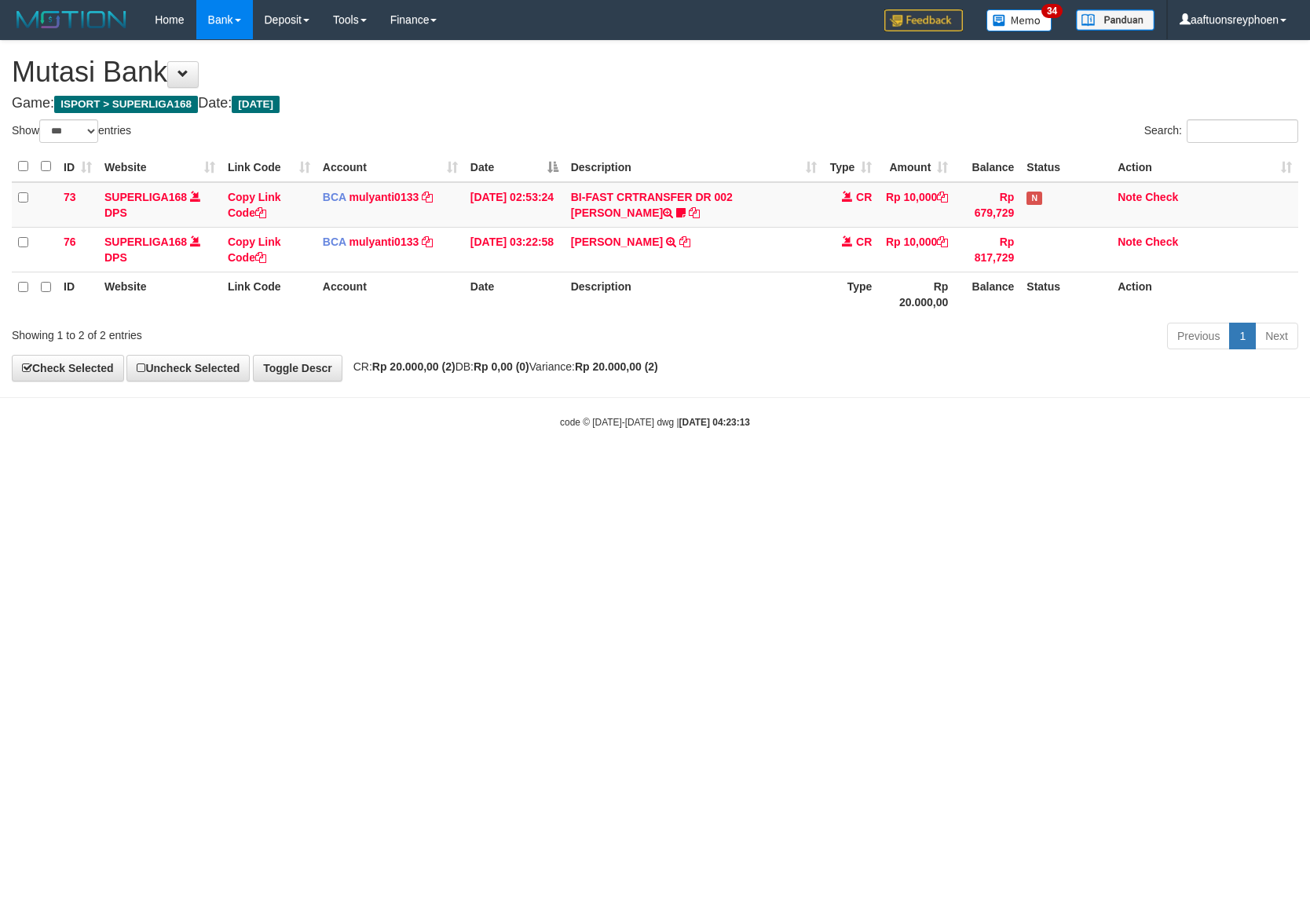
select select "***"
click at [779, 469] on html "Toggle navigation Home Bank Account List Load By Website Group [ISPORT] SUPERLI…" at bounding box center [655, 234] width 1310 height 469
drag, startPoint x: 777, startPoint y: 499, endPoint x: 1008, endPoint y: 484, distance: 231.5
click at [785, 469] on html "Toggle navigation Home Bank Account List Load By Website Group [ISPORT] SUPERLI…" at bounding box center [655, 234] width 1310 height 469
click at [887, 469] on html "Toggle navigation Home Bank Account List Load By Website Group [ISPORT] SUPERLI…" at bounding box center [655, 234] width 1310 height 469
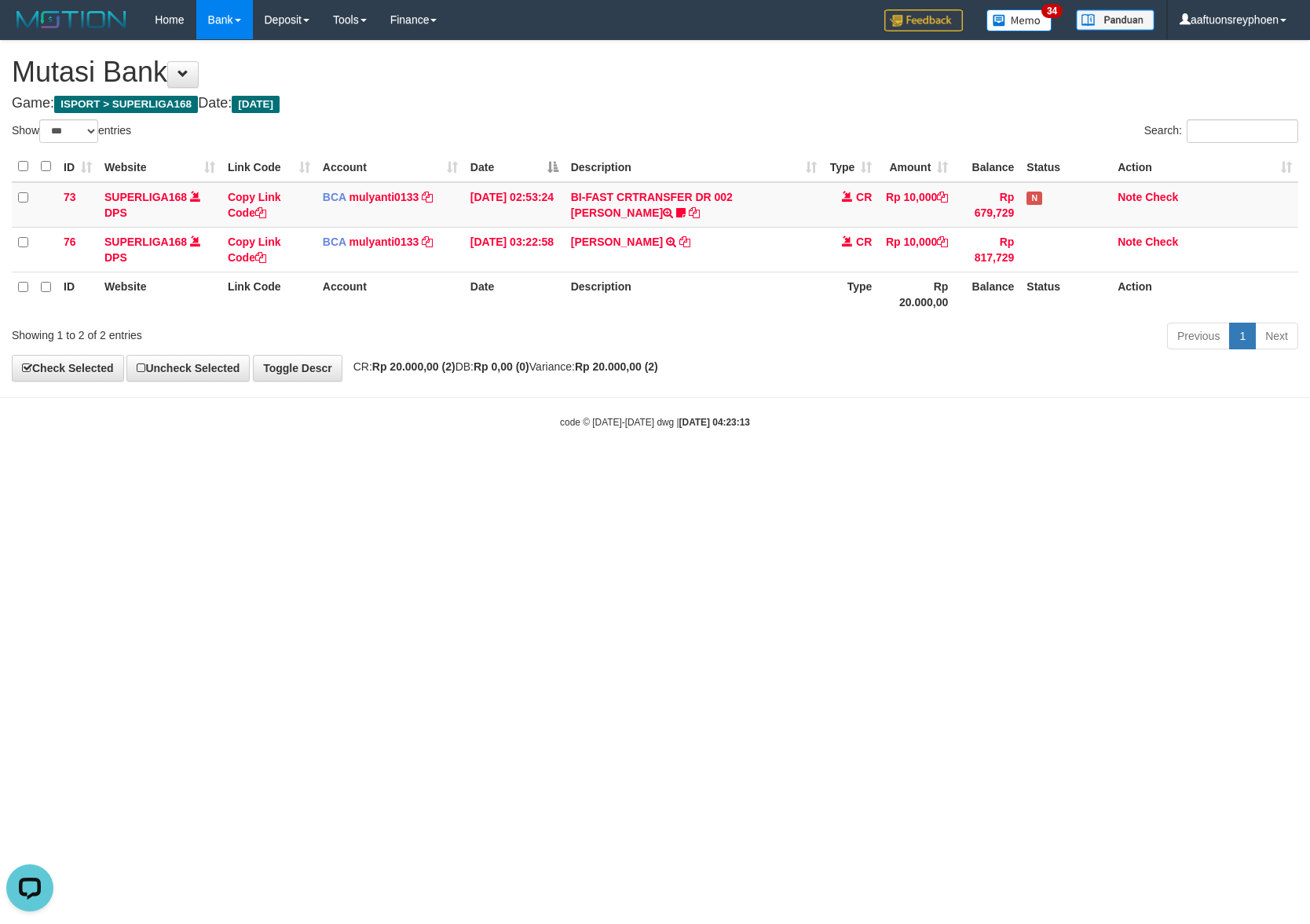
drag, startPoint x: 889, startPoint y: 488, endPoint x: 1308, endPoint y: 403, distance: 427.5
click at [903, 469] on html "Toggle navigation Home Bank Account List Load By Website Group [ISPORT] SUPERLI…" at bounding box center [655, 234] width 1310 height 469
select select "***"
drag, startPoint x: 817, startPoint y: 476, endPoint x: 904, endPoint y: 462, distance: 88.1
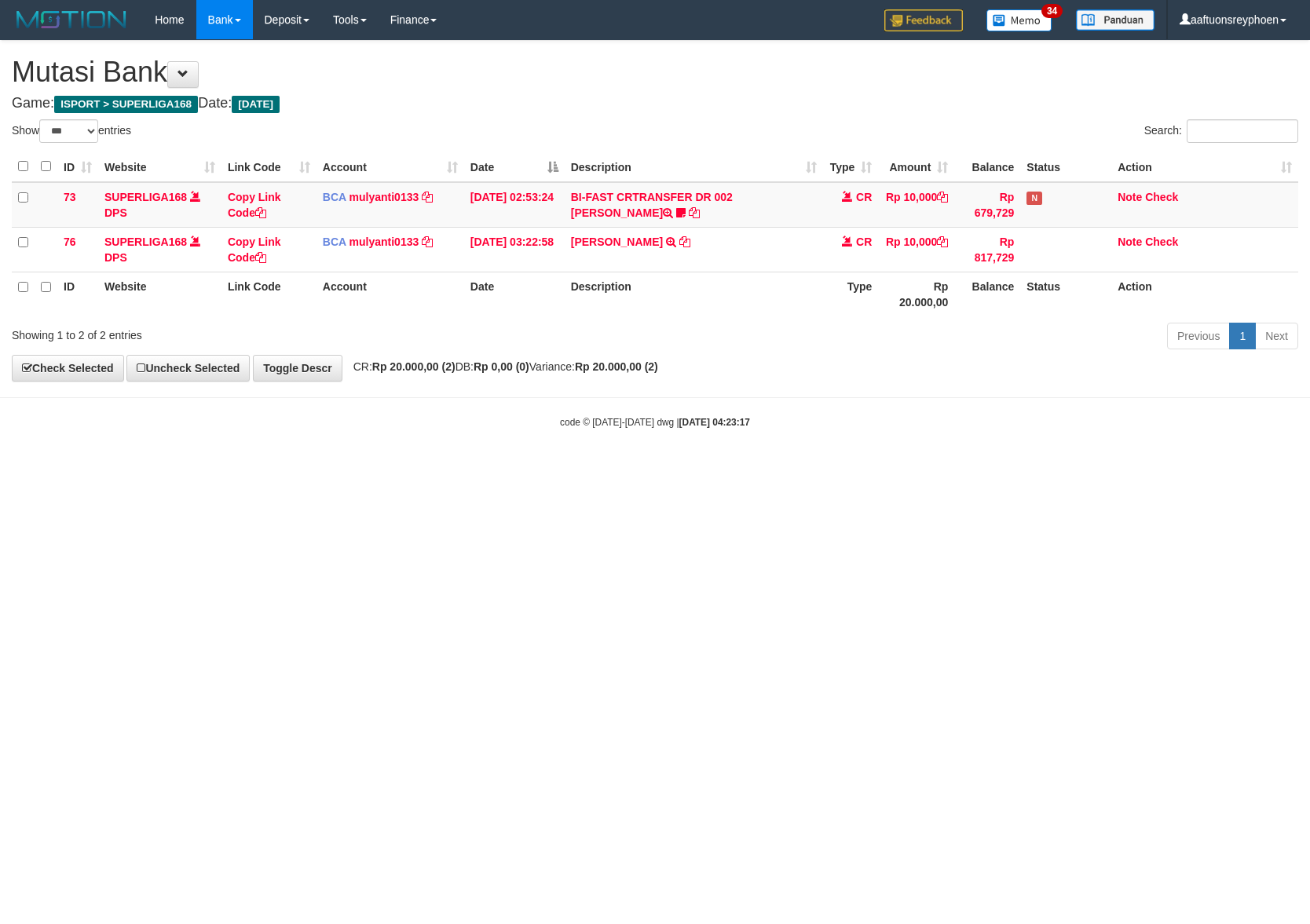
click at [825, 469] on html "Toggle navigation Home Bank Account List Load By Website Group [ISPORT] SUPERLI…" at bounding box center [655, 234] width 1310 height 469
drag, startPoint x: 1004, startPoint y: 460, endPoint x: 1307, endPoint y: 410, distance: 307.1
click at [1096, 447] on body "Toggle navigation Home Bank Account List Load By Website Group [ISPORT] SUPERLI…" at bounding box center [655, 234] width 1310 height 469
drag, startPoint x: 1016, startPoint y: 467, endPoint x: 1308, endPoint y: 418, distance: 296.1
click at [1096, 453] on html "Toggle navigation Home Bank Account List Load By Website Group [ISPORT] SUPERLI…" at bounding box center [655, 234] width 1310 height 469
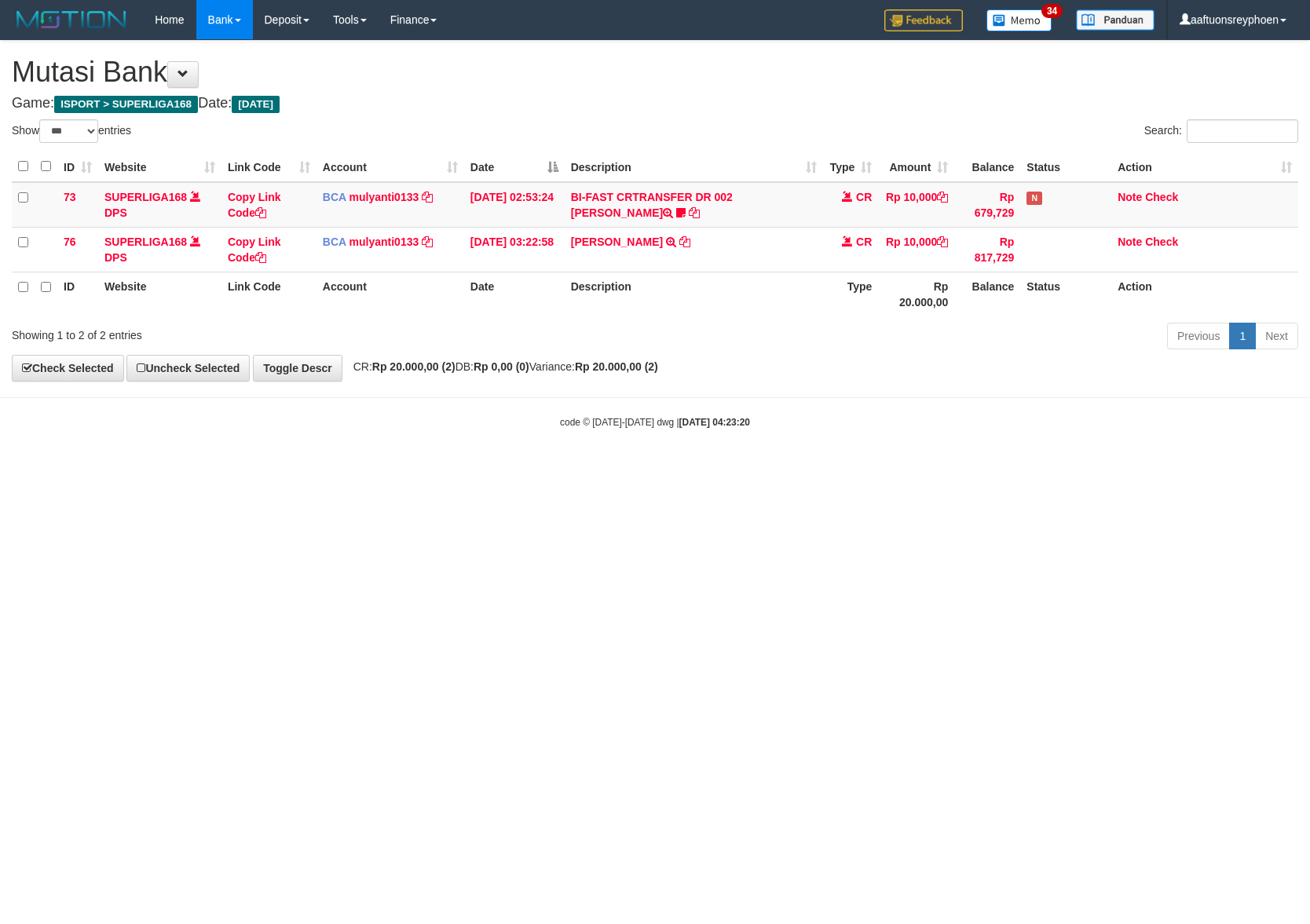
select select "***"
click at [1074, 427] on div "code © 2012-2018 dwg | 2025/09/01 04:23:20" at bounding box center [655, 422] width 1310 height 16
select select "***"
drag, startPoint x: 899, startPoint y: 440, endPoint x: 1090, endPoint y: 414, distance: 192.8
click at [930, 435] on body "Toggle navigation Home Bank Account List Load By Website Group [ISPORT] SUPERLI…" at bounding box center [655, 234] width 1310 height 469
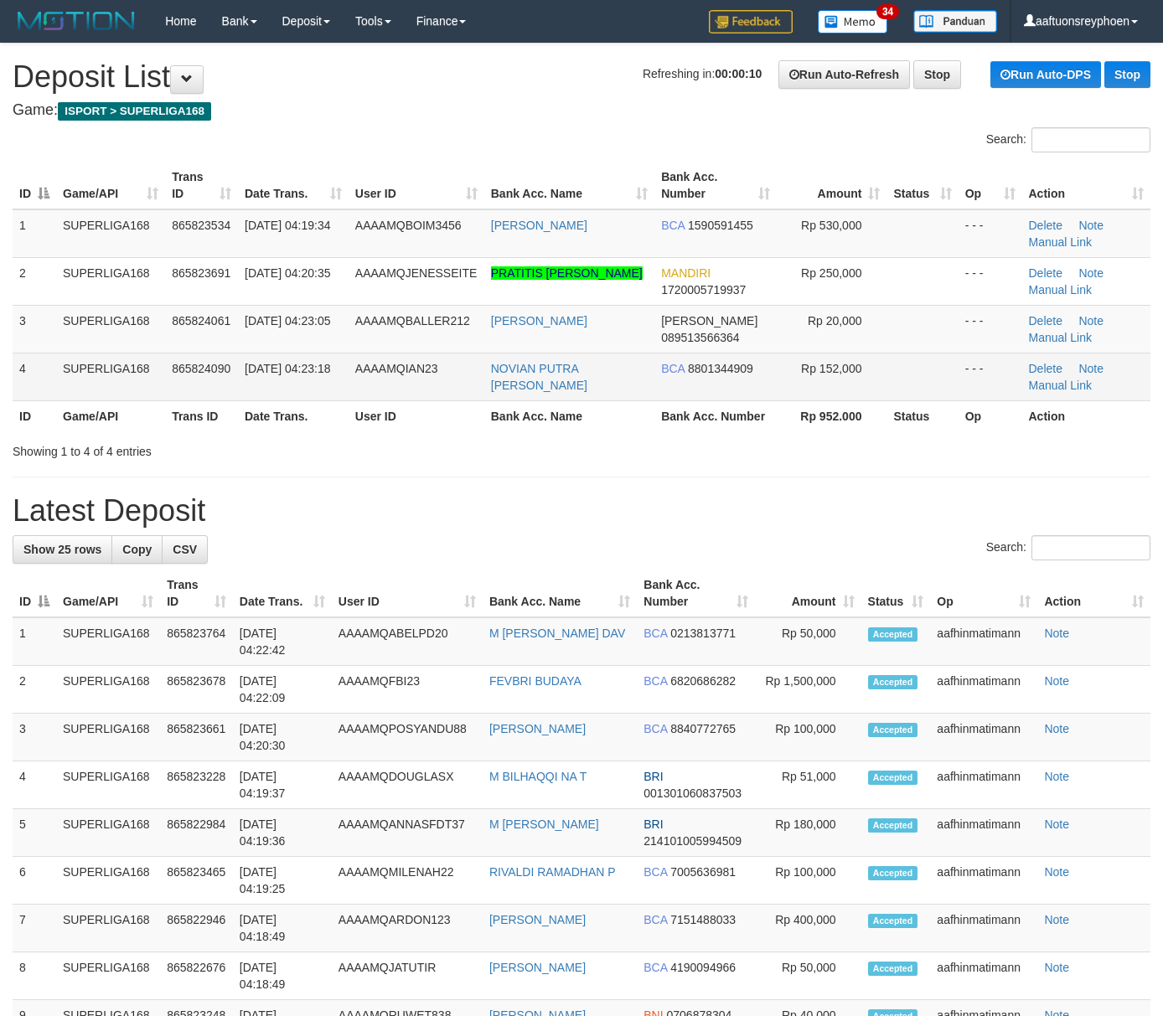
click at [249, 369] on span "[DATE] 04:23:18" at bounding box center [287, 368] width 85 height 13
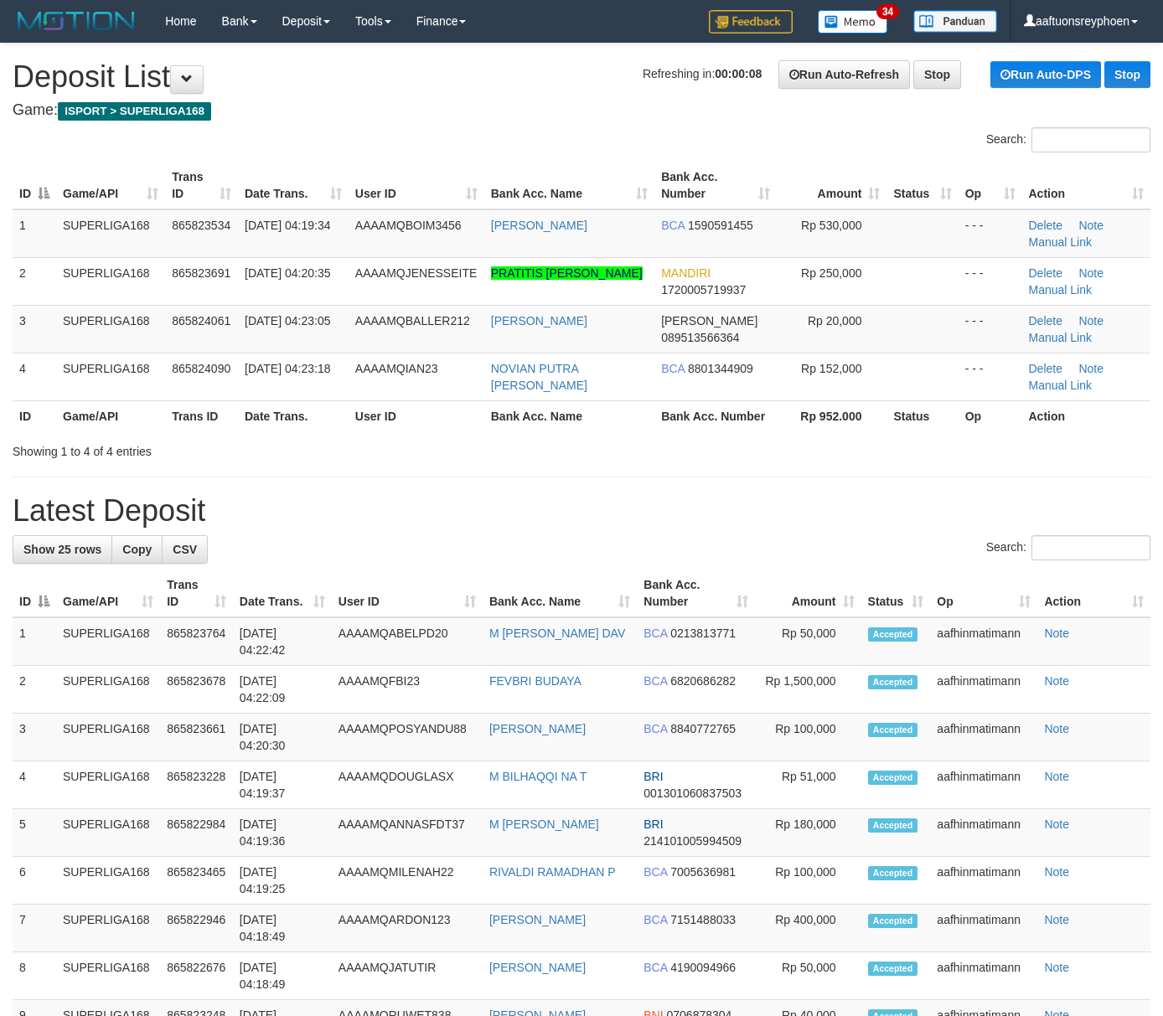
click at [151, 436] on div "ID Game/API Trans ID Date Trans. User ID Bank Acc. Name Bank Acc. Number Amount…" at bounding box center [581, 297] width 1163 height 280
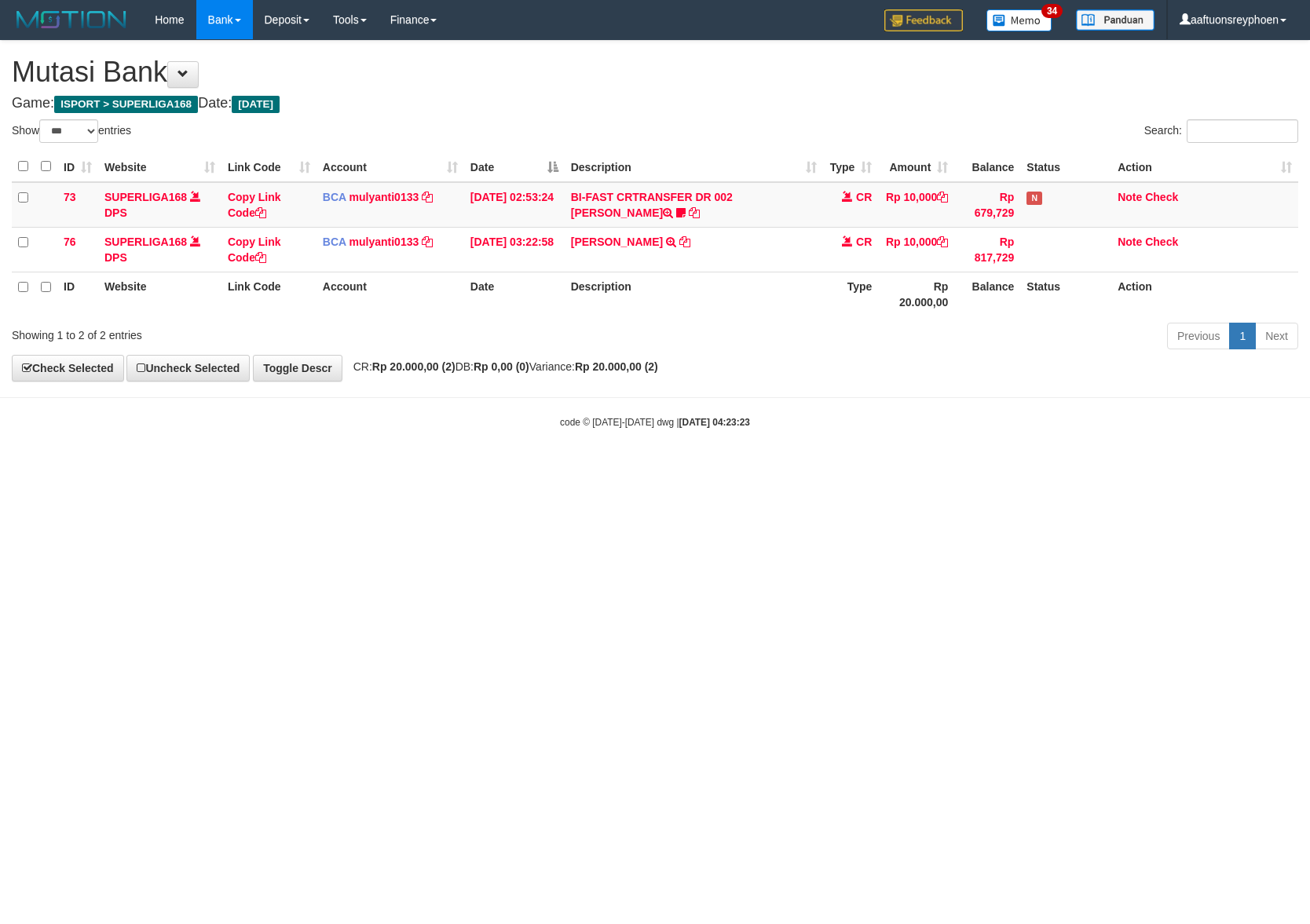
select select "***"
drag, startPoint x: 886, startPoint y: 457, endPoint x: 1295, endPoint y: 460, distance: 409.0
click at [1154, 457] on body "Toggle navigation Home Bank Account List Load By Website Group [ISPORT] SUPERLI…" at bounding box center [655, 234] width 1310 height 469
drag, startPoint x: 705, startPoint y: 484, endPoint x: 1307, endPoint y: 416, distance: 605.8
click at [867, 469] on html "Toggle navigation Home Bank Account List Load By Website Group [ISPORT] SUPERLI…" at bounding box center [655, 234] width 1310 height 469
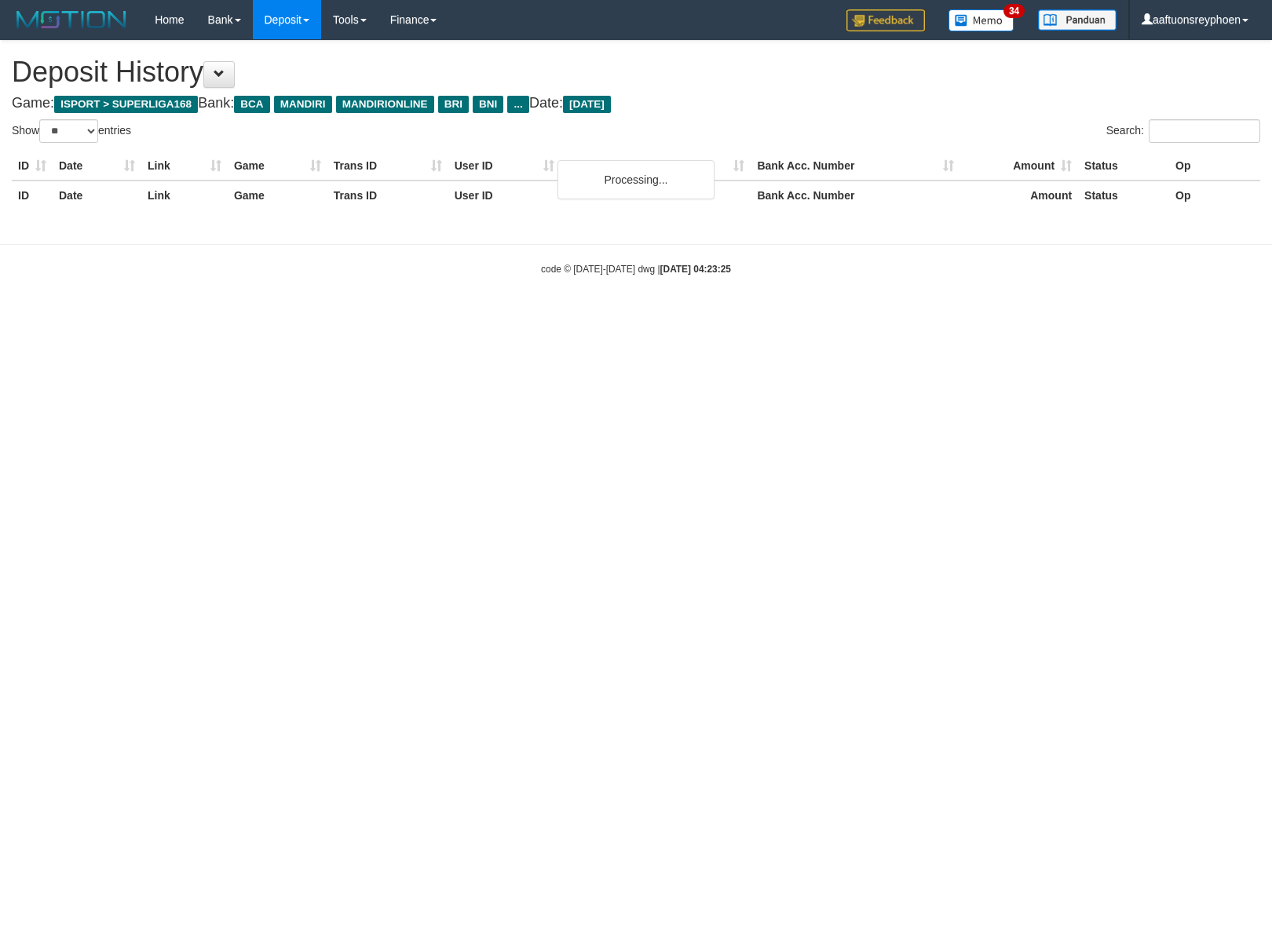
select select "**"
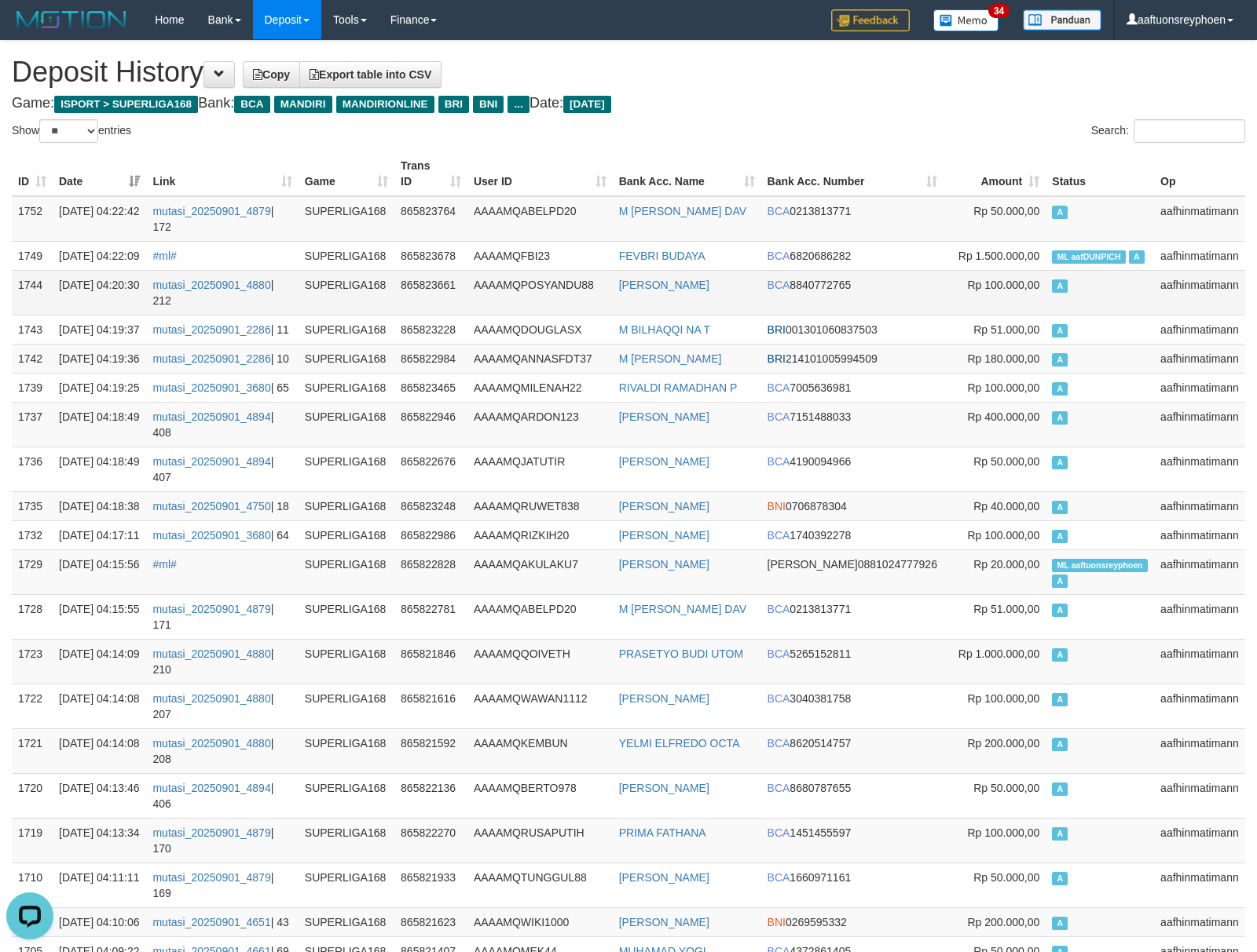
drag, startPoint x: 1109, startPoint y: 270, endPoint x: 1018, endPoint y: 279, distance: 91.4
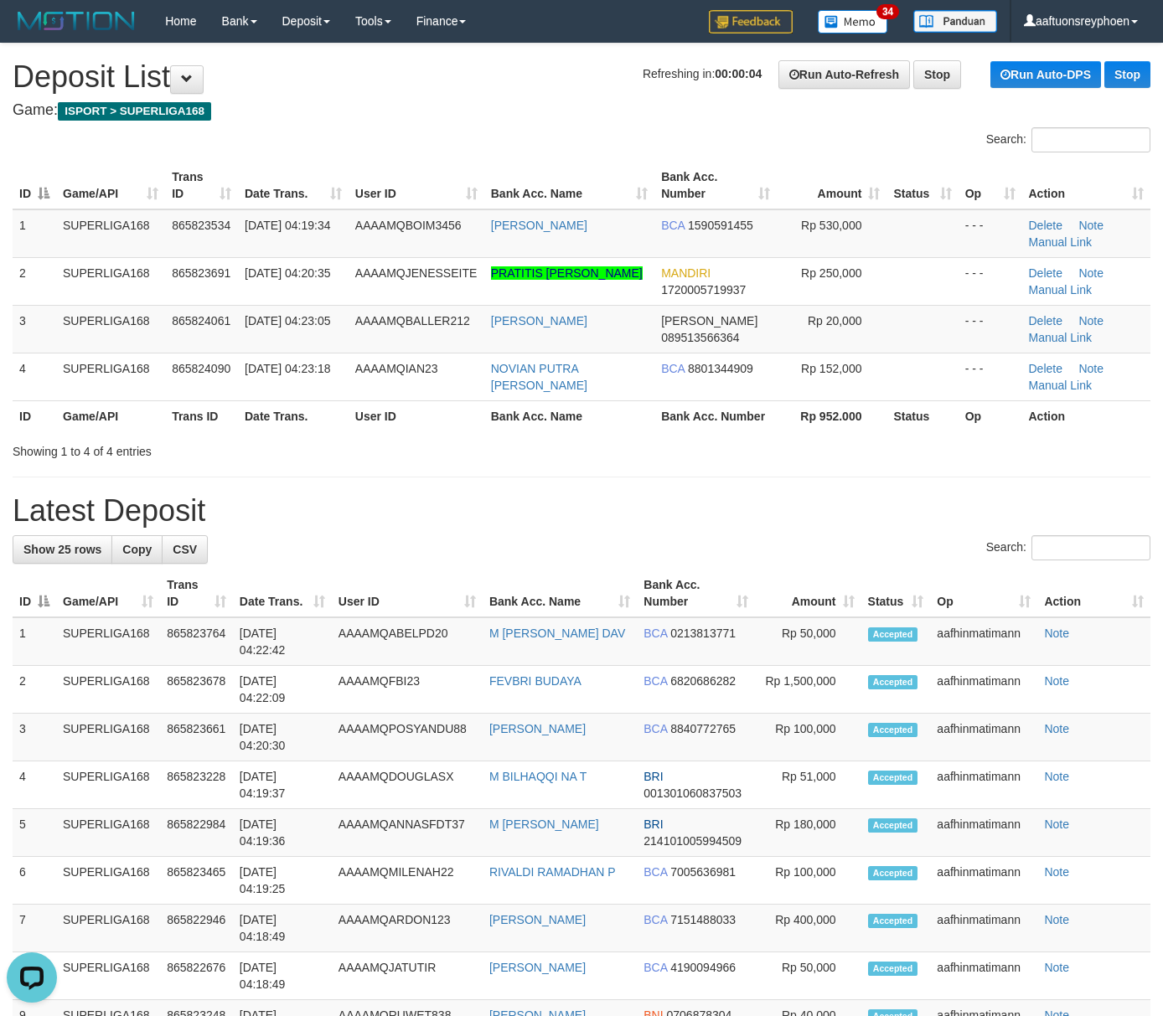
click at [30, 440] on div "Showing 1 to 4 of 4 entries" at bounding box center [242, 448] width 459 height 23
click at [30, 439] on div "Showing 1 to 4 of 4 entries" at bounding box center [242, 448] width 459 height 23
drag, startPoint x: 28, startPoint y: 431, endPoint x: 1, endPoint y: 451, distance: 34.2
click at [28, 432] on div "ID Game/API Trans ID Date Trans. User ID Bank Acc. Name Bank Acc. Number Amount…" at bounding box center [581, 297] width 1163 height 280
click at [45, 456] on div "Showing 1 to 4 of 4 entries" at bounding box center [242, 448] width 459 height 23
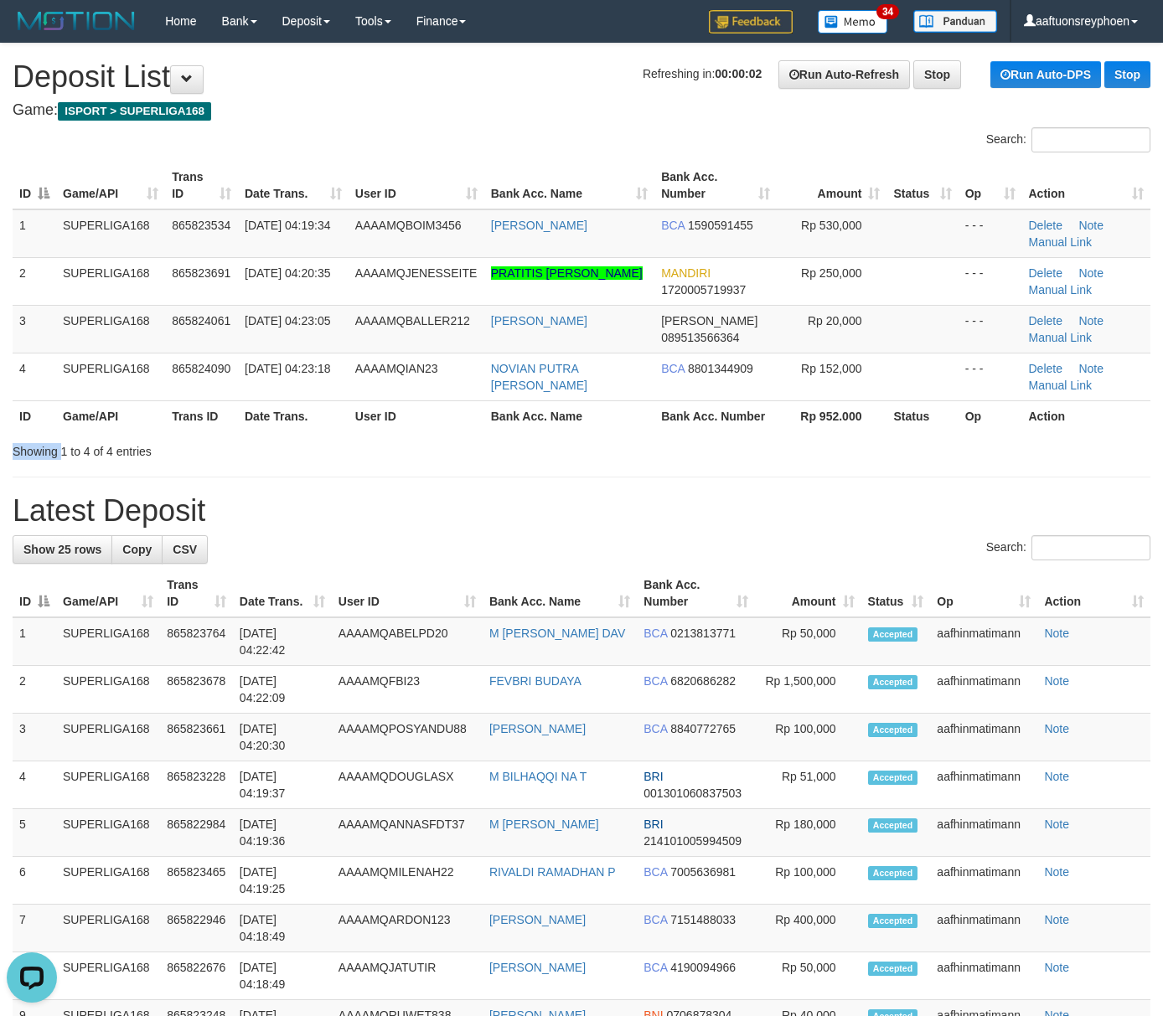
click at [45, 456] on div "Showing 1 to 4 of 4 entries" at bounding box center [242, 448] width 459 height 23
drag, startPoint x: 185, startPoint y: 427, endPoint x: 5, endPoint y: 452, distance: 181.9
click at [185, 430] on th "Trans ID" at bounding box center [201, 415] width 73 height 31
drag, startPoint x: 144, startPoint y: 422, endPoint x: 81, endPoint y: 447, distance: 67.4
click at [138, 429] on th "Game/API" at bounding box center [110, 415] width 109 height 31
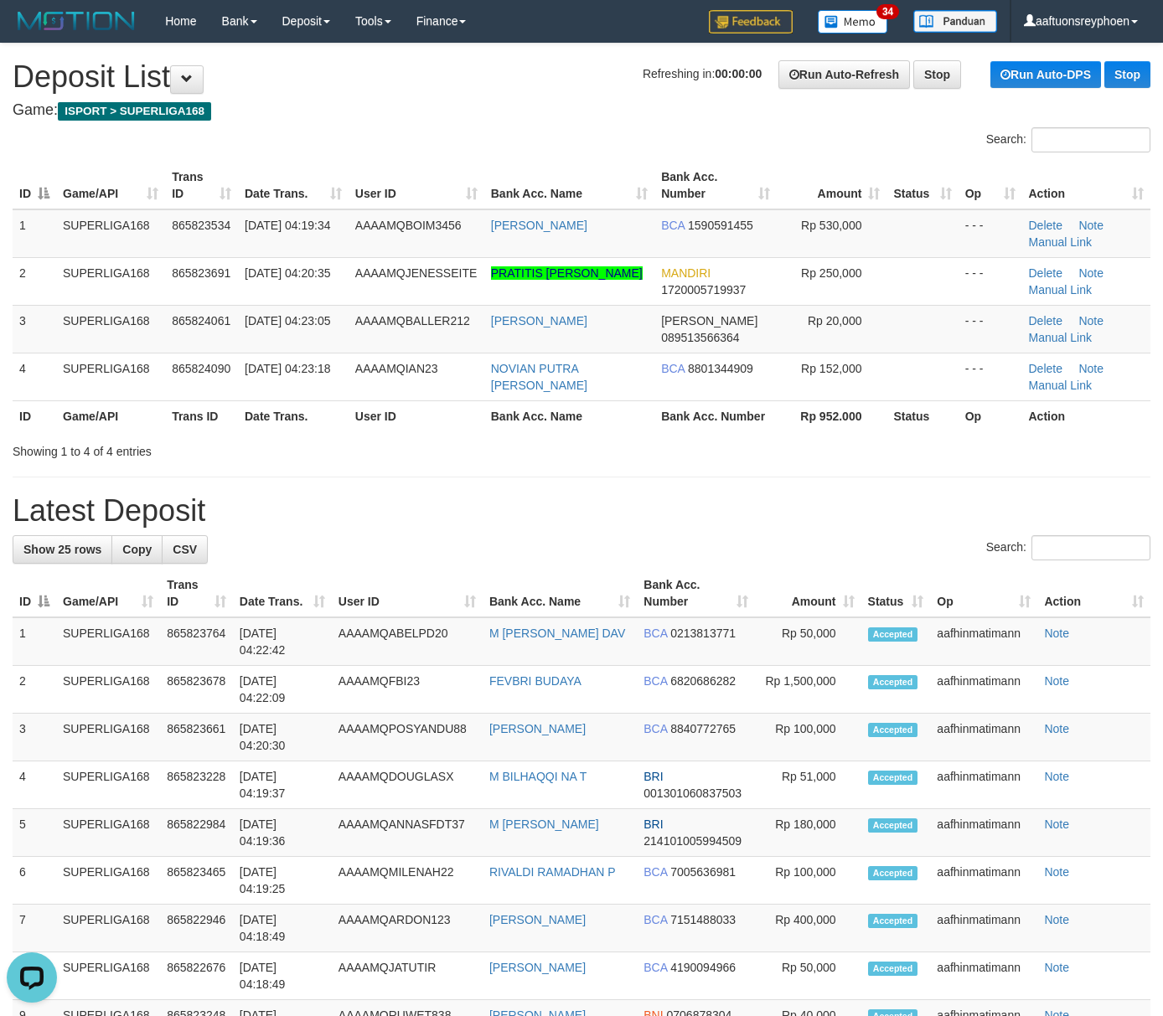
click at [65, 427] on th "Game/API" at bounding box center [110, 415] width 109 height 31
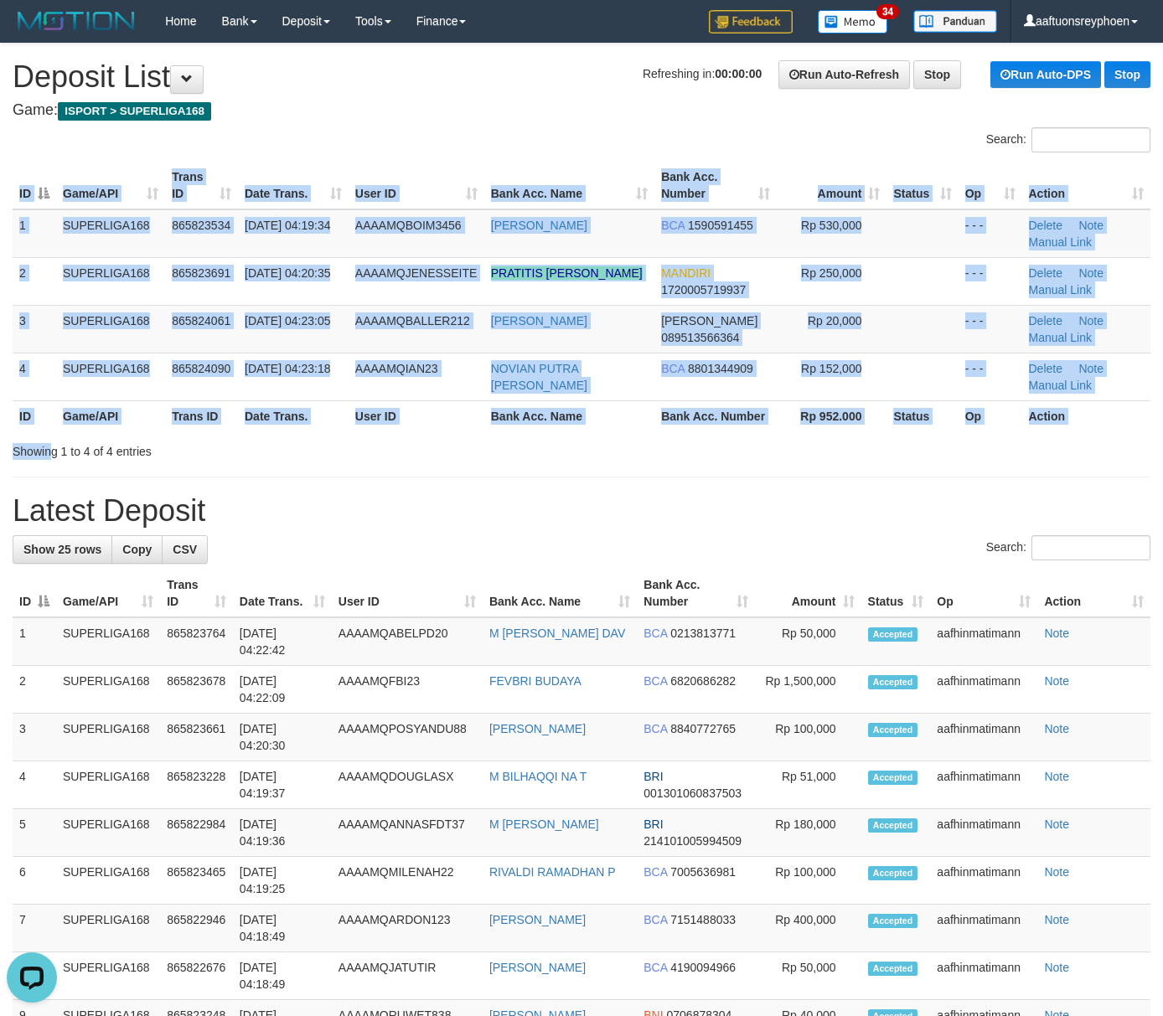
click at [49, 440] on div "Search: ID Game/API Trans ID Date Trans. User ID Bank Acc. Name Bank Acc. Numbe…" at bounding box center [582, 293] width 1138 height 333
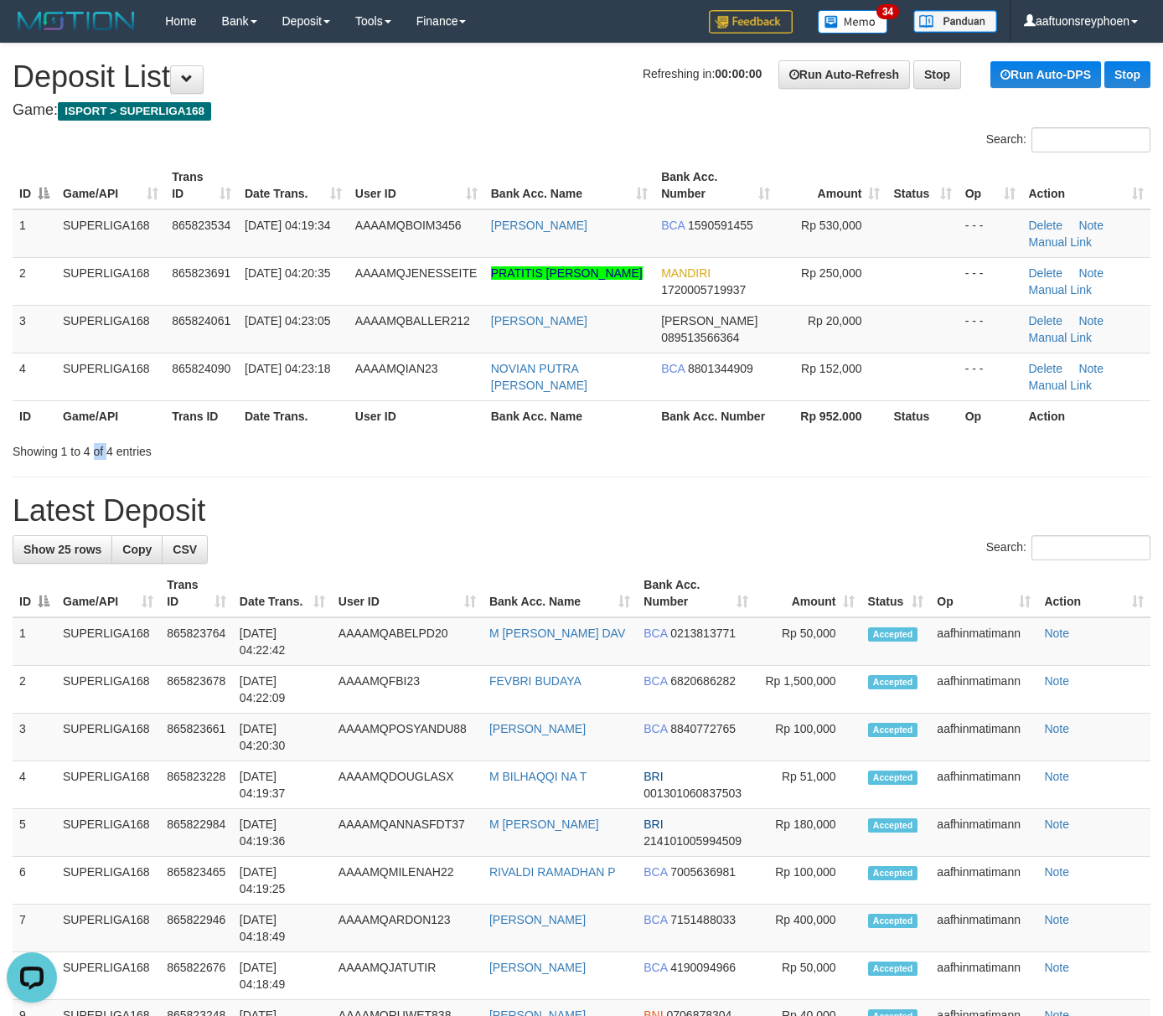
click at [90, 449] on div "Showing 1 to 4 of 4 entries" at bounding box center [242, 448] width 459 height 23
drag, startPoint x: 85, startPoint y: 449, endPoint x: 2, endPoint y: 462, distance: 84.9
click at [71, 453] on div "Showing 1 to 4 of 4 entries" at bounding box center [242, 448] width 459 height 23
click at [216, 460] on div "Showing 1 to 4 of 4 entries" at bounding box center [242, 448] width 459 height 23
click at [222, 462] on div "**********" at bounding box center [581, 984] width 1163 height 1880
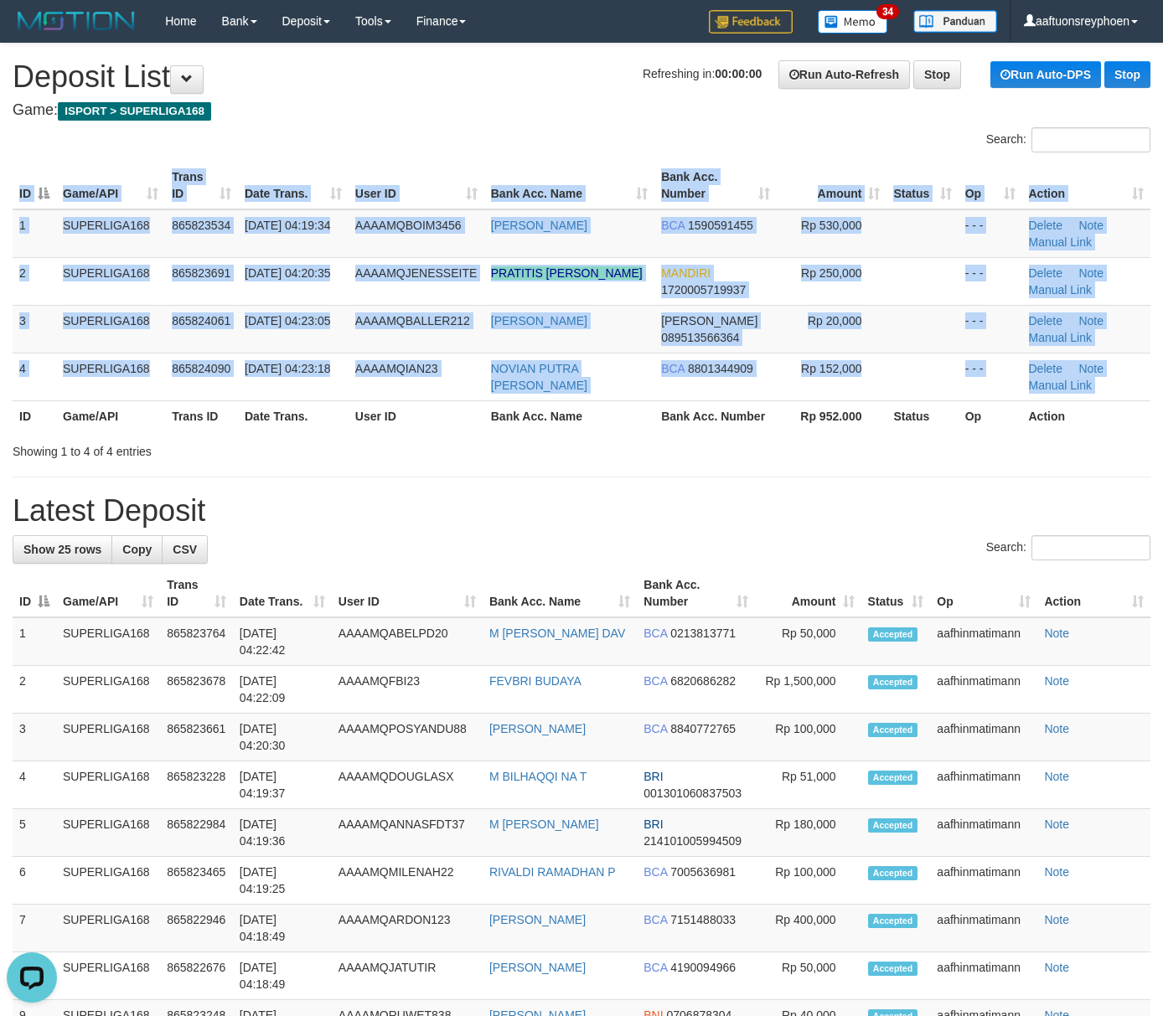
click at [11, 433] on div "ID Game/API Trans ID Date Trans. User ID Bank Acc. Name Bank Acc. Number Amount…" at bounding box center [581, 297] width 1163 height 280
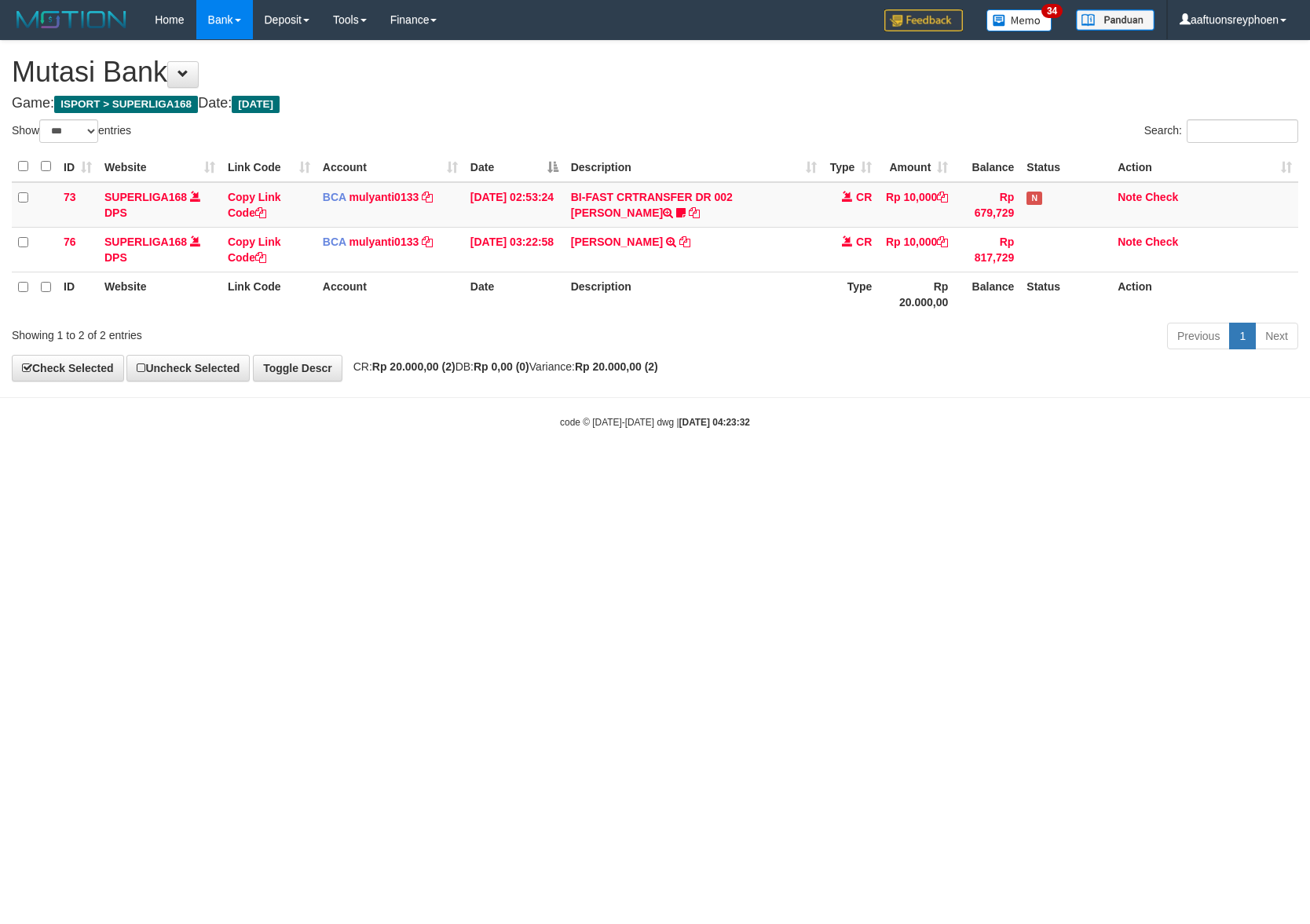
select select "***"
drag, startPoint x: 808, startPoint y: 556, endPoint x: 1308, endPoint y: 484, distance: 505.2
click at [1005, 469] on html "Toggle navigation Home Bank Account List Load By Website Group [ISPORT] SUPERLI…" at bounding box center [655, 234] width 1310 height 469
select select "***"
click at [920, 469] on html "Toggle navigation Home Bank Account List Load By Website Group [ISPORT] SUPERLI…" at bounding box center [655, 234] width 1310 height 469
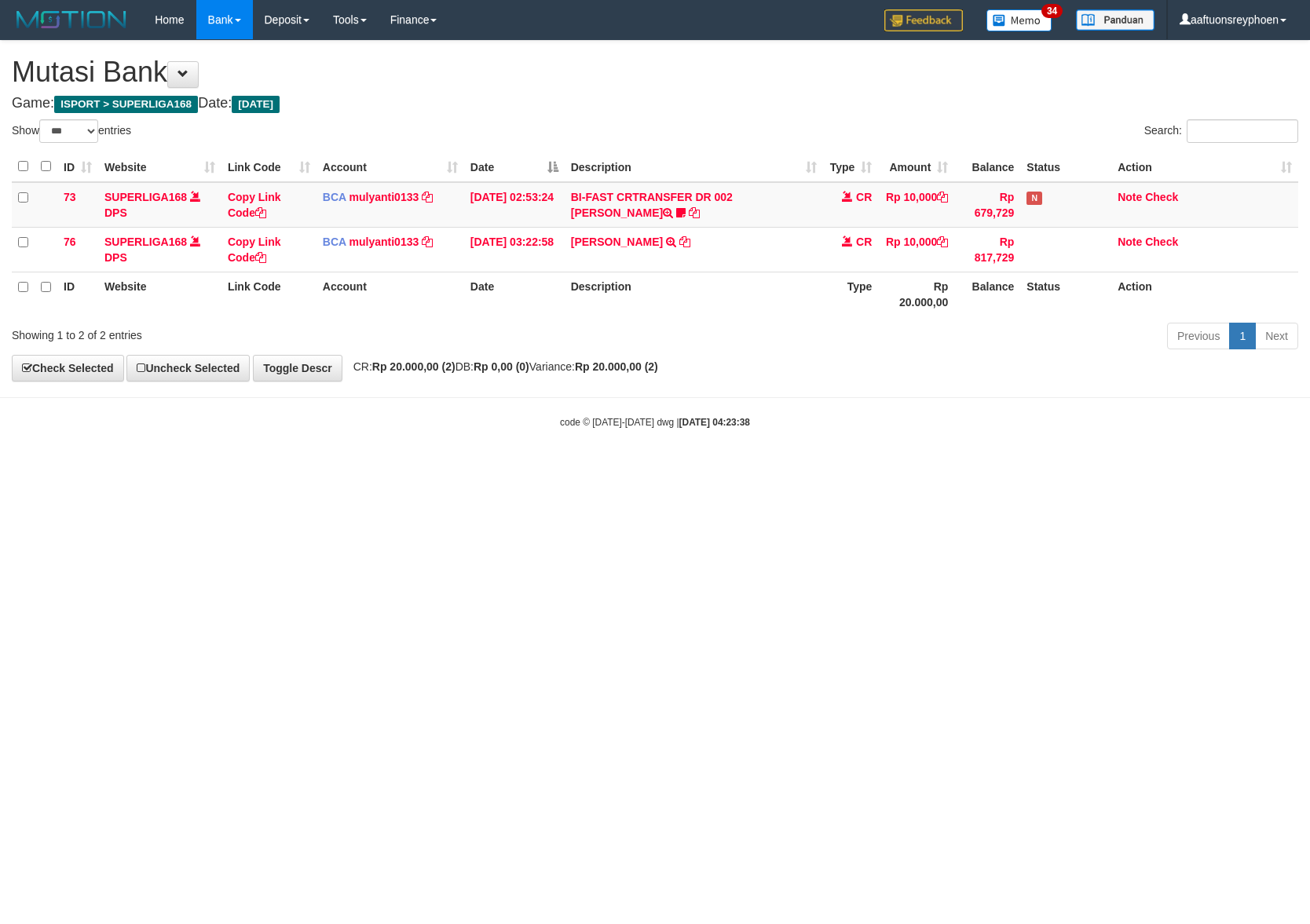
click at [860, 469] on html "Toggle navigation Home Bank Account List Load By Website Group [ISPORT] SUPERLI…" at bounding box center [655, 234] width 1310 height 469
select select "***"
click at [1020, 449] on body "Toggle navigation Home Bank Account List Load By Website Group [ISPORT] SUPERLI…" at bounding box center [655, 234] width 1310 height 469
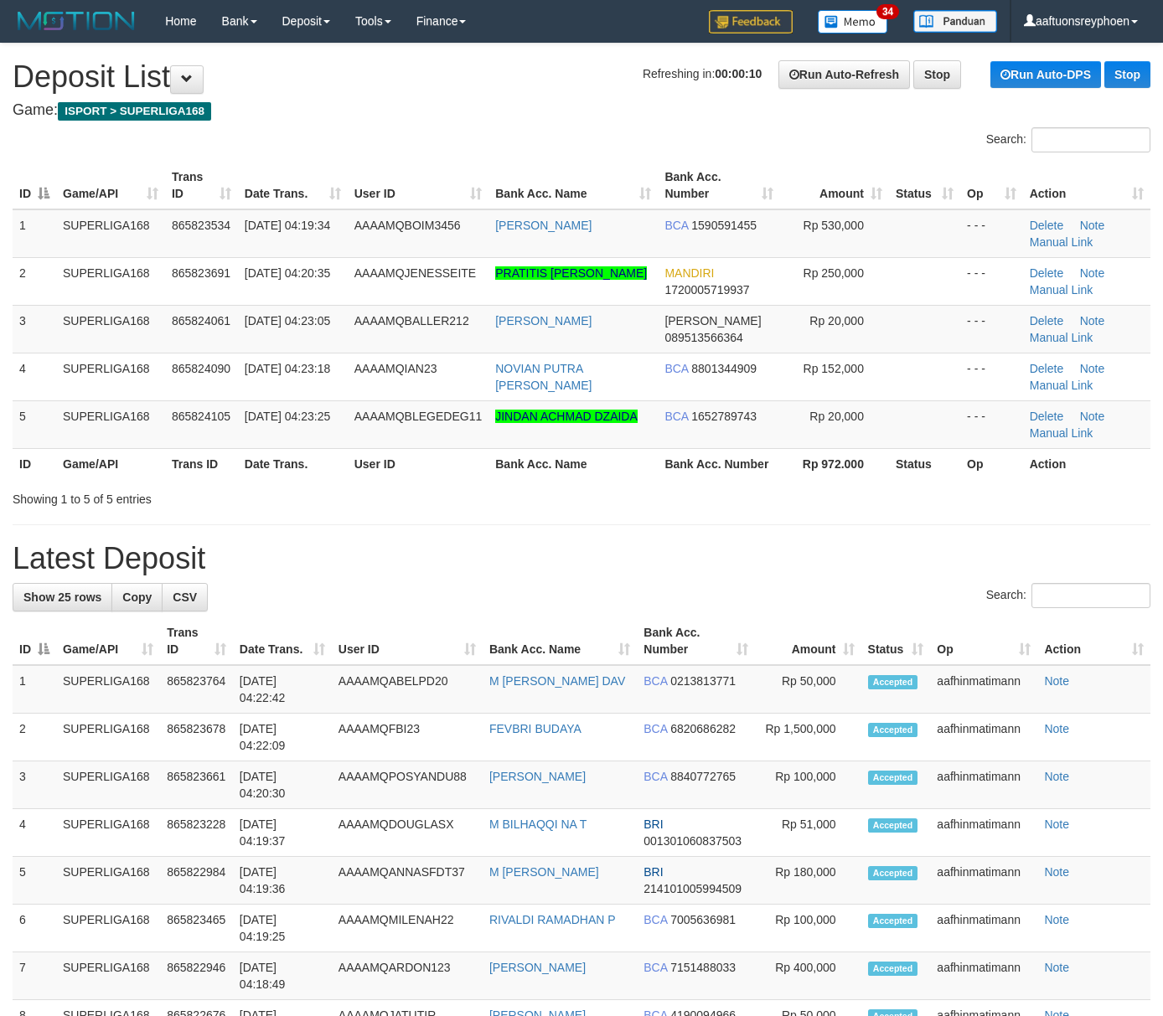
drag, startPoint x: 54, startPoint y: 399, endPoint x: 0, endPoint y: 423, distance: 58.9
click at [50, 404] on td "5" at bounding box center [35, 424] width 44 height 48
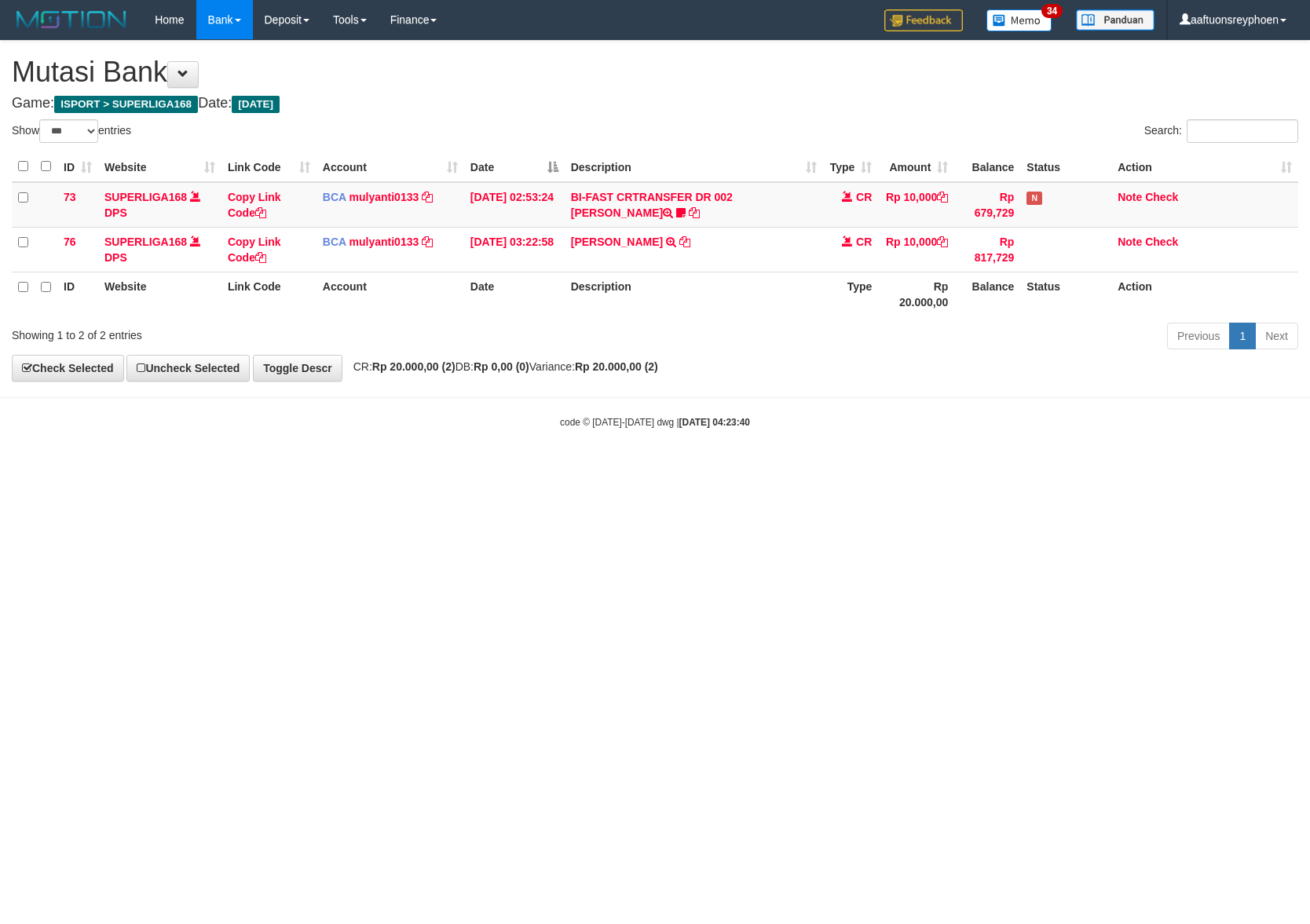
select select "***"
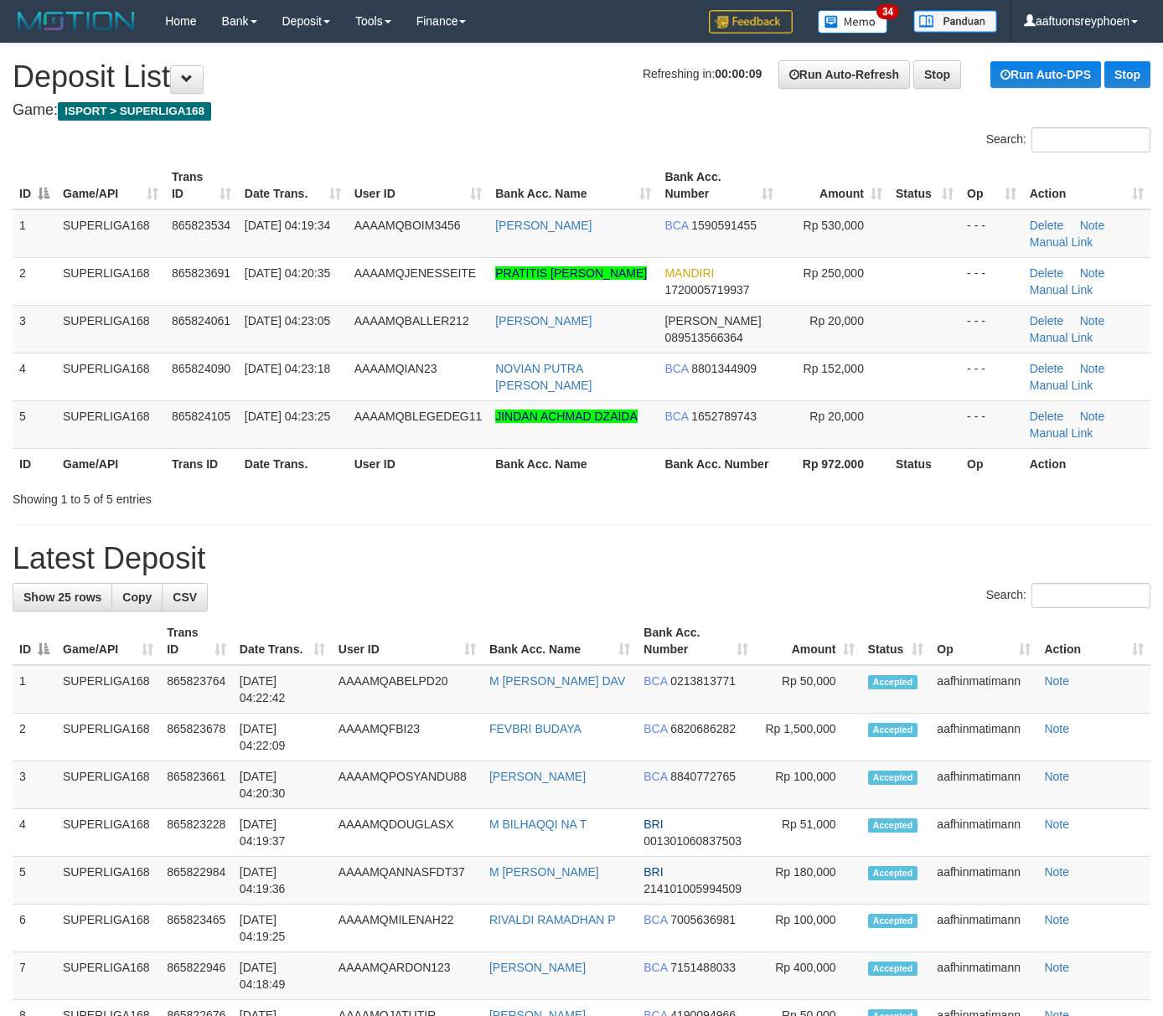
drag, startPoint x: 179, startPoint y: 332, endPoint x: 11, endPoint y: 352, distance: 169.6
click at [178, 333] on td "865824061" at bounding box center [201, 329] width 73 height 48
click at [185, 329] on td "865824061" at bounding box center [201, 329] width 73 height 48
click at [128, 327] on td "SUPERLIGA168" at bounding box center [110, 329] width 109 height 48
drag, startPoint x: 128, startPoint y: 327, endPoint x: 2, endPoint y: 349, distance: 128.5
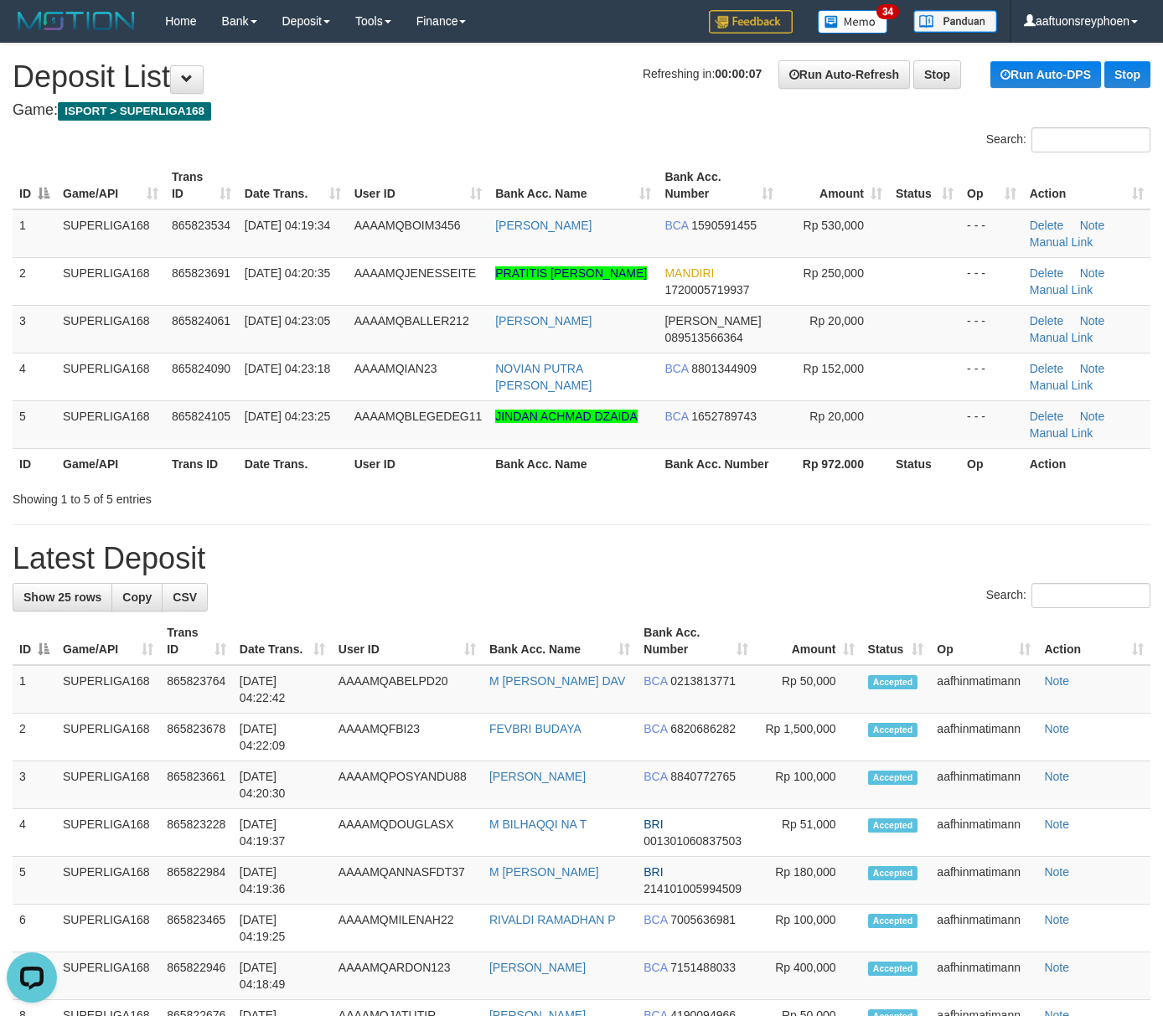
click at [112, 333] on td "SUPERLIGA168" at bounding box center [110, 329] width 109 height 48
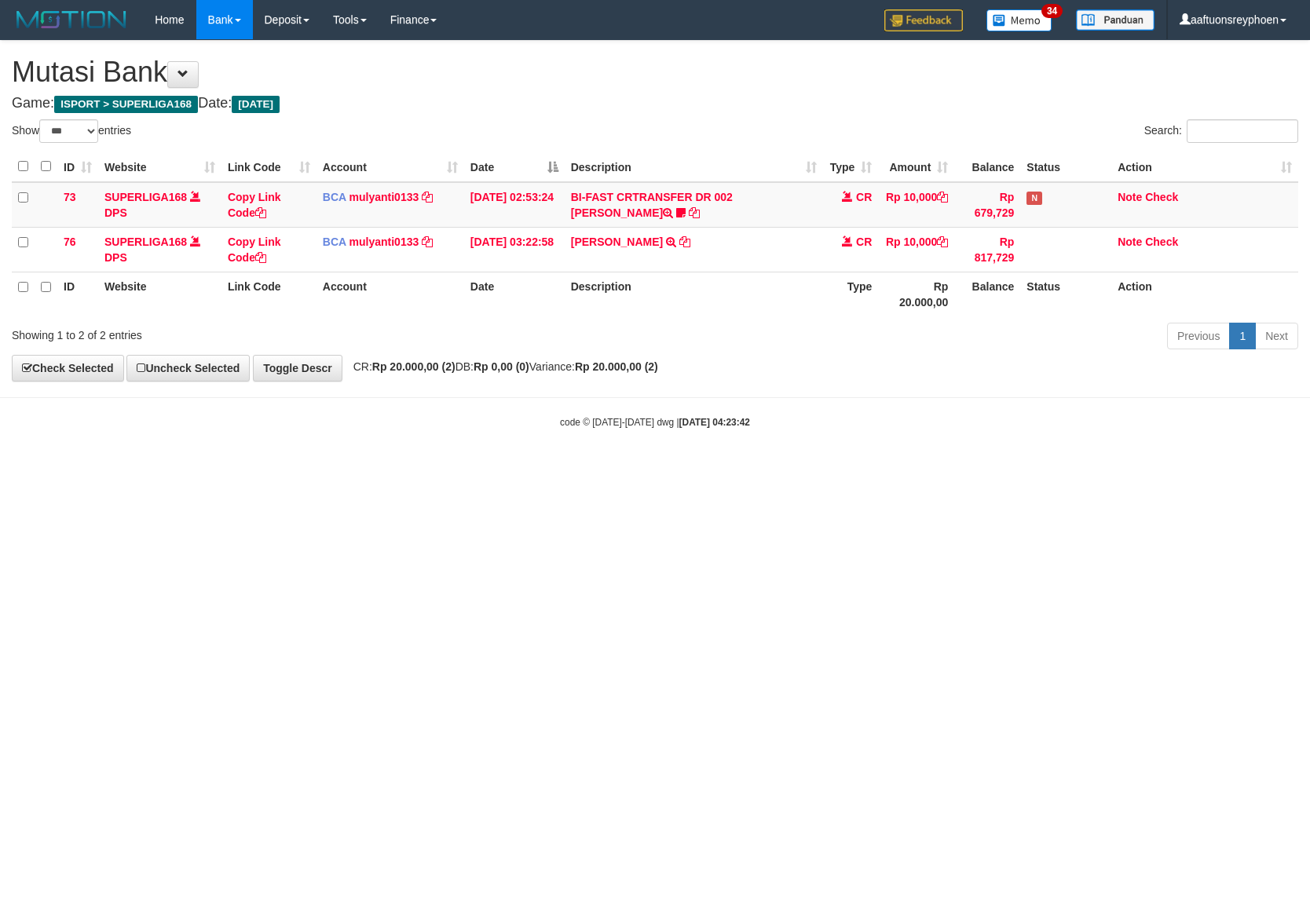
select select "***"
drag, startPoint x: 937, startPoint y: 411, endPoint x: 1304, endPoint y: 370, distance: 369.3
click at [1090, 387] on body "Toggle navigation Home Bank Account List Load By Website Group [ISPORT] SUPERLI…" at bounding box center [655, 234] width 1310 height 469
select select "***"
drag, startPoint x: 1024, startPoint y: 385, endPoint x: 1304, endPoint y: 350, distance: 282.2
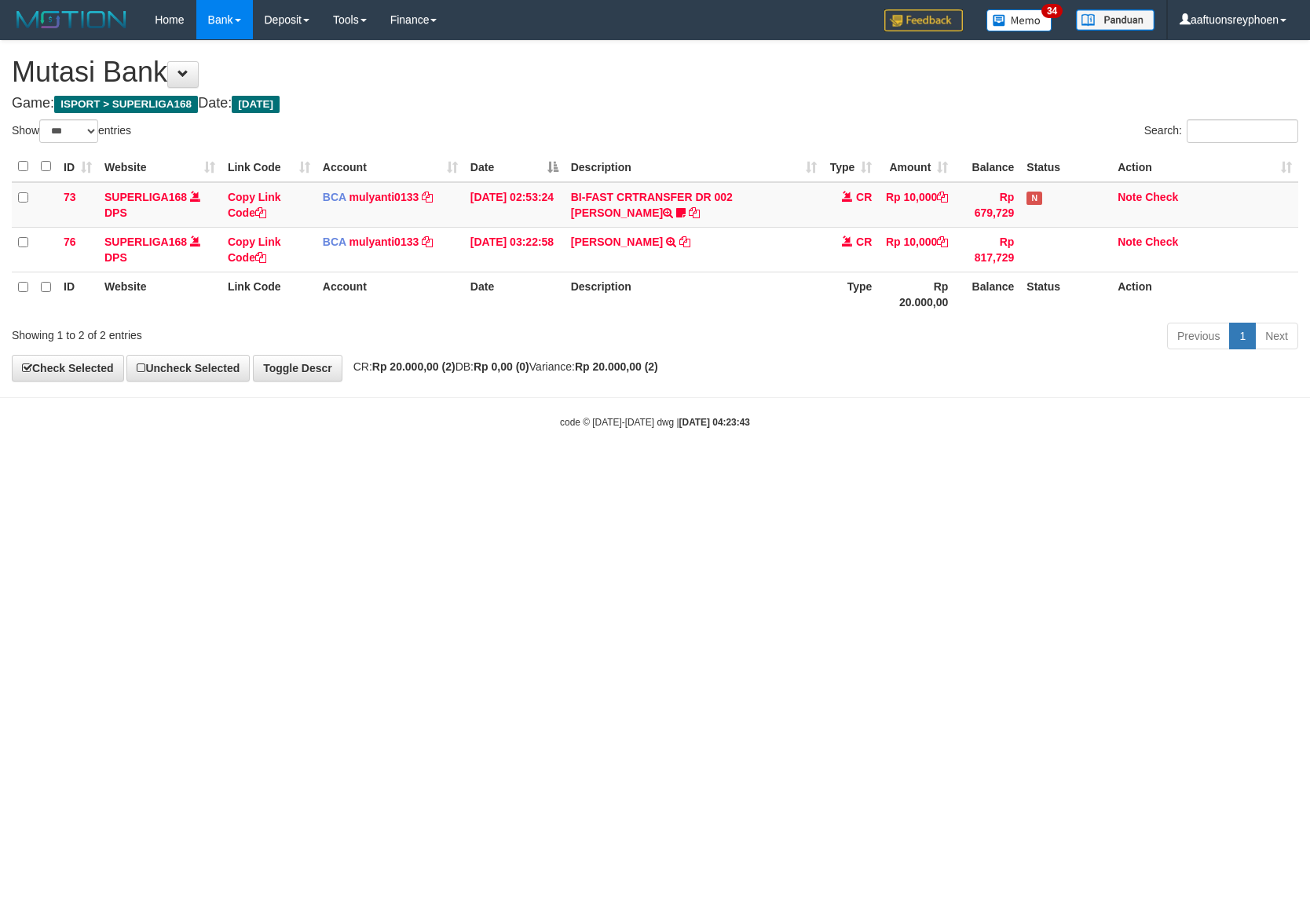
click at [1096, 375] on div "**********" at bounding box center [655, 211] width 1310 height 340
click at [691, 395] on body "Toggle navigation Home Bank Account List Load By Website Group [ISPORT] SUPERLI…" at bounding box center [655, 234] width 1310 height 469
select select "***"
drag, startPoint x: 0, startPoint y: 0, endPoint x: 1305, endPoint y: 387, distance: 1361.2
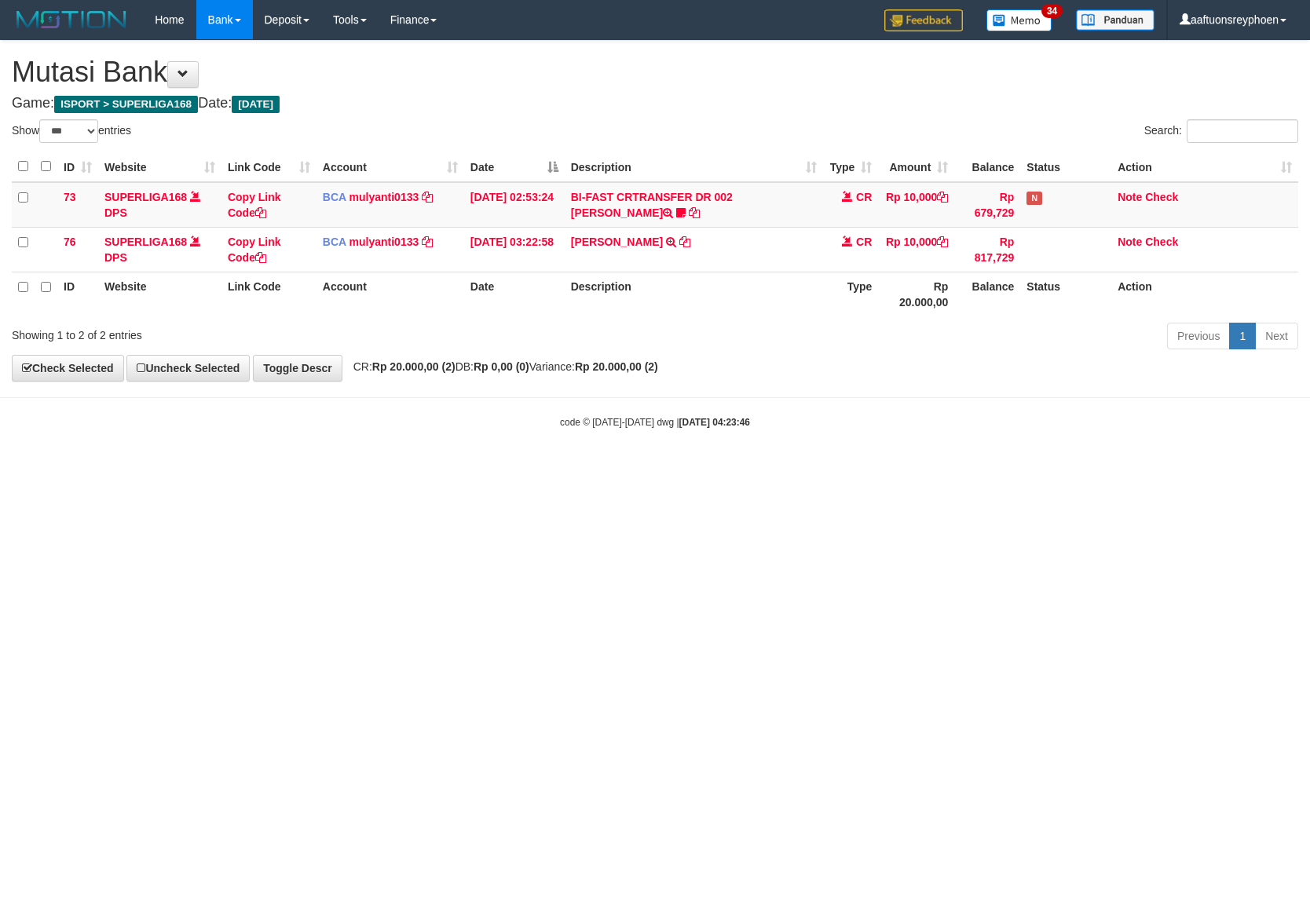
click at [702, 395] on body "Toggle navigation Home Bank Account List Load By Website Group [ISPORT] SUPERLI…" at bounding box center [655, 234] width 1310 height 469
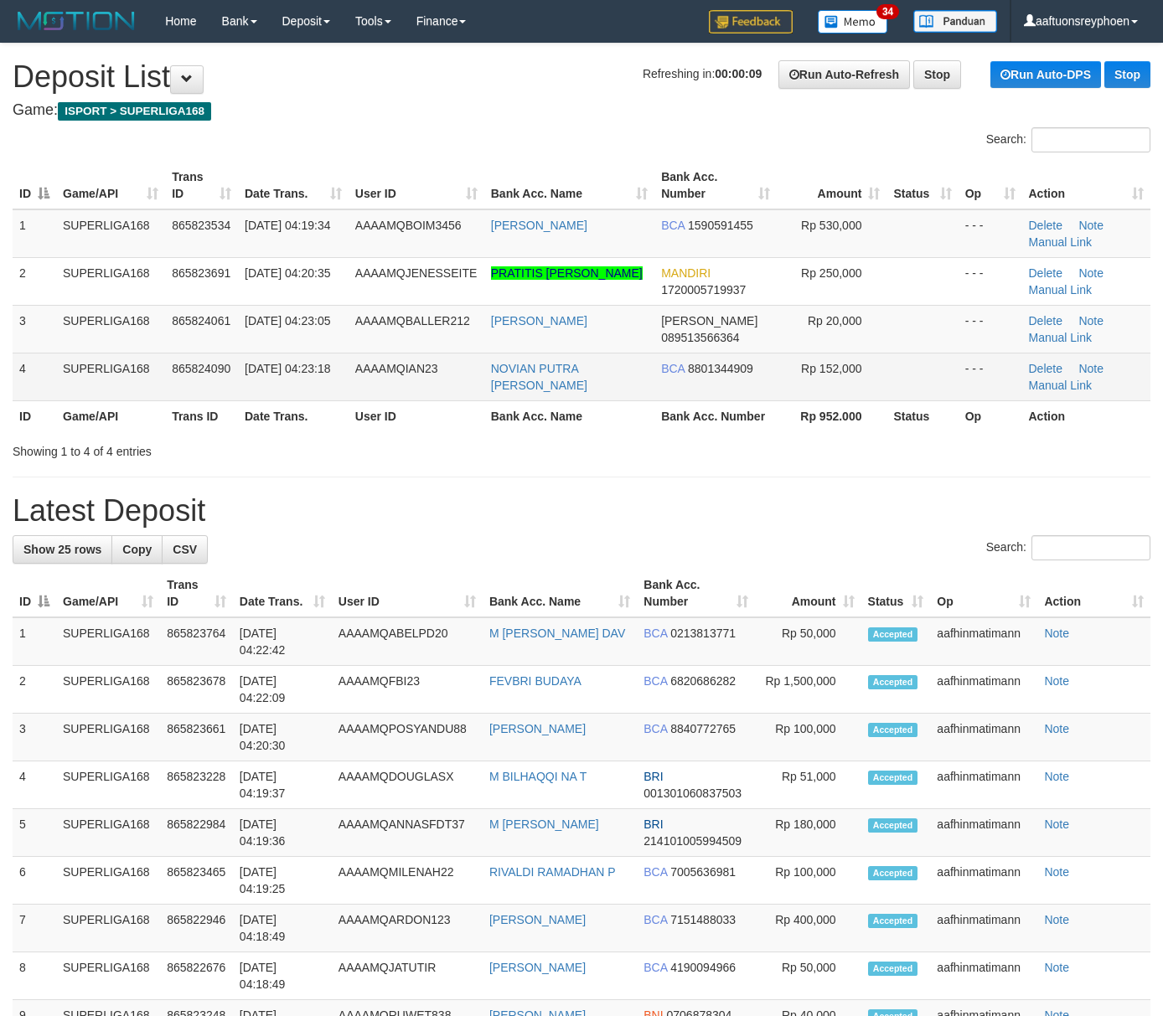
click at [80, 366] on td "SUPERLIGA168" at bounding box center [110, 377] width 109 height 48
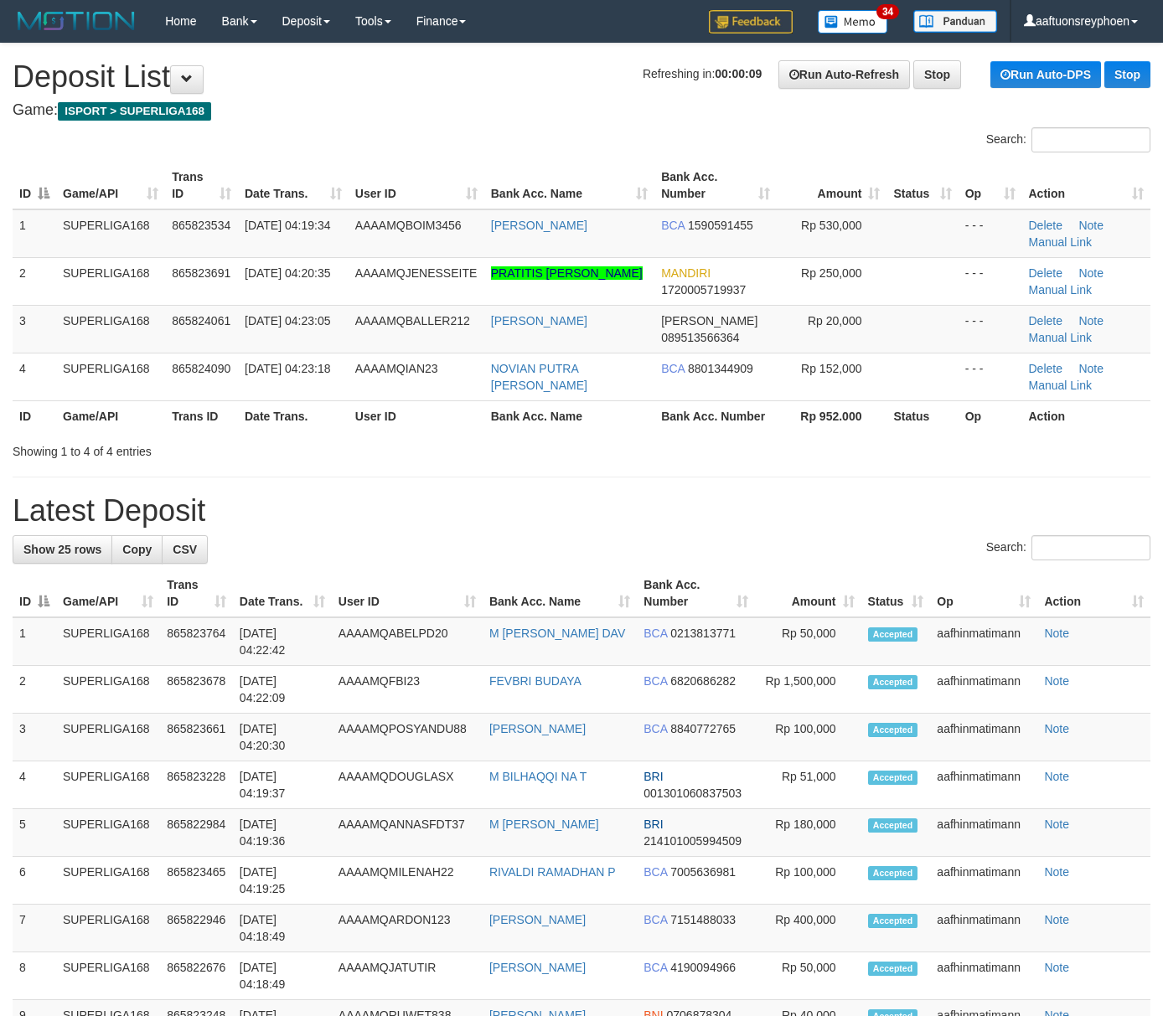
drag, startPoint x: 80, startPoint y: 365, endPoint x: 0, endPoint y: 383, distance: 82.3
click at [70, 367] on td "SUPERLIGA168" at bounding box center [110, 377] width 109 height 48
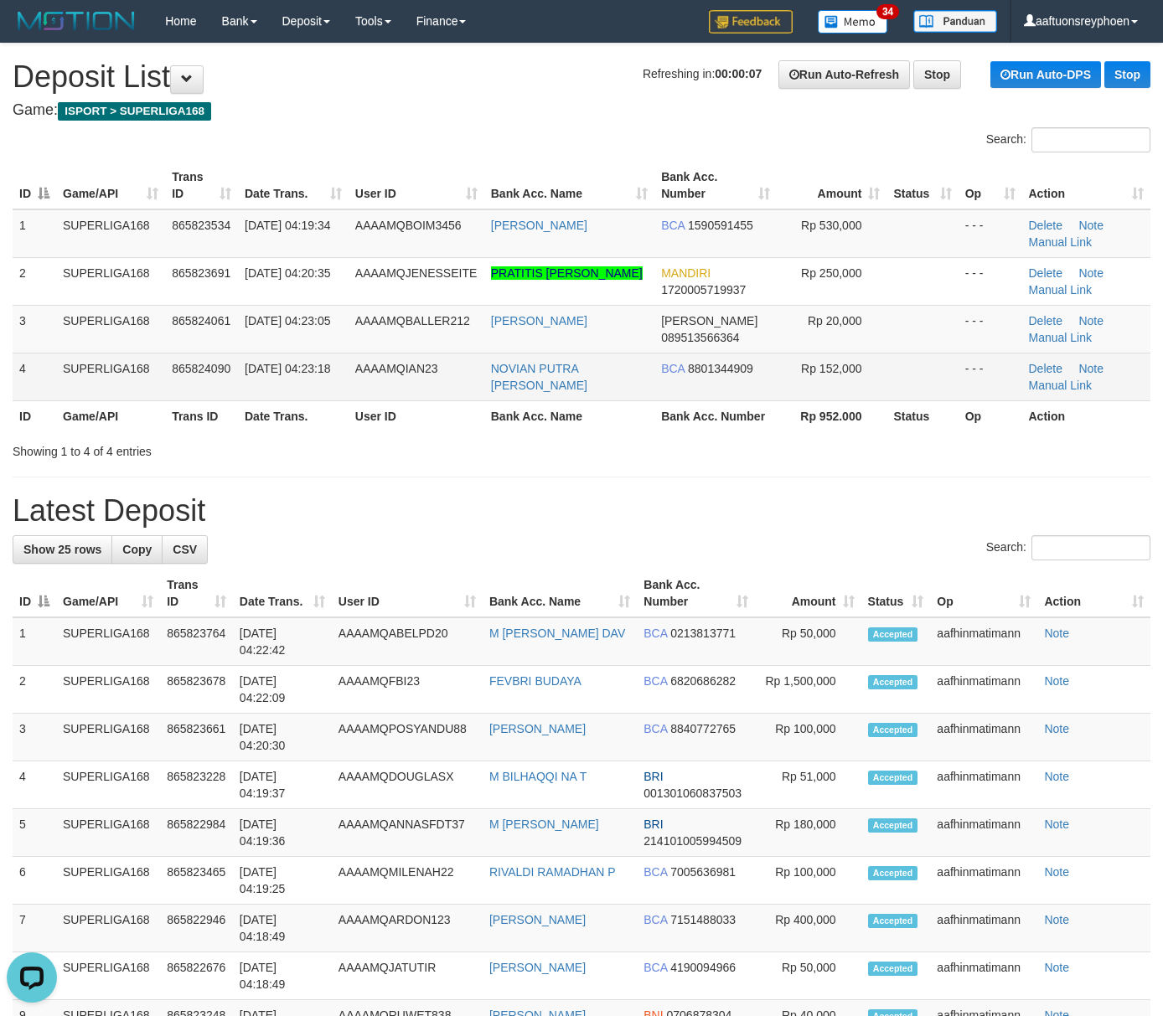
click at [128, 369] on td "SUPERLIGA168" at bounding box center [110, 377] width 109 height 48
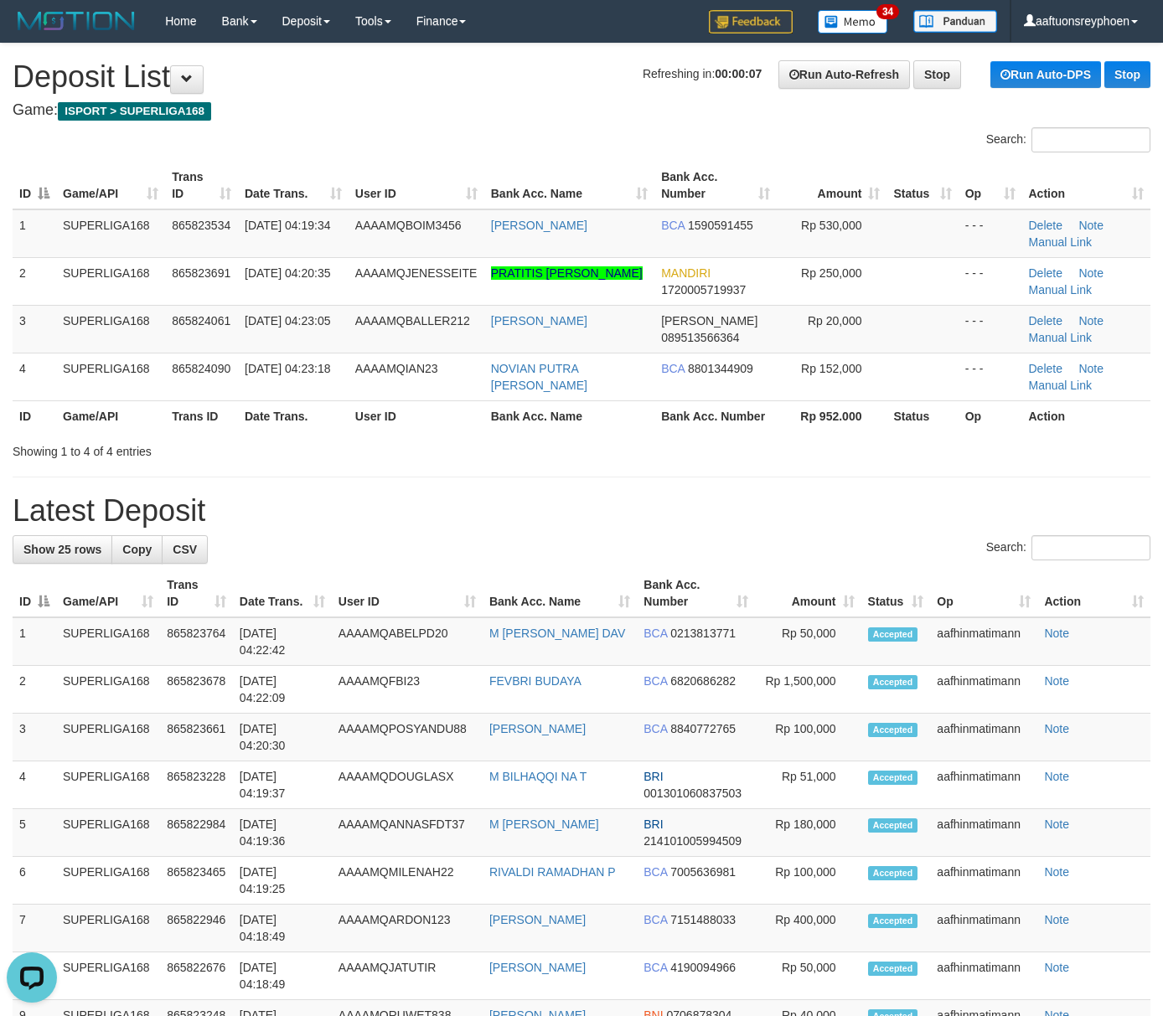
drag, startPoint x: 104, startPoint y: 372, endPoint x: 5, endPoint y: 386, distance: 99.9
click at [101, 372] on td "SUPERLIGA168" at bounding box center [110, 377] width 109 height 48
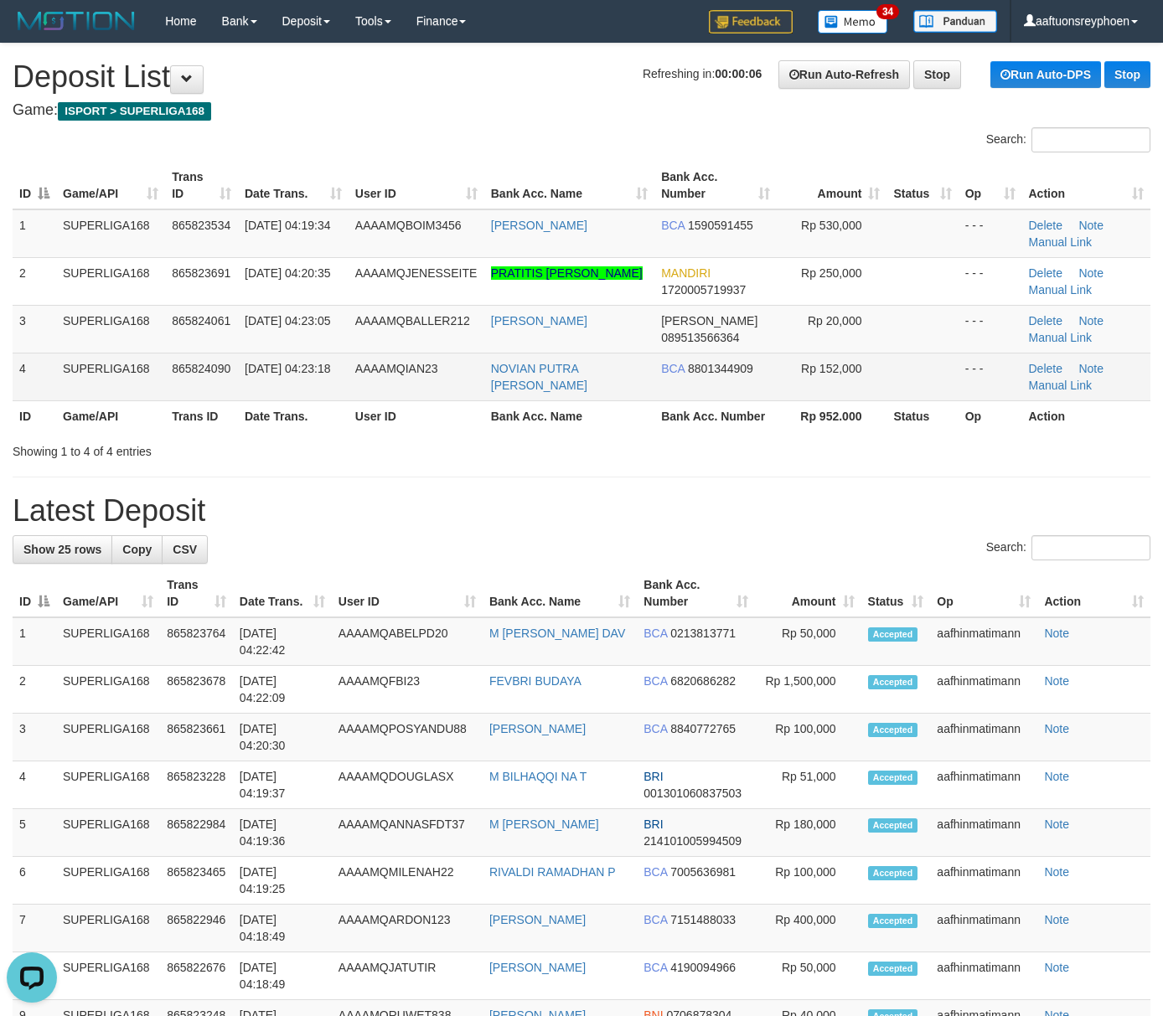
click at [233, 400] on tr "ID Game/API Trans ID Date Trans. User ID Bank Acc. Name Bank Acc. Number Rp 952…" at bounding box center [582, 415] width 1138 height 31
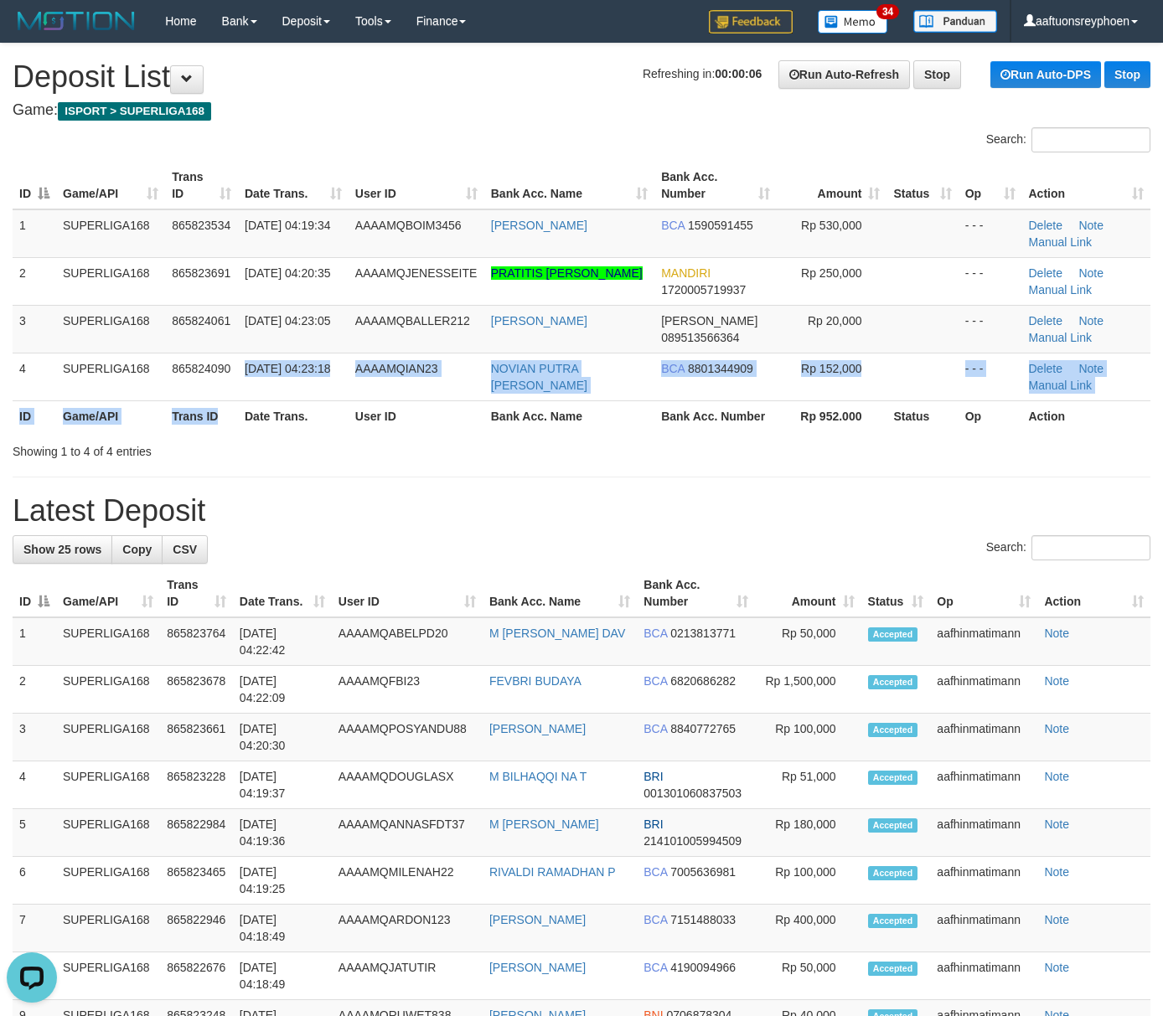
drag, startPoint x: 231, startPoint y: 400, endPoint x: 8, endPoint y: 417, distance: 224.4
click at [215, 406] on table "ID Game/API Trans ID Date Trans. User ID Bank Acc. Name Bank Acc. Number Amount…" at bounding box center [582, 297] width 1138 height 270
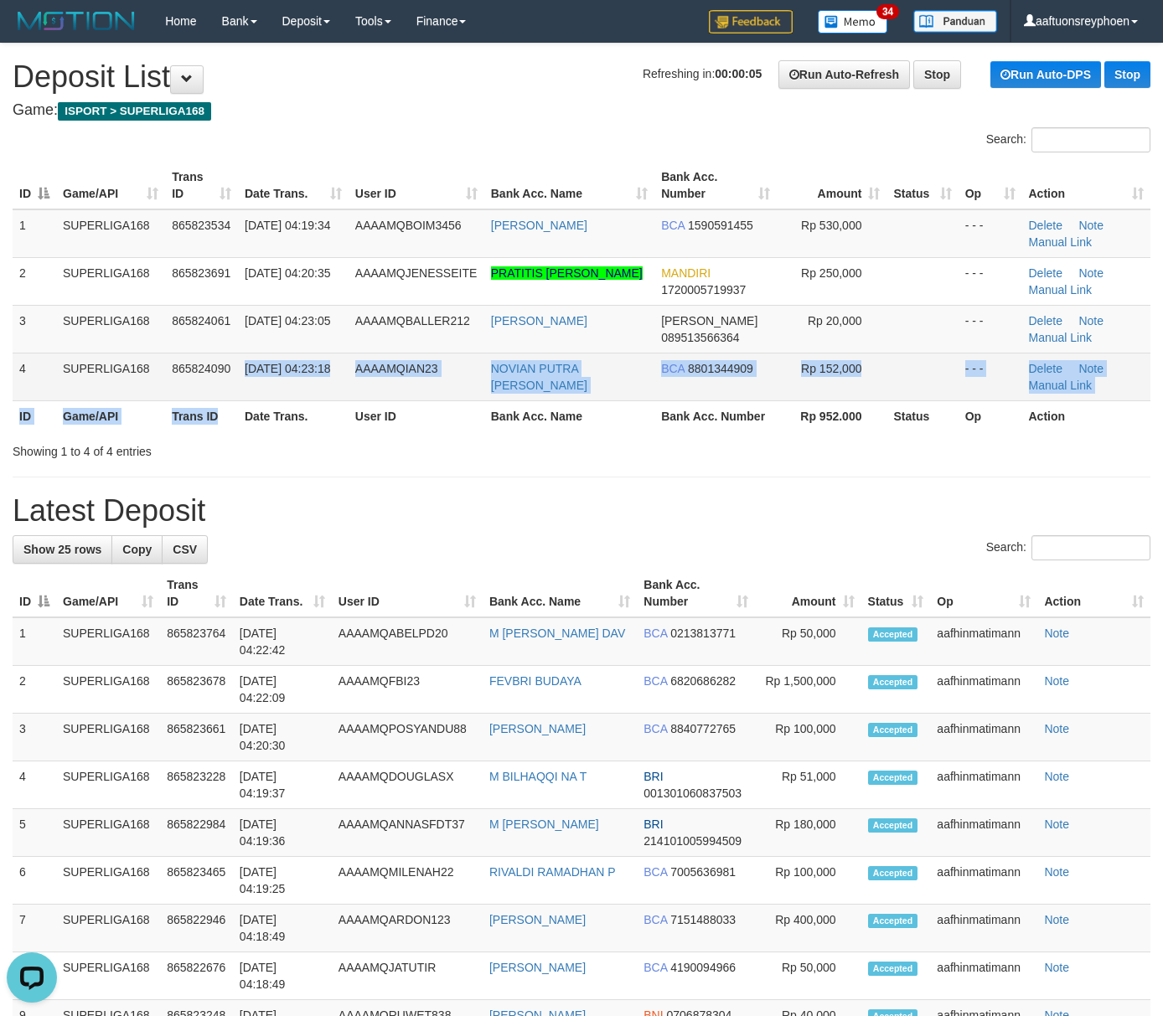
click at [293, 395] on td "01/09/2025 04:23:18" at bounding box center [293, 377] width 111 height 48
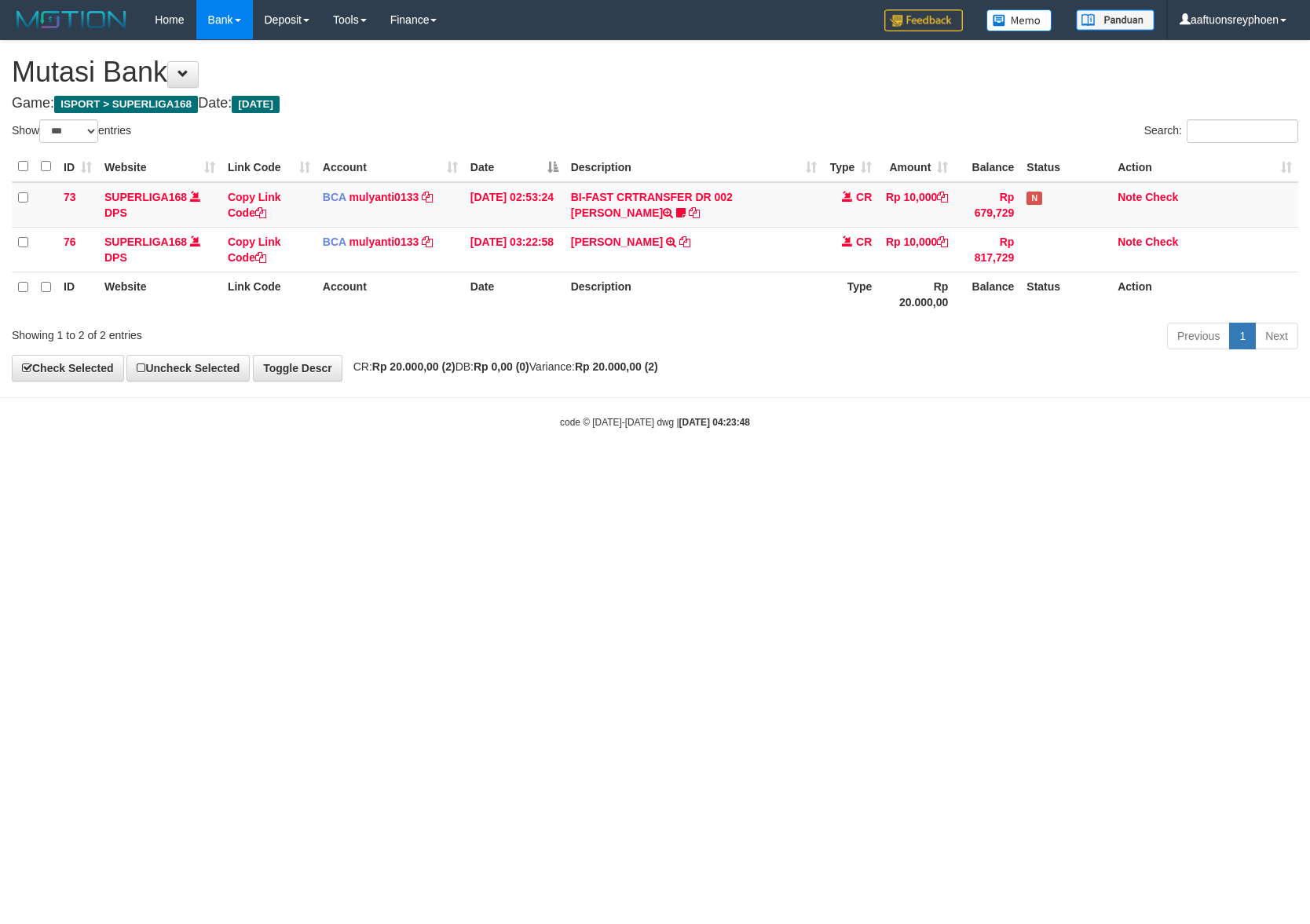
select select "***"
click at [901, 395] on body "Toggle navigation Home Bank Account List Load By Website Group [ISPORT] SUPERLI…" at bounding box center [655, 234] width 1310 height 469
